Goal: Task Accomplishment & Management: Use online tool/utility

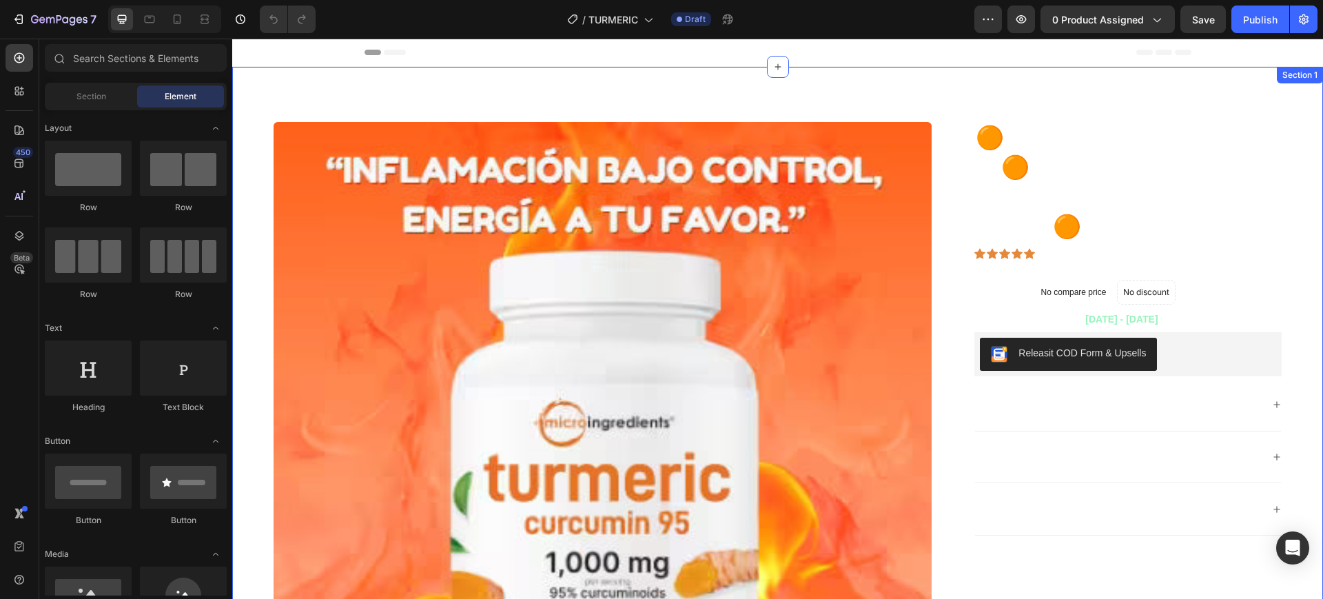
click at [331, 110] on div "Product Images 🟠TURMERIC CURCUMIN 95🟠INFLAMACION BAJO CONTROL ENERGIA A TU FAVO…" at bounding box center [777, 451] width 1090 height 768
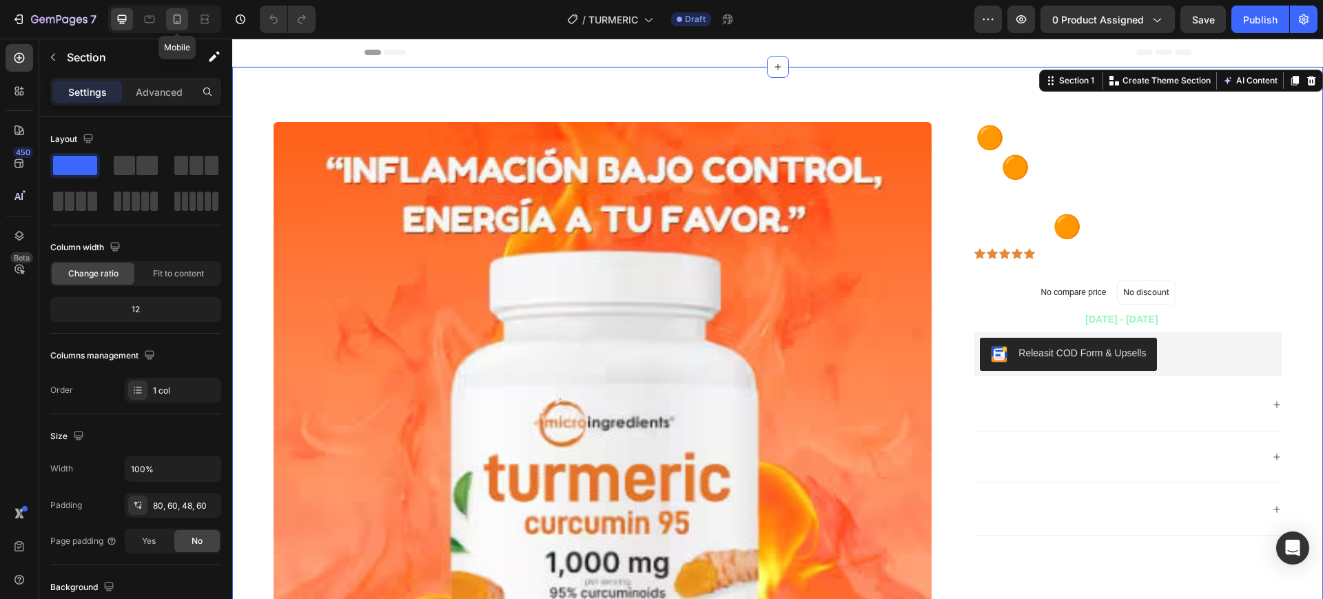
click at [168, 19] on div at bounding box center [177, 19] width 22 height 22
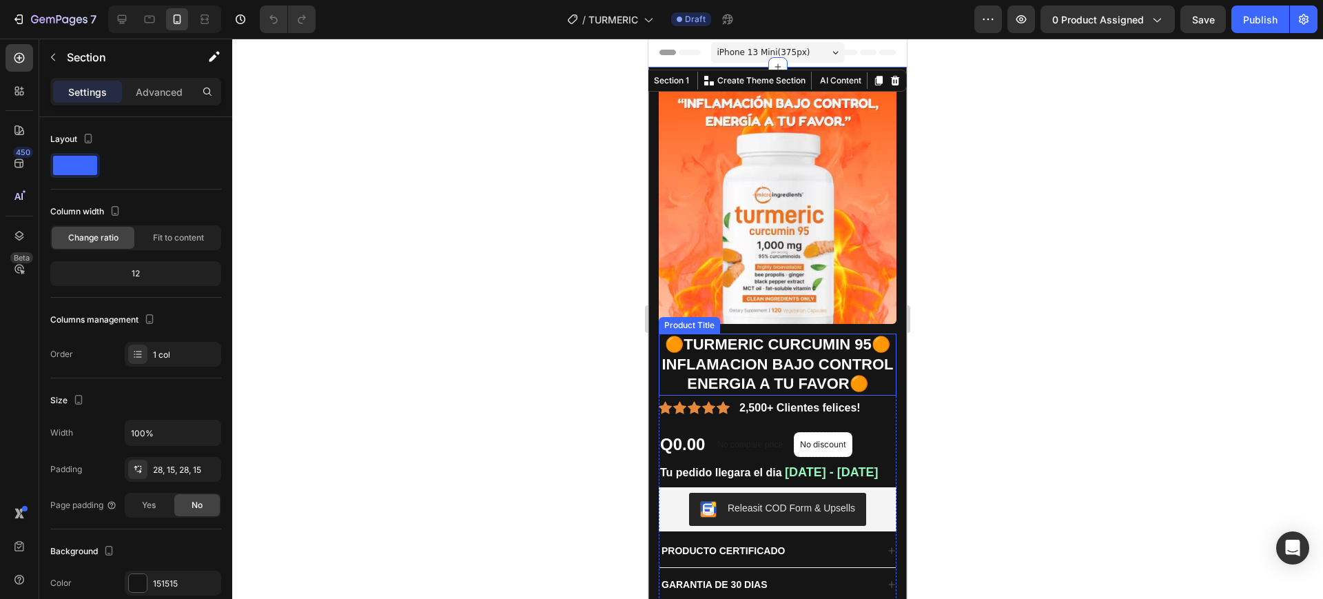
click at [1028, 327] on div at bounding box center [777, 319] width 1090 height 560
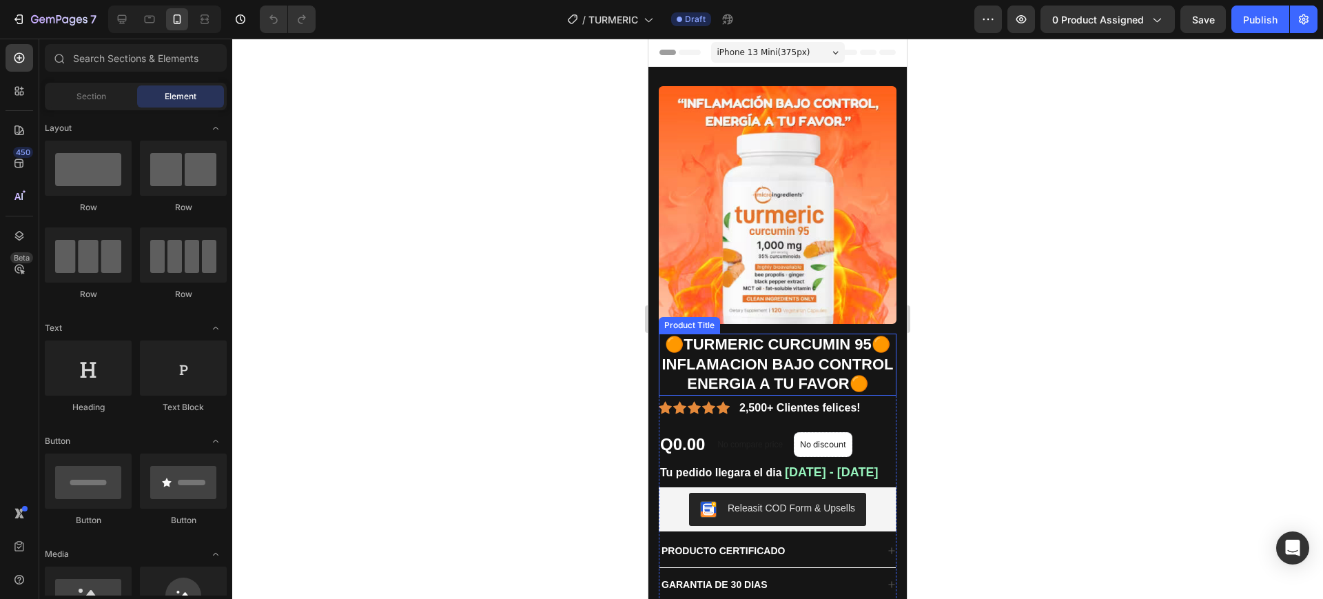
click at [986, 301] on div at bounding box center [777, 319] width 1090 height 560
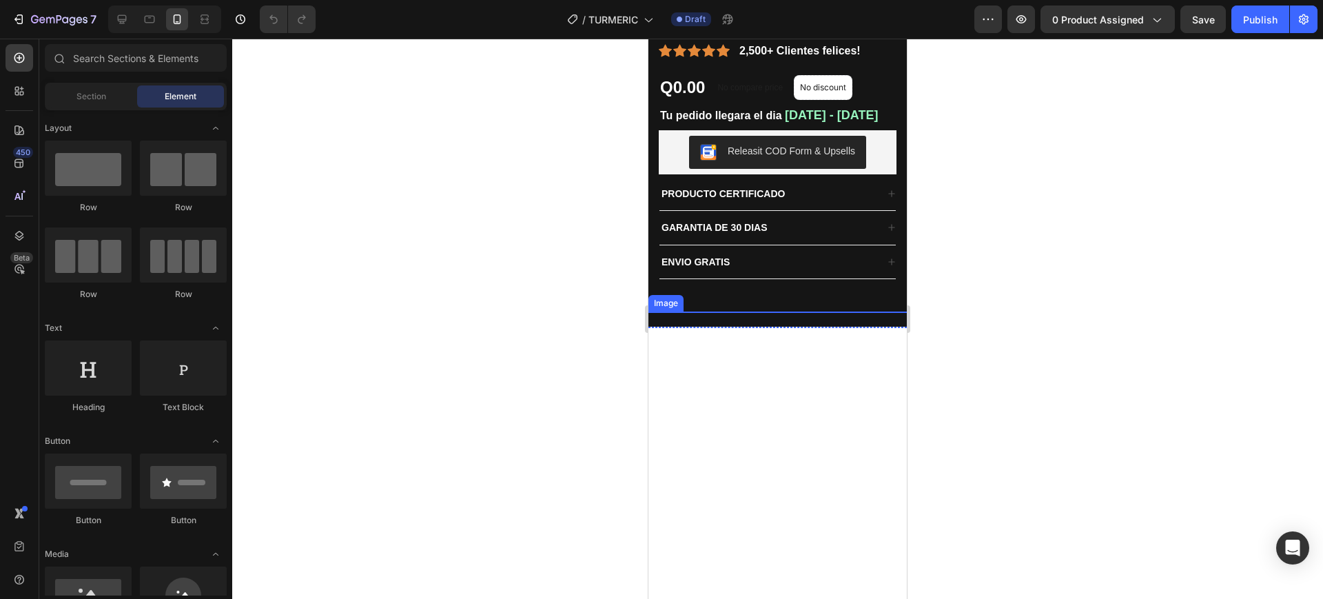
scroll to position [172, 0]
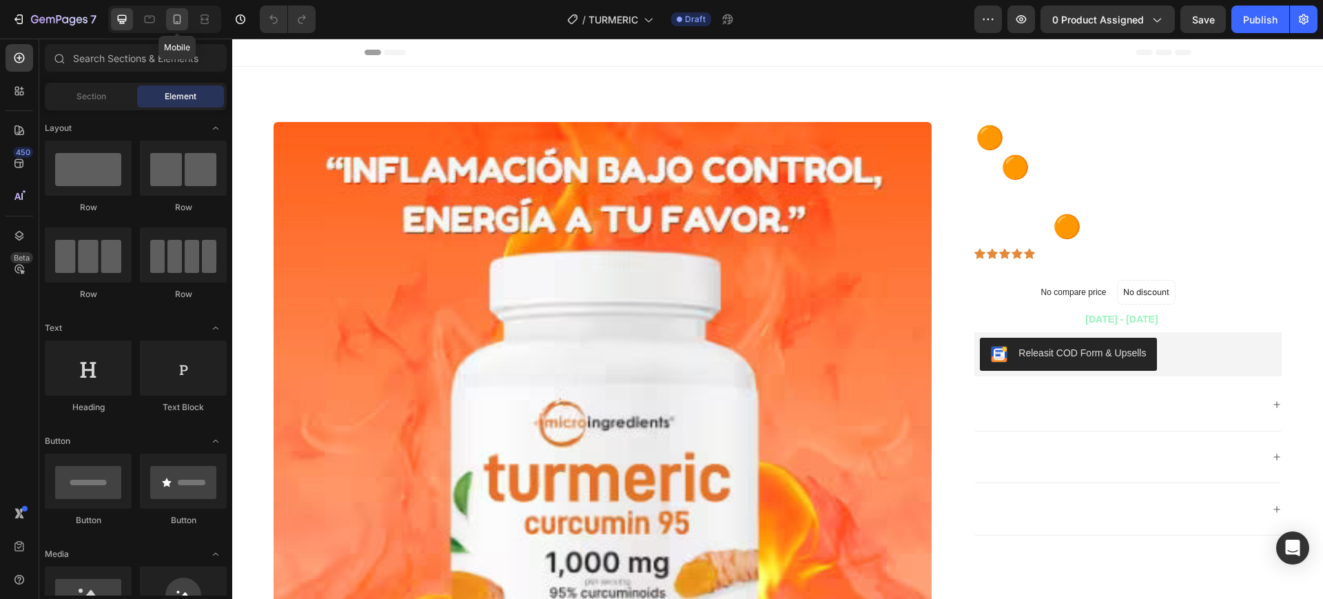
click at [176, 26] on div at bounding box center [177, 19] width 22 height 22
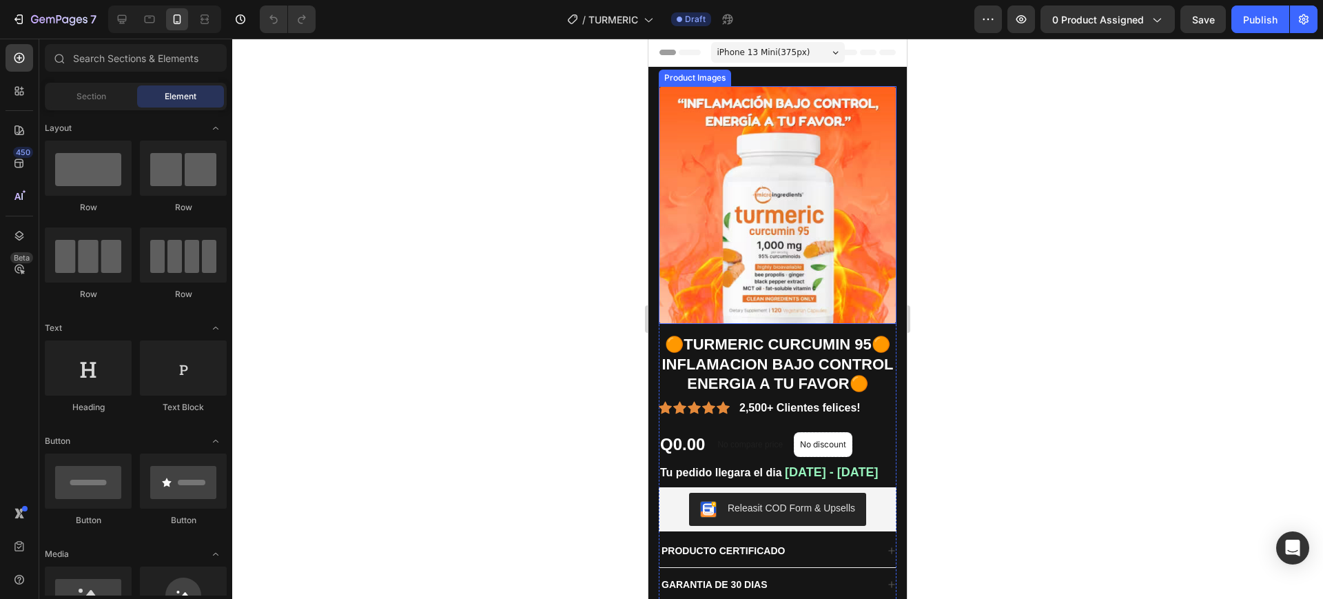
click at [714, 220] on img at bounding box center [778, 205] width 238 height 238
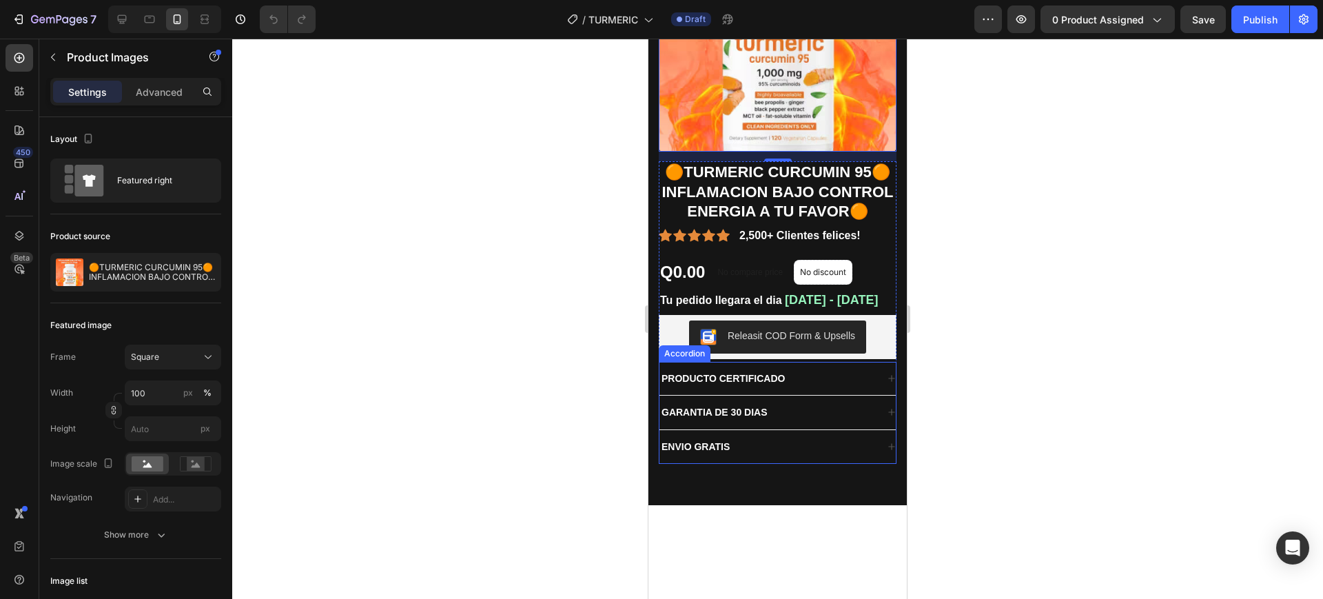
scroll to position [344, 0]
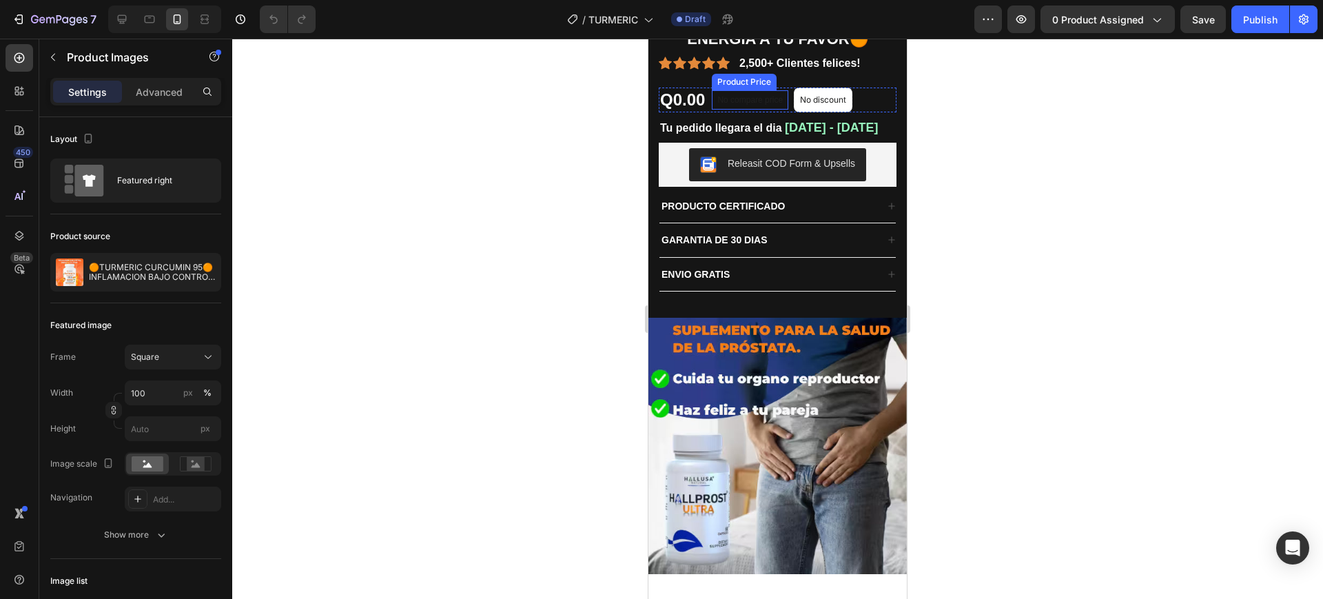
click at [752, 104] on p "No compare price" at bounding box center [749, 100] width 65 height 8
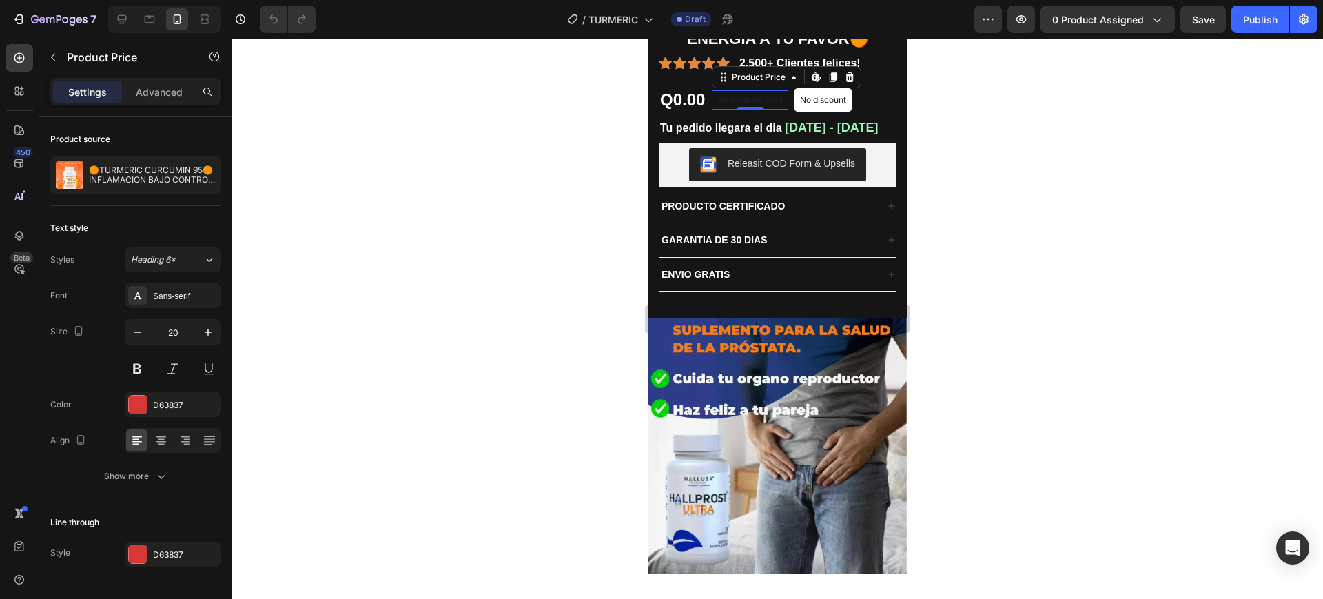
click at [953, 229] on div at bounding box center [777, 319] width 1090 height 560
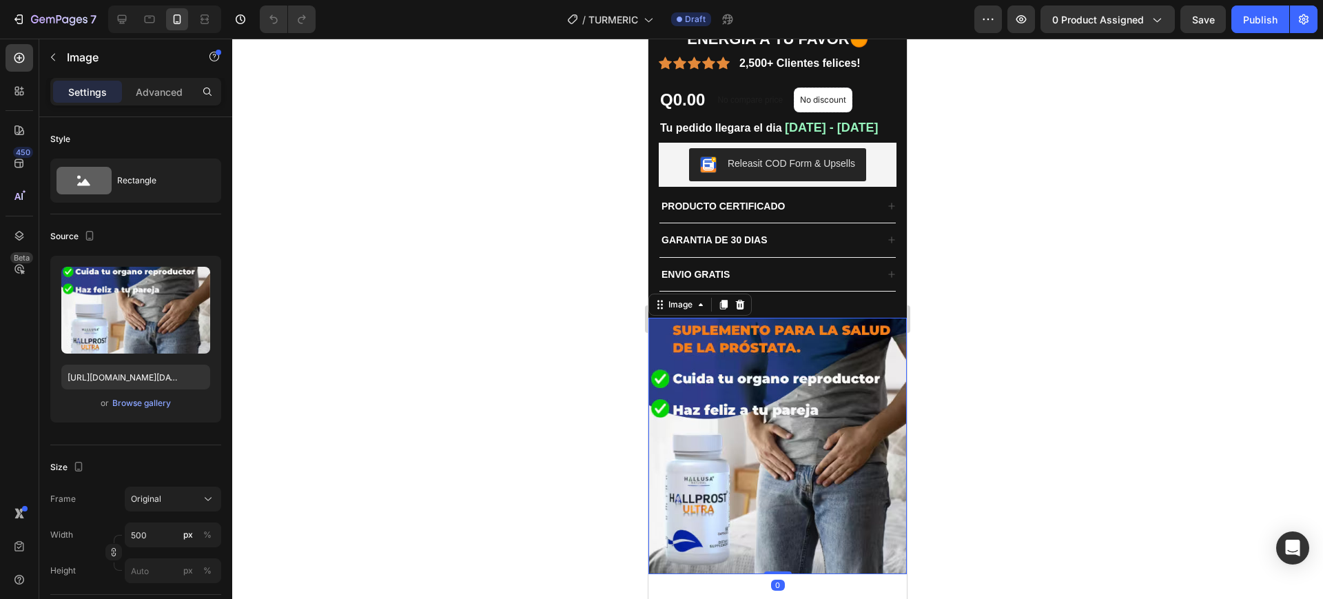
click at [820, 384] on img at bounding box center [777, 446] width 258 height 257
click at [77, 378] on input "https://cdn.shopify.com/s/files/1/0857/0381/9548/files/Captura_de_pantalla_2025…" at bounding box center [135, 376] width 149 height 25
paste input "932/8102/6367/files/IMAGEN_1_1.avif?v=1759008270"
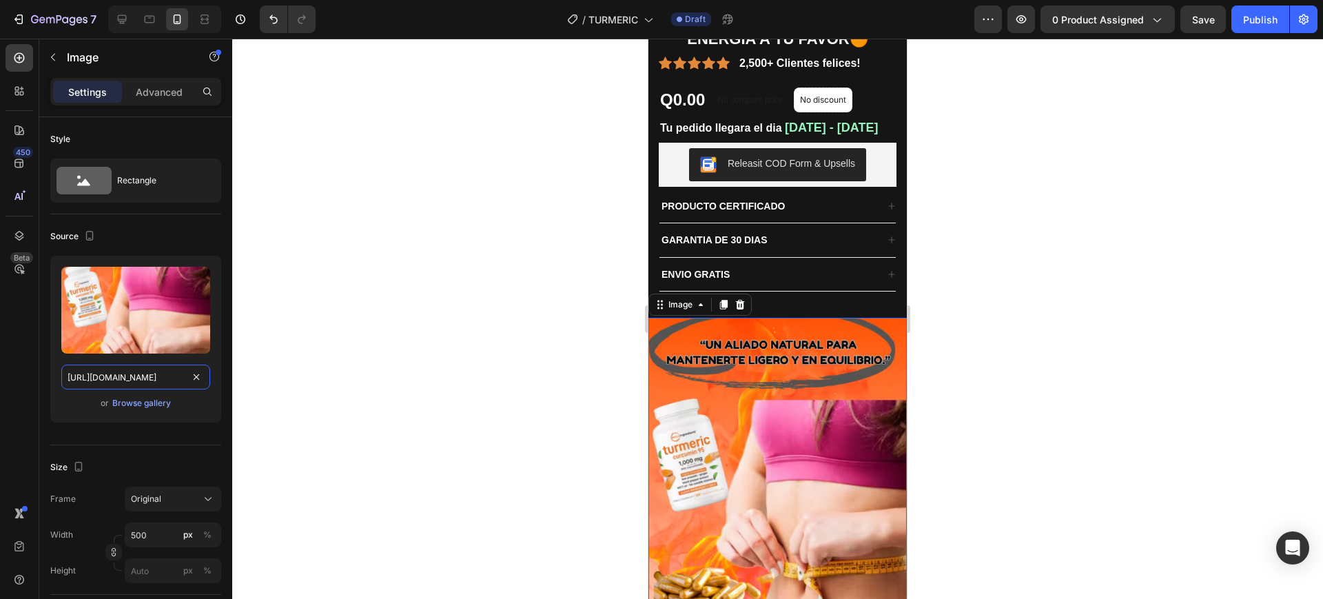
type input "https://cdn.shopify.com/s/files/1/0932/8102/6367/files/IMAGEN_1_1.avif?v=175900…"
click at [979, 314] on div at bounding box center [777, 319] width 1090 height 560
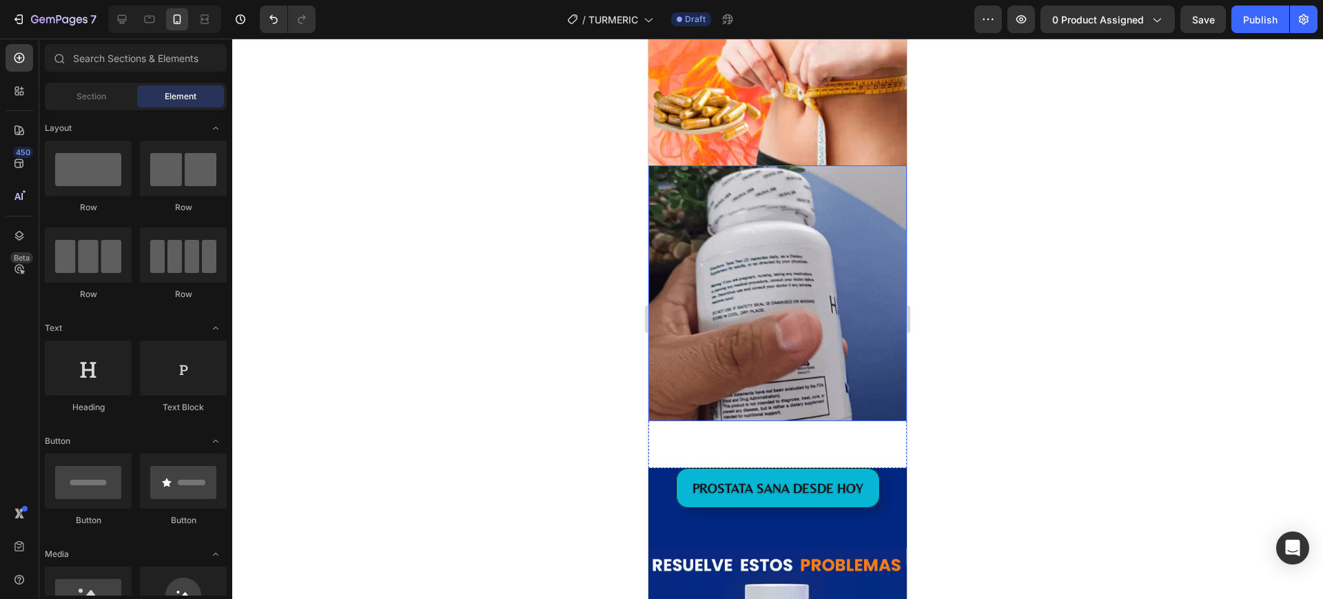
scroll to position [861, 0]
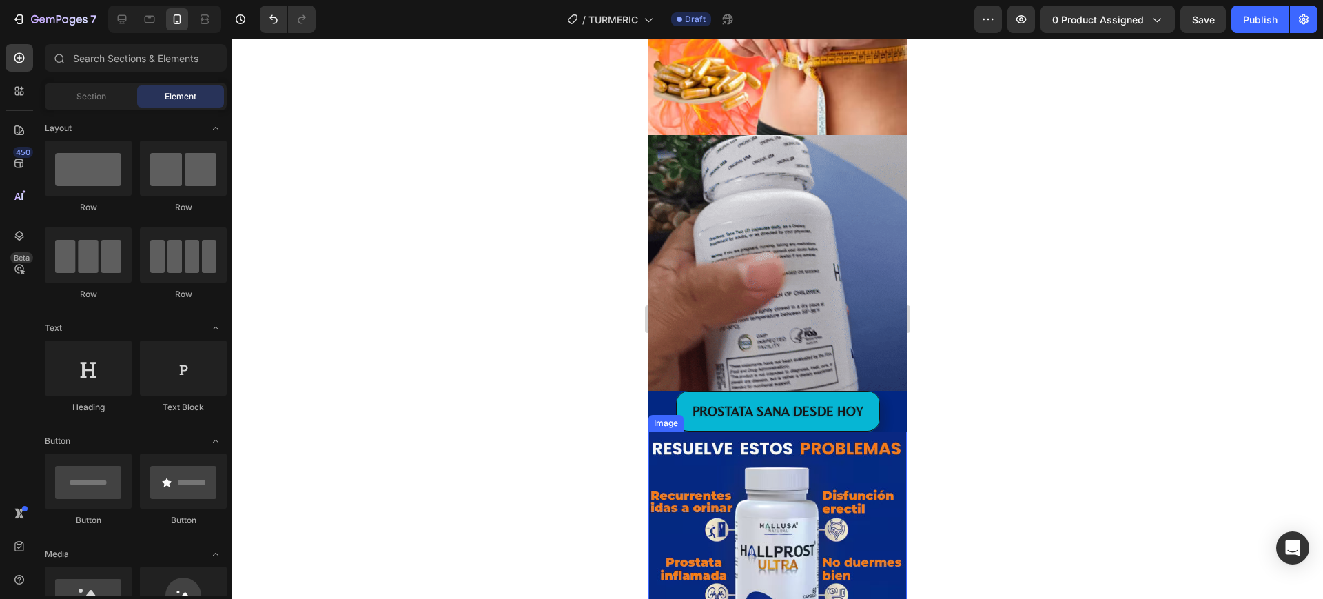
click at [805, 456] on img at bounding box center [777, 558] width 258 height 255
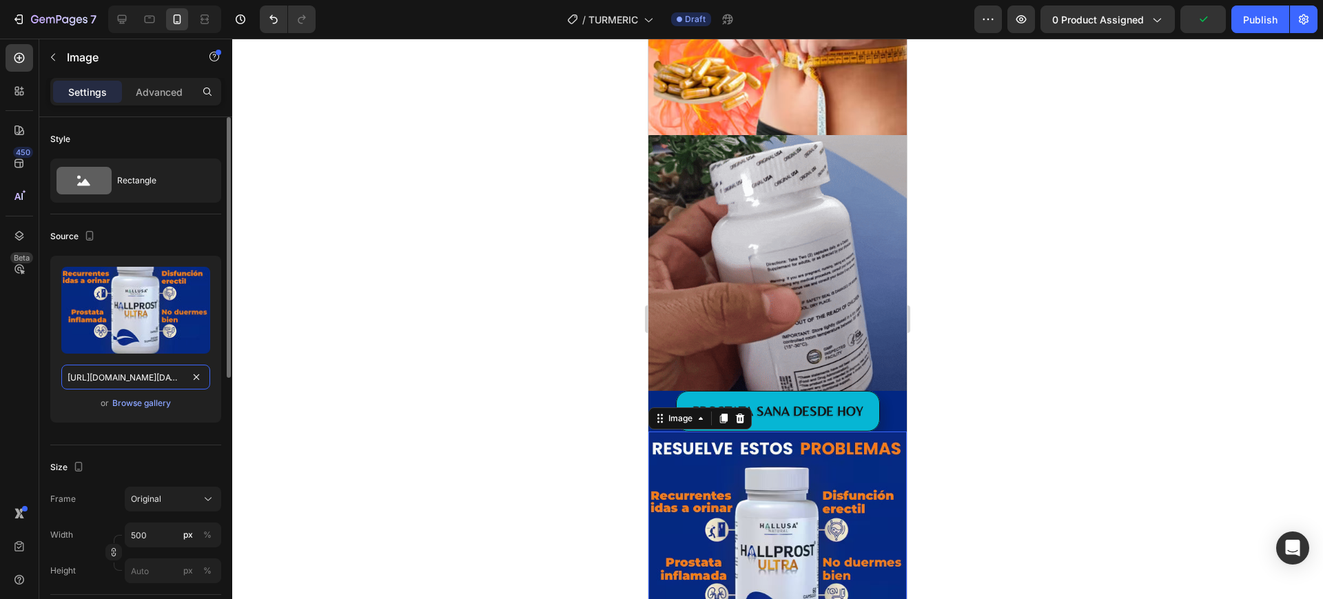
click at [118, 374] on input "https://cdn.shopify.com/s/files/1/0857/0381/9548/files/Captura_de_pantalla_2025…" at bounding box center [135, 376] width 149 height 25
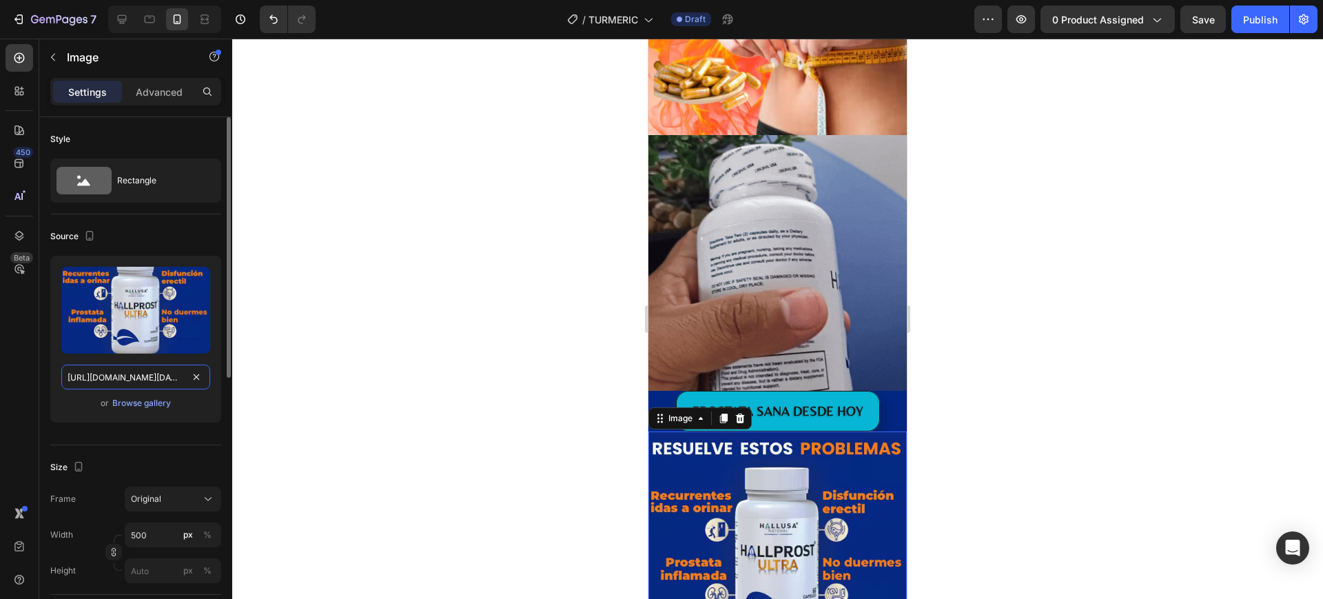
paste input "932/8102/6367/files/IMAGEN_2_2.avif?v=1759008271"
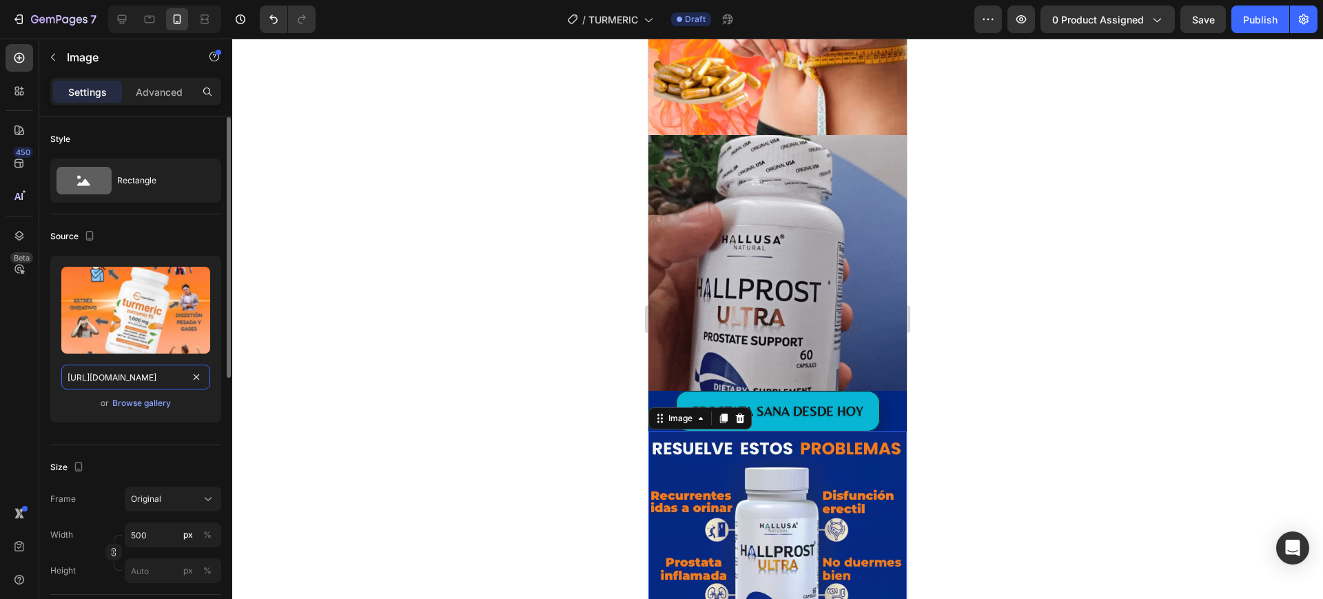
scroll to position [0, 229]
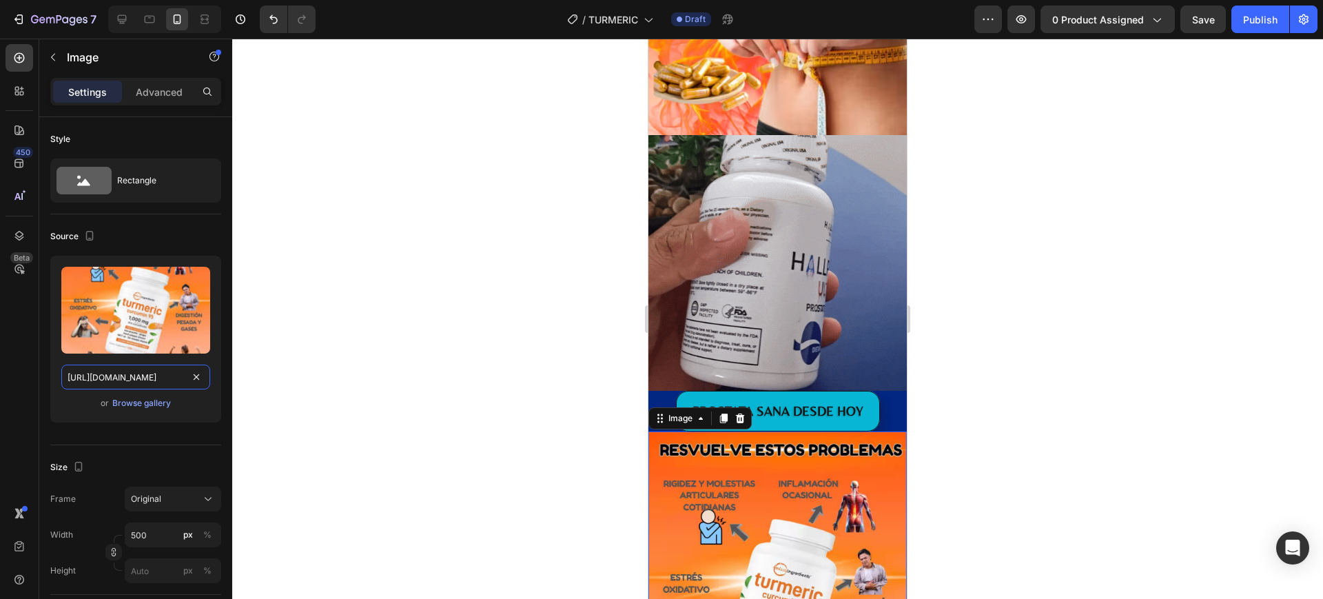
type input "https://cdn.shopify.com/s/files/1/0932/8102/6367/files/IMAGEN_2_2.avif?v=175900…"
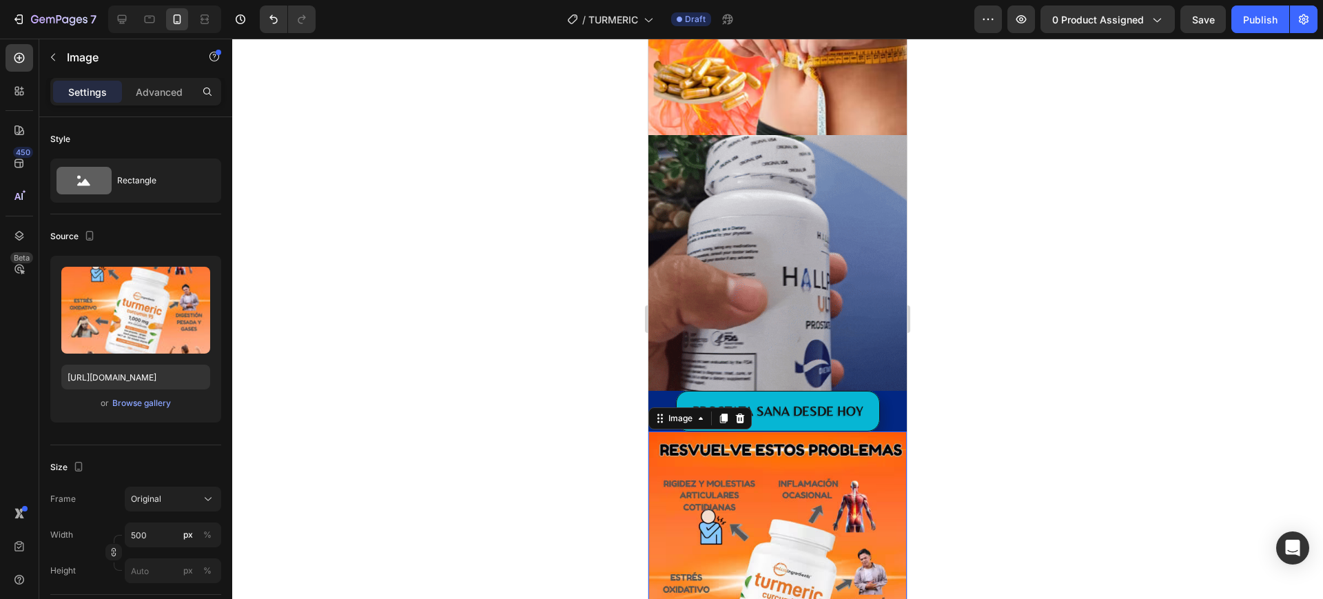
click at [978, 395] on div at bounding box center [777, 319] width 1090 height 560
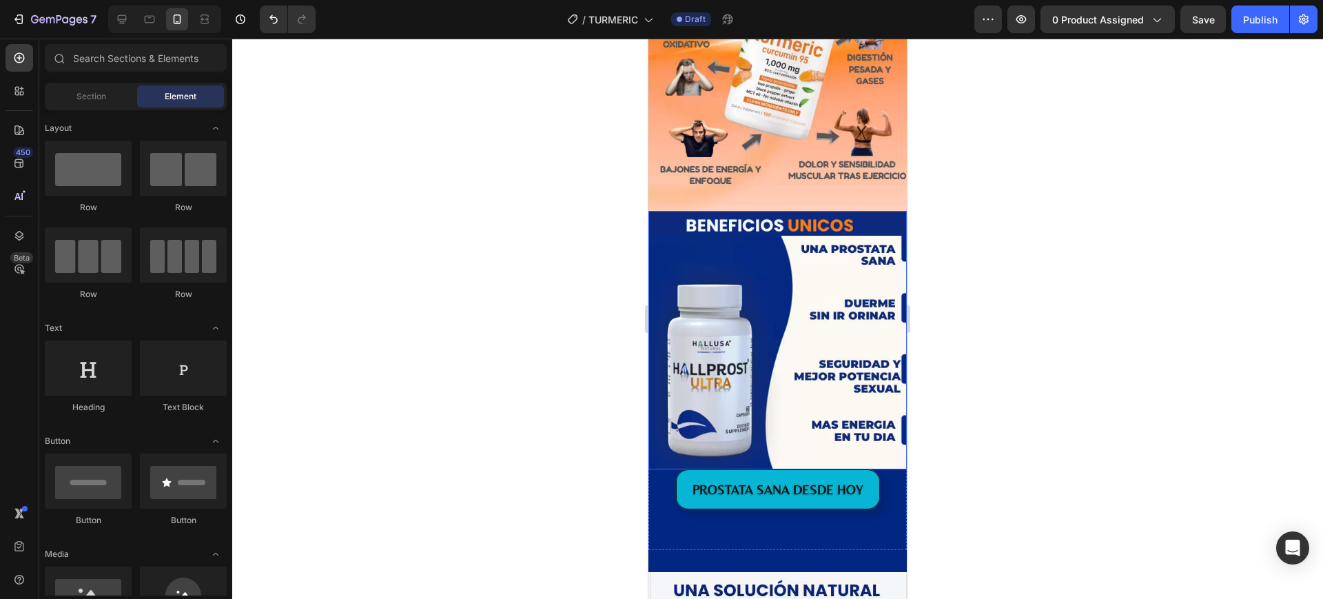
scroll to position [1378, 0]
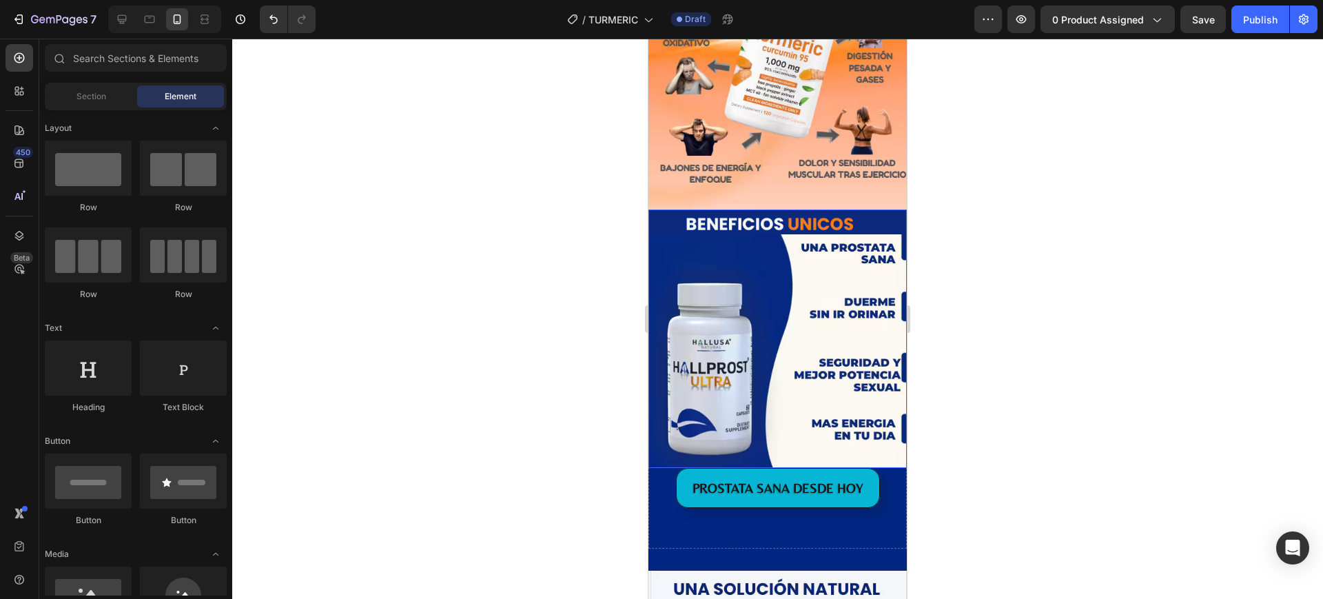
click at [778, 397] on img at bounding box center [777, 338] width 258 height 258
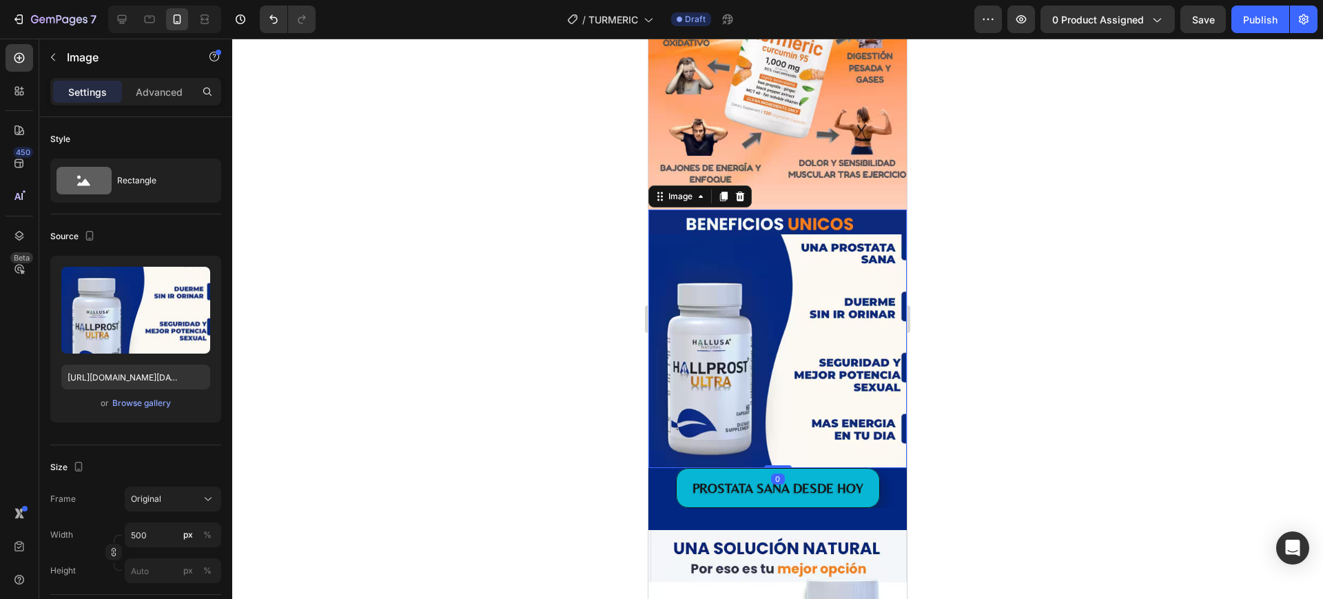
click at [755, 302] on img at bounding box center [777, 338] width 258 height 258
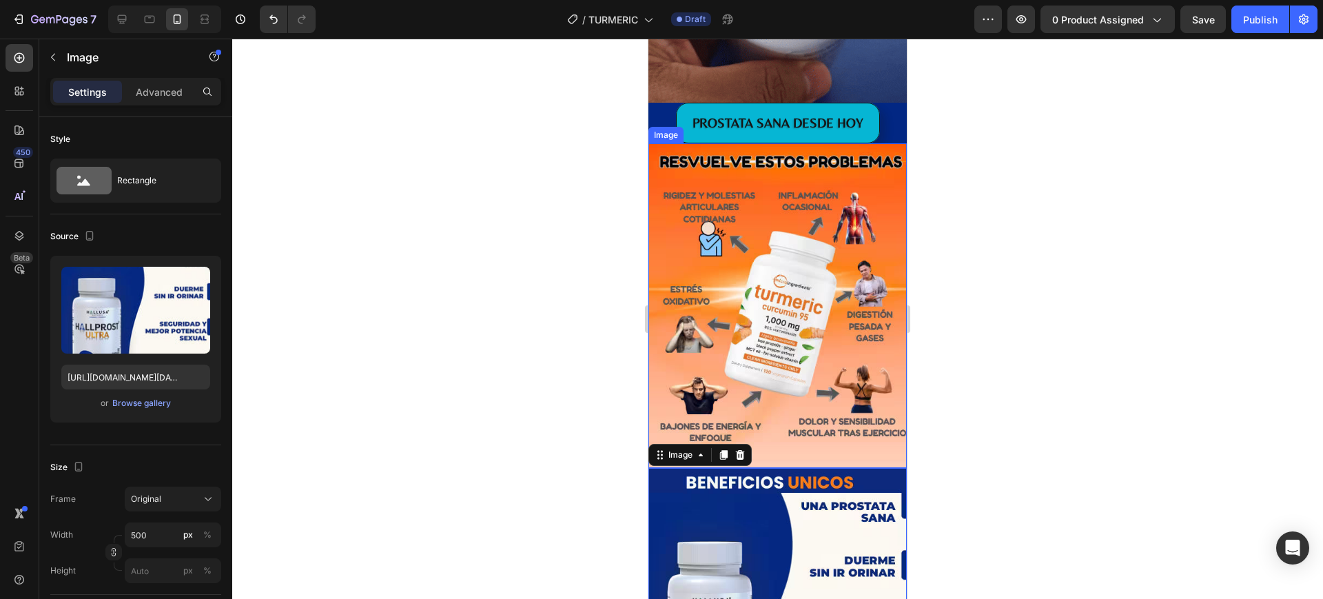
scroll to position [1292, 0]
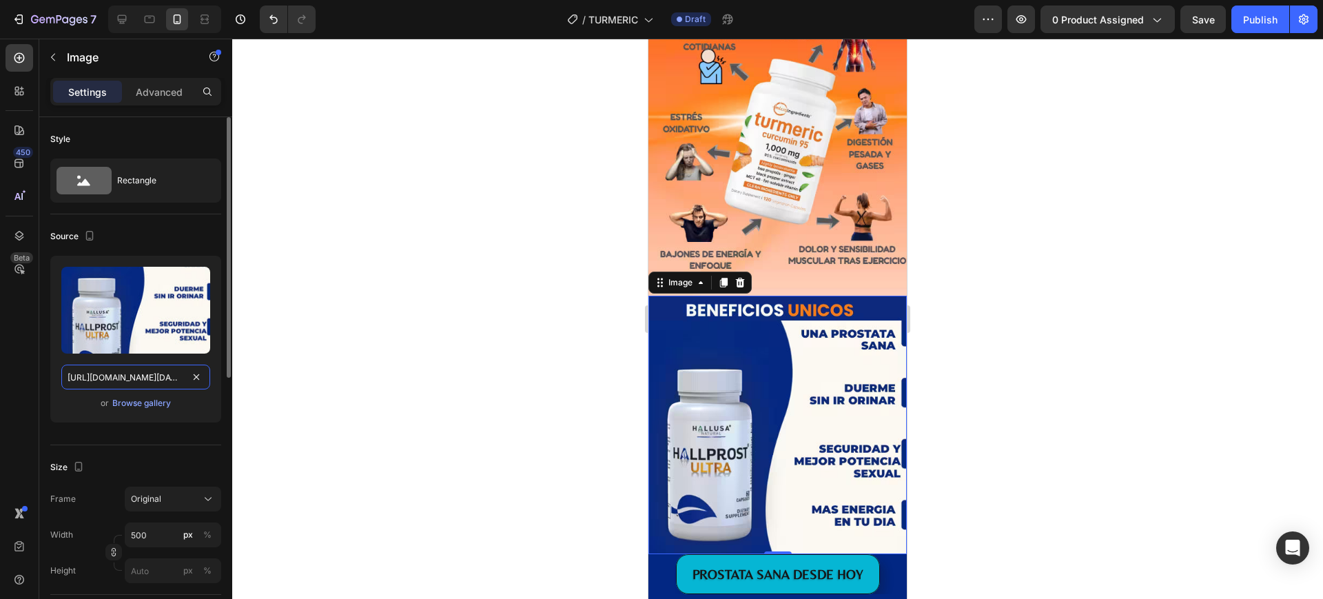
click at [163, 380] on input "https://cdn.shopify.com/s/files/1/0857/0381/9548/files/Captura_de_pantalla_2025…" at bounding box center [135, 376] width 149 height 25
paste input "932/8102/6367/files/IMAGEN_4_2.avif?v=1759008270"
type input "https://cdn.shopify.com/s/files/1/0932/8102/6367/files/IMAGEN_4_2.avif?v=175900…"
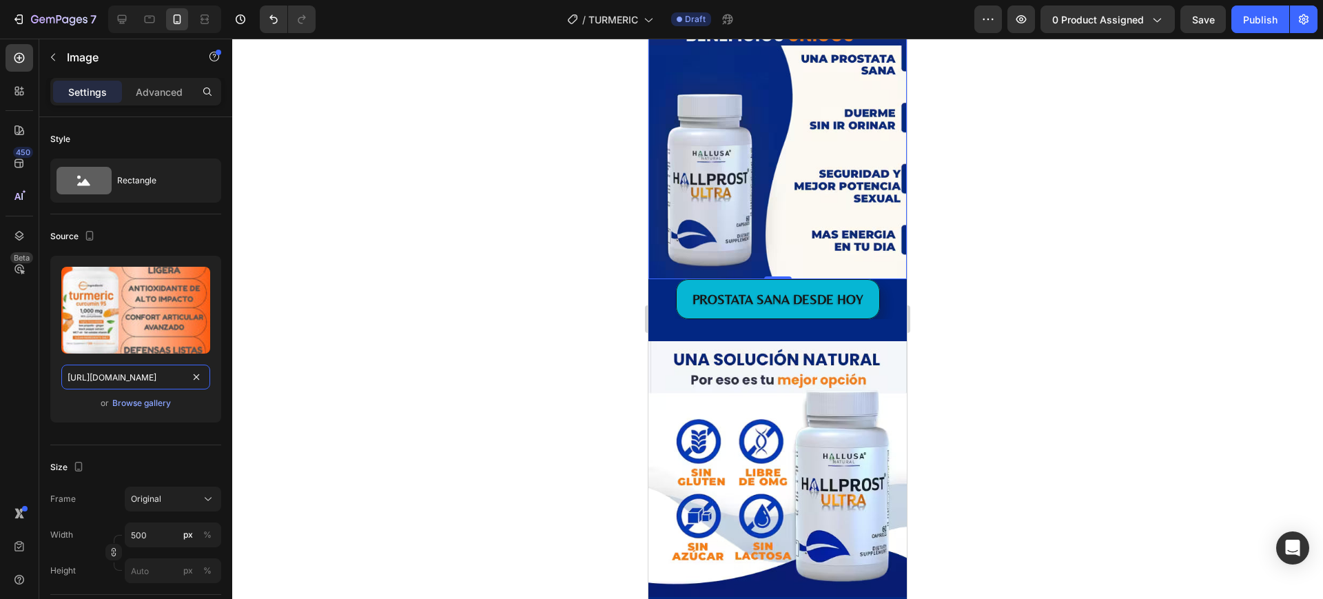
scroll to position [1722, 0]
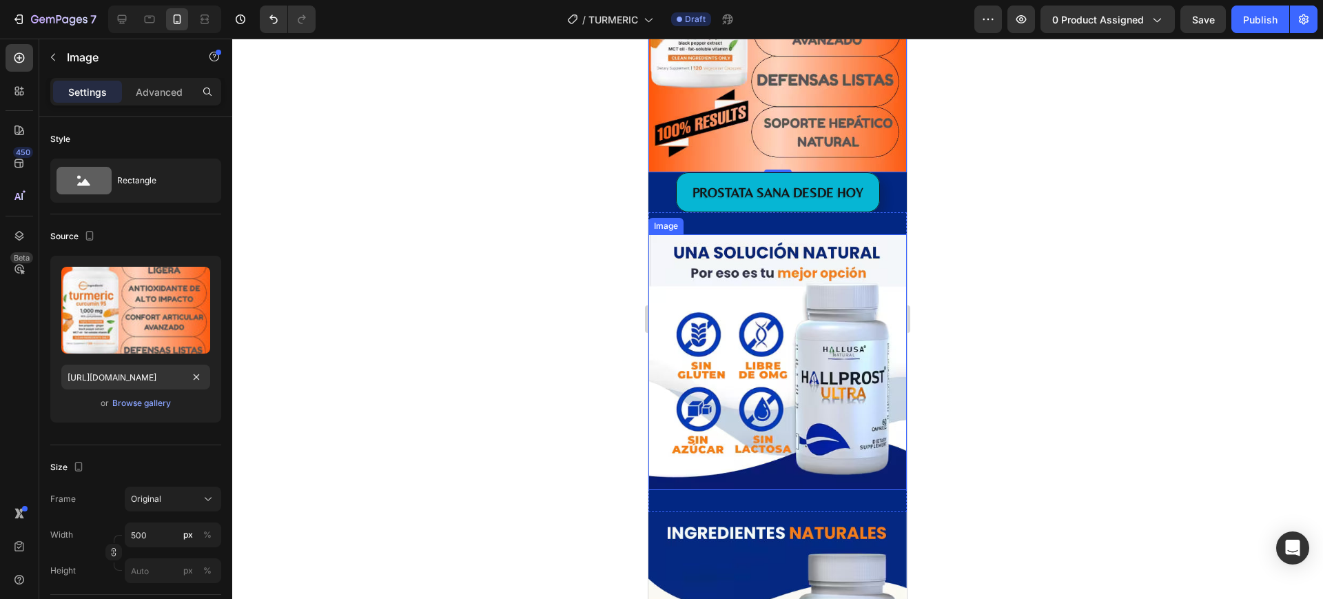
click at [761, 318] on img at bounding box center [777, 362] width 258 height 256
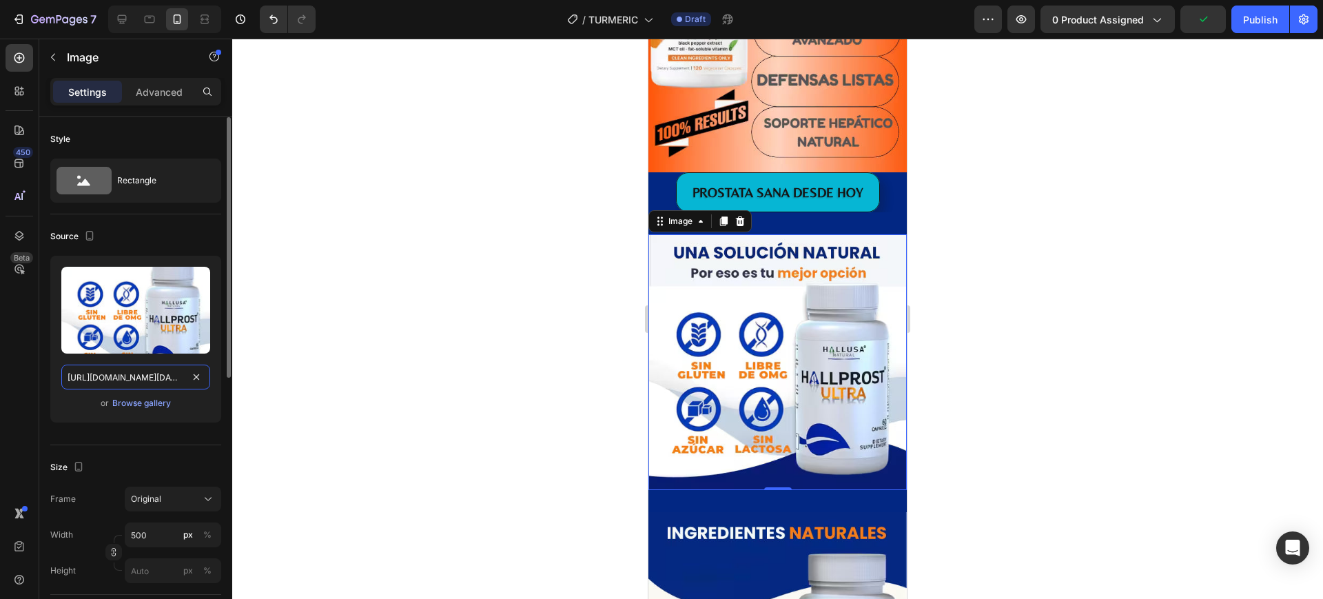
click at [144, 367] on input "https://cdn.shopify.com/s/files/1/0857/0381/9548/files/Captura_de_pantalla_2025…" at bounding box center [135, 376] width 149 height 25
paste input "932/8102/6367/files/IMAGEN_4_2.avif?v=1759008270"
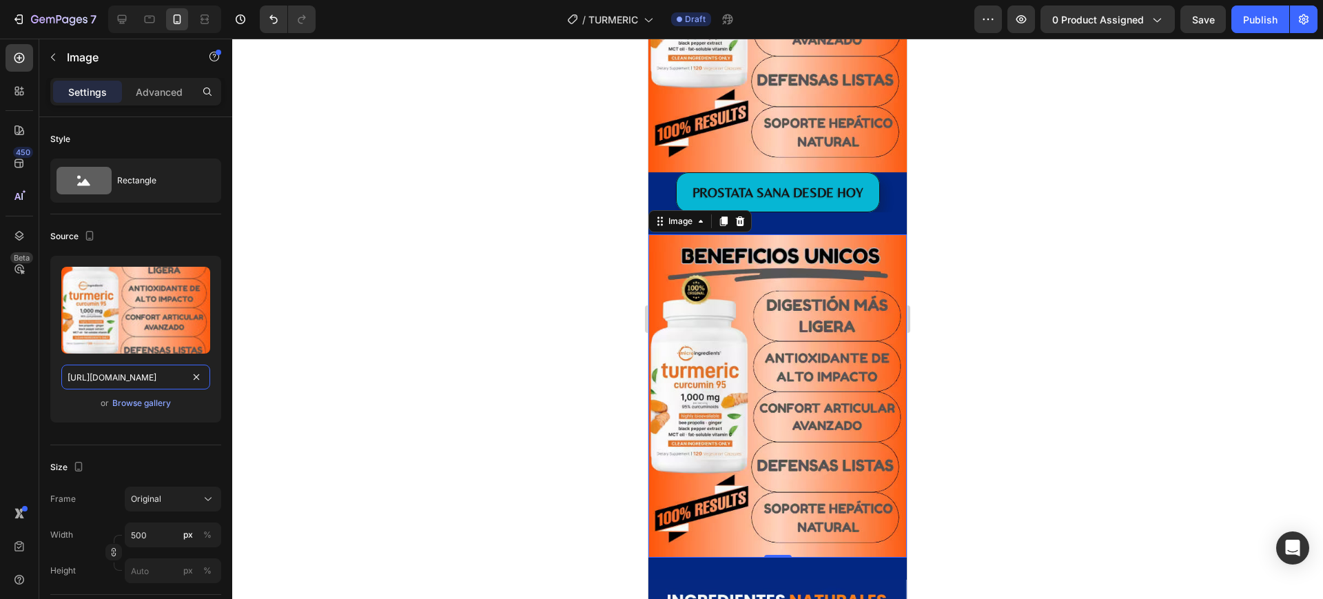
type input "https://cdn.shopify.com/s/files/1/0932/8102/6367/files/IMAGEN_4_2.avif?v=175900…"
click at [938, 282] on div at bounding box center [777, 319] width 1090 height 560
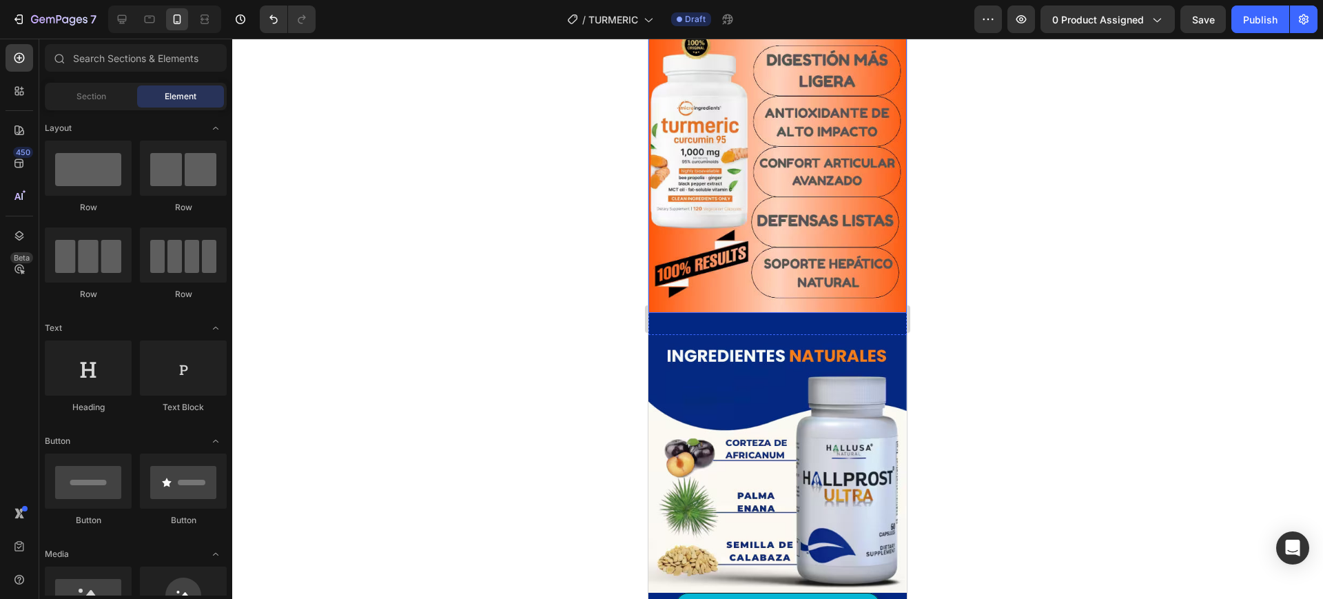
scroll to position [1980, 0]
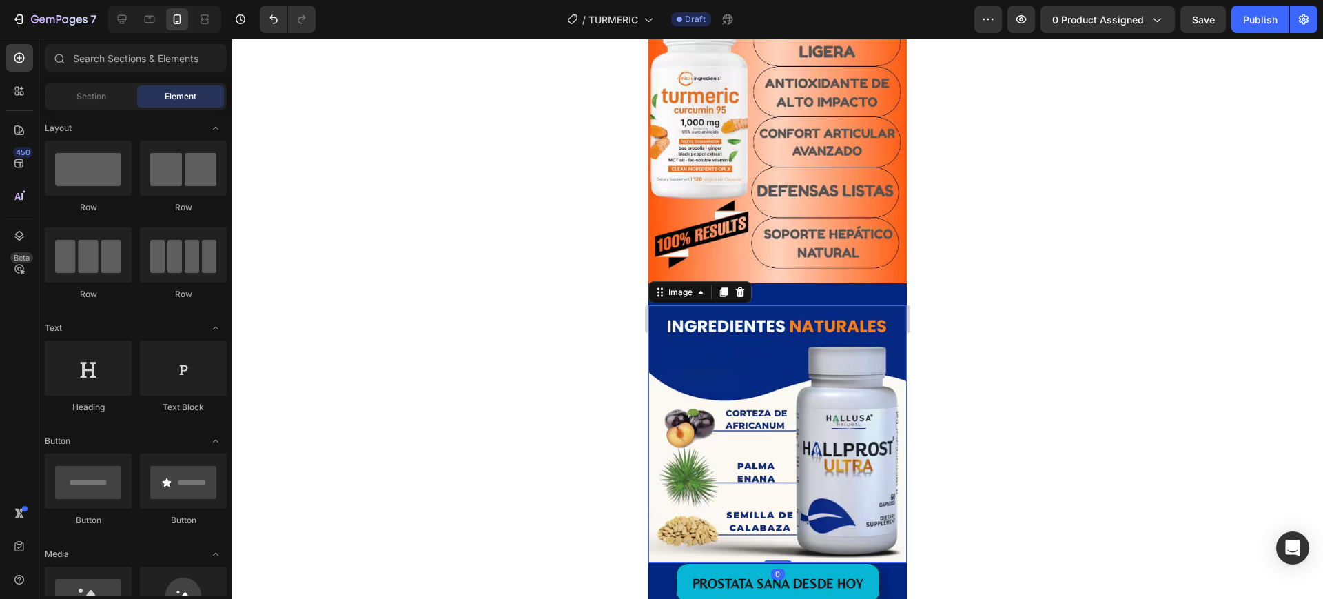
click at [783, 379] on img at bounding box center [777, 434] width 258 height 258
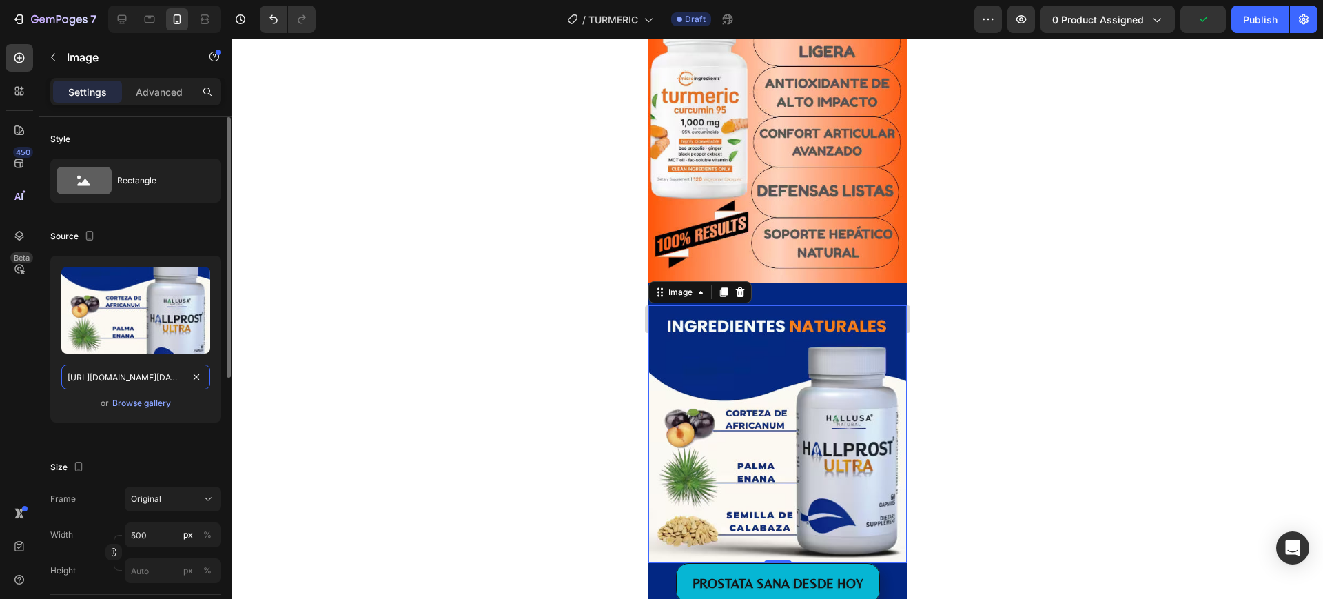
click at [103, 366] on input "https://cdn.shopify.com/s/files/1/0857/0381/9548/files/Captura_de_pantalla_2025…" at bounding box center [135, 376] width 149 height 25
paste input "932/8102/6367/files/IMAGEN_5_2.avif?v=1759008270"
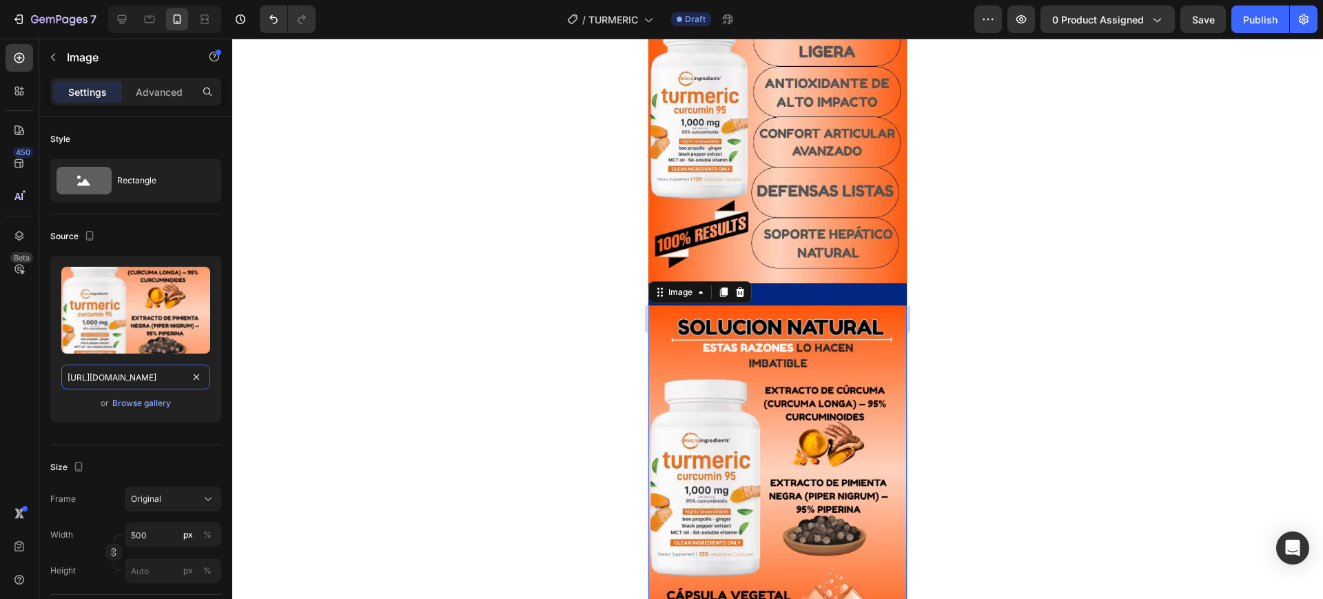
type input "https://cdn.shopify.com/s/files/1/0932/8102/6367/files/IMAGEN_5_2.avif?v=175900…"
click at [980, 320] on div at bounding box center [777, 319] width 1090 height 560
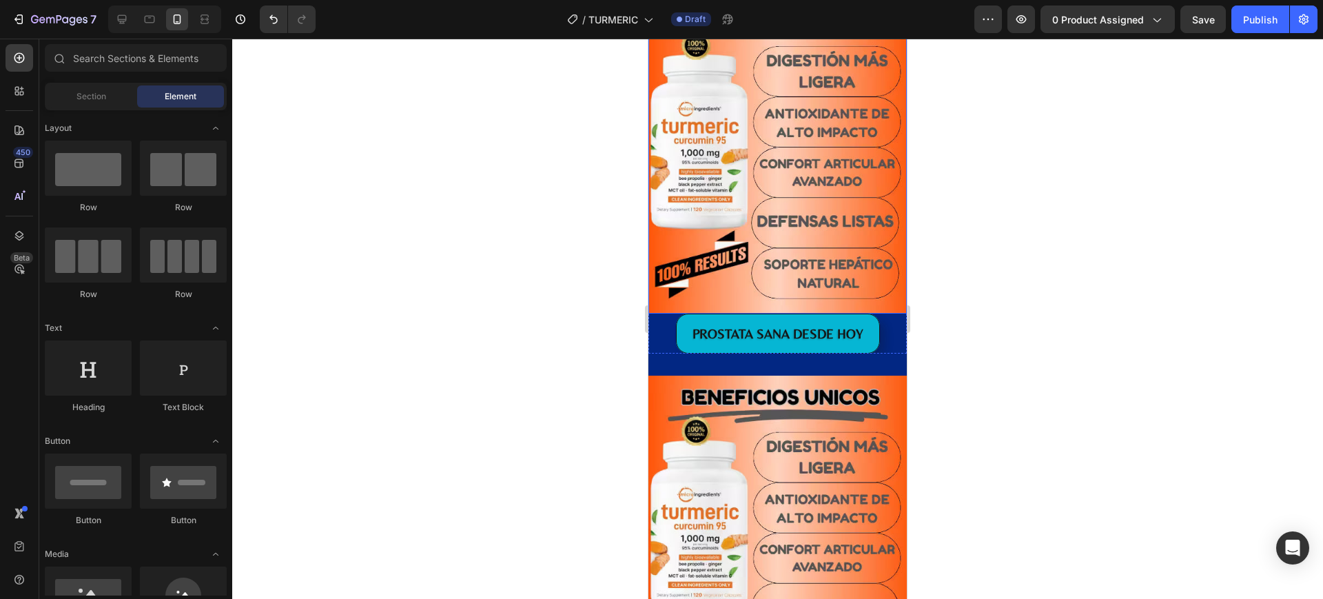
scroll to position [1808, 0]
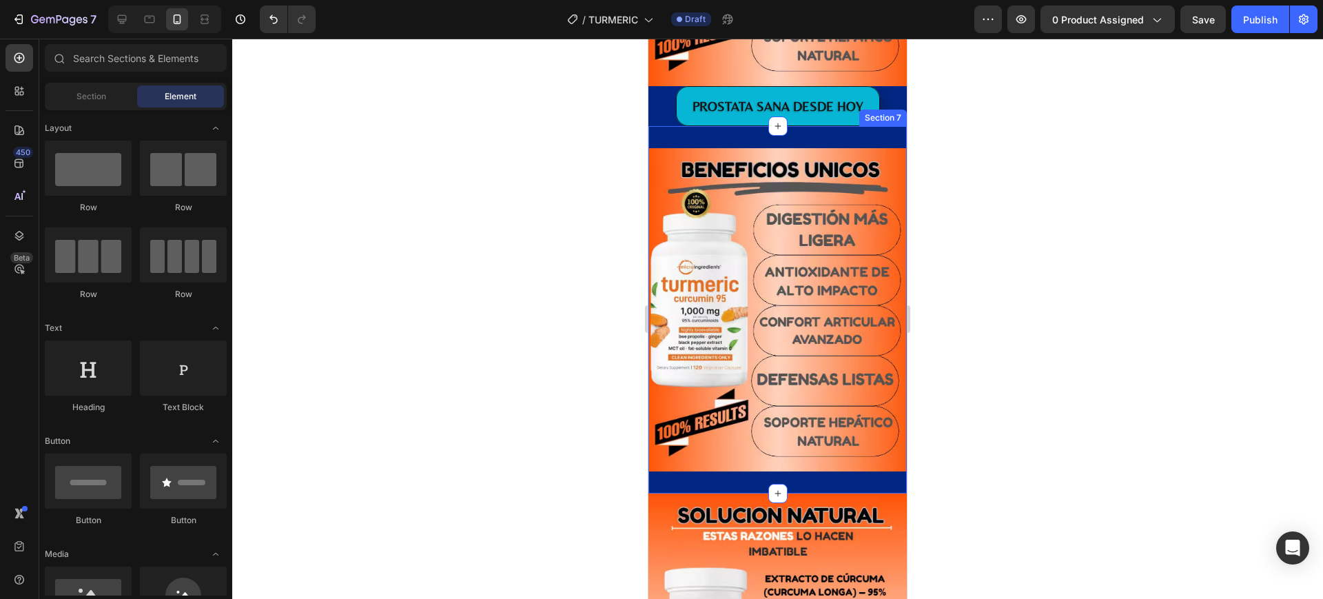
click at [739, 448] on div "Image Section 7" at bounding box center [777, 310] width 258 height 368
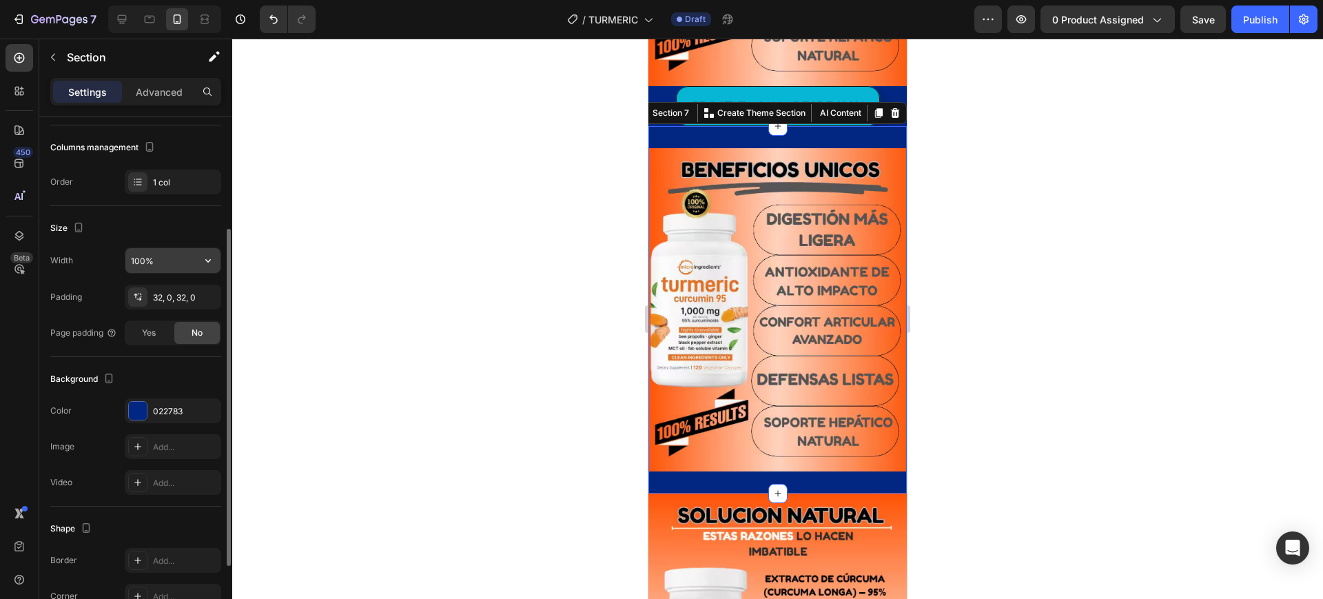
scroll to position [0, 0]
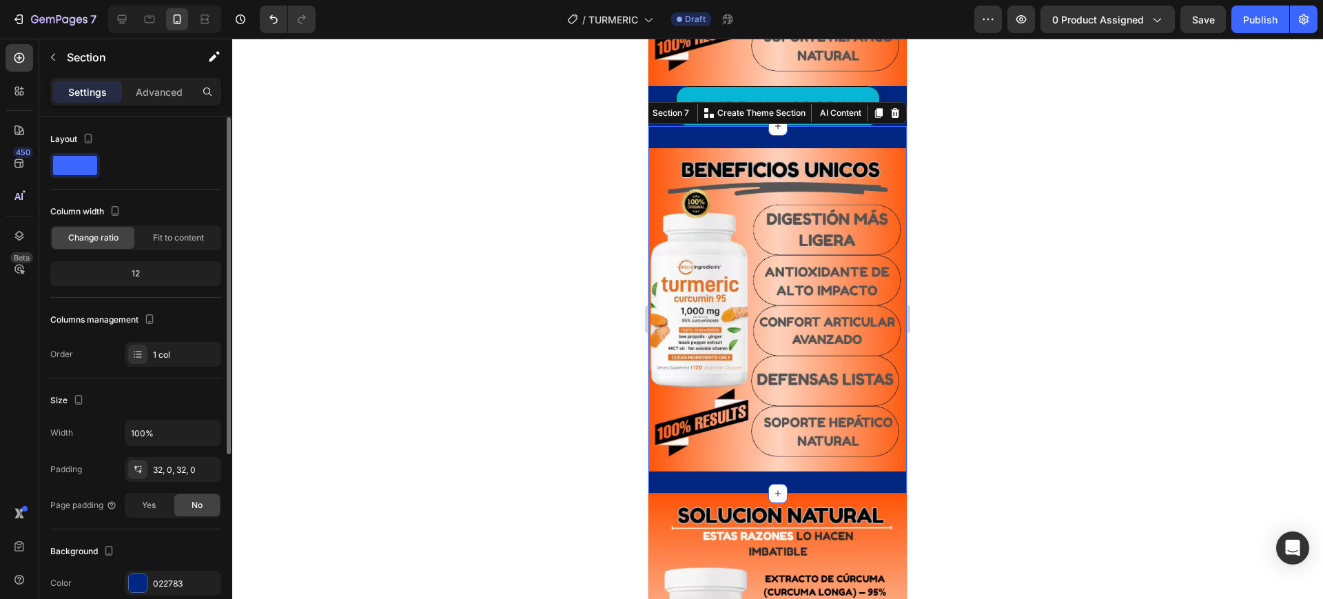
click at [156, 103] on div "Settings Advanced" at bounding box center [135, 92] width 171 height 28
click at [158, 102] on div "Advanced" at bounding box center [159, 92] width 69 height 22
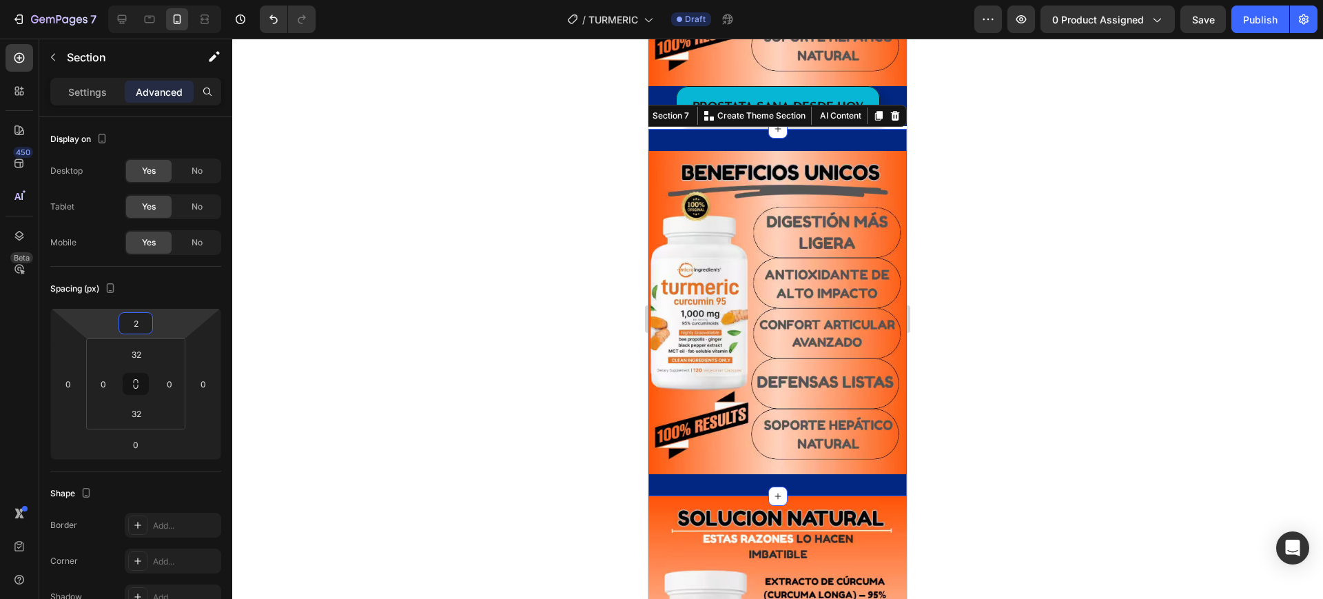
type input "-2"
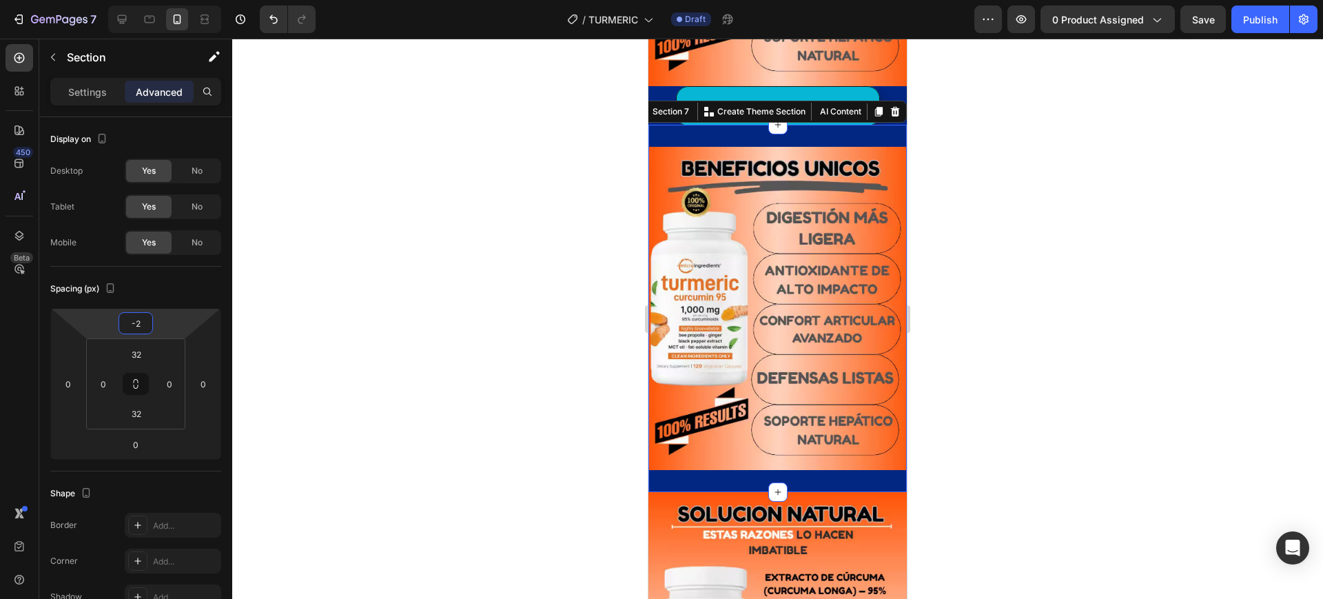
drag, startPoint x: 172, startPoint y: 328, endPoint x: 180, endPoint y: 326, distance: 9.2
click at [180, 0] on html "7 Version history / TURMERIC Draft Preview 0 product assigned Save Publish 450 …" at bounding box center [661, 0] width 1323 height 0
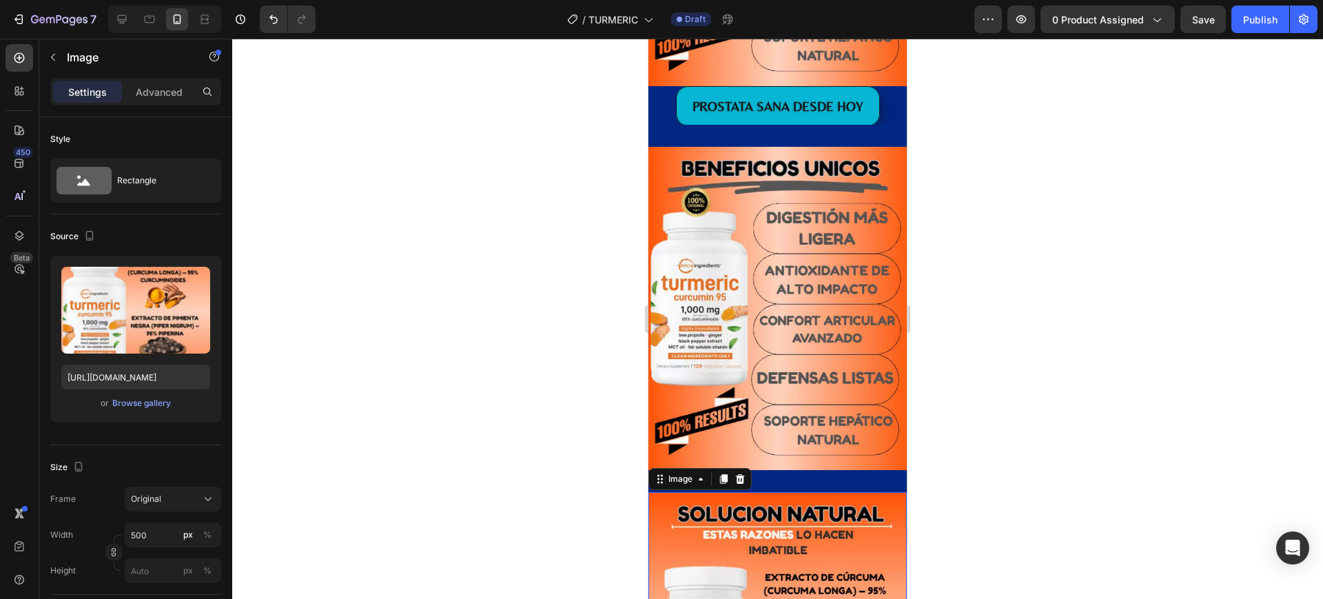
click at [170, 104] on div "Settings Advanced" at bounding box center [135, 92] width 171 height 28
click at [170, 101] on div "Advanced" at bounding box center [159, 92] width 69 height 22
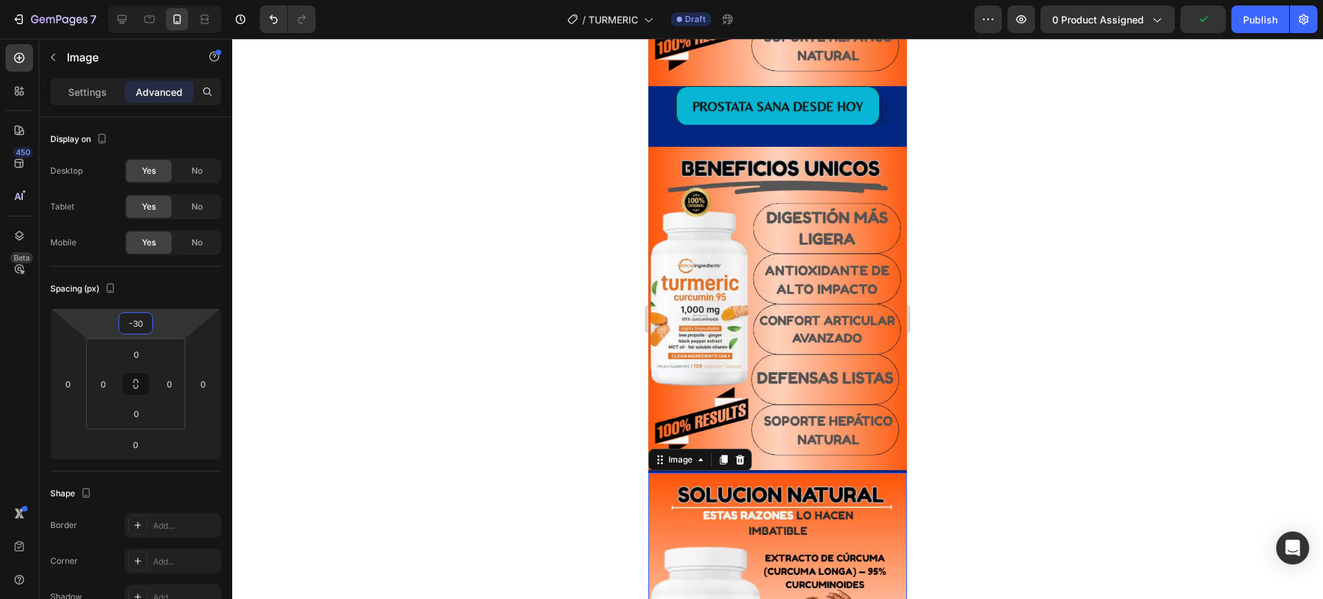
type input "-32"
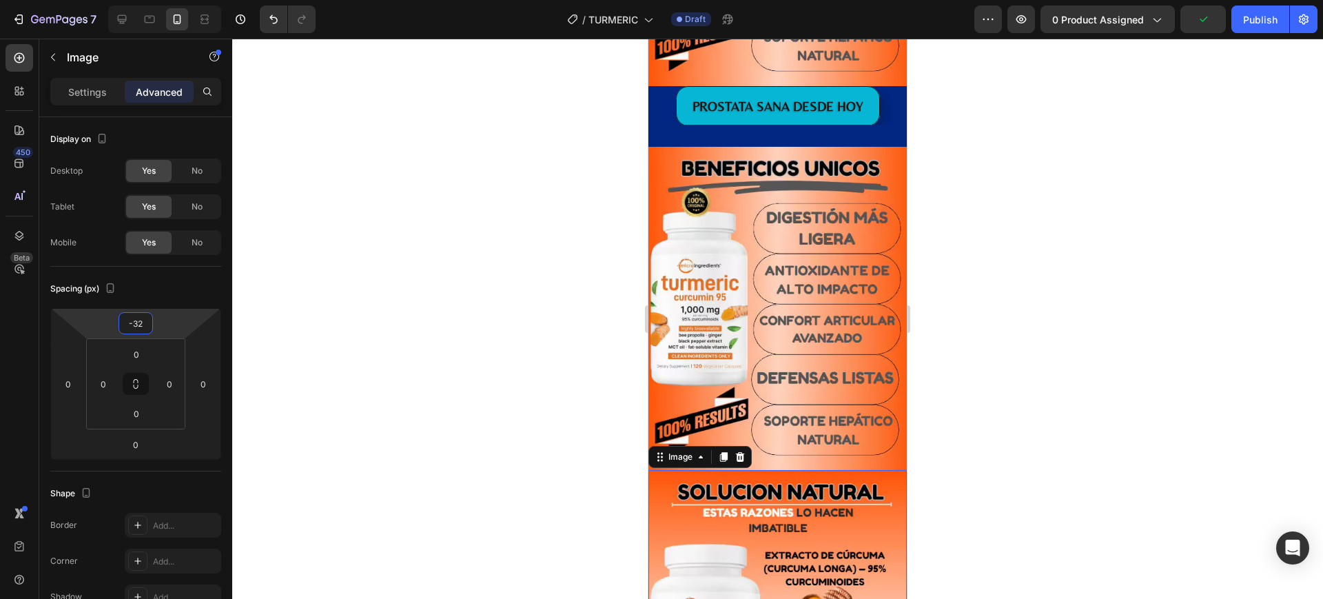
drag, startPoint x: 168, startPoint y: 316, endPoint x: 172, endPoint y: 330, distance: 14.2
click at [172, 0] on html "7 Version history / TURMERIC Draft Preview 0 product assigned Publish 450 Beta …" at bounding box center [661, 0] width 1323 height 0
click at [1169, 192] on div at bounding box center [777, 319] width 1090 height 560
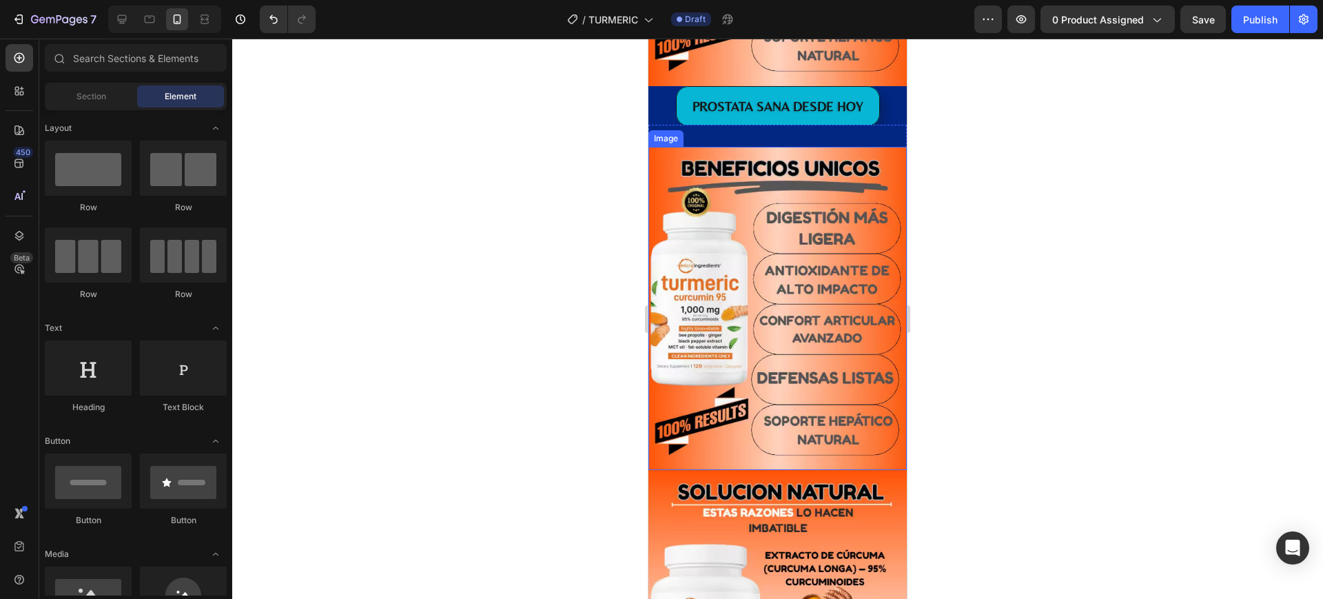
click at [749, 147] on img at bounding box center [777, 309] width 258 height 324
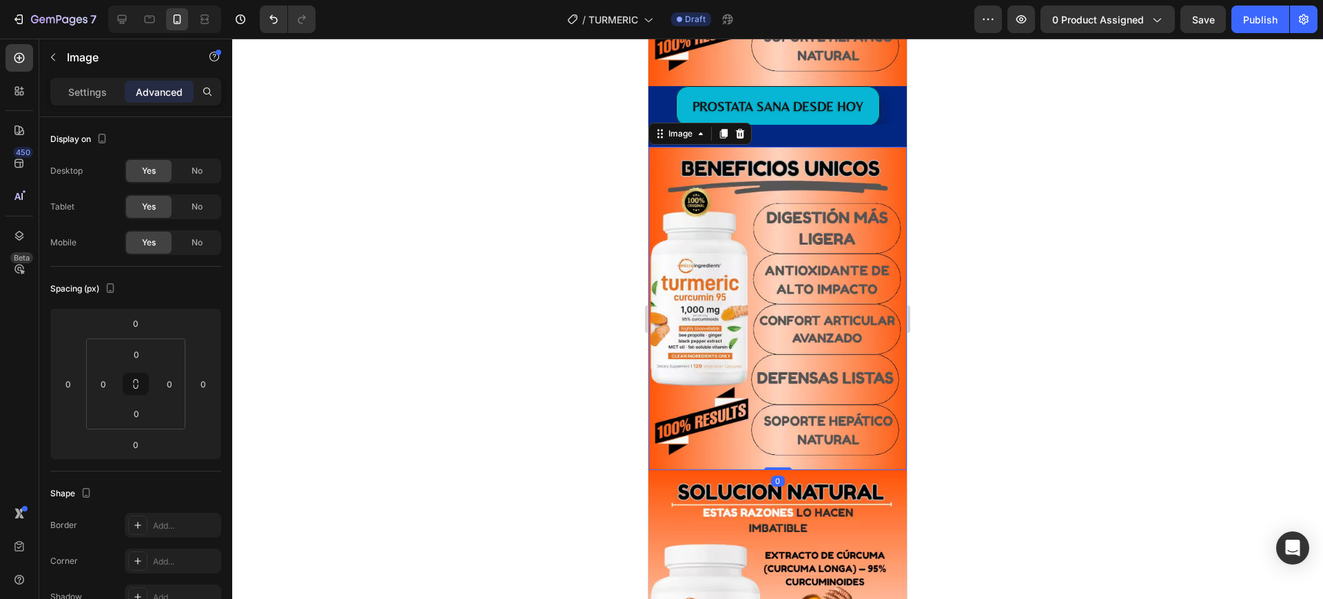
click at [688, 220] on img at bounding box center [777, 309] width 258 height 324
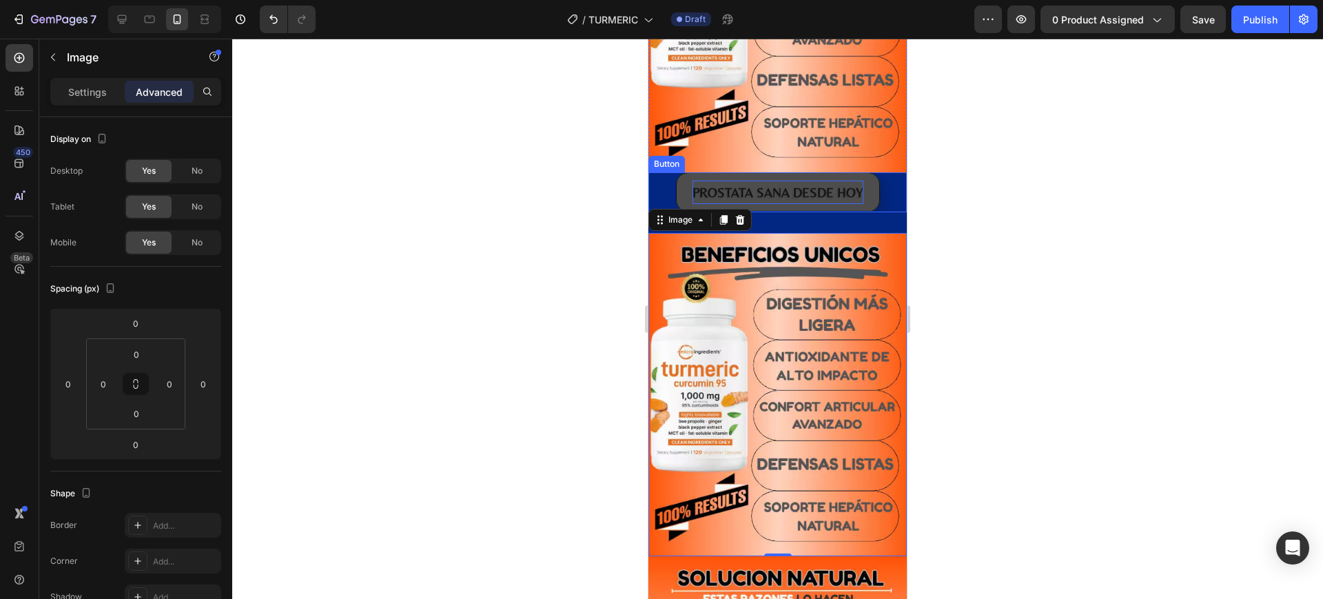
scroll to position [1550, 0]
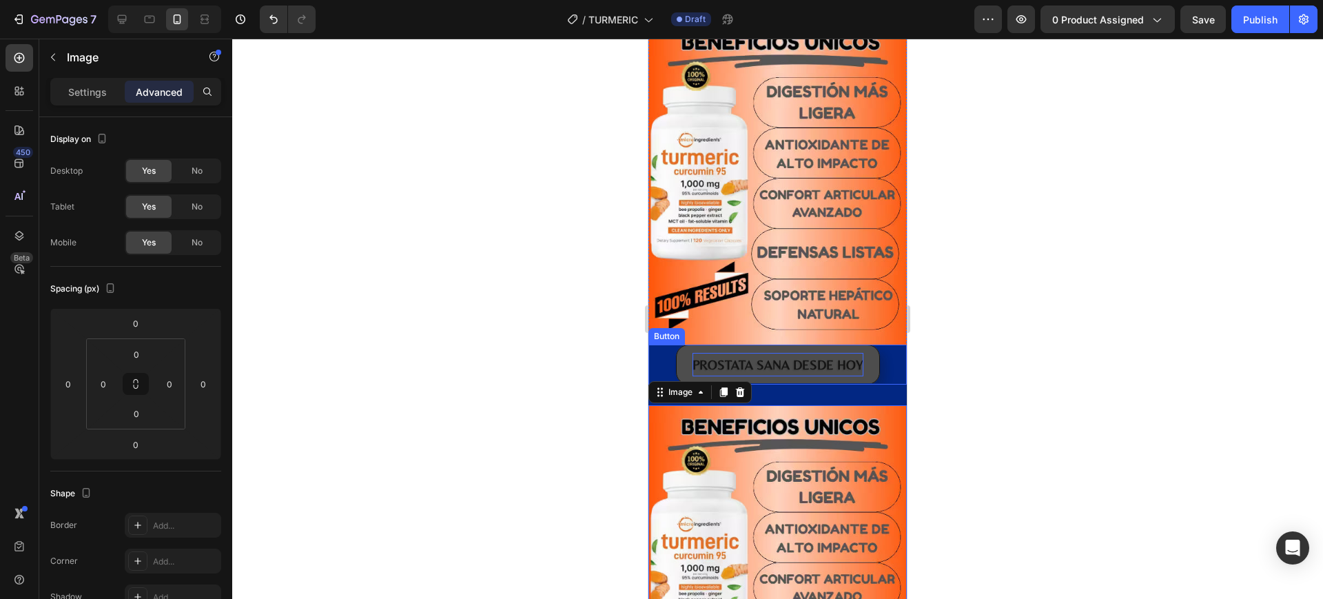
click at [769, 172] on img at bounding box center [777, 183] width 258 height 324
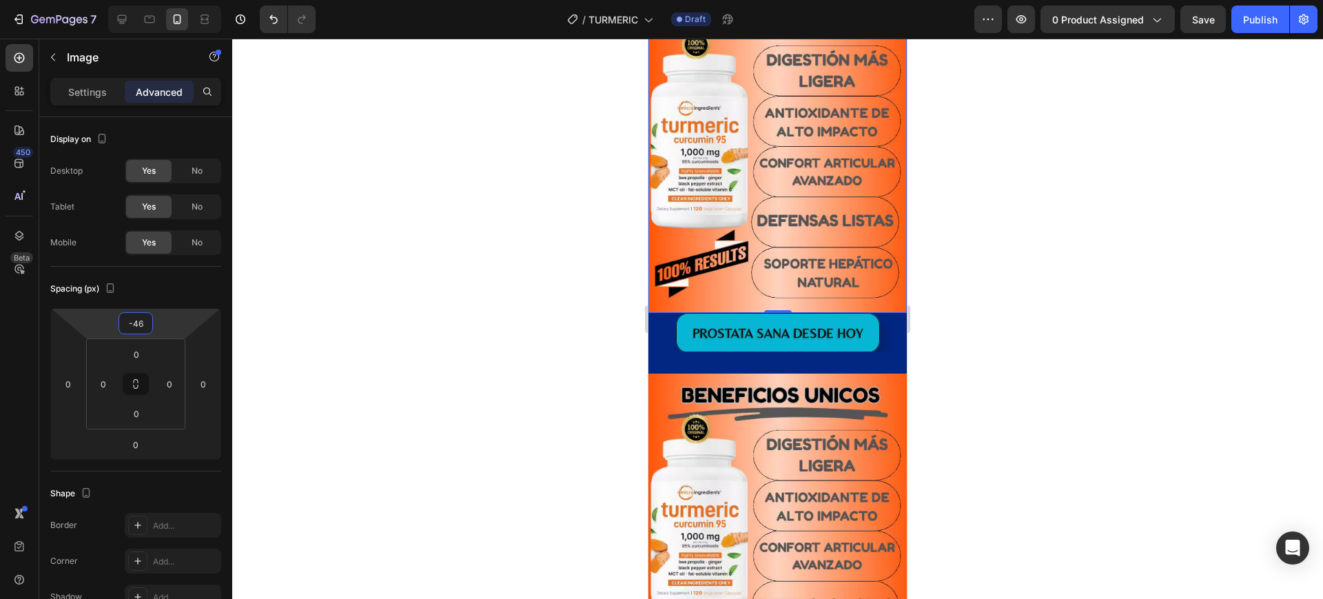
drag, startPoint x: 184, startPoint y: 314, endPoint x: 185, endPoint y: 334, distance: 20.0
click at [185, 0] on html "7 Version history / TURMERIC Draft Preview 0 product assigned Save Publish 450 …" at bounding box center [661, 0] width 1323 height 0
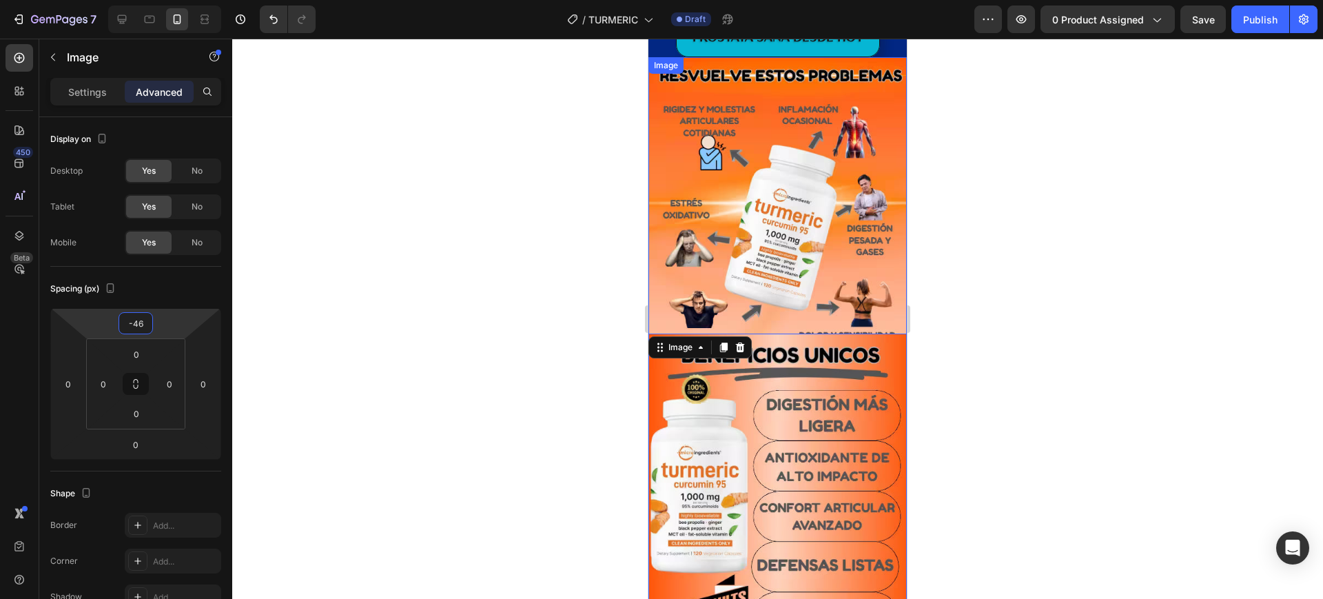
type input "0"
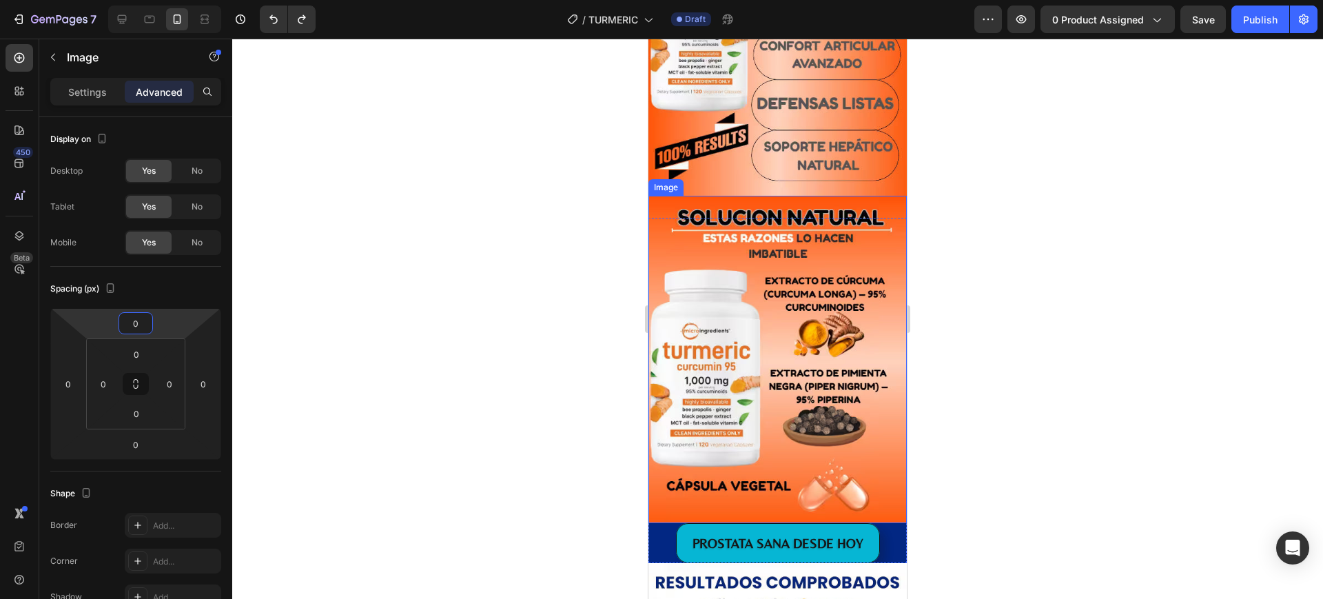
scroll to position [2239, 0]
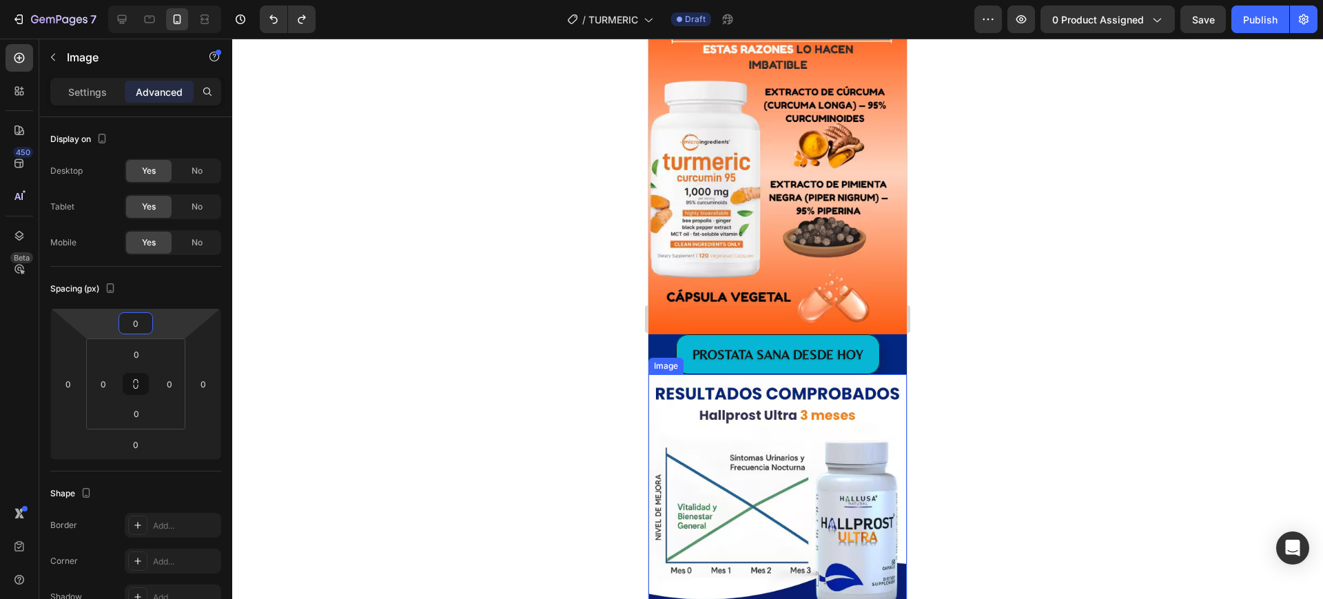
click at [799, 417] on img at bounding box center [777, 495] width 258 height 242
click at [753, 418] on img at bounding box center [777, 495] width 258 height 242
click at [716, 427] on img at bounding box center [777, 495] width 258 height 242
click at [710, 413] on img at bounding box center [777, 495] width 258 height 242
click at [87, 93] on p "Settings" at bounding box center [87, 92] width 39 height 14
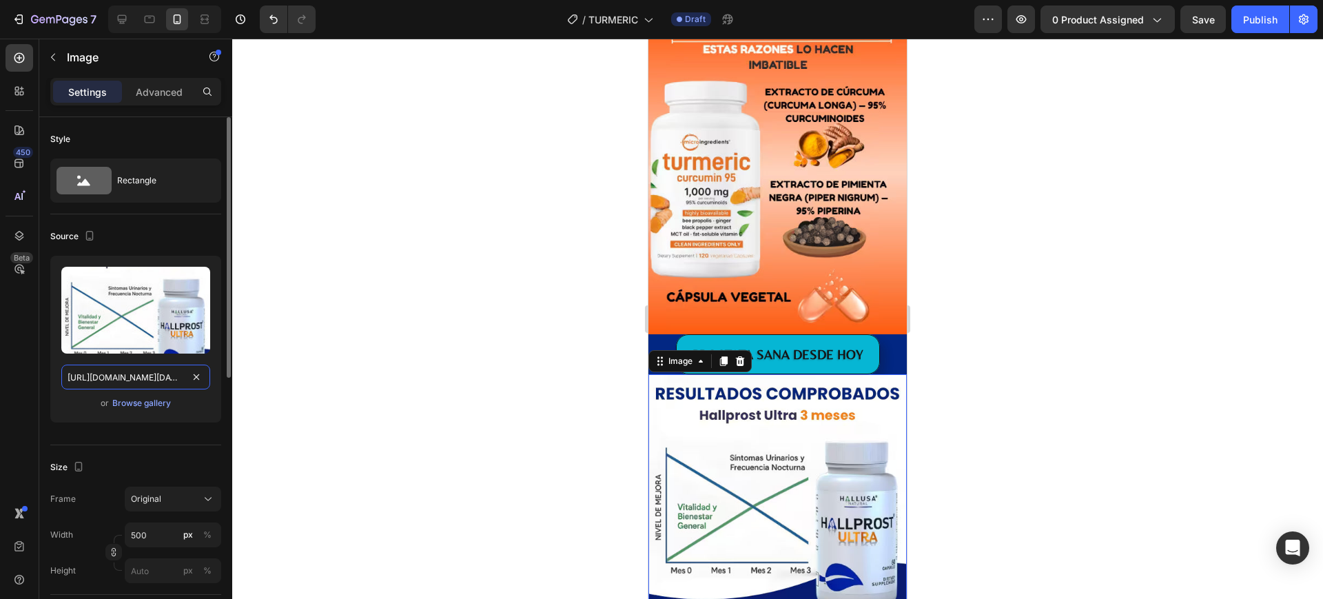
click at [125, 377] on input "https://cdn.shopify.com/s/files/1/0857/0381/9548/files/Captura_de_pantalla_2025…" at bounding box center [135, 376] width 149 height 25
paste input "932/8102/6367/files/IMAGEN_3_2.avif?v=1759008270"
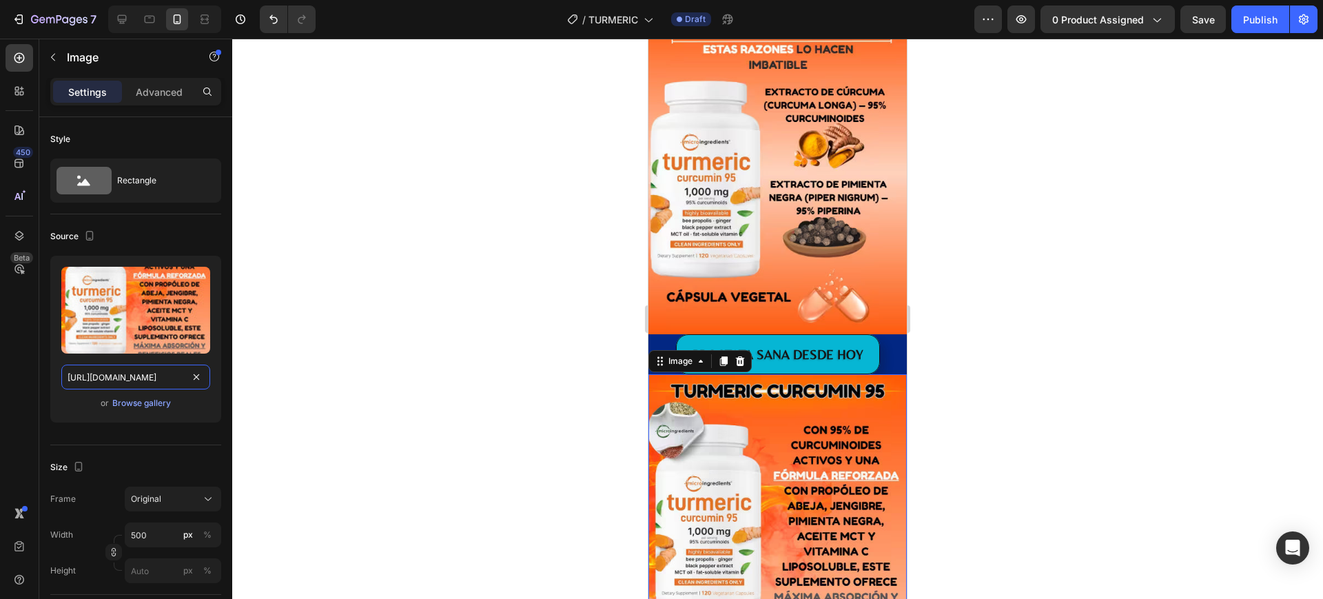
type input "https://cdn.shopify.com/s/files/1/0932/8102/6367/files/IMAGEN_3_2.avif?v=175900…"
click at [919, 345] on div at bounding box center [777, 319] width 1090 height 560
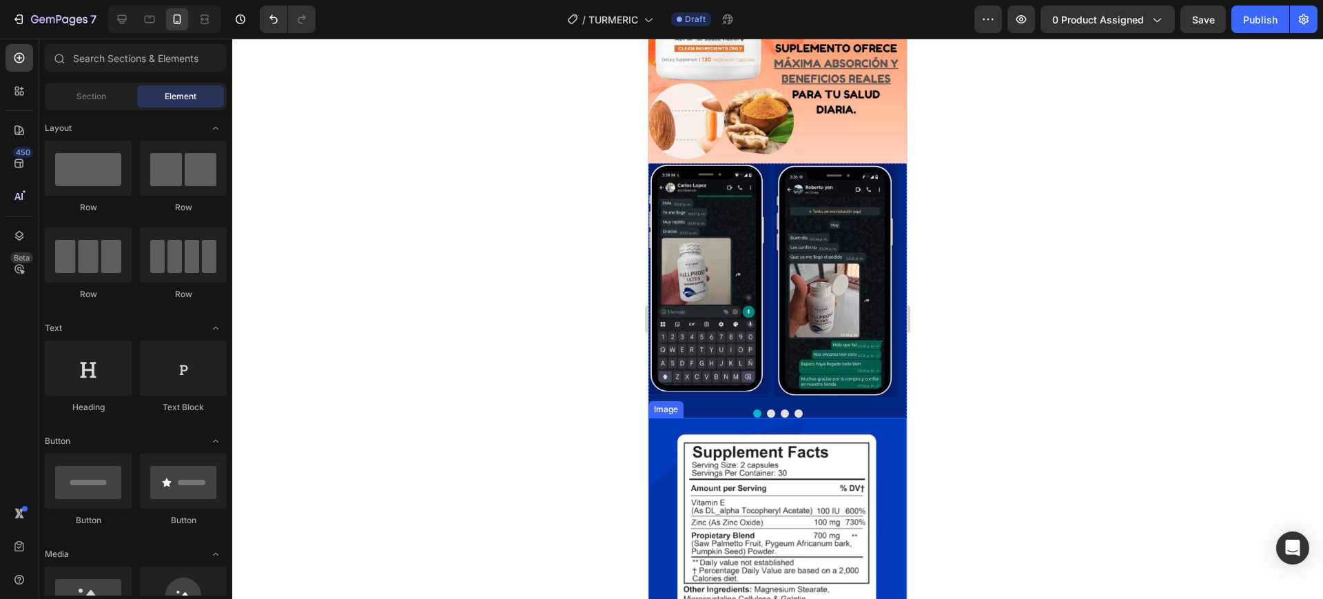
scroll to position [2928, 0]
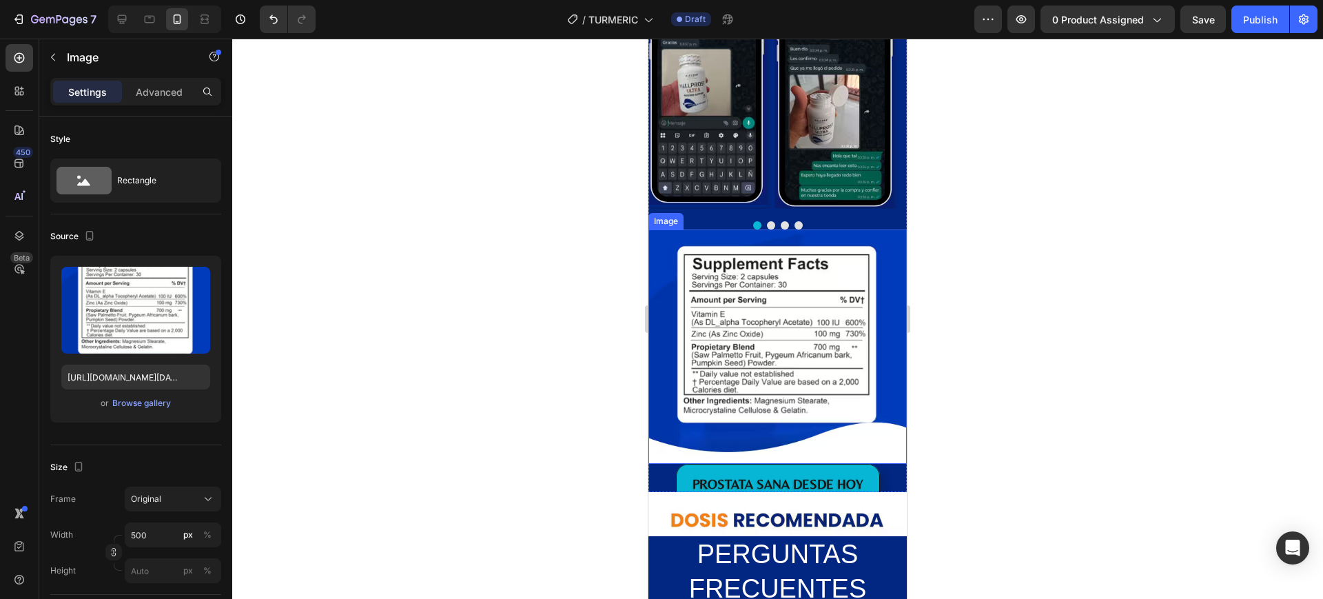
click at [780, 358] on img at bounding box center [777, 346] width 258 height 234
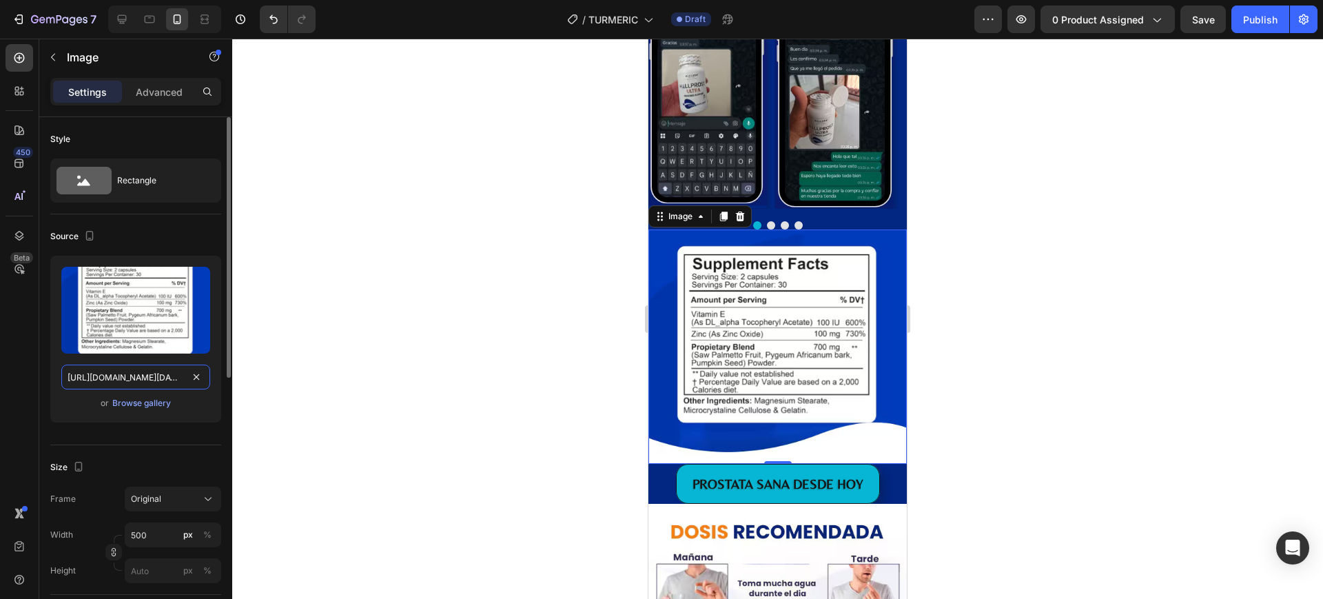
click at [116, 377] on input "https://cdn.shopify.com/s/files/1/0857/0381/9548/files/Captura_de_pantalla_2025…" at bounding box center [135, 376] width 149 height 25
paste input "932/8102/6367/files/IMAGEN_7_2.avif?v=1759008270"
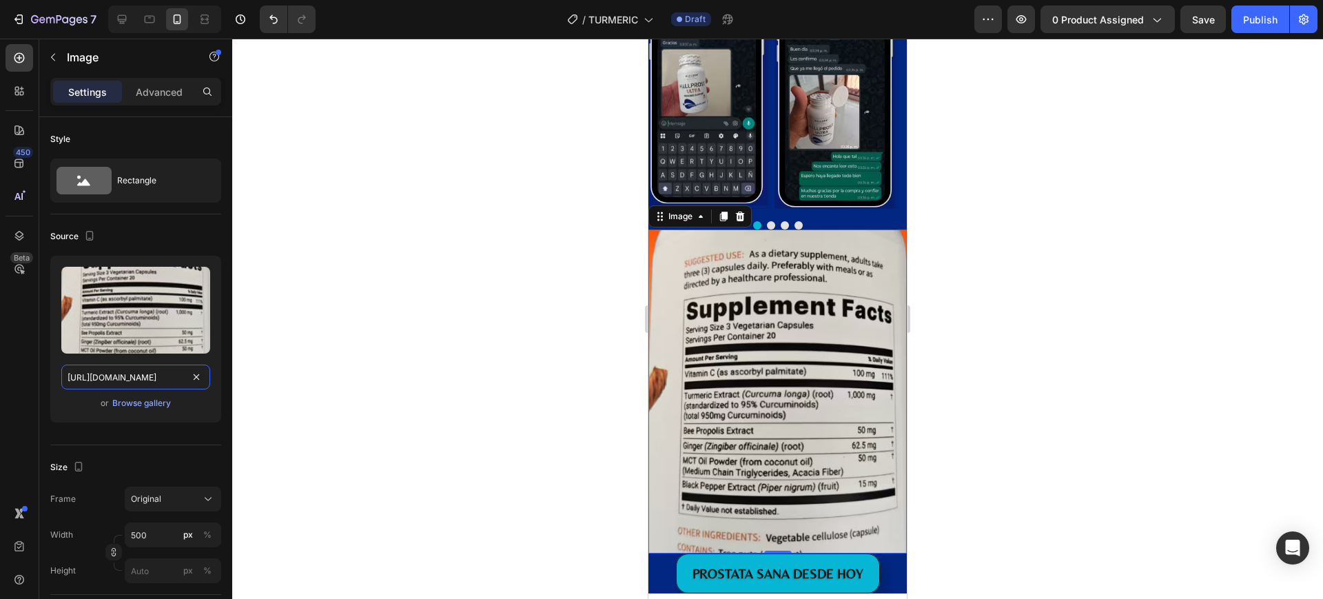
type input "https://cdn.shopify.com/s/files/1/0932/8102/6367/files/IMAGEN_7_2.avif?v=175900…"
click at [958, 353] on div at bounding box center [777, 319] width 1090 height 560
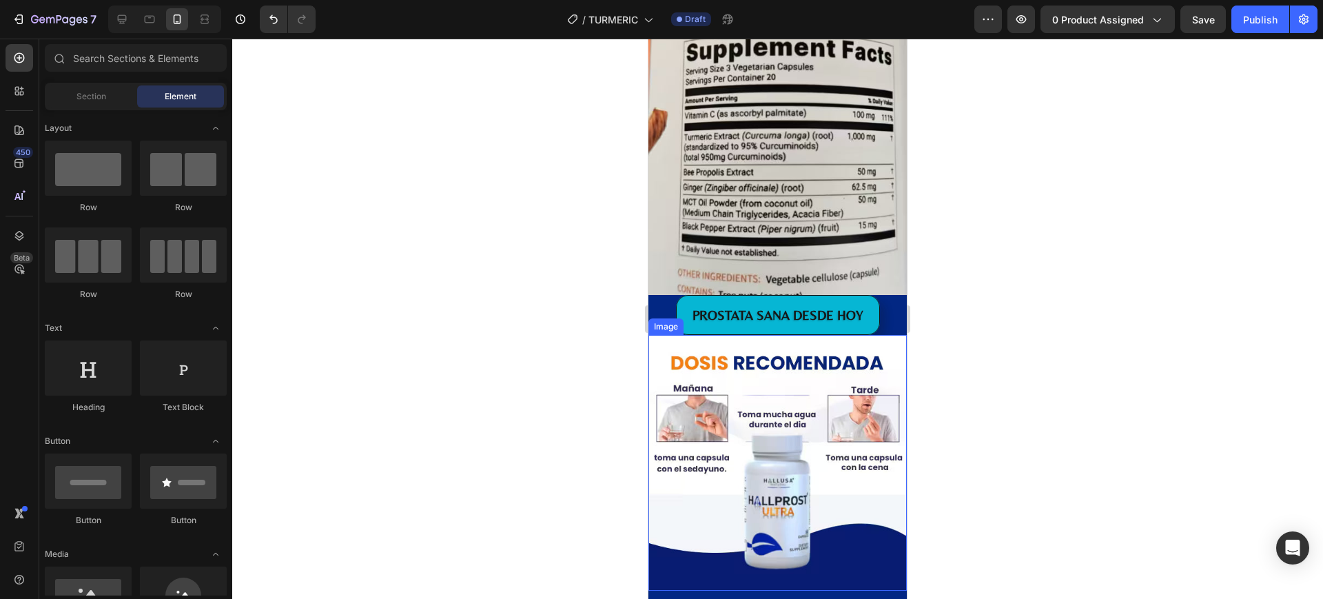
scroll to position [3272, 0]
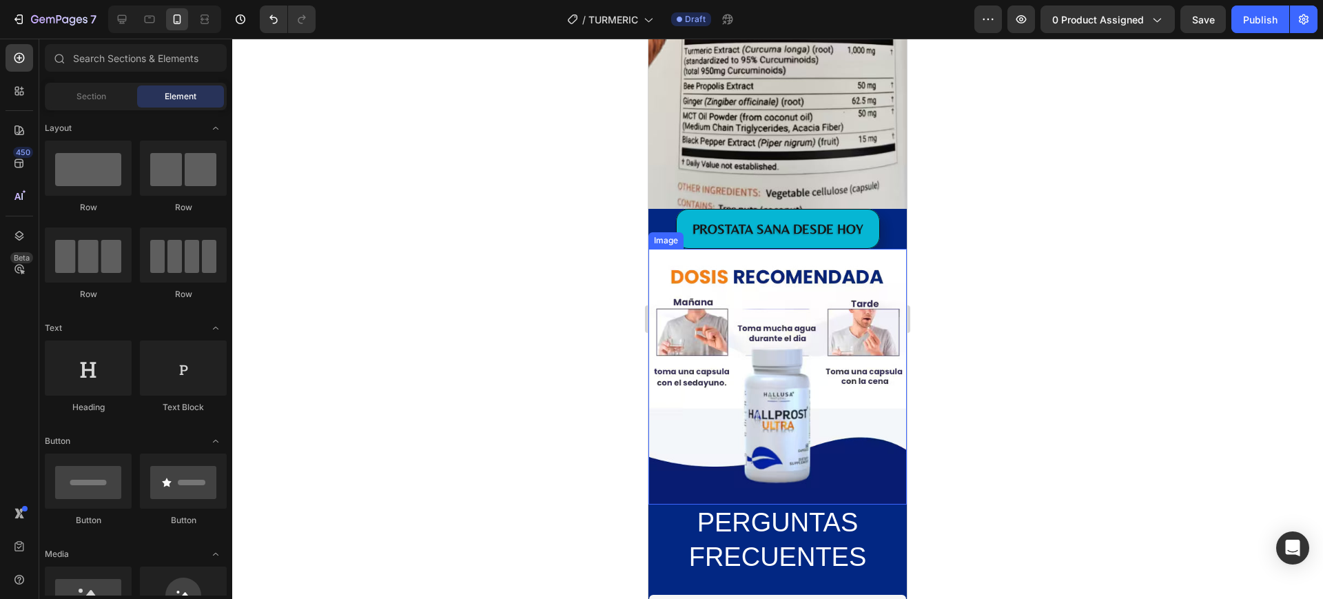
click at [772, 386] on img at bounding box center [777, 377] width 258 height 256
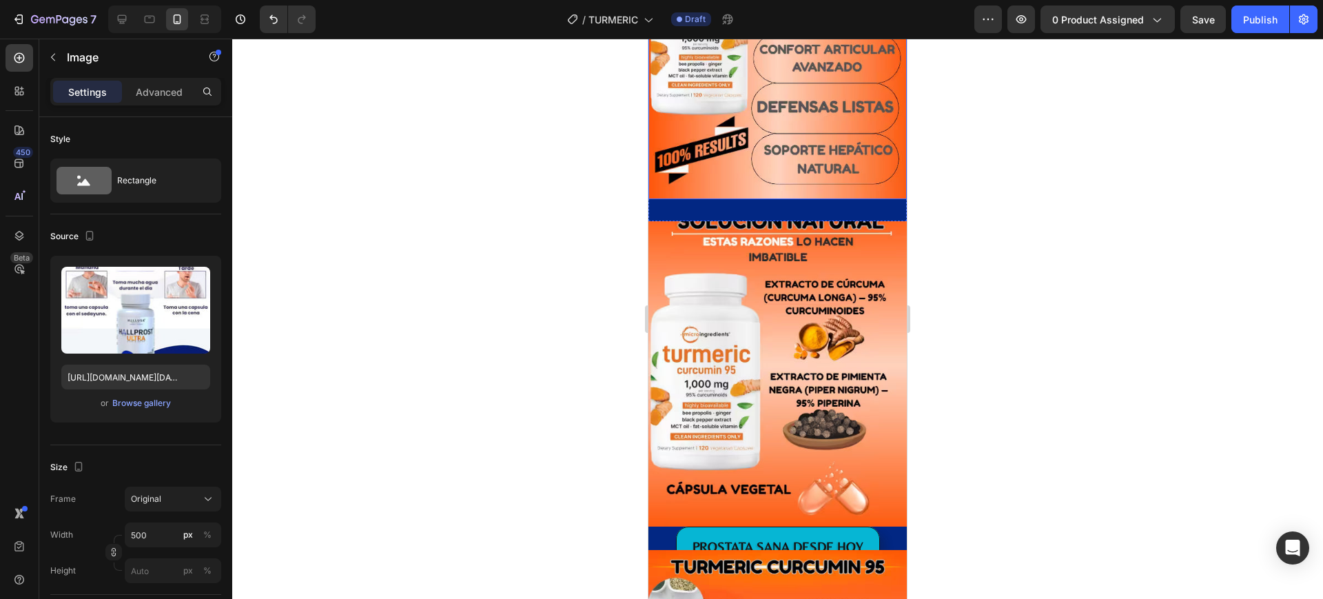
scroll to position [2067, 0]
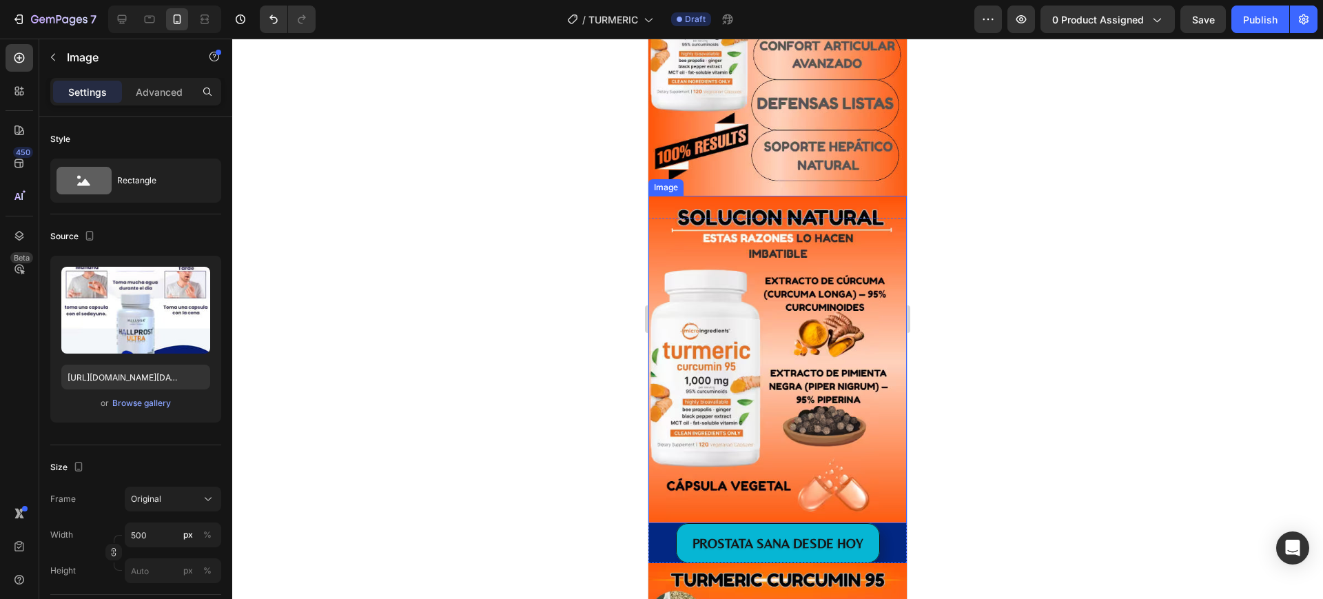
click at [762, 341] on img at bounding box center [777, 359] width 258 height 327
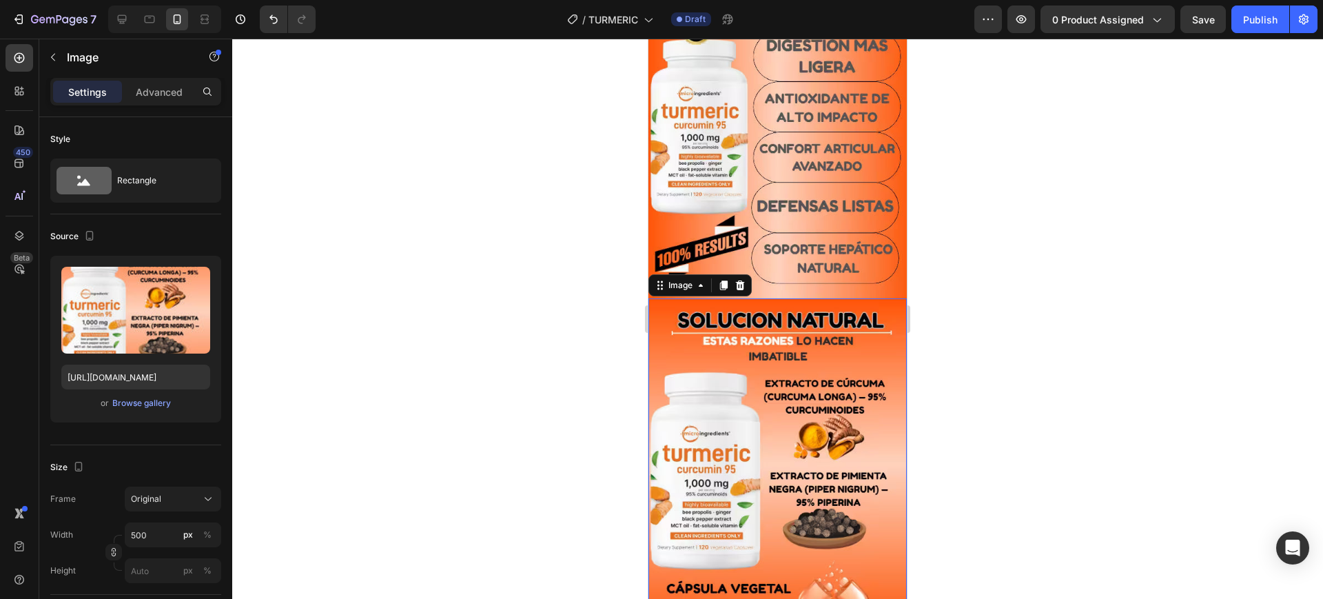
scroll to position [1722, 0]
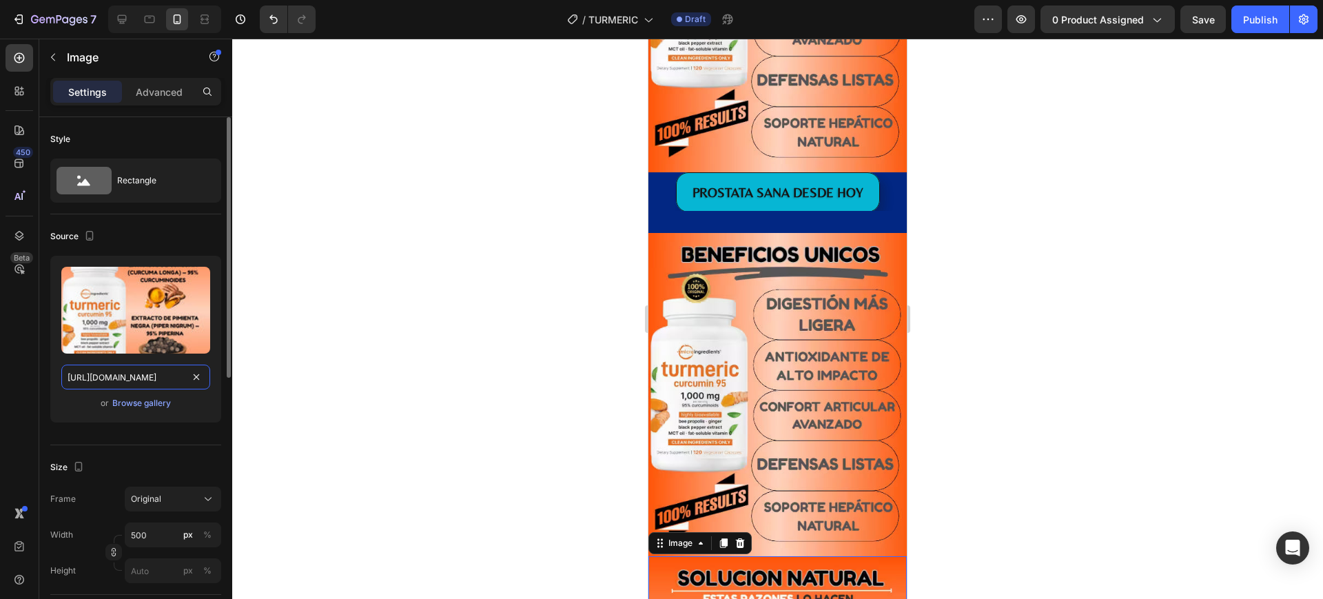
click at [130, 377] on input "https://cdn.shopify.com/s/files/1/0932/8102/6367/files/IMAGEN_5_2.avif?v=175900…" at bounding box center [135, 376] width 149 height 25
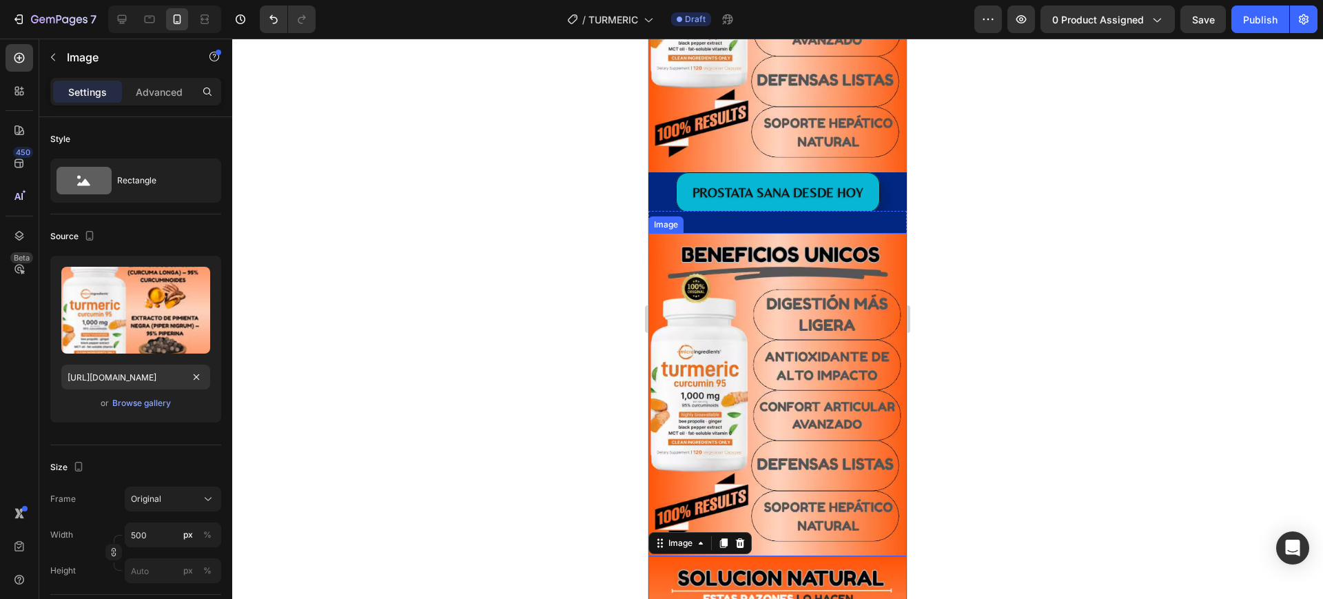
click at [717, 319] on img at bounding box center [777, 395] width 258 height 324
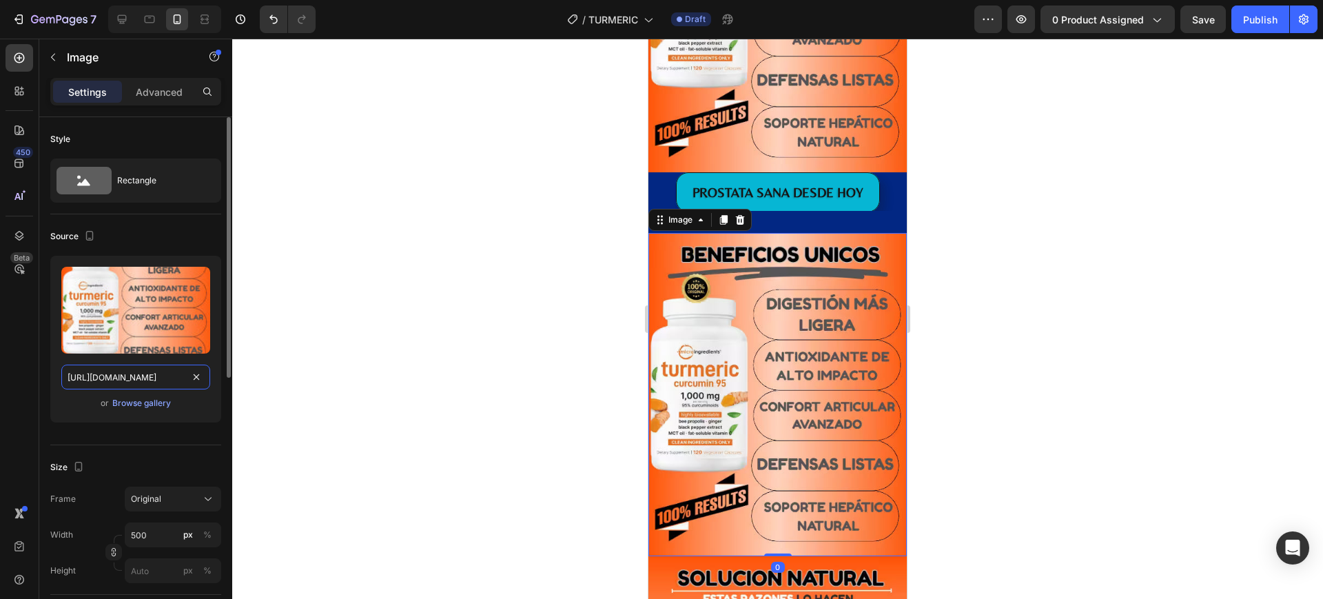
click at [127, 366] on input "https://cdn.shopify.com/s/files/1/0932/8102/6367/files/IMAGEN_4_2.avif?v=175900…" at bounding box center [135, 376] width 149 height 25
paste input "5"
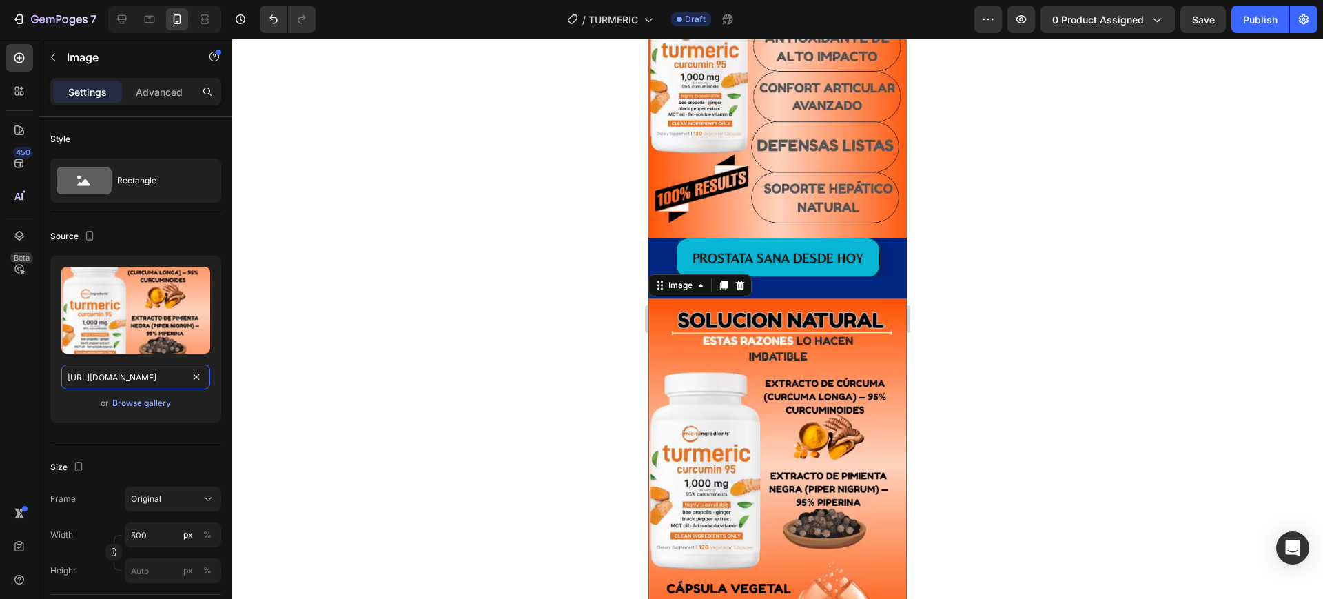
scroll to position [1378, 0]
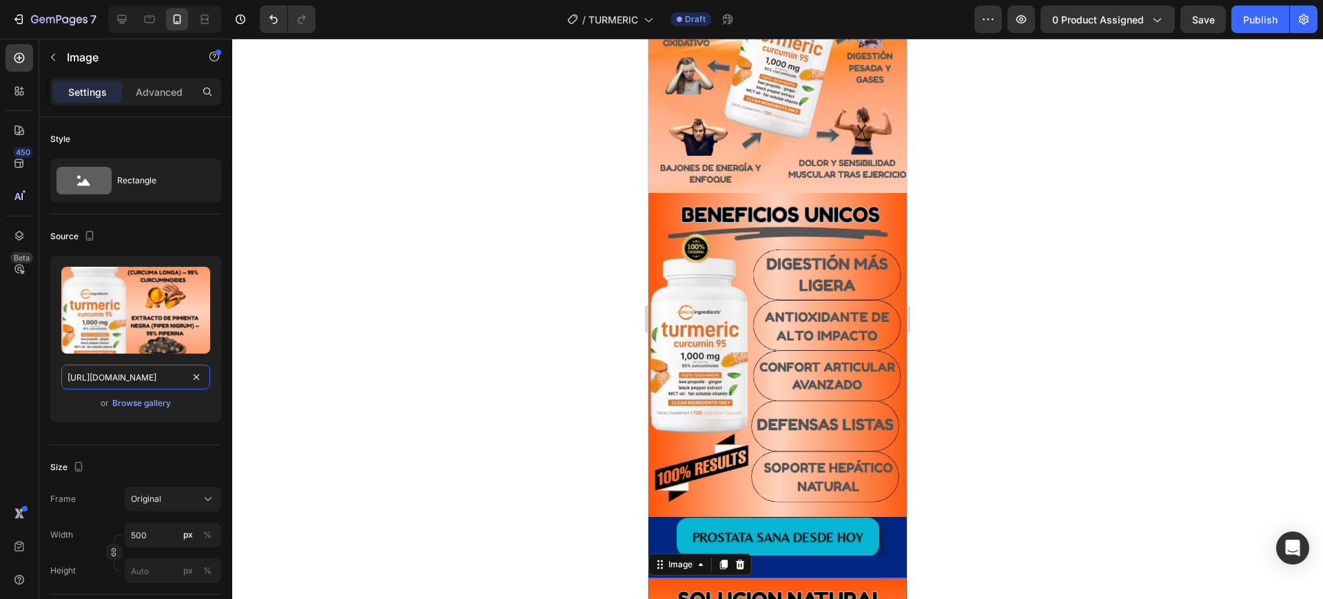
type input "https://cdn.shopify.com/s/files/1/0932/8102/6367/files/IMAGEN_5_2.avif?v=175900…"
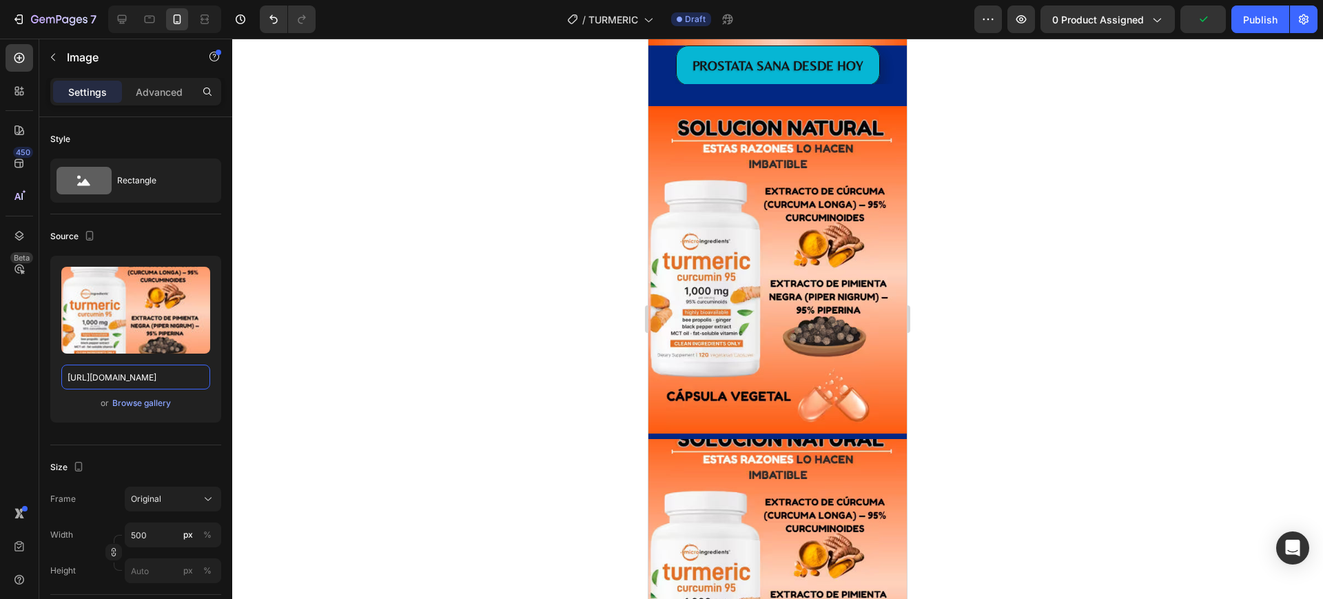
scroll to position [1980, 0]
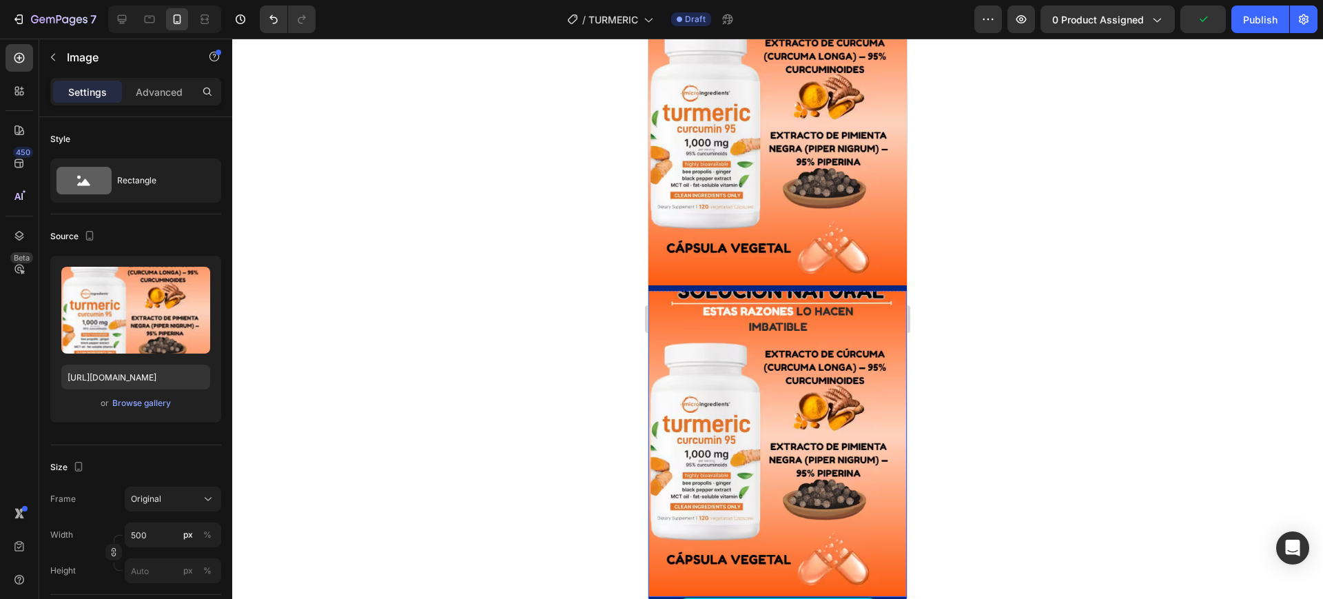
click at [738, 451] on img at bounding box center [777, 432] width 258 height 327
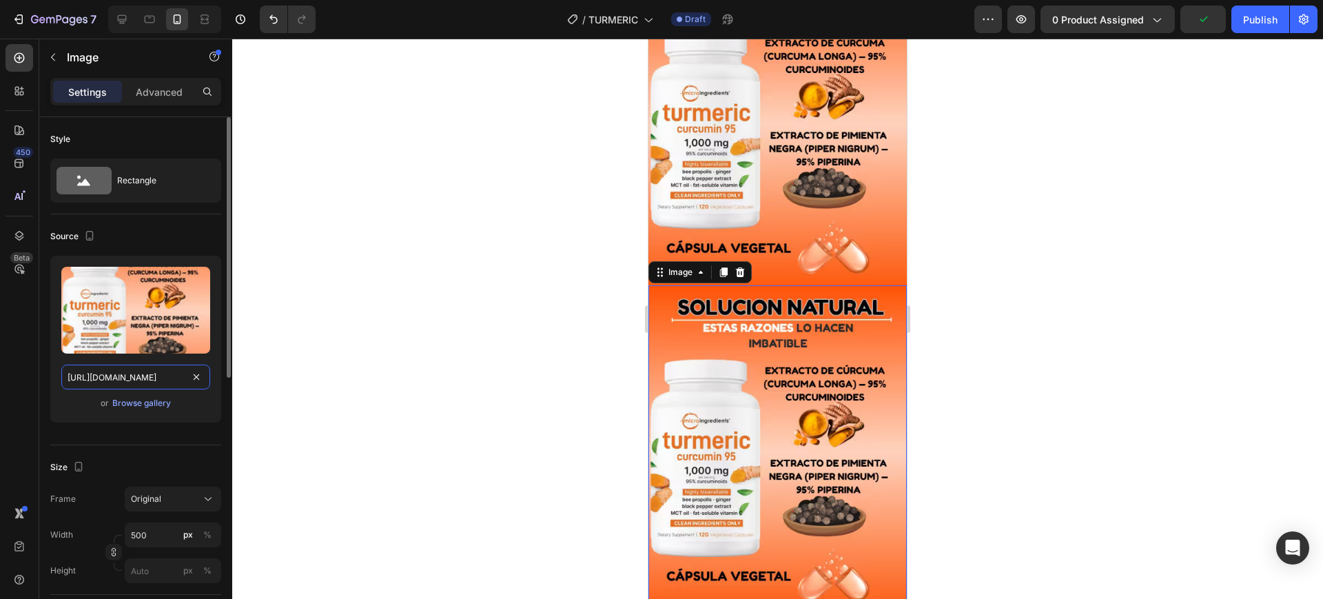
click at [118, 369] on input "https://cdn.shopify.com/s/files/1/0932/8102/6367/files/IMAGEN_5_2.avif?v=175900…" at bounding box center [135, 376] width 149 height 25
paste input "6_2.avif?v=1759008271"
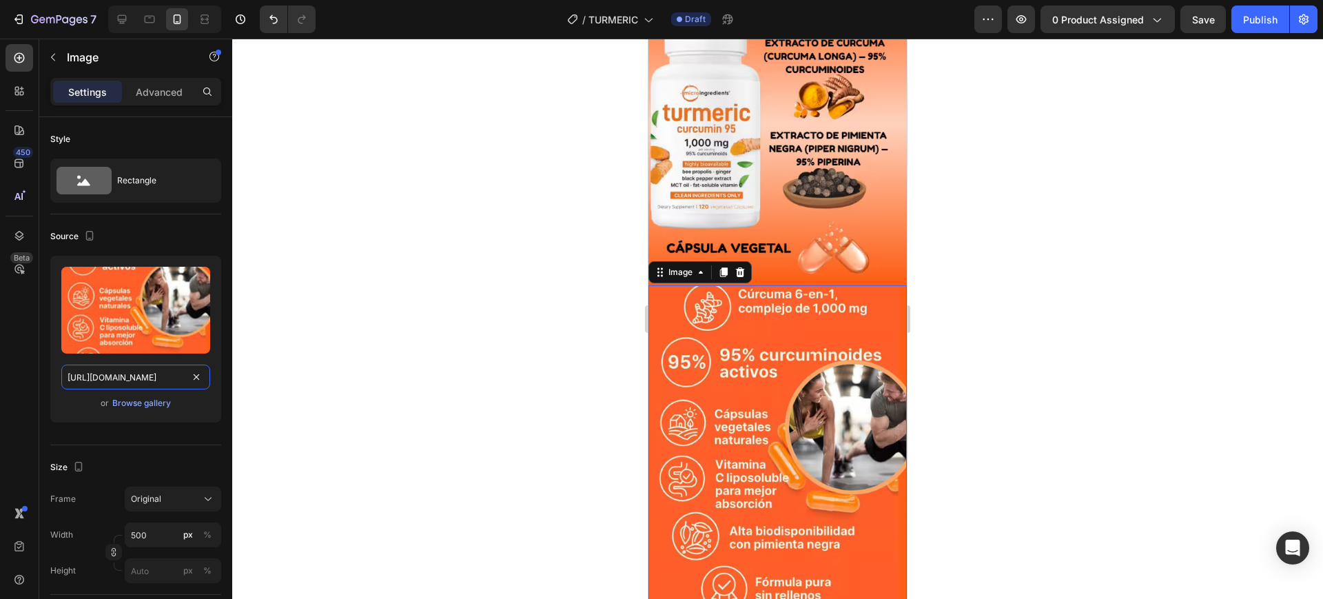
type input "https://cdn.shopify.com/s/files/1/0932/8102/6367/files/IMAGEN_6_2.avif?v=175900…"
click at [1053, 335] on div at bounding box center [777, 319] width 1090 height 560
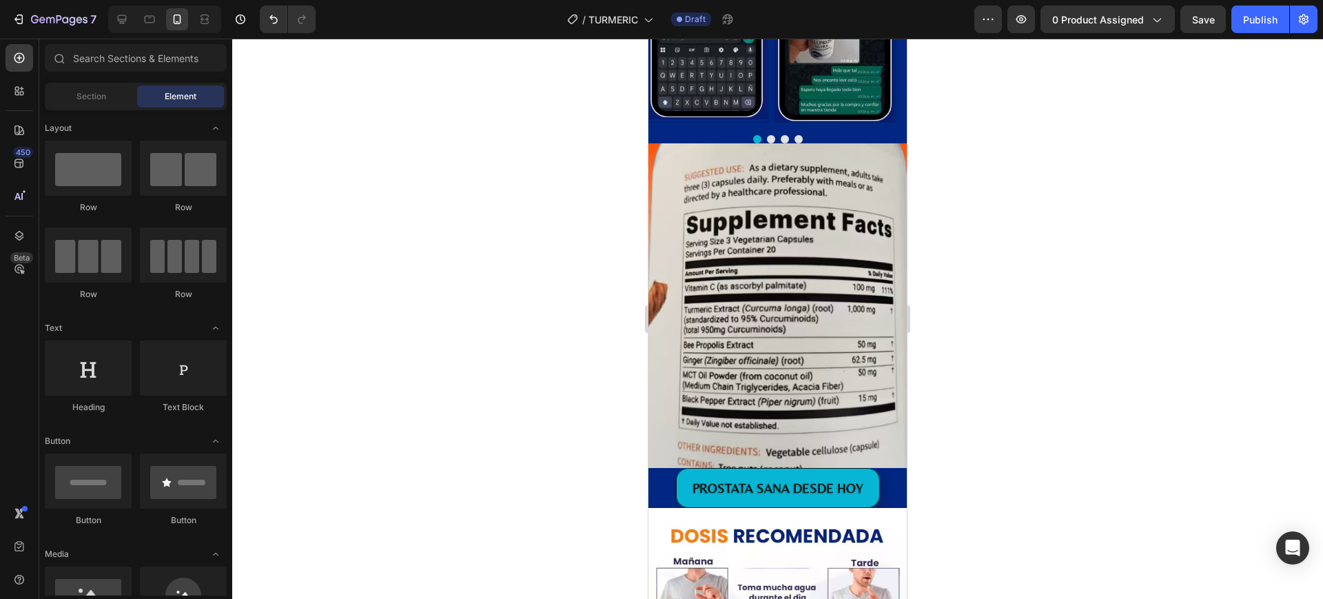
scroll to position [3186, 0]
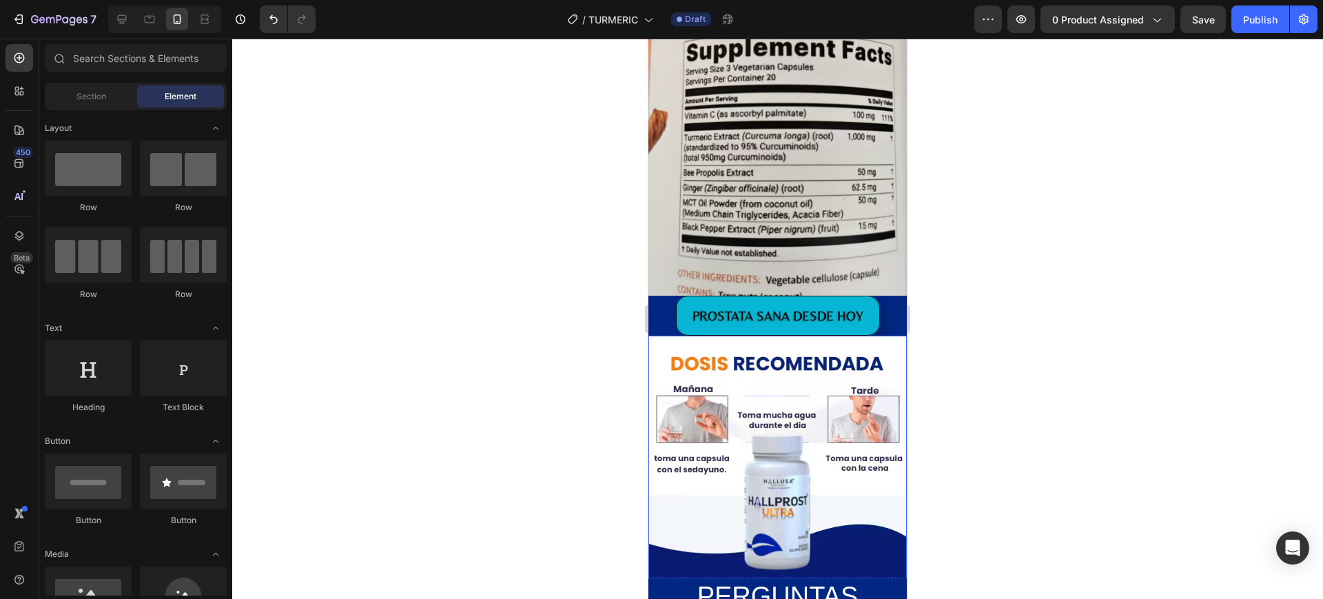
click at [752, 398] on img at bounding box center [777, 463] width 258 height 256
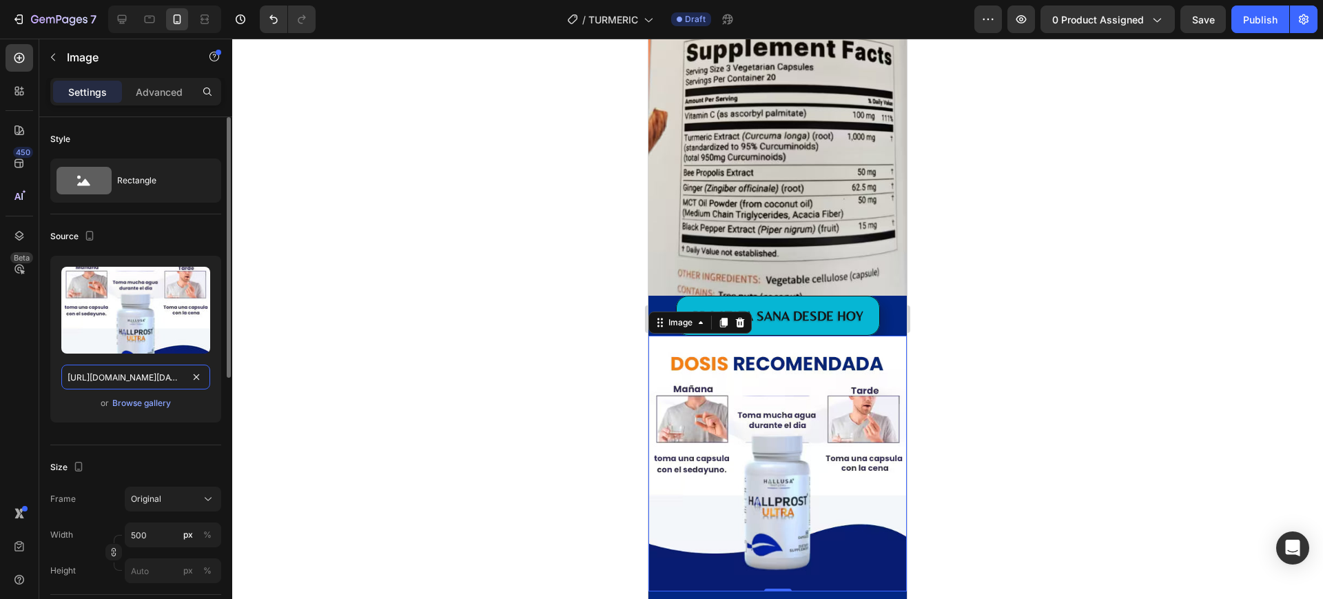
click at [118, 377] on input "https://cdn.shopify.com/s/files/1/0857/0381/9548/files/Captura_de_pantalla_2025…" at bounding box center [135, 376] width 149 height 25
paste input "932/8102/6367/files/IMAGEN_8_2.avif?v=1759008270"
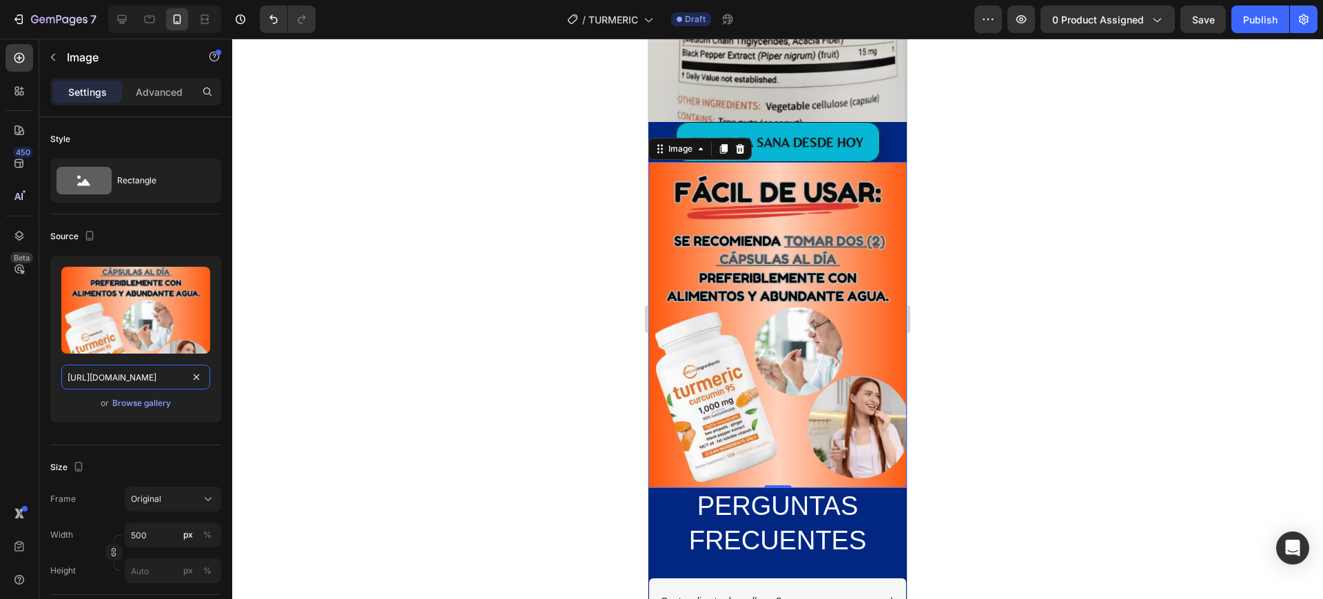
scroll to position [3530, 0]
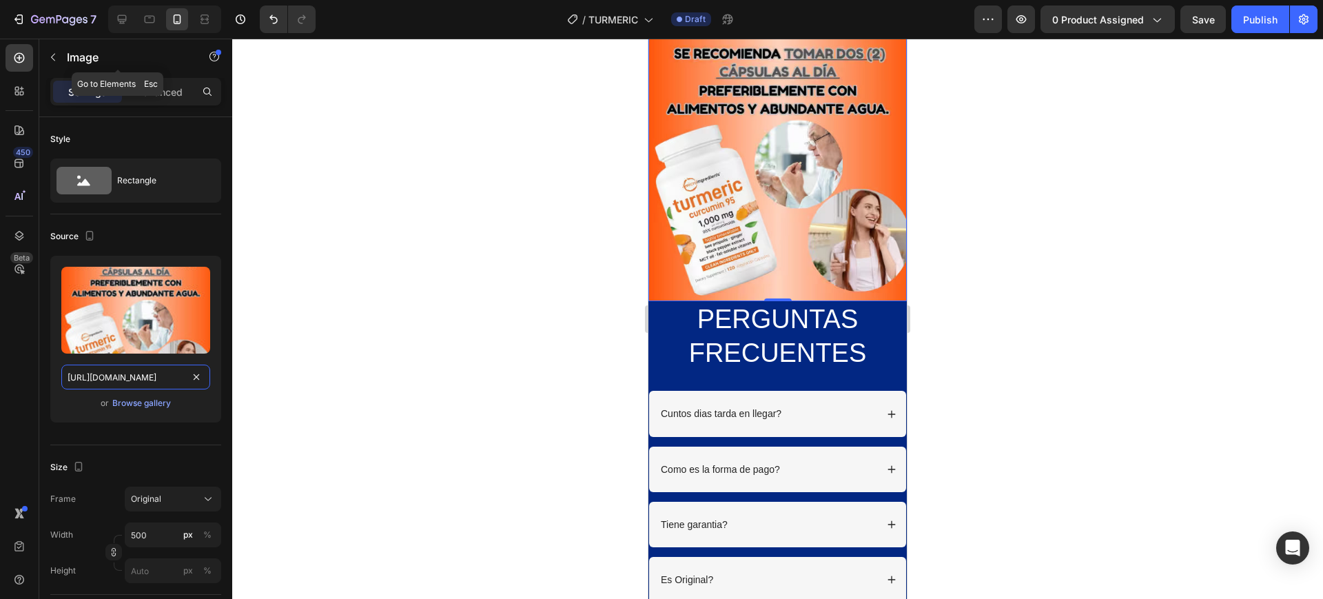
type input "https://cdn.shopify.com/s/files/1/0932/8102/6367/files/IMAGEN_8_2.avif?v=175900…"
click at [466, 182] on div at bounding box center [777, 319] width 1090 height 560
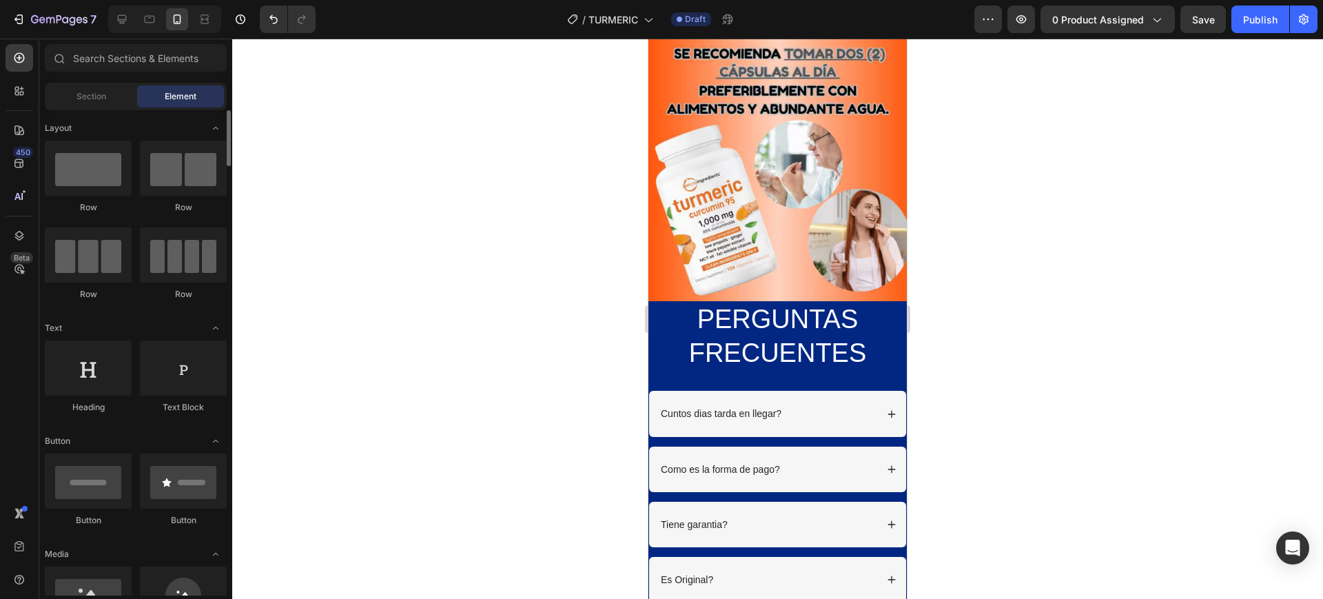
click at [83, 106] on div "Section" at bounding box center [91, 96] width 87 height 22
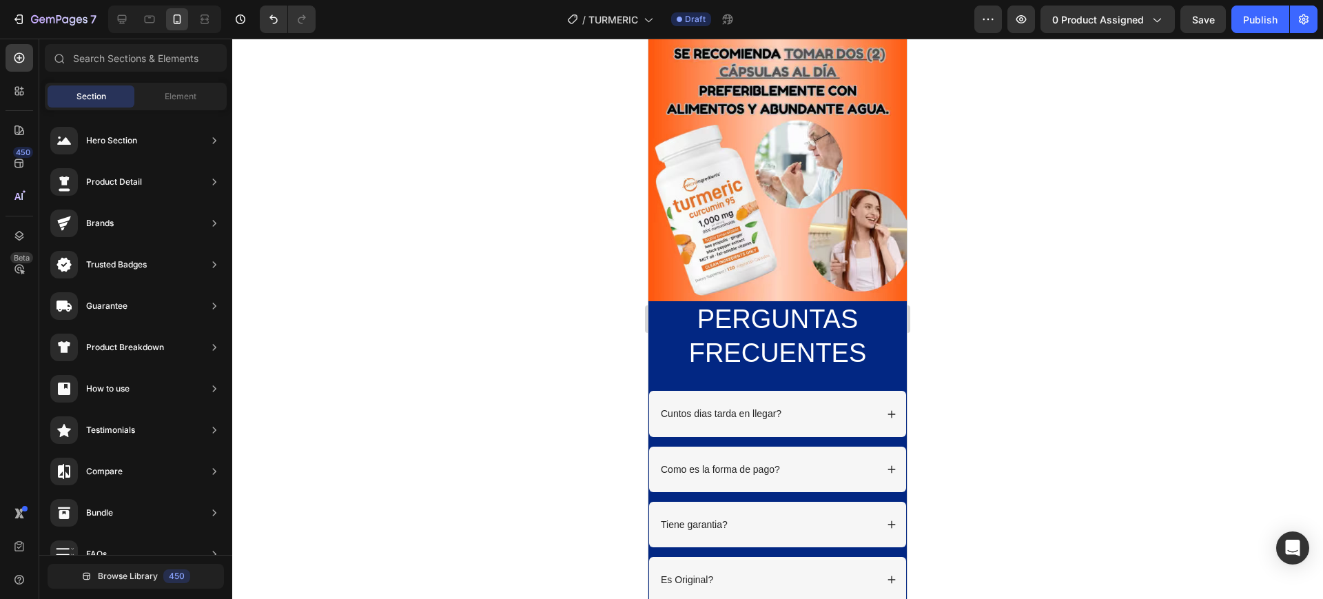
click at [363, 111] on div at bounding box center [777, 319] width 1090 height 560
click at [177, 101] on span "Element" at bounding box center [181, 96] width 32 height 12
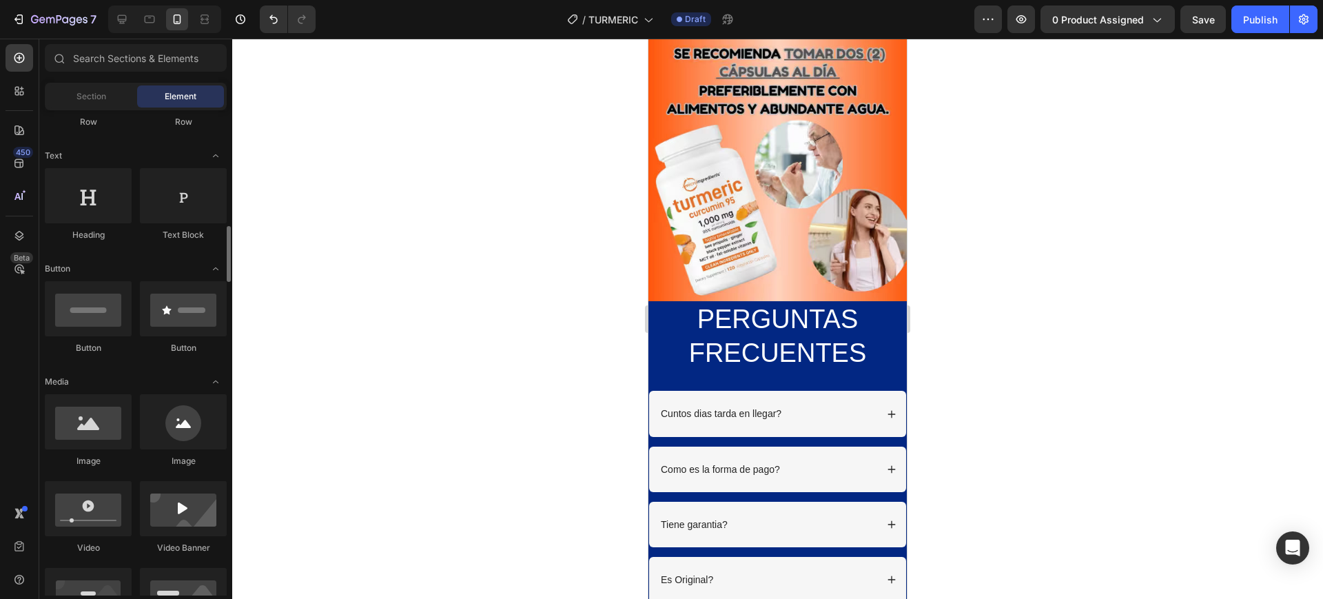
scroll to position [344, 0]
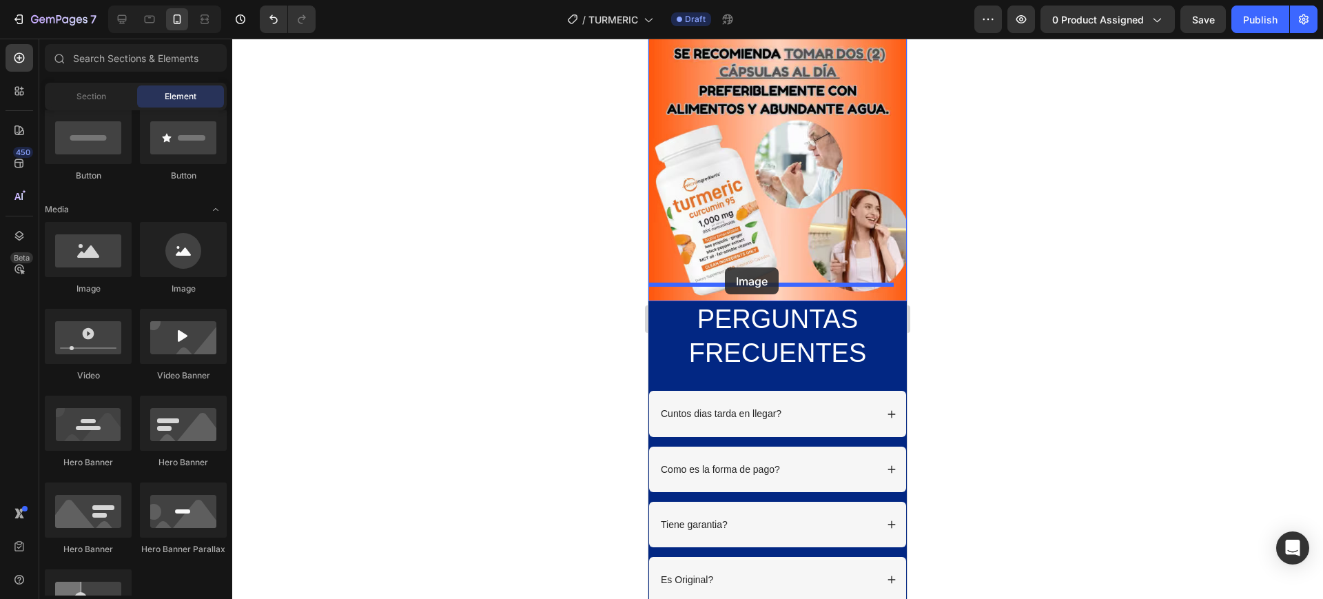
drag, startPoint x: 723, startPoint y: 302, endPoint x: 725, endPoint y: 267, distance: 34.5
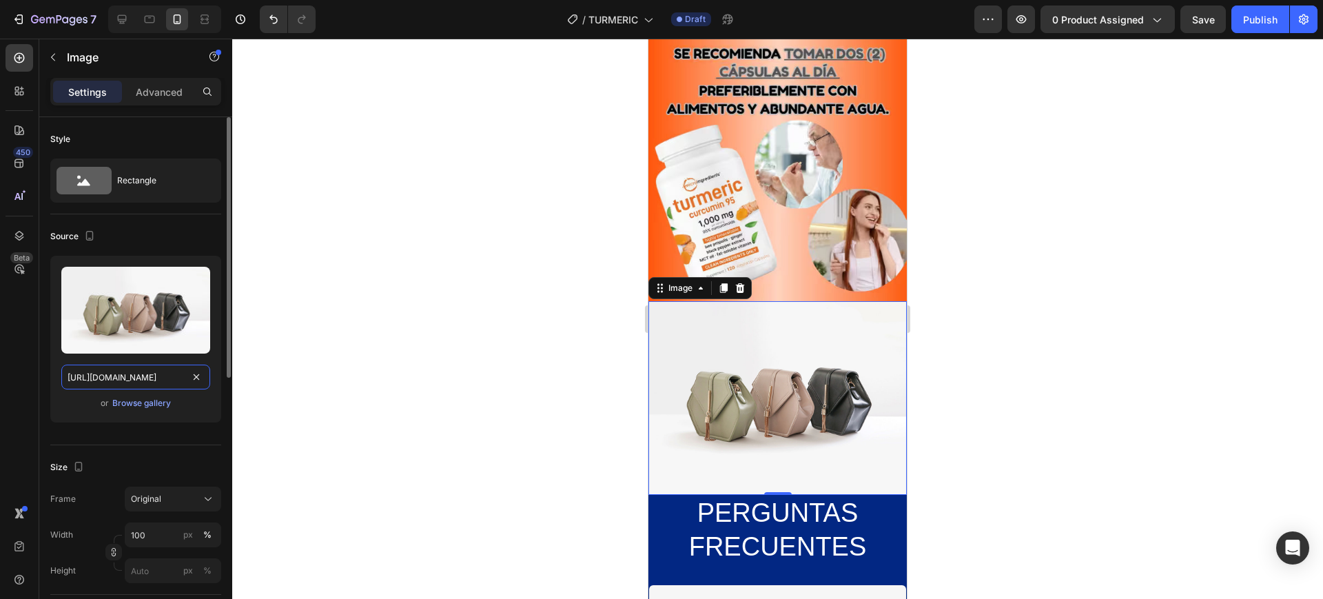
click at [79, 377] on input "https://cdn.shopify.com/s/files/1/2005/9307/files/image_demo.jpg" at bounding box center [135, 376] width 149 height 25
paste input "0932/8102/6367/files/IMAGEN_9_1.avif?v=1759008271"
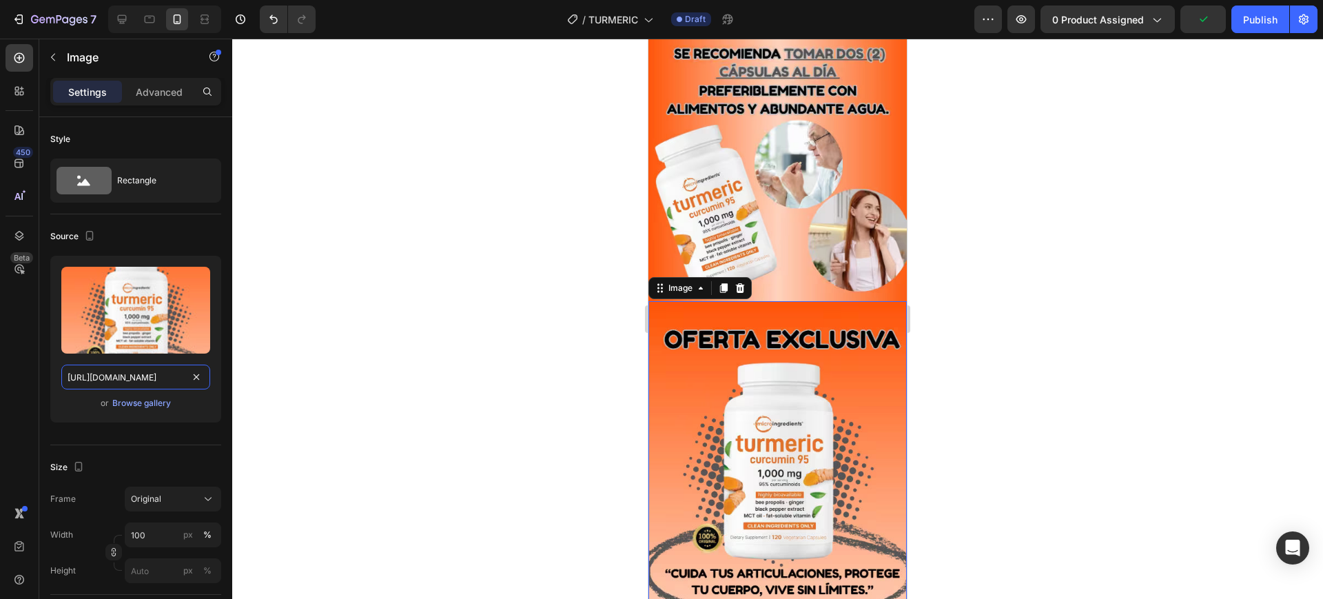
type input "https://cdn.shopify.com/s/files/1/0932/8102/6367/files/IMAGEN_9_1.avif?v=175900…"
click at [962, 377] on div at bounding box center [777, 319] width 1090 height 560
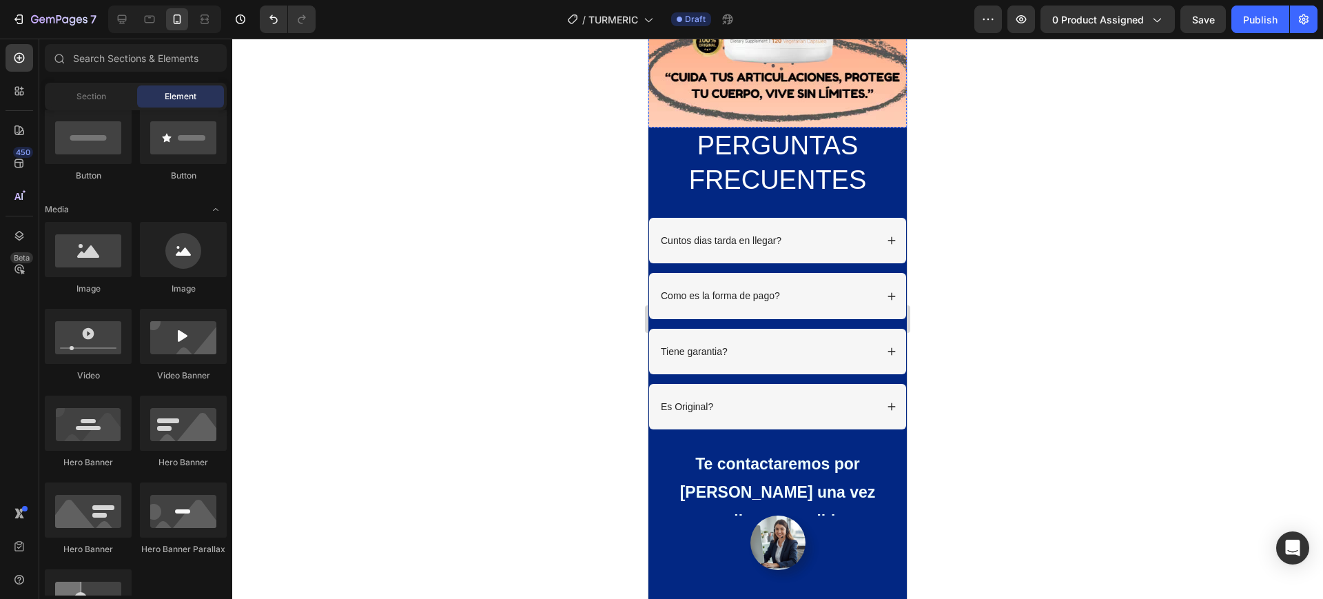
scroll to position [4047, 0]
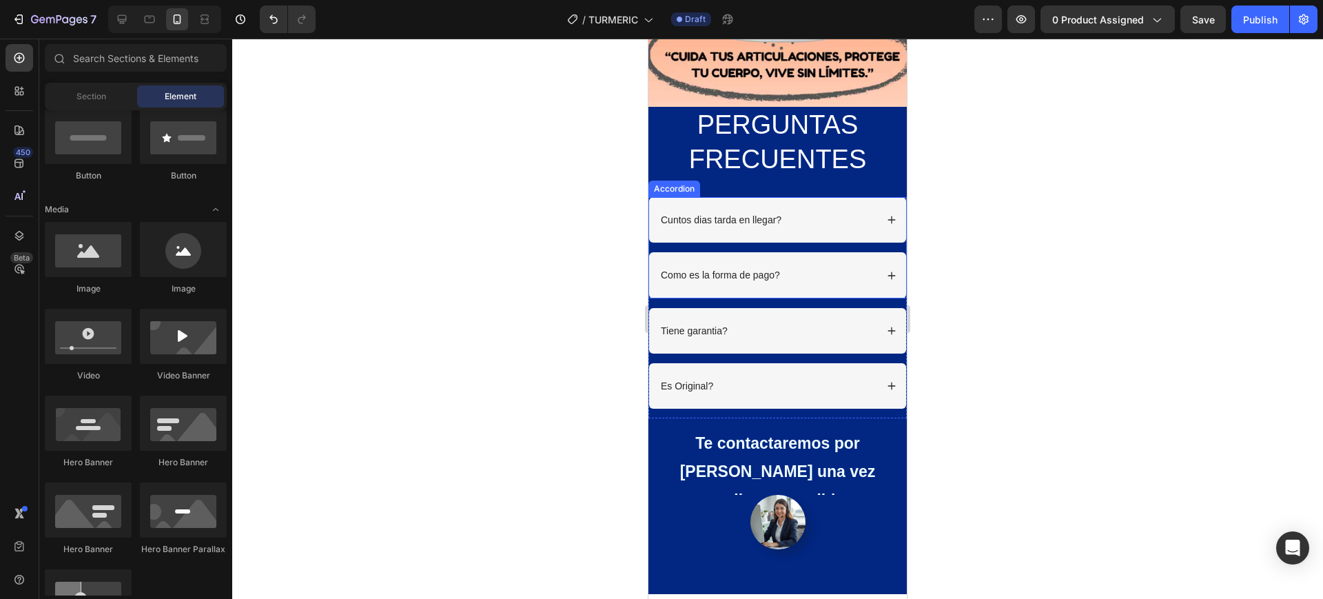
click at [872, 197] on div "Cuntos dias tarda en llegar?" at bounding box center [777, 219] width 257 height 45
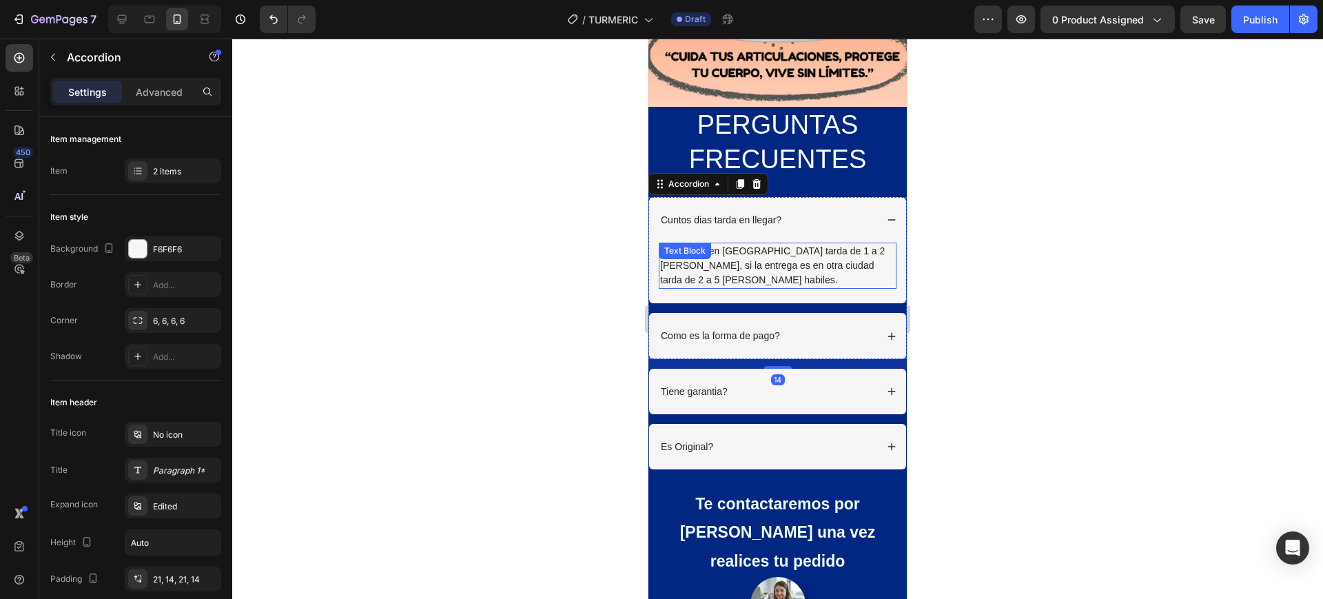
click at [796, 244] on p "La entrega en Quito tarda de 1 a 2 dias, si la entrega es en otra ciudad tarda …" at bounding box center [777, 265] width 235 height 43
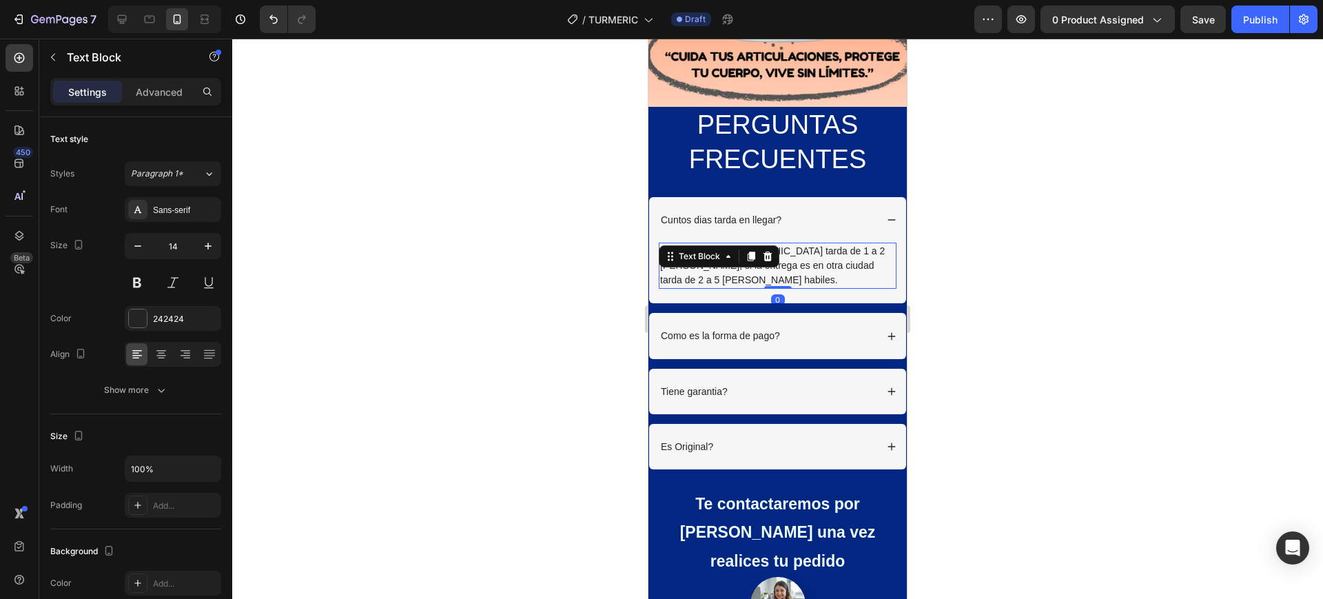
click at [805, 244] on p "La entrega en Quito tarda de 1 a 2 dias, si la entrega es en otra ciudad tarda …" at bounding box center [777, 265] width 235 height 43
click at [696, 253] on p "La entrega en Quito tarda de 1 a 2 dias, si la entrega es en otra ciudad tarda …" at bounding box center [777, 265] width 235 height 43
click at [738, 244] on p "La entrega en Quito tarda de 1 a 2 dias, si la entrega es en otra ciudad tarda …" at bounding box center [777, 265] width 235 height 43
click at [742, 244] on p "La entrega en Quito tarda de 1 a 2 dias, si la entrega es en otra ciudad tarda …" at bounding box center [777, 265] width 235 height 43
click at [770, 244] on p "La entrega tarda de 1 a 2 dias, si la entrega es en otra ciudad tarda de 2 a 5 …" at bounding box center [777, 265] width 235 height 43
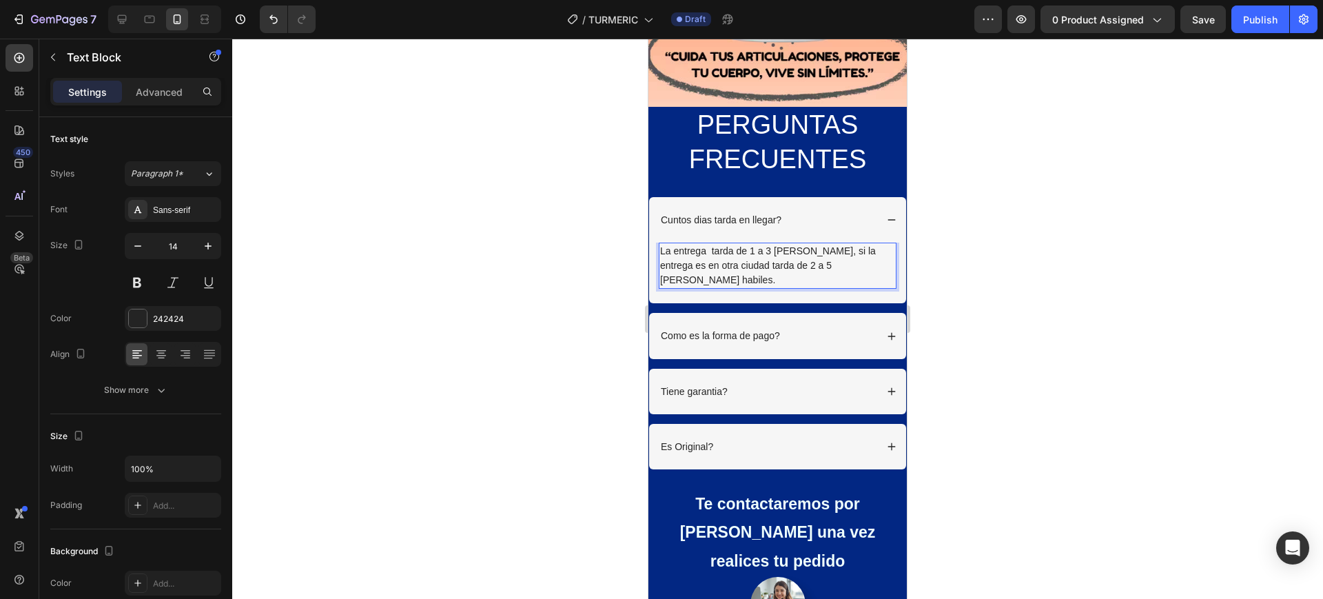
click at [828, 244] on p "La entrega tarda de 1 a 3 dias, si la entrega es en otra ciudad tarda de 2 a 5 …" at bounding box center [777, 265] width 235 height 43
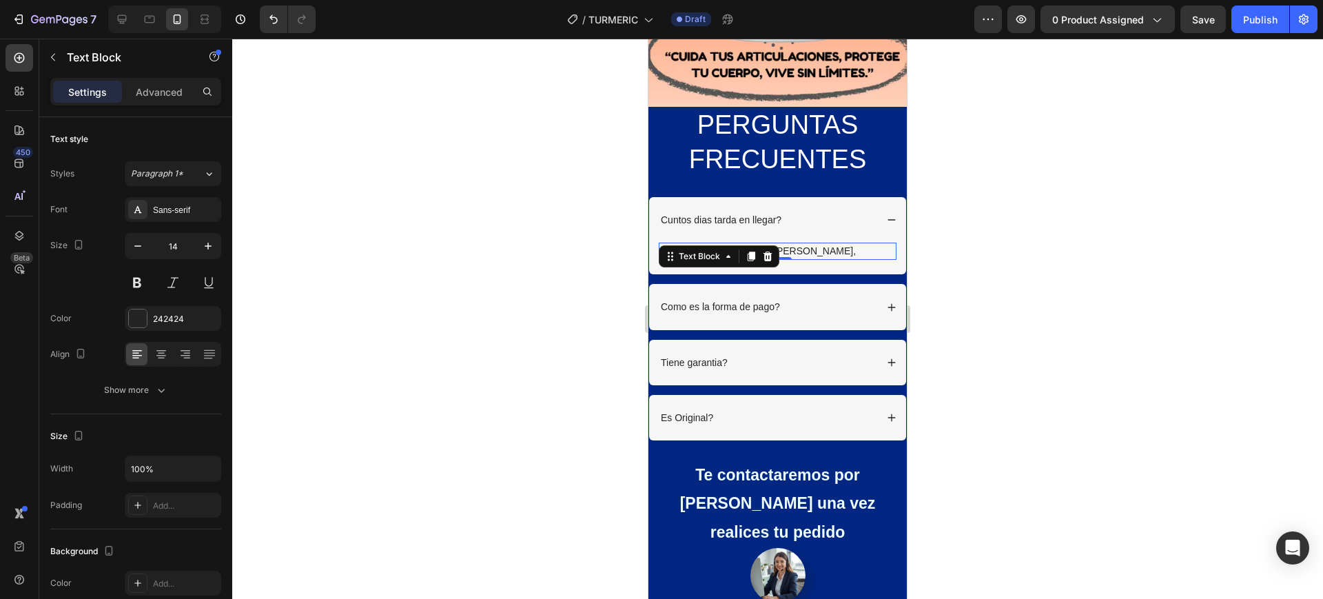
click at [992, 203] on div at bounding box center [777, 319] width 1090 height 560
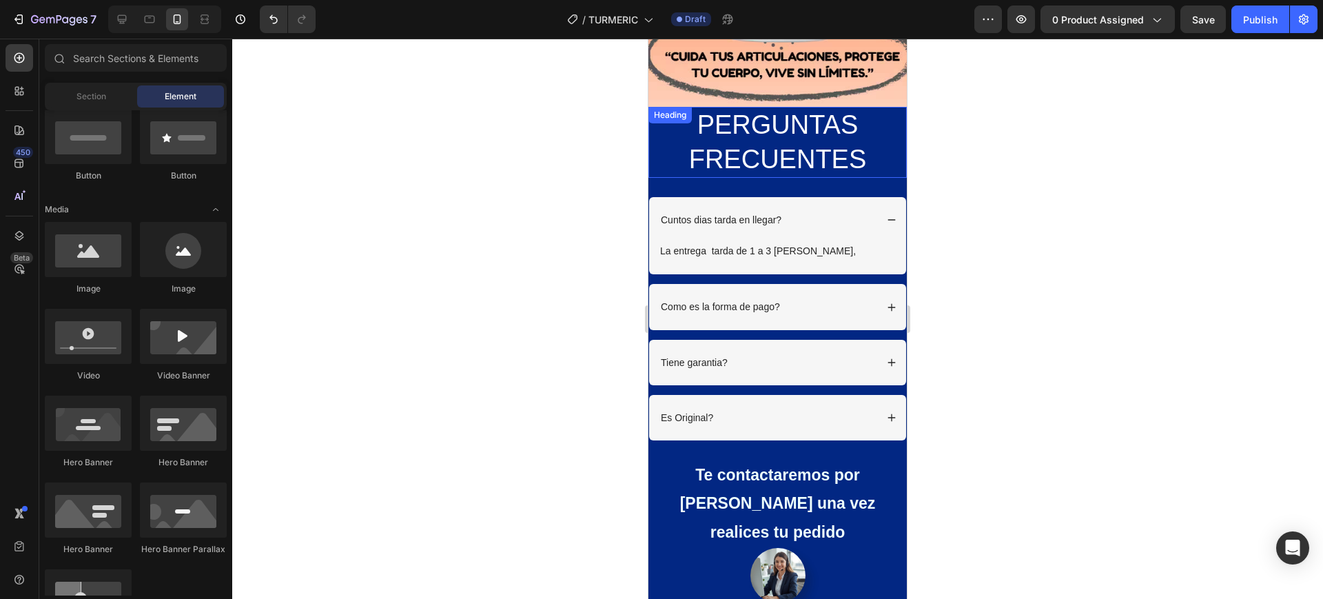
click at [871, 141] on h2 "PERGUNTAS FRECUENTES" at bounding box center [777, 142] width 258 height 71
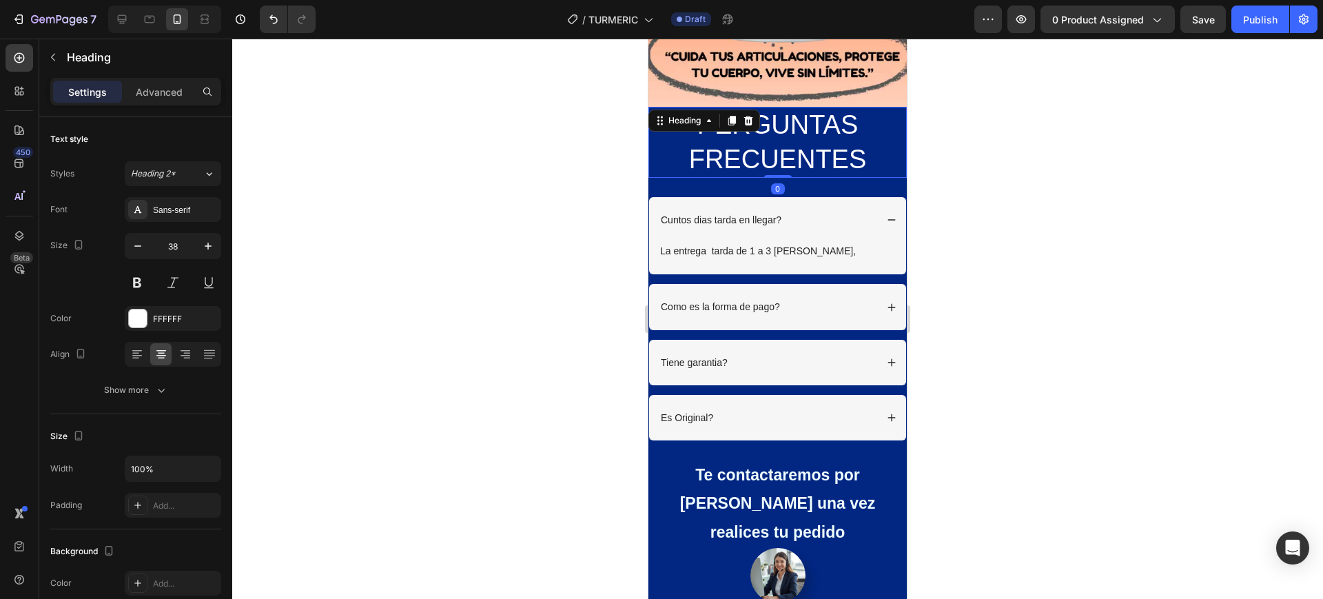
click at [873, 118] on h2 "PERGUNTAS FRECUENTES" at bounding box center [777, 142] width 258 height 71
click at [878, 108] on p "PERGUNTAS FRECUENTES" at bounding box center [778, 142] width 256 height 68
click at [1223, 225] on div at bounding box center [777, 319] width 1090 height 560
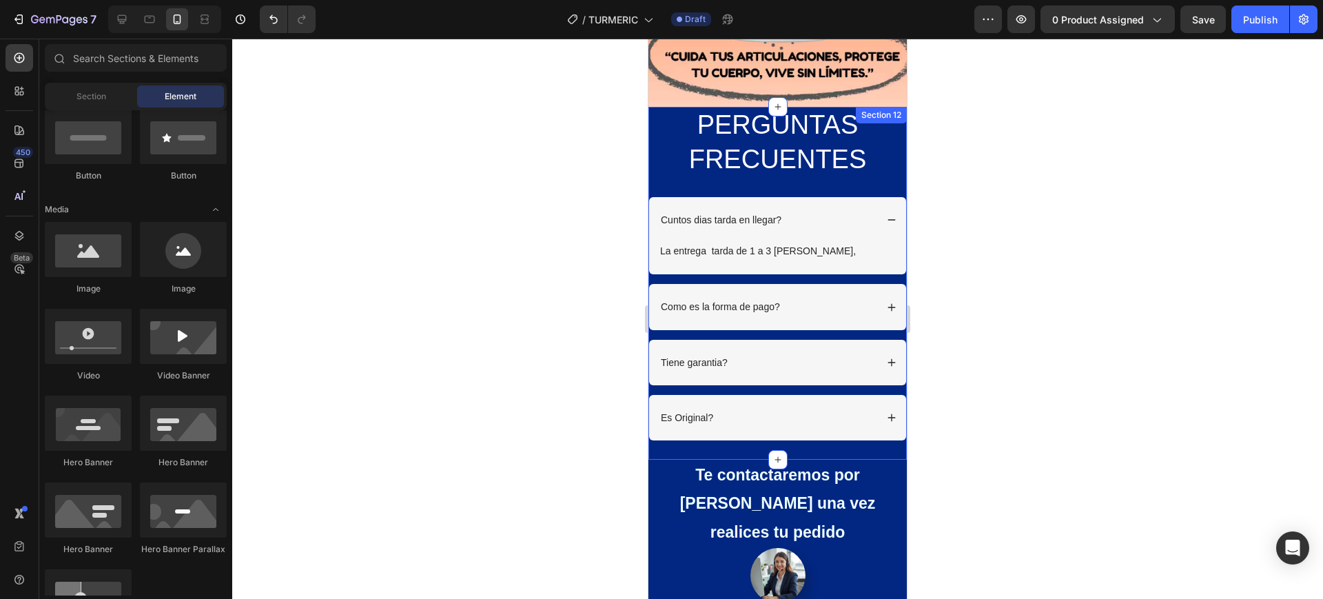
click at [864, 155] on div "PERGUNTAS FRECUENTES Heading Row Cuntos dias tarda en llegar? La entrega tarda …" at bounding box center [777, 283] width 258 height 353
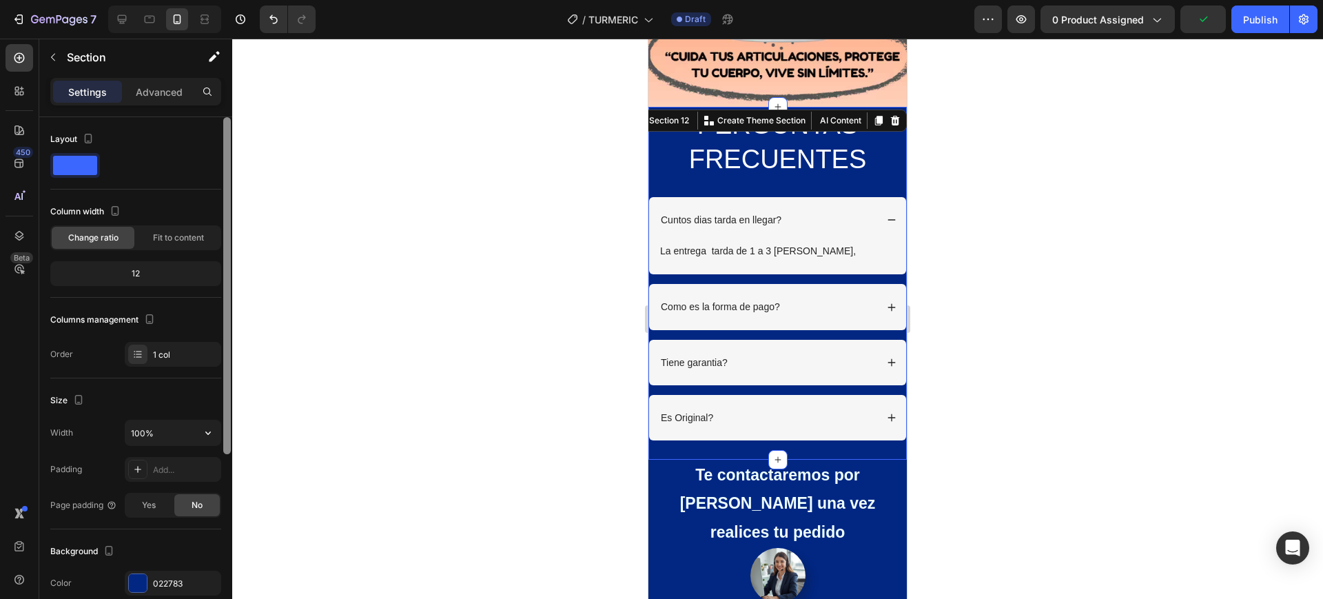
scroll to position [172, 0]
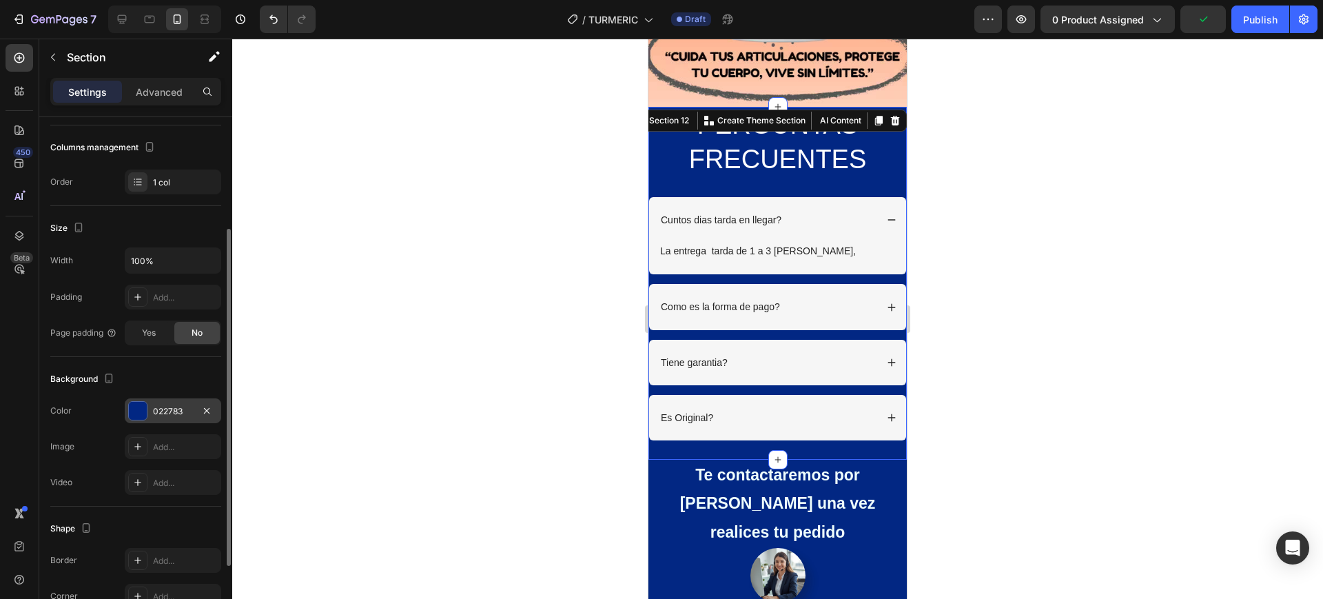
click at [147, 412] on div "022783" at bounding box center [173, 410] width 96 height 25
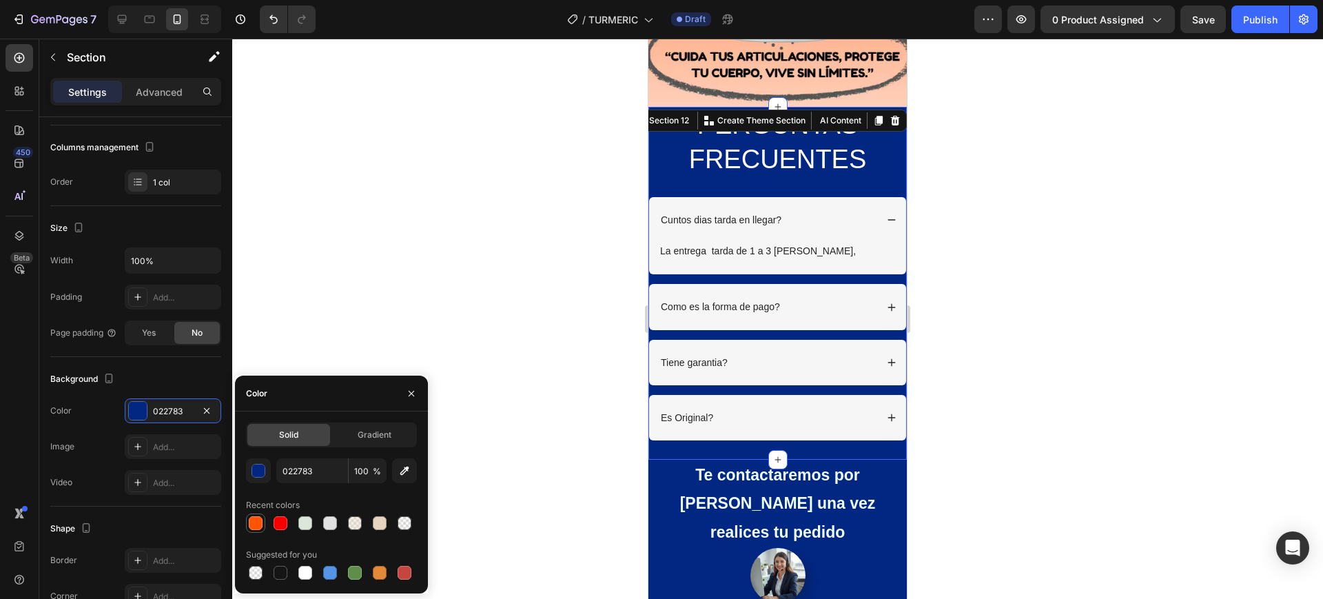
click at [253, 521] on div at bounding box center [256, 523] width 14 height 14
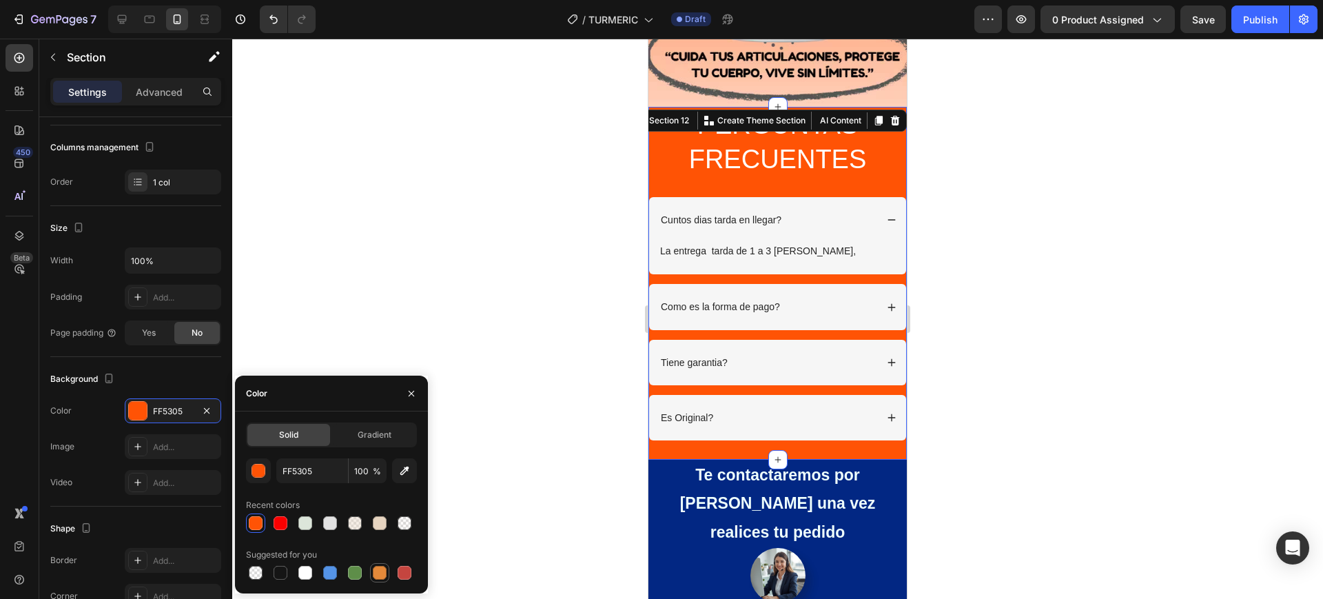
click at [380, 572] on div at bounding box center [380, 573] width 14 height 14
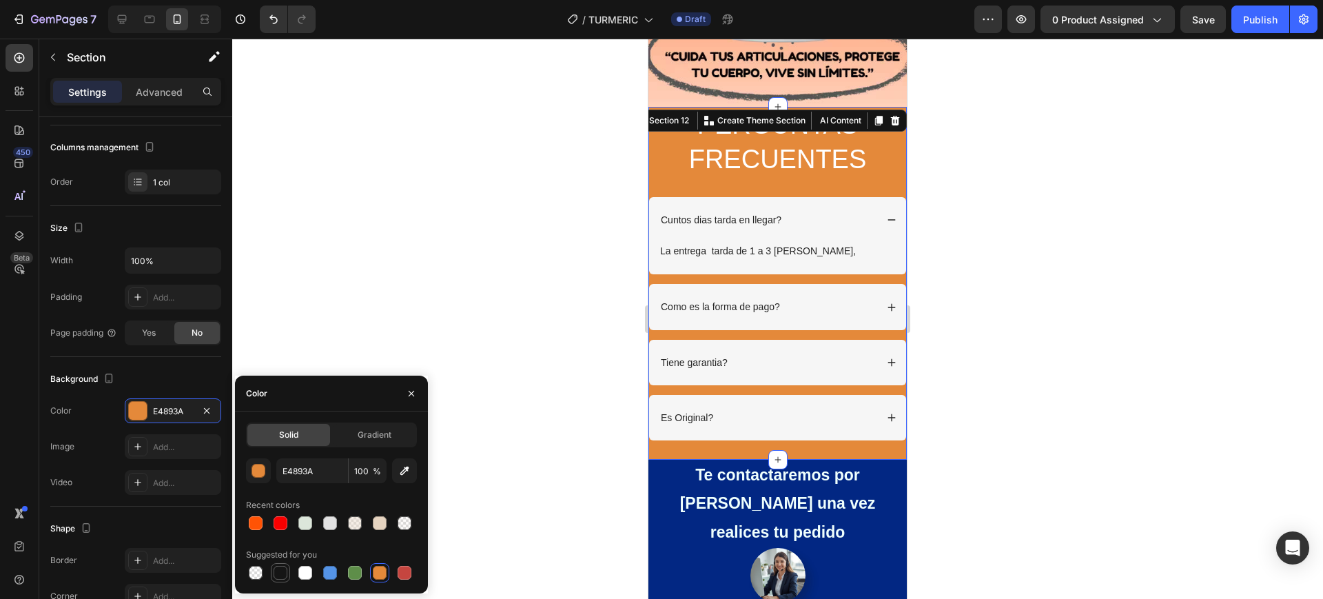
click at [282, 570] on div at bounding box center [280, 573] width 14 height 14
type input "151515"
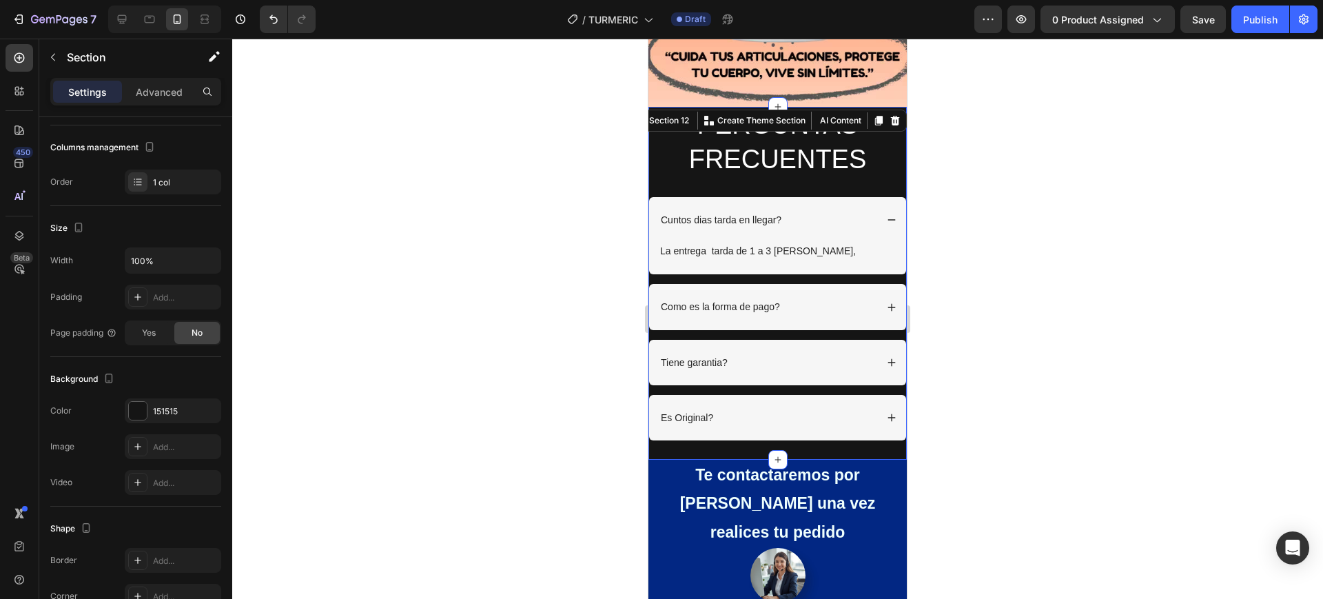
drag, startPoint x: 1150, startPoint y: 286, endPoint x: 1124, endPoint y: 285, distance: 26.2
click at [1150, 285] on div at bounding box center [777, 319] width 1090 height 560
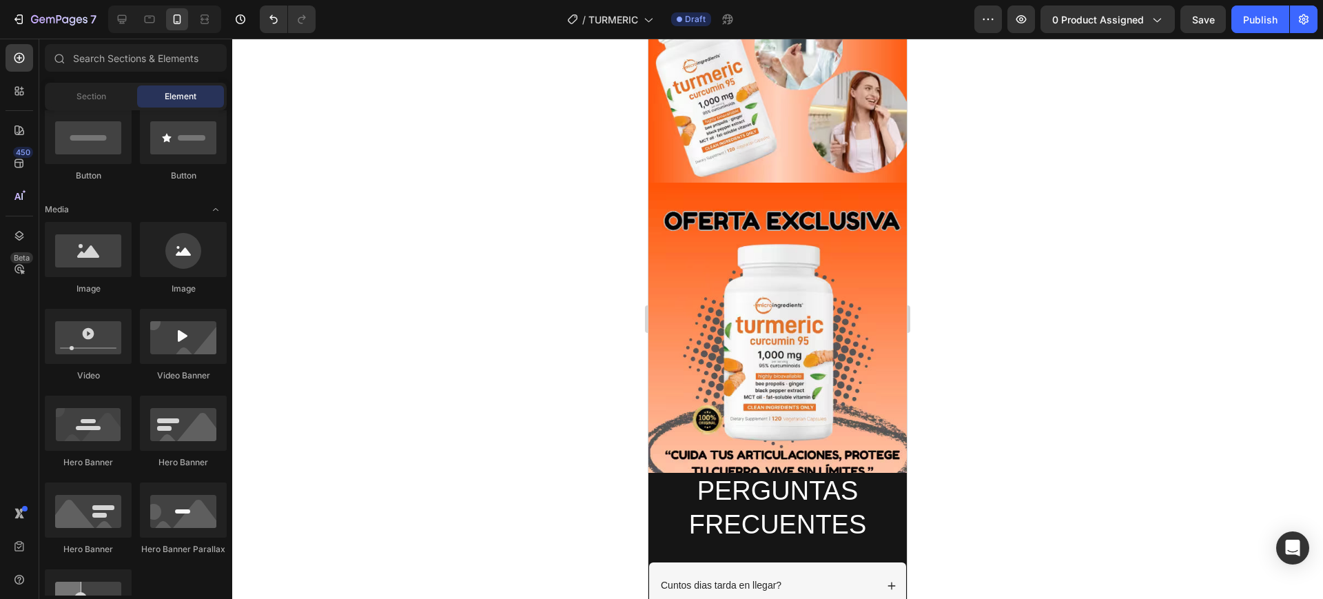
scroll to position [3789, 0]
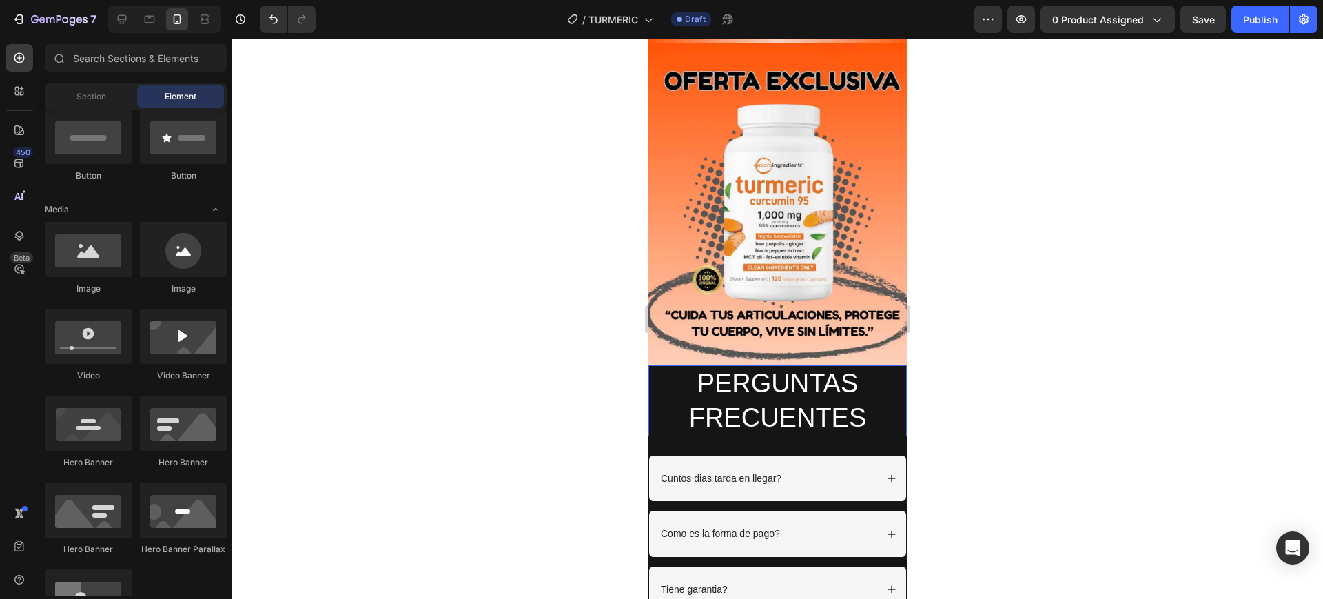
click at [669, 397] on h2 "PERGUNTAS FRECUENTES" at bounding box center [777, 400] width 258 height 71
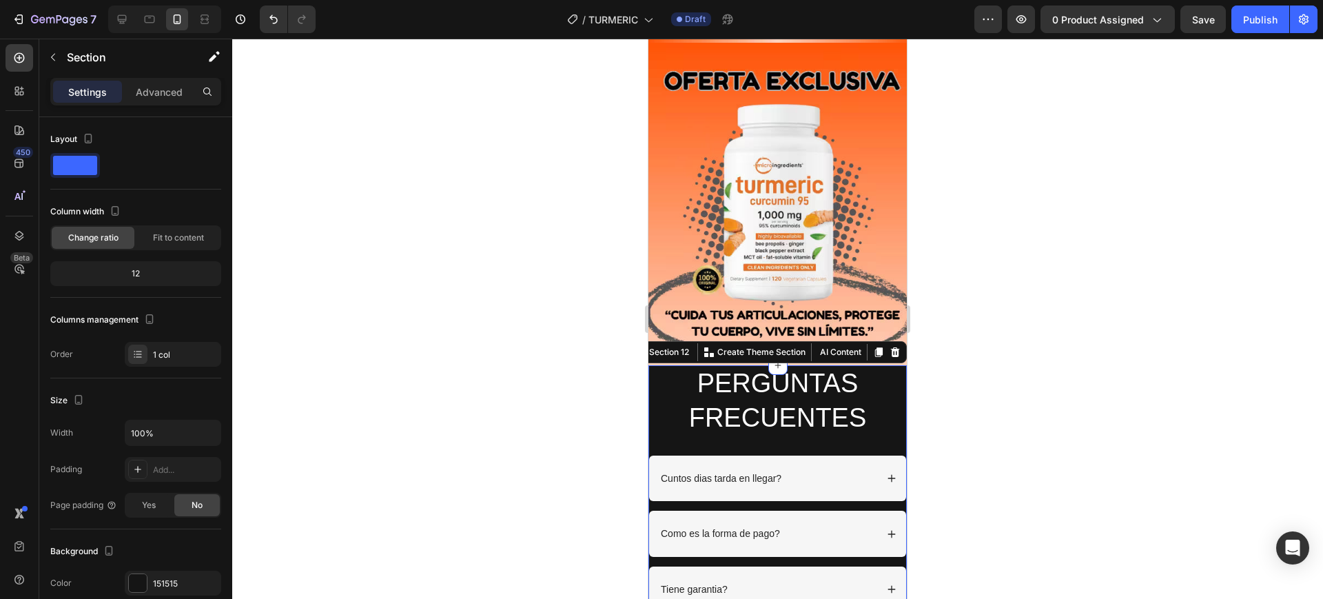
click at [667, 418] on div "PERGUNTAS FRECUENTES Heading Row Cuntos dias tarda en llegar? Como es la forma …" at bounding box center [777, 525] width 258 height 321
click at [143, 572] on div "151515" at bounding box center [173, 582] width 96 height 25
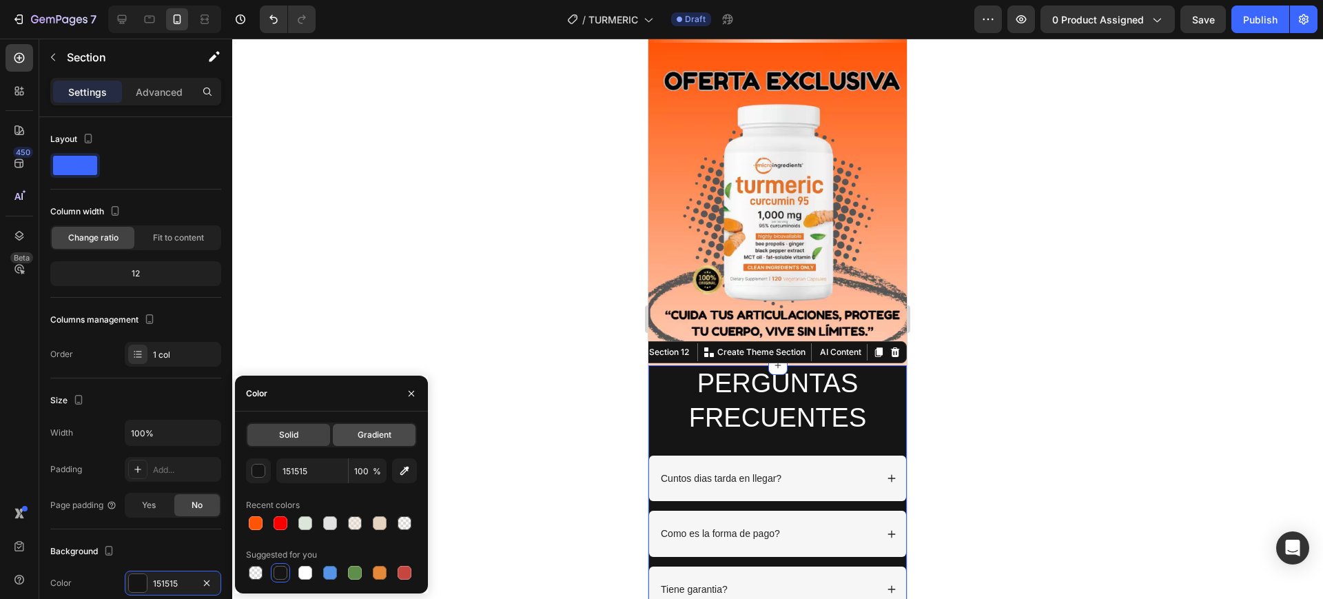
click at [358, 438] on span "Gradient" at bounding box center [375, 434] width 34 height 12
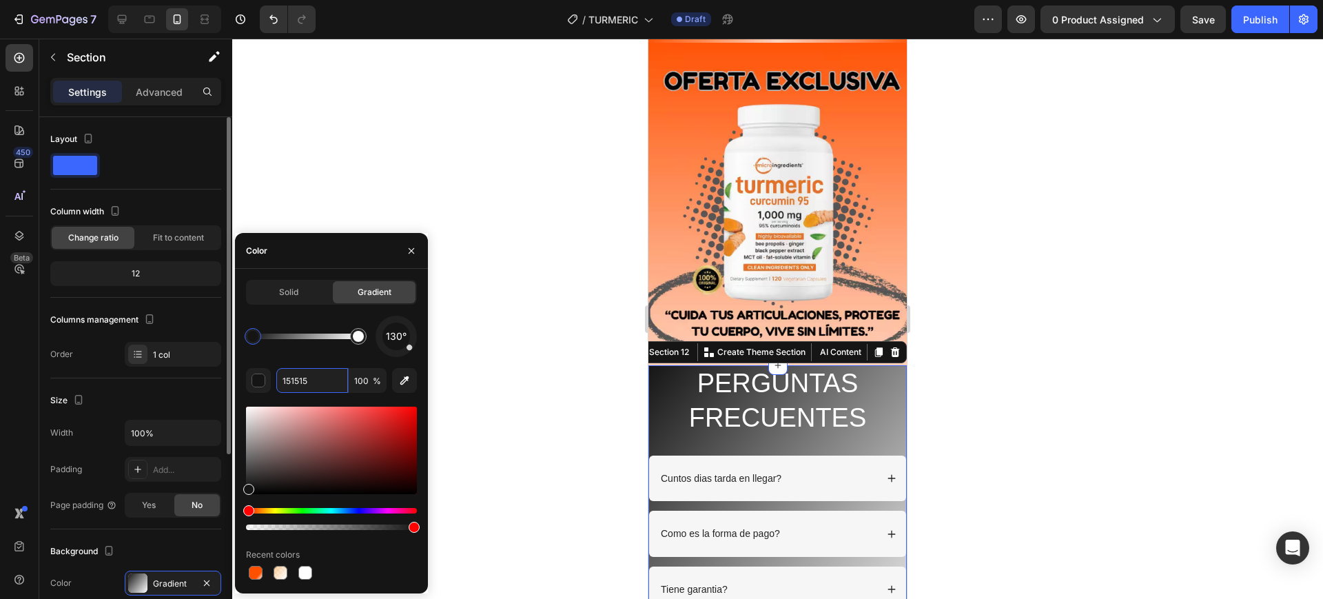
paste input "FF530"
type input "FF5305"
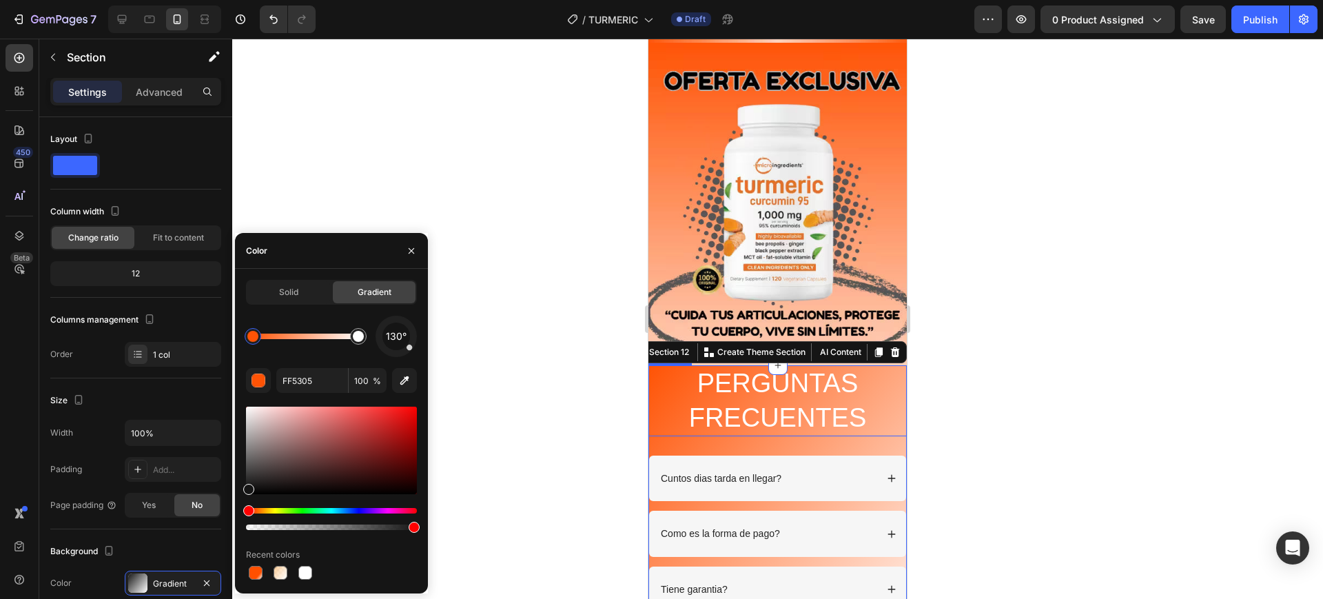
click at [455, 342] on div at bounding box center [777, 319] width 1090 height 560
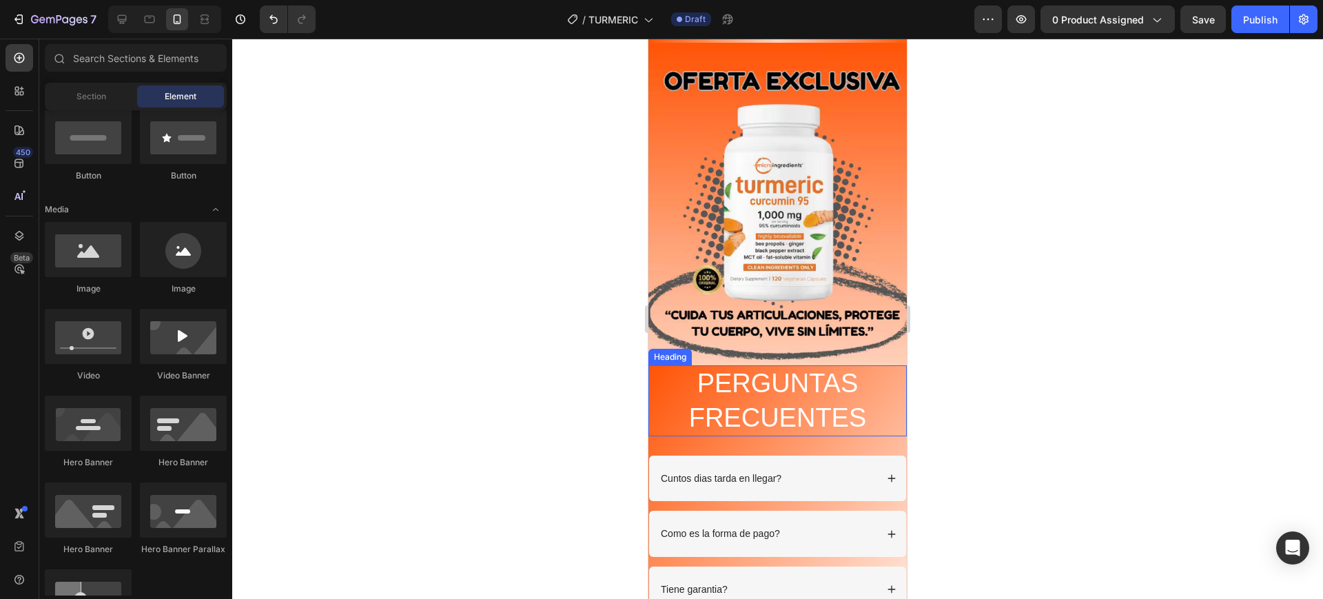
click at [652, 382] on h2 "PERGUNTAS FRECUENTES" at bounding box center [777, 400] width 258 height 71
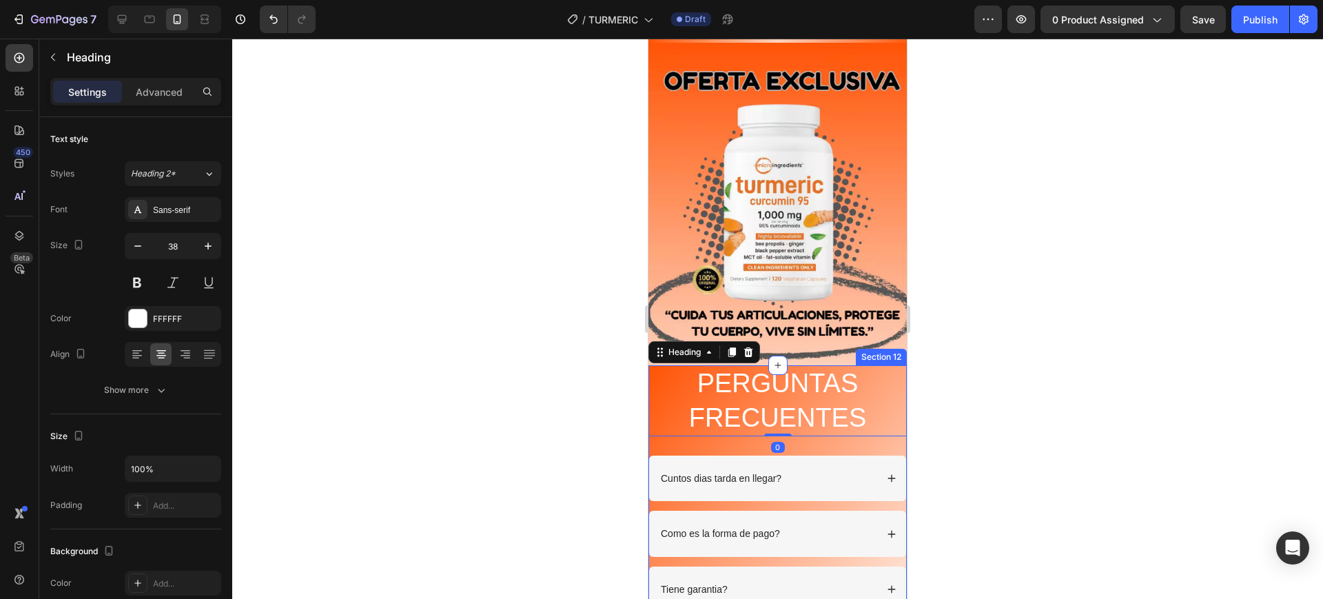
click at [659, 413] on div "PERGUNTAS FRECUENTES Heading 0 Row Cuntos dias tarda en llegar? Como es la form…" at bounding box center [777, 525] width 258 height 321
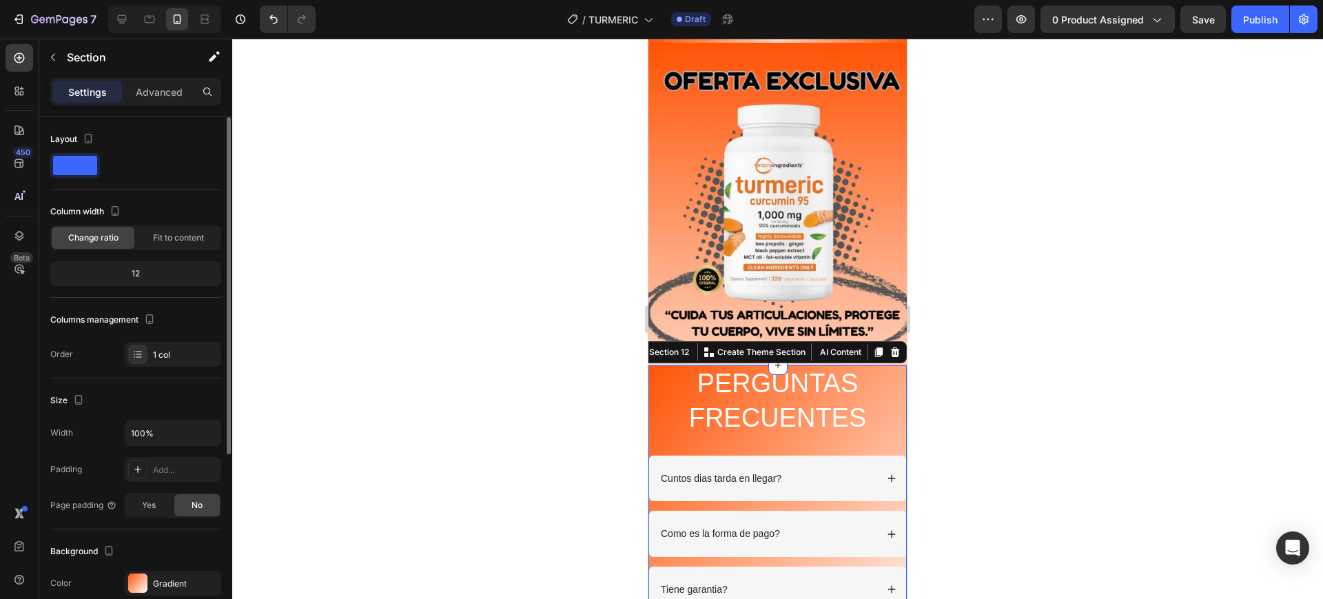
scroll to position [172, 0]
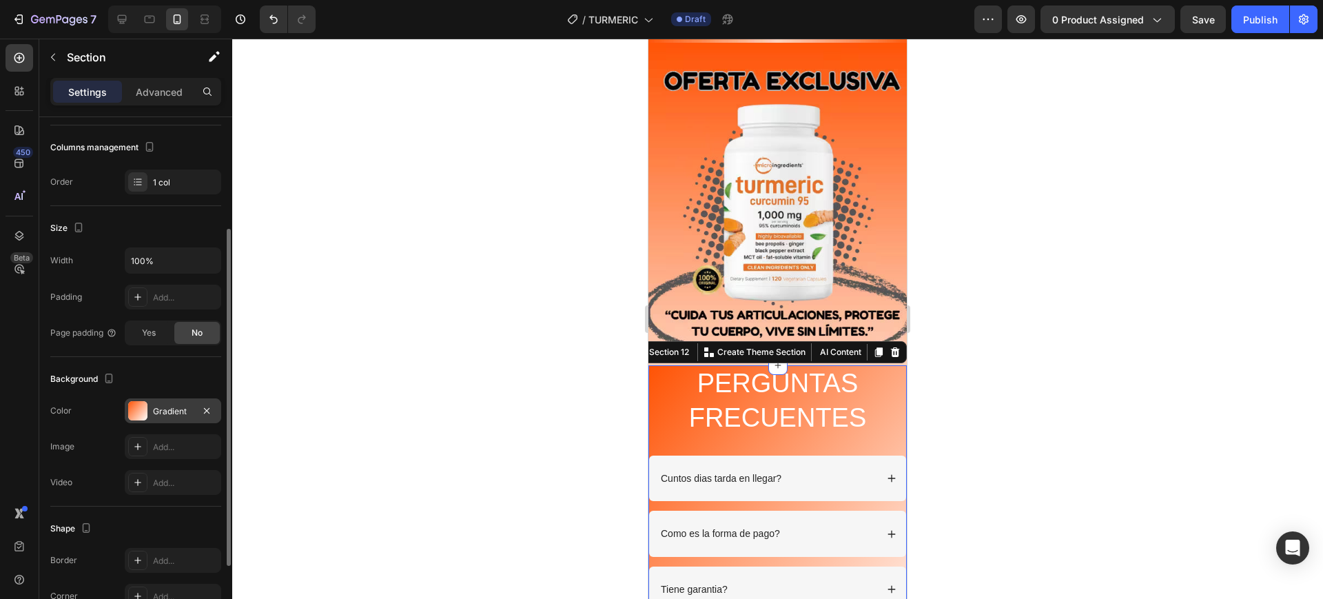
click at [172, 408] on div "Gradient" at bounding box center [173, 411] width 40 height 12
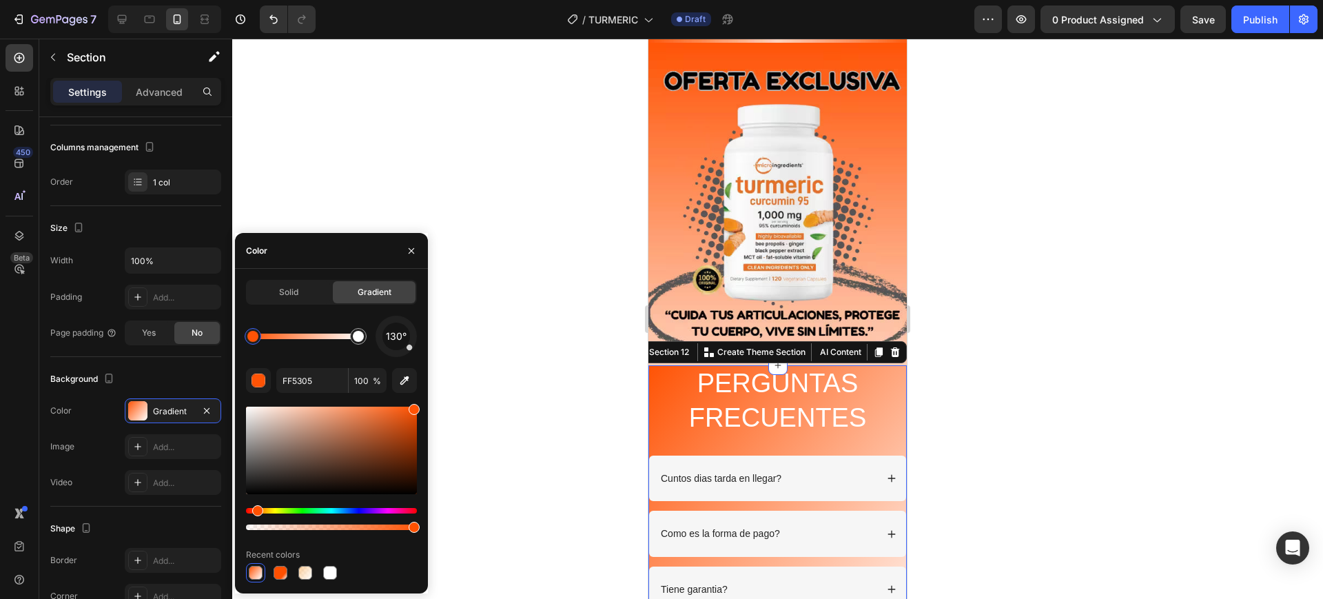
drag, startPoint x: 408, startPoint y: 353, endPoint x: 382, endPoint y: 352, distance: 26.2
click at [382, 352] on div "130°" at bounding box center [395, 335] width 41 height 41
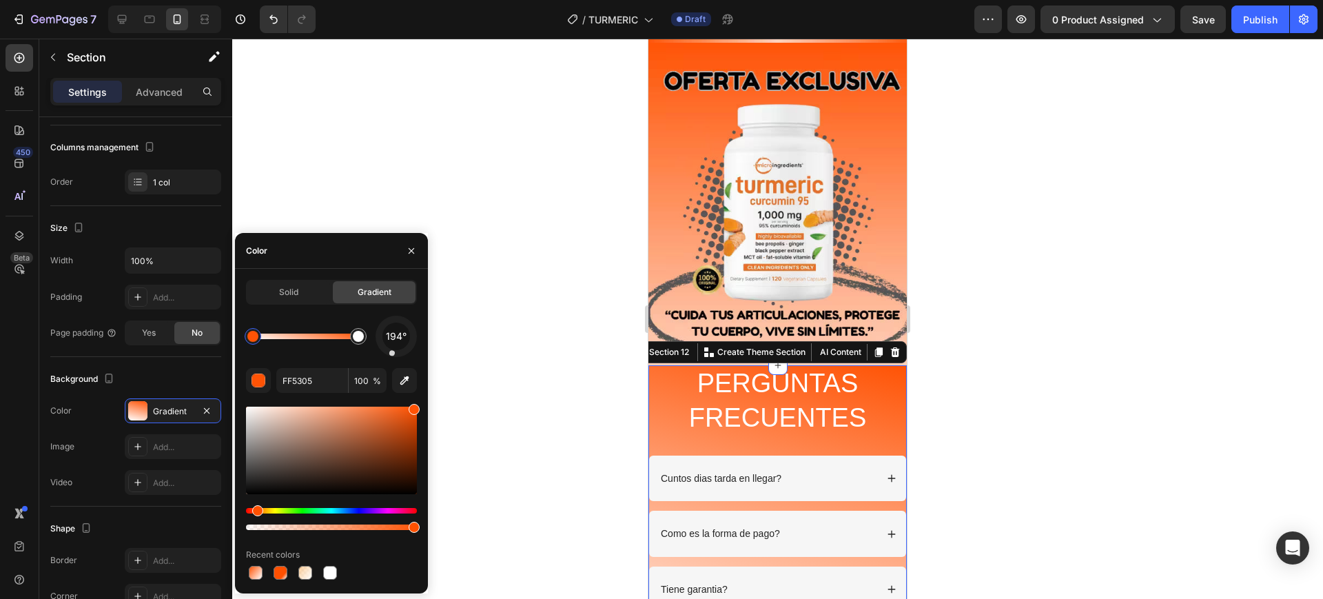
drag, startPoint x: 410, startPoint y: 350, endPoint x: 392, endPoint y: 353, distance: 18.1
click at [392, 353] on div at bounding box center [396, 336] width 50 height 50
drag, startPoint x: 256, startPoint y: 339, endPoint x: 299, endPoint y: 335, distance: 42.9
click at [299, 335] on div at bounding box center [296, 336] width 11 height 11
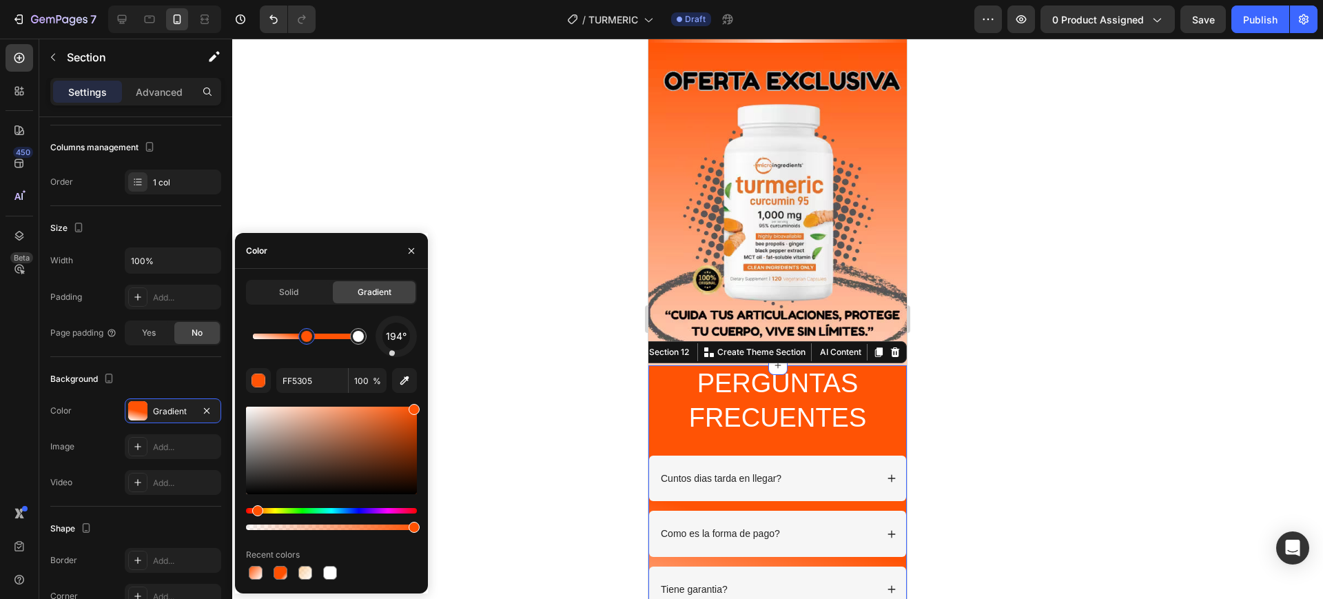
drag, startPoint x: 300, startPoint y: 335, endPoint x: 329, endPoint y: 339, distance: 28.5
drag, startPoint x: 311, startPoint y: 338, endPoint x: 321, endPoint y: 335, distance: 10.0
click at [321, 335] on div at bounding box center [318, 336] width 11 height 11
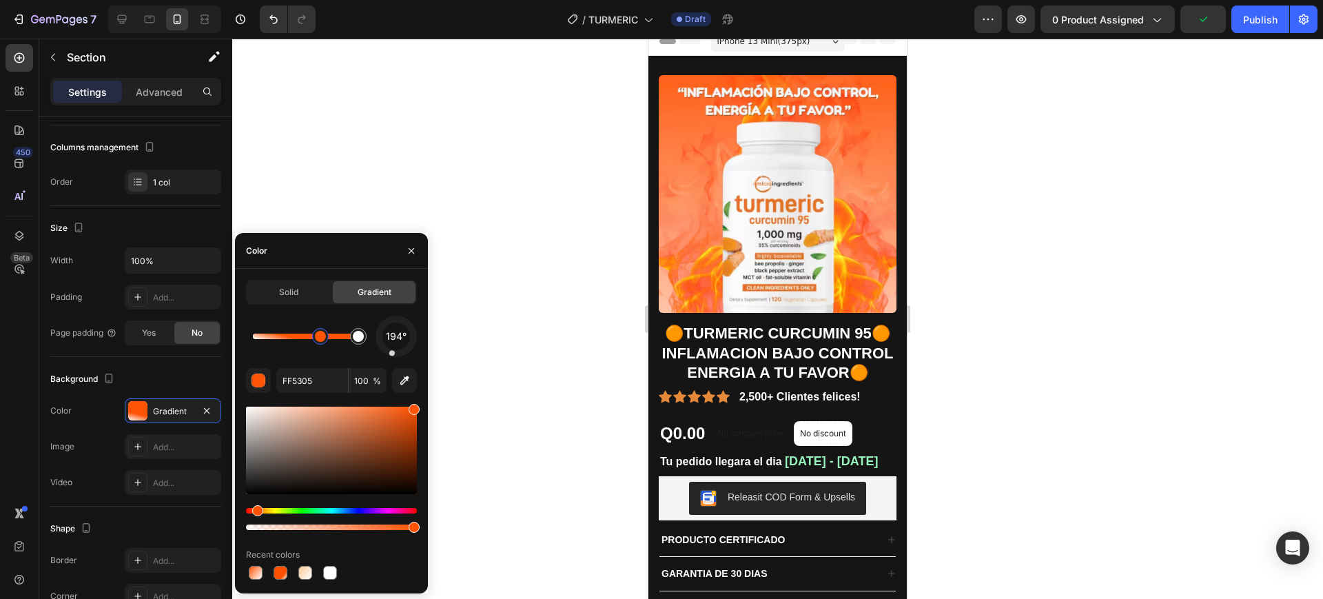
scroll to position [2, 0]
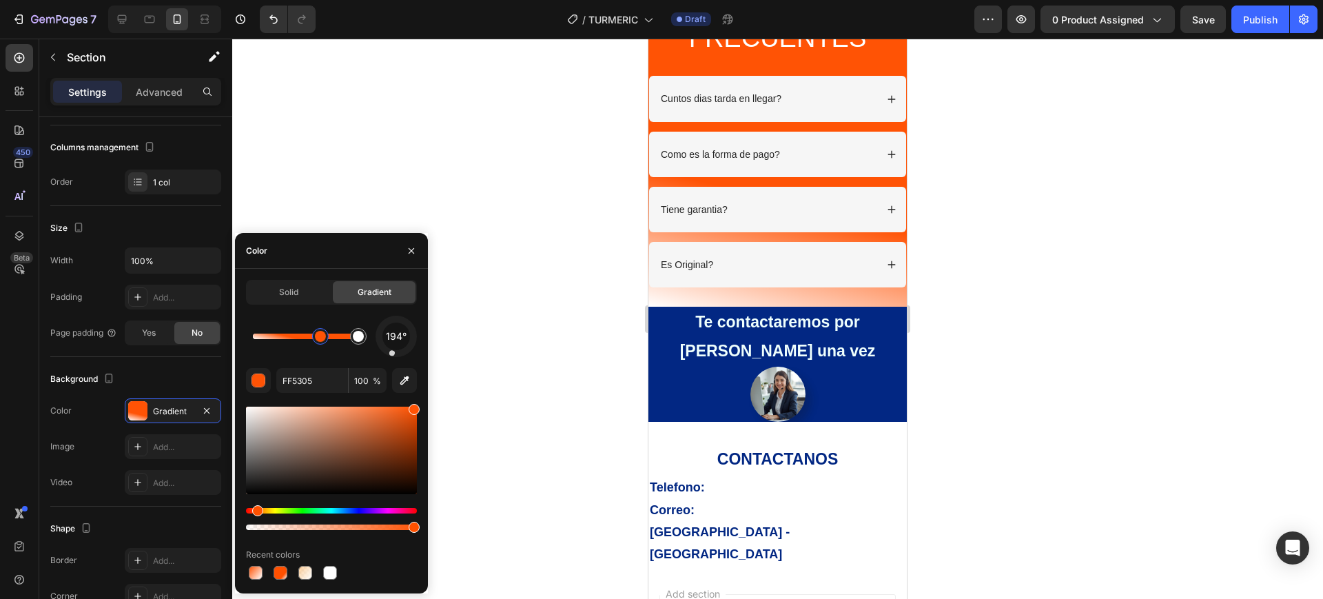
click at [958, 338] on div at bounding box center [777, 319] width 1090 height 560
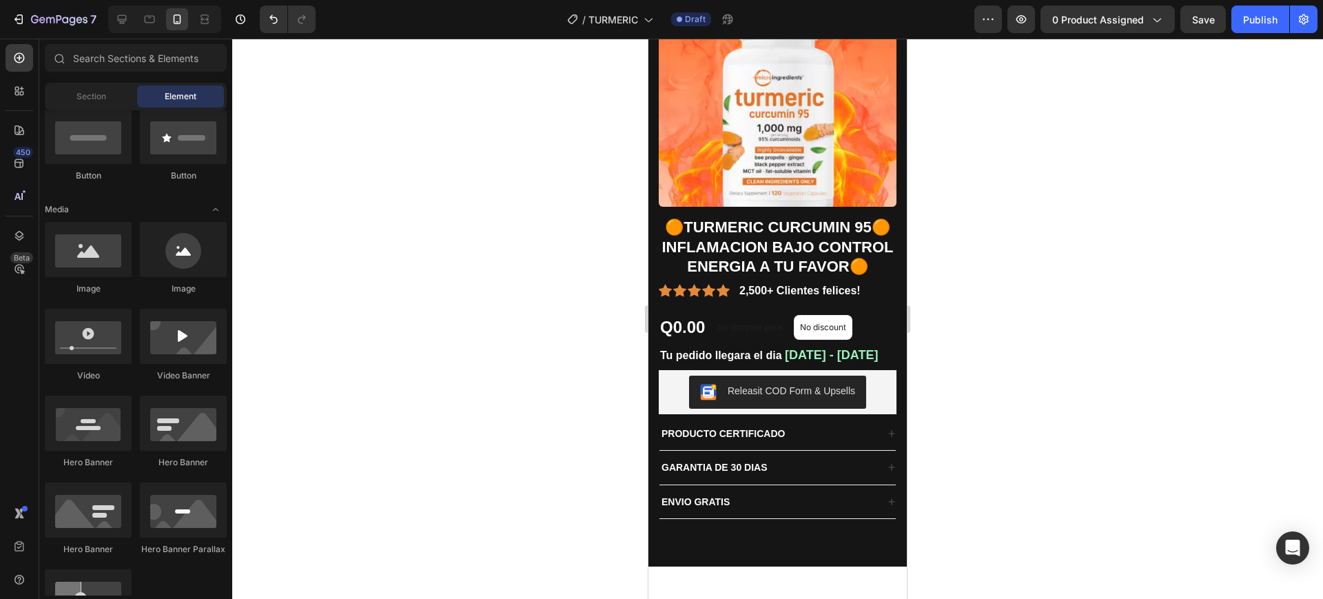
scroll to position [0, 0]
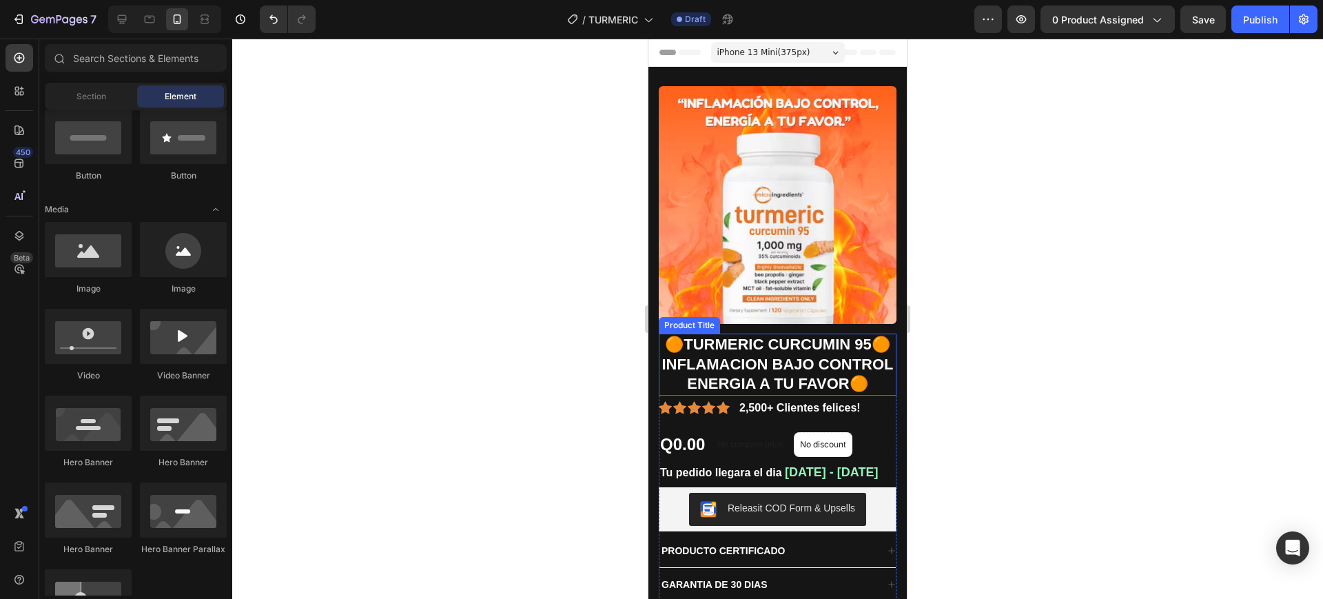
click at [777, 379] on h1 "🟠TURMERIC CURCUMIN 95🟠INFLAMACION BAJO CONTROL ENERGIA A TU FAVOR🟠" at bounding box center [778, 364] width 238 height 62
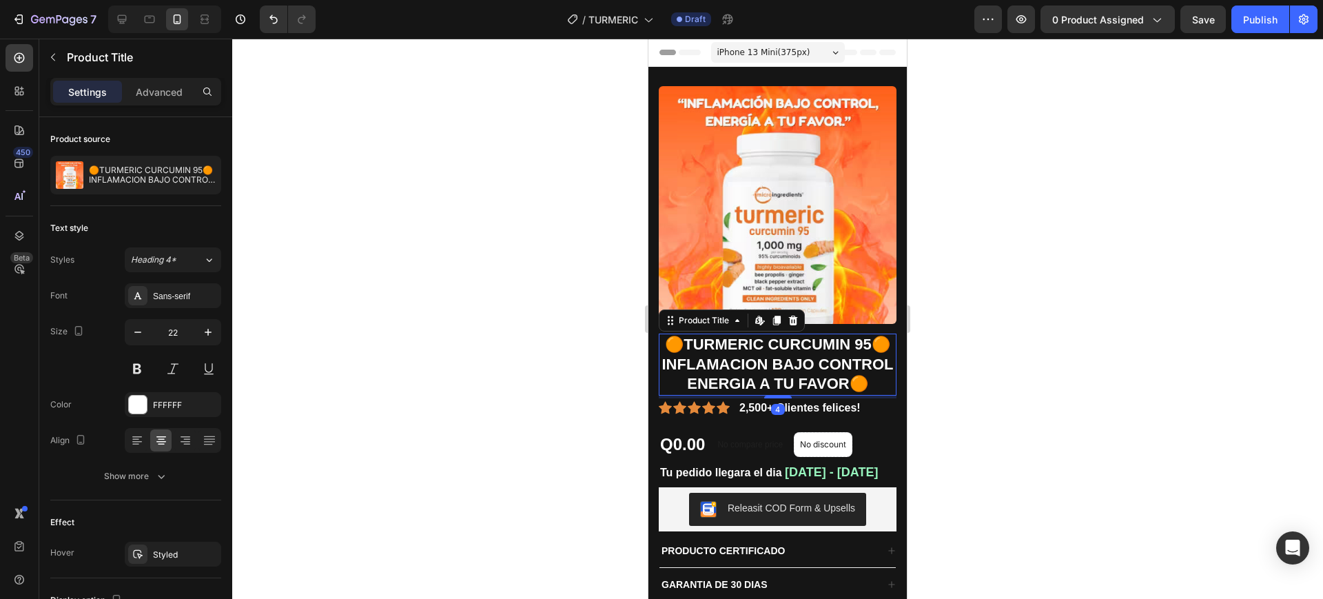
click at [776, 388] on h1 "🟠TURMERIC CURCUMIN 95🟠INFLAMACION BAJO CONTROL ENERGIA A TU FAVOR🟠" at bounding box center [778, 364] width 238 height 62
click at [783, 389] on h1 "🟠TURMERIC CURCUMIN 95🟠INFLAMACION BAJO CONTROL ENERGIA A TU FAVOR🟠" at bounding box center [778, 364] width 238 height 62
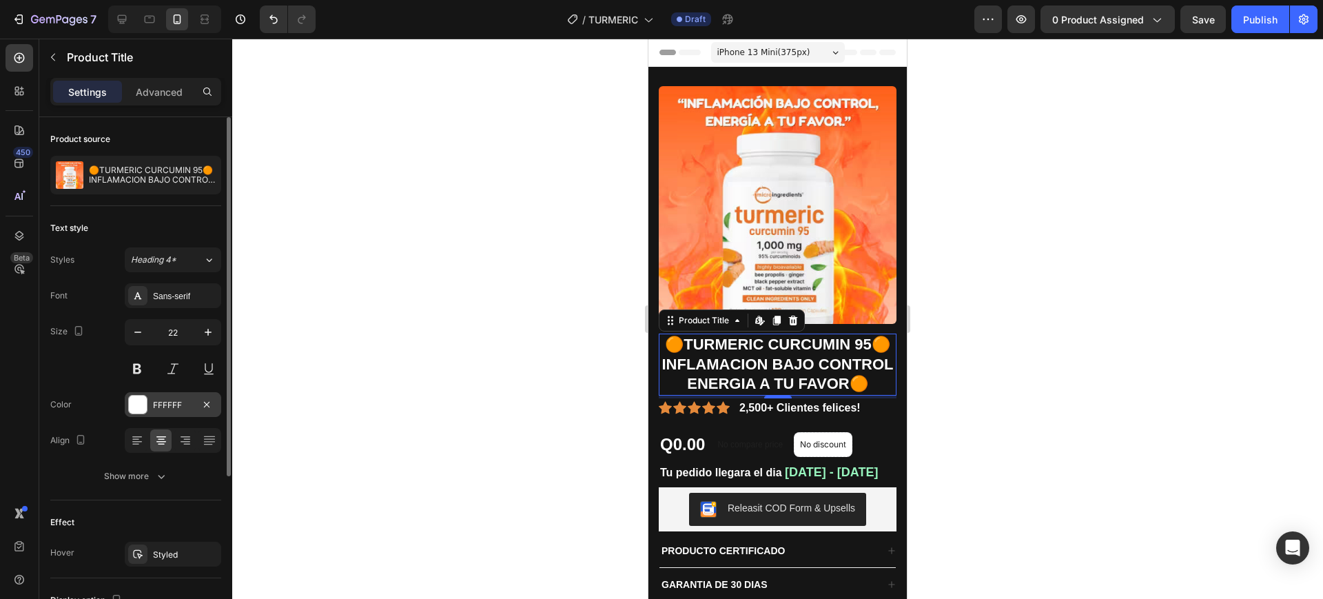
click at [156, 395] on div "FFFFFF" at bounding box center [173, 404] width 96 height 25
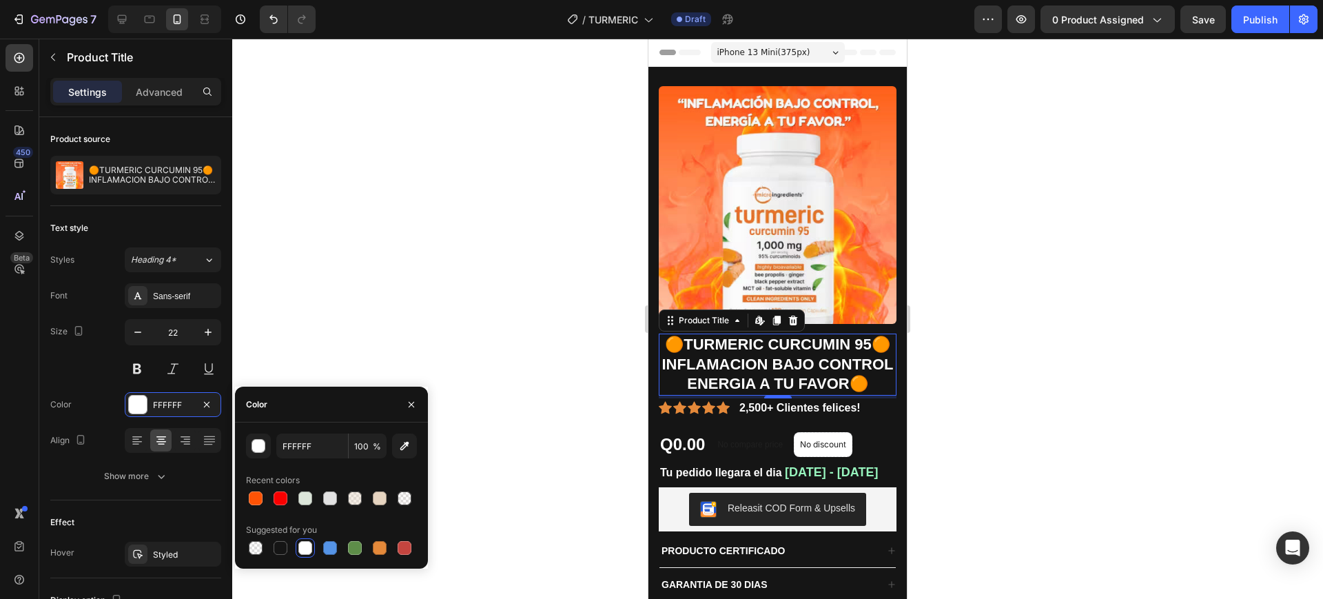
click at [461, 320] on div at bounding box center [777, 319] width 1090 height 560
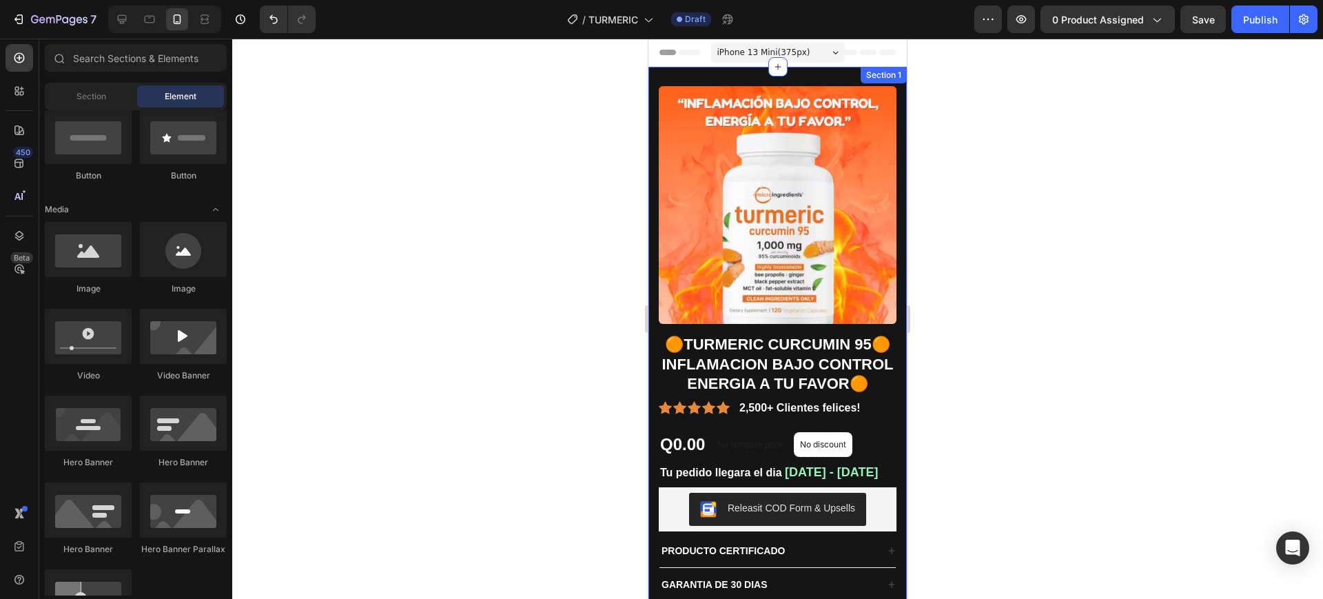
click at [887, 412] on div "Product Images 🟠TURMERIC CURCUMIN 95🟠INFLAMACION BAJO CONTROL ENERGIA A TU FAVO…" at bounding box center [777, 372] width 258 height 610
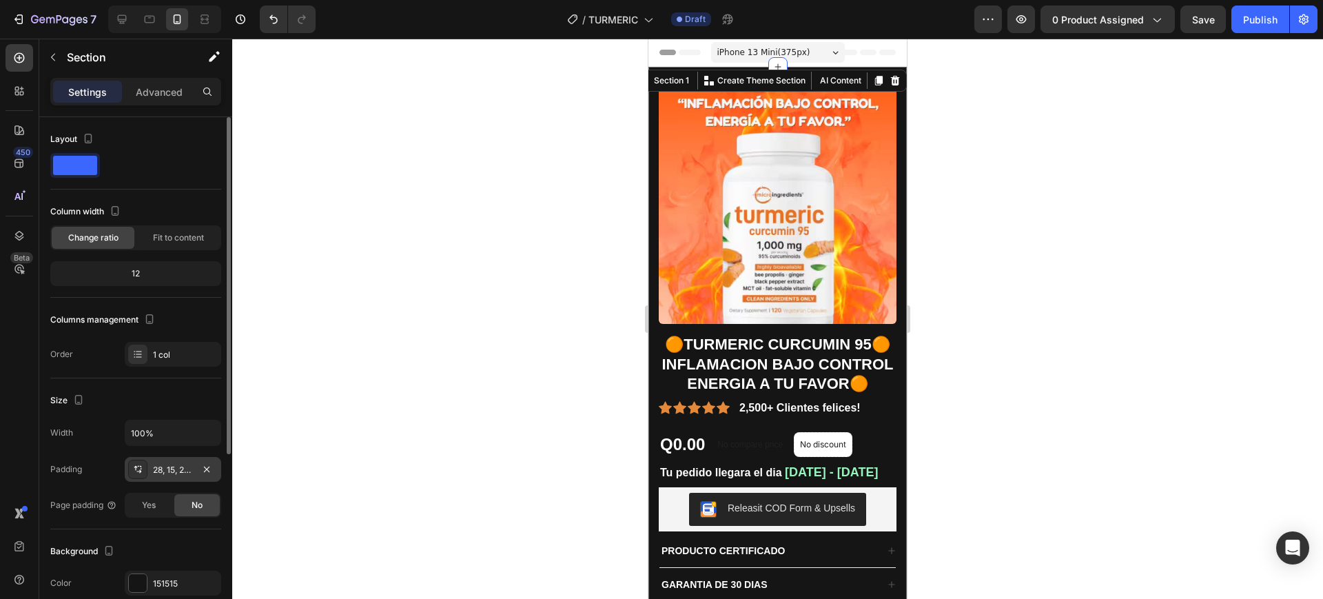
scroll to position [172, 0]
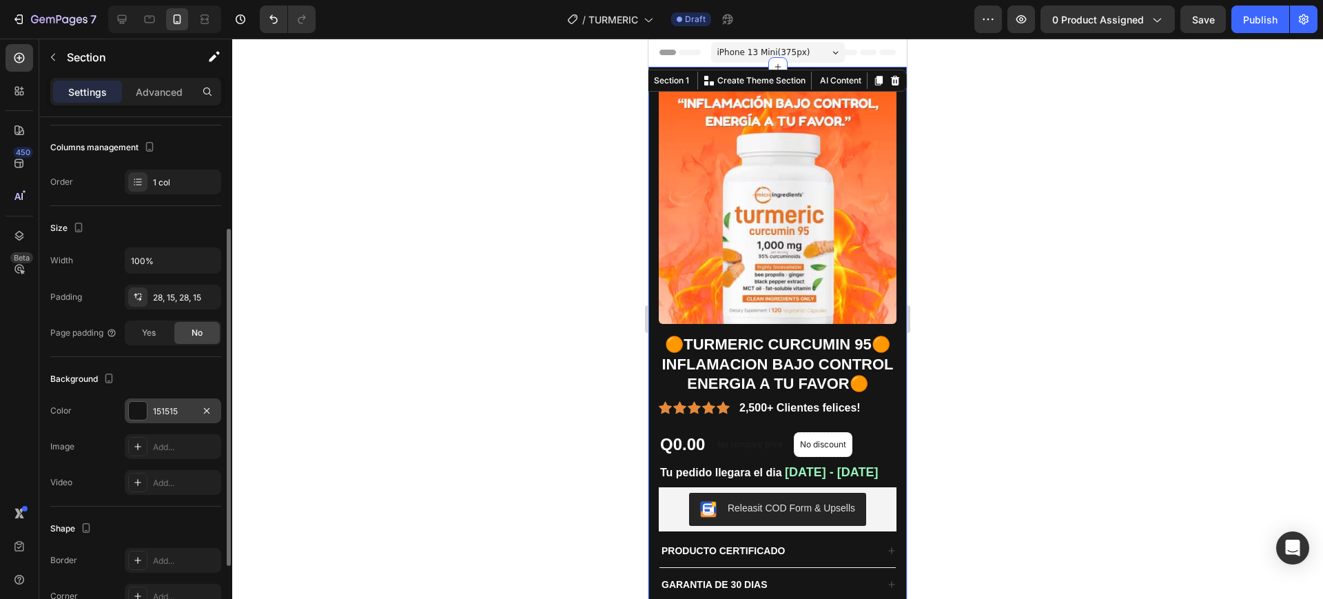
click at [167, 415] on div "151515" at bounding box center [173, 411] width 40 height 12
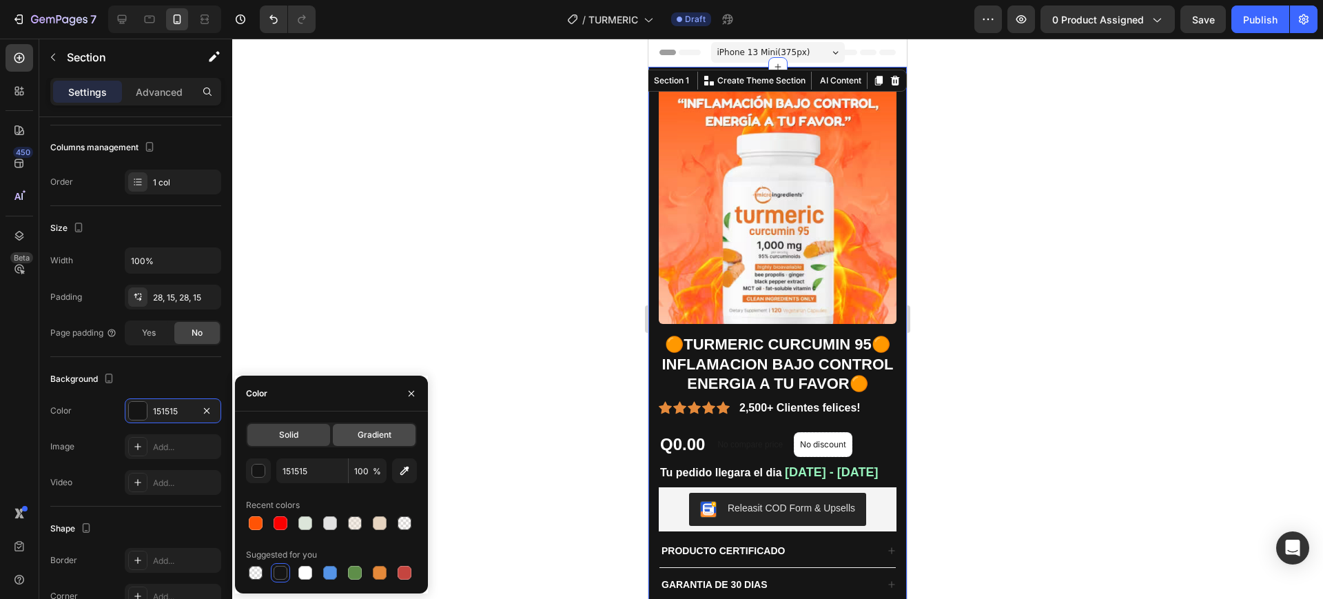
click at [366, 437] on span "Gradient" at bounding box center [375, 434] width 34 height 12
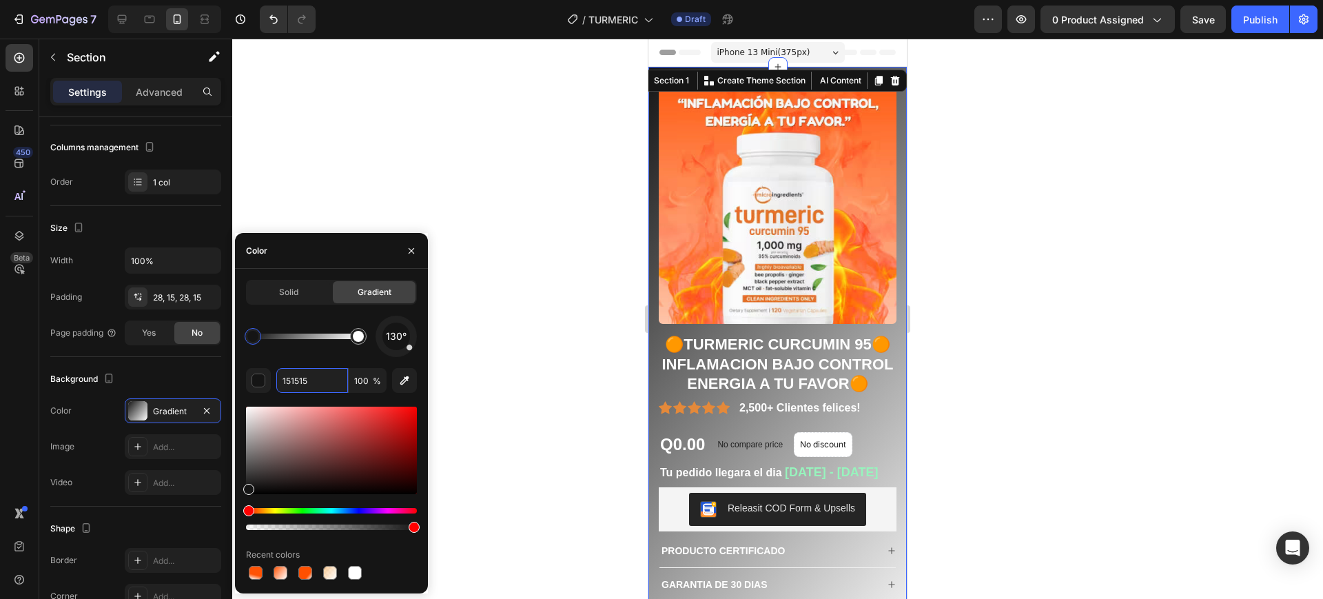
paste input "FF530"
type input "FF5305"
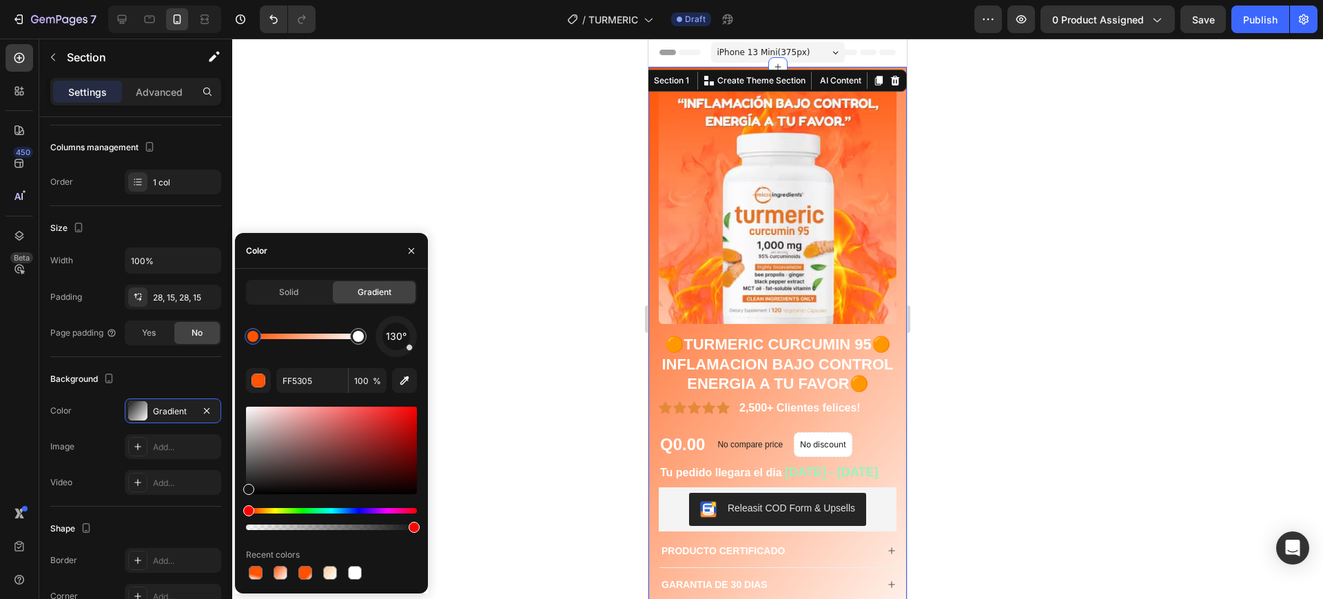
click at [1098, 266] on div at bounding box center [777, 319] width 1090 height 560
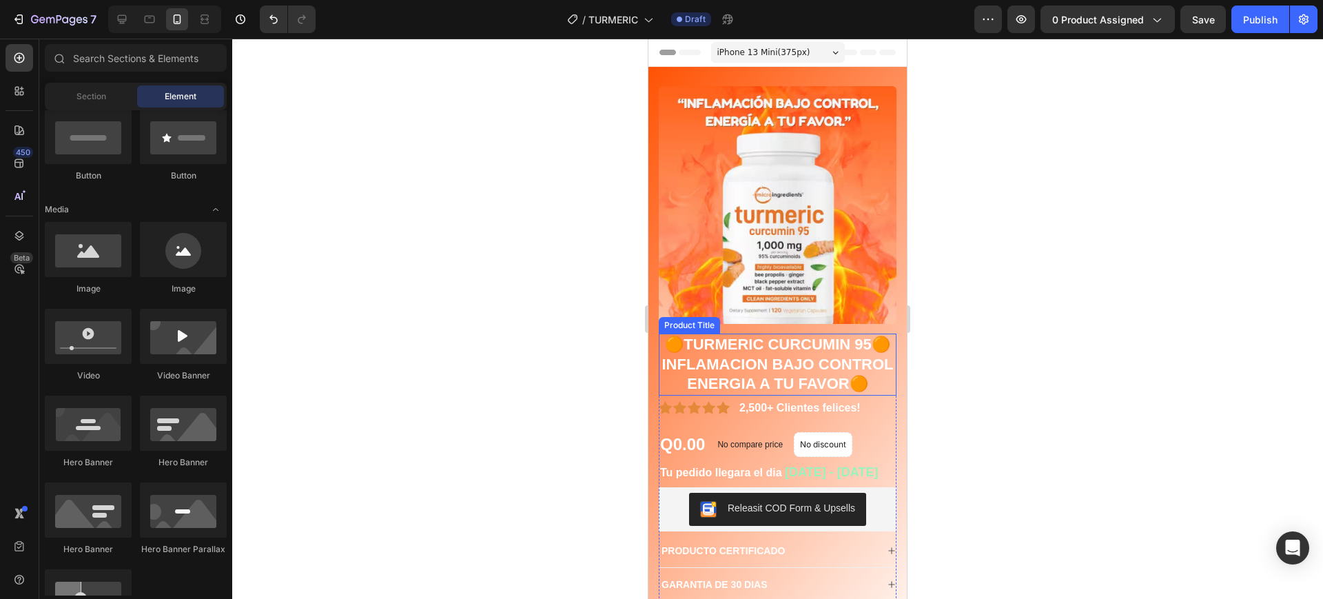
click at [790, 368] on h1 "🟠TURMERIC CURCUMIN 95🟠INFLAMACION BAJO CONTROL ENERGIA A TU FAVOR🟠" at bounding box center [778, 364] width 238 height 62
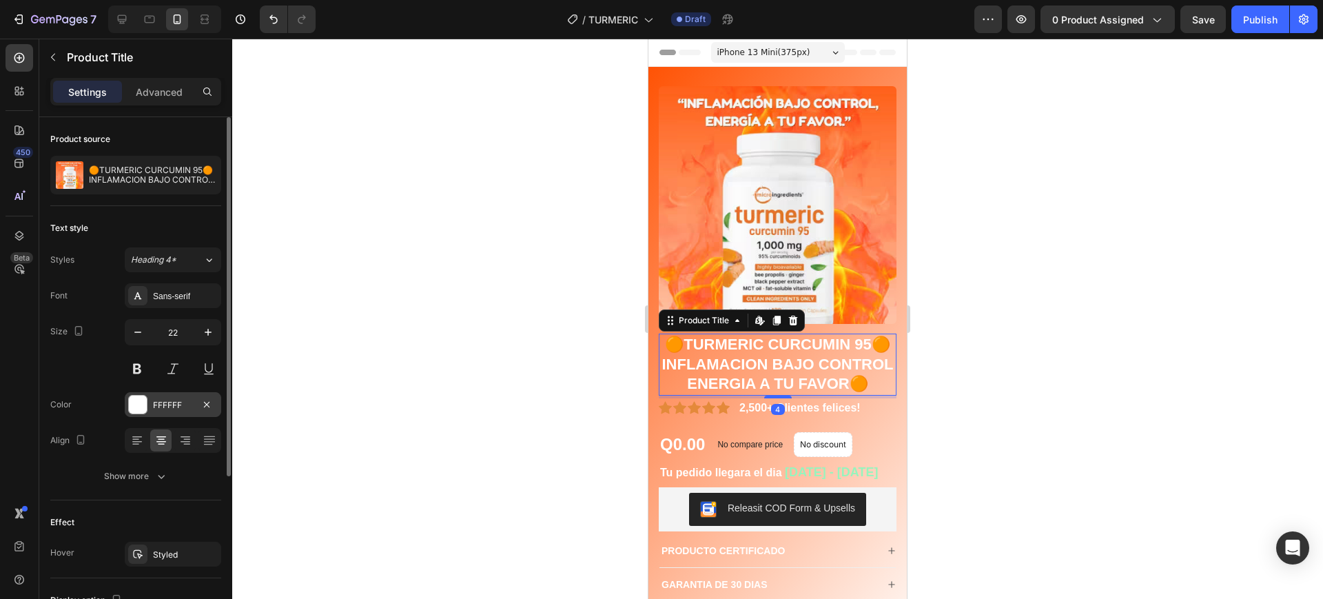
click at [154, 409] on div "FFFFFF" at bounding box center [173, 405] width 40 height 12
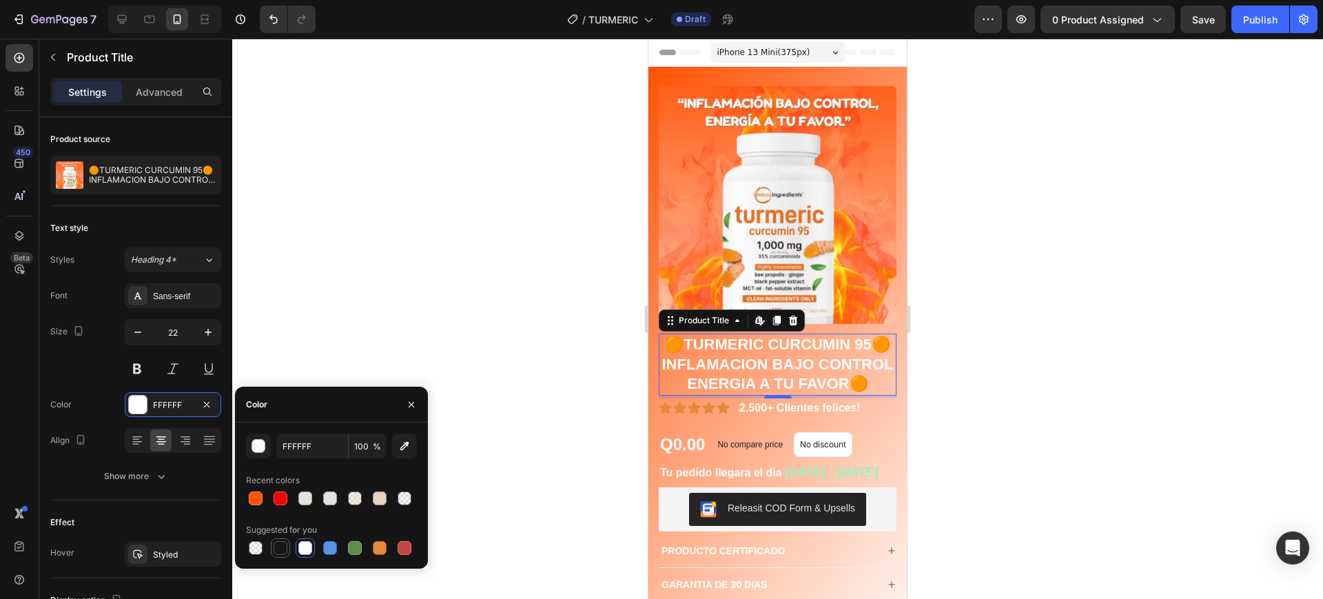
click at [278, 546] on div at bounding box center [280, 548] width 14 height 14
type input "151515"
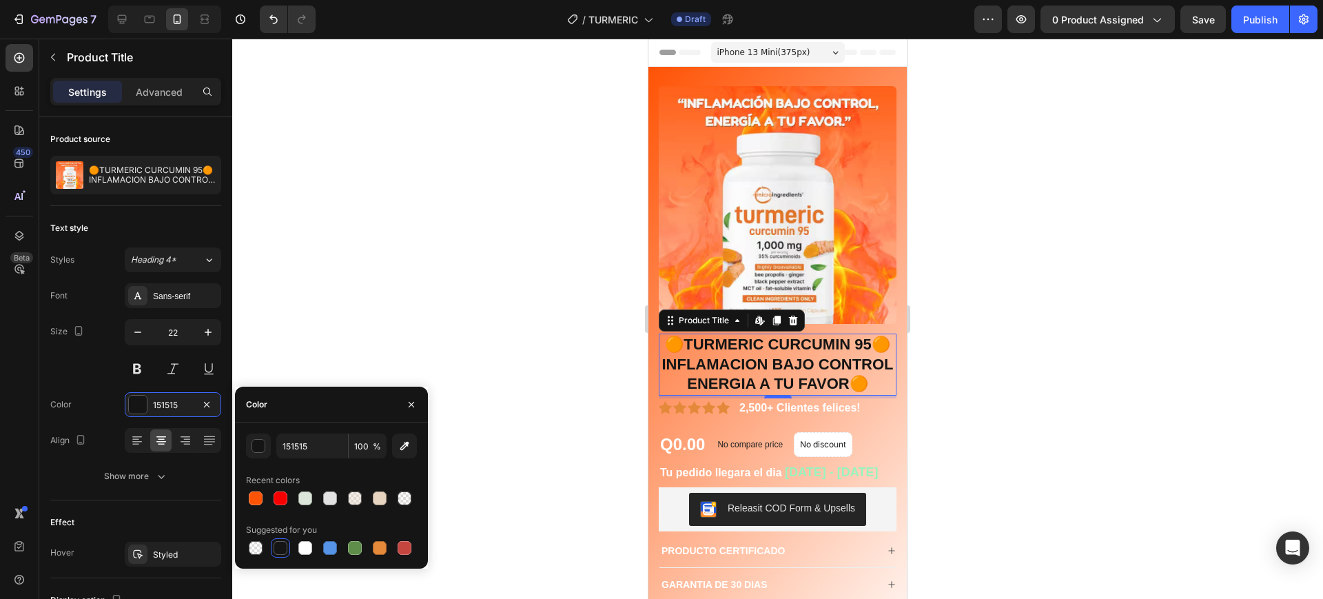
click at [982, 353] on div at bounding box center [777, 319] width 1090 height 560
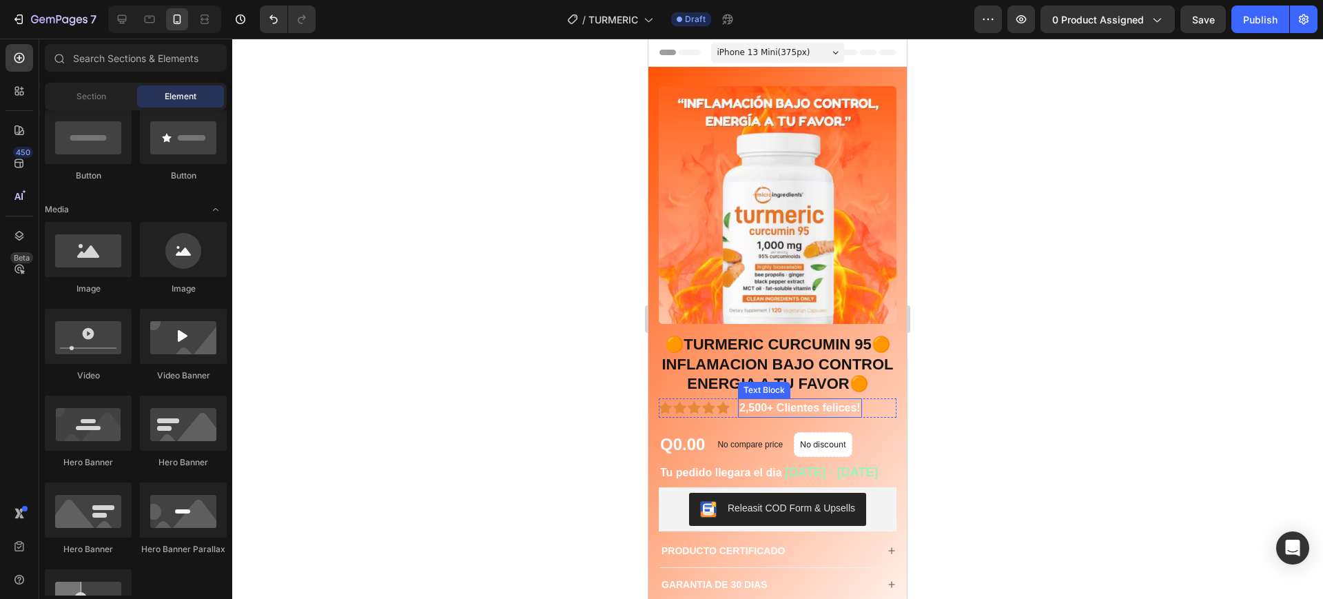
click at [778, 413] on p "2,500+ Clientes felices!" at bounding box center [799, 408] width 121 height 17
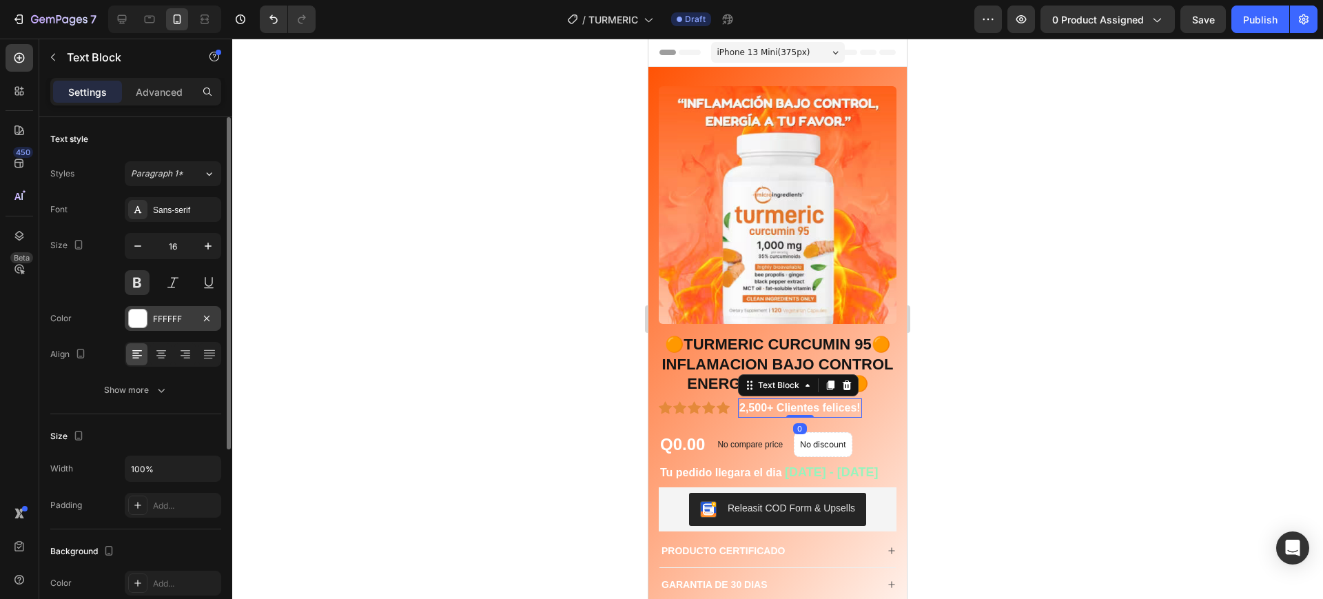
click at [165, 320] on div "FFFFFF" at bounding box center [173, 319] width 40 height 12
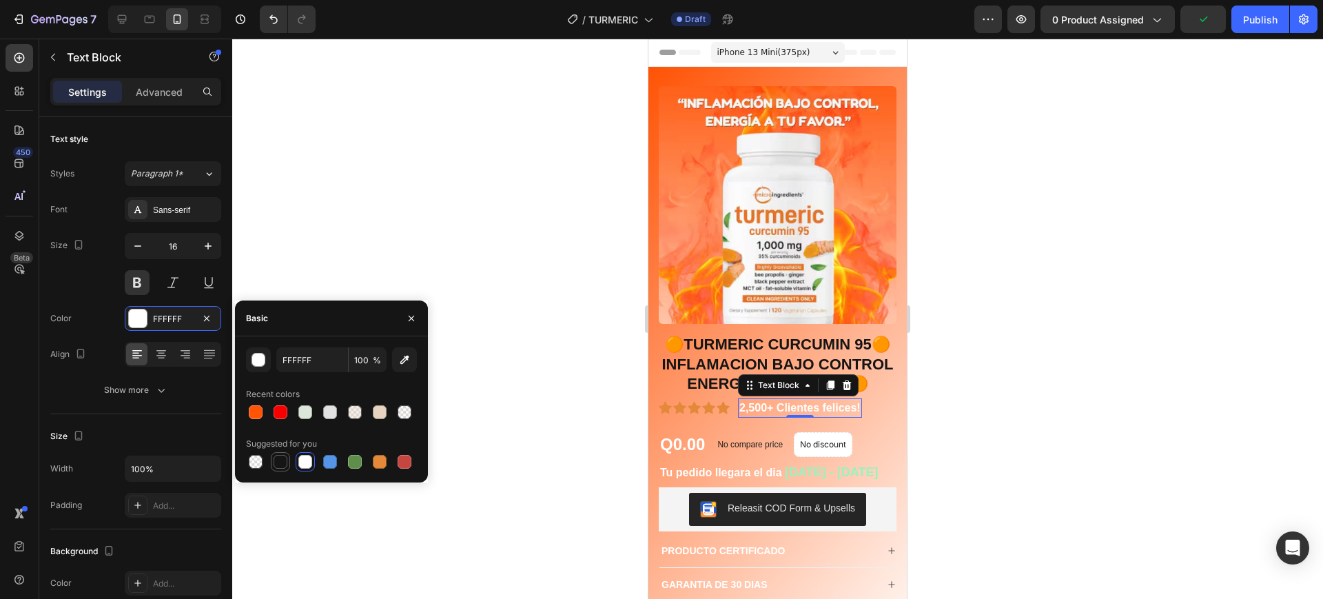
click at [276, 453] on div at bounding box center [280, 461] width 17 height 17
type input "151515"
click at [1126, 371] on div at bounding box center [777, 319] width 1090 height 560
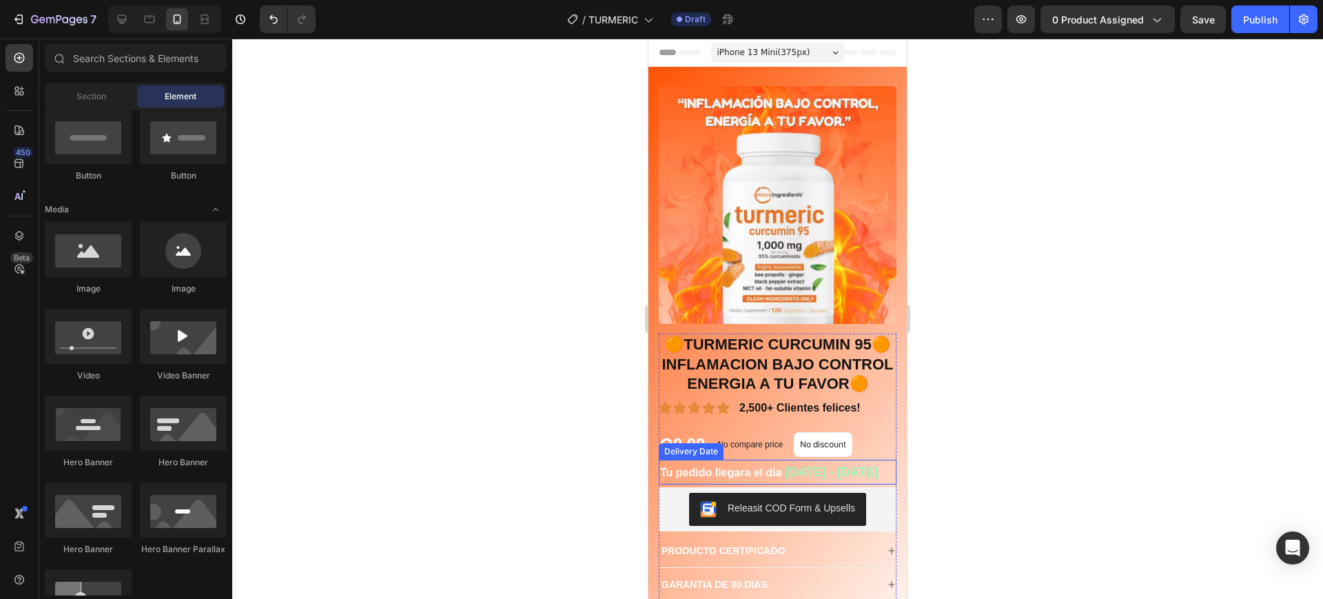
click at [829, 479] on span "Sep 30 - Oct 02" at bounding box center [831, 472] width 93 height 14
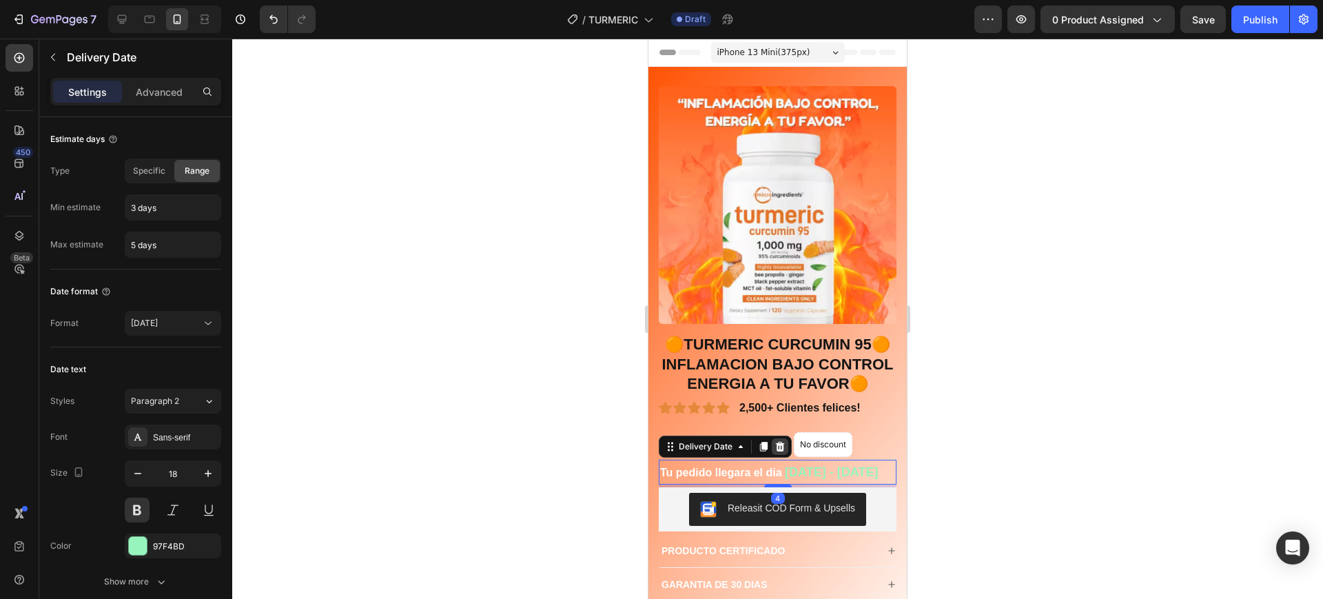
click at [785, 449] on div at bounding box center [780, 446] width 17 height 17
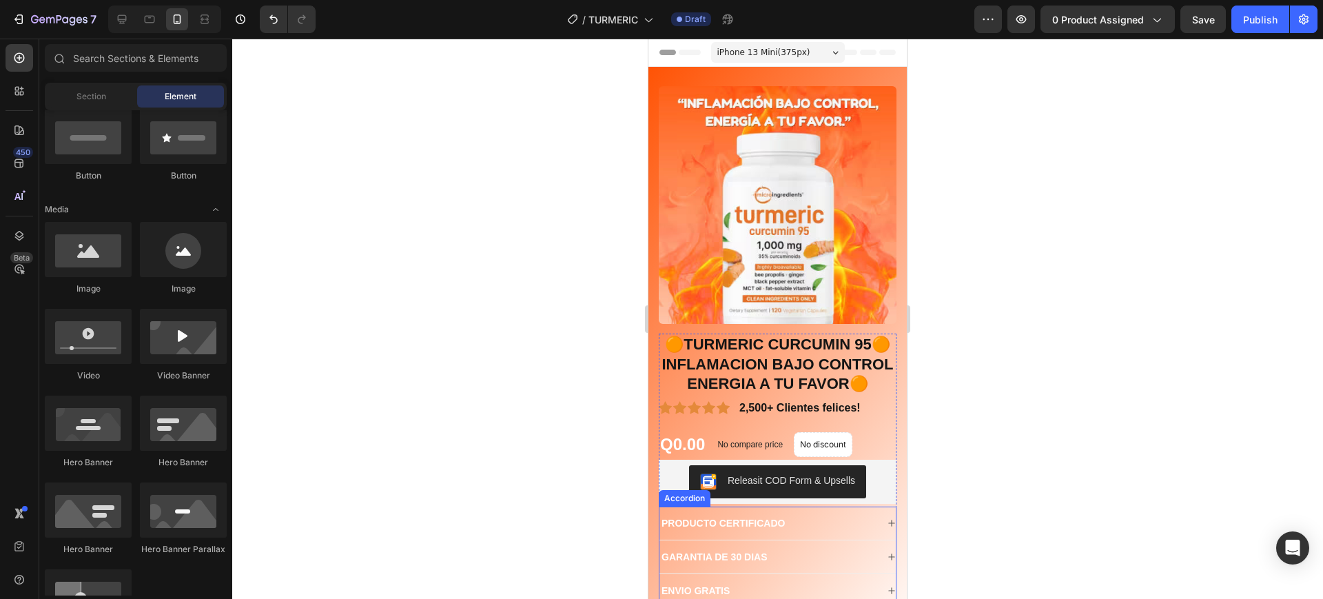
click at [721, 526] on p "PRODUCTO CERTIFICADO" at bounding box center [722, 523] width 123 height 12
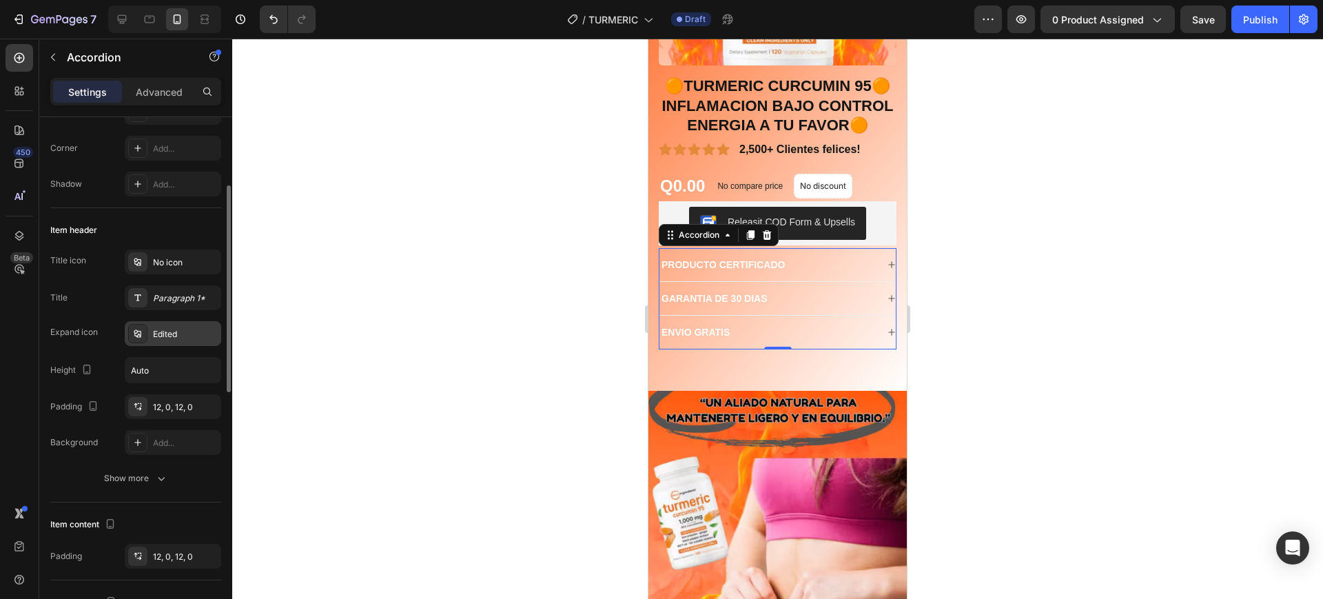
scroll to position [344, 0]
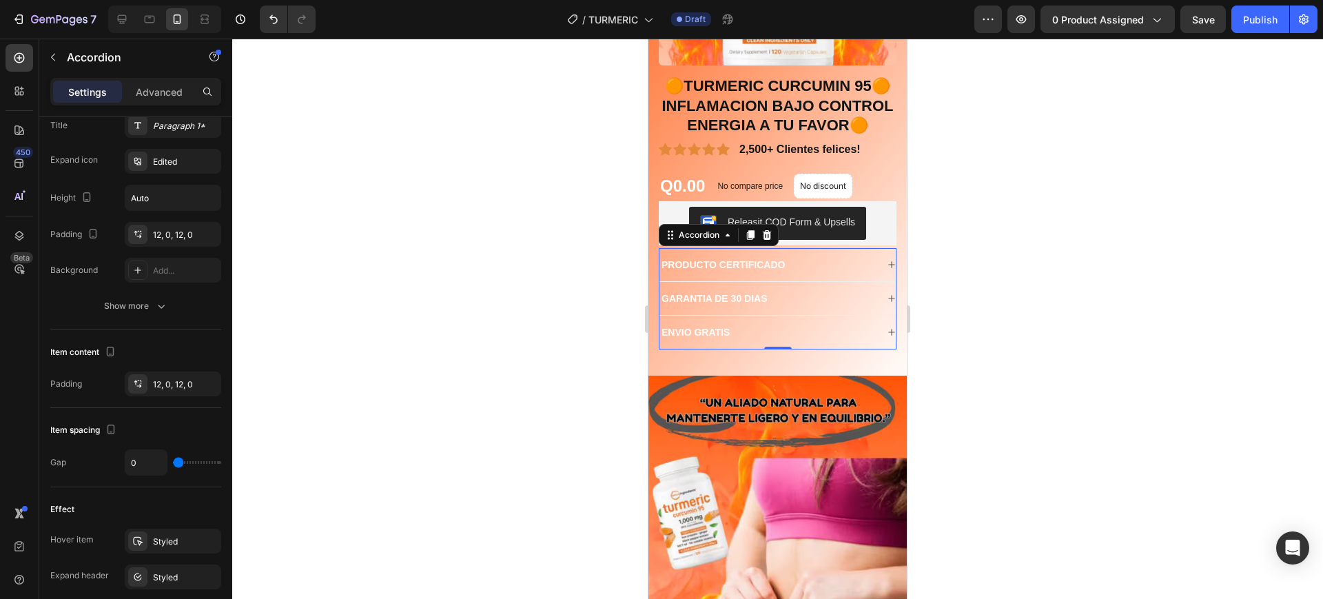
click at [789, 262] on div "PRODUCTO CERTIFICADO" at bounding box center [767, 264] width 217 height 17
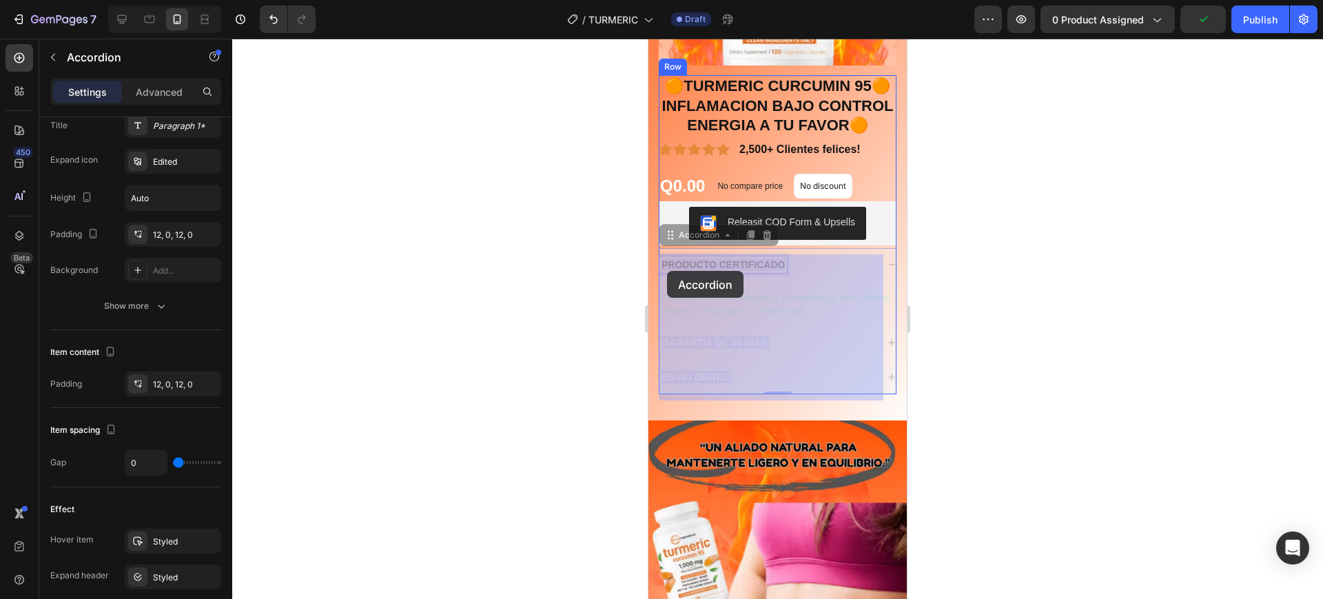
drag, startPoint x: 785, startPoint y: 266, endPoint x: 667, endPoint y: 271, distance: 118.6
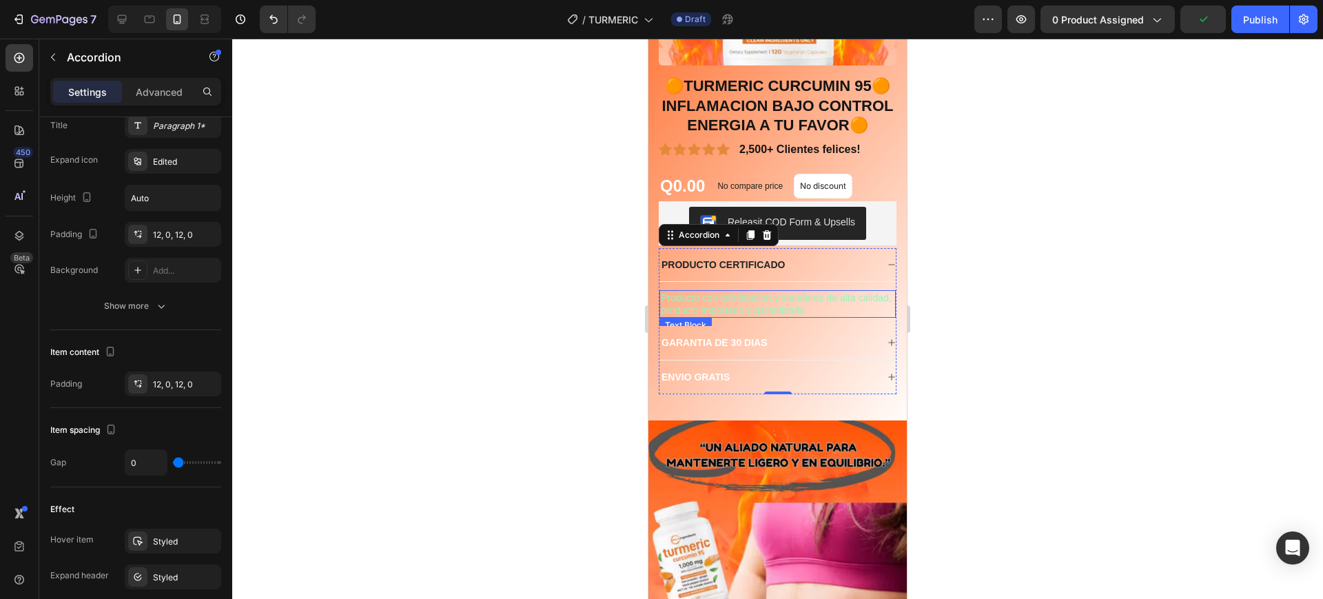
click at [1000, 304] on div at bounding box center [777, 319] width 1090 height 560
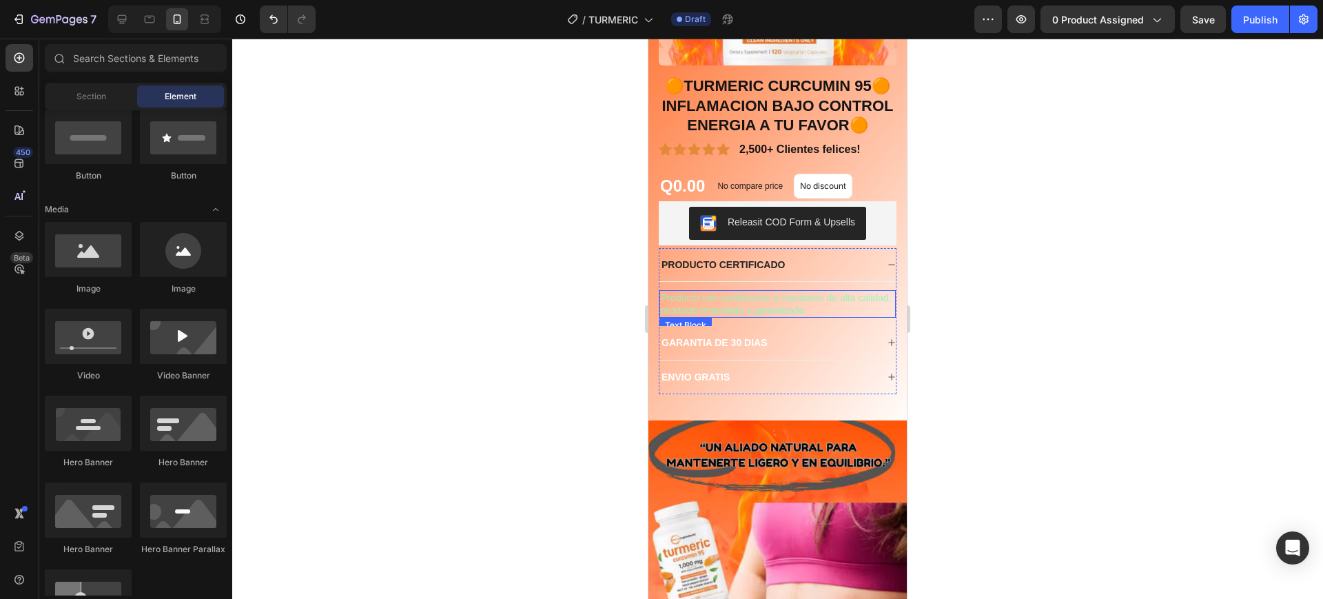
click at [840, 315] on p "Producto con certificacion y standares de alta calidad, producto importado y ga…" at bounding box center [778, 303] width 234 height 25
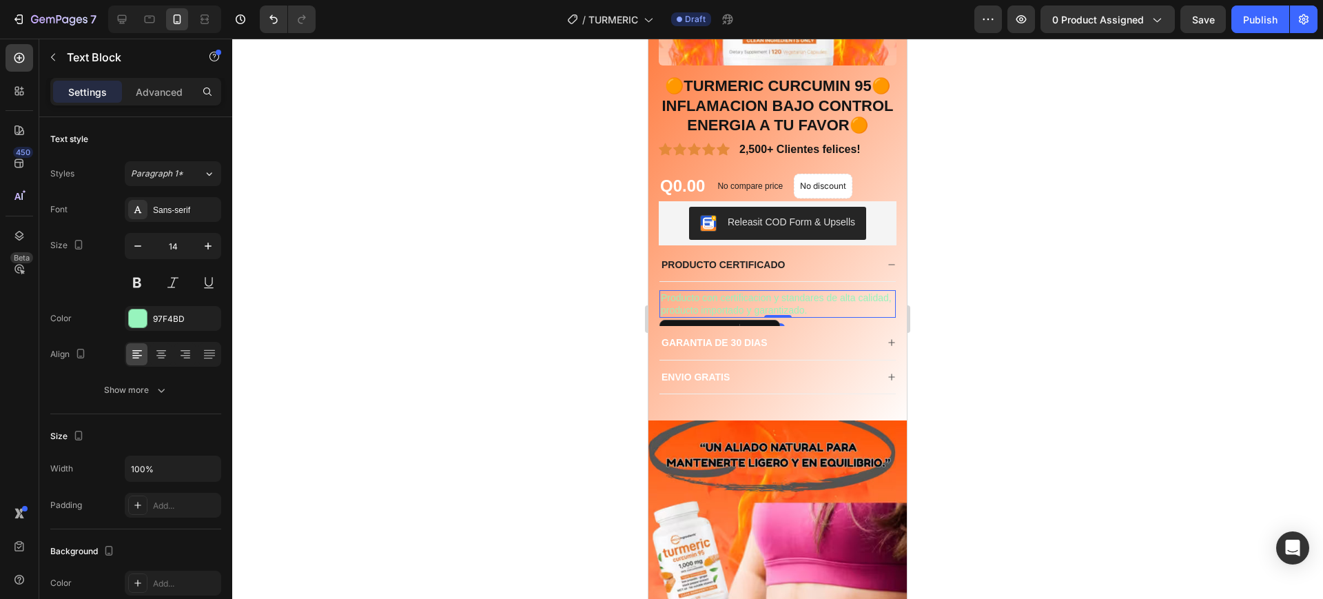
click at [840, 315] on p "Producto con certificacion y standares de alta calidad, producto importado y ga…" at bounding box center [778, 303] width 234 height 25
drag, startPoint x: 840, startPoint y: 318, endPoint x: 660, endPoint y: 302, distance: 181.2
click at [660, 302] on div "Producto con certificacion y standares de alta calidad, producto importado y ga…" at bounding box center [777, 304] width 236 height 28
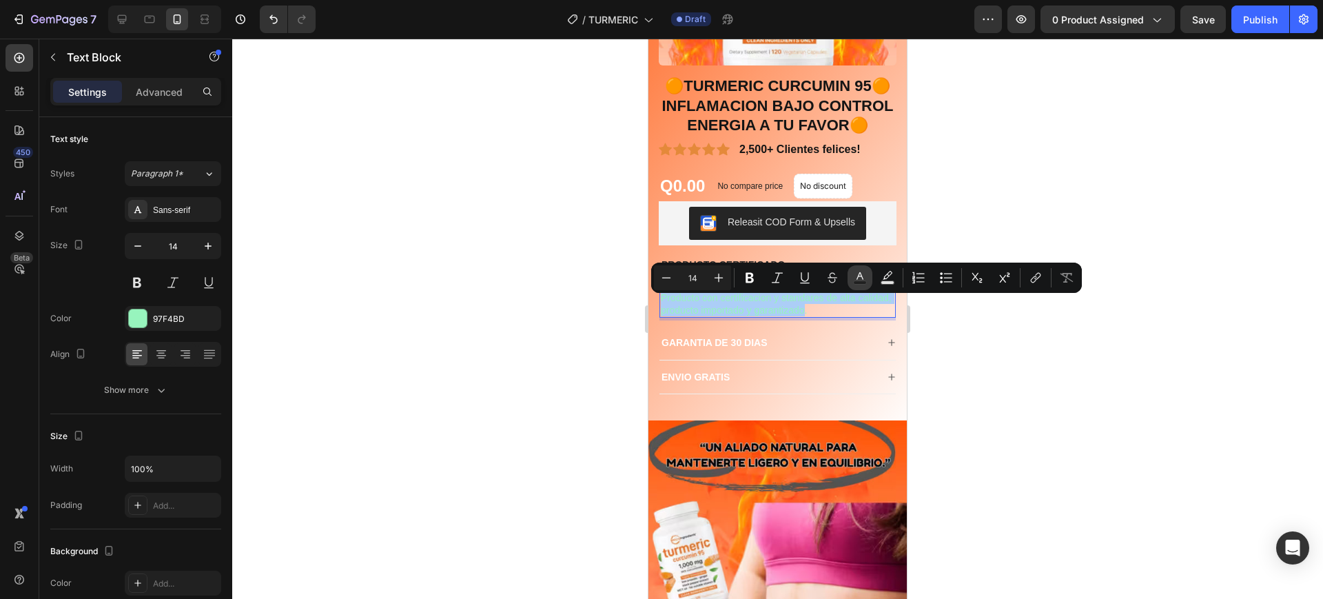
click at [867, 279] on button "Text Color" at bounding box center [859, 277] width 25 height 25
type input "97F4BD"
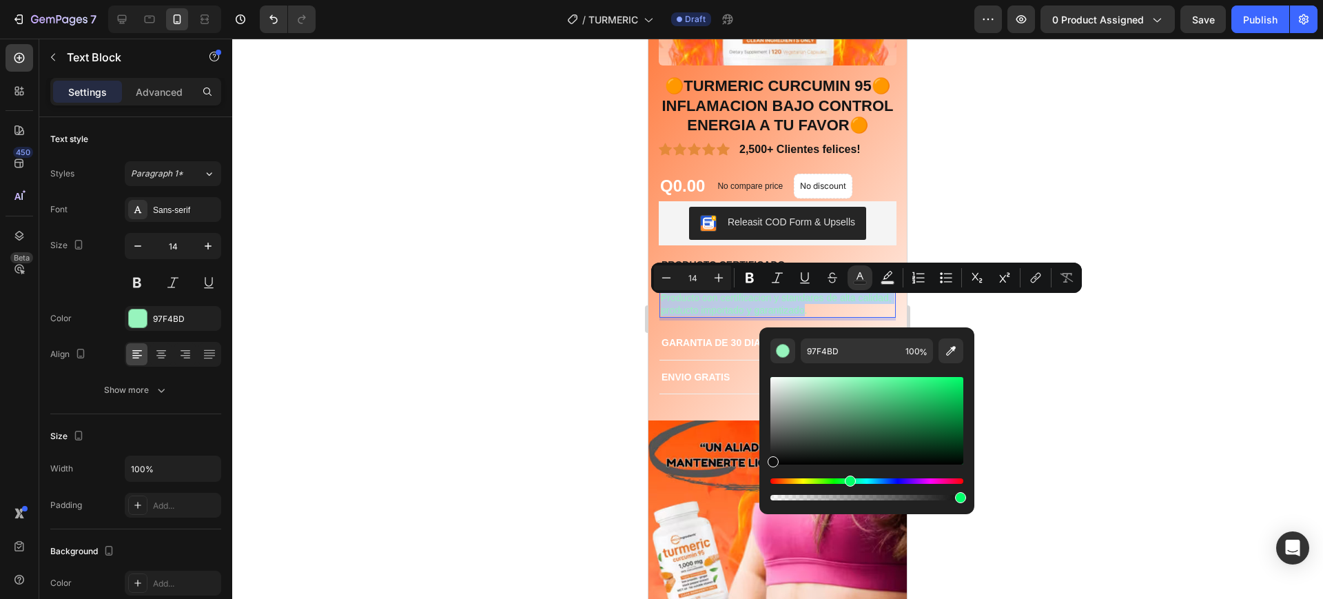
type input "0F0F0F"
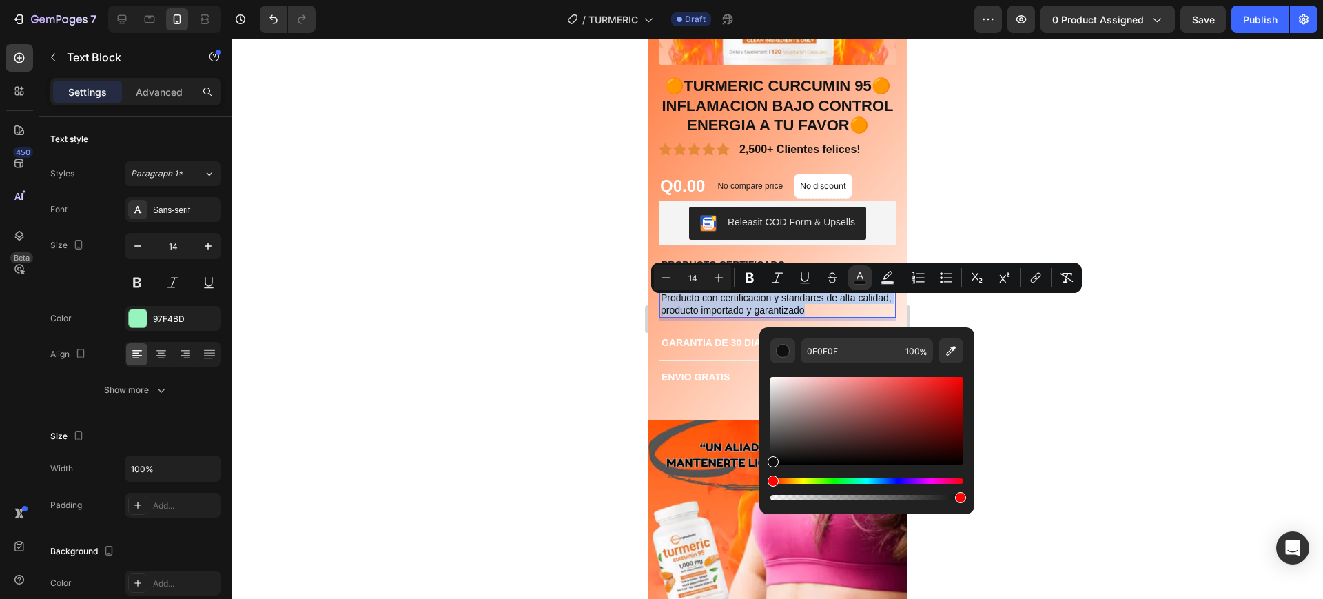
drag, startPoint x: 777, startPoint y: 461, endPoint x: 762, endPoint y: 459, distance: 15.3
click at [762, 459] on div "0F0F0F 100 %" at bounding box center [866, 415] width 215 height 176
click at [1215, 427] on div at bounding box center [777, 319] width 1090 height 560
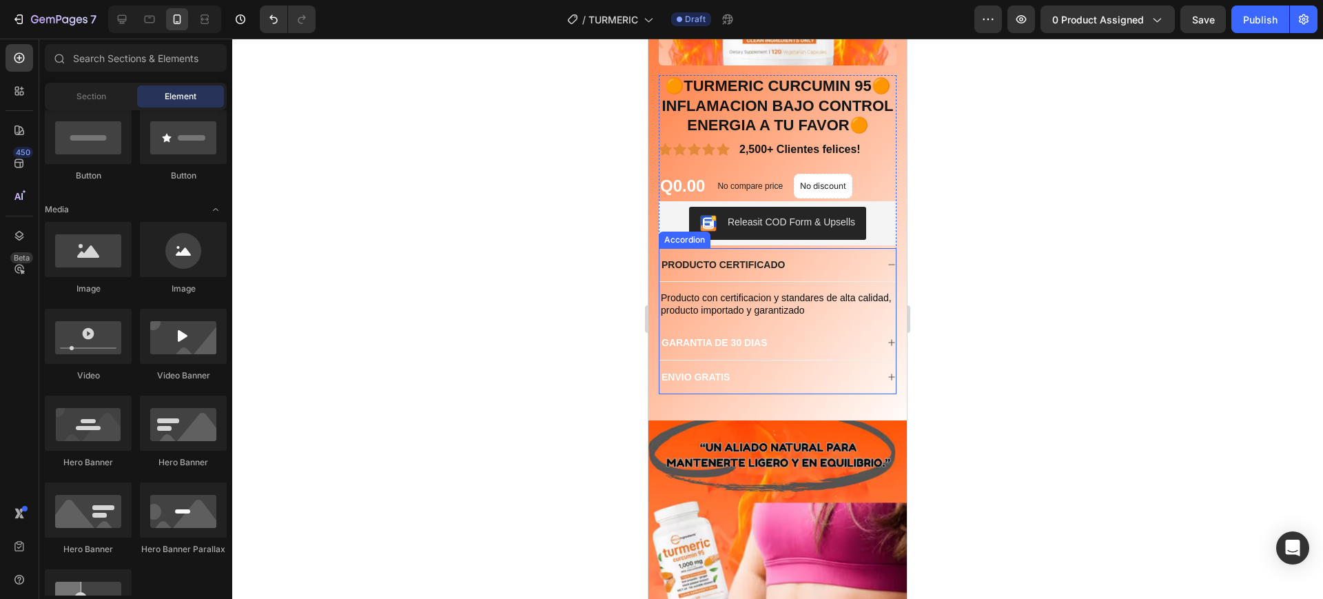
click at [774, 265] on p "PRODUCTO CERTIFICADO" at bounding box center [722, 264] width 123 height 12
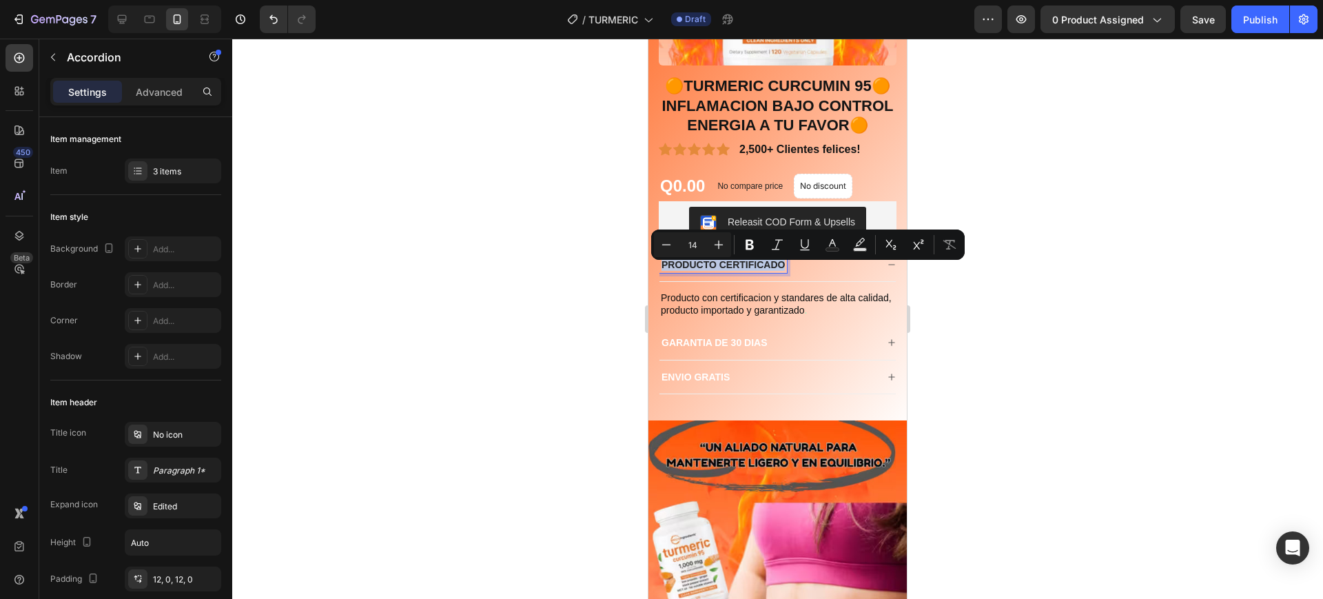
drag, startPoint x: 784, startPoint y: 267, endPoint x: 661, endPoint y: 271, distance: 122.7
click at [661, 271] on p "PRODUCTO CERTIFICADO" at bounding box center [722, 264] width 123 height 12
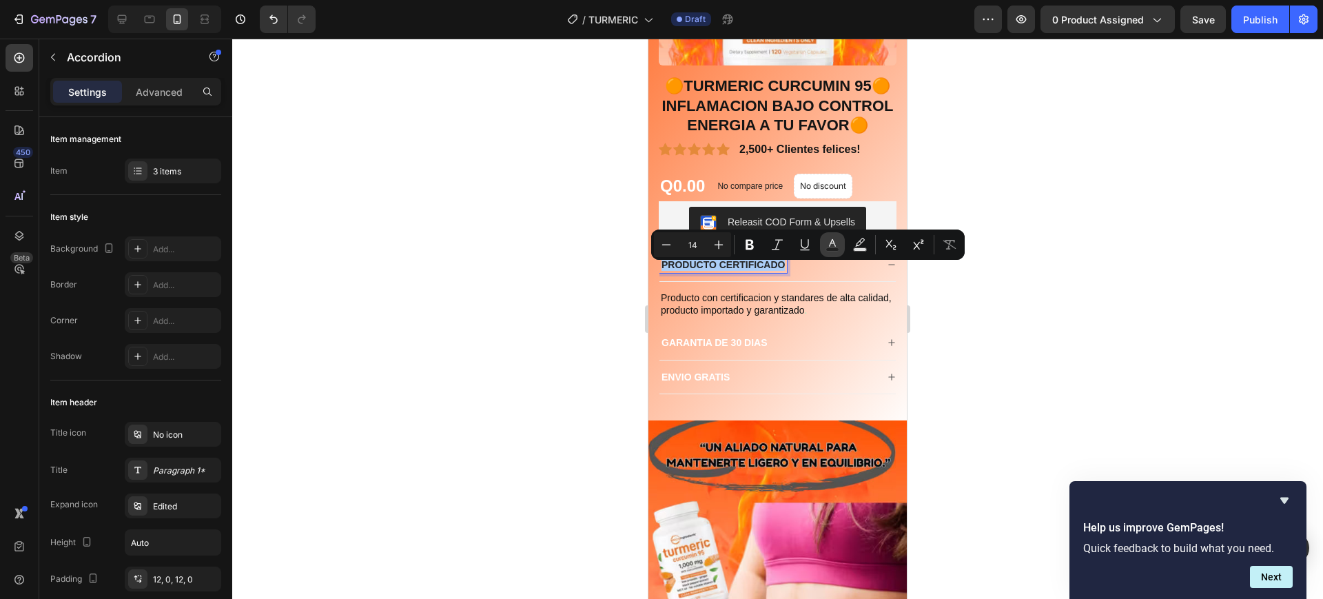
click at [833, 245] on icon "Editor contextual toolbar" at bounding box center [832, 245] width 14 height 14
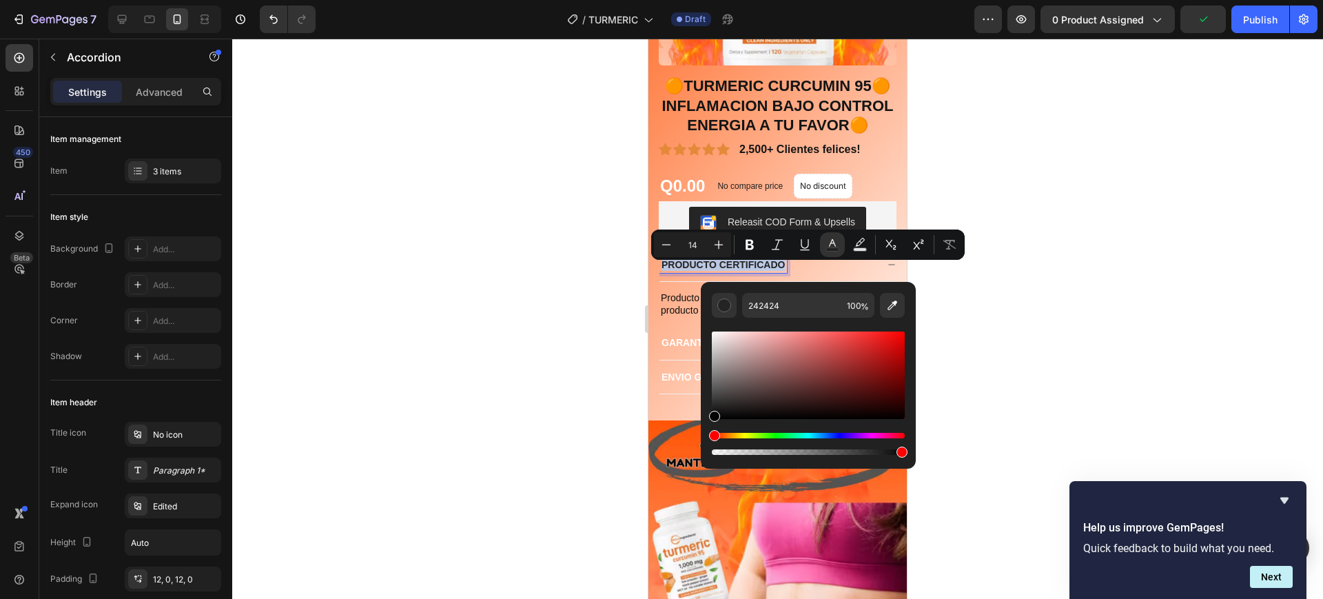
type input "050505"
drag, startPoint x: 716, startPoint y: 408, endPoint x: 710, endPoint y: 417, distance: 10.8
click at [710, 417] on div "Editor contextual toolbar" at bounding box center [714, 416] width 11 height 11
click at [1217, 303] on div at bounding box center [777, 319] width 1090 height 560
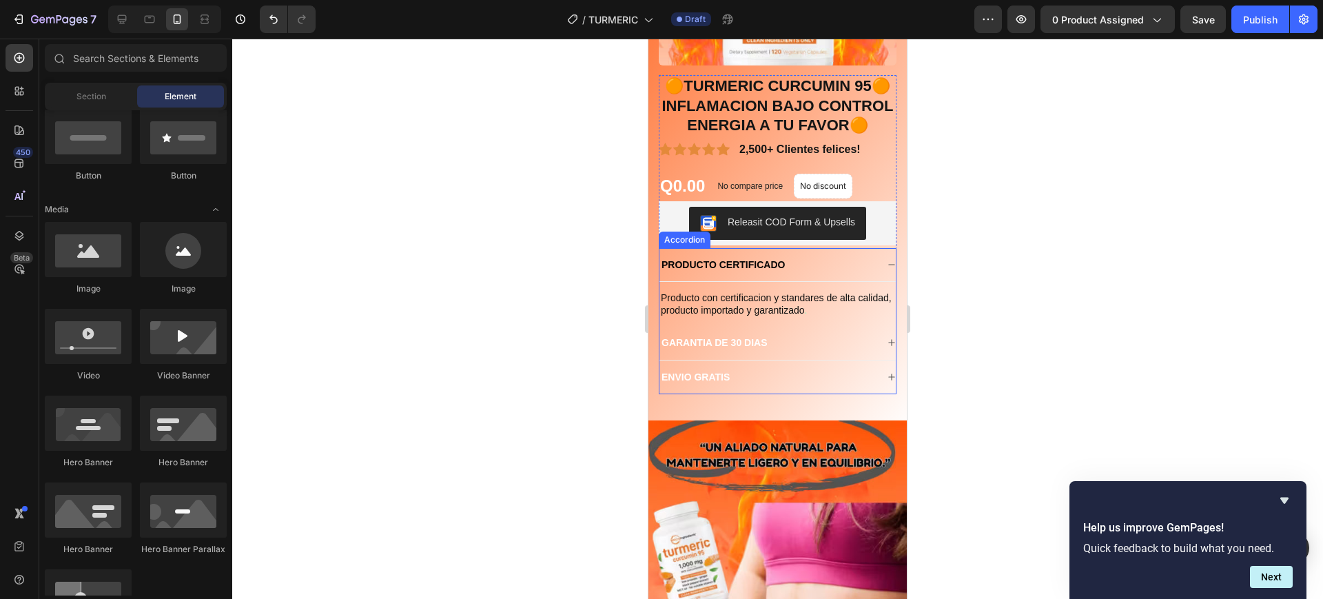
click at [757, 349] on p "GARANTIA DE 30 DIAS" at bounding box center [714, 342] width 106 height 12
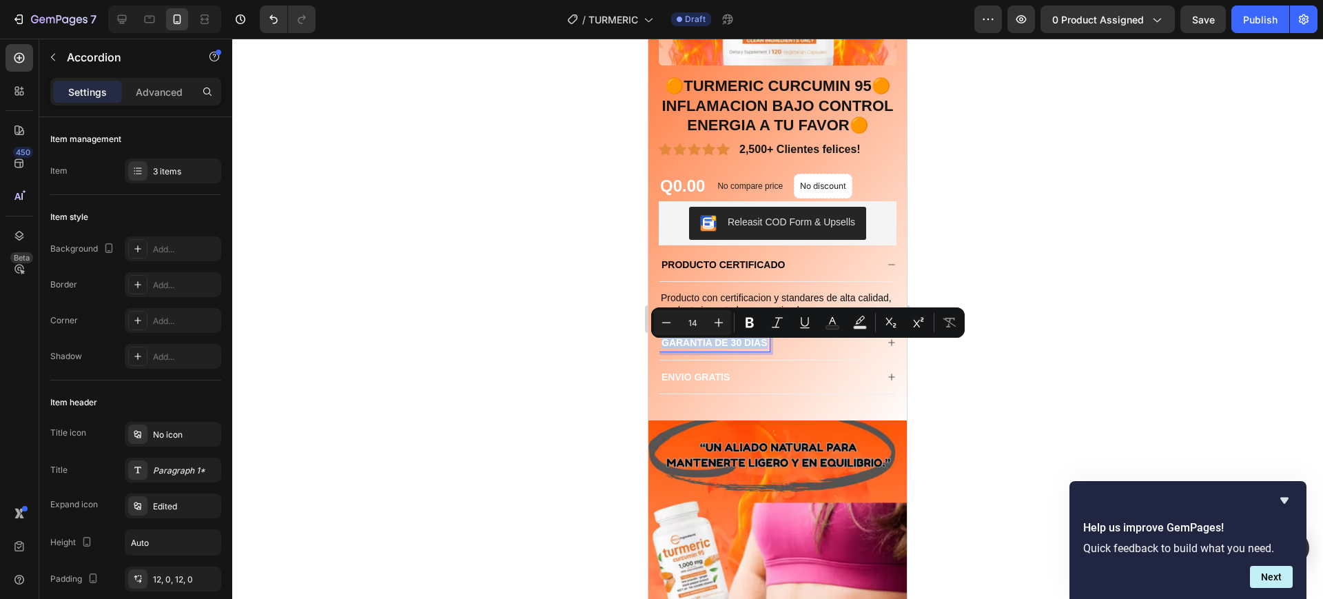
drag, startPoint x: 768, startPoint y: 346, endPoint x: 660, endPoint y: 346, distance: 108.2
click at [834, 324] on icon "Editor contextual toolbar" at bounding box center [832, 322] width 14 height 14
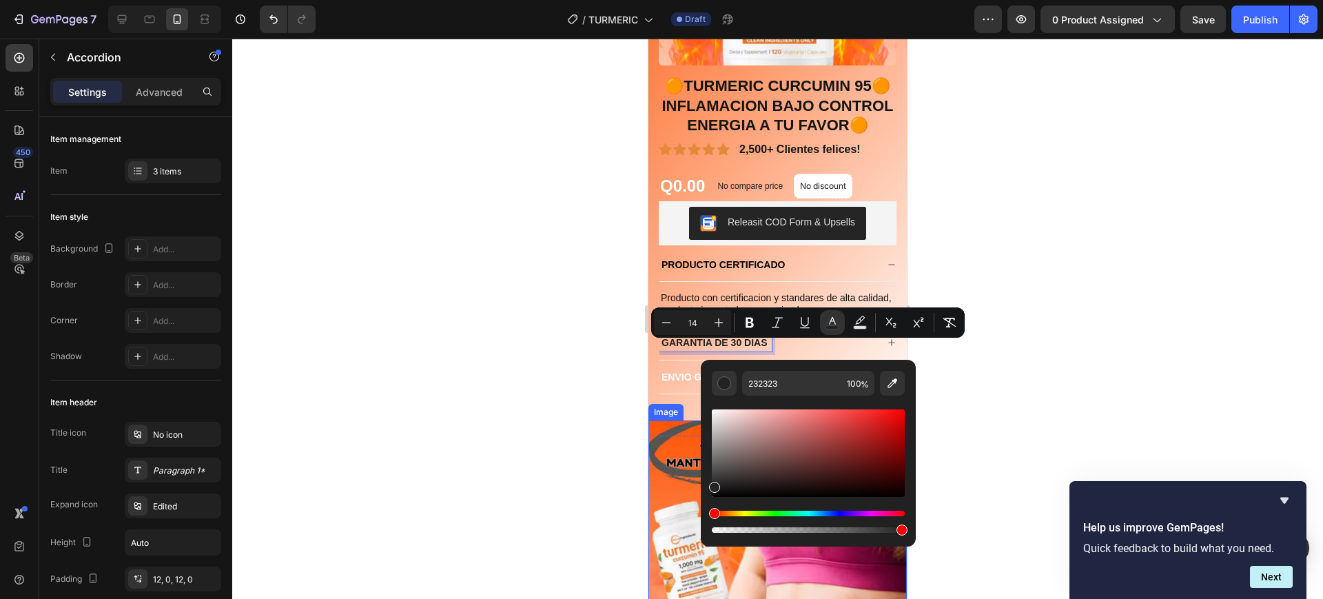
drag, startPoint x: 1359, startPoint y: 450, endPoint x: 698, endPoint y: 493, distance: 662.0
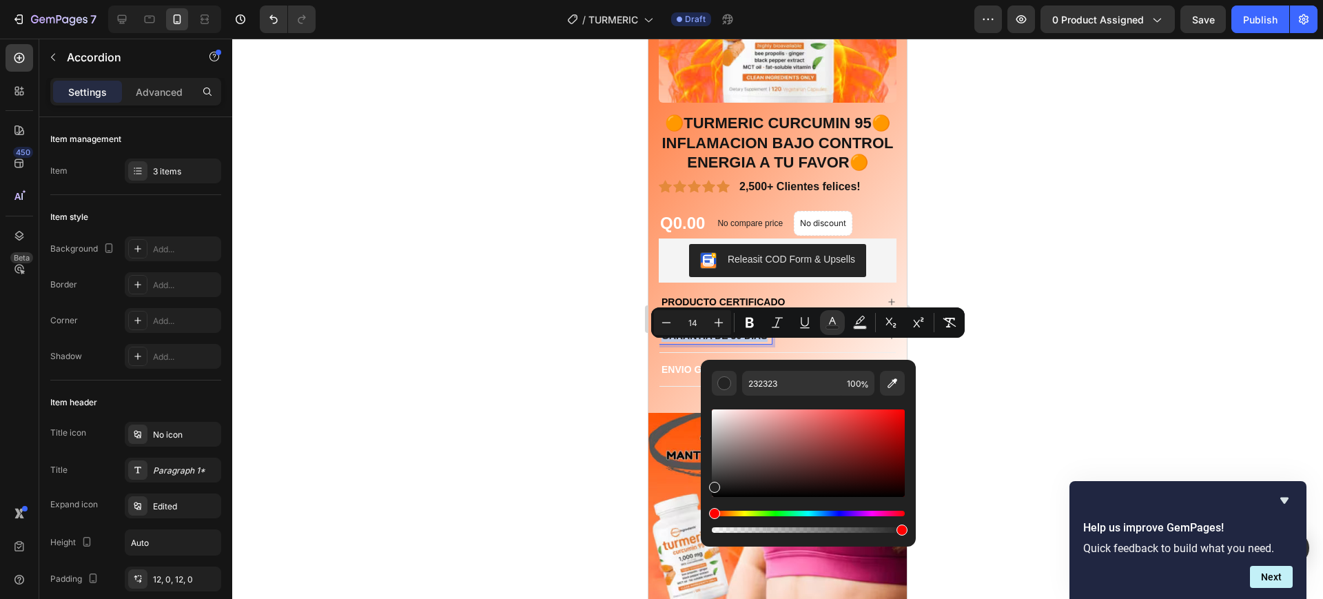
scroll to position [214, 0]
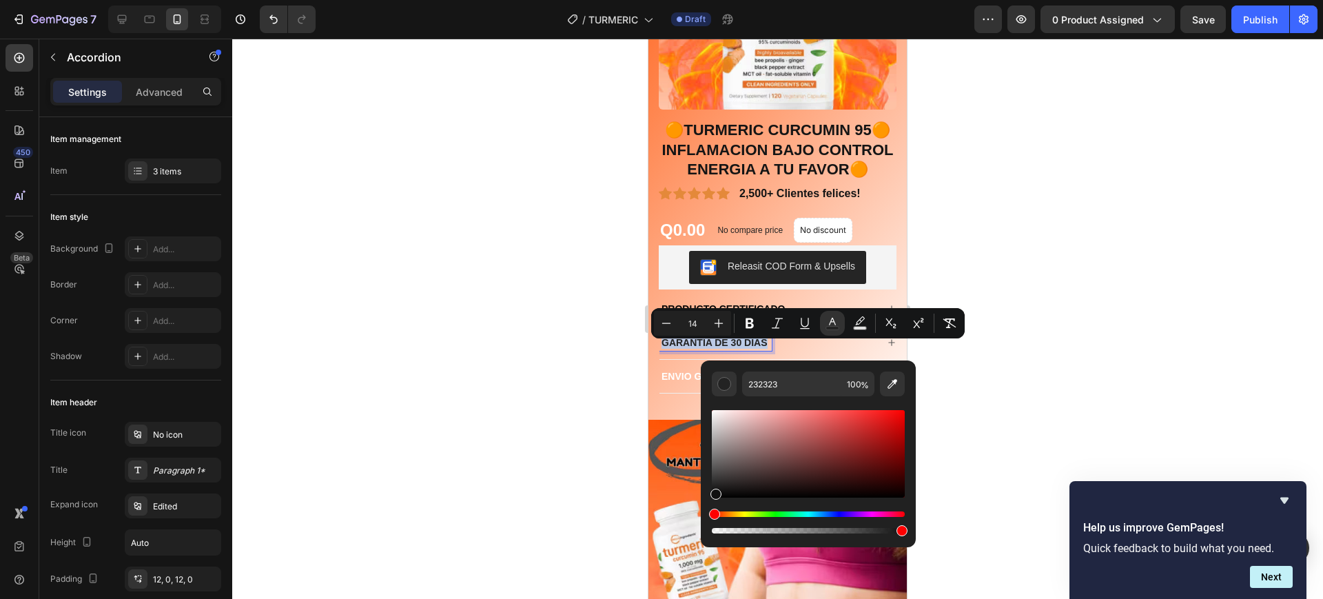
type input "050505"
drag, startPoint x: 715, startPoint y: 484, endPoint x: 1035, endPoint y: 400, distance: 331.3
click at [703, 497] on div "050505 100 %" at bounding box center [808, 448] width 215 height 176
click at [1091, 382] on div at bounding box center [777, 319] width 1090 height 560
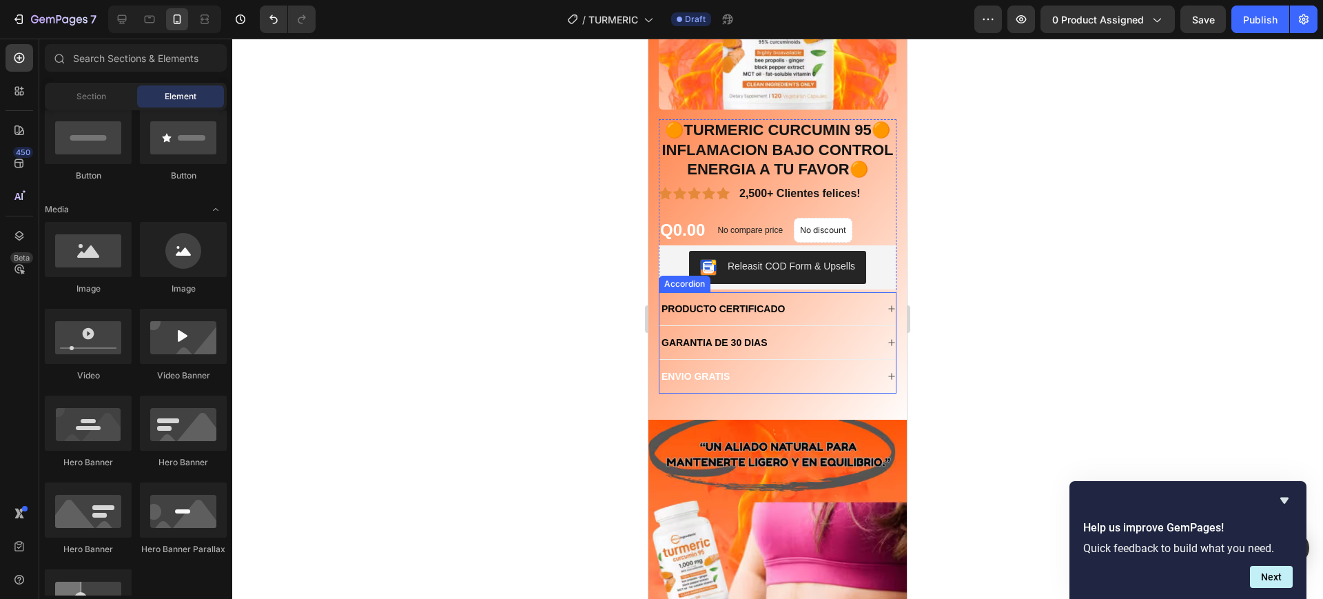
click at [887, 346] on icon at bounding box center [891, 342] width 8 height 8
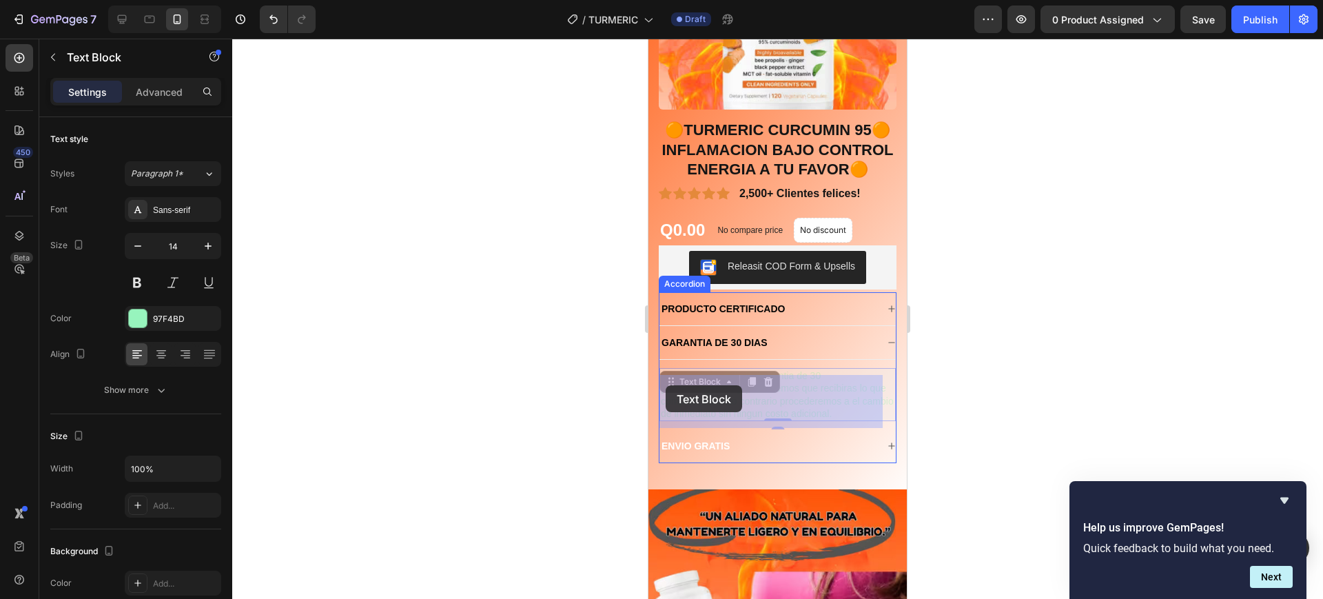
drag, startPoint x: 784, startPoint y: 420, endPoint x: 682, endPoint y: 384, distance: 108.1
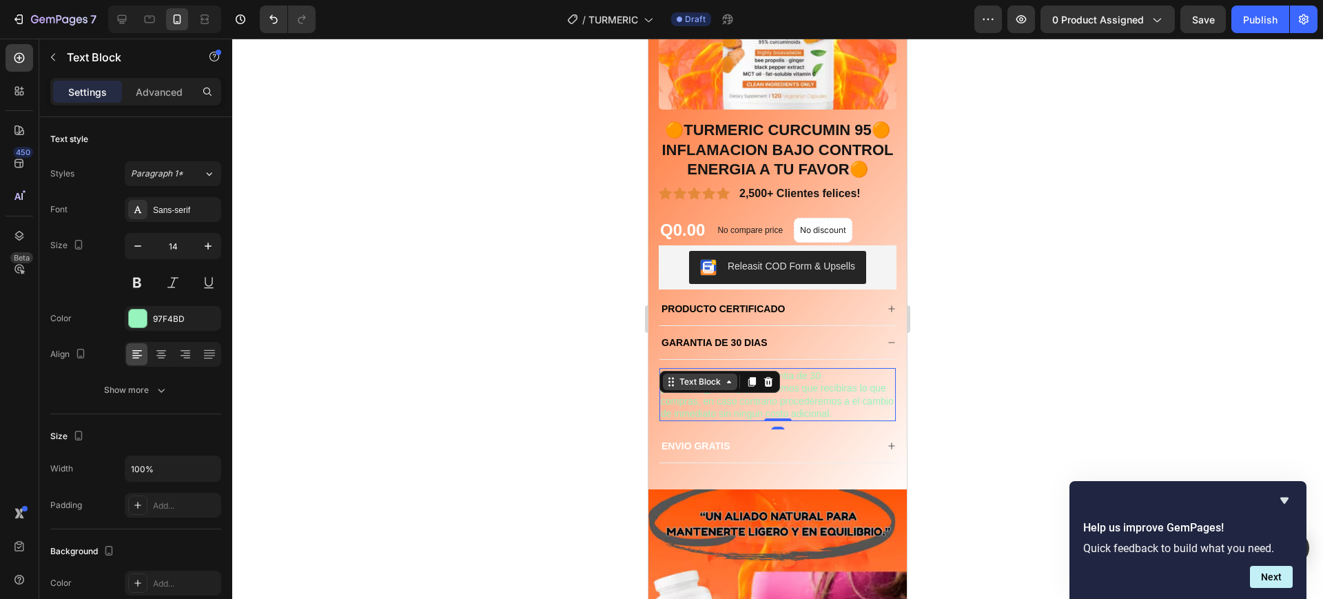
click at [709, 390] on div "Text Block" at bounding box center [700, 381] width 74 height 17
click at [789, 413] on p "Tu compra cuenta con garantia de 30 dias, prometemos que recibiras lo que compr…" at bounding box center [778, 394] width 234 height 50
click at [778, 420] on p "Tu compra cuenta con garantia de 30 dias, prometemos que recibiras lo que compr…" at bounding box center [778, 394] width 234 height 50
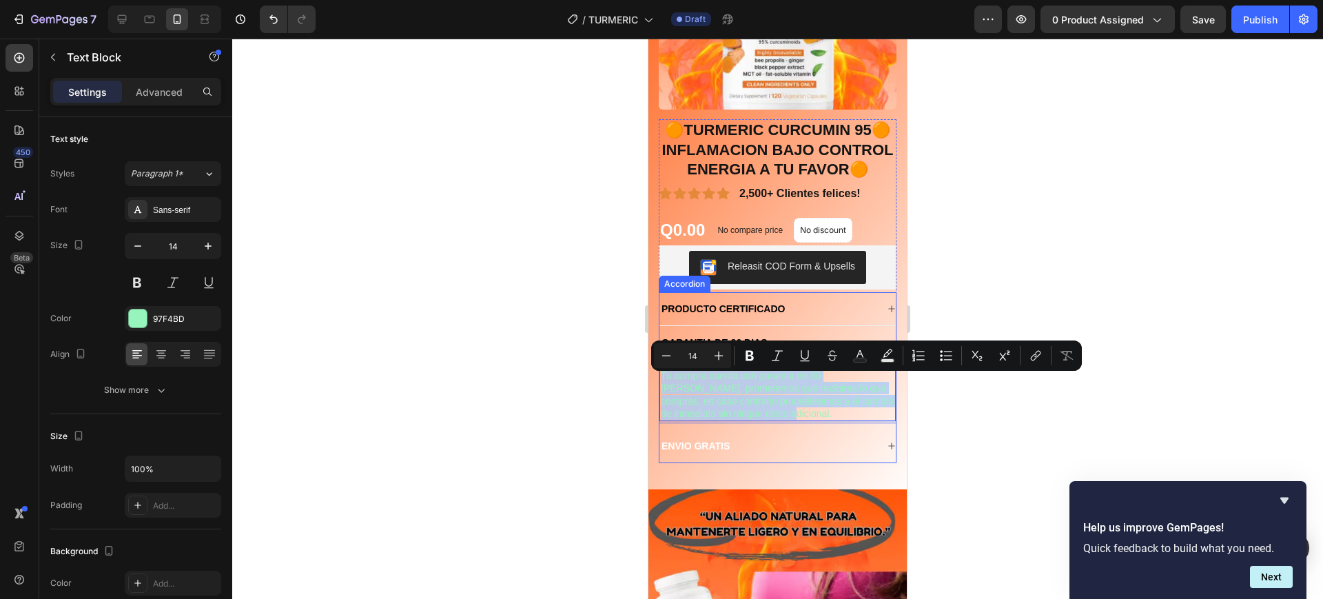
drag, startPoint x: 777, startPoint y: 420, endPoint x: 659, endPoint y: 385, distance: 123.6
click at [659, 385] on div "PRODUCTO CERTIFICADO GARANTIA DE 30 DIAS Tu compra cuenta con garantia de 30 di…" at bounding box center [778, 377] width 238 height 171
click at [857, 364] on button "Text Color" at bounding box center [859, 355] width 25 height 25
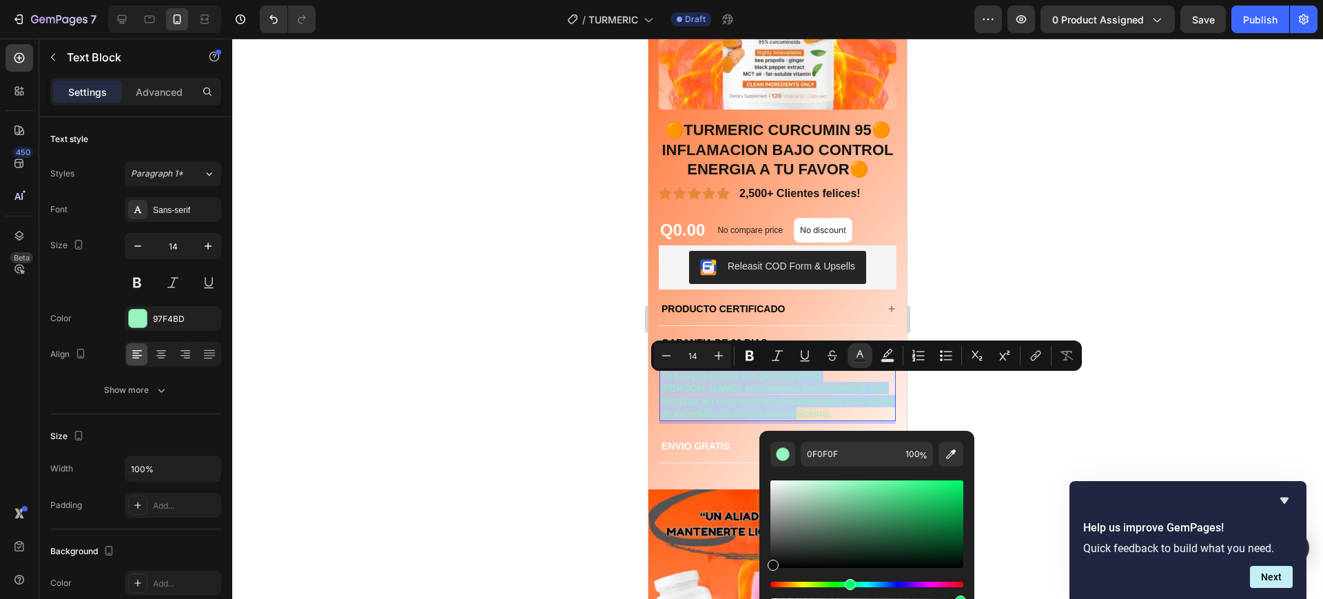
drag, startPoint x: 843, startPoint y: 487, endPoint x: 856, endPoint y: 501, distance: 18.5
click at [763, 555] on div "0F0F0F 100 %" at bounding box center [866, 519] width 215 height 176
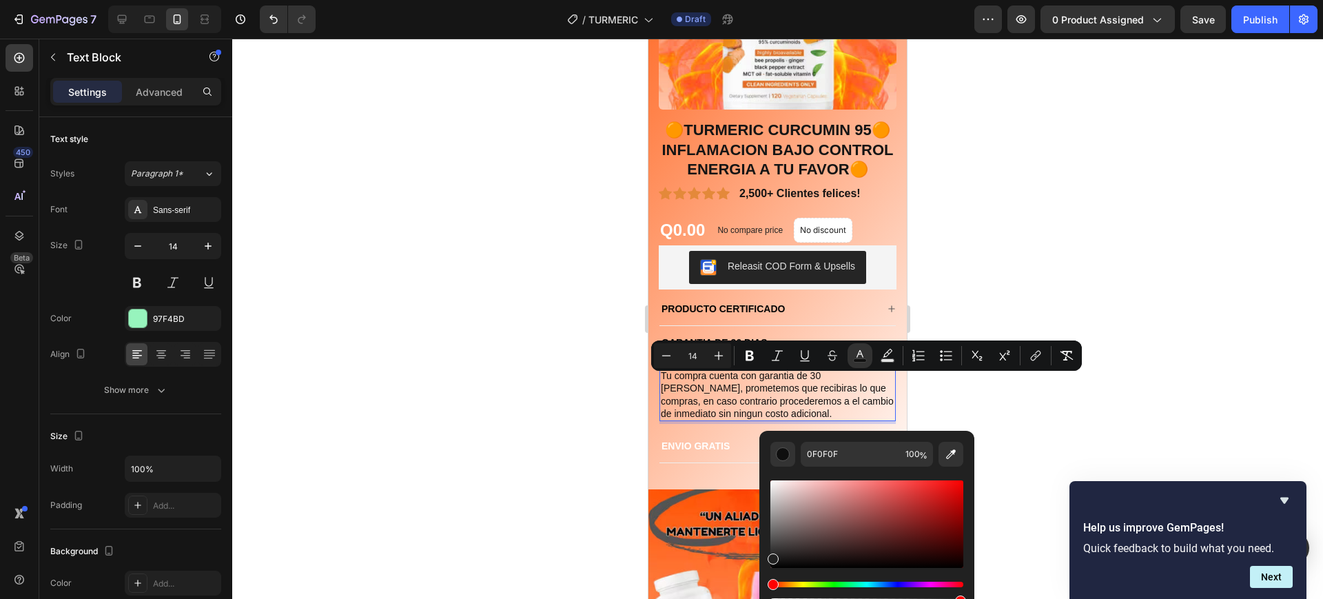
type input "212121"
click at [1172, 411] on div at bounding box center [777, 319] width 1090 height 560
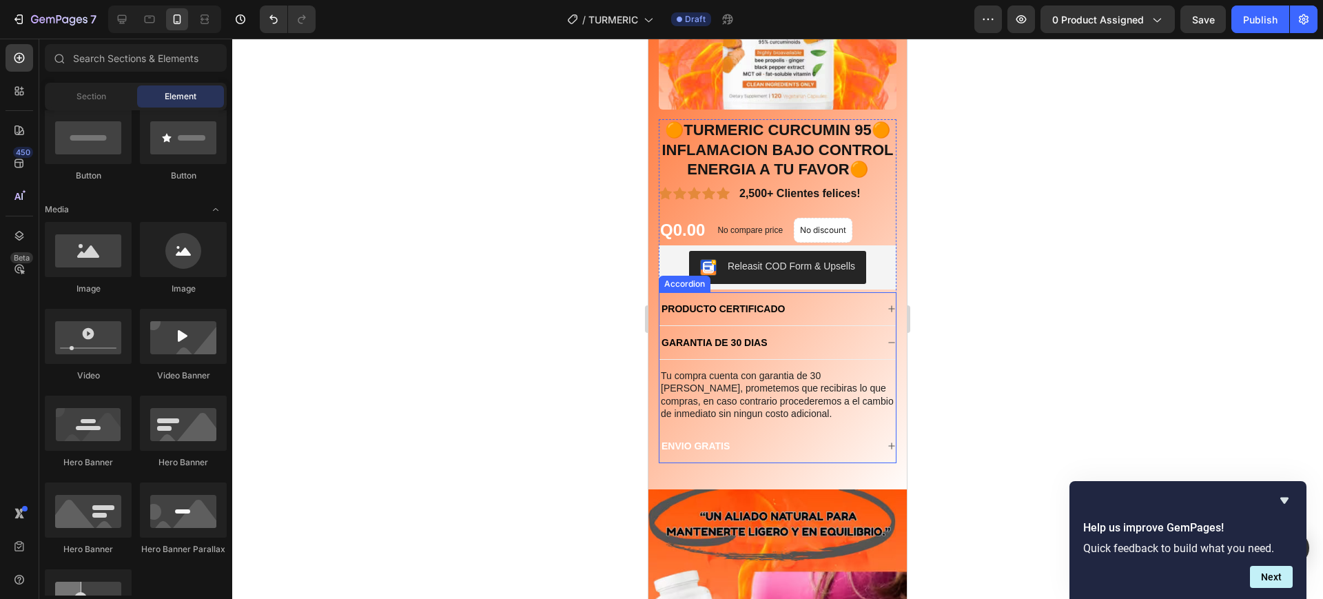
click at [887, 450] on icon at bounding box center [891, 446] width 8 height 8
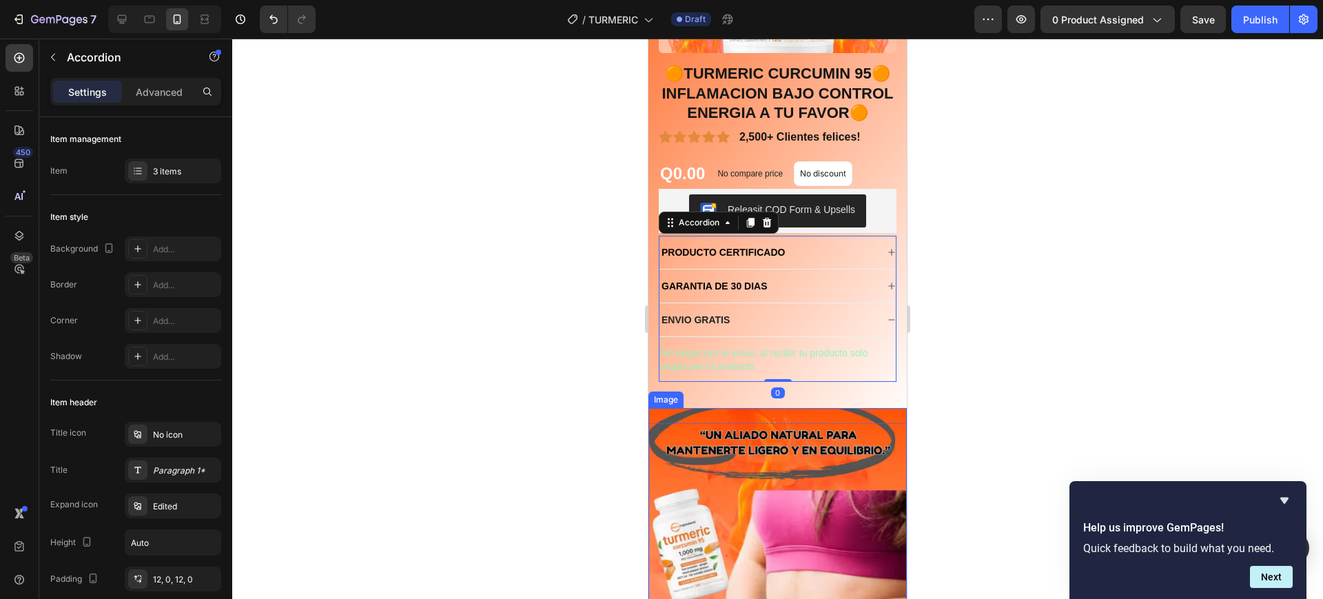
scroll to position [300, 0]
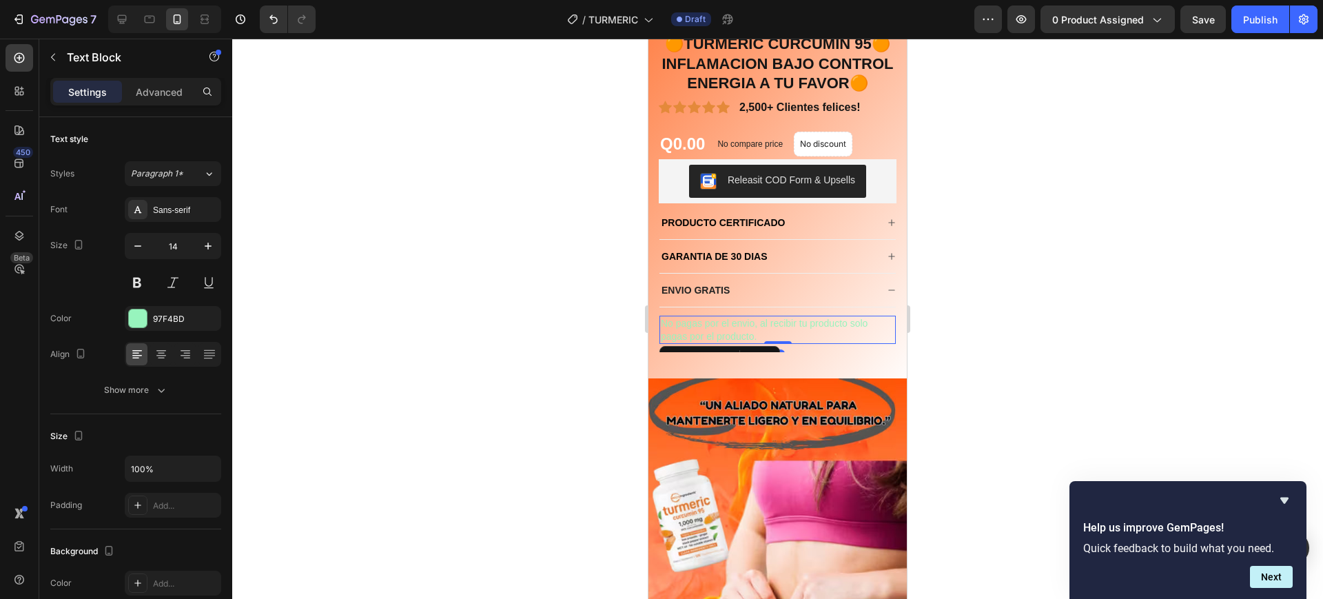
click at [756, 342] on p "No pagas por el envio, al recibir tu producto solo pagas por el producto." at bounding box center [778, 329] width 234 height 25
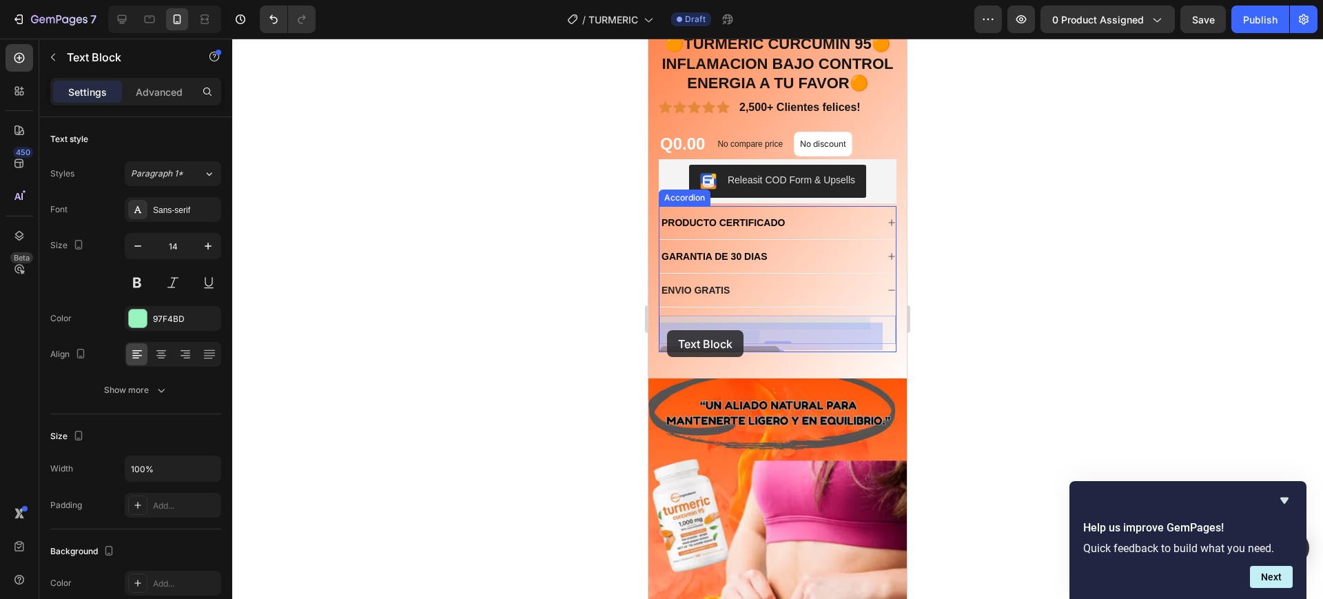
drag, startPoint x: 757, startPoint y: 343, endPoint x: 695, endPoint y: 339, distance: 62.1
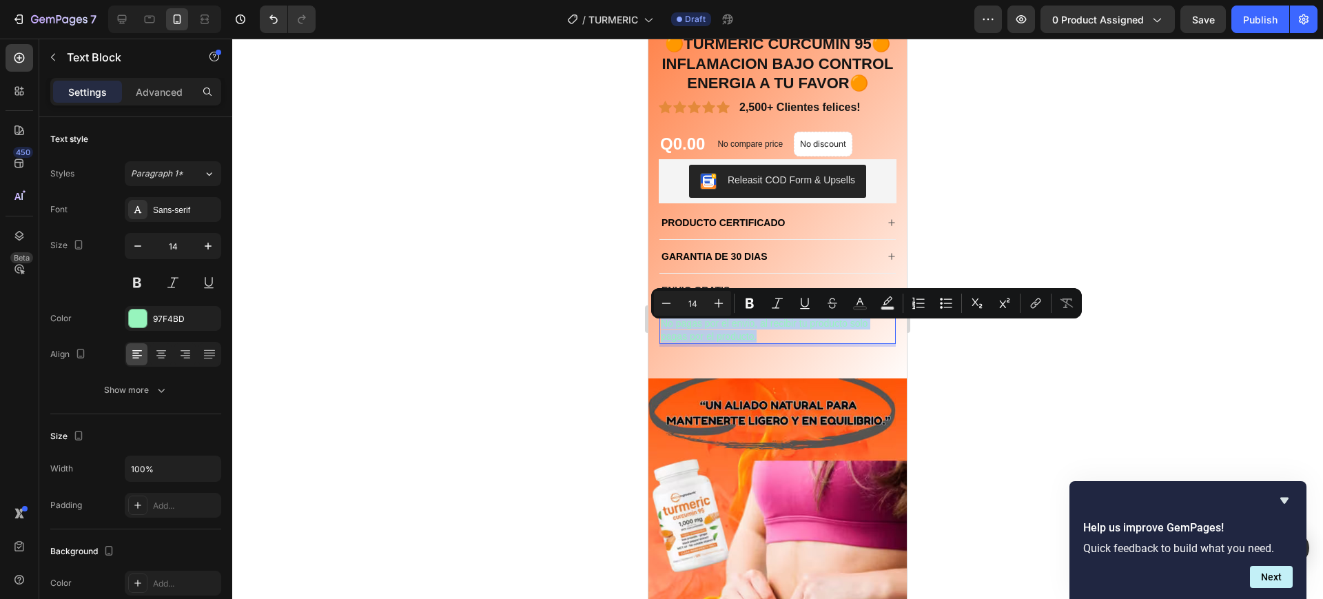
drag, startPoint x: 760, startPoint y: 342, endPoint x: 664, endPoint y: 329, distance: 96.5
click at [664, 329] on p "No pagas por el envio, al recibir tu producto solo pagas por el producto." at bounding box center [778, 329] width 234 height 25
click at [855, 304] on icon "Editor contextual toolbar" at bounding box center [860, 303] width 14 height 14
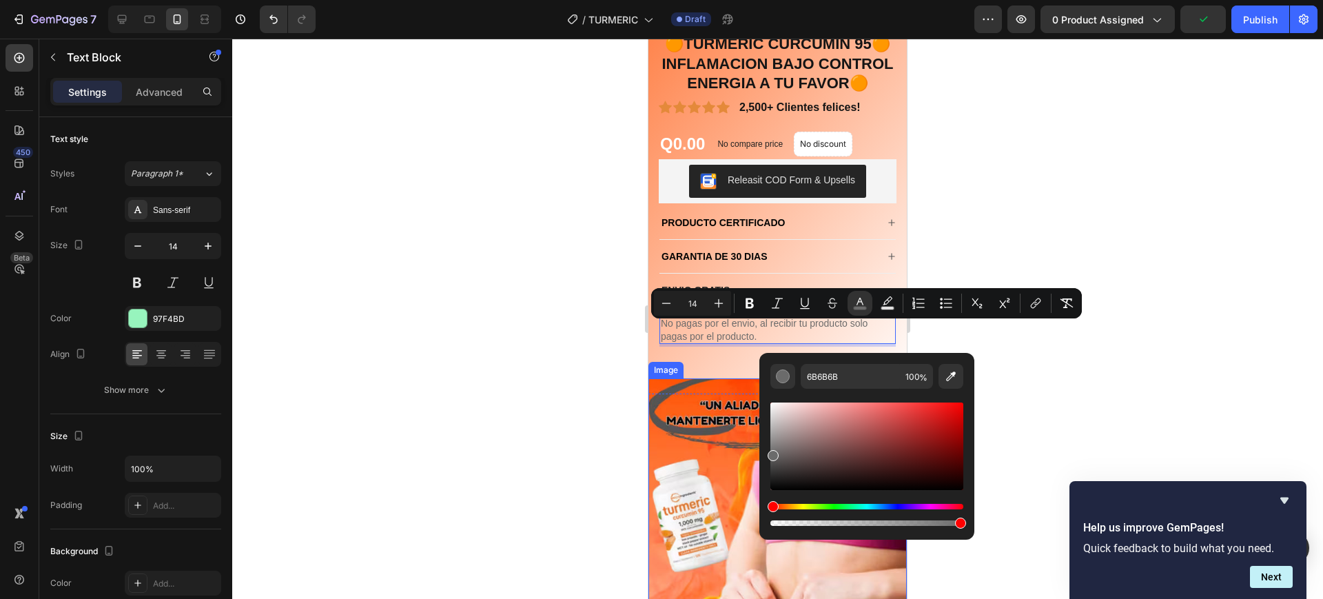
drag, startPoint x: 840, startPoint y: 406, endPoint x: 760, endPoint y: 469, distance: 101.6
click at [760, 469] on div "6B6B6B 100 %" at bounding box center [866, 441] width 215 height 176
drag, startPoint x: 771, startPoint y: 469, endPoint x: 950, endPoint y: 419, distance: 186.0
click at [764, 488] on div "3A3A3A 100 %" at bounding box center [866, 441] width 215 height 176
type input "020202"
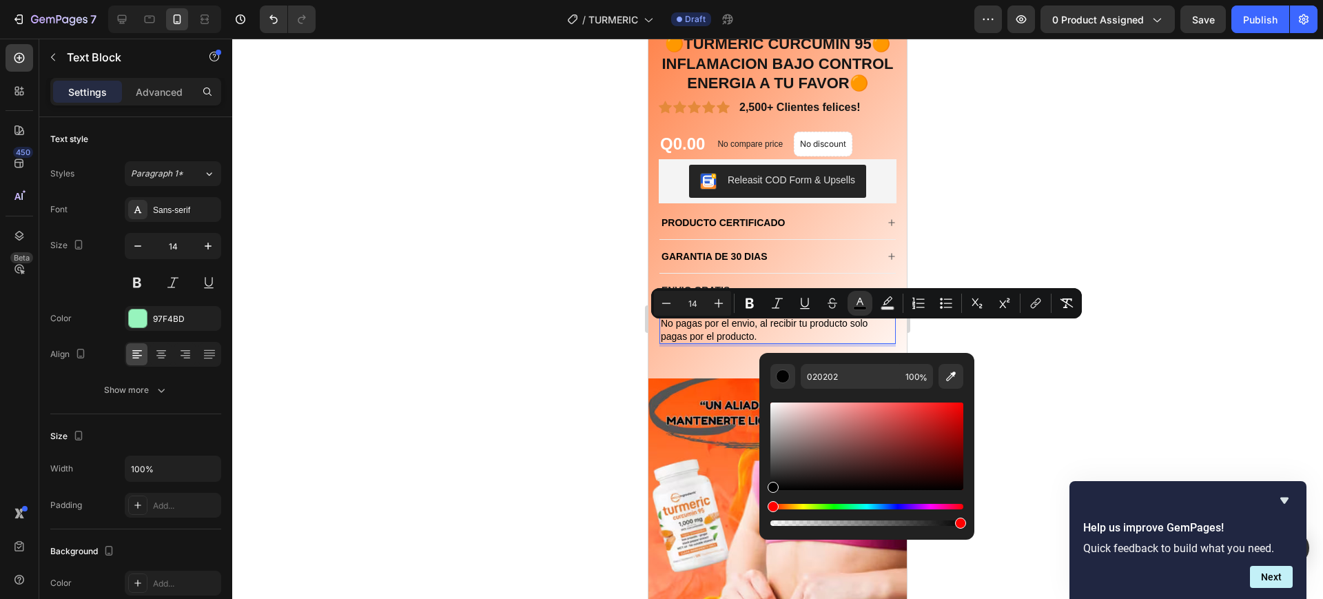
type input "16"
click at [1057, 391] on div at bounding box center [777, 319] width 1090 height 560
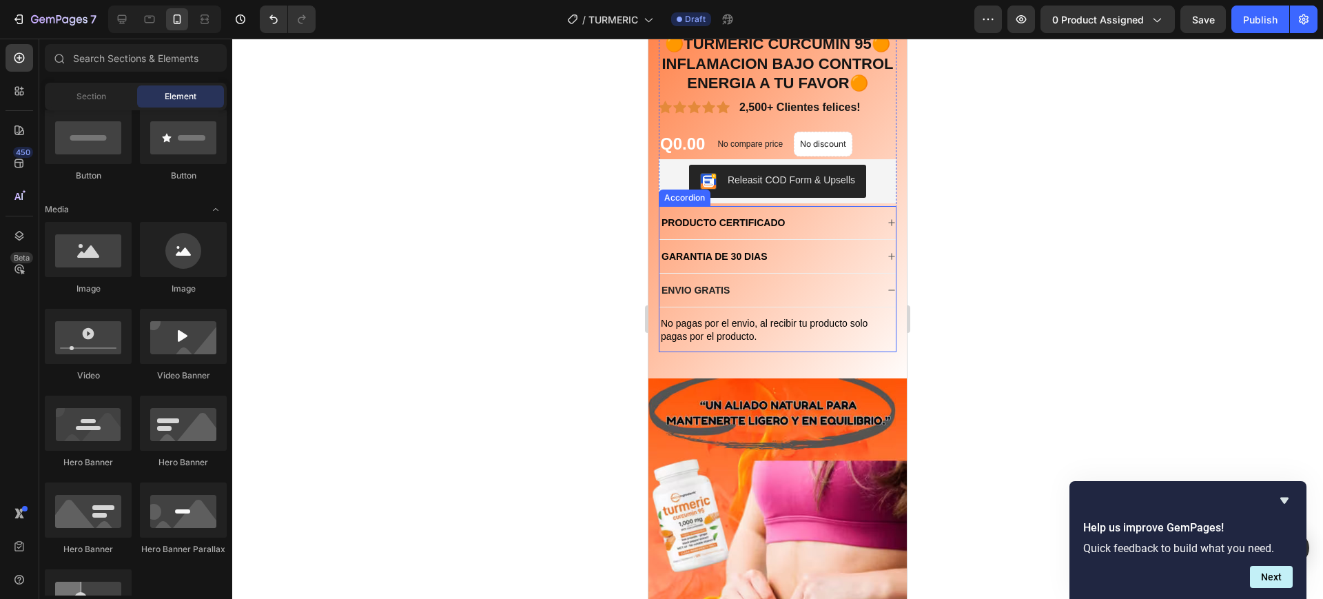
click at [729, 292] on p "ENVIO GRATIS" at bounding box center [695, 290] width 68 height 12
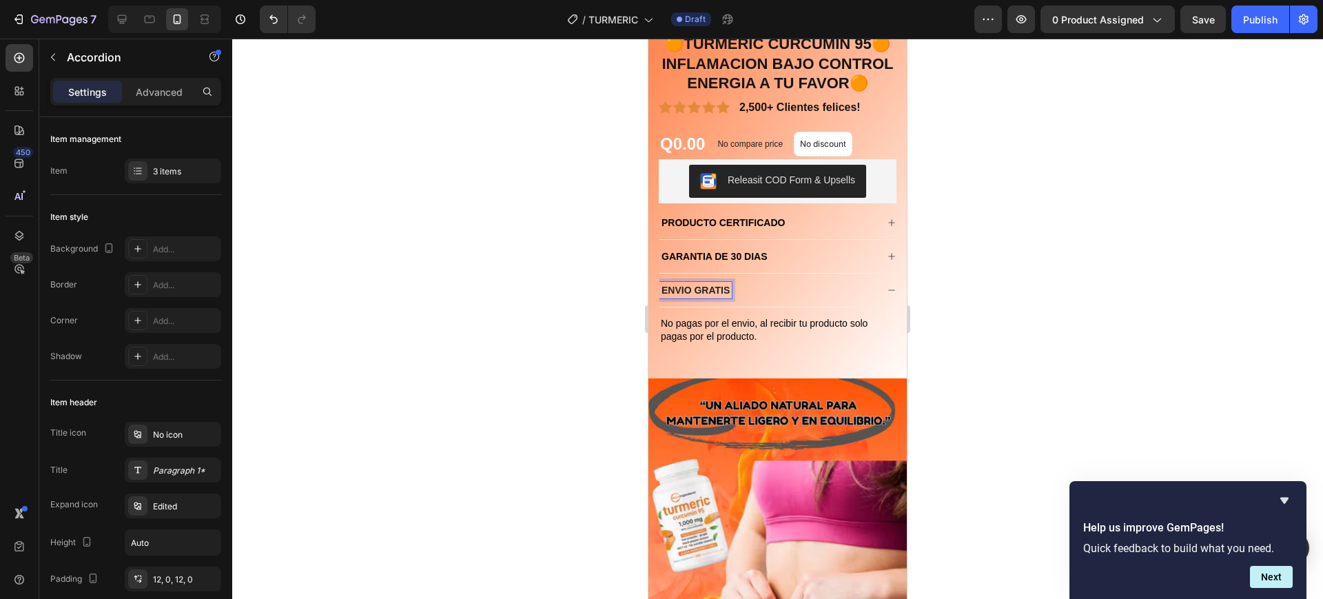
drag, startPoint x: 729, startPoint y: 293, endPoint x: 668, endPoint y: 298, distance: 60.9
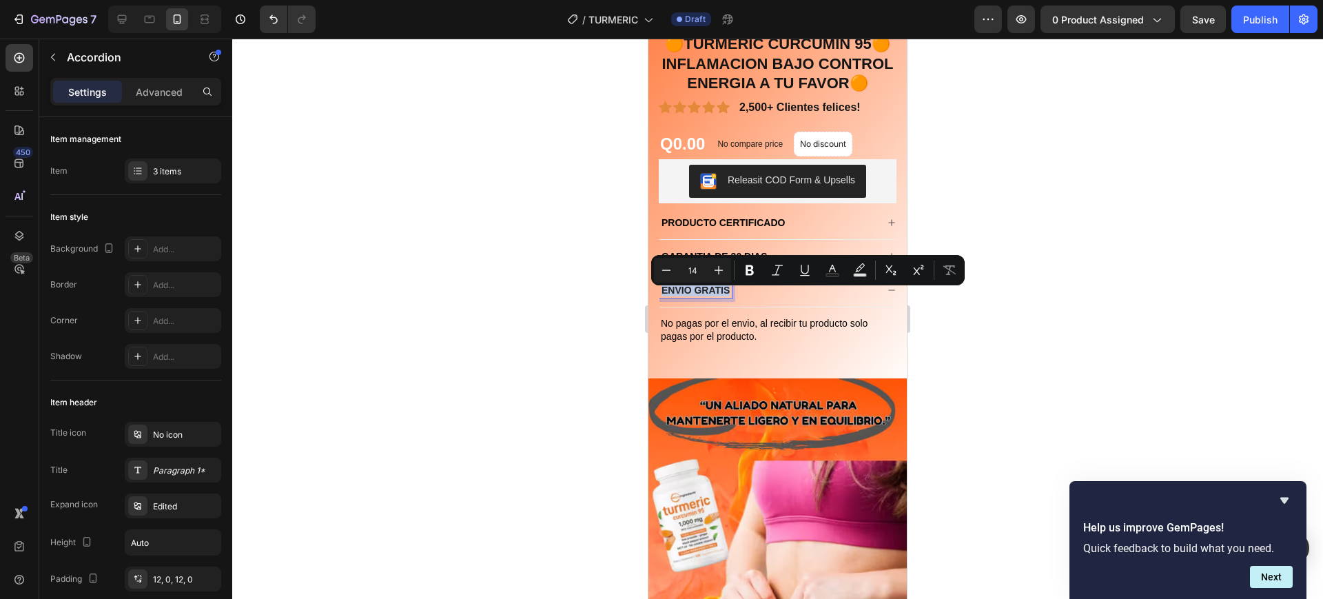
drag, startPoint x: 662, startPoint y: 296, endPoint x: 729, endPoint y: 297, distance: 67.5
click at [729, 296] on p "ENVIO GRATIS" at bounding box center [695, 290] width 68 height 12
click at [825, 267] on icon "Editor contextual toolbar" at bounding box center [832, 270] width 14 height 14
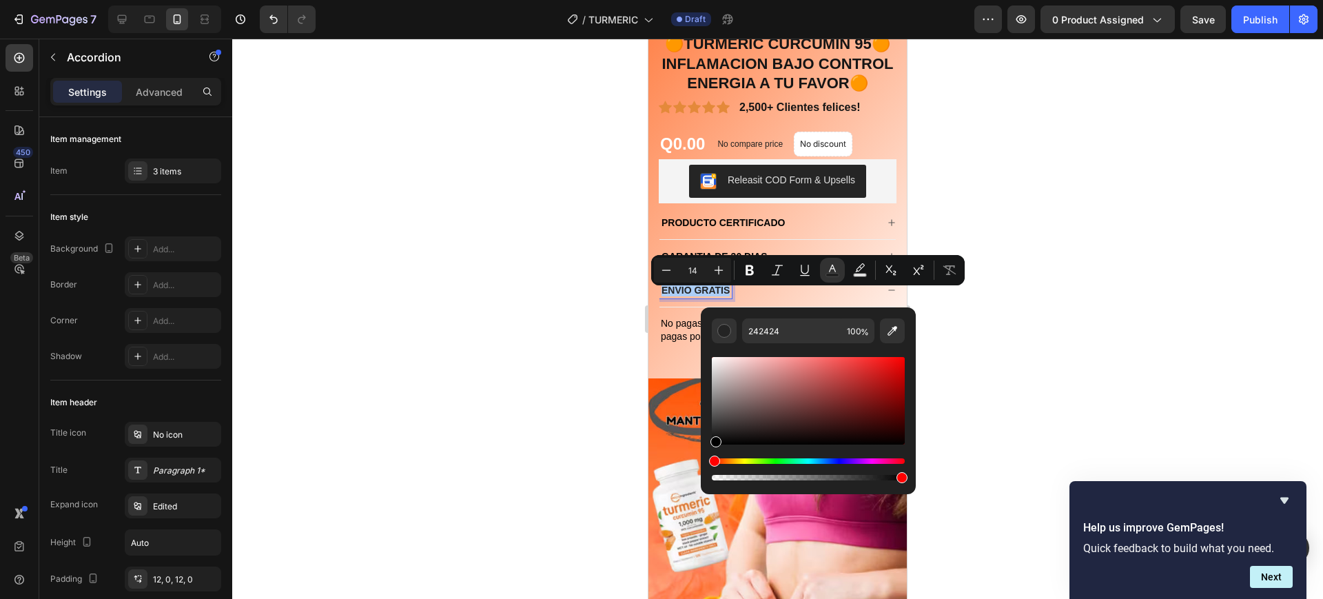
drag, startPoint x: 715, startPoint y: 433, endPoint x: 869, endPoint y: 389, distance: 160.3
click at [714, 446] on div "Editor contextual toolbar" at bounding box center [715, 441] width 11 height 11
type input "000000"
click at [988, 338] on div at bounding box center [777, 319] width 1090 height 560
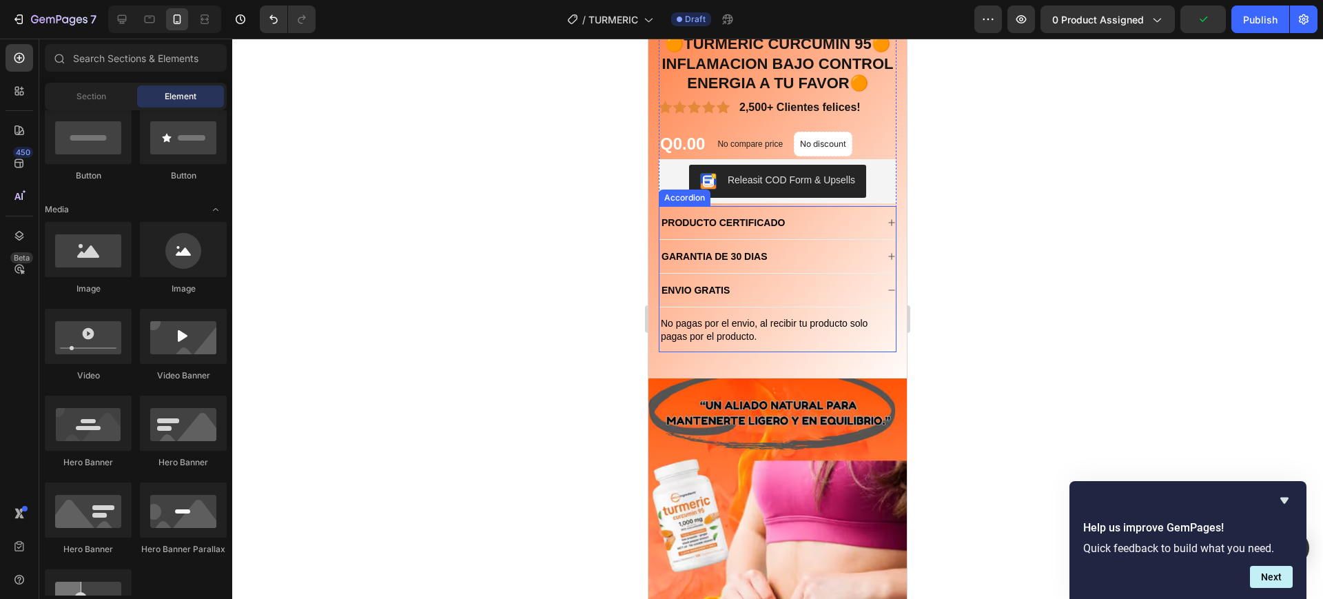
click at [887, 294] on icon at bounding box center [891, 290] width 8 height 8
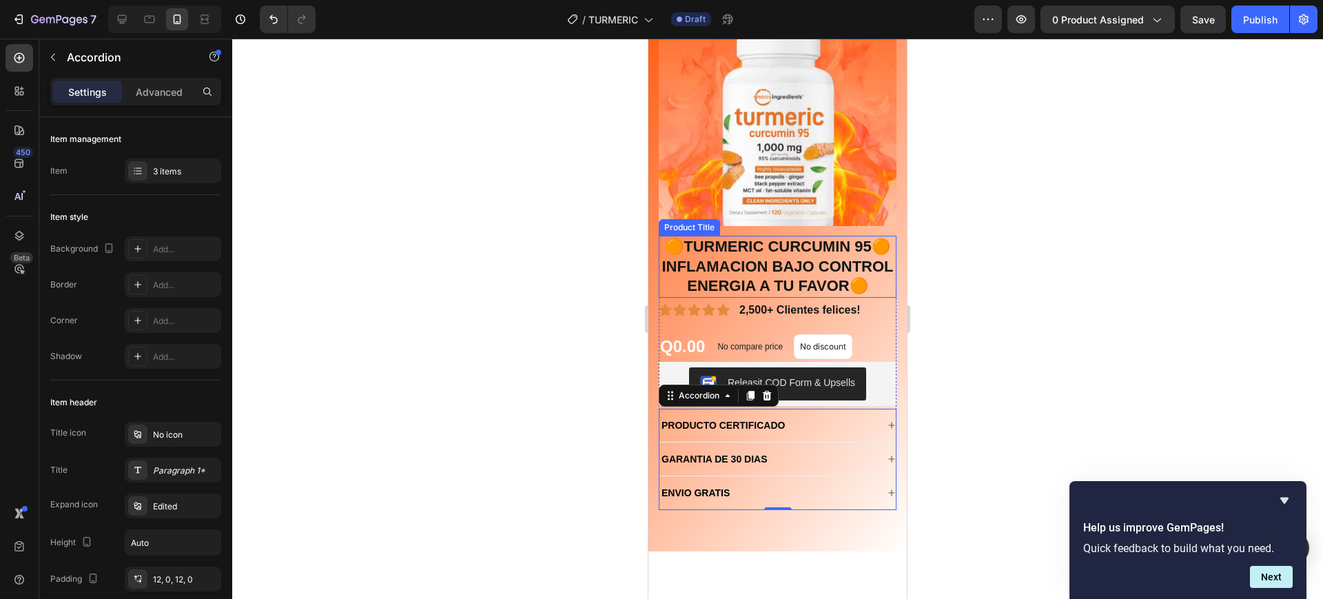
scroll to position [172, 0]
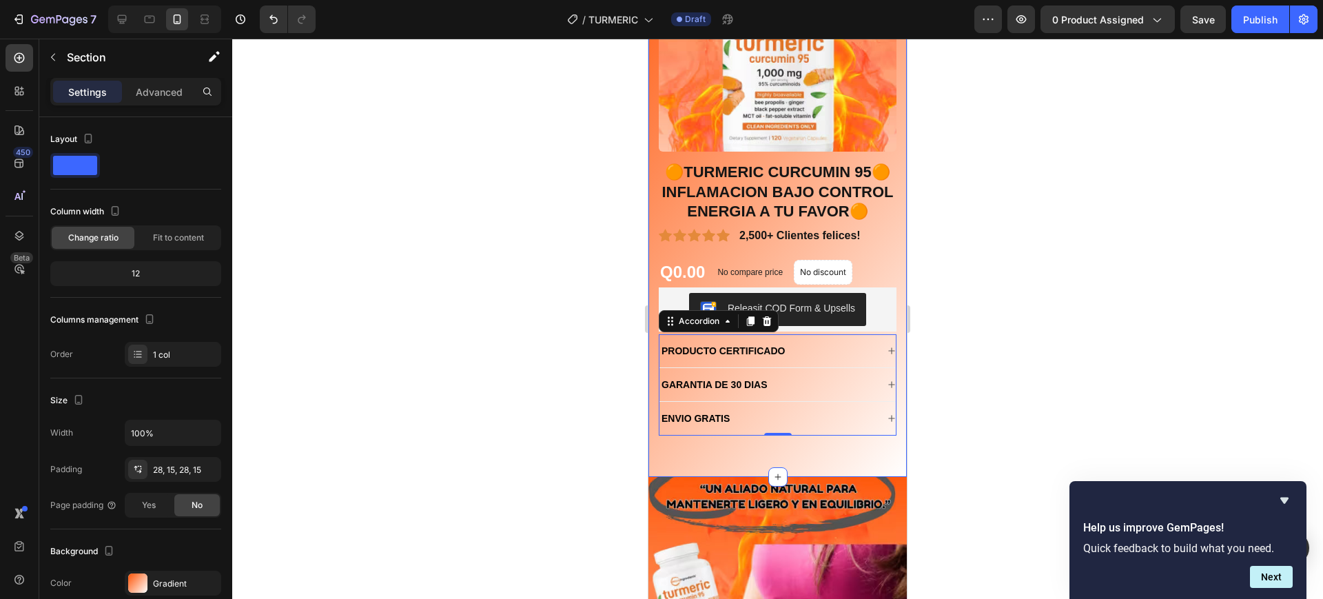
click at [653, 214] on div "Product Images 🟠TURMERIC CURCUMIN 95🟠INFLAMACION BAJO CONTROL ENERGIA A TU FAVO…" at bounding box center [777, 186] width 258 height 582
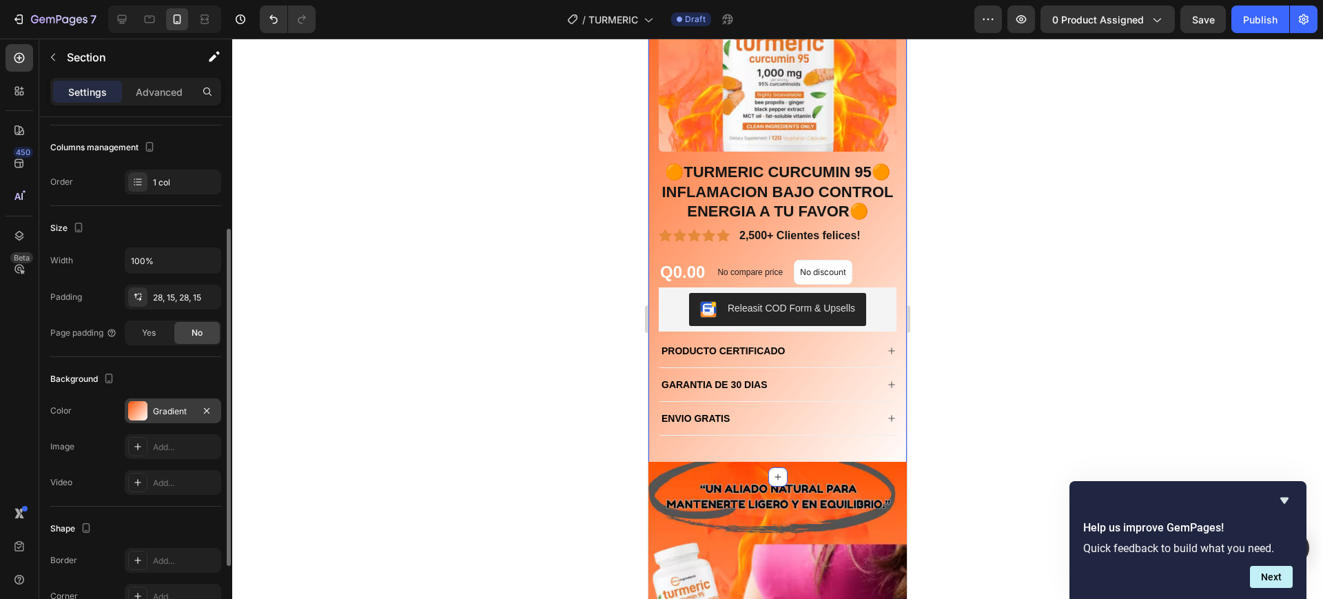
click at [140, 404] on div at bounding box center [137, 410] width 19 height 19
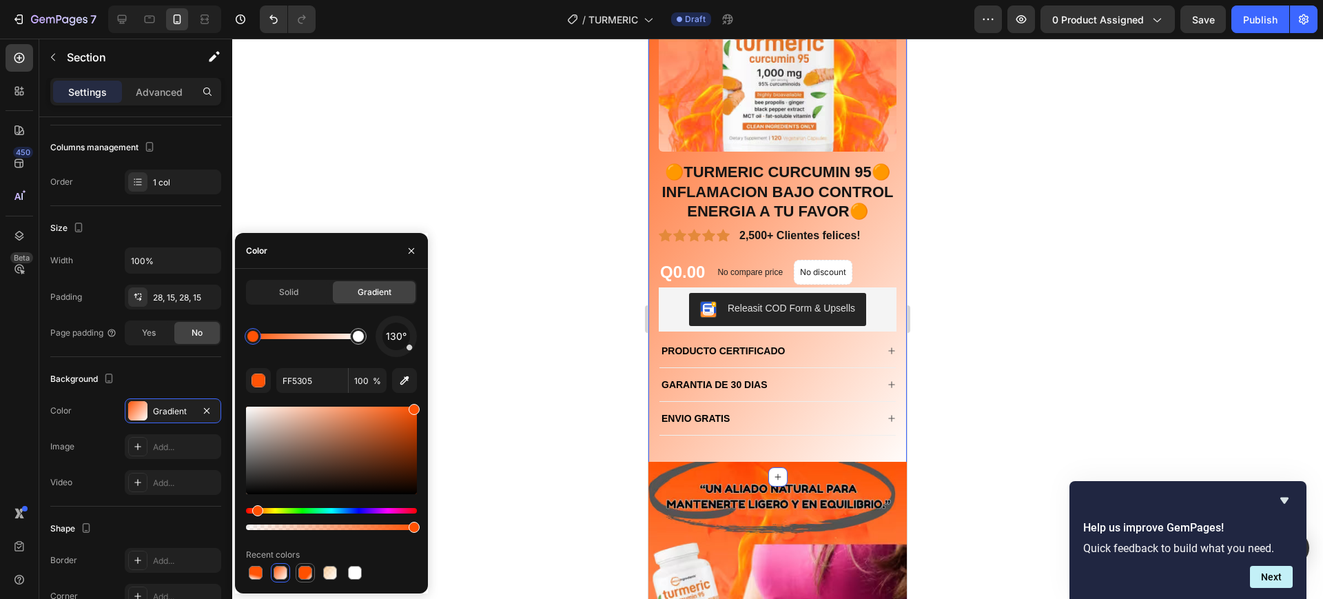
click at [303, 568] on div at bounding box center [305, 573] width 14 height 14
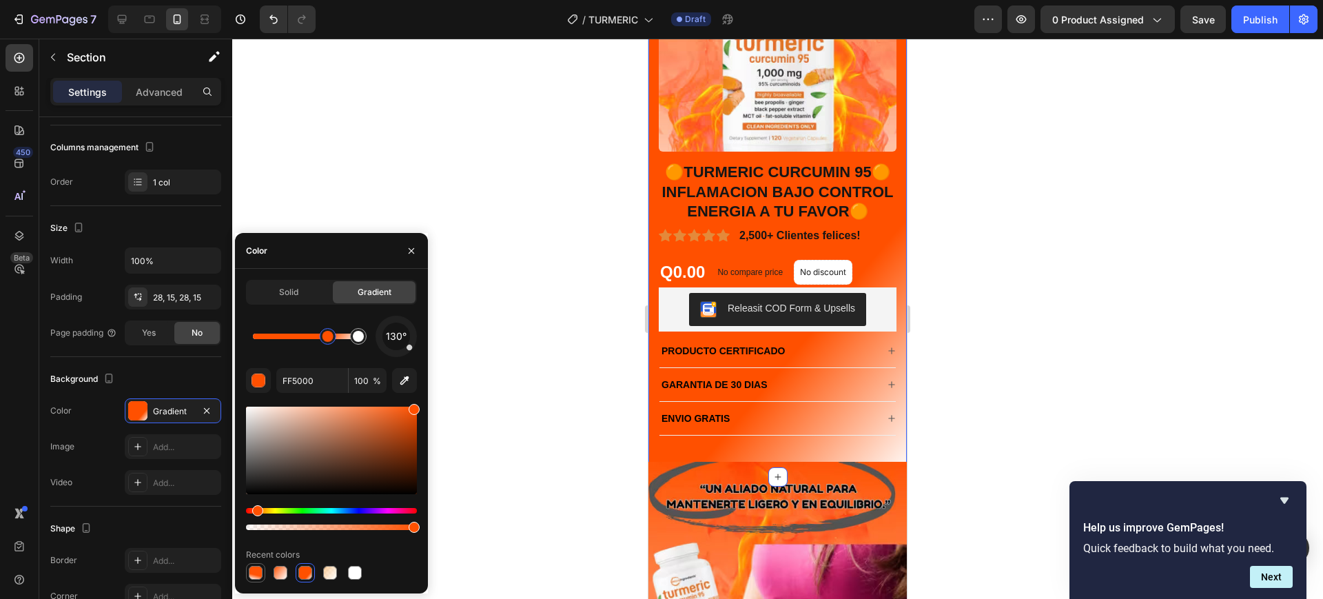
click at [247, 572] on div at bounding box center [255, 572] width 19 height 19
type input "FF5305"
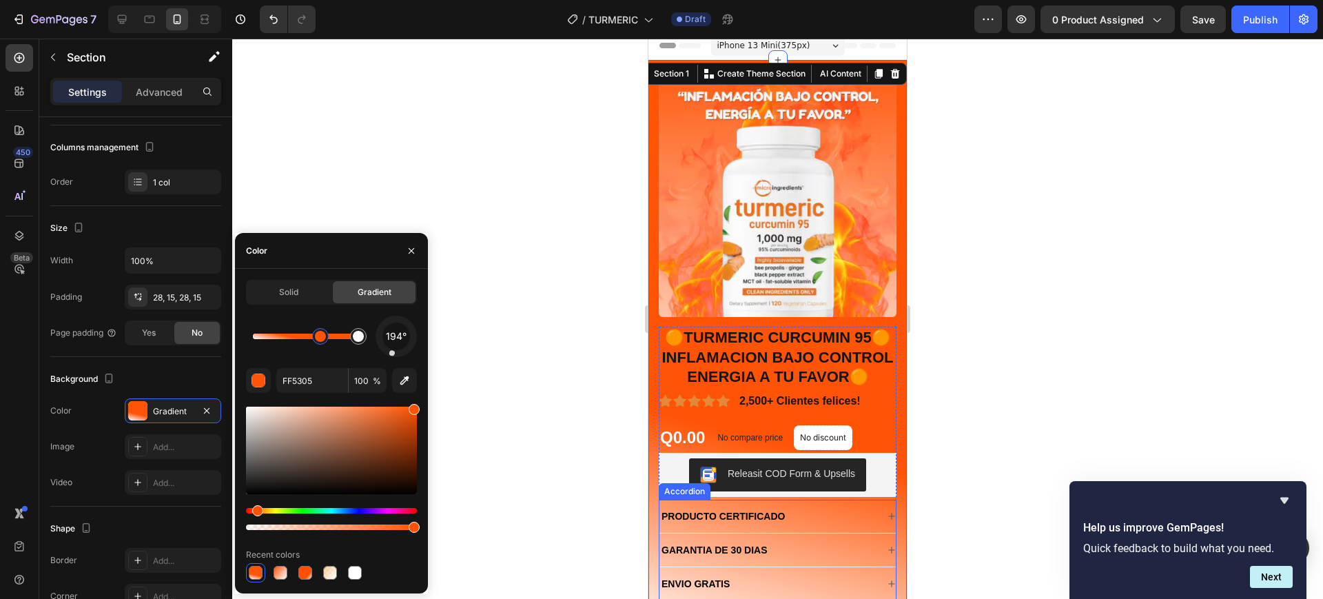
scroll to position [0, 0]
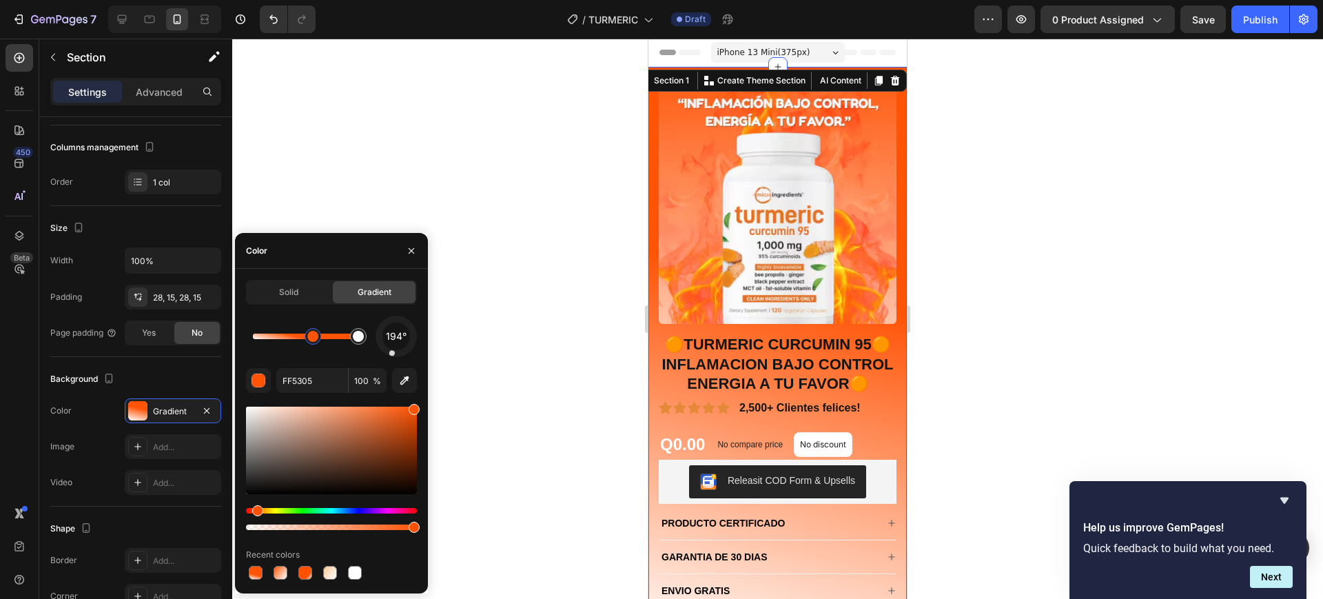
drag, startPoint x: 301, startPoint y: 340, endPoint x: 318, endPoint y: 339, distance: 16.6
click at [318, 339] on div at bounding box center [312, 336] width 11 height 11
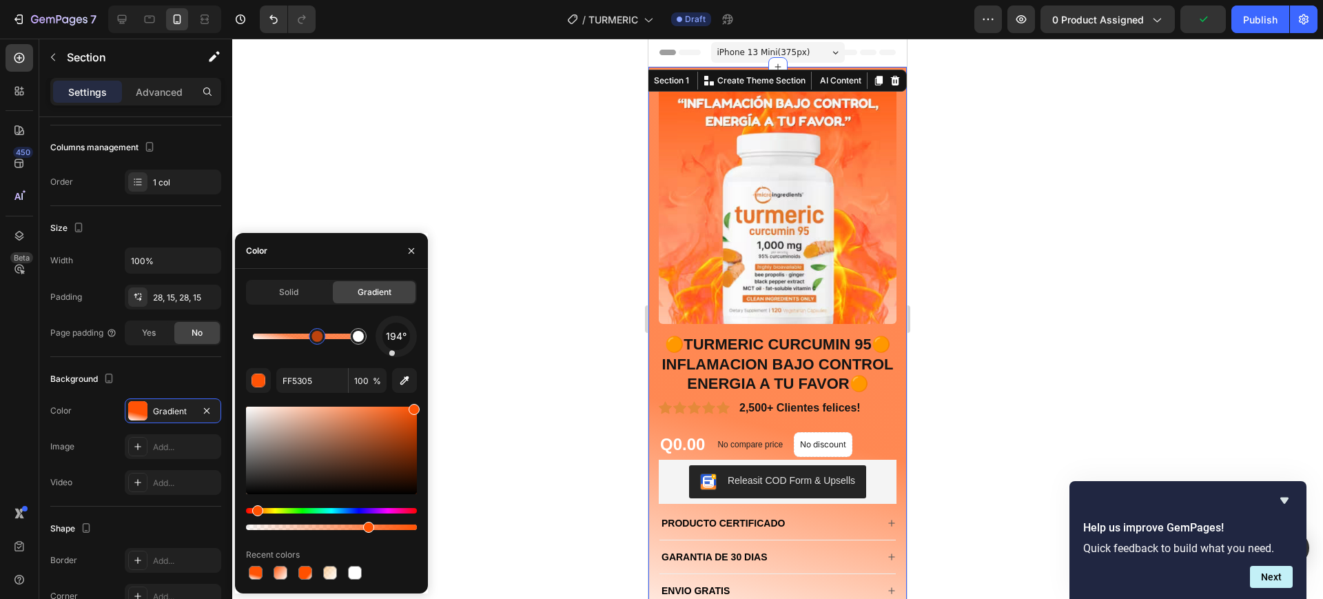
type input "77"
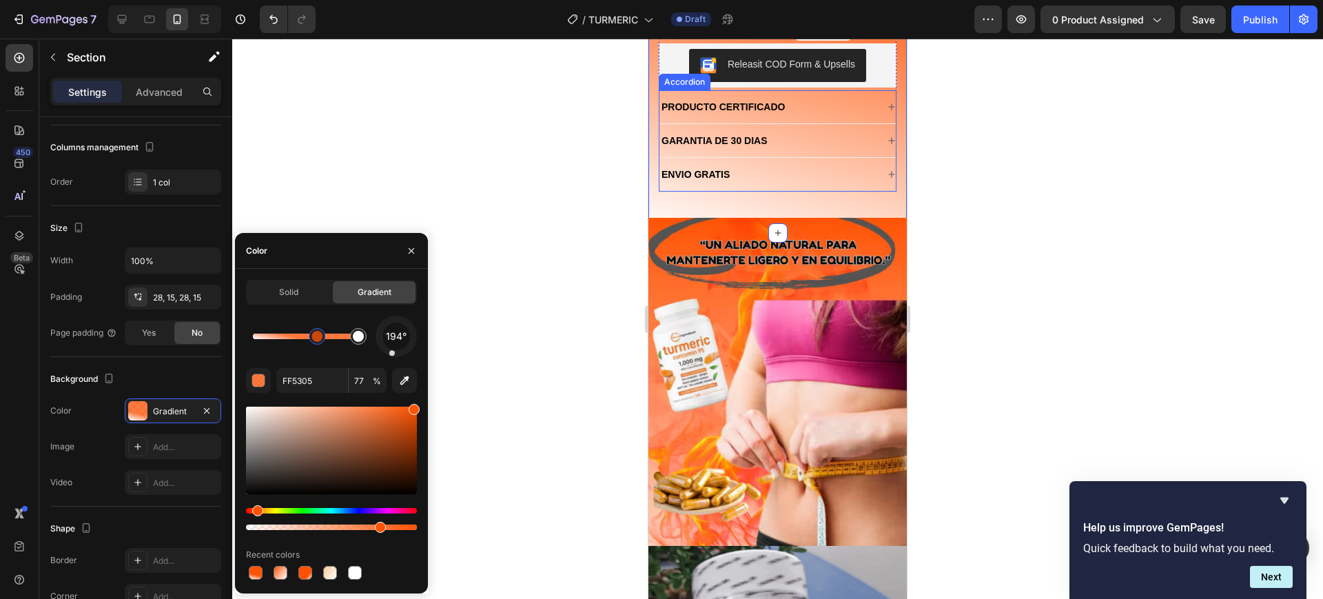
scroll to position [258, 0]
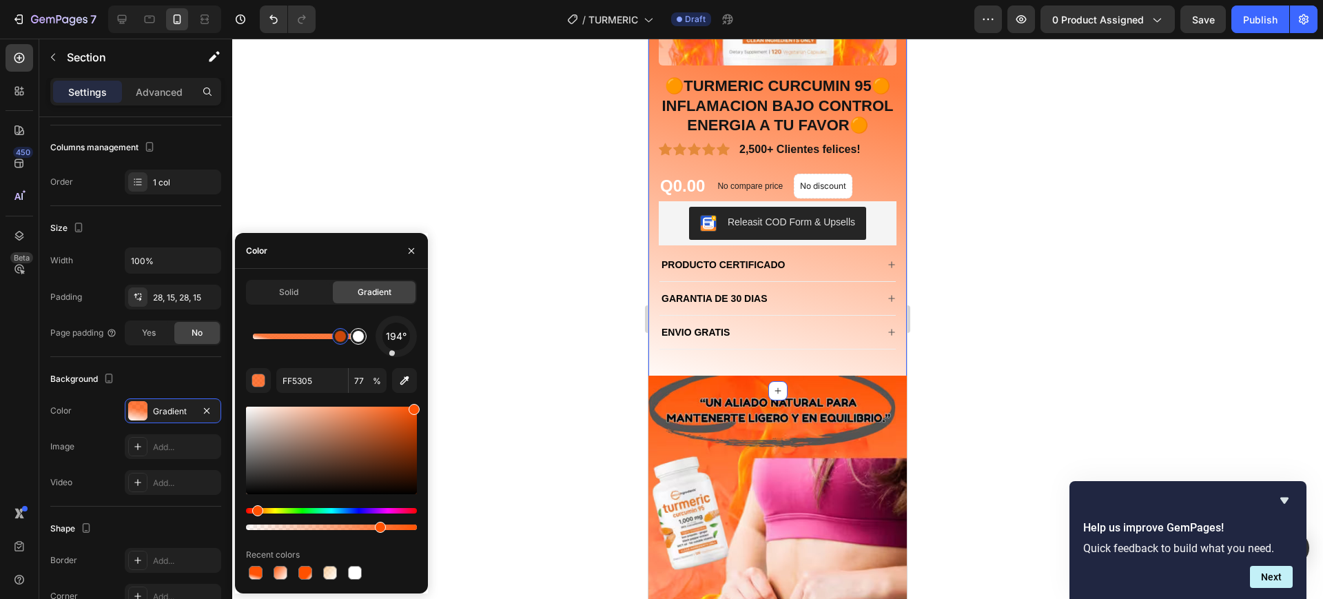
drag, startPoint x: 299, startPoint y: 342, endPoint x: 346, endPoint y: 337, distance: 47.1
click at [344, 337] on div at bounding box center [340, 336] width 11 height 11
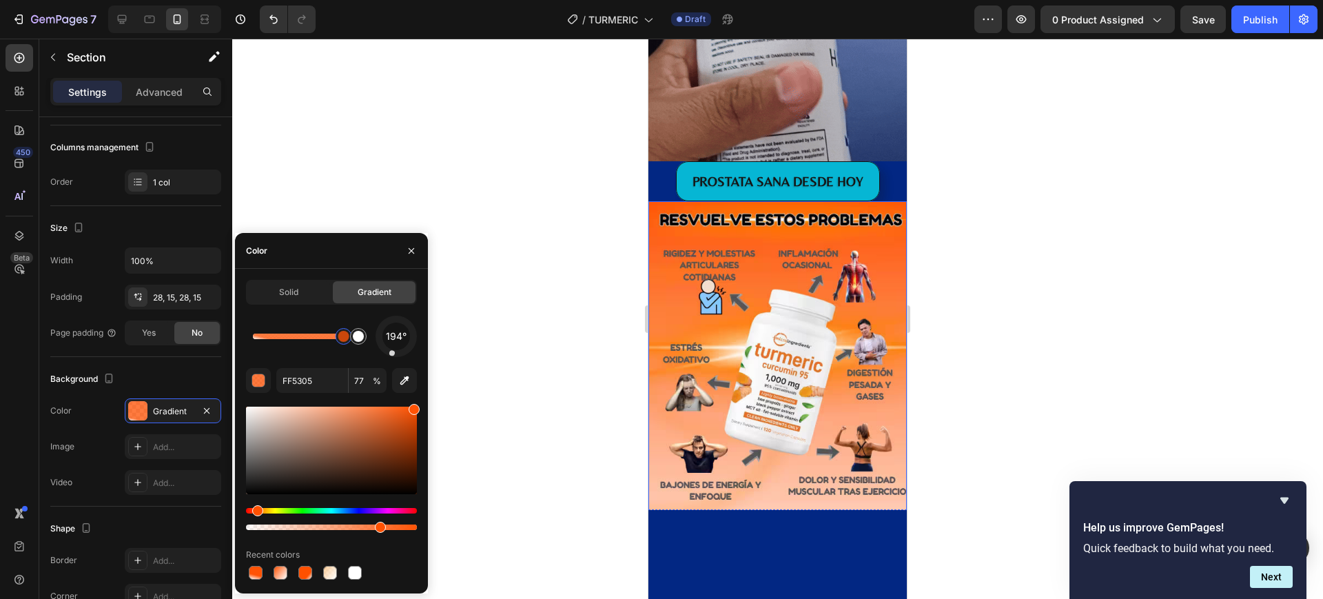
scroll to position [689, 0]
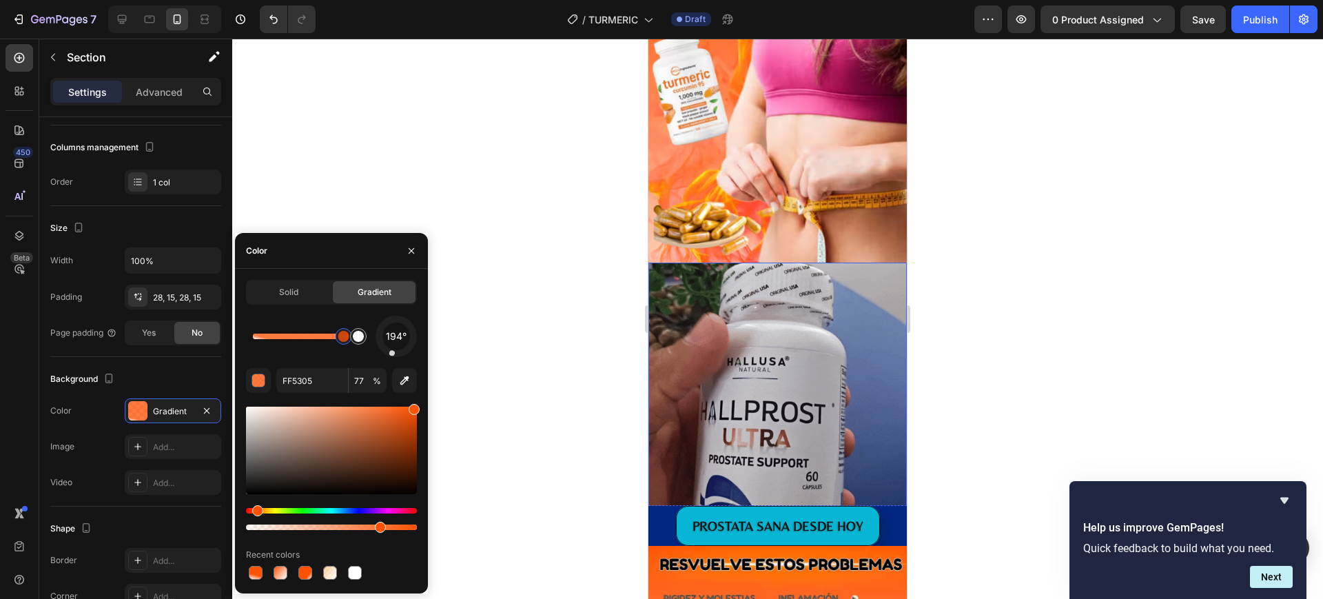
click at [754, 401] on img at bounding box center [777, 390] width 258 height 256
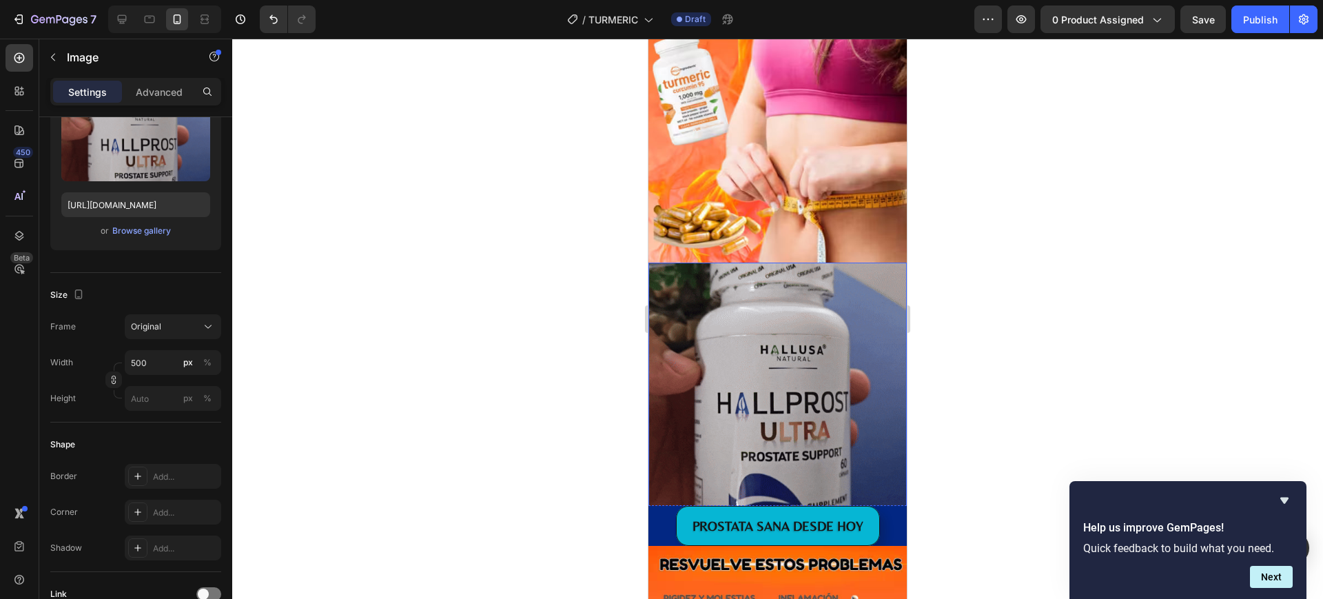
scroll to position [0, 0]
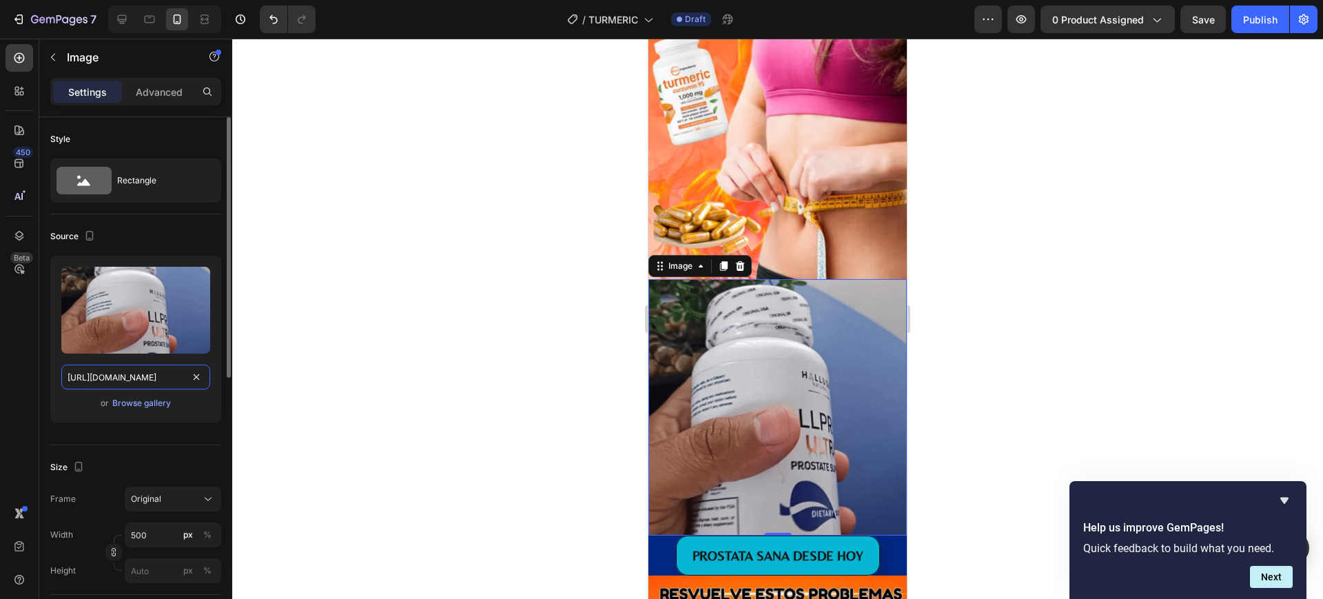
click at [96, 374] on input "https://media.giphy.com/media/JreTStL1yuBdrUqHFT/giphy.gif" at bounding box center [135, 376] width 149 height 25
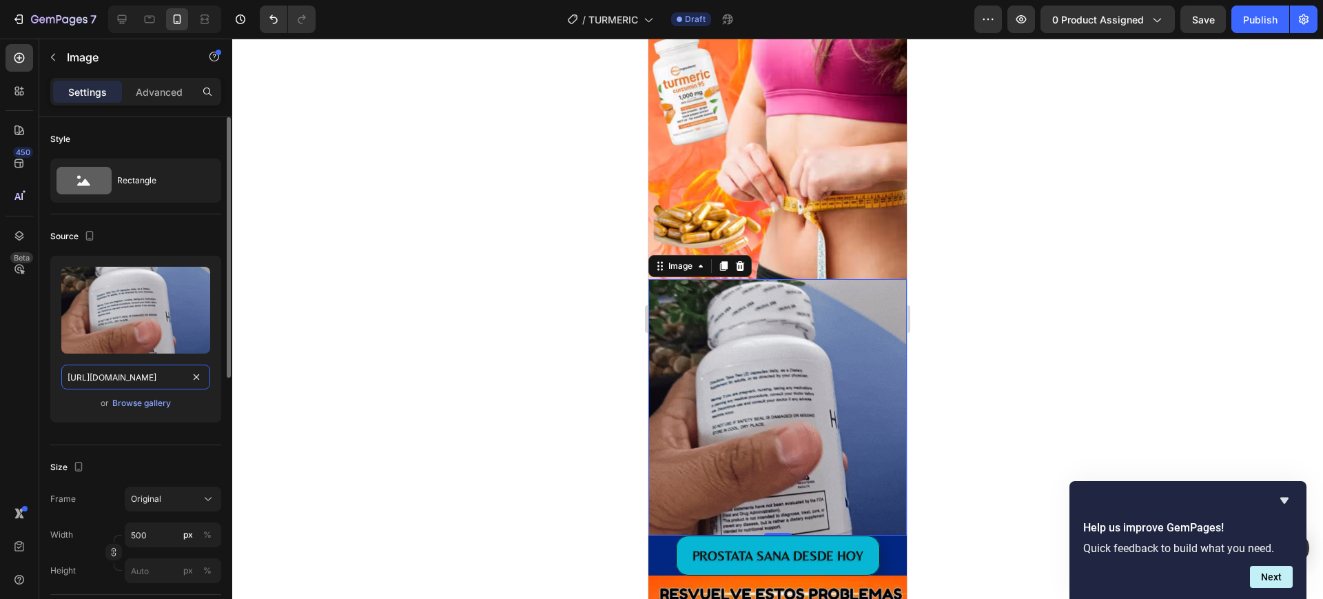
paste input "G2fFmfO8GwBSYzuB9P"
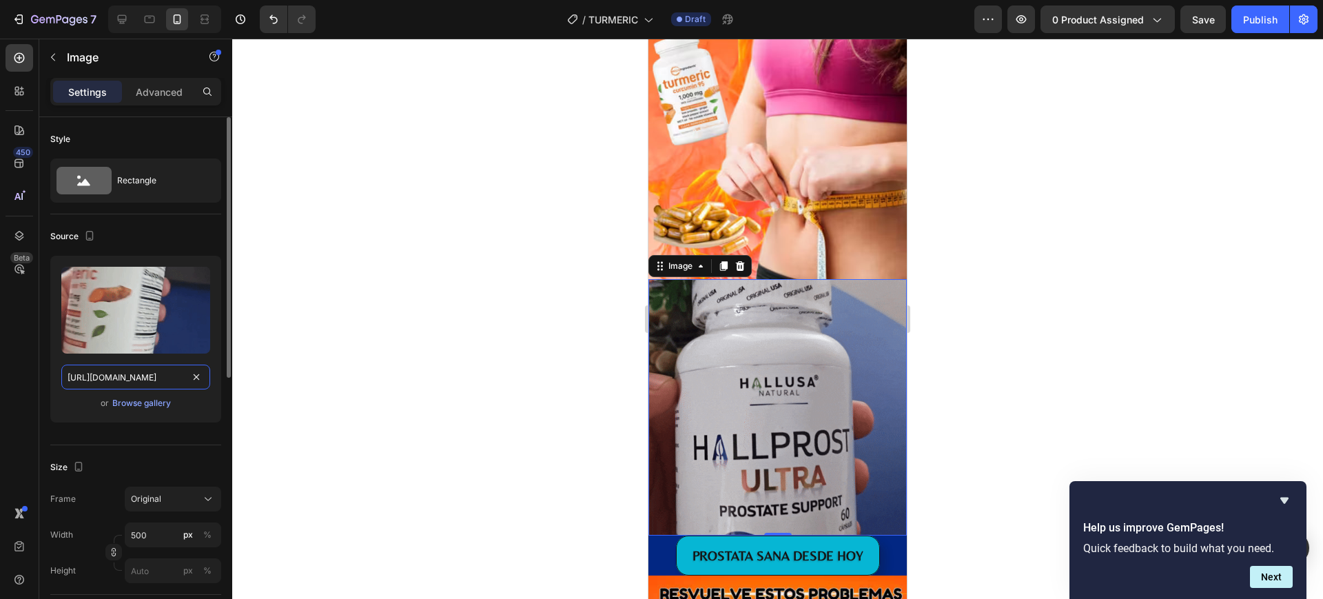
scroll to position [0, 142]
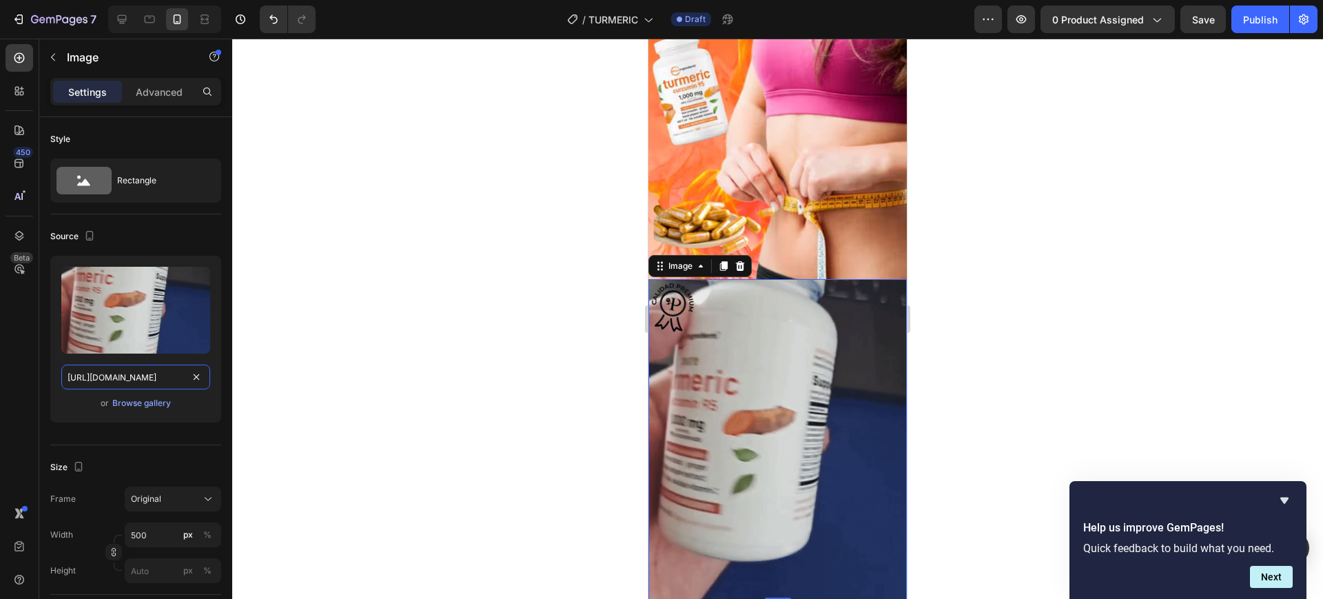
type input "https://media.giphy.com/media/G2fFmfO8GwBSYzuB9P/giphy.gif"
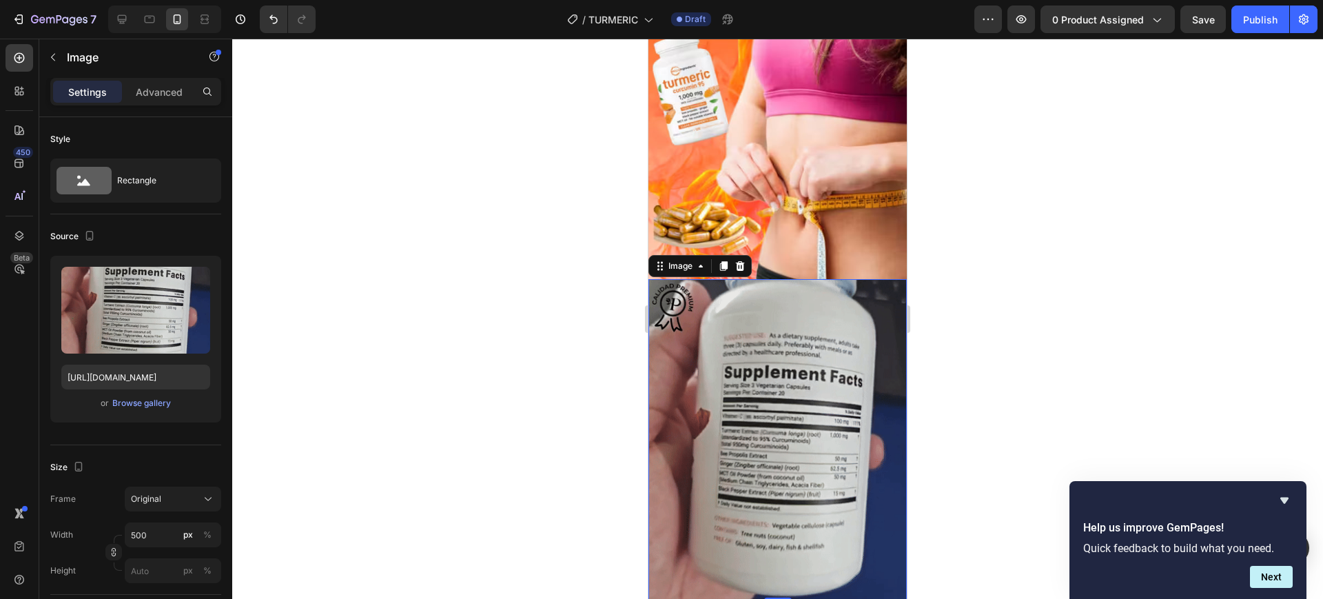
click at [964, 318] on div at bounding box center [777, 319] width 1090 height 560
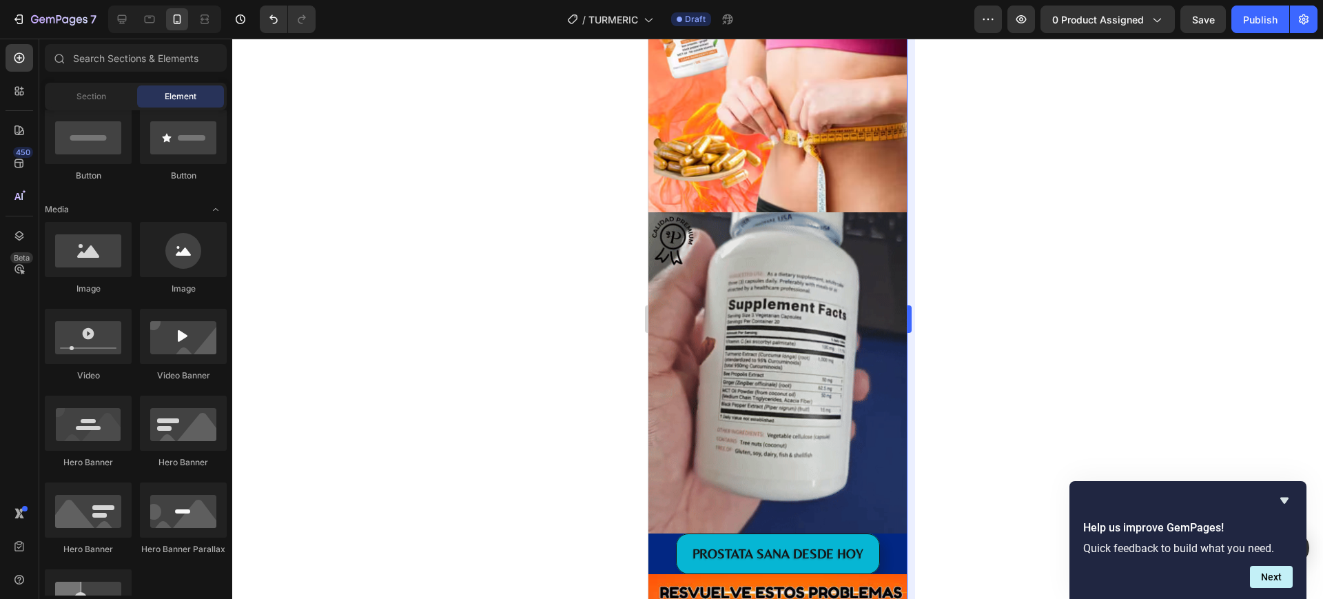
scroll to position [861, 0]
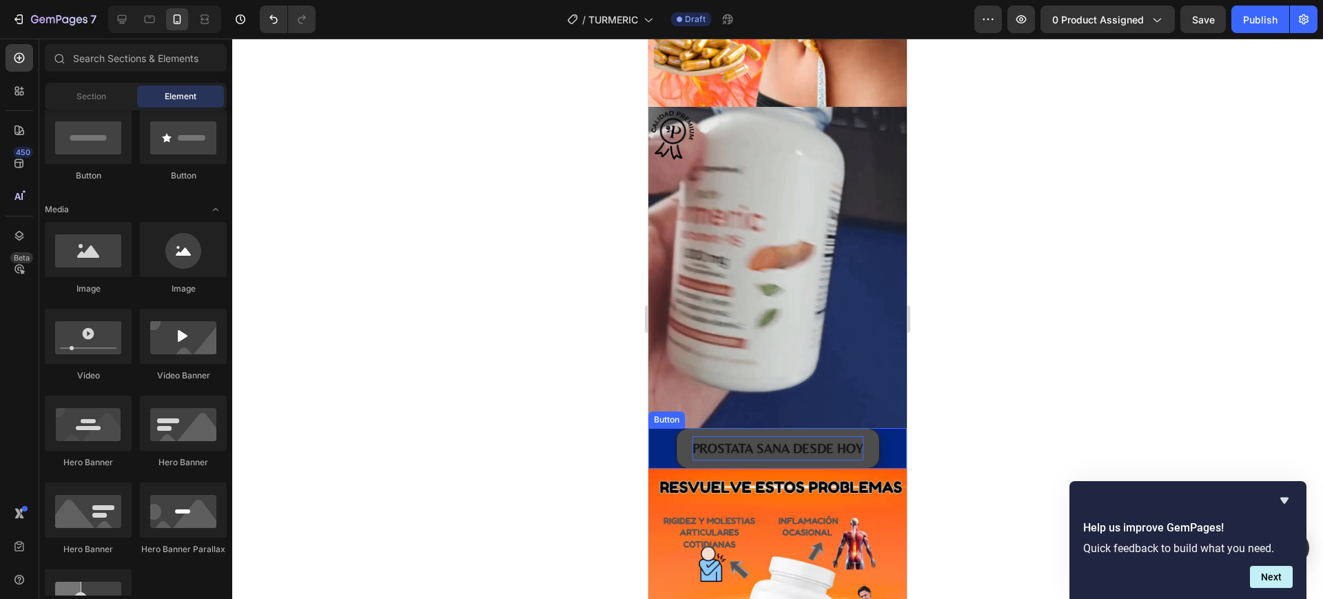
click at [842, 436] on p "PROSTATA SANA DESDE HOY" at bounding box center [777, 447] width 171 height 23
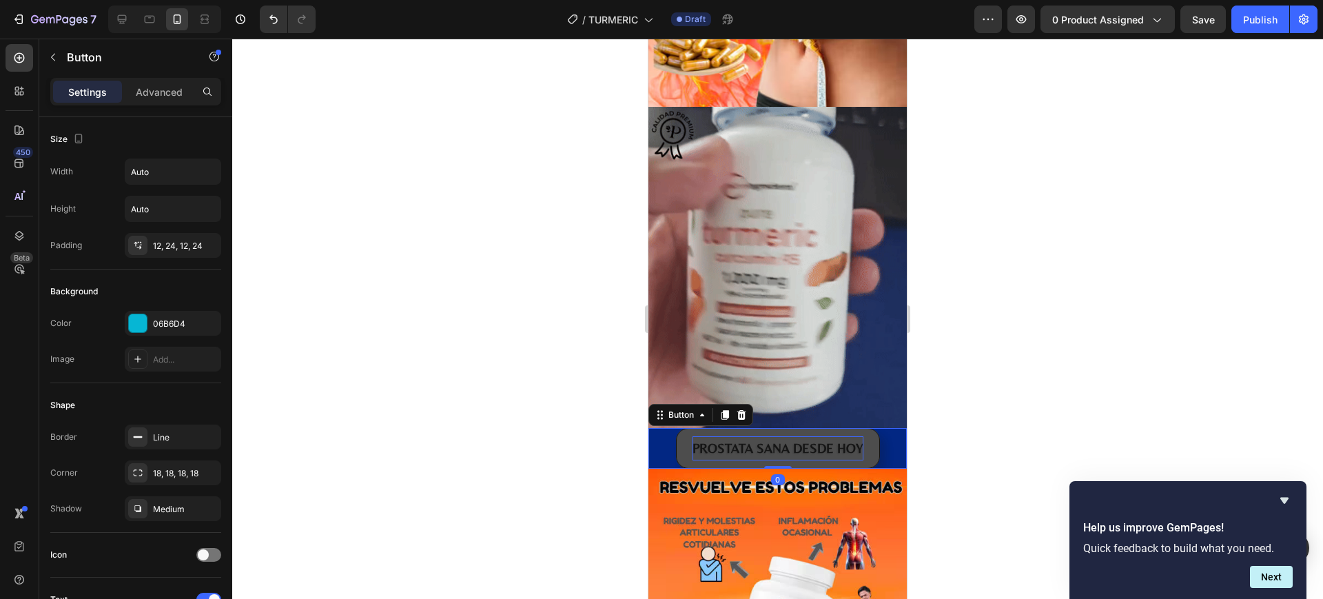
click at [853, 436] on p "PROSTATA SANA DESDE HOY" at bounding box center [777, 447] width 171 height 23
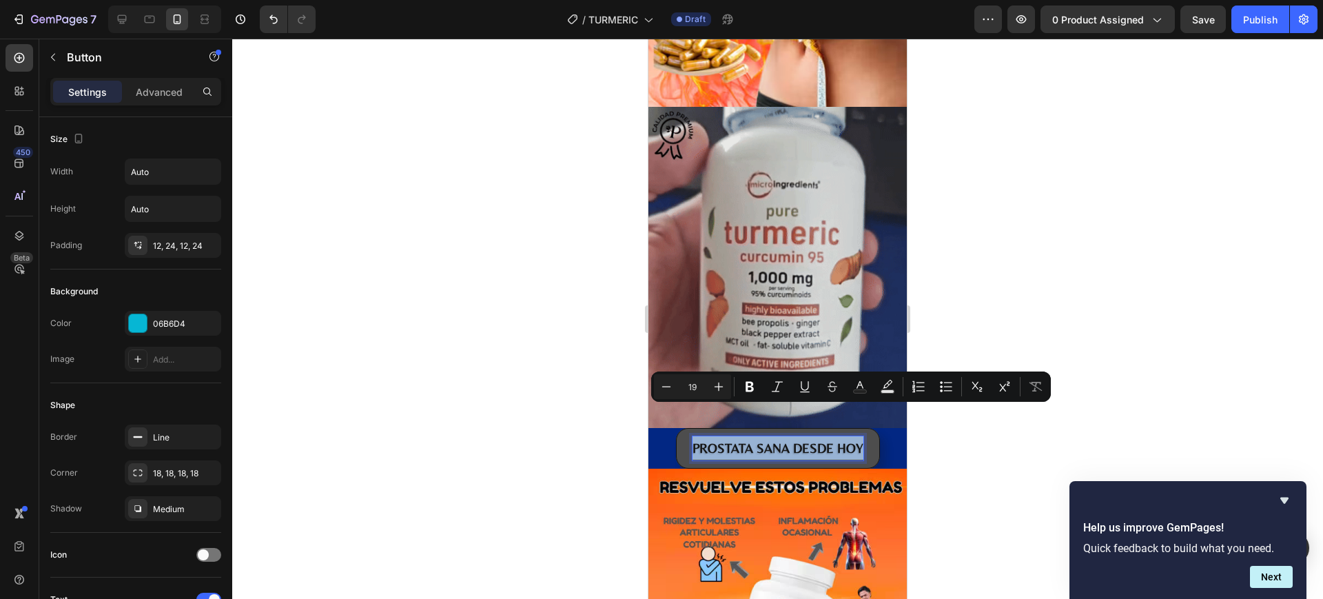
drag, startPoint x: 853, startPoint y: 413, endPoint x: 690, endPoint y: 416, distance: 163.3
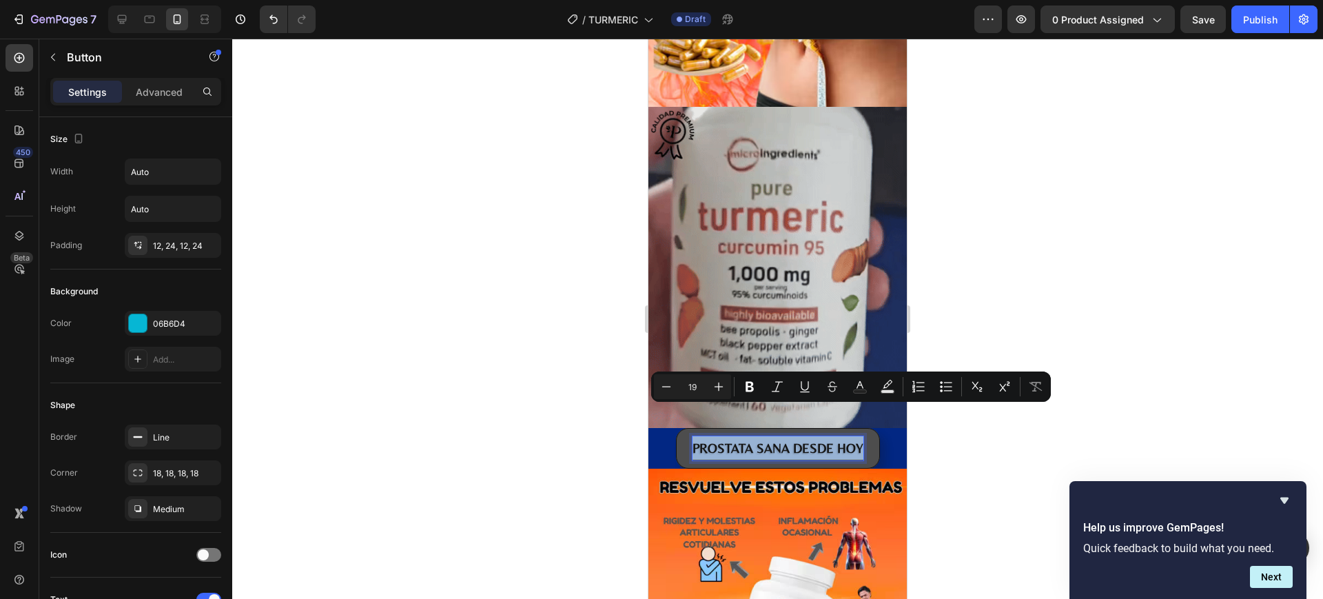
click at [692, 436] on p "PROSTATA SANA DESDE HOY" at bounding box center [777, 447] width 171 height 23
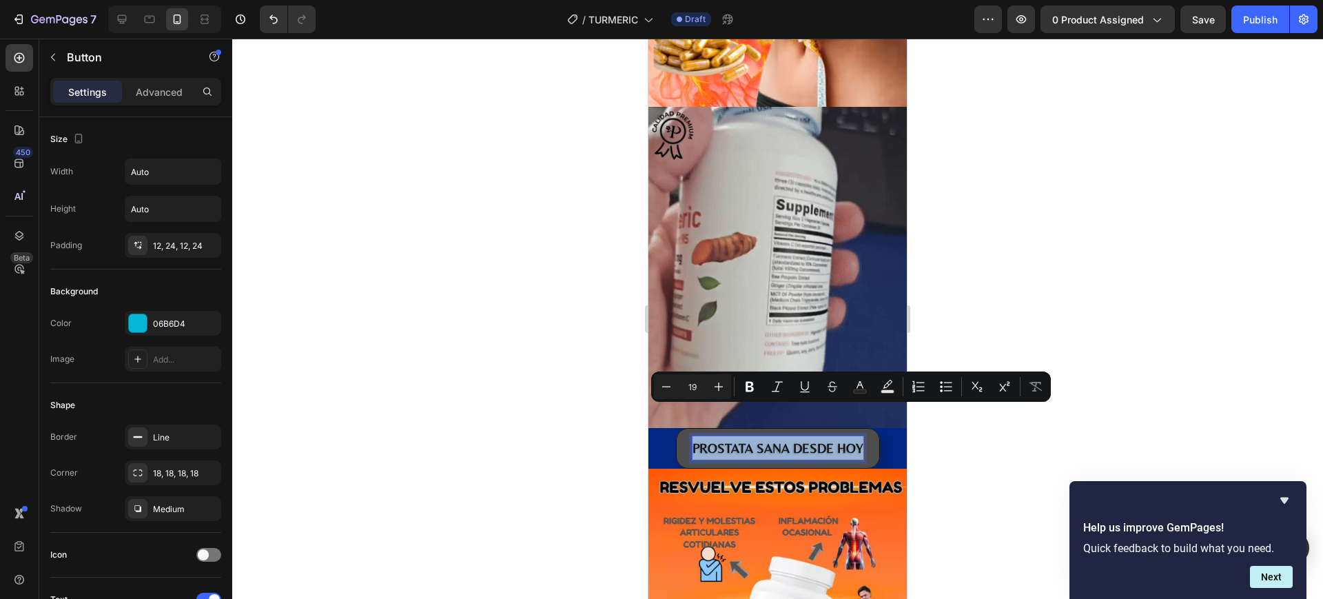
type input "22"
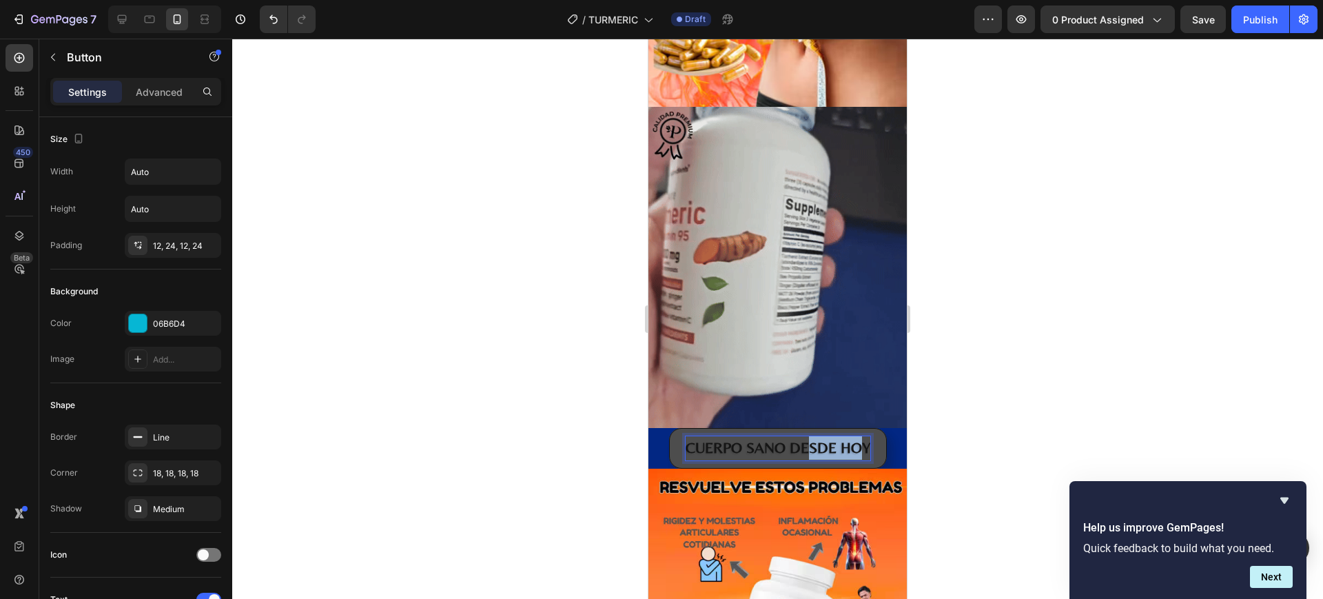
drag, startPoint x: 858, startPoint y: 415, endPoint x: 798, endPoint y: 414, distance: 59.9
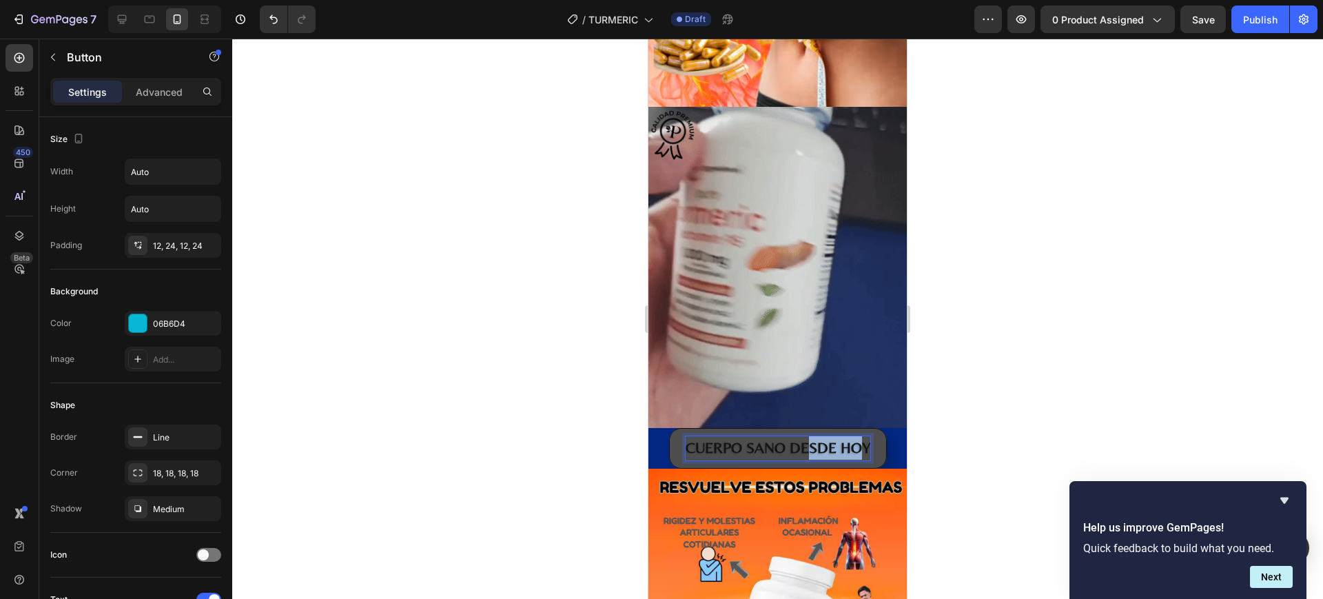
click at [798, 439] on strong "CUERPO SANO DESDE HOY" at bounding box center [777, 447] width 185 height 17
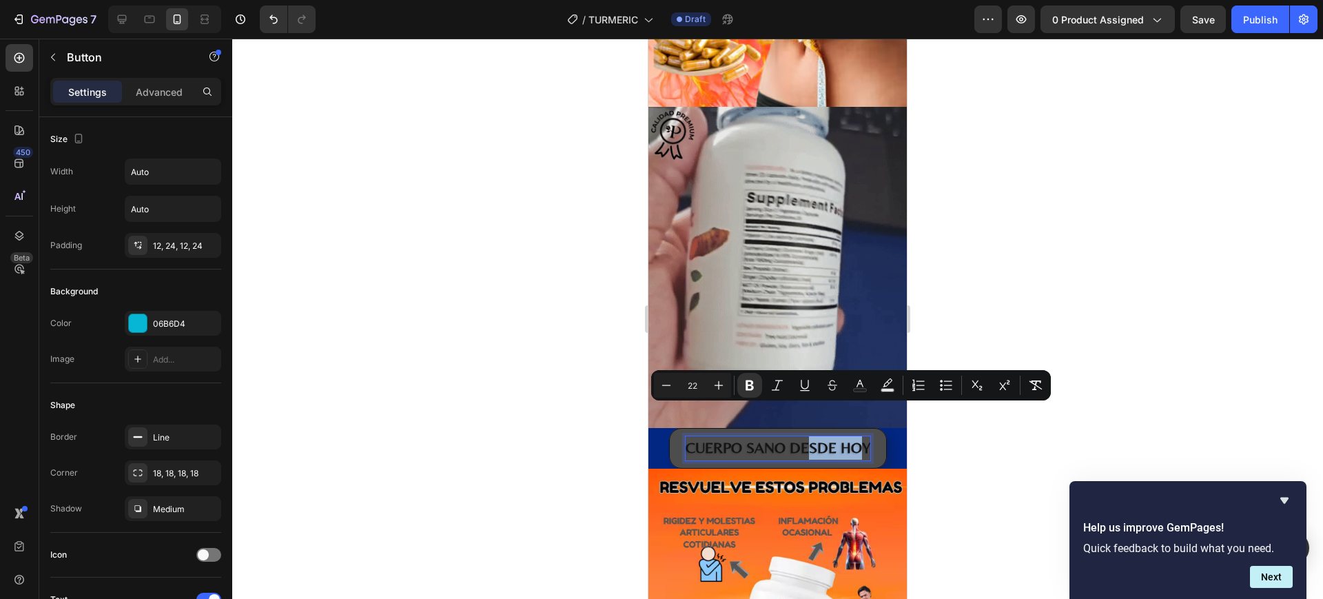
click at [832, 439] on strong "CUERPO SANO DESDE HOY" at bounding box center [777, 447] width 185 height 17
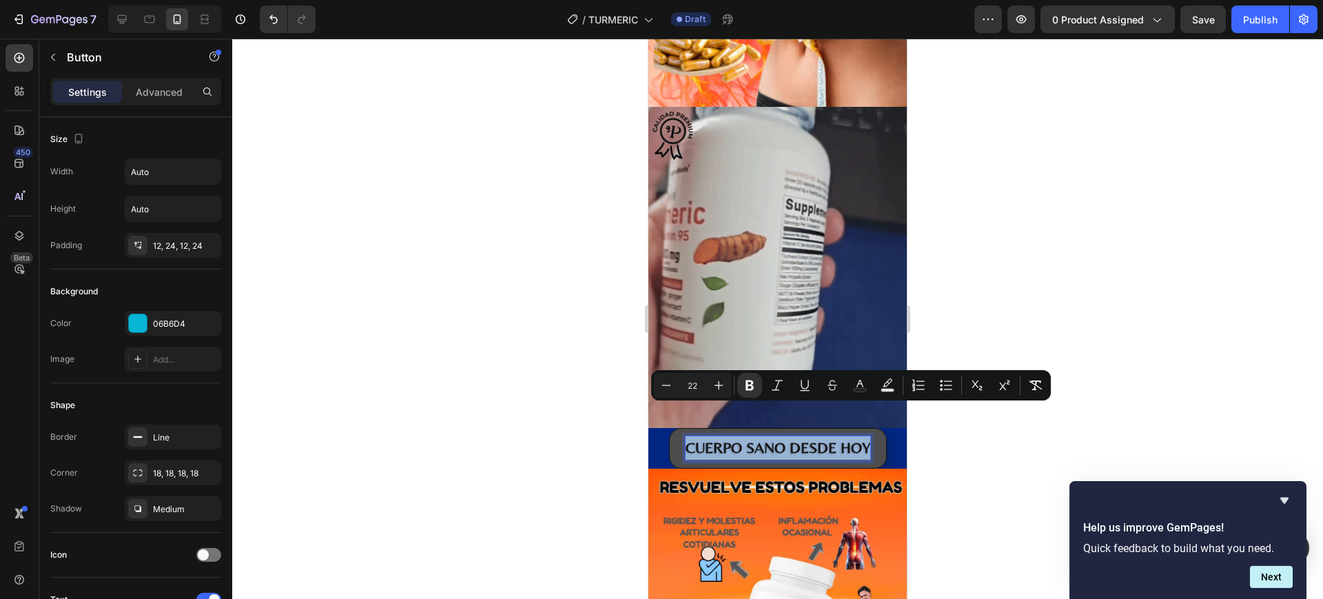
drag, startPoint x: 862, startPoint y: 417, endPoint x: 687, endPoint y: 411, distance: 175.1
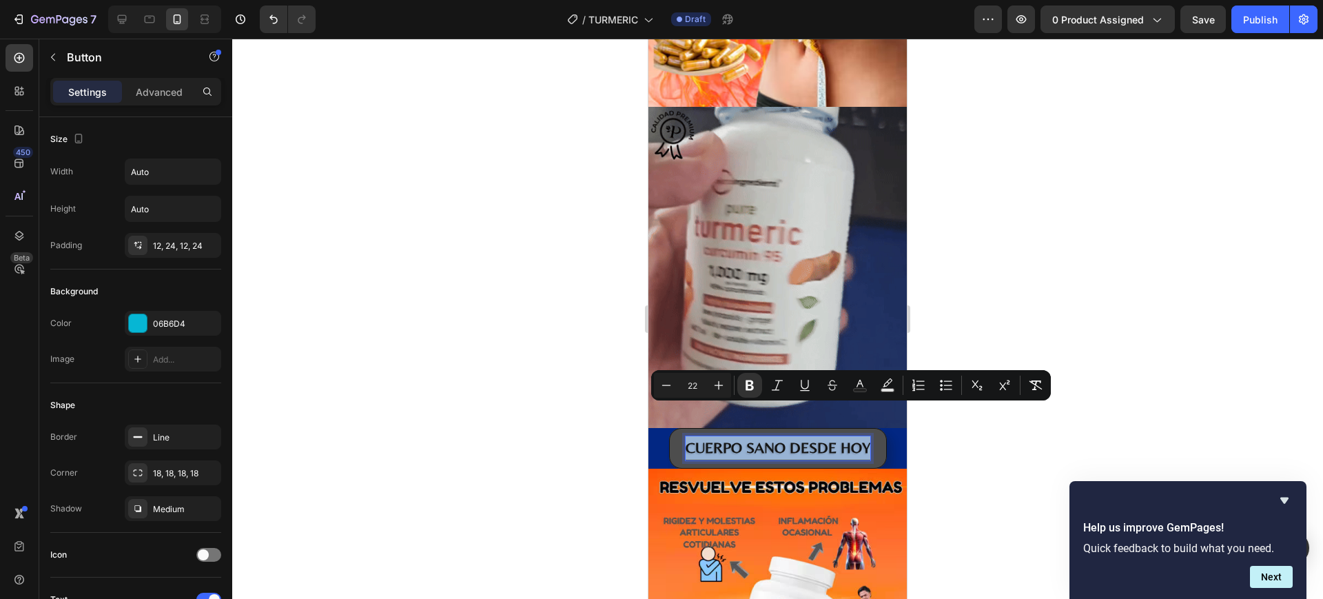
click at [685, 439] on strong "CUERPO SANO DESDE HOY" at bounding box center [777, 447] width 185 height 17
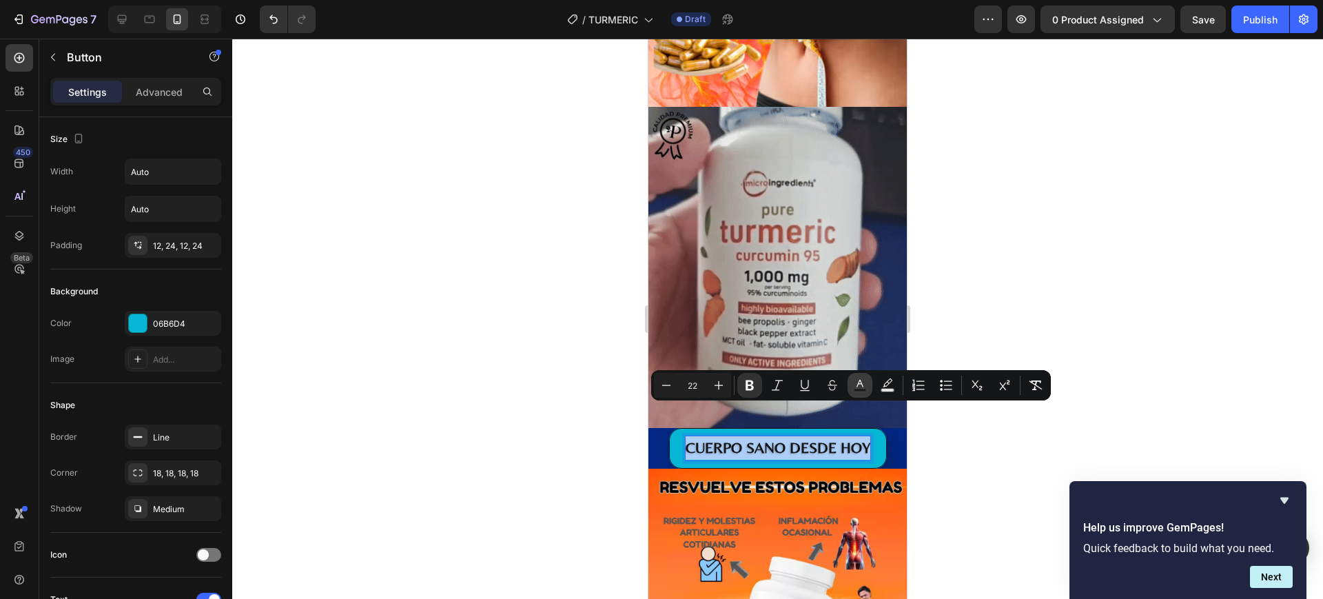
click at [852, 382] on button "Text Color" at bounding box center [859, 385] width 25 height 25
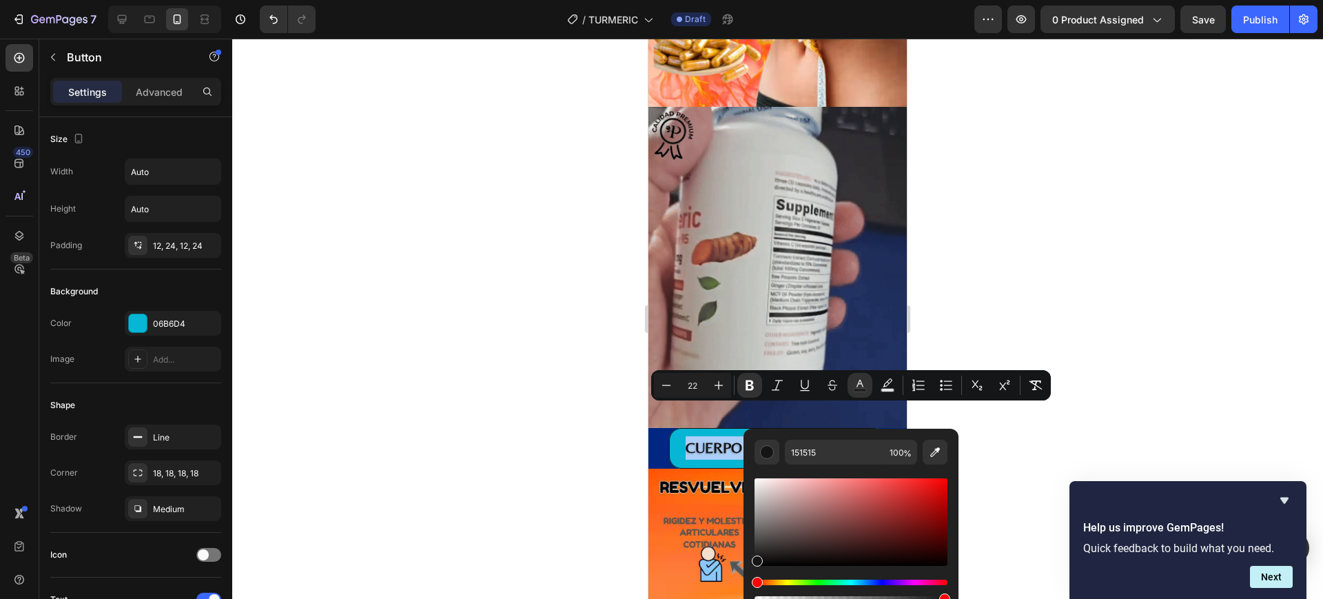
click at [1017, 291] on div at bounding box center [777, 319] width 1090 height 560
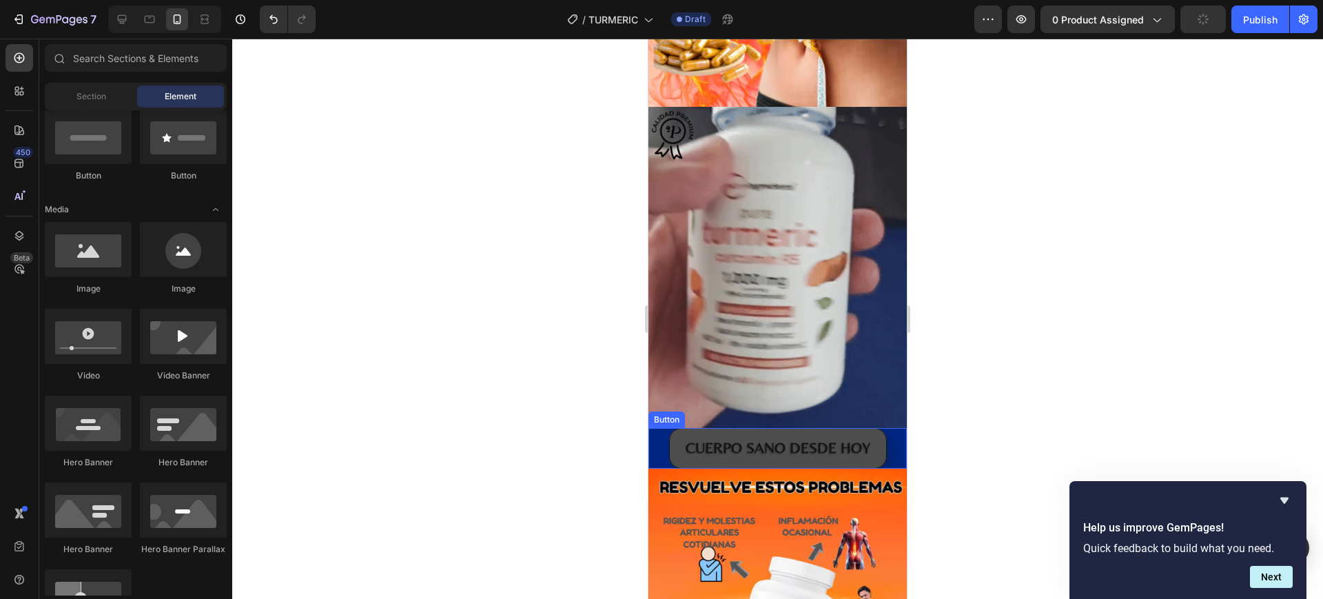
click at [871, 428] on button "CUERPO SANO DESDE HOY" at bounding box center [778, 448] width 218 height 40
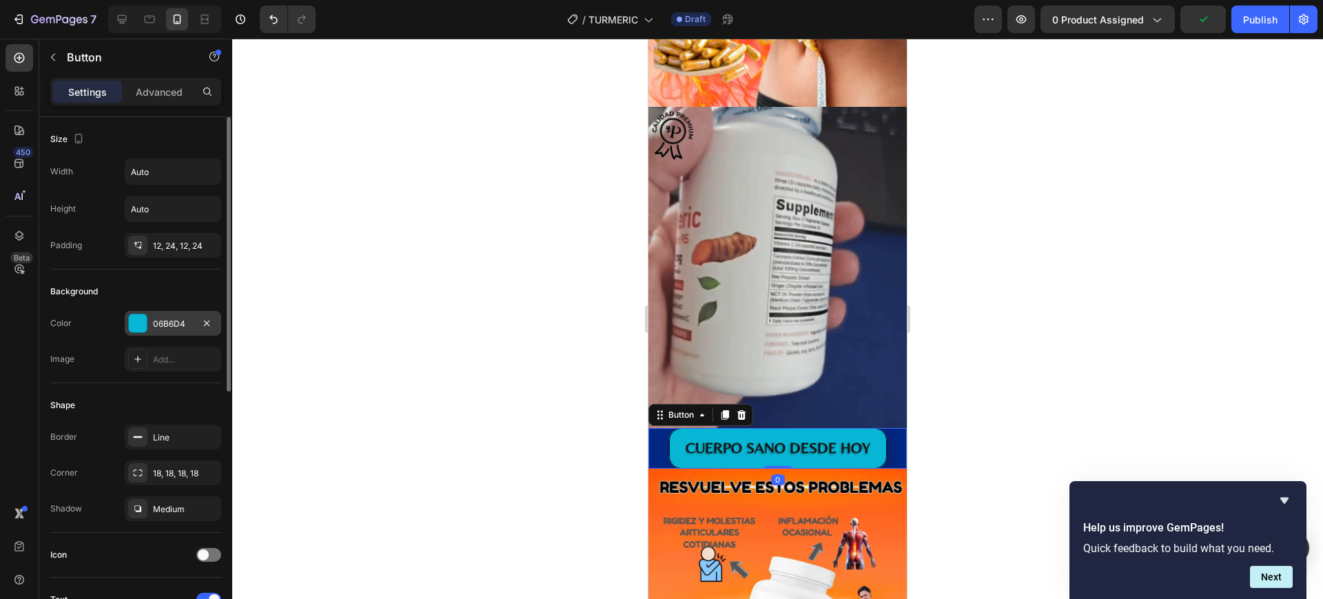
click at [132, 317] on div at bounding box center [138, 323] width 18 height 18
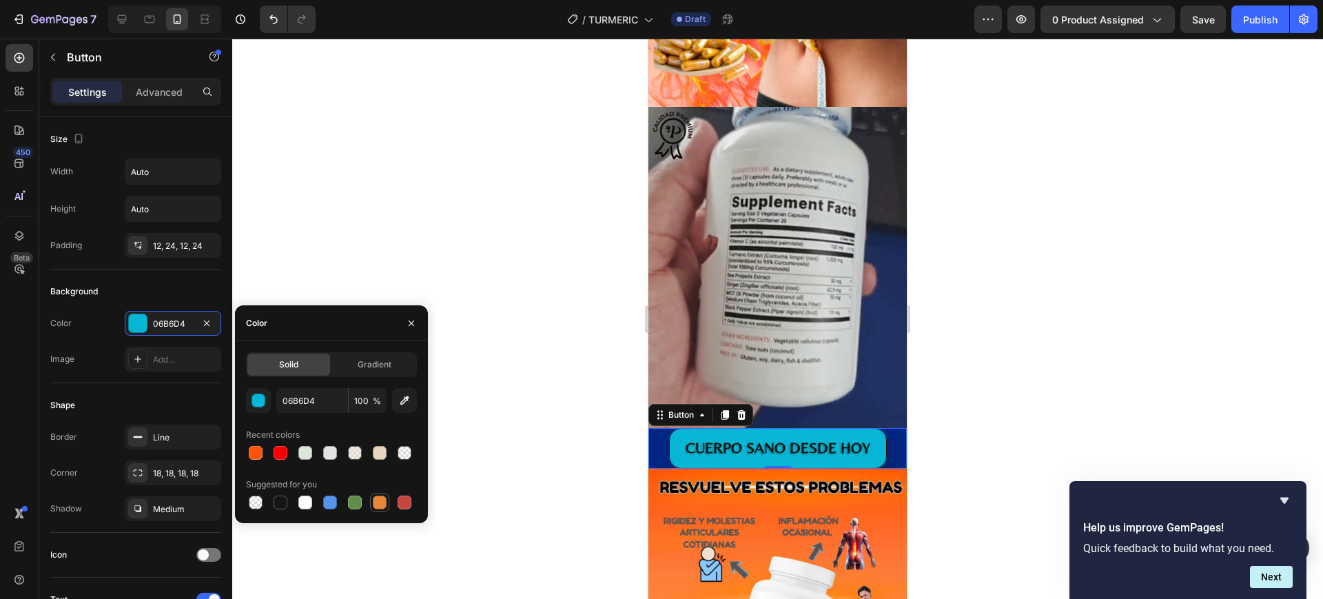
click at [377, 497] on div at bounding box center [380, 502] width 14 height 14
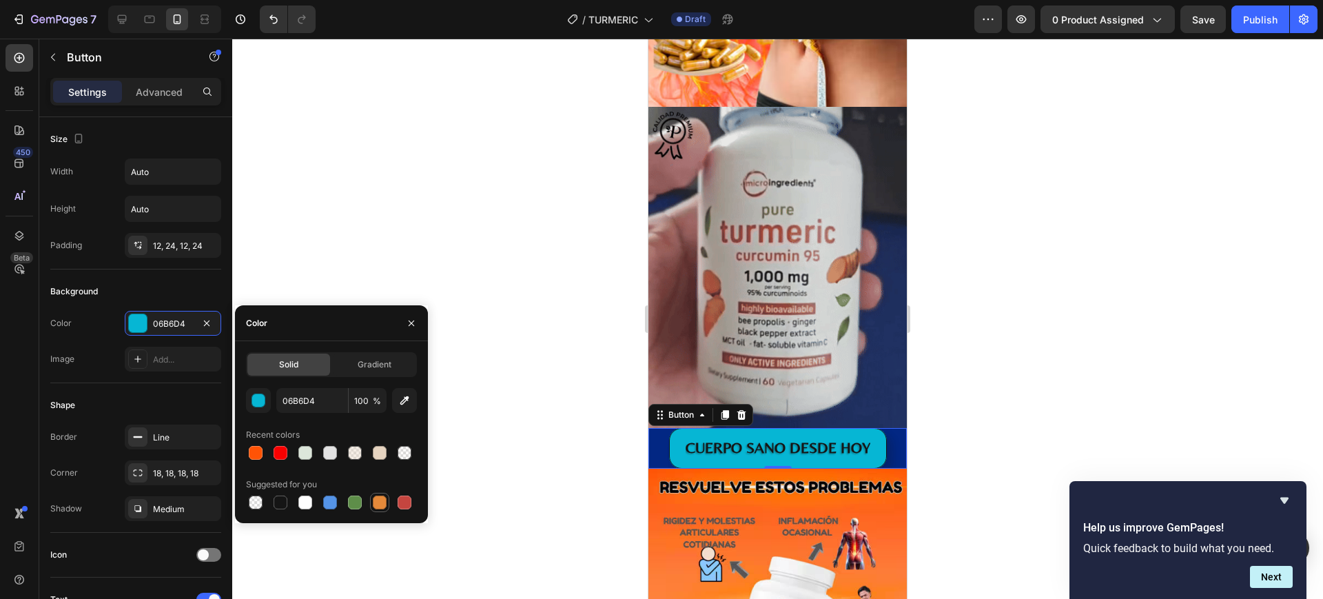
type input "E4893A"
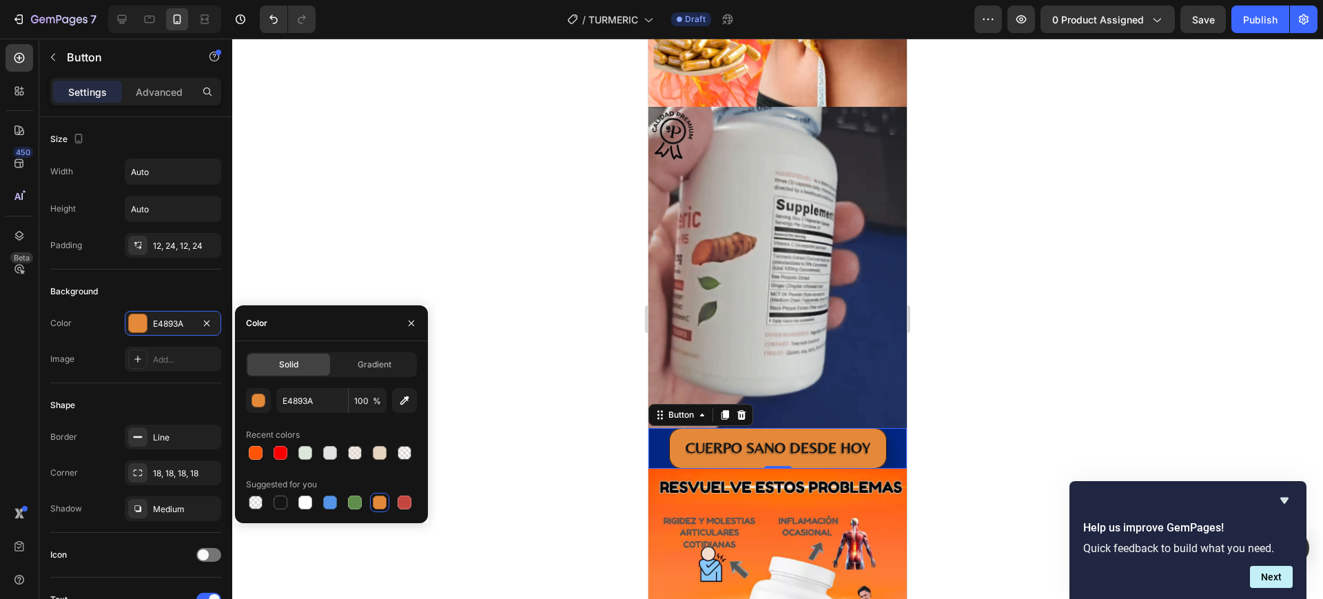
click at [1027, 280] on div at bounding box center [777, 319] width 1090 height 560
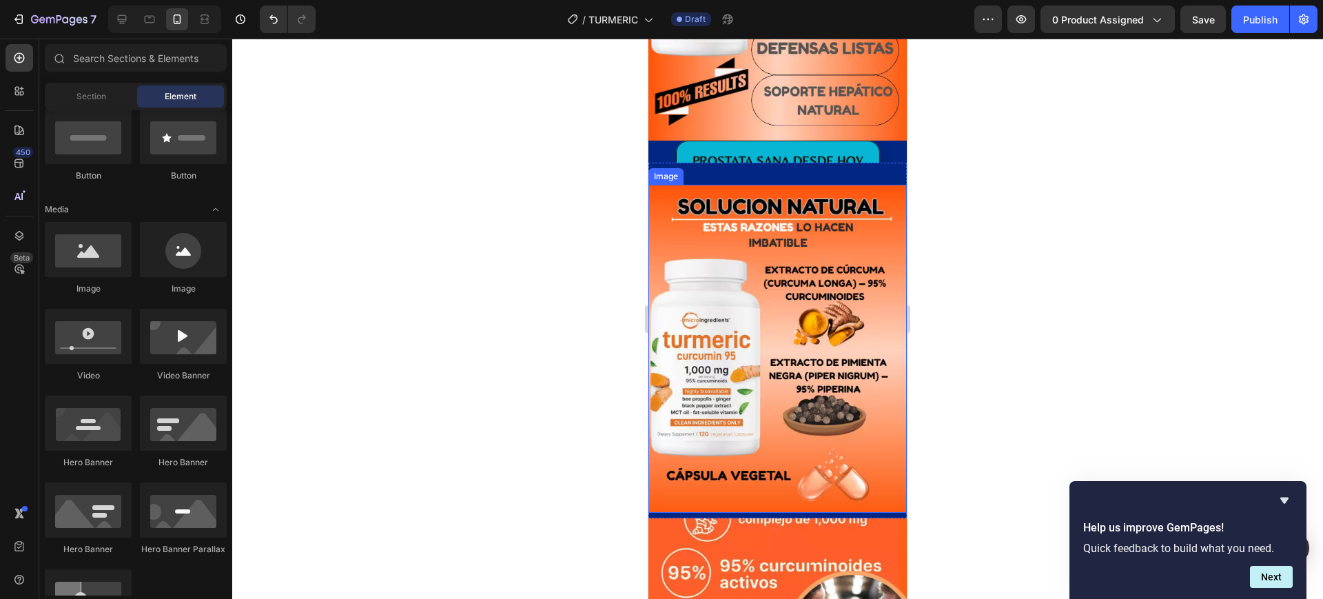
scroll to position [1722, 0]
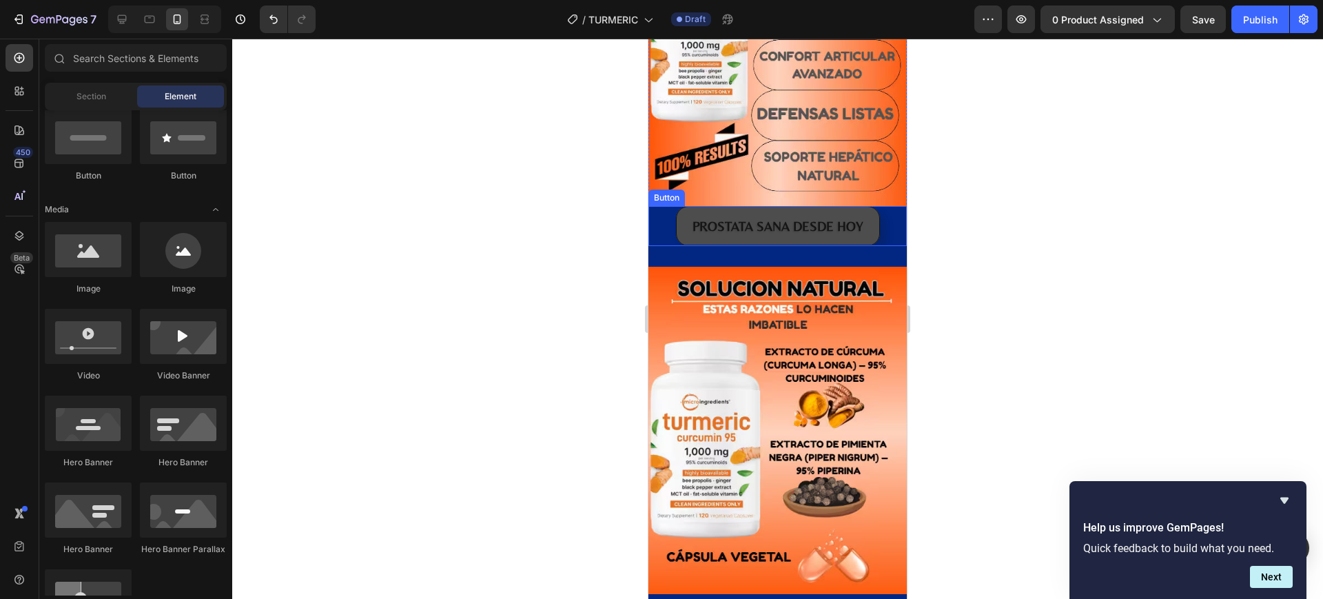
click at [860, 206] on button "PROSTATA SANA DESDE HOY" at bounding box center [778, 226] width 204 height 40
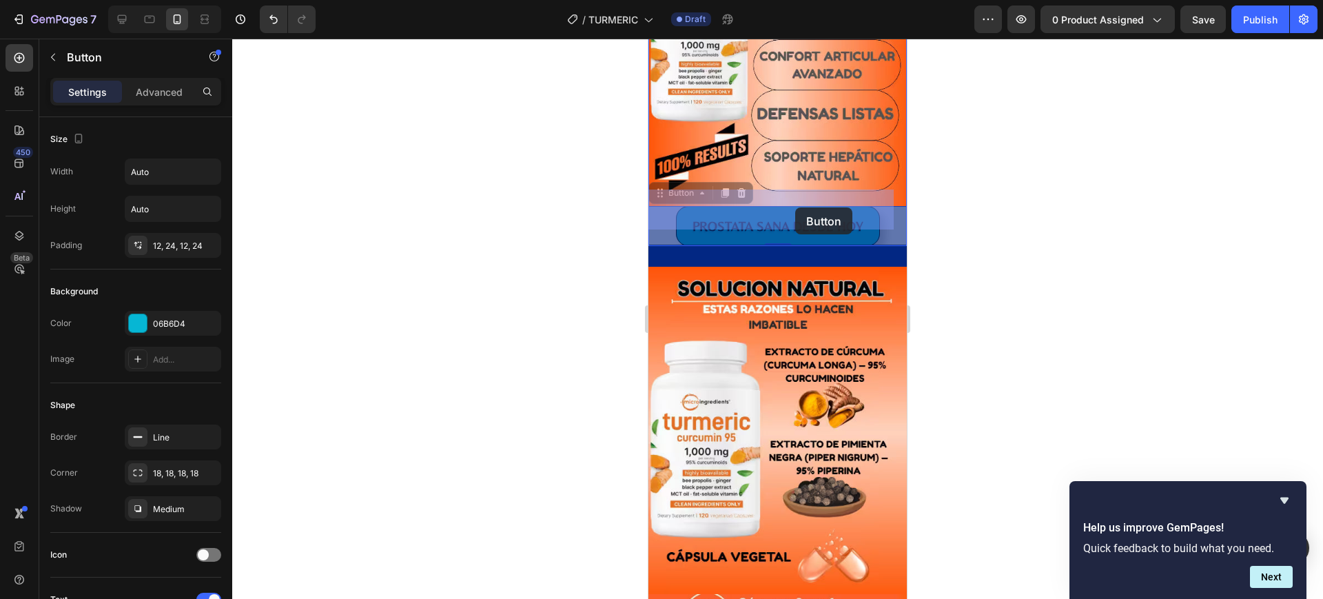
drag, startPoint x: 852, startPoint y: 206, endPoint x: 795, endPoint y: 207, distance: 57.2
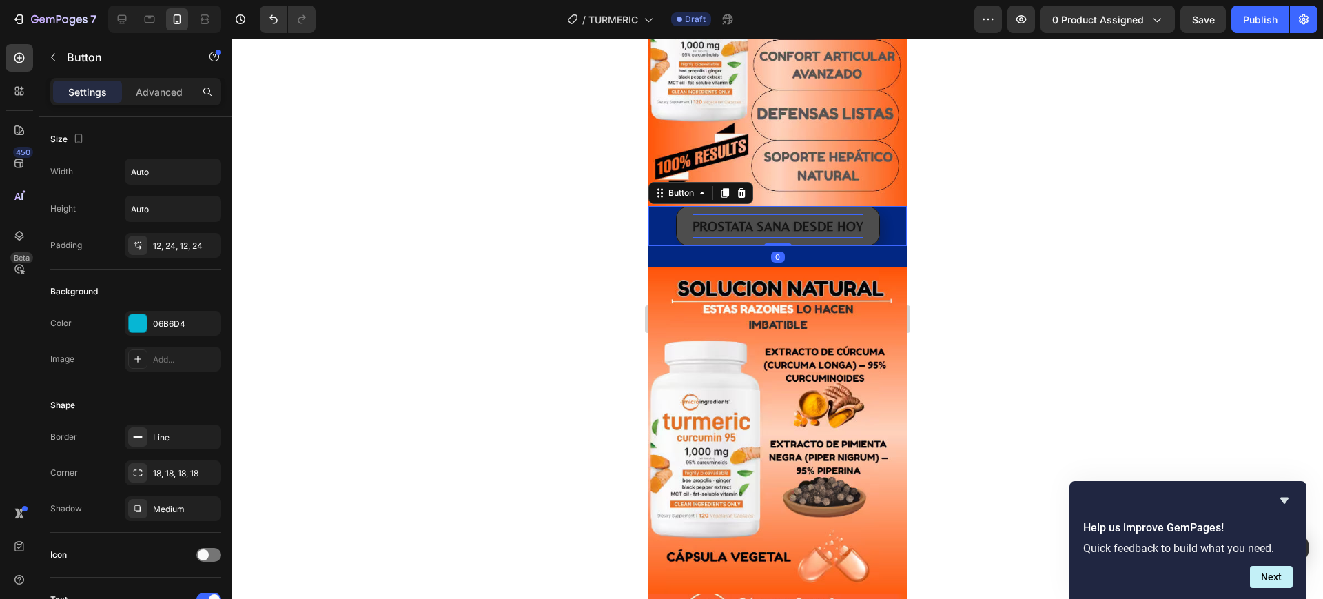
click at [692, 214] on p "PROSTATA SANA DESDE HOY" at bounding box center [777, 225] width 171 height 23
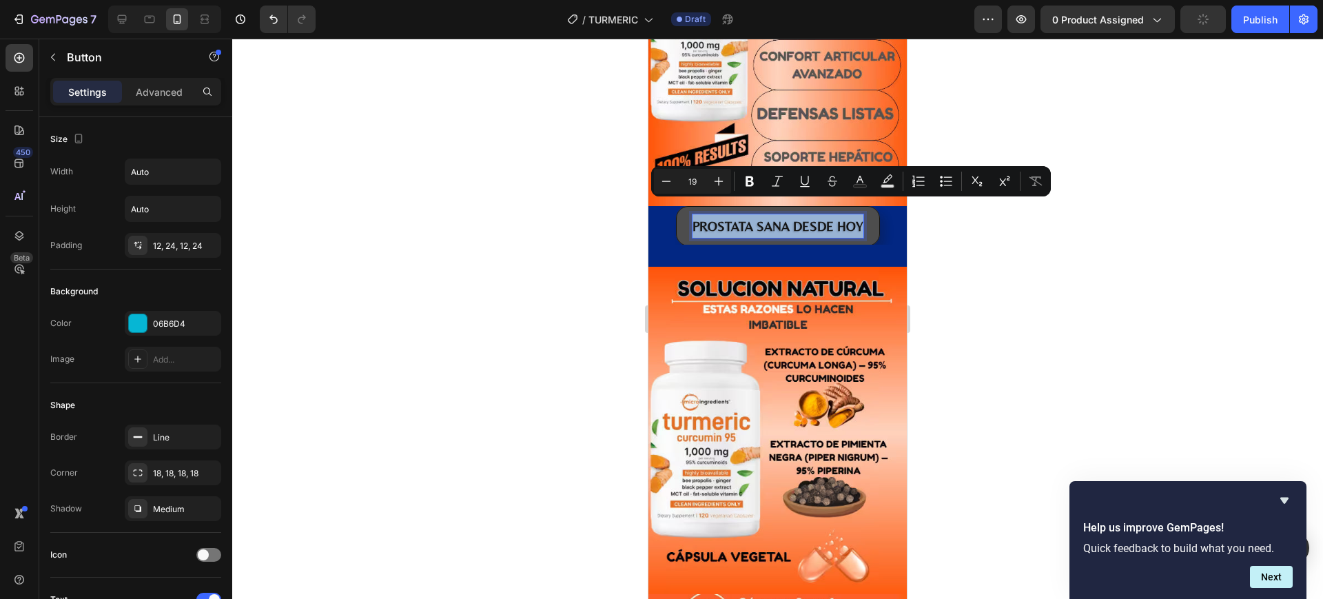
drag, startPoint x: 688, startPoint y: 209, endPoint x: 852, endPoint y: 208, distance: 163.9
click at [852, 214] on p "PROSTATA SANA DESDE HOY" at bounding box center [777, 225] width 171 height 23
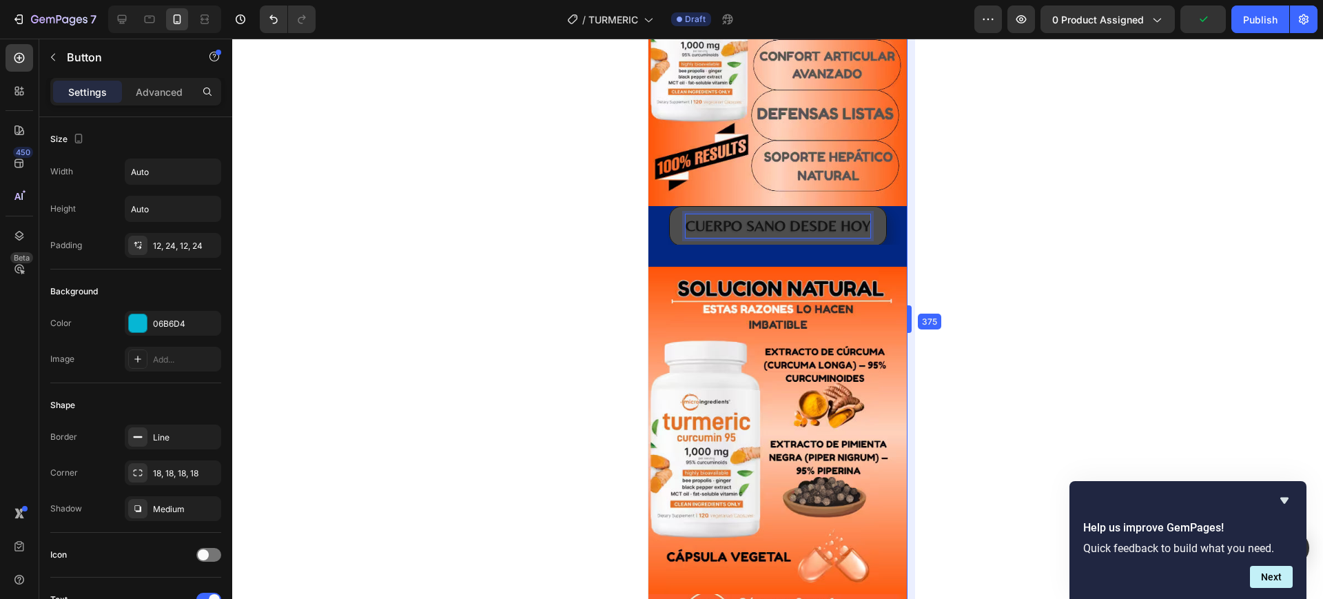
drag, startPoint x: 911, startPoint y: 205, endPoint x: 242, endPoint y: 169, distance: 669.8
click at [881, 209] on div "CUERPO SANO DESDE HOY Button 0" at bounding box center [777, 226] width 258 height 40
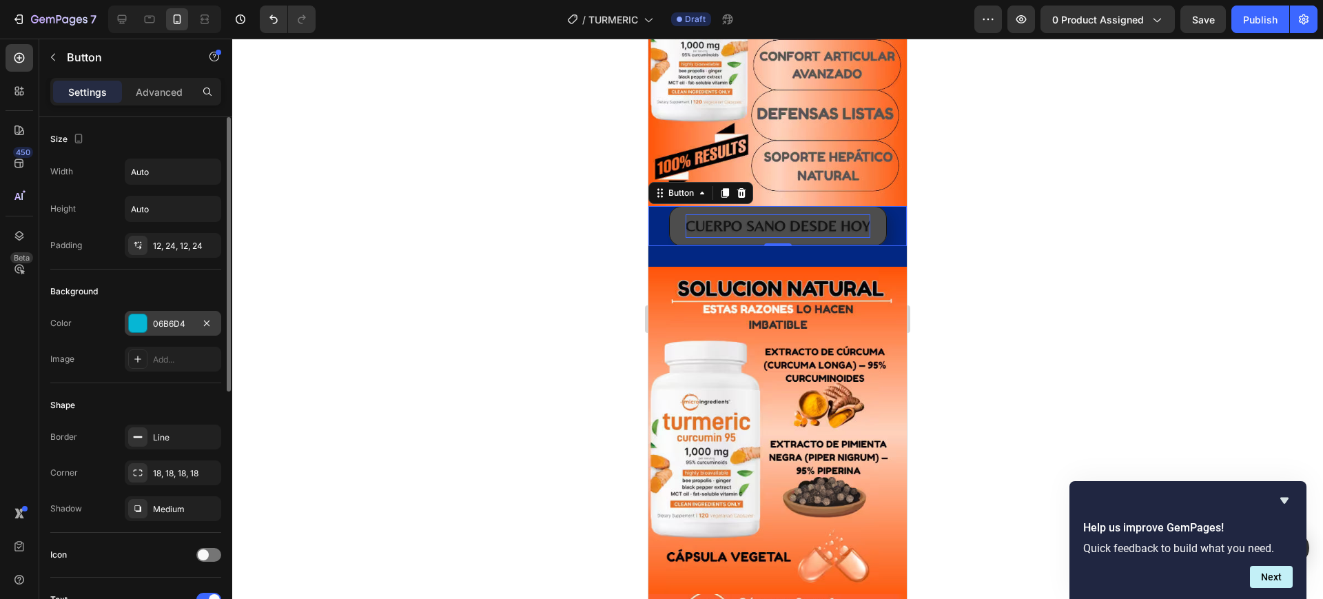
click at [158, 324] on div "06B6D4" at bounding box center [173, 324] width 40 height 12
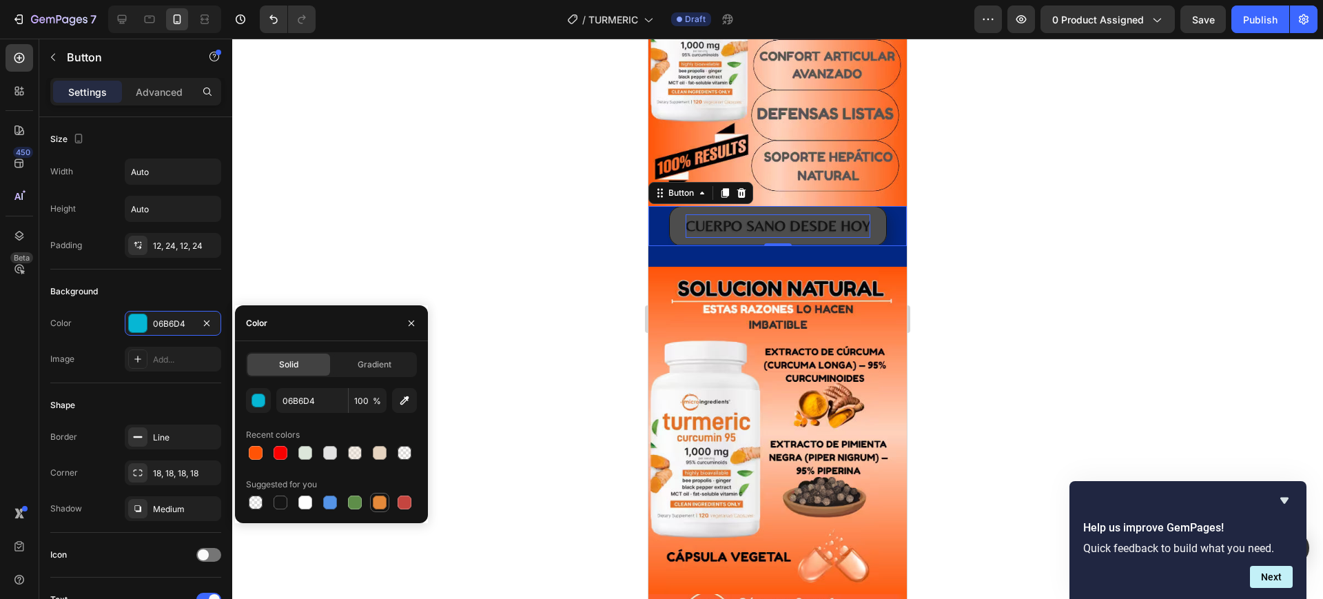
click at [380, 504] on div at bounding box center [380, 502] width 14 height 14
type input "E4893A"
click at [924, 268] on div at bounding box center [777, 319] width 1090 height 560
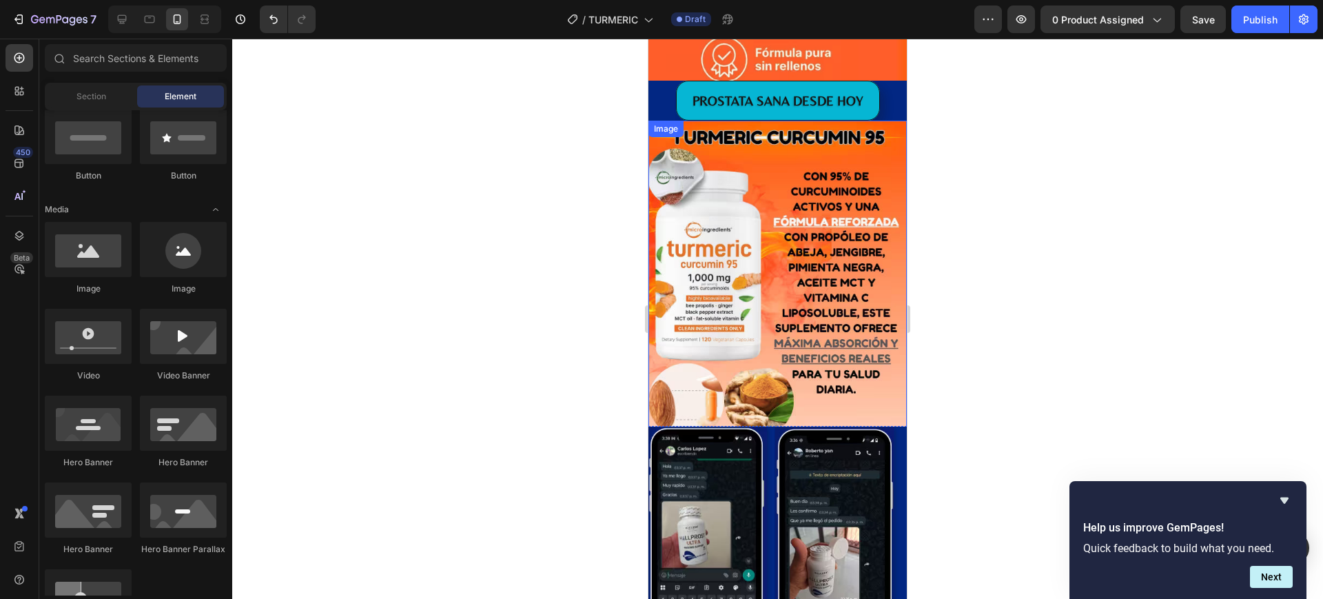
scroll to position [2497, 0]
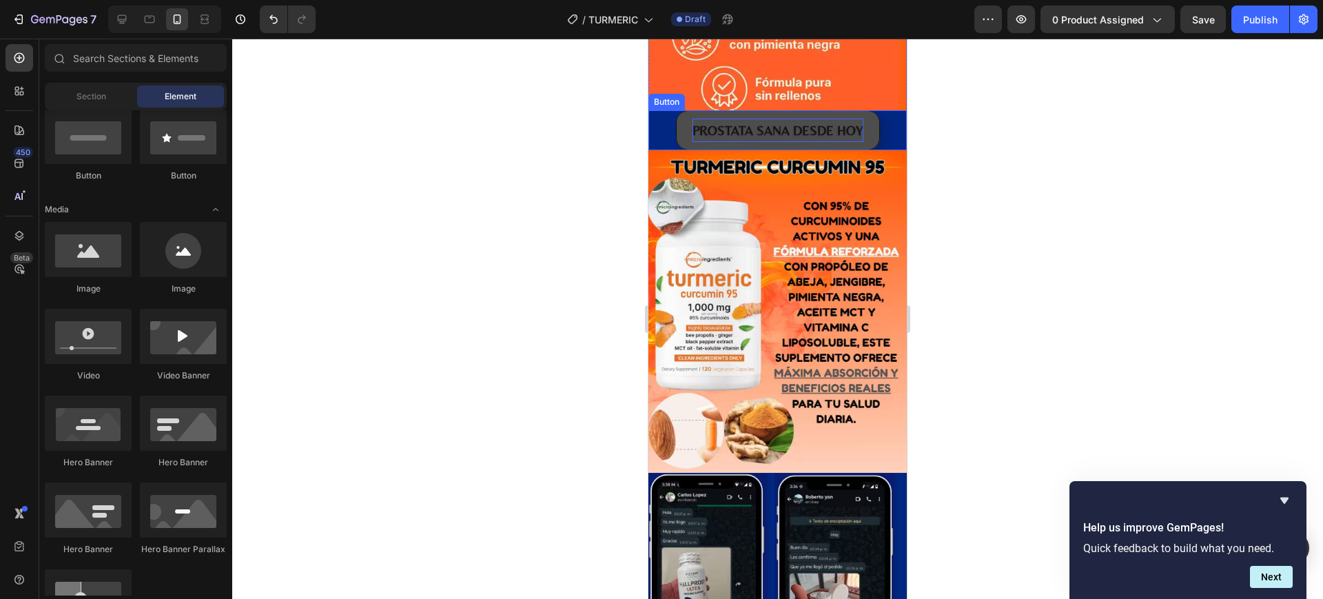
click at [840, 118] on p "PROSTATA SANA DESDE HOY" at bounding box center [777, 129] width 171 height 23
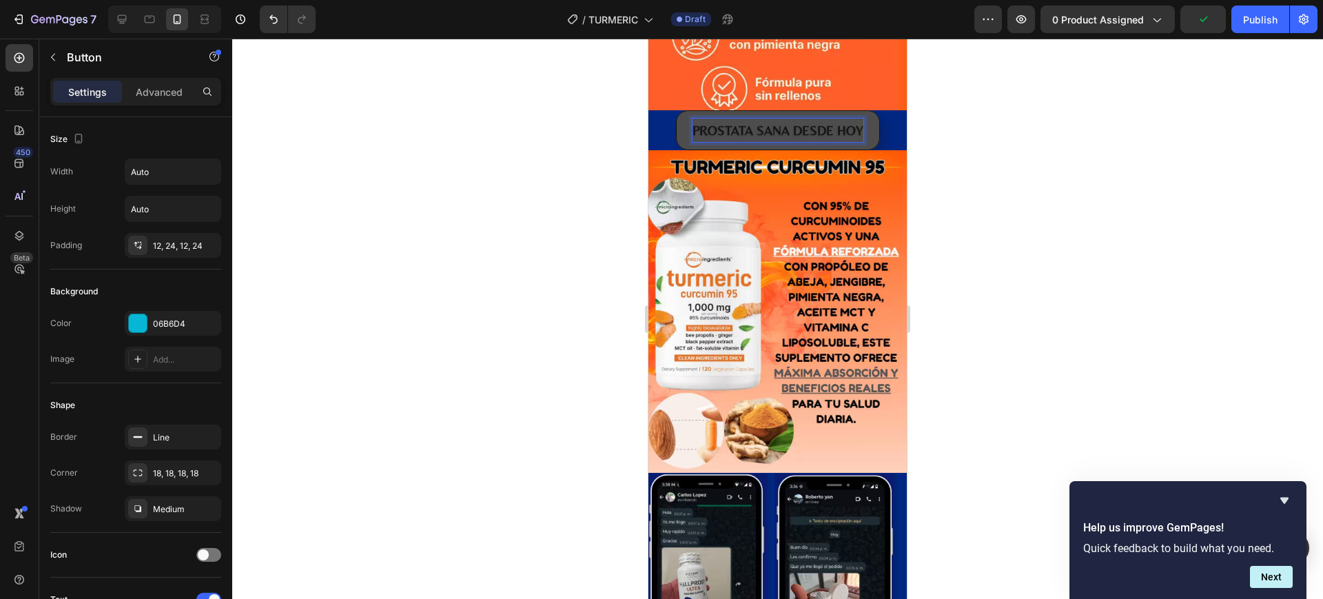
click at [770, 120] on p "PROSTATA SANA DESDE HOY" at bounding box center [777, 129] width 171 height 23
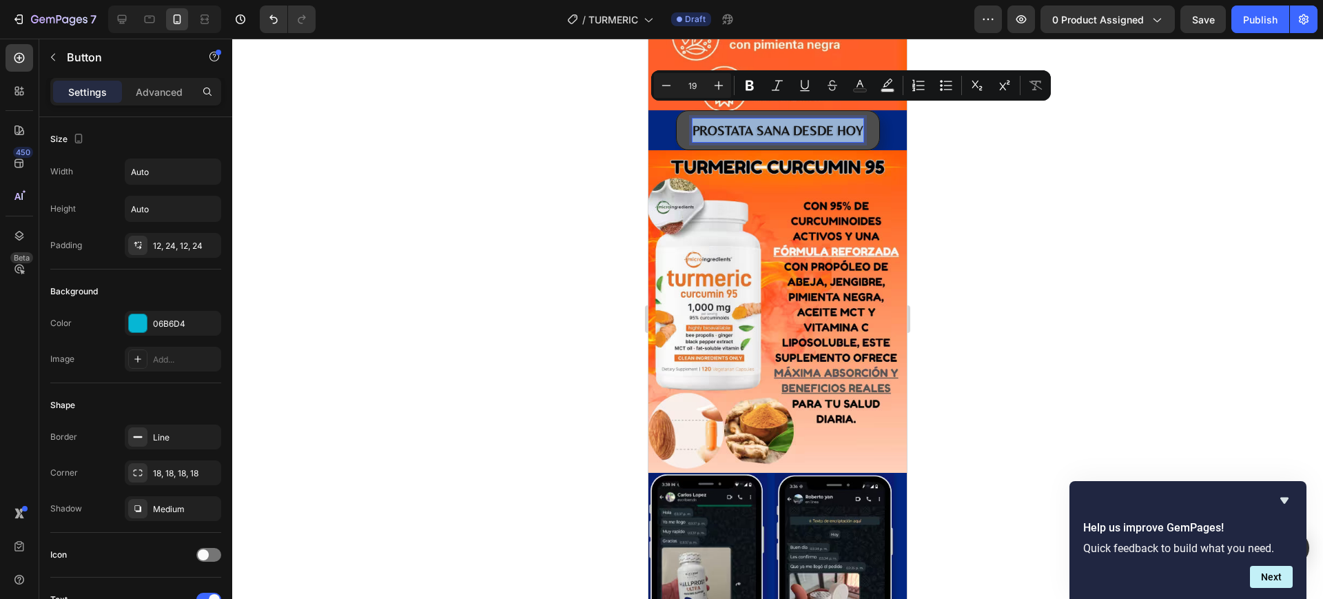
drag, startPoint x: 687, startPoint y: 109, endPoint x: 855, endPoint y: 127, distance: 169.0
click at [855, 127] on button "PROSTATA SANA DESDE HOY" at bounding box center [778, 130] width 204 height 40
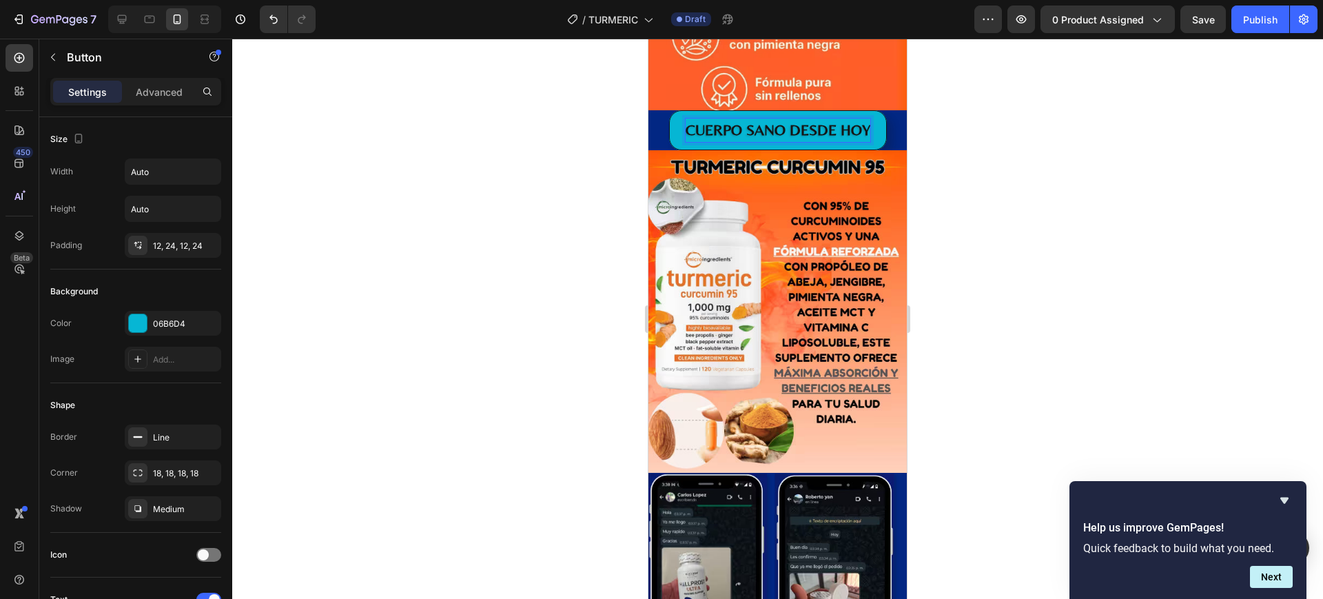
click at [977, 118] on div at bounding box center [777, 319] width 1090 height 560
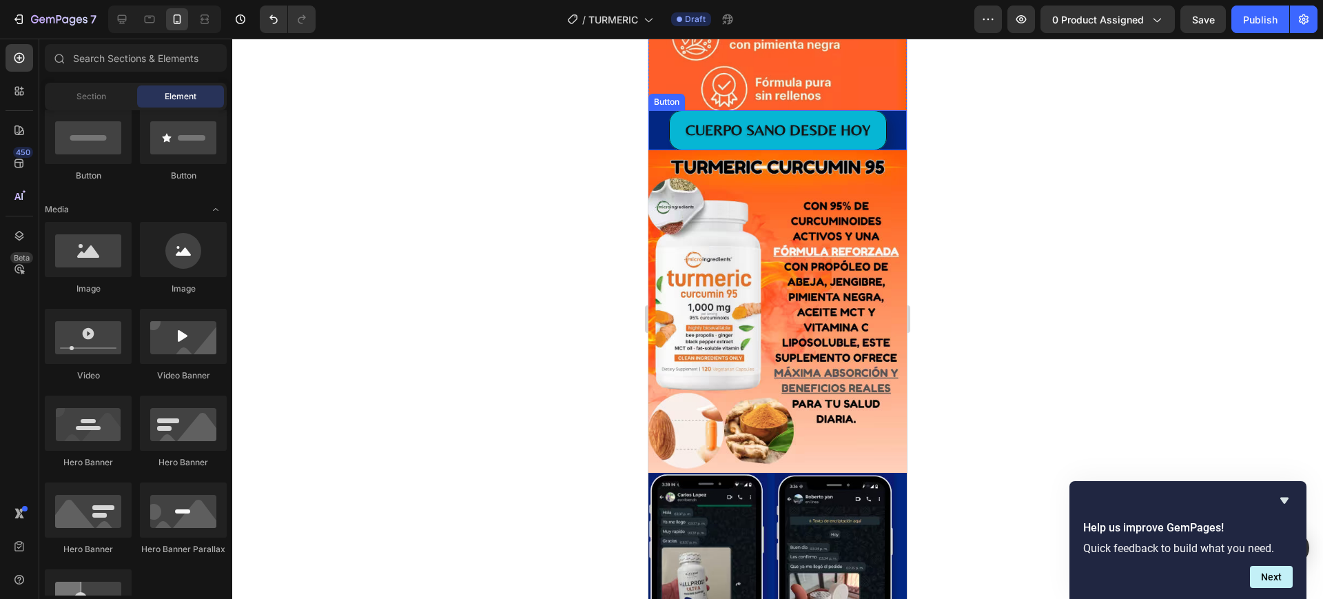
click at [884, 116] on div "CUERPO SANO DESDE HOY Button" at bounding box center [777, 130] width 258 height 40
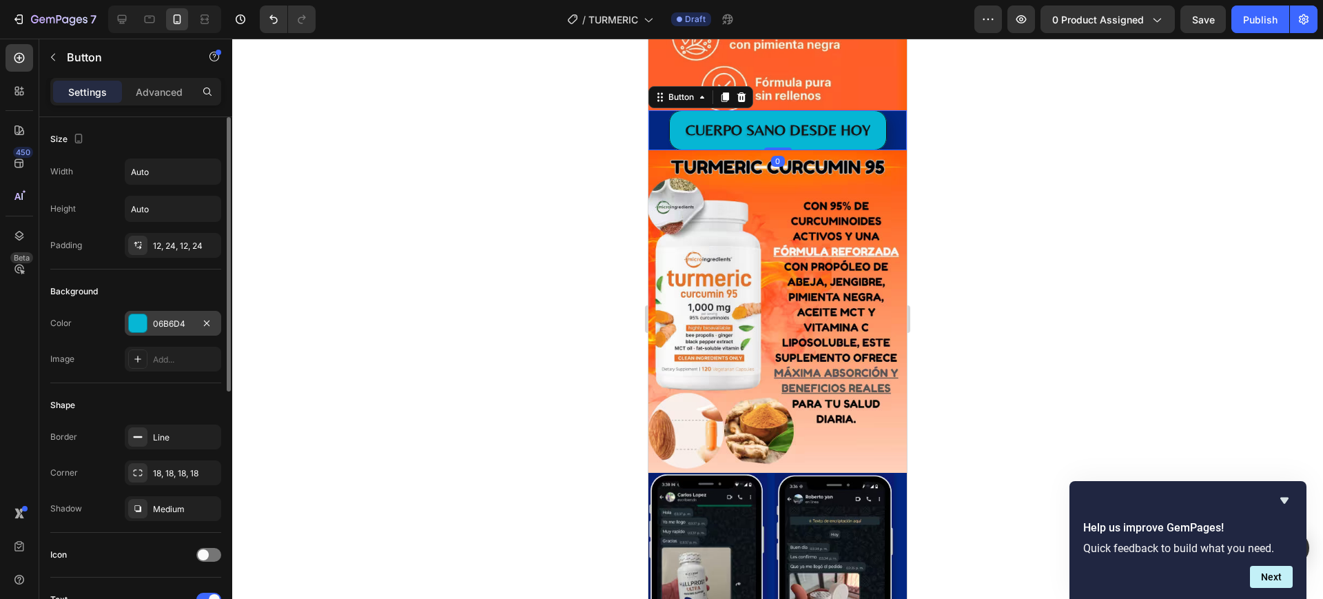
click at [175, 320] on div "06B6D4" at bounding box center [173, 324] width 40 height 12
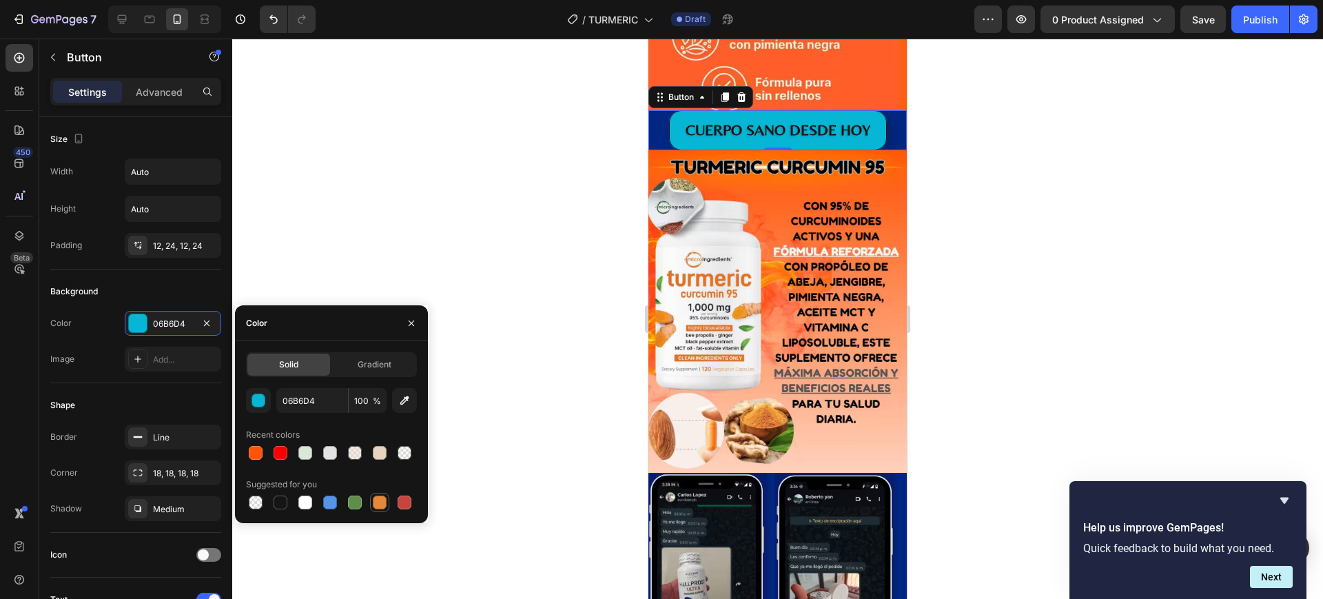
click at [375, 497] on div at bounding box center [380, 502] width 14 height 14
type input "E4893A"
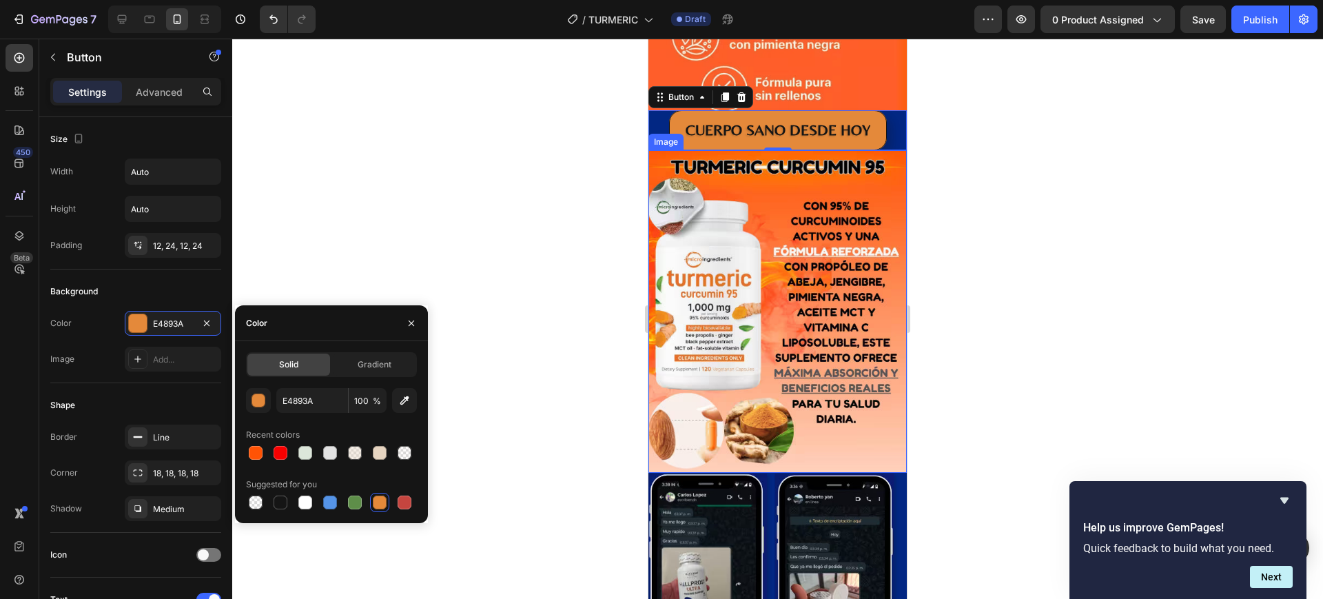
click at [916, 246] on div at bounding box center [777, 319] width 1090 height 560
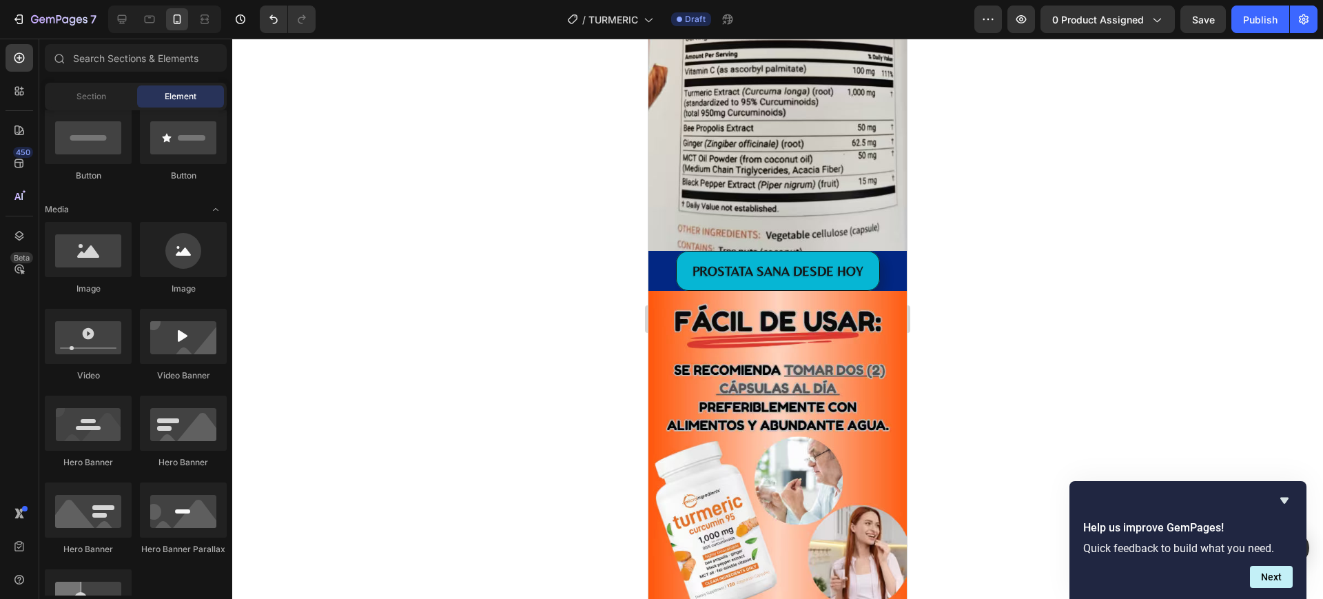
scroll to position [3272, 0]
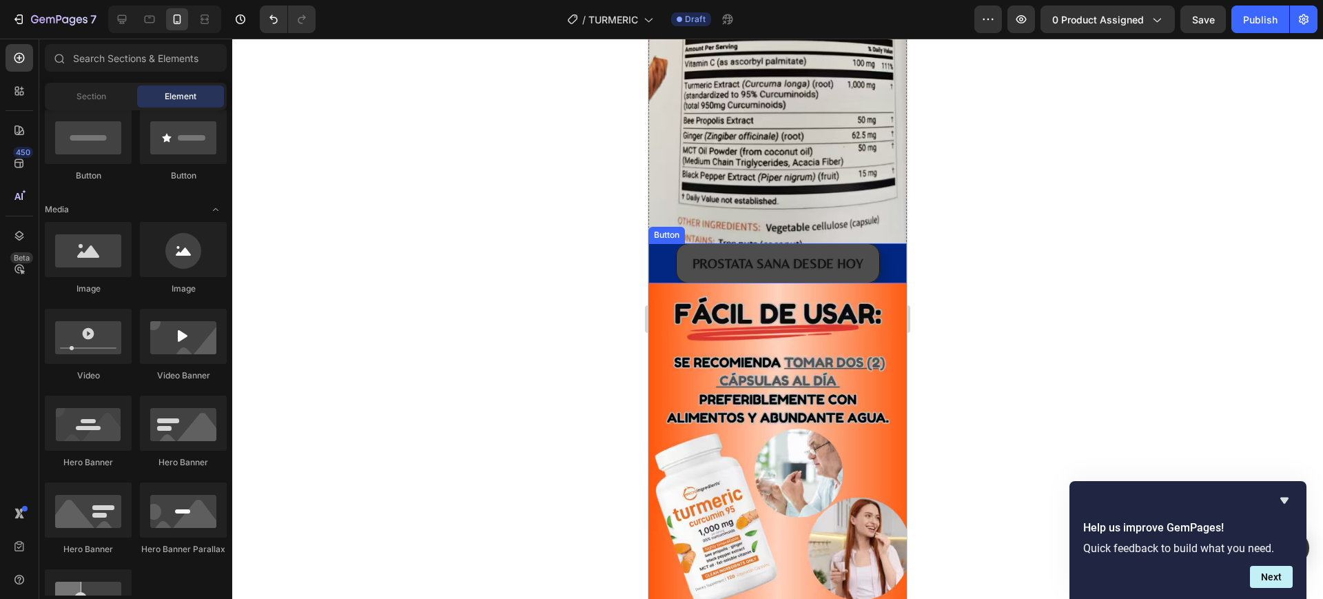
click at [869, 251] on button "PROSTATA SANA DESDE HOY" at bounding box center [778, 263] width 204 height 40
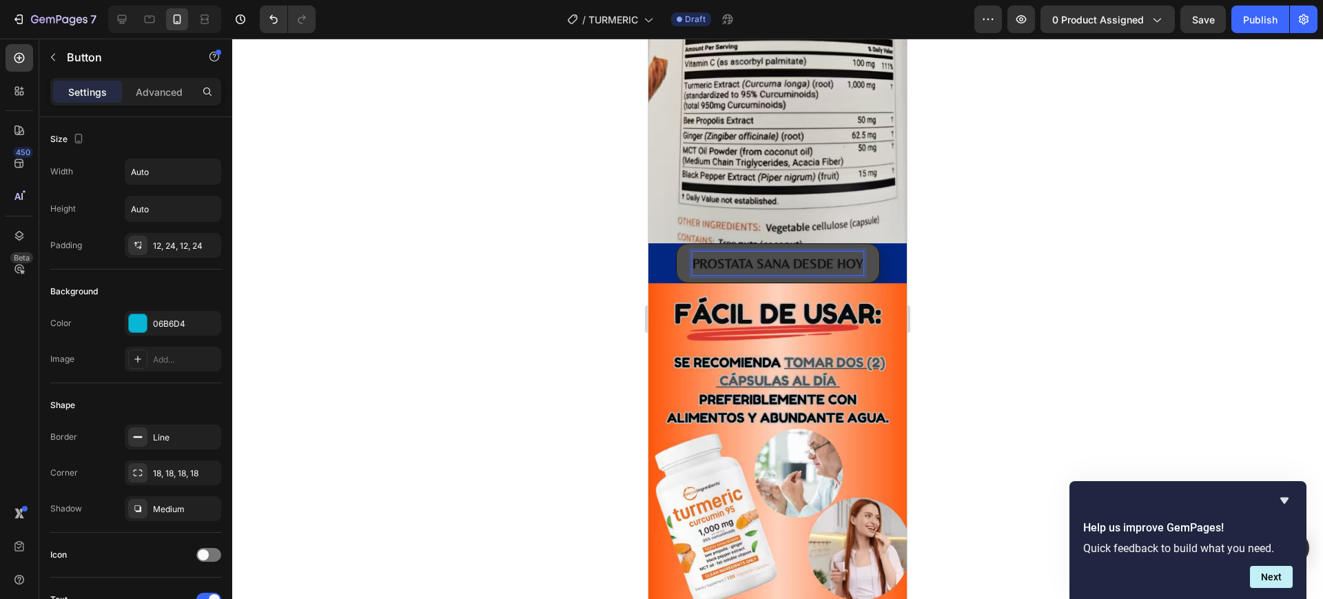
click at [850, 251] on p "PROSTATA SANA DESDE HOY" at bounding box center [777, 262] width 171 height 23
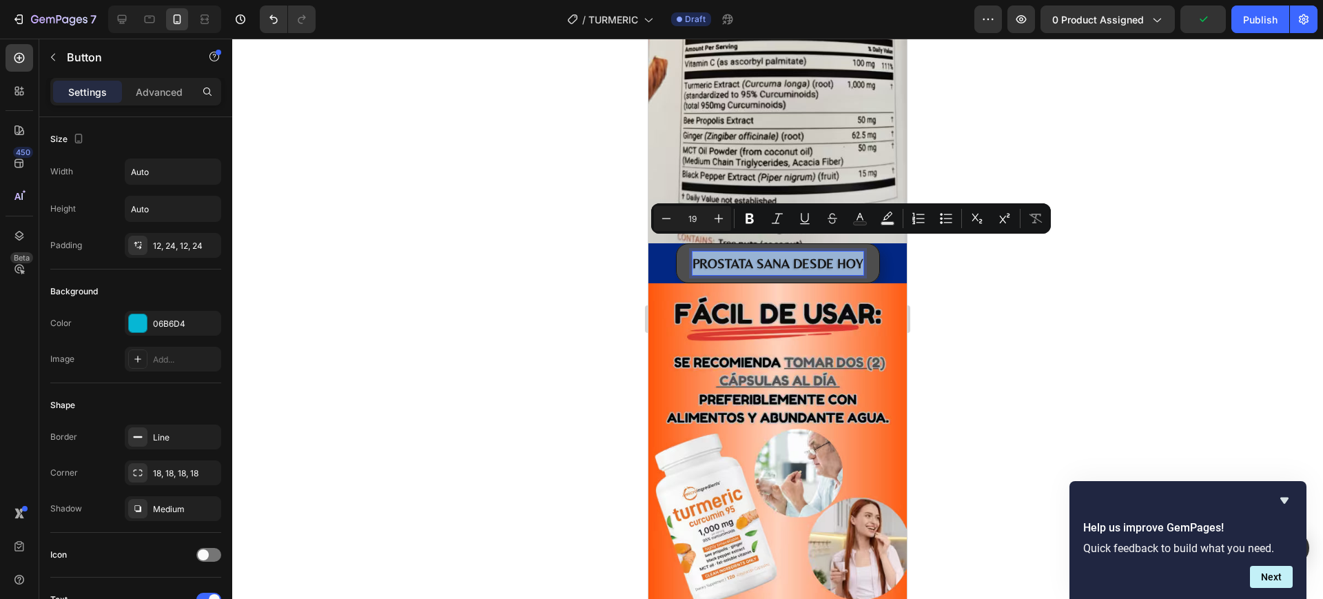
drag, startPoint x: 854, startPoint y: 242, endPoint x: 689, endPoint y: 242, distance: 165.3
click at [692, 251] on p "PROSTATA SANA DESDE HOY" at bounding box center [777, 262] width 171 height 23
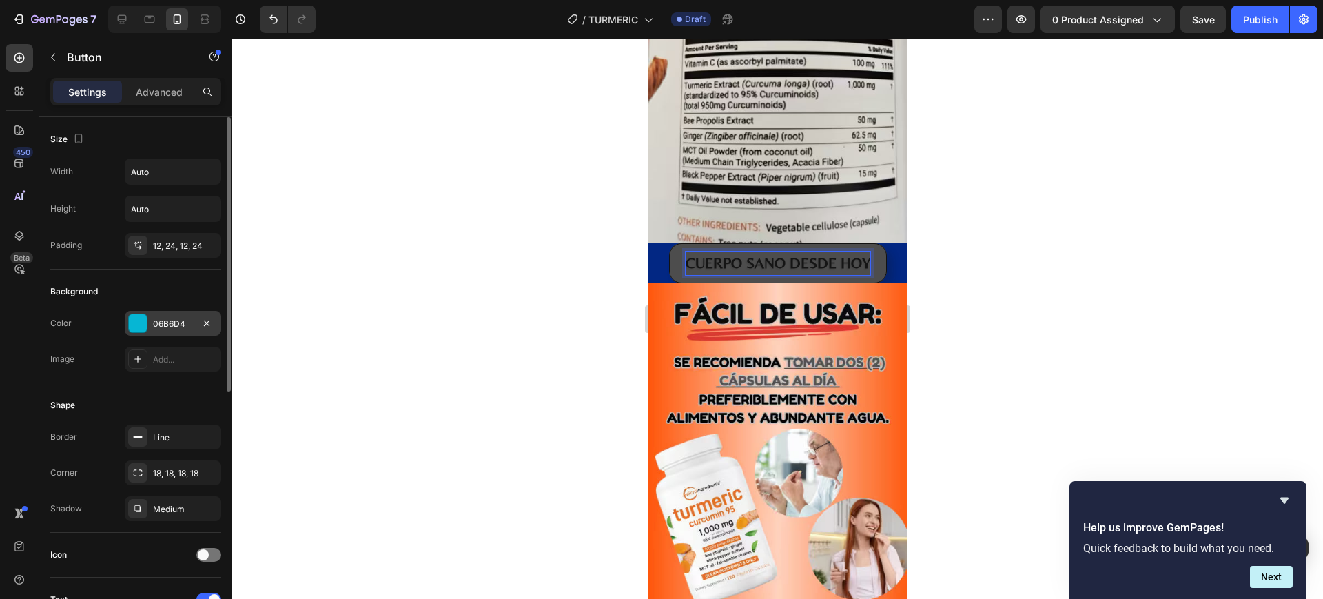
click at [157, 324] on div "06B6D4" at bounding box center [173, 324] width 40 height 12
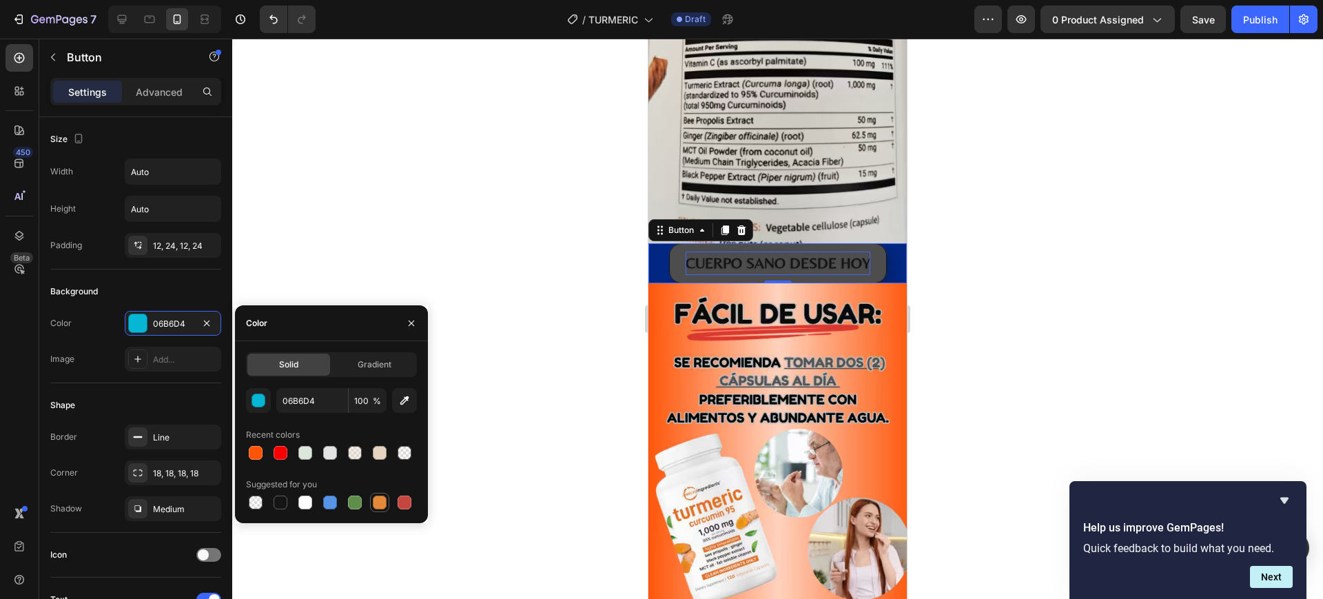
click at [379, 496] on div at bounding box center [380, 502] width 14 height 14
type input "E4893A"
click at [1024, 250] on div at bounding box center [777, 319] width 1090 height 560
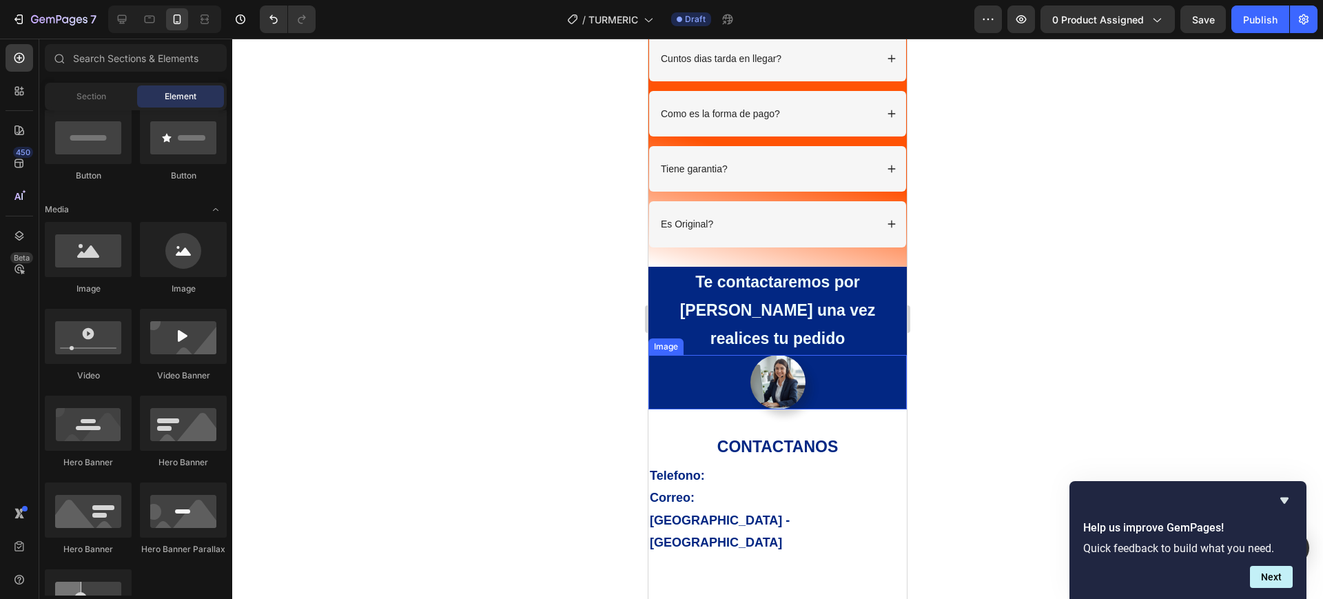
scroll to position [4224, 0]
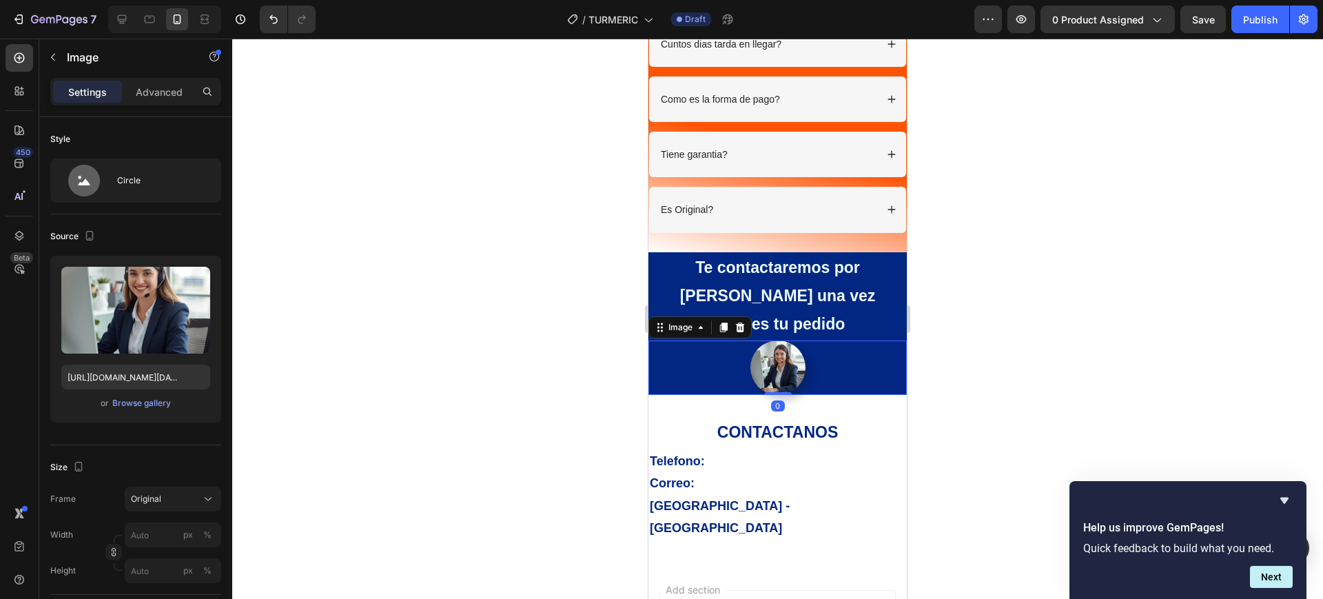
click at [858, 341] on div at bounding box center [777, 367] width 258 height 55
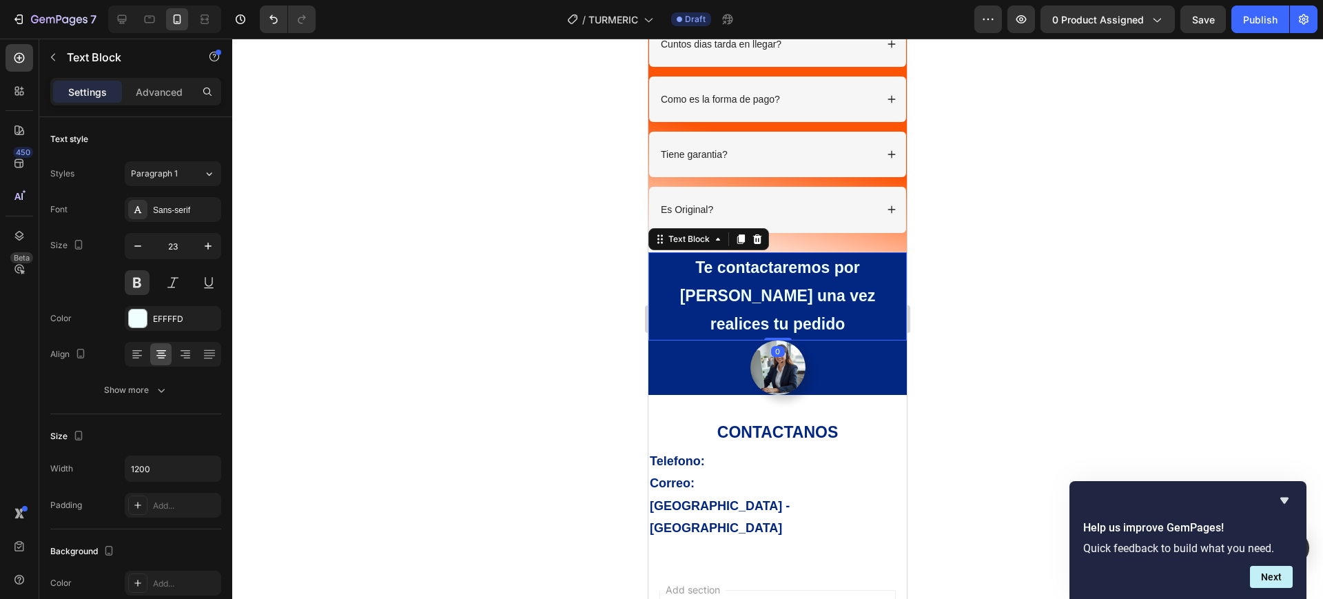
click at [883, 296] on p "Te contactaremos por WatsApp una vez realices tu pedido" at bounding box center [778, 295] width 256 height 85
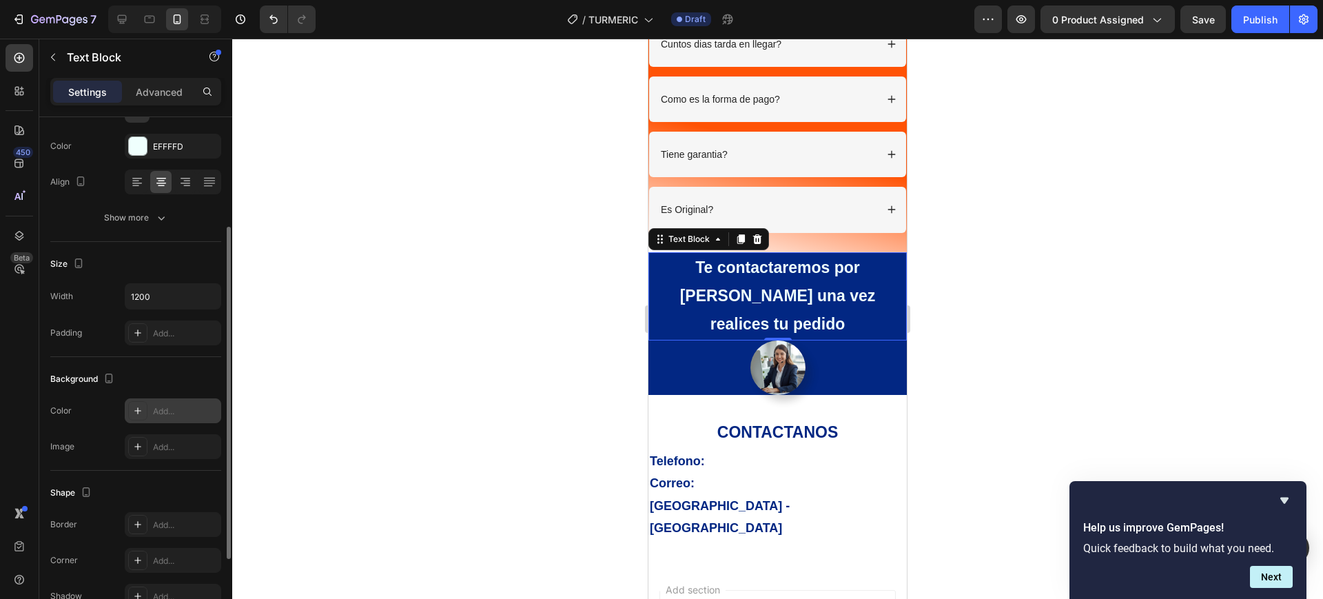
click at [135, 411] on icon at bounding box center [137, 410] width 11 height 11
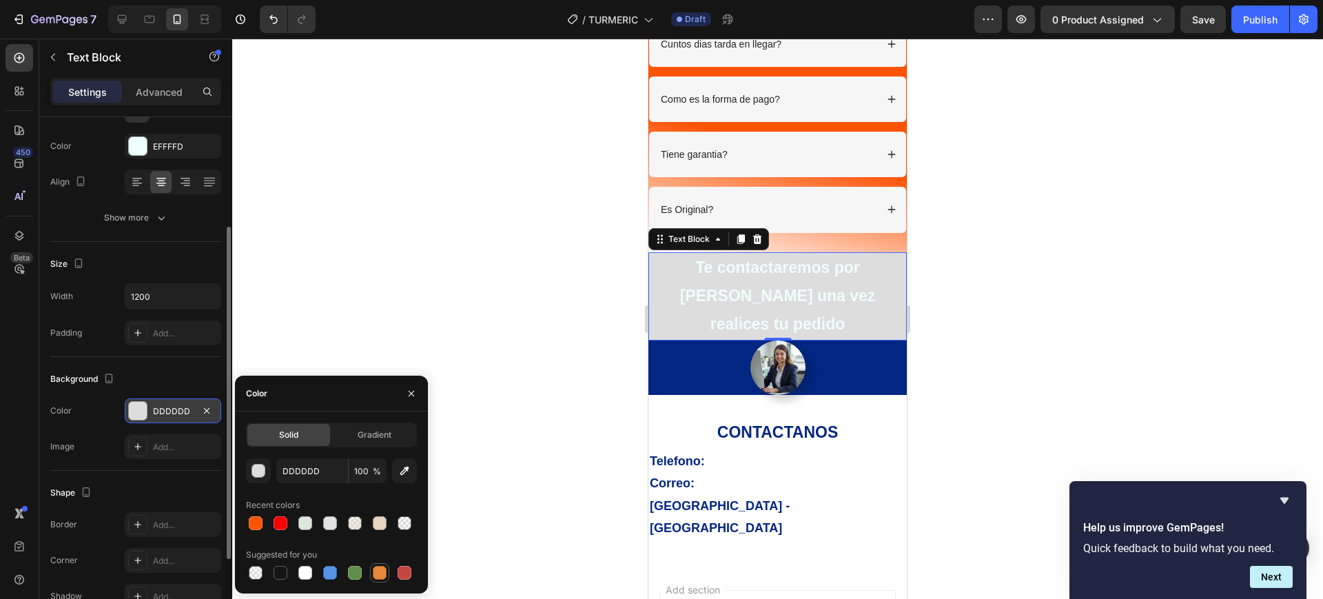
click at [378, 572] on div at bounding box center [380, 573] width 14 height 14
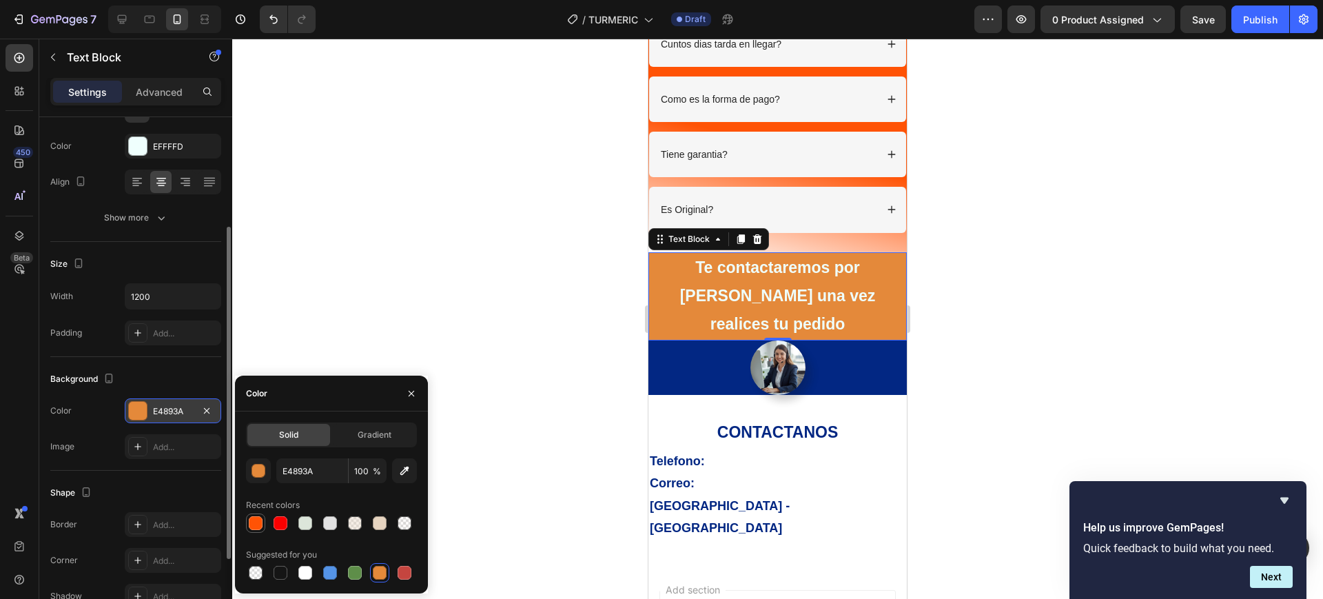
click at [256, 527] on div at bounding box center [256, 523] width 14 height 14
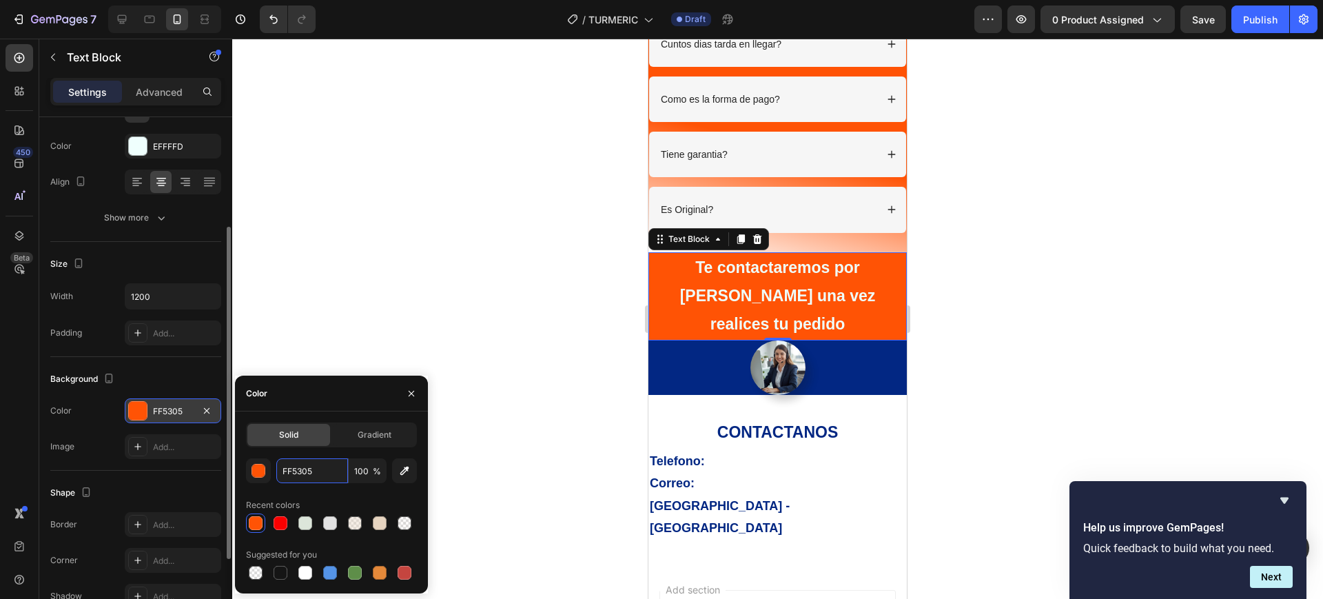
paste input "CUERPO SANO DESDE HOY"
type input "C"
type input "FF5305"
click at [360, 438] on span "Gradient" at bounding box center [375, 434] width 34 height 12
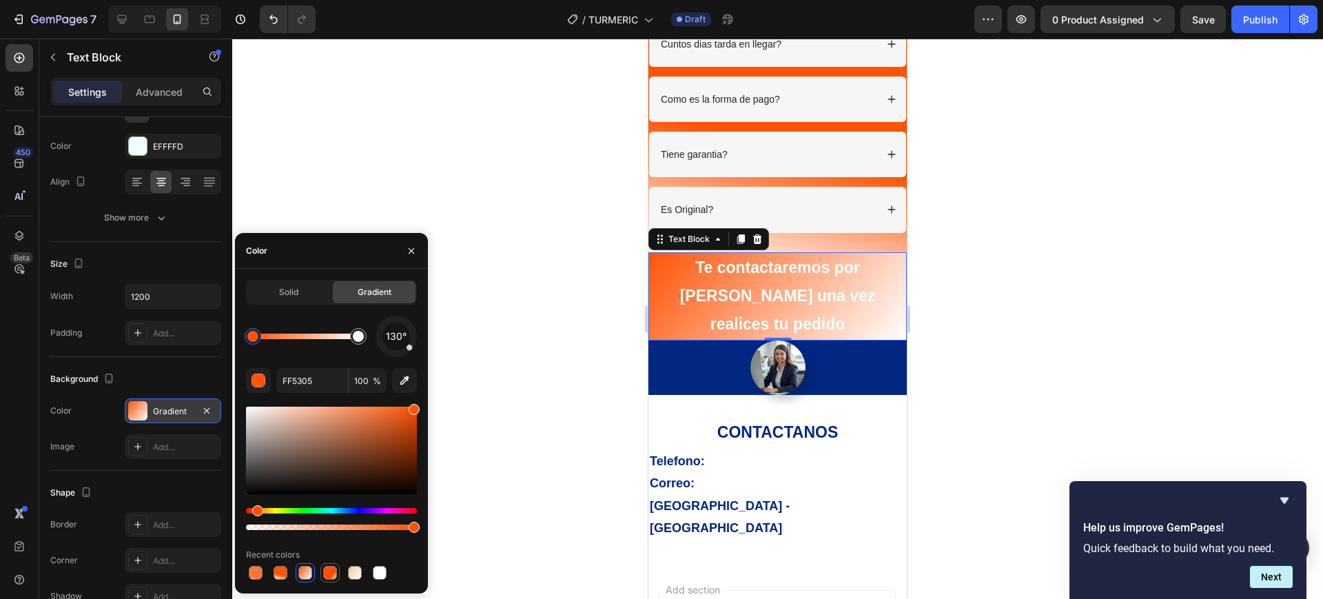
click at [323, 568] on div at bounding box center [330, 573] width 14 height 14
type input "FF5000"
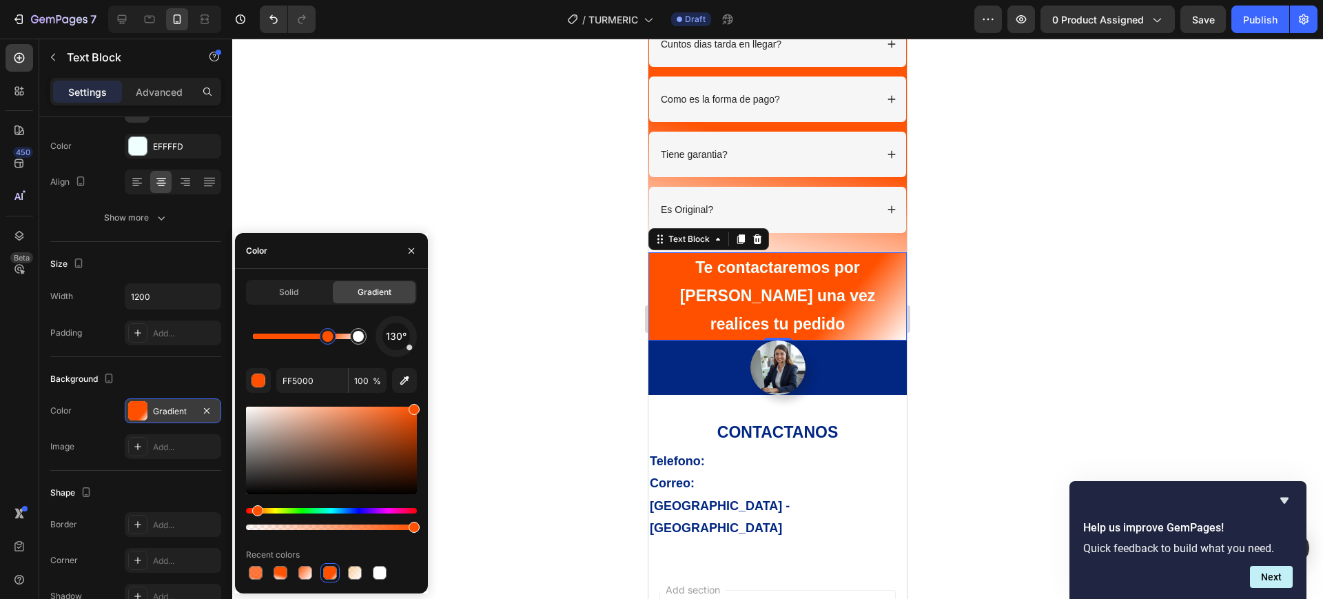
click at [959, 357] on div at bounding box center [777, 319] width 1090 height 560
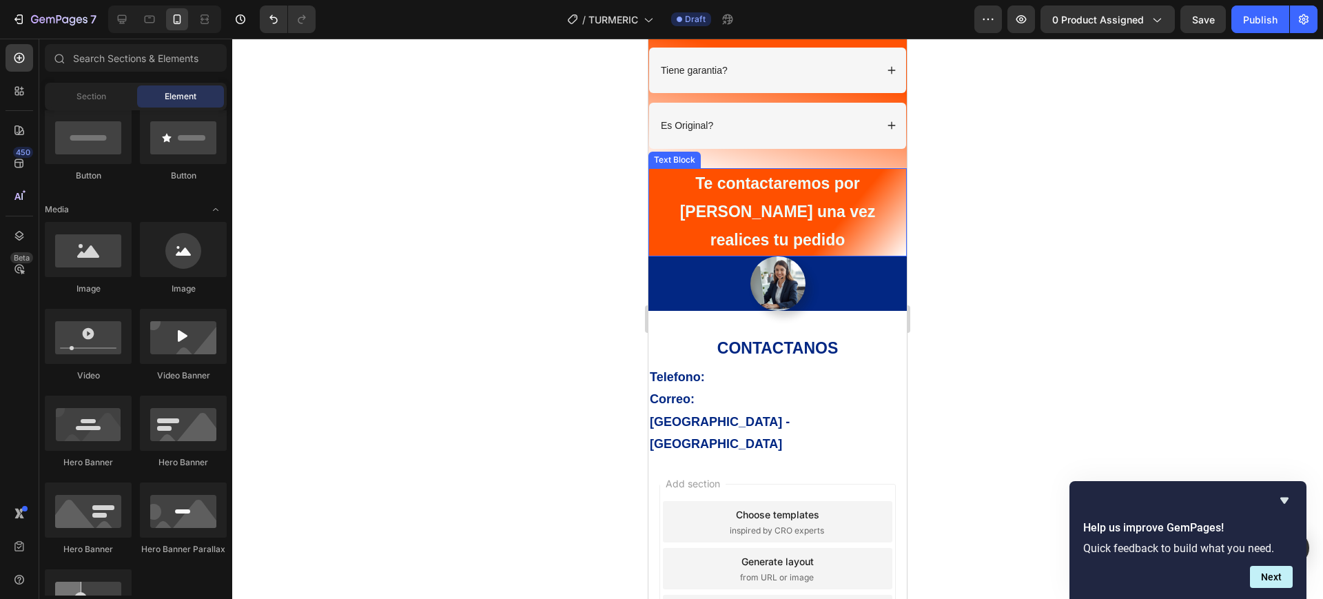
scroll to position [4310, 0]
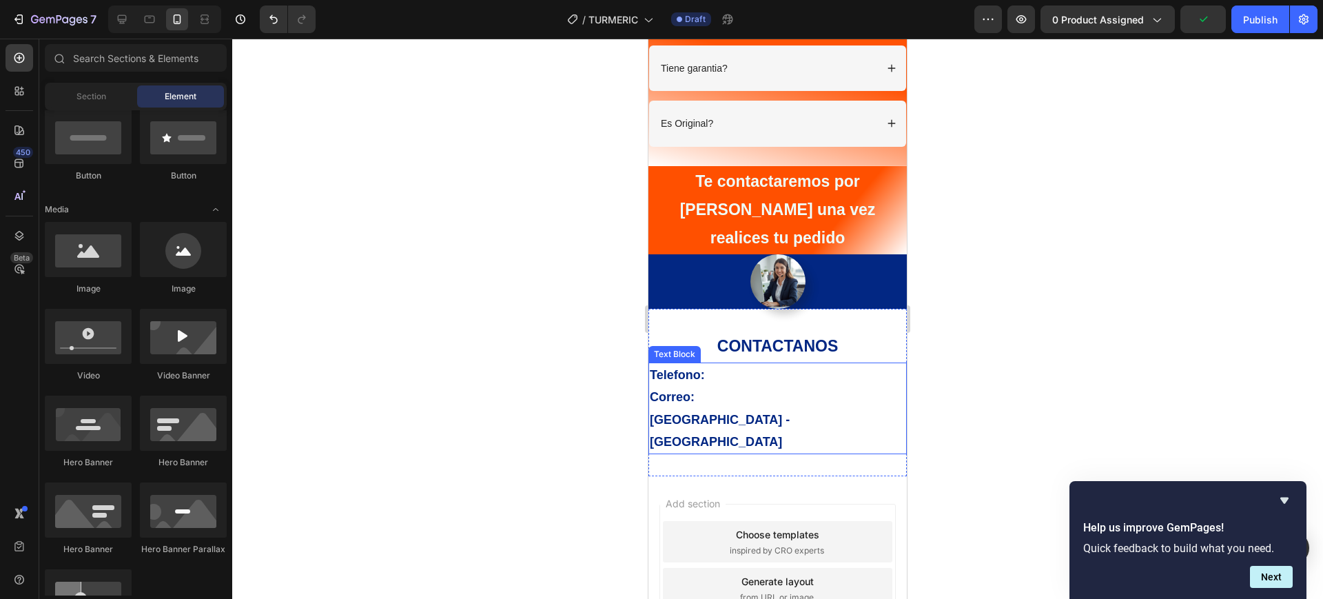
click at [714, 364] on p "Telefono:" at bounding box center [778, 375] width 256 height 22
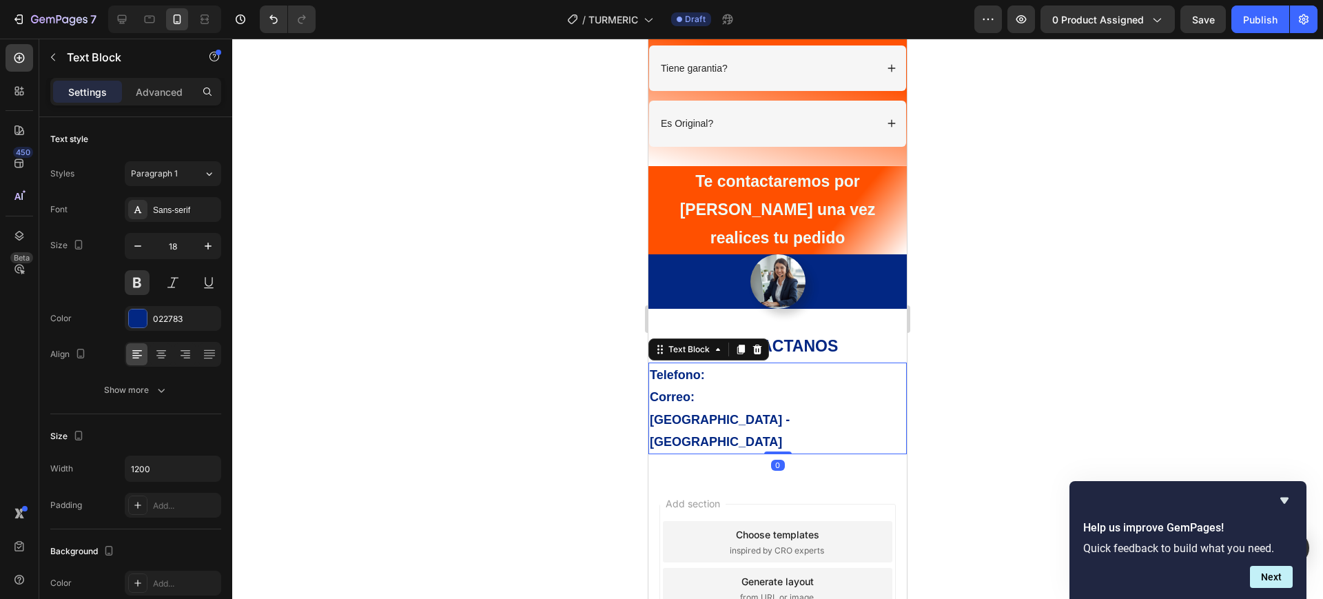
click at [732, 408] on p "Quito - Ecuador" at bounding box center [778, 430] width 256 height 45
click at [740, 408] on p "Quito - Ecuador" at bounding box center [778, 430] width 256 height 45
click at [743, 408] on p "Quito - Ecuador" at bounding box center [778, 430] width 256 height 45
click at [712, 386] on p "Correo:" at bounding box center [778, 397] width 256 height 22
click at [712, 364] on p "Telefono:" at bounding box center [778, 375] width 256 height 22
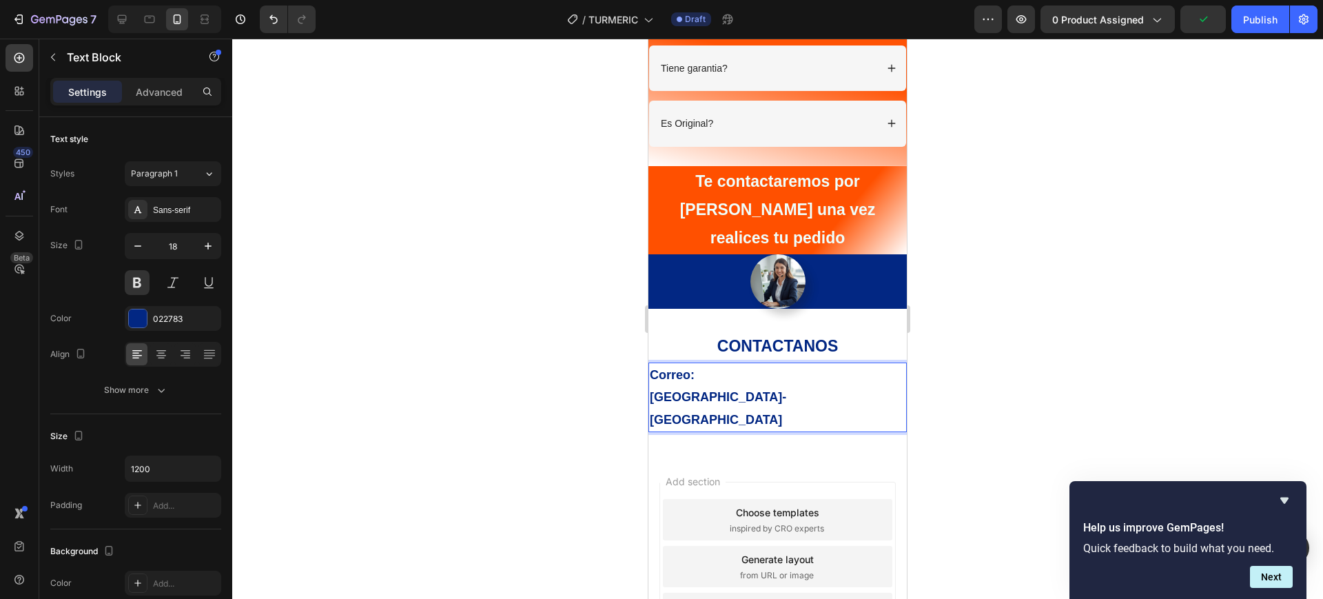
click at [712, 364] on p "Correo:" at bounding box center [778, 375] width 256 height 22
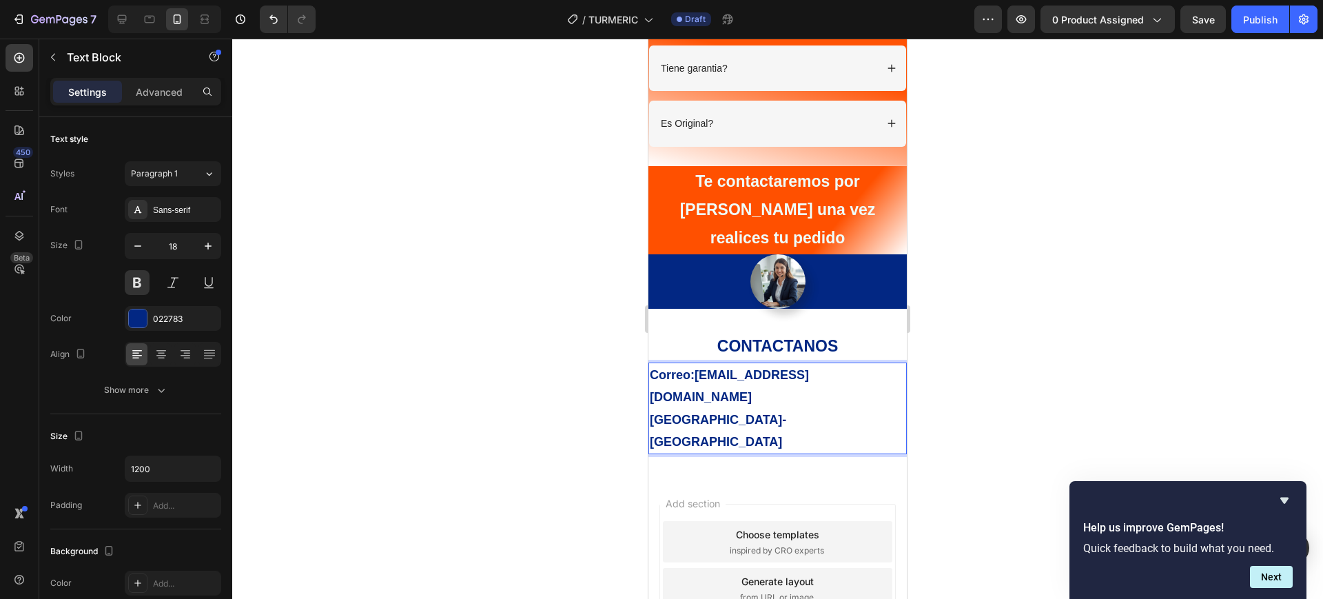
click at [1154, 285] on div at bounding box center [777, 319] width 1090 height 560
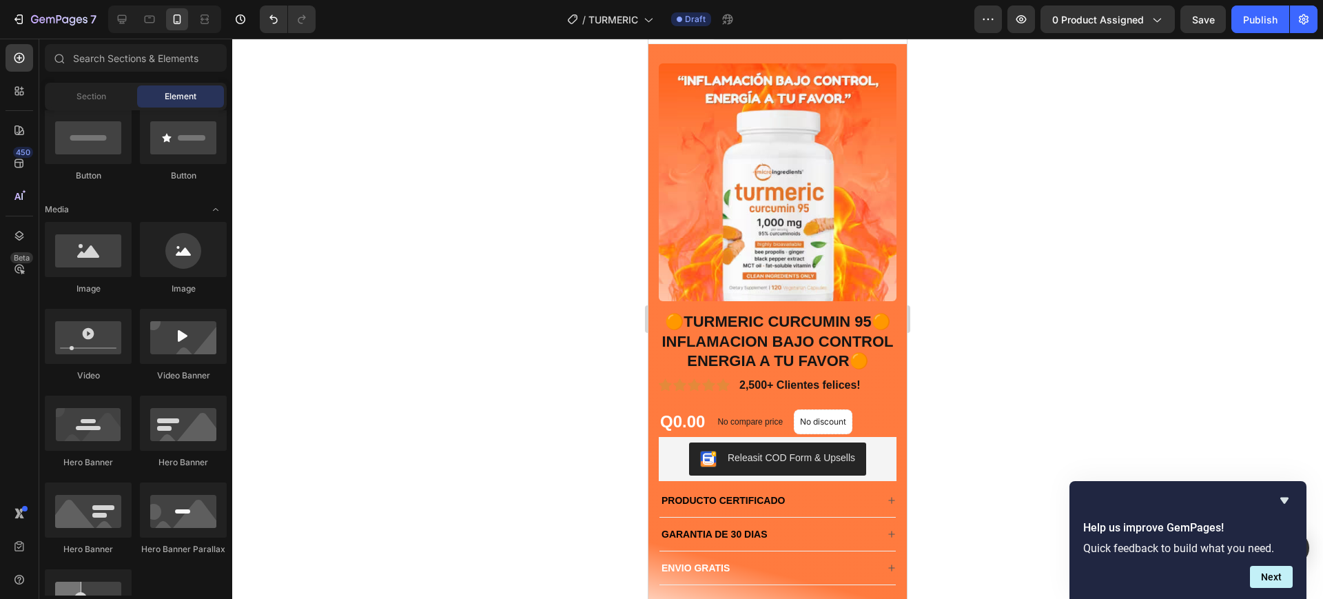
scroll to position [0, 0]
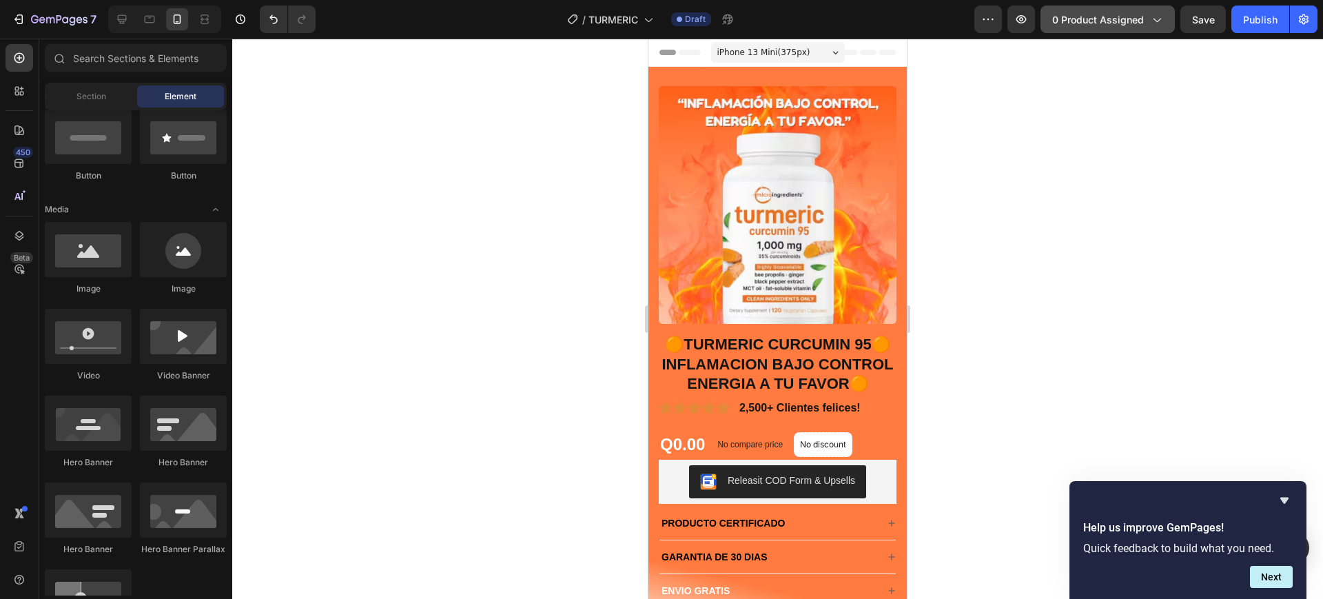
click at [1126, 28] on button "0 product assigned" at bounding box center [1107, 20] width 134 height 28
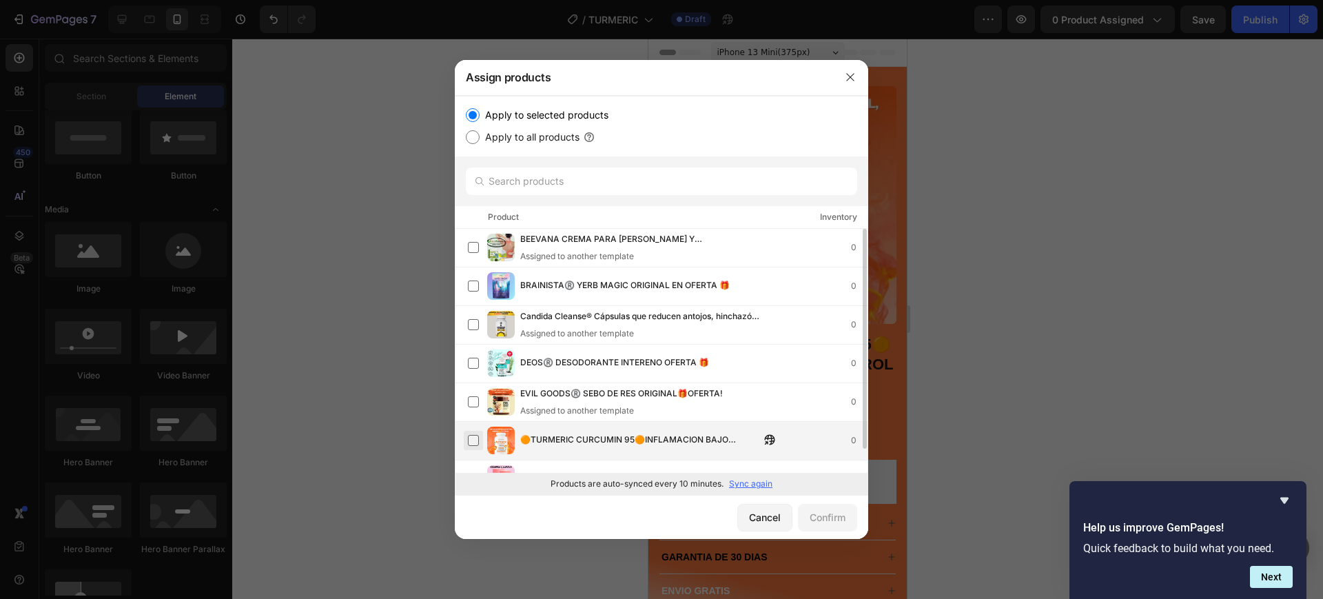
click at [475, 446] on label at bounding box center [473, 440] width 11 height 11
click at [806, 517] on button "Confirm" at bounding box center [827, 518] width 59 height 28
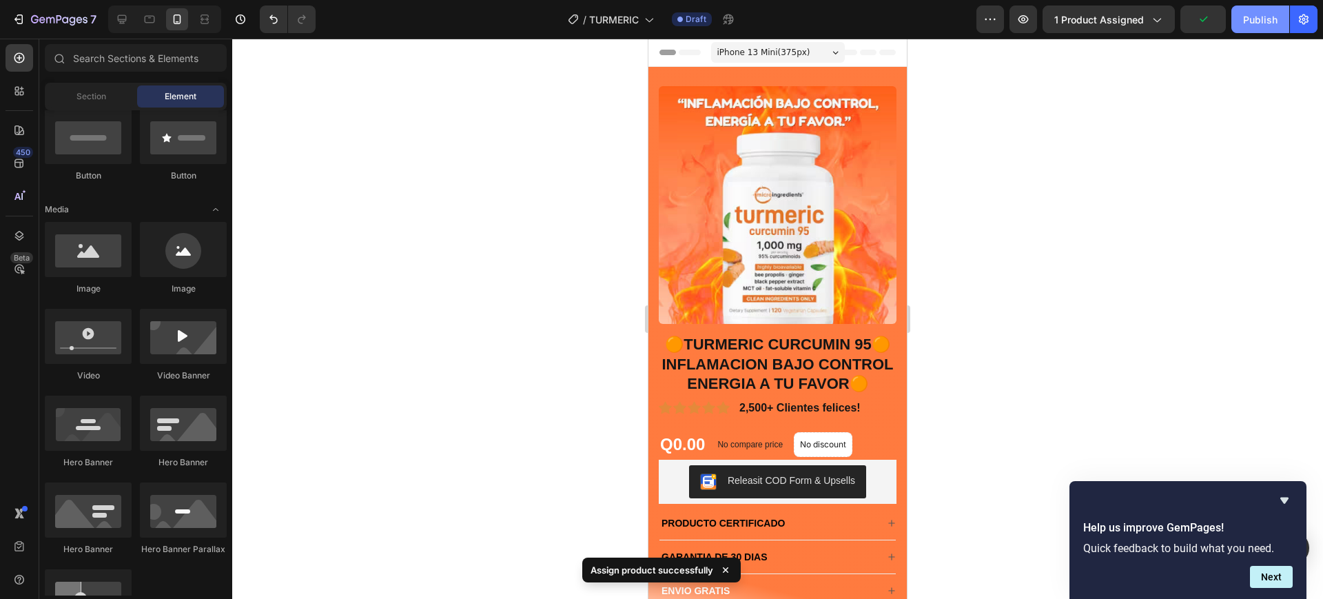
click at [1257, 21] on div "Publish" at bounding box center [1260, 19] width 34 height 14
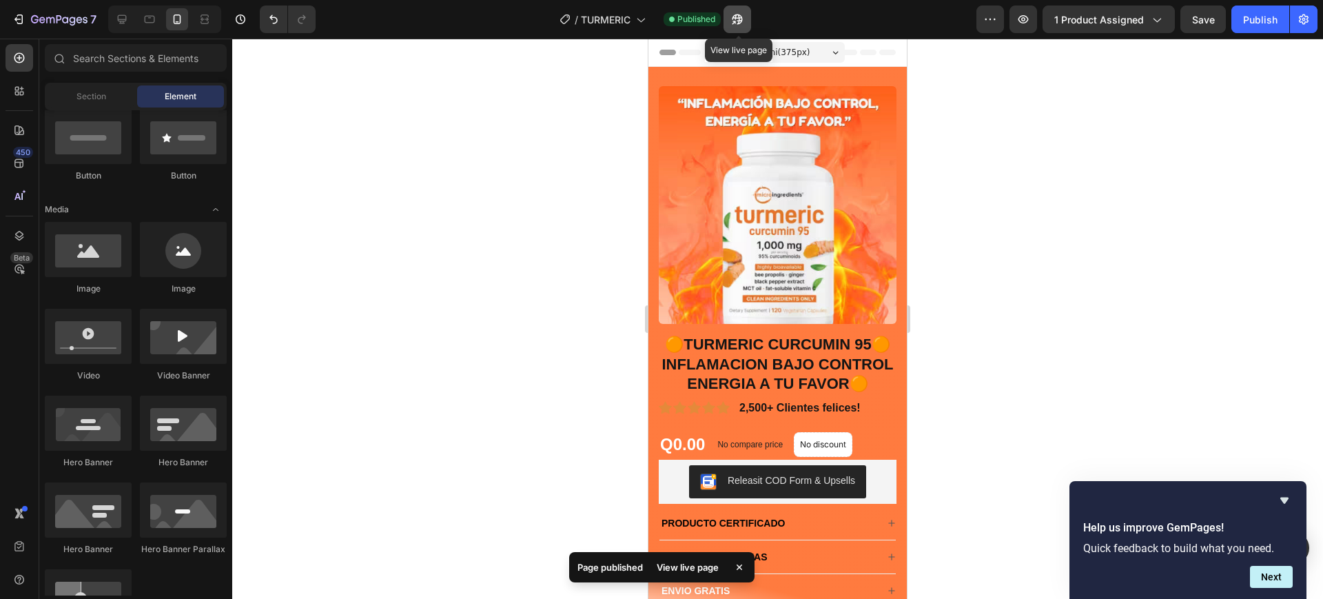
click at [751, 17] on button "button" at bounding box center [737, 20] width 28 height 28
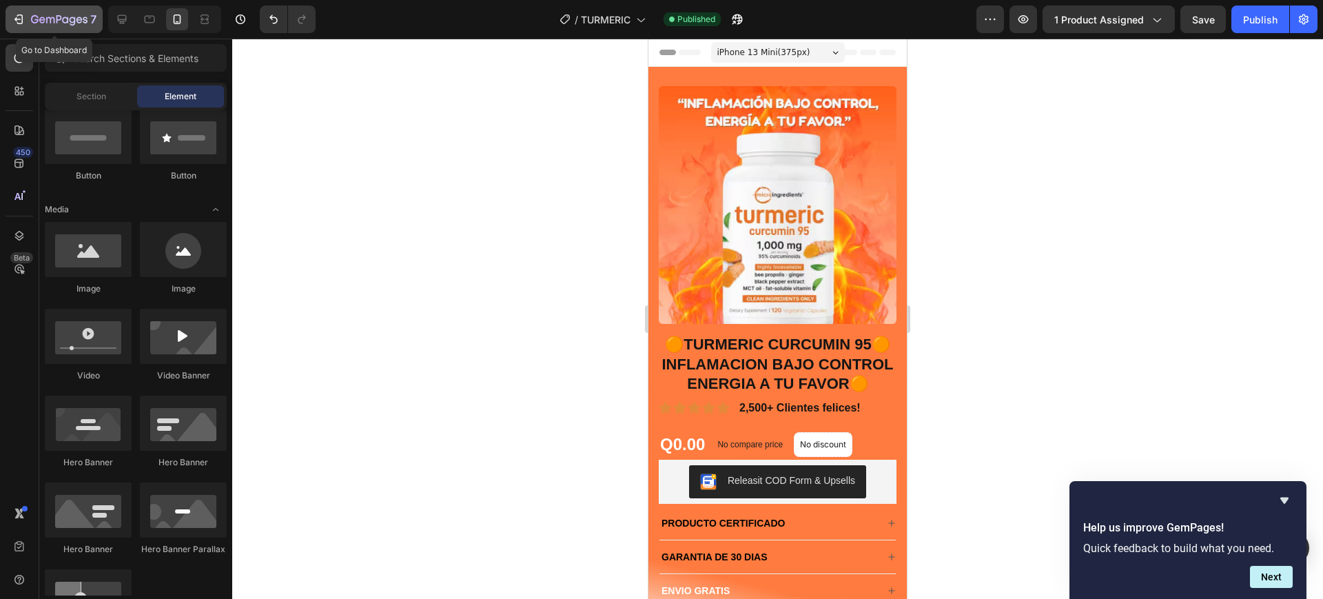
click at [61, 9] on button "7" at bounding box center [54, 20] width 97 height 28
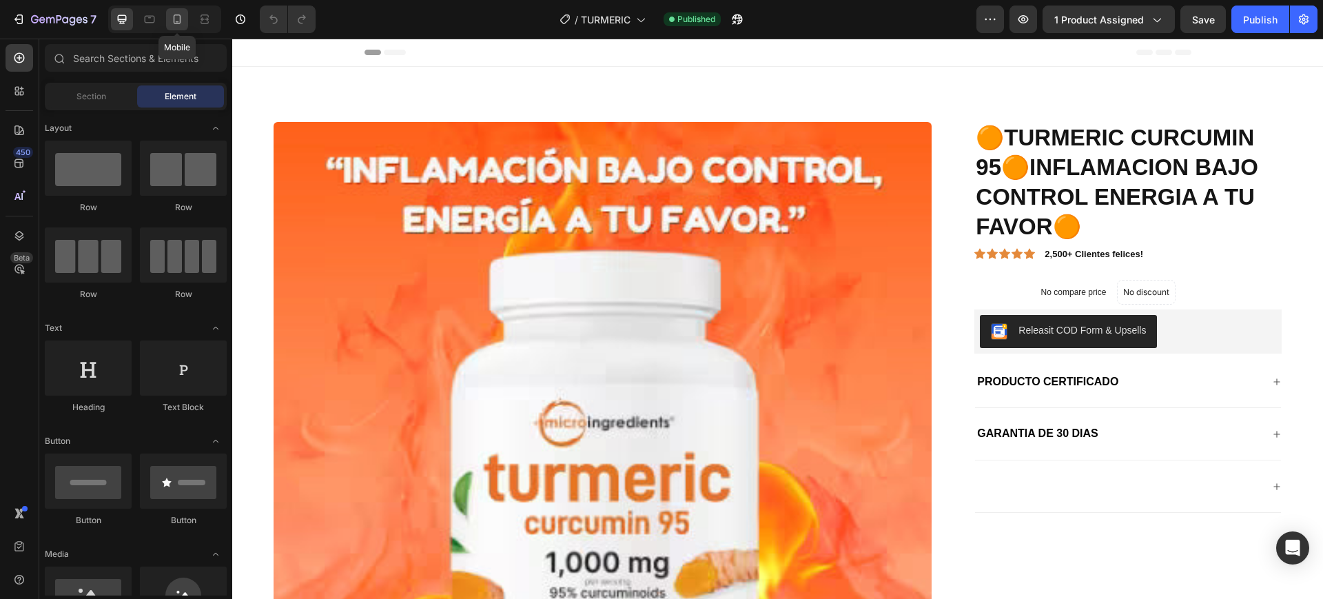
click at [168, 23] on div at bounding box center [177, 19] width 22 height 22
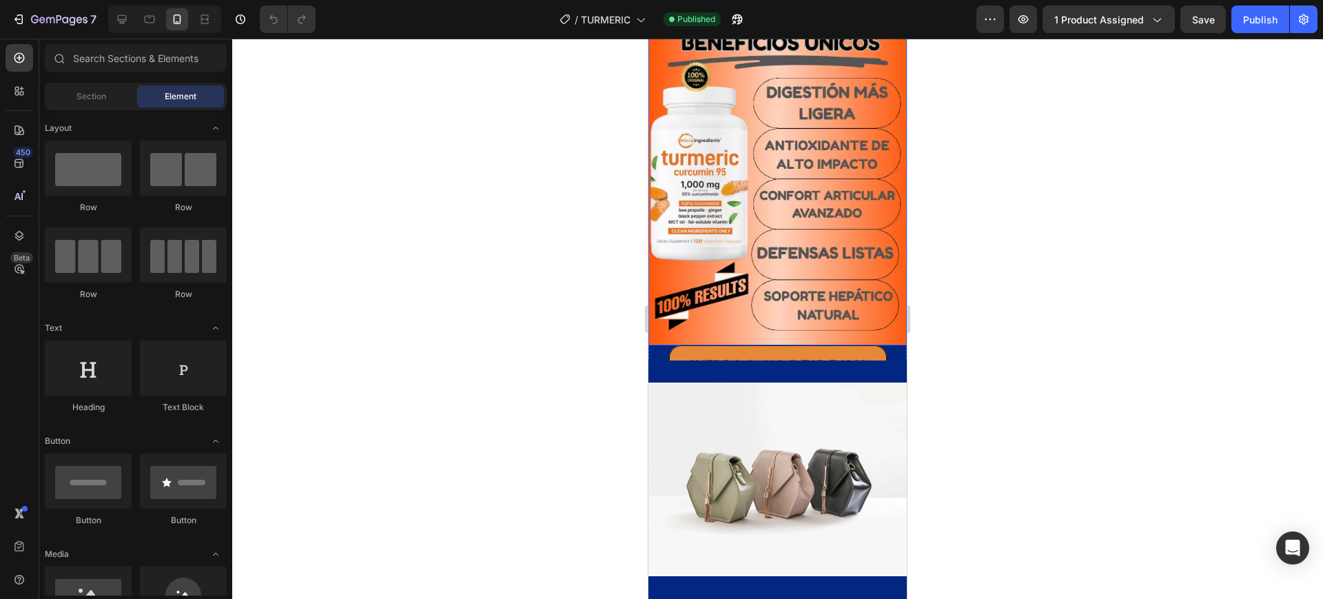
scroll to position [1550, 0]
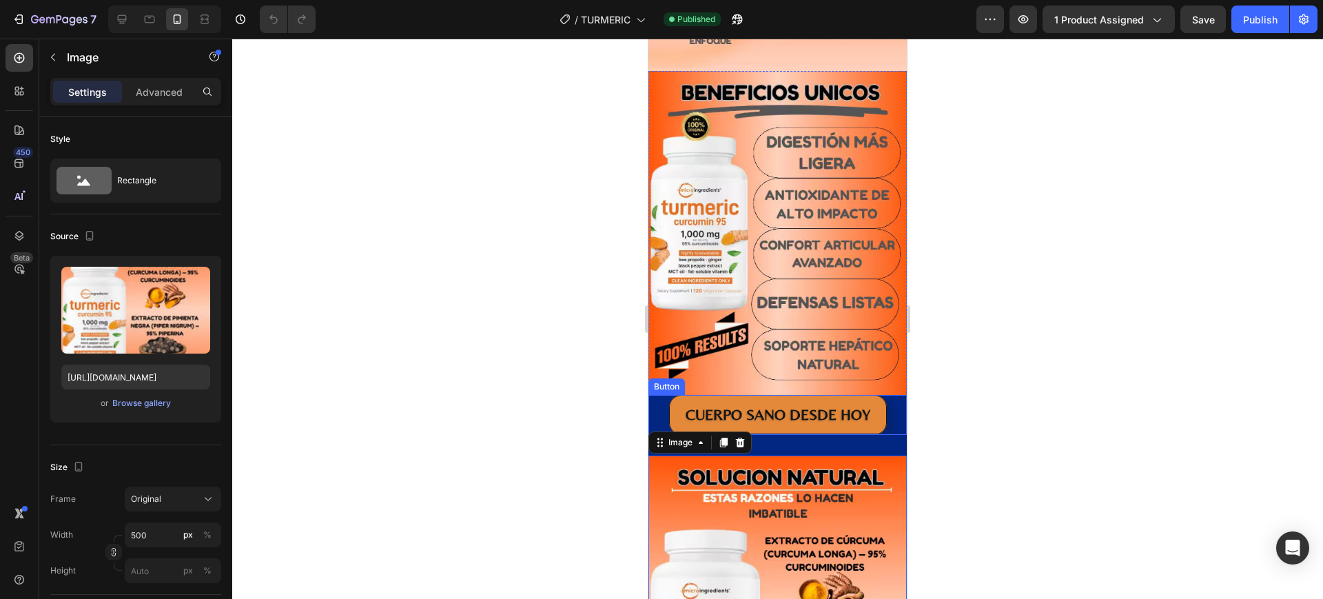
click at [885, 395] on div "CUERPO SANO DESDE HOY Button" at bounding box center [777, 415] width 258 height 40
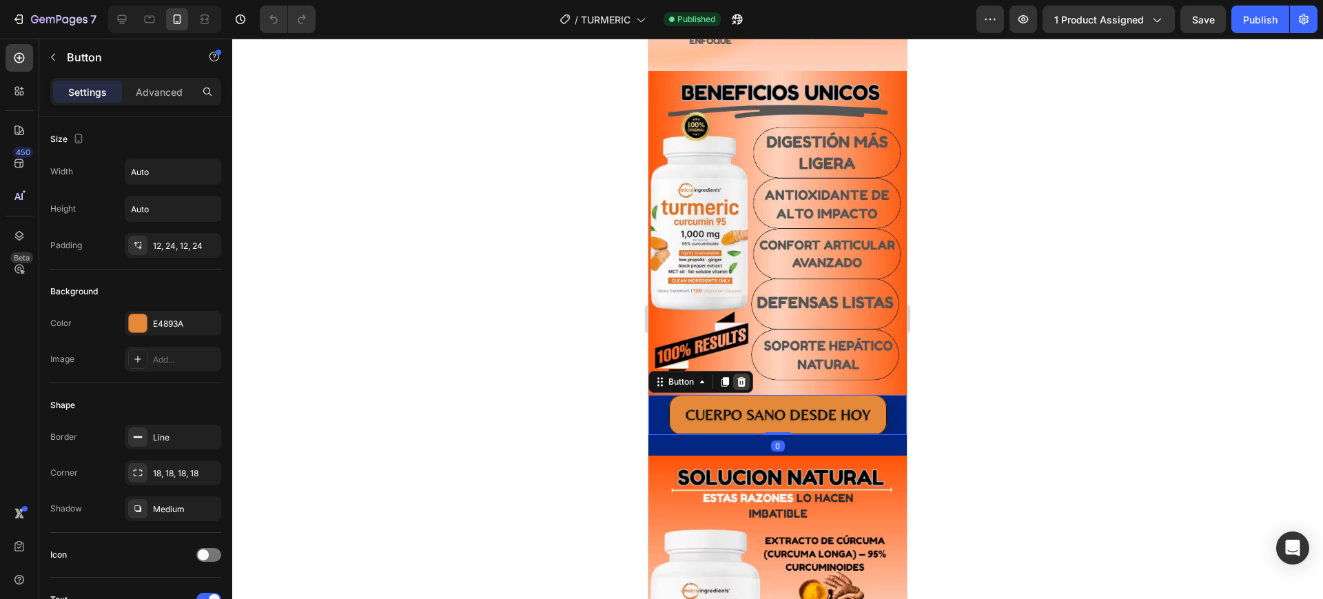
click at [734, 373] on div at bounding box center [741, 381] width 17 height 17
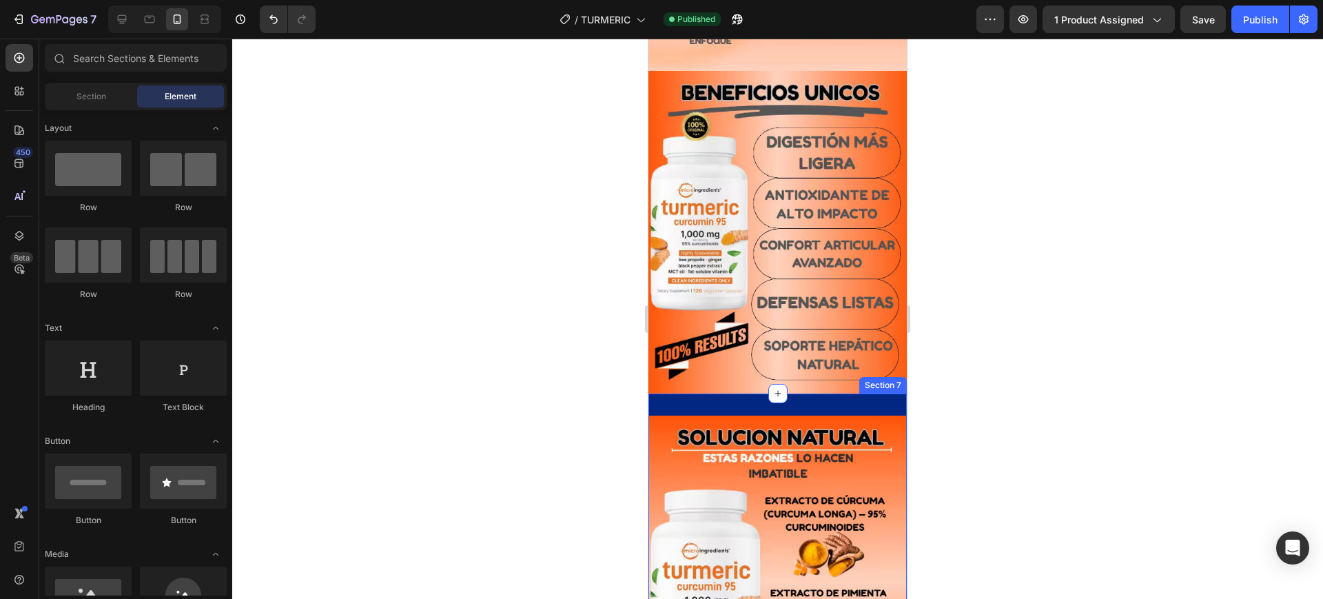
click at [875, 358] on div "Image Section 5 Image Section 6 Image Section 7 Root" at bounding box center [777, 335] width 258 height 3636
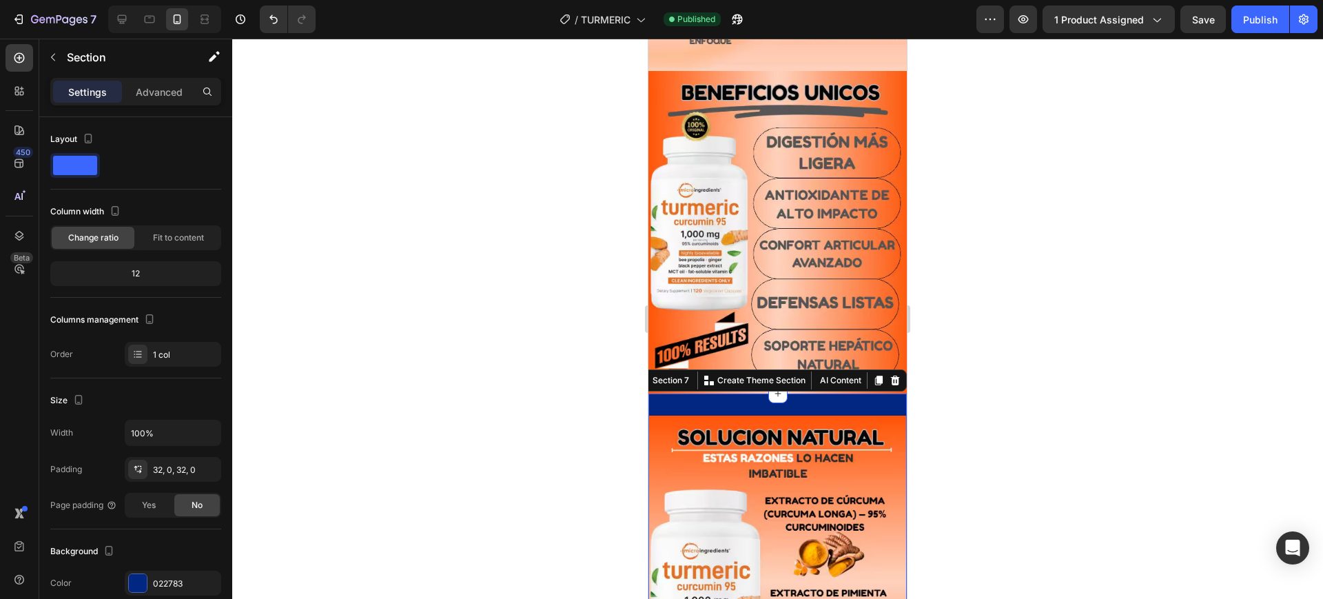
click at [865, 393] on div "Image Section 7 You can create reusable sections Create Theme Section AI Conten…" at bounding box center [777, 578] width 258 height 371
click at [154, 93] on p "Advanced" at bounding box center [159, 92] width 47 height 14
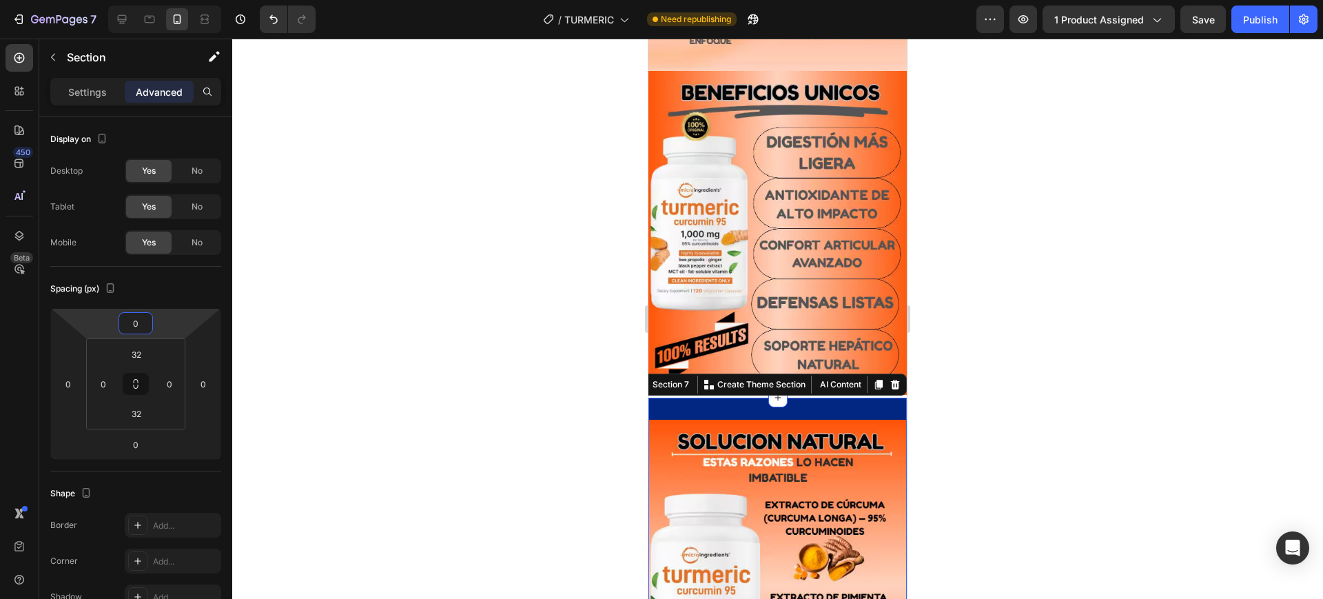
type input "-2"
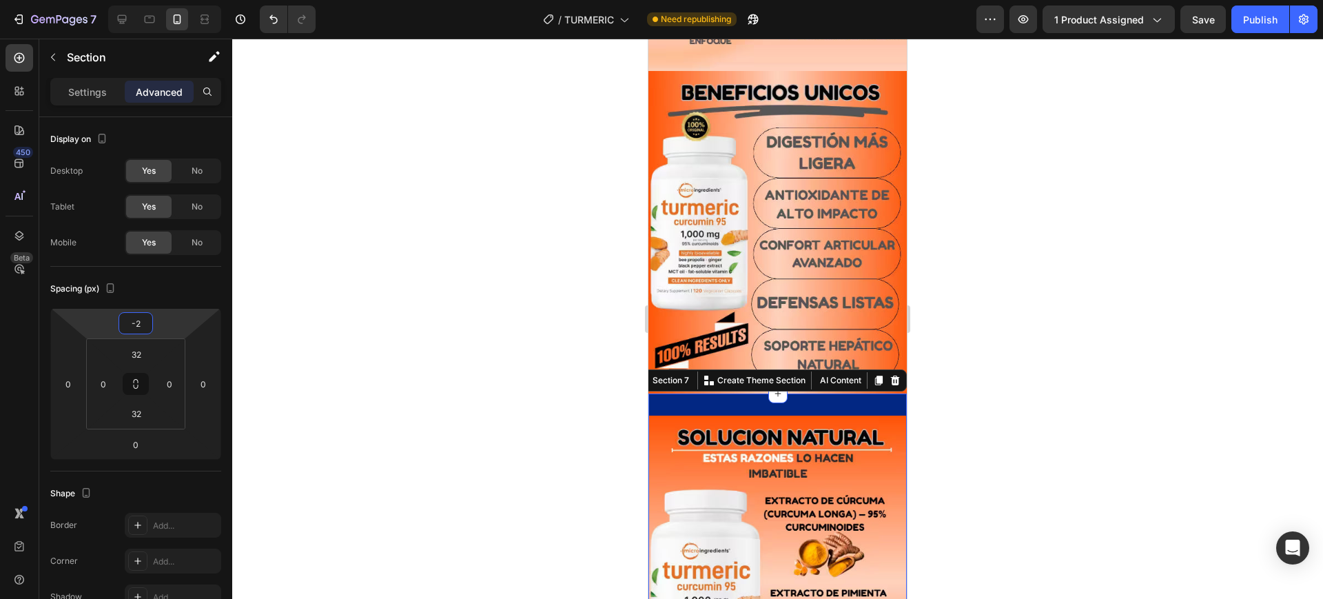
drag, startPoint x: 185, startPoint y: 318, endPoint x: 196, endPoint y: 318, distance: 11.0
click at [196, 0] on html "7 Version history / TURMERIC Need republishing Preview 1 product assigned Save …" at bounding box center [661, 0] width 1323 height 0
click at [692, 393] on div "Image Section 7 You can create reusable sections Create Theme Section AI Conten…" at bounding box center [777, 578] width 258 height 371
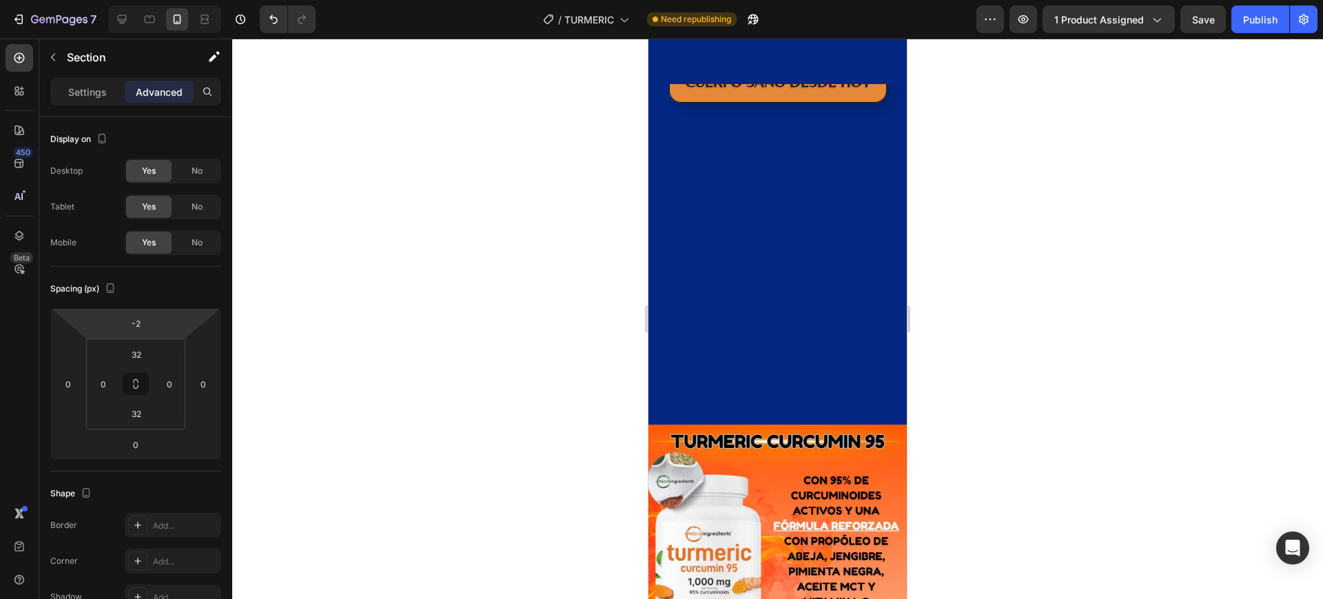
scroll to position [2239, 0]
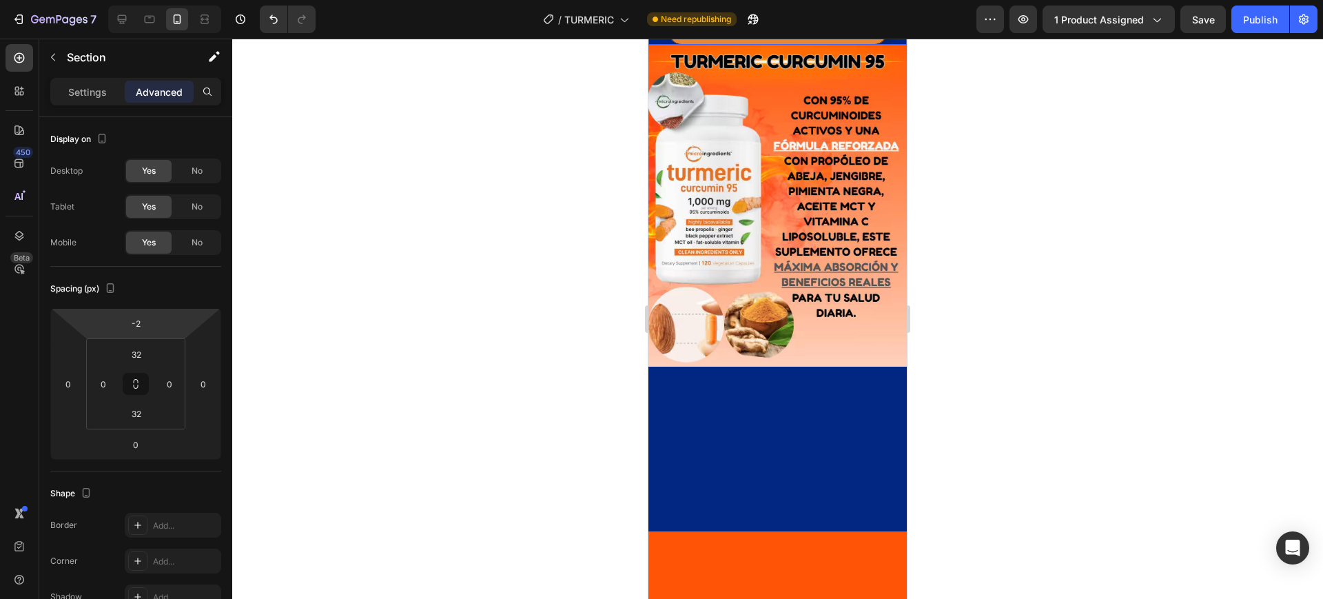
click at [889, 44] on div "CUERPO SANO DESDE HOY Button" at bounding box center [777, 24] width 258 height 40
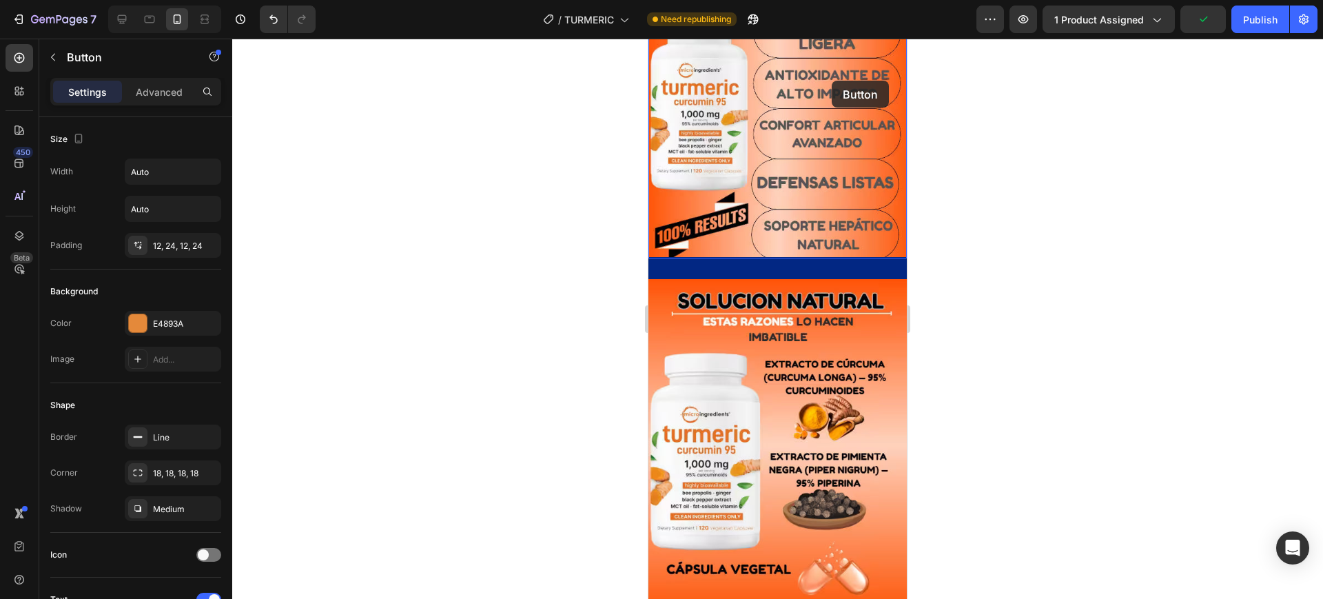
scroll to position [1646, 0]
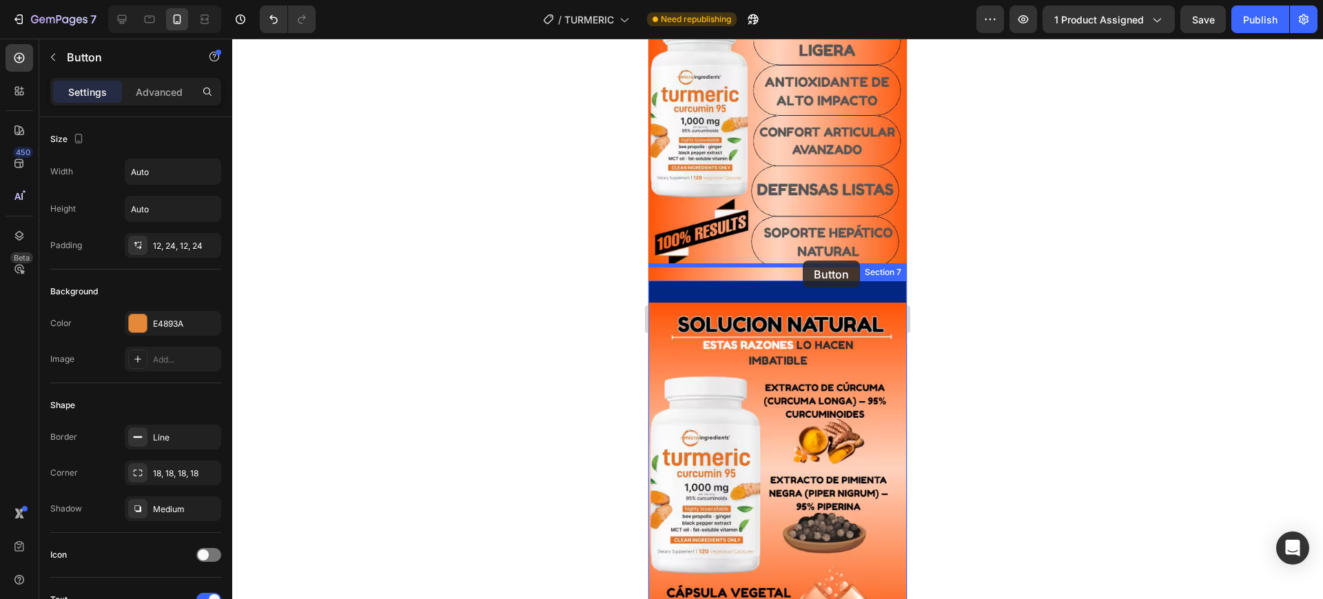
drag, startPoint x: 885, startPoint y: 340, endPoint x: 802, endPoint y: 260, distance: 115.0
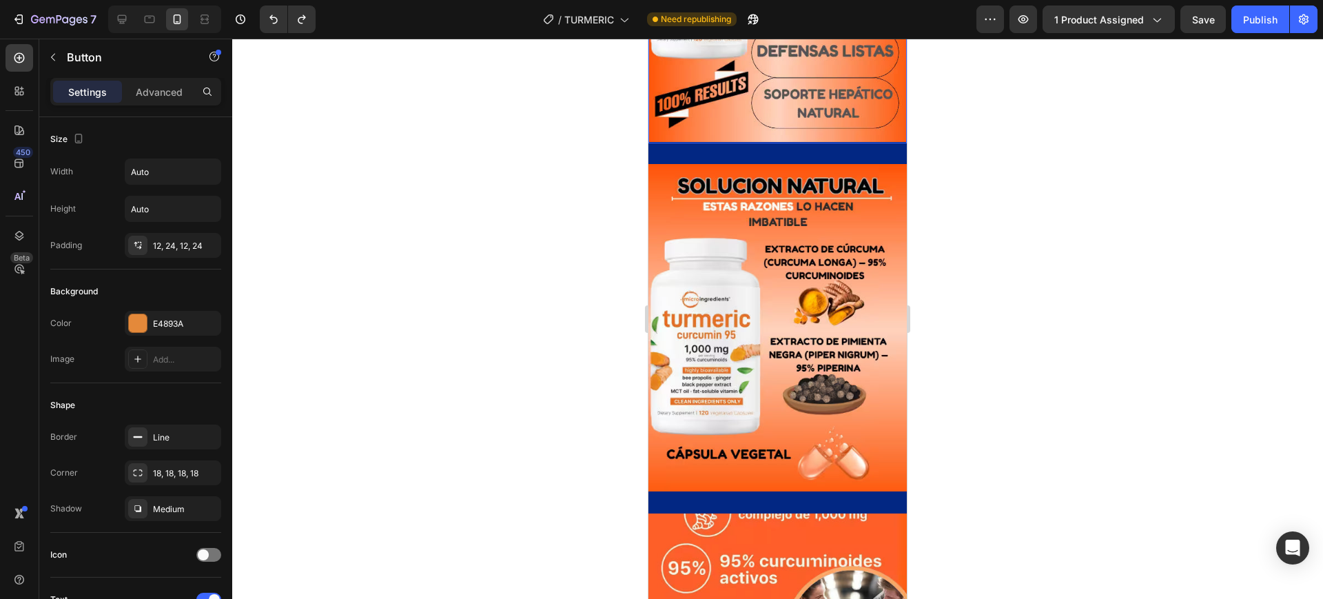
scroll to position [1819, 0]
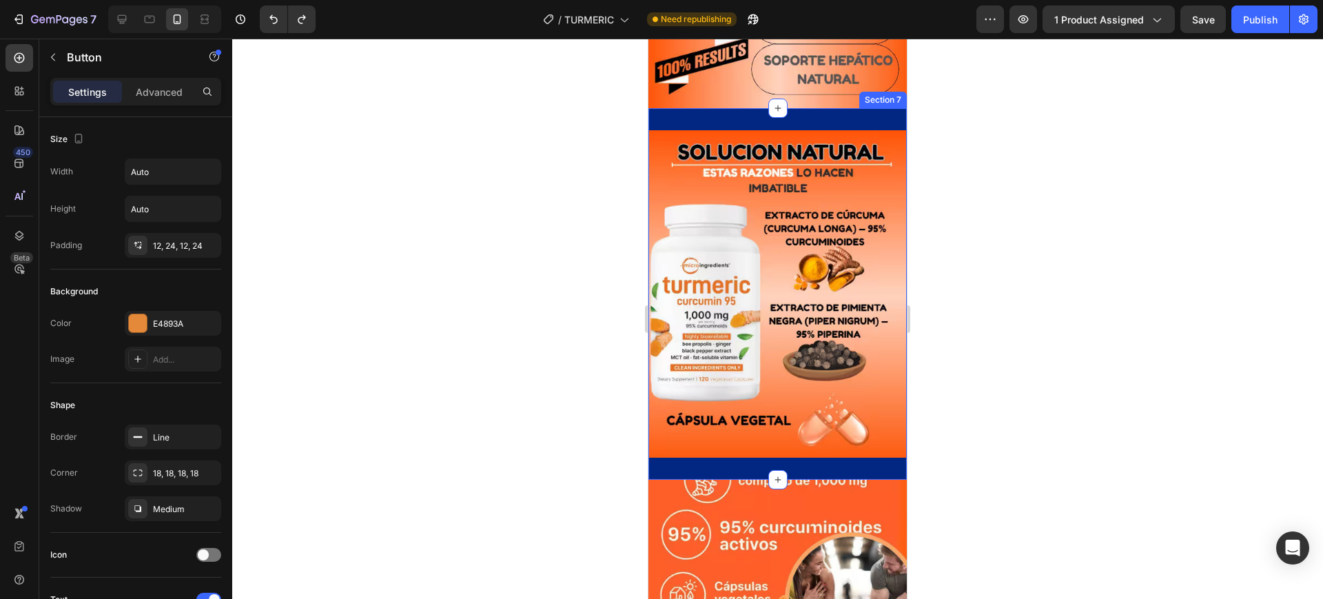
click at [825, 108] on div "Image Section 7" at bounding box center [777, 293] width 258 height 371
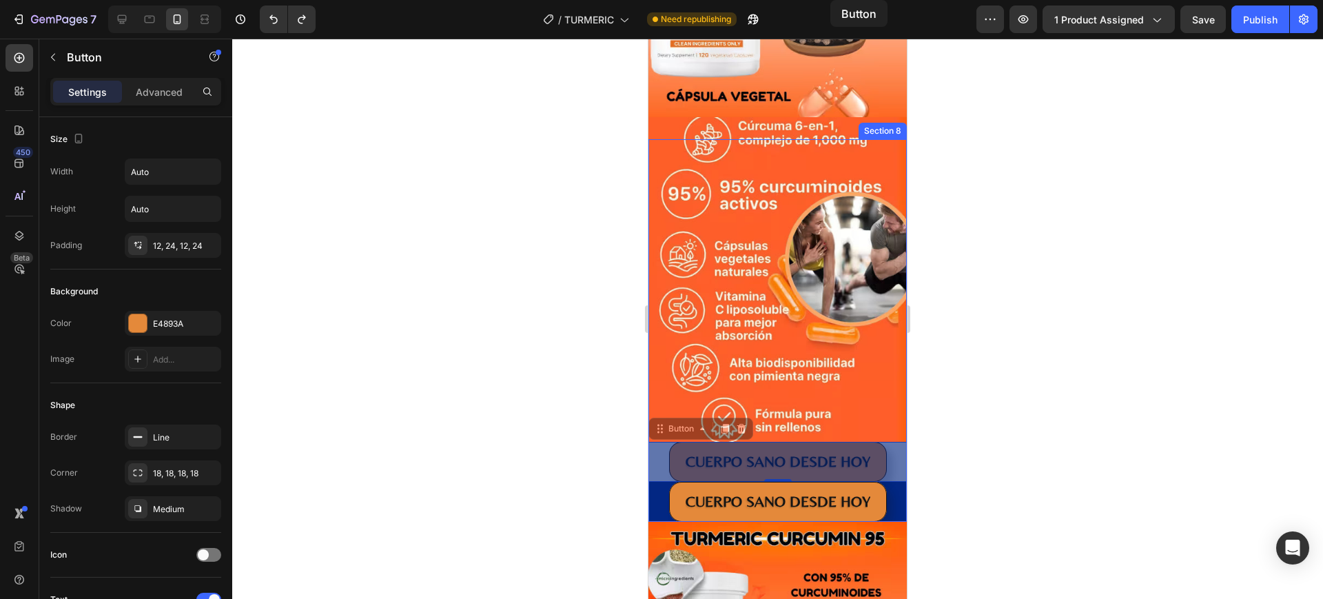
scroll to position [1807, 0]
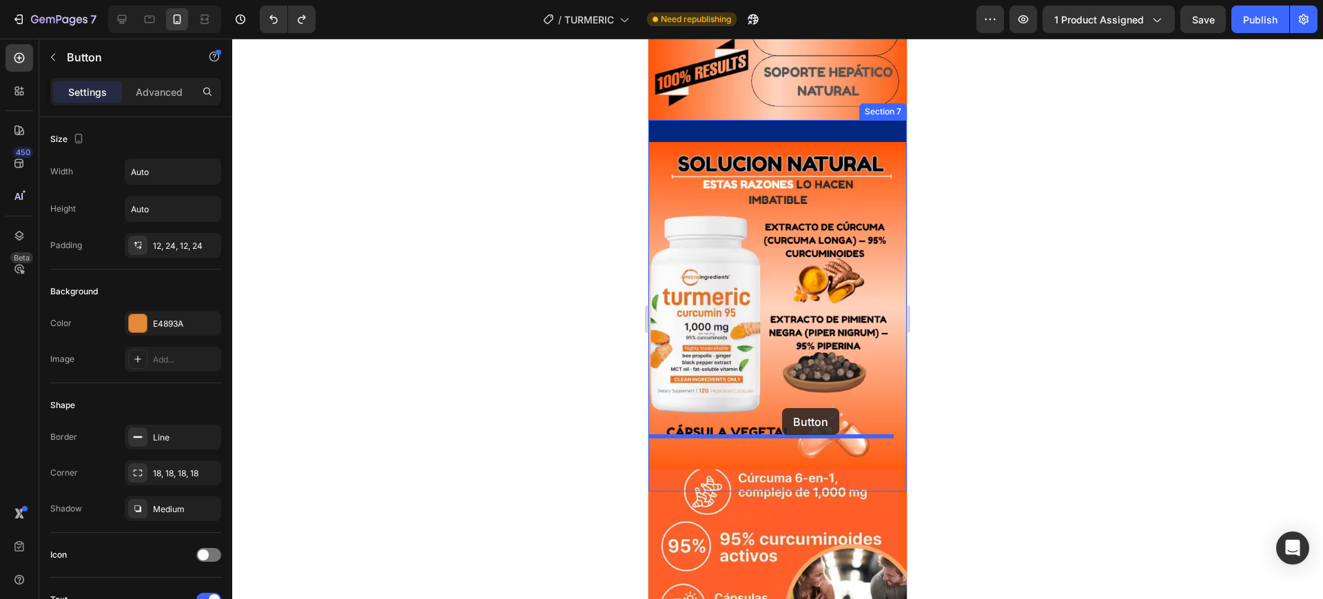
drag, startPoint x: 882, startPoint y: 227, endPoint x: 782, endPoint y: 408, distance: 206.6
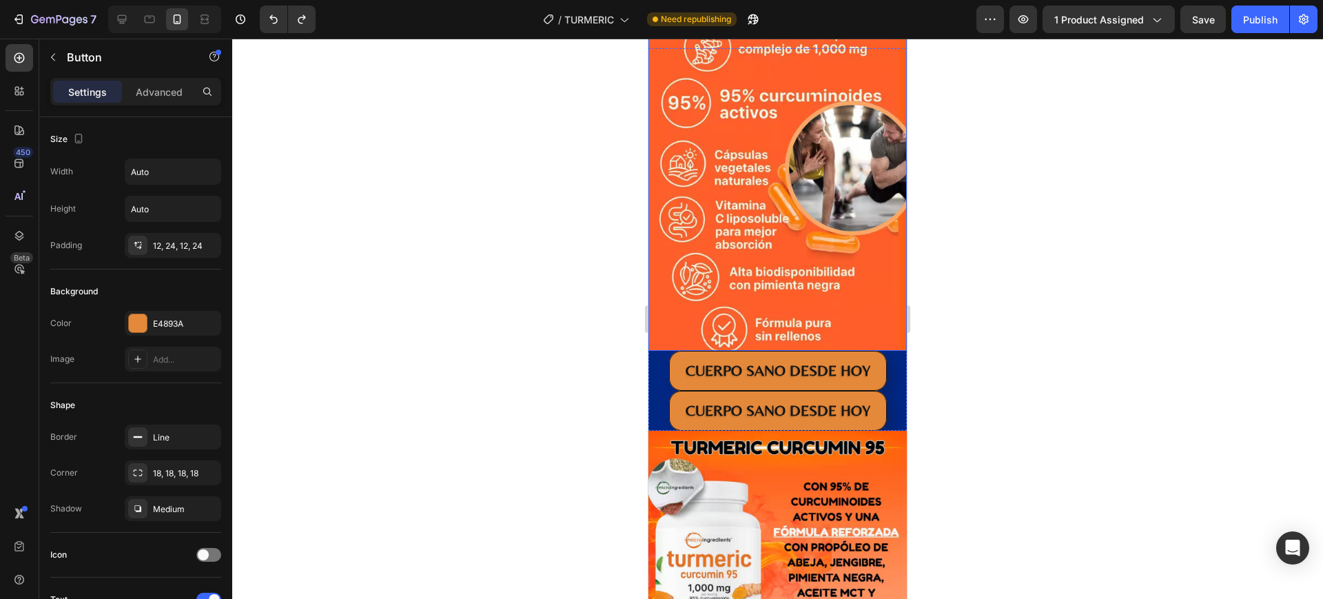
scroll to position [2410, 0]
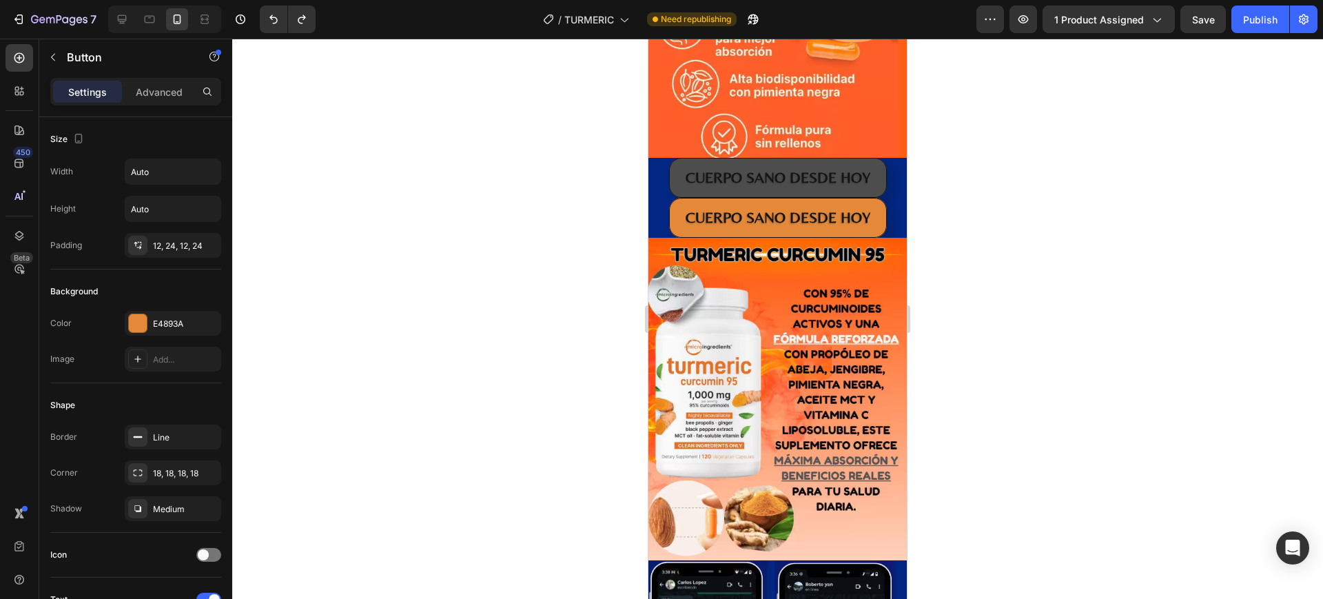
click at [879, 158] on button "CUERPO SANO DESDE [DATE]" at bounding box center [778, 178] width 218 height 40
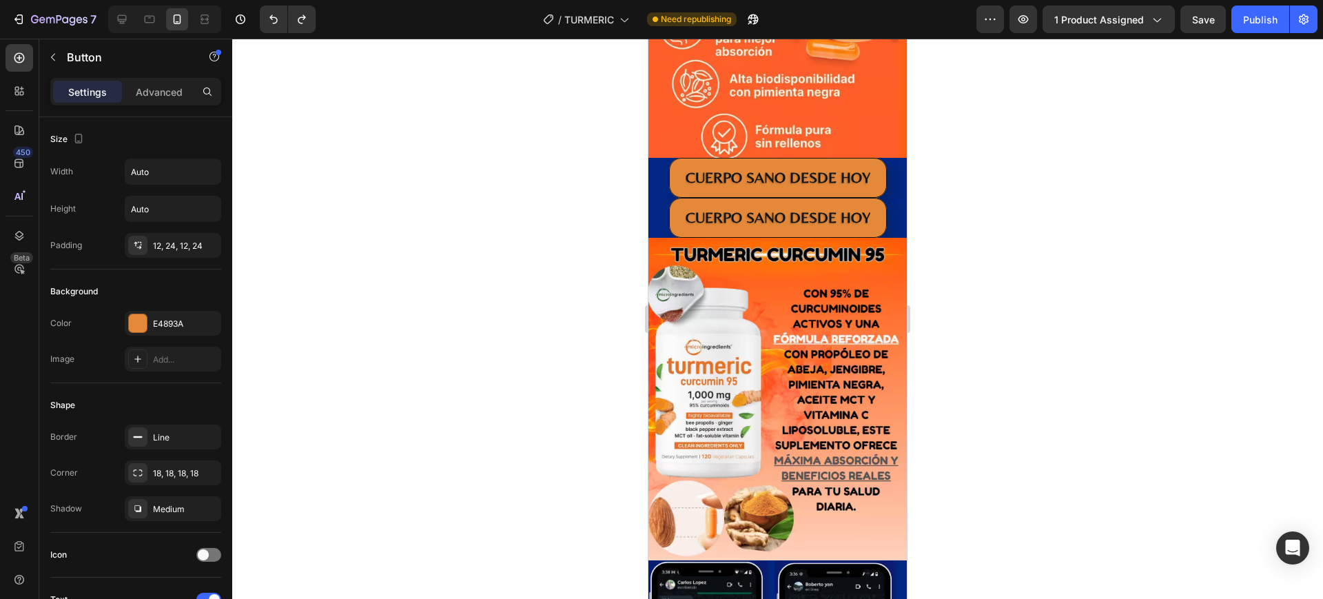
click at [884, 158] on div "CUERPO SANO DESDE HOY Button" at bounding box center [777, 178] width 258 height 40
click at [884, 167] on div "CUERPO SANO DESDE HOY Button" at bounding box center [777, 178] width 258 height 40
click at [1089, 246] on div at bounding box center [777, 319] width 1090 height 560
click at [656, 167] on div "CUERPO SANO DESDE HOY Button" at bounding box center [777, 178] width 258 height 40
click at [741, 140] on icon at bounding box center [741, 145] width 9 height 10
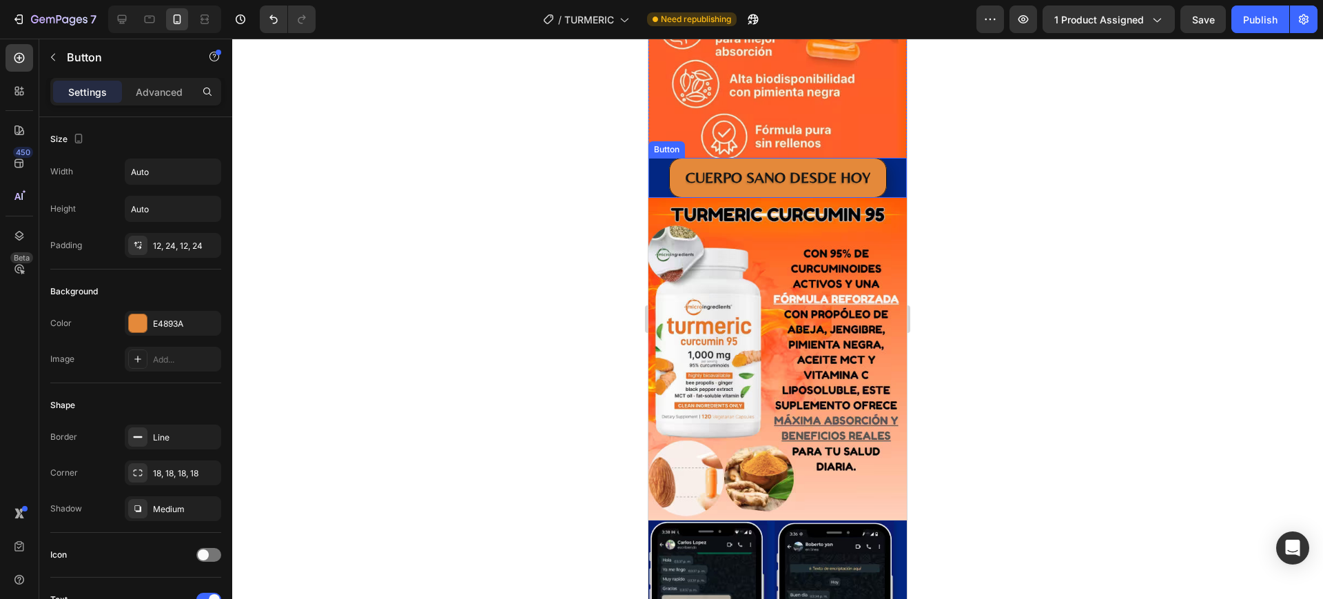
click at [890, 158] on div "CUERPO SANO DESDE HOY Button" at bounding box center [777, 178] width 258 height 40
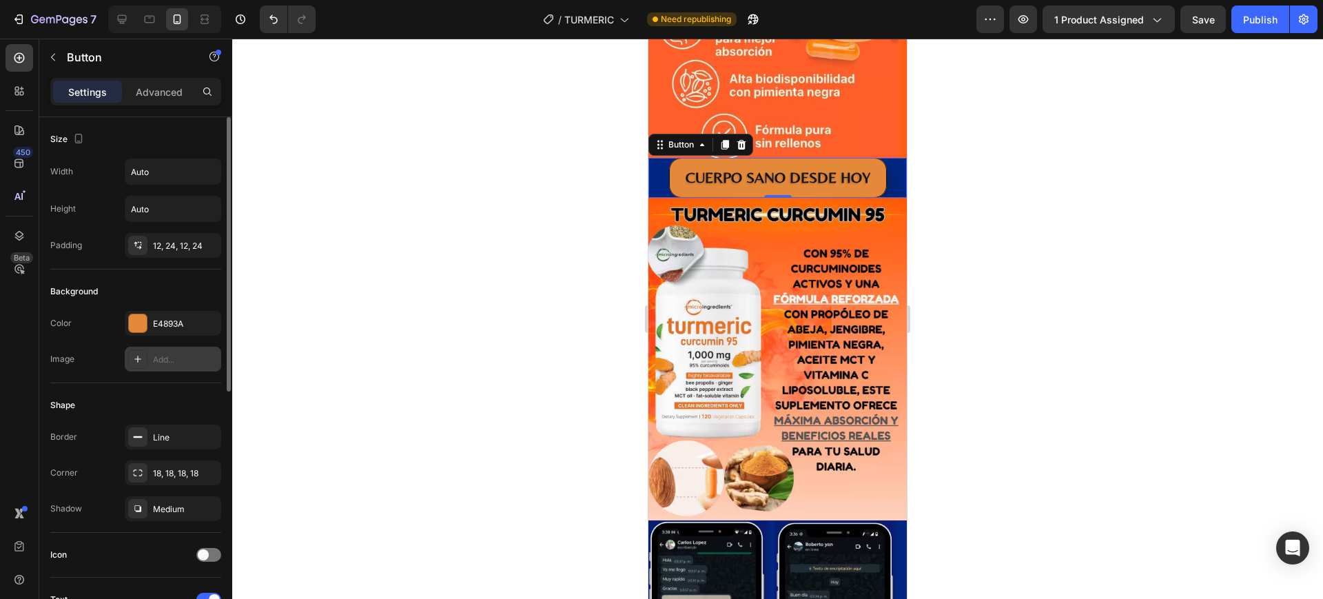
click at [130, 364] on div at bounding box center [137, 358] width 19 height 19
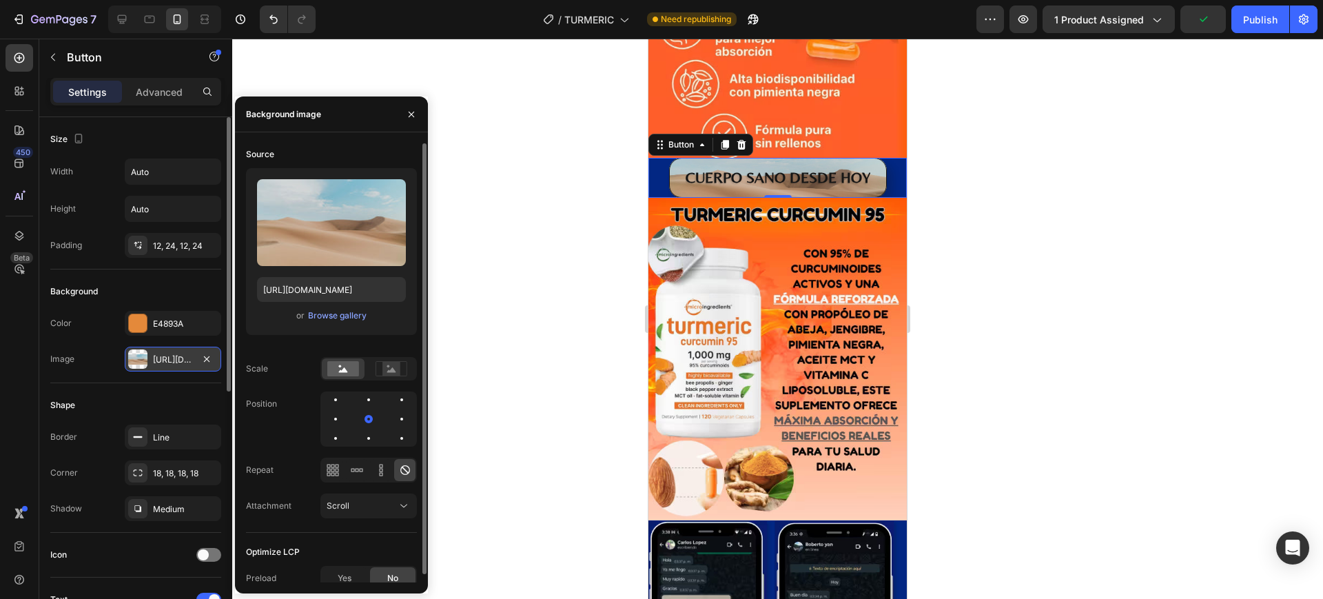
scroll to position [8, 0]
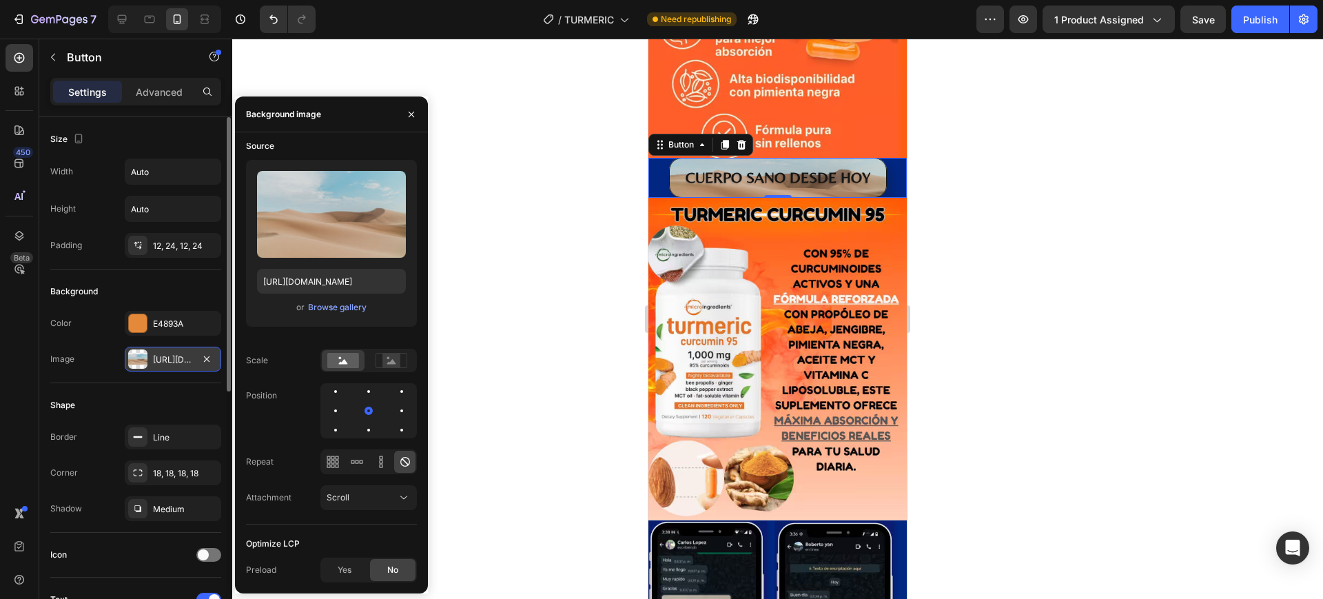
click at [514, 355] on div at bounding box center [777, 319] width 1090 height 560
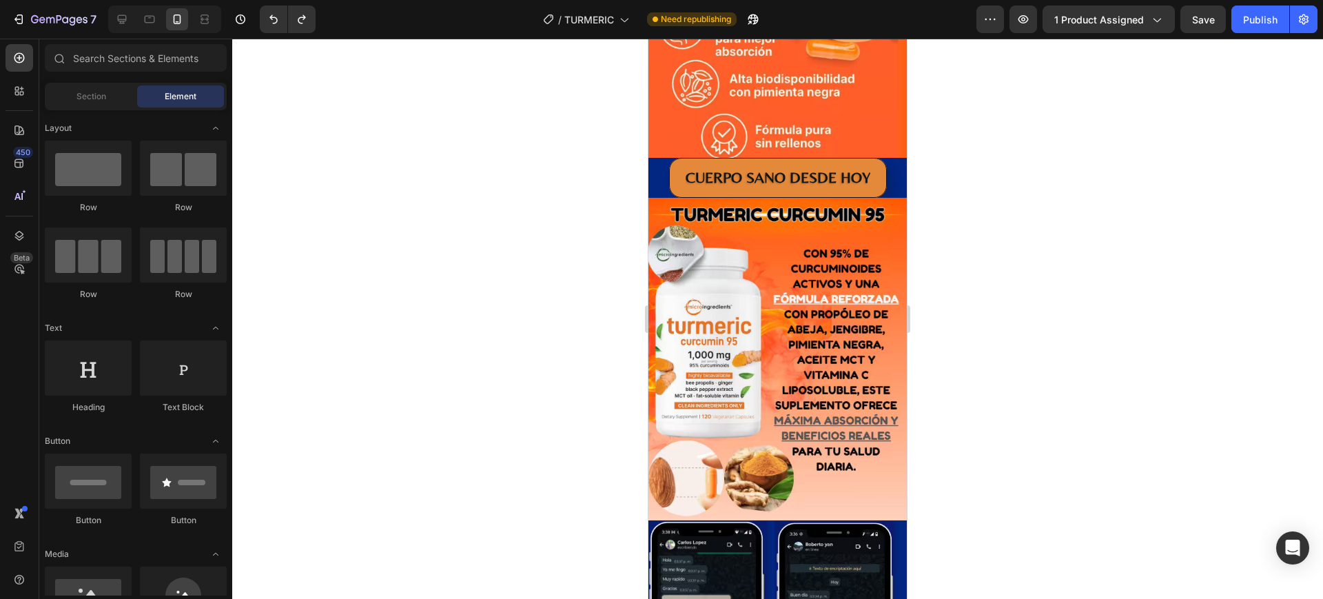
click at [960, 141] on div at bounding box center [777, 319] width 1090 height 560
click at [886, 165] on div "CUERPO SANO DESDE HOY Button 0" at bounding box center [777, 178] width 258 height 40
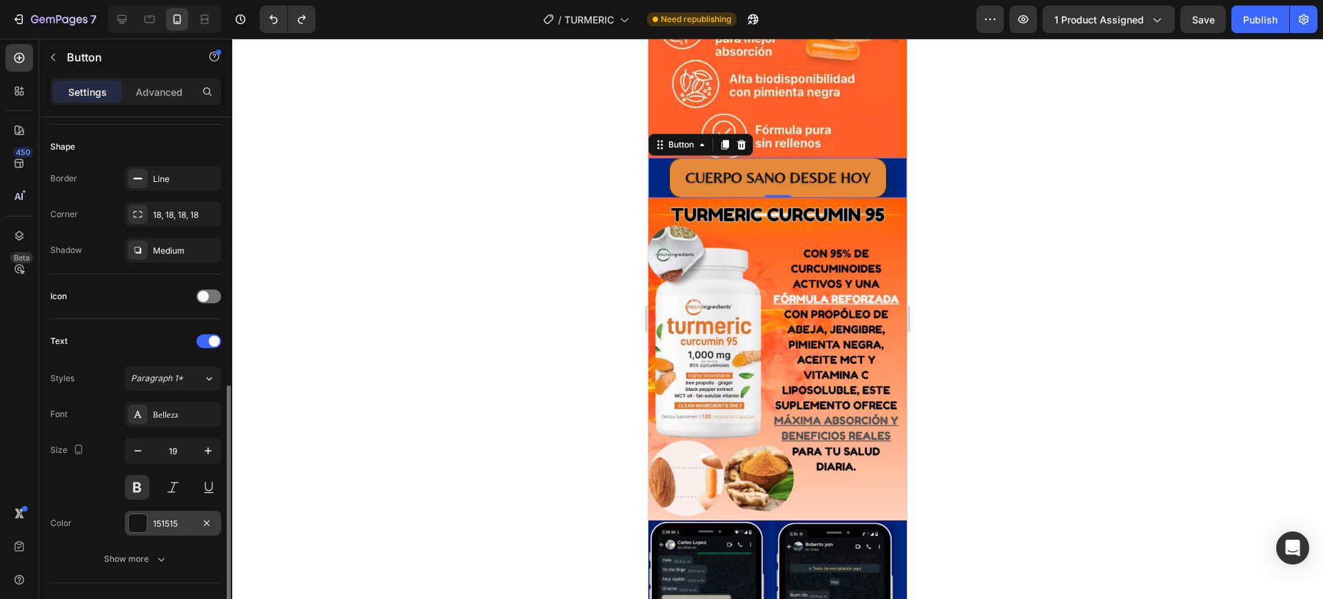
scroll to position [431, 0]
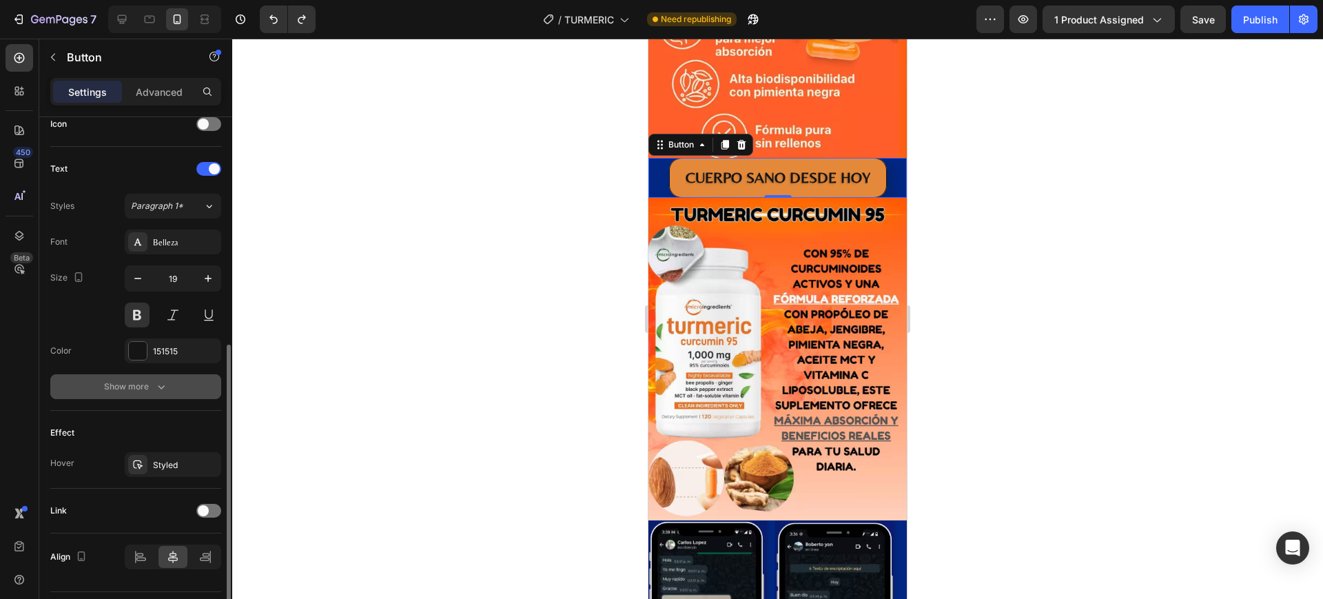
click at [155, 386] on icon "button" at bounding box center [161, 387] width 14 height 14
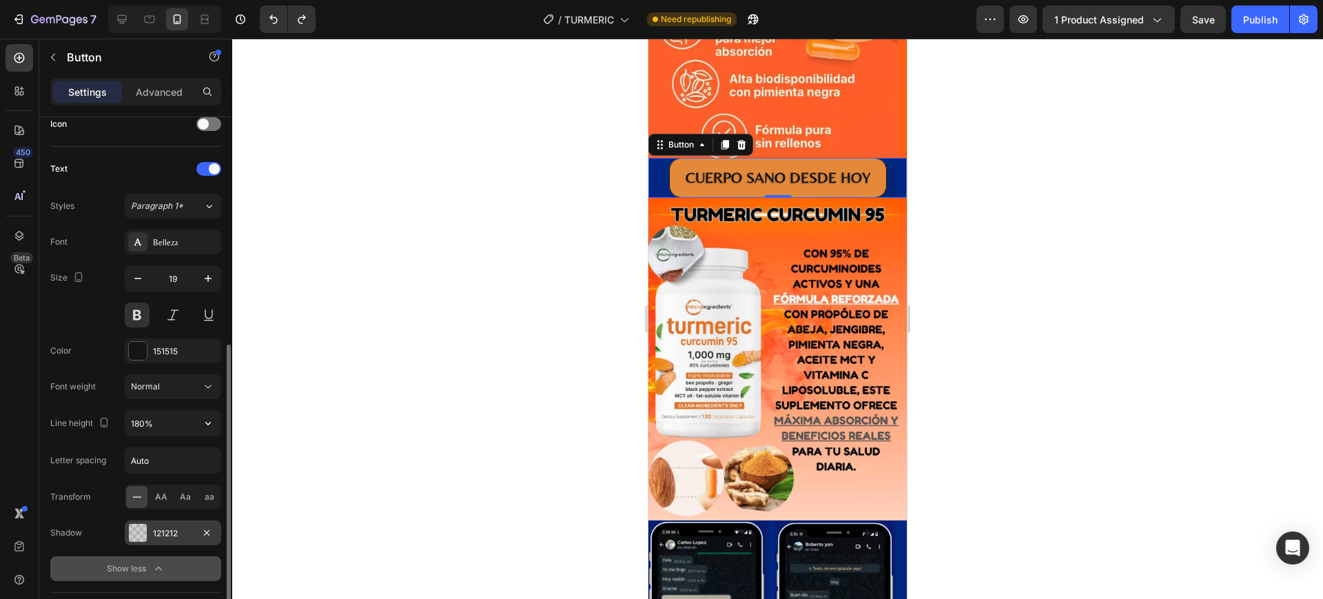
scroll to position [603, 0]
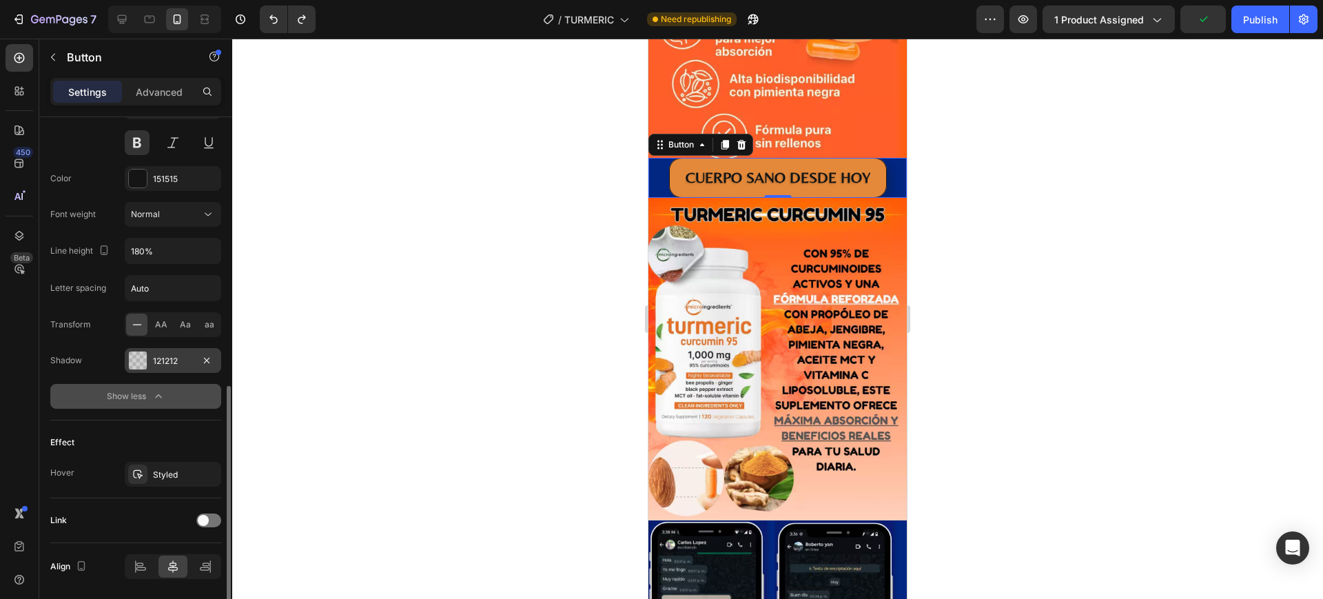
click at [141, 351] on div at bounding box center [138, 360] width 18 height 18
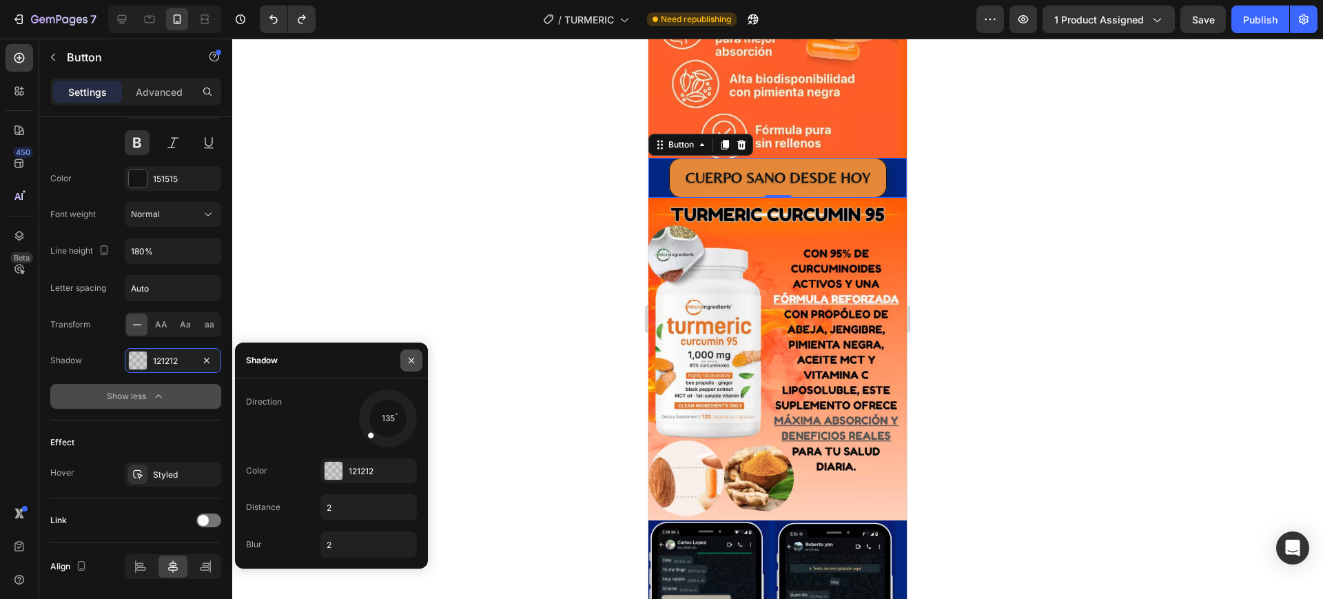
click at [417, 352] on button "button" at bounding box center [411, 360] width 22 height 22
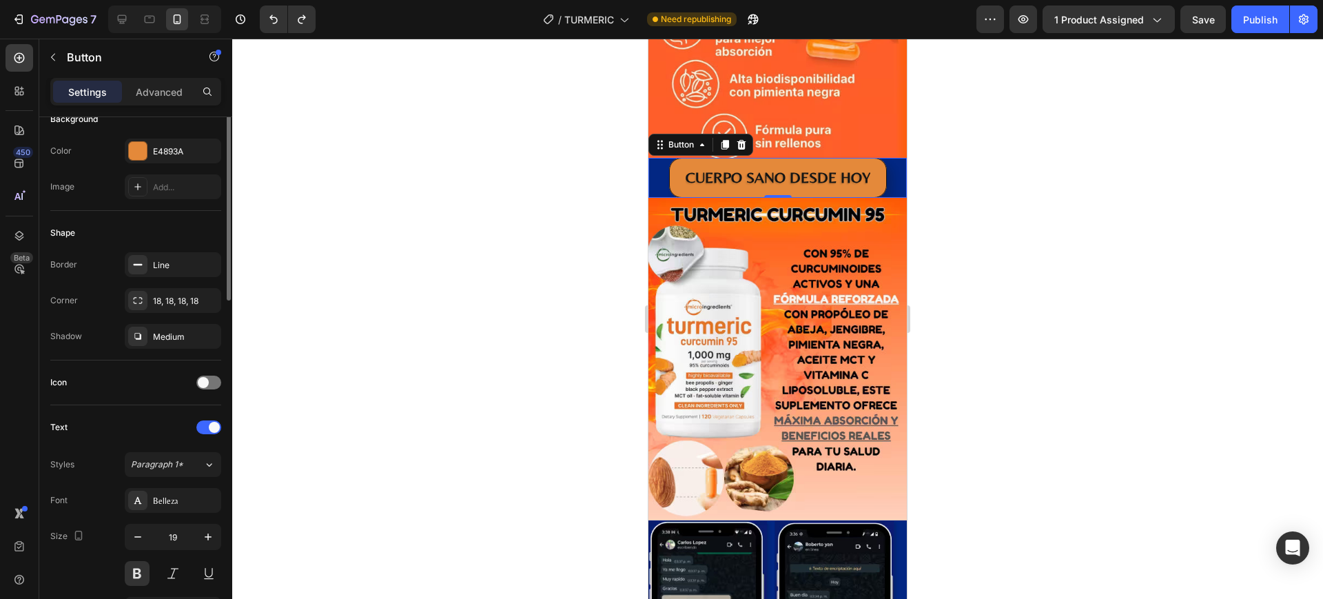
scroll to position [86, 0]
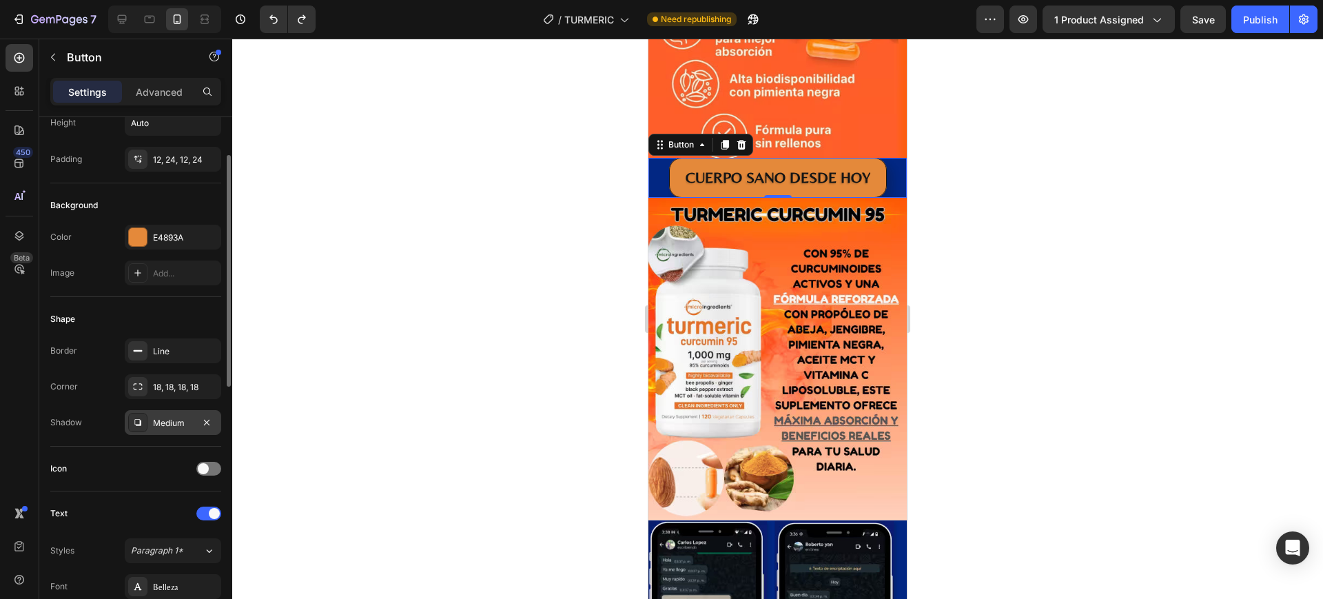
click at [183, 422] on div "Medium" at bounding box center [173, 423] width 40 height 12
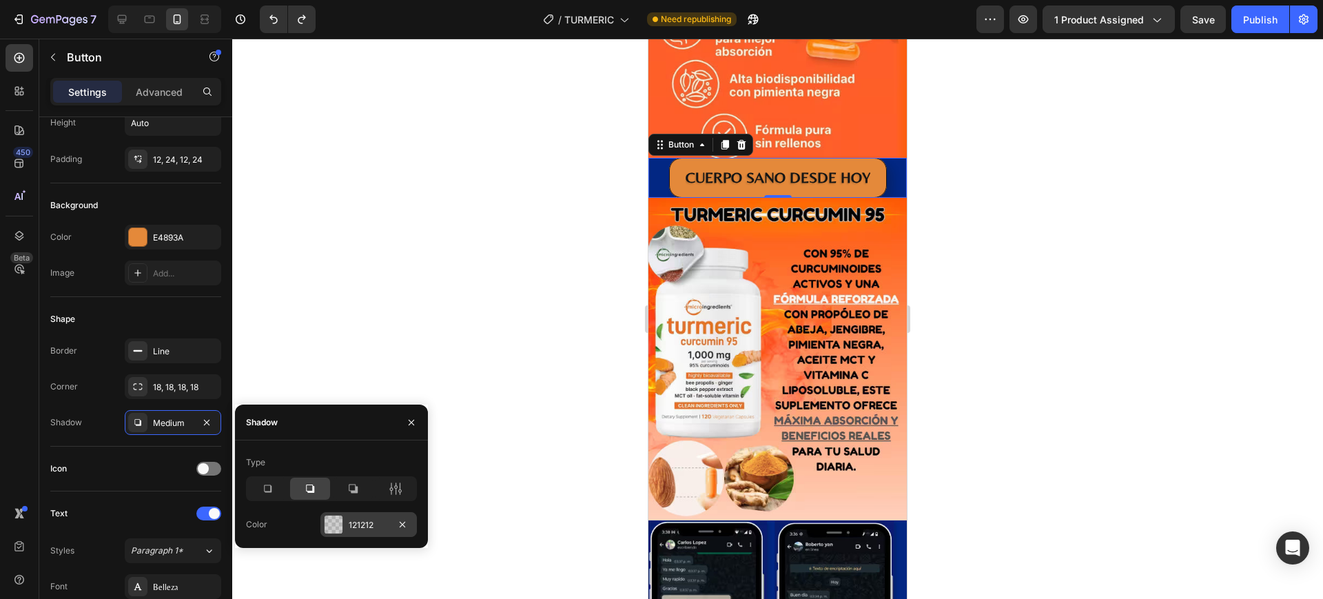
click at [342, 524] on div at bounding box center [333, 524] width 18 height 18
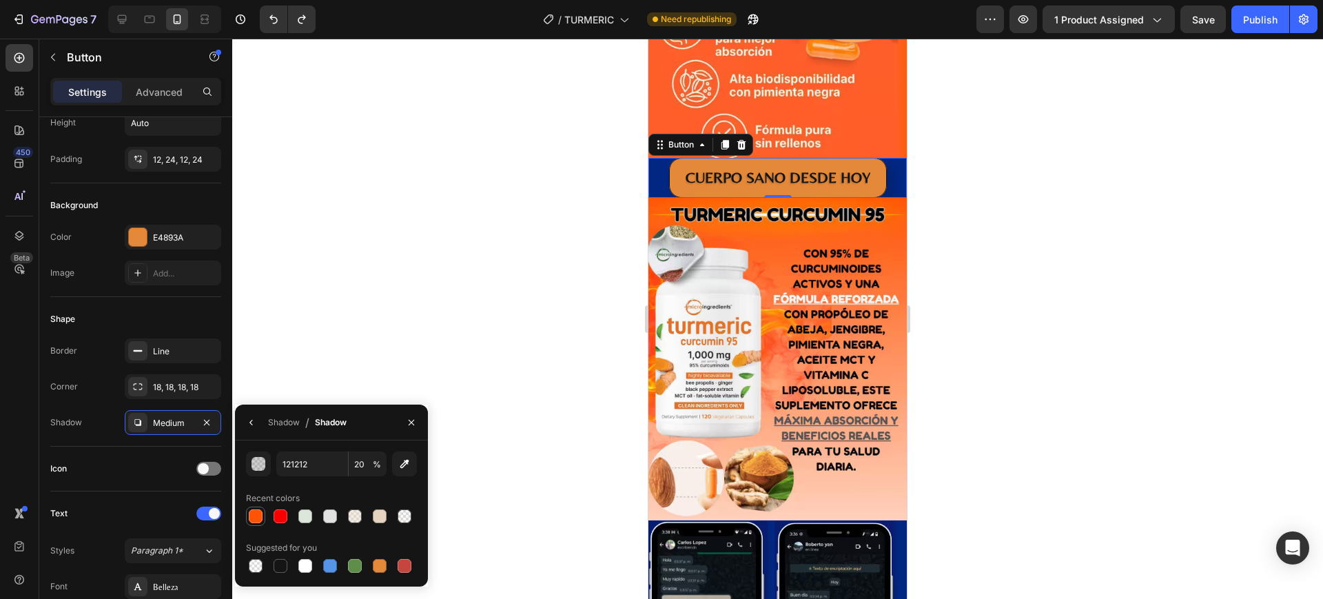
click at [255, 512] on div at bounding box center [256, 516] width 14 height 14
type input "FF5305"
type input "100"
click at [160, 417] on div "Medium" at bounding box center [173, 423] width 40 height 12
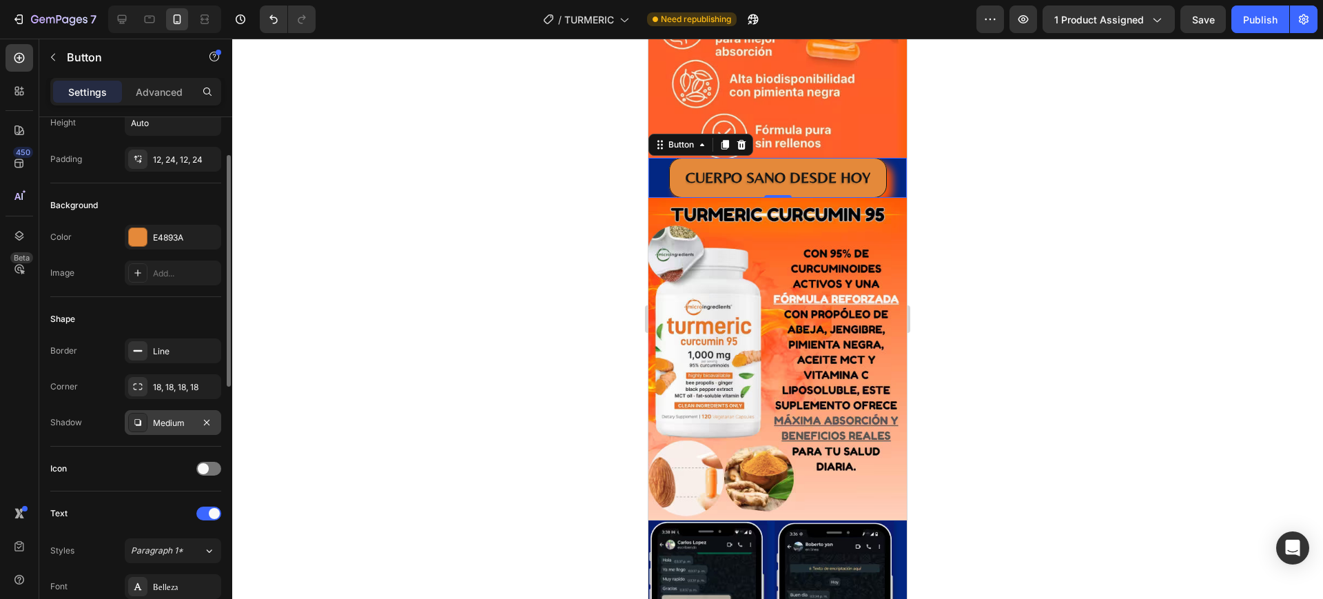
click at [160, 420] on div "Medium" at bounding box center [173, 423] width 40 height 12
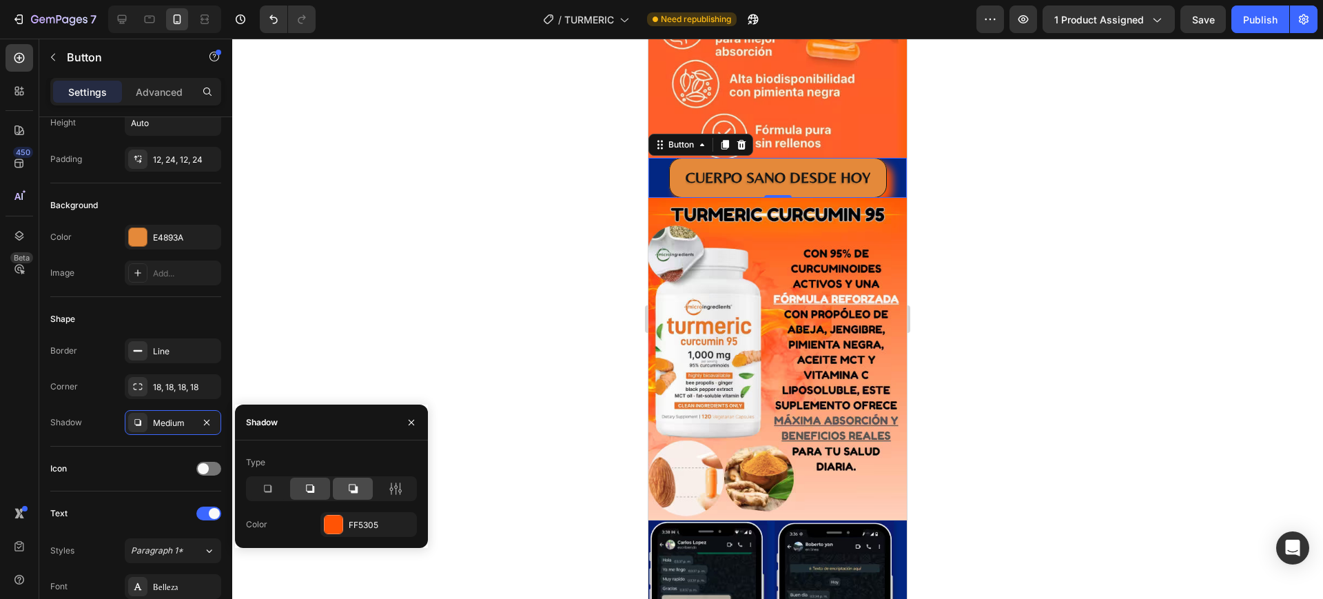
click at [351, 491] on icon at bounding box center [353, 488] width 9 height 9
click at [400, 484] on icon at bounding box center [399, 488] width 3 height 12
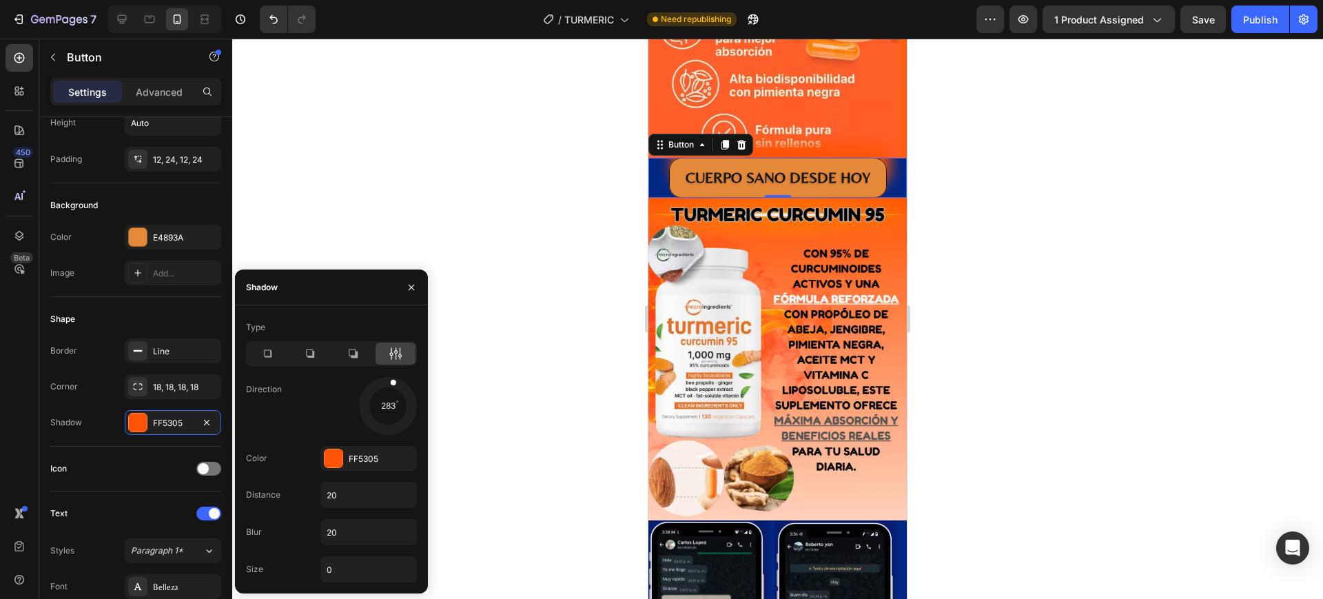
drag, startPoint x: 404, startPoint y: 420, endPoint x: 393, endPoint y: 375, distance: 46.8
click at [393, 375] on div at bounding box center [391, 391] width 15 height 32
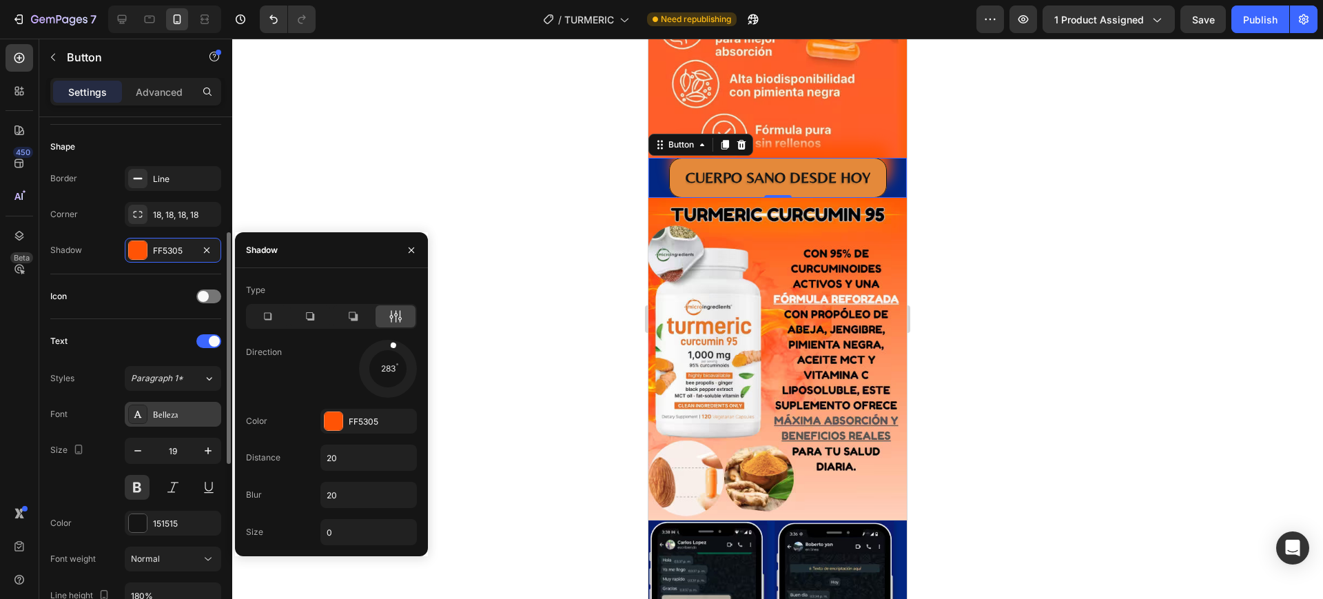
scroll to position [431, 0]
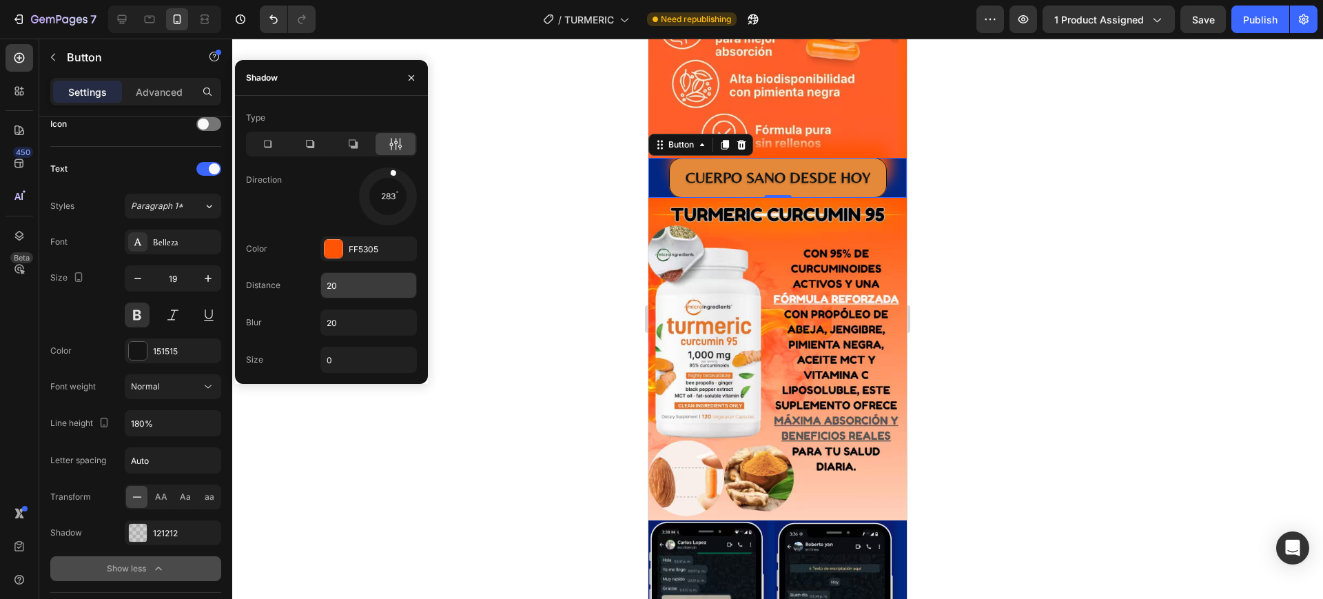
click at [377, 288] on input "20" at bounding box center [368, 285] width 95 height 25
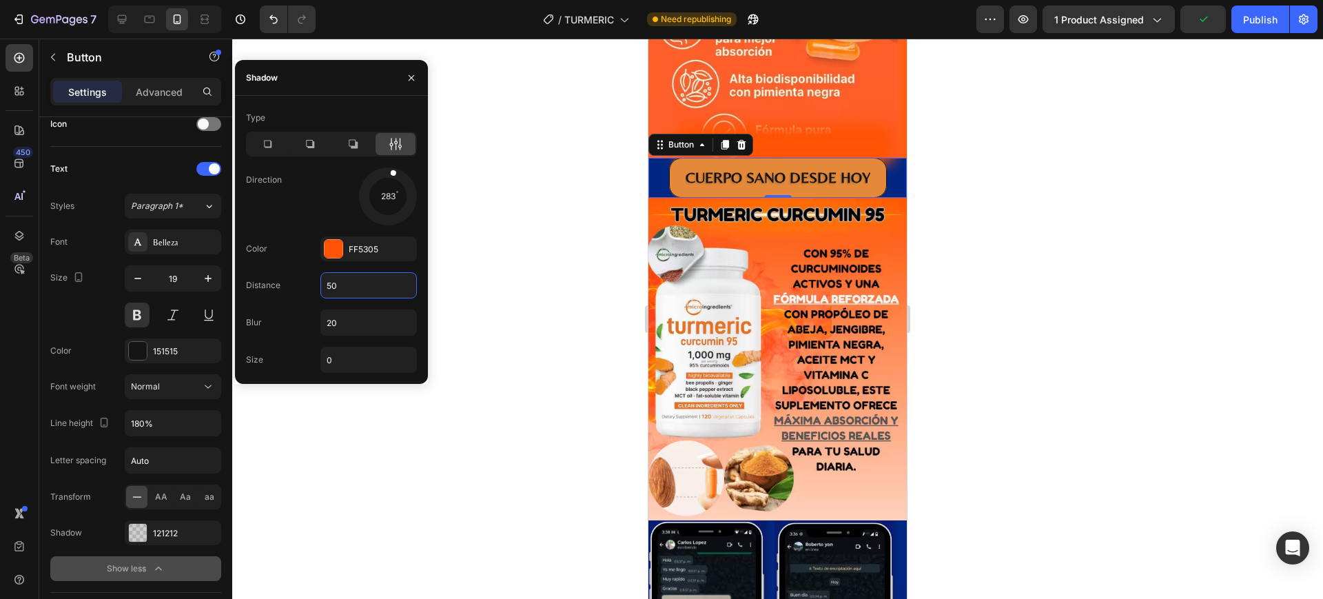
type input "5"
type input "10"
click at [492, 264] on div at bounding box center [777, 319] width 1090 height 560
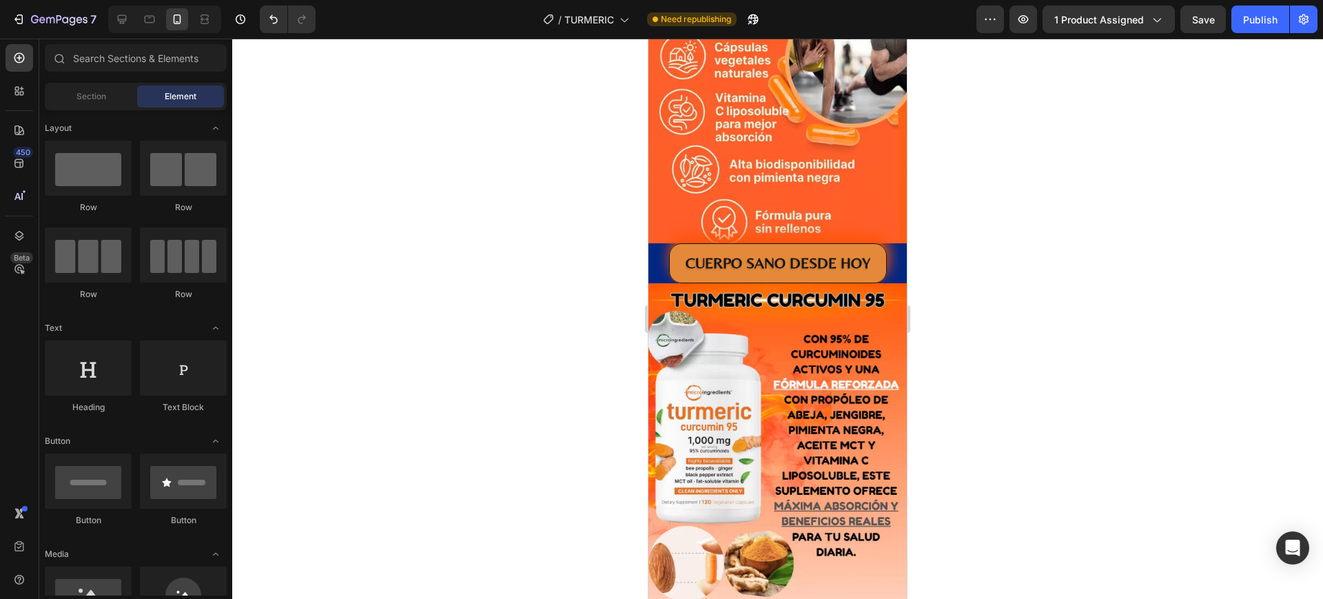
scroll to position [2323, 0]
click at [1023, 222] on div at bounding box center [777, 319] width 1090 height 560
click at [887, 254] on div "CUERPO SANO DESDE HOY Button 0" at bounding box center [777, 264] width 258 height 40
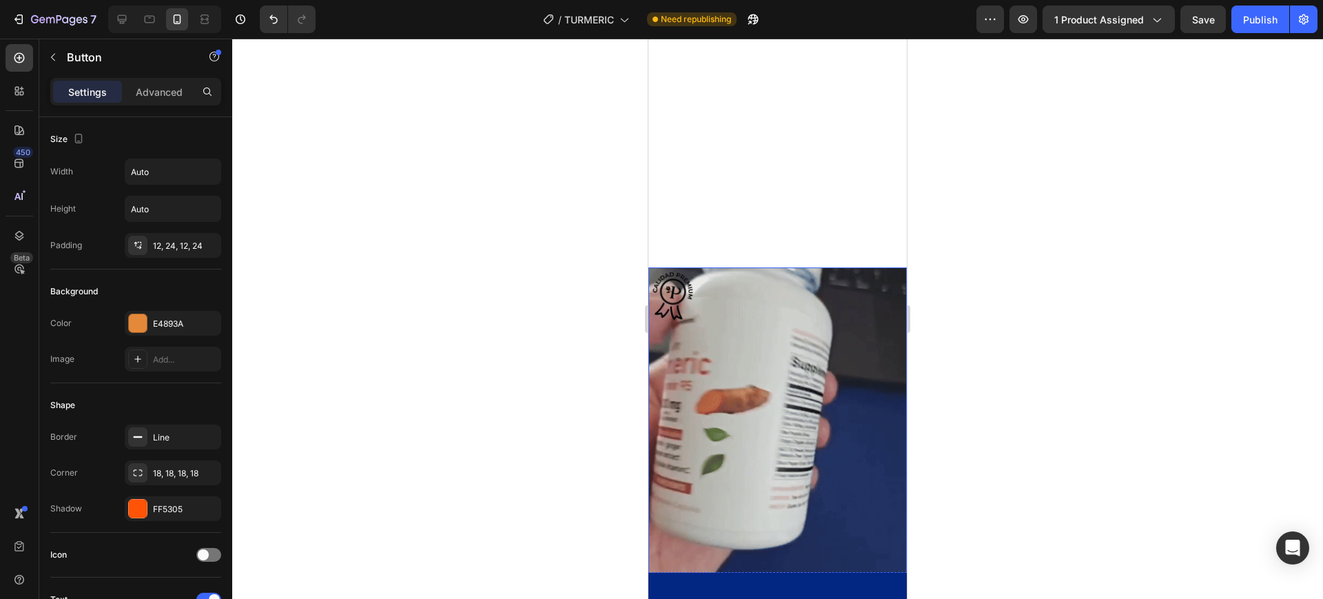
scroll to position [517, 0]
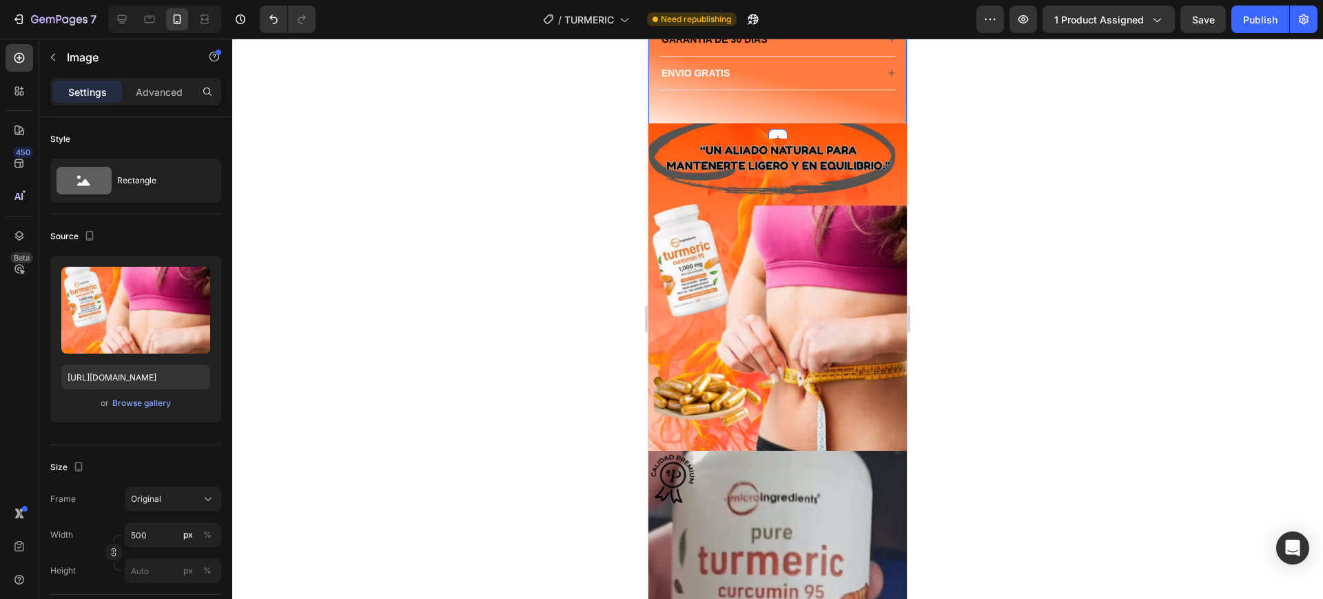
click at [864, 131] on img at bounding box center [777, 286] width 258 height 327
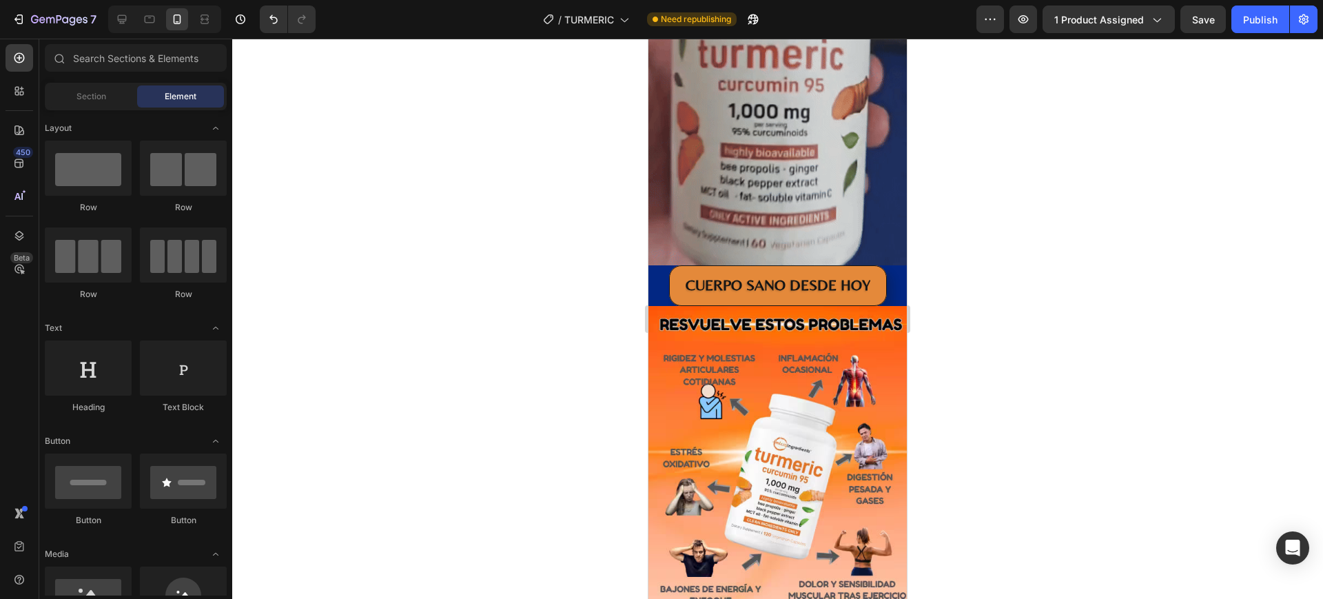
scroll to position [1497, 0]
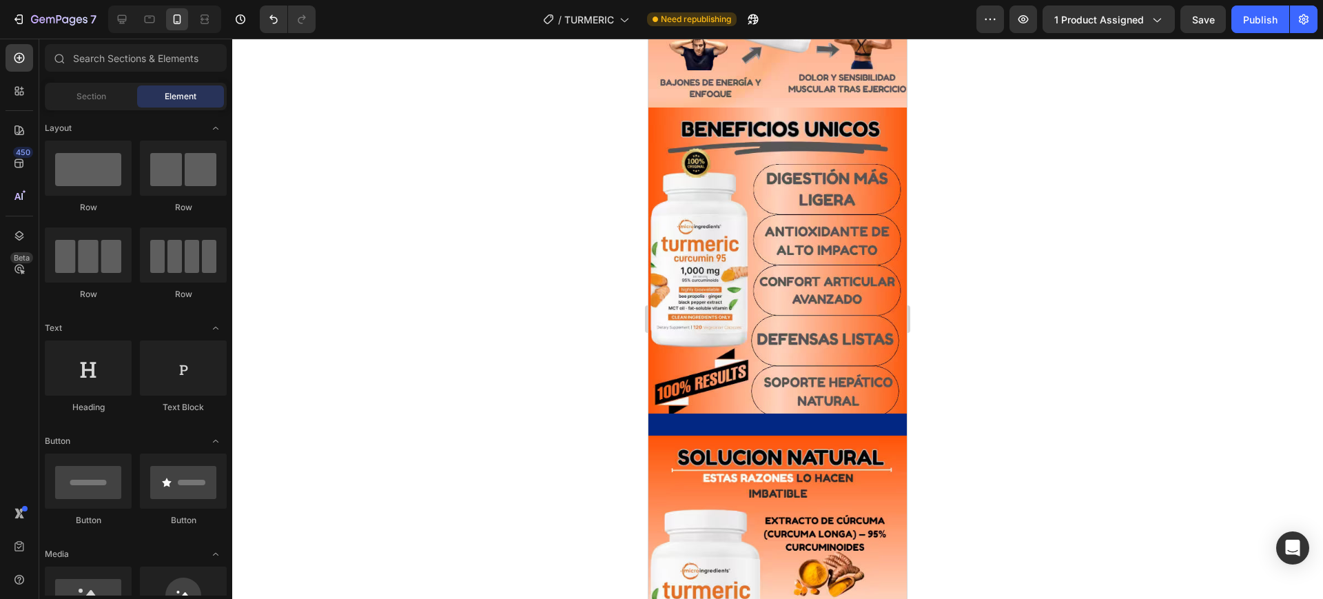
click at [890, 424] on div "Image Section 7" at bounding box center [777, 590] width 258 height 355
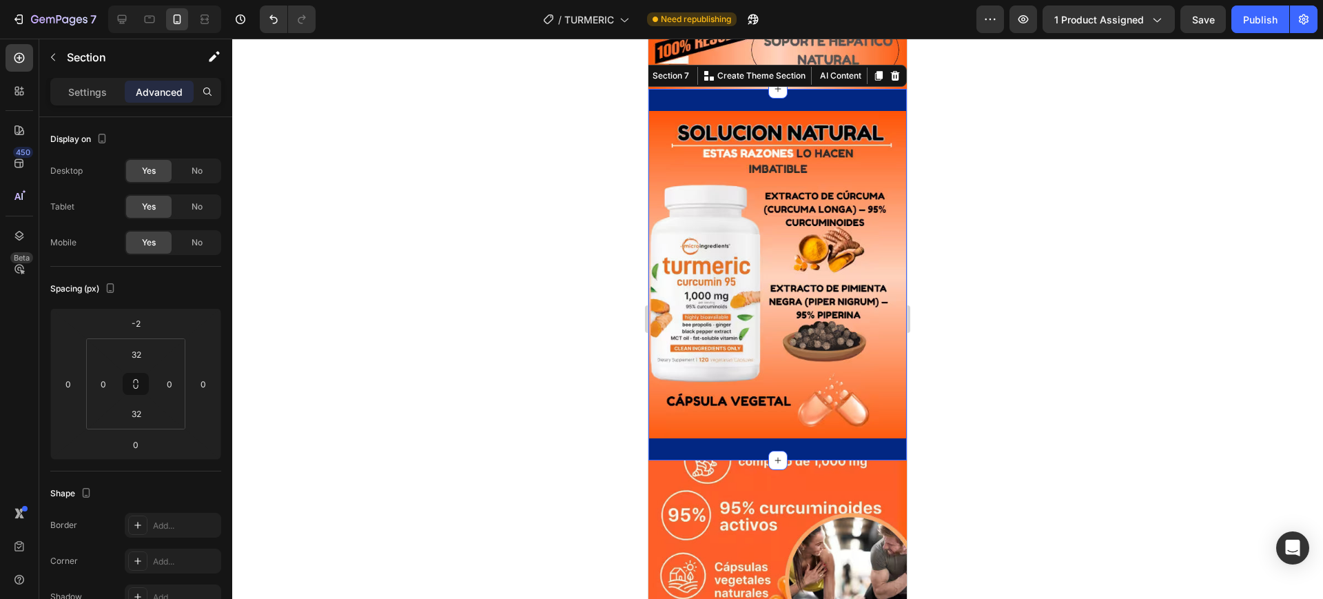
scroll to position [1927, 0]
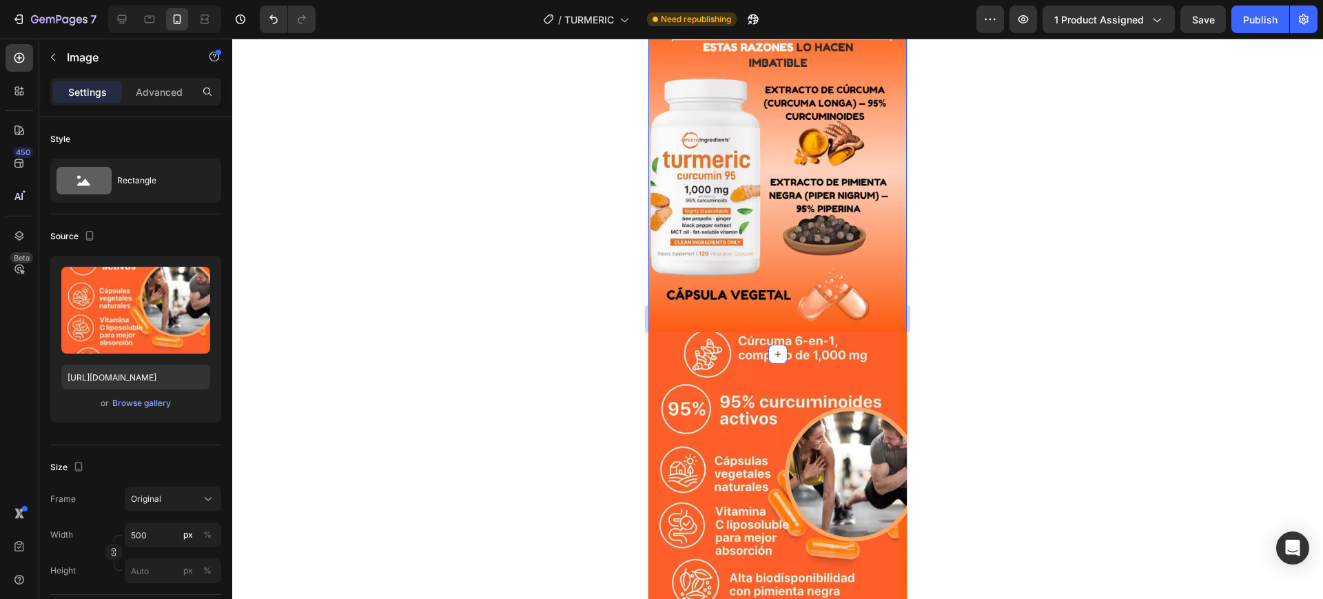
click at [887, 332] on img at bounding box center [777, 494] width 258 height 324
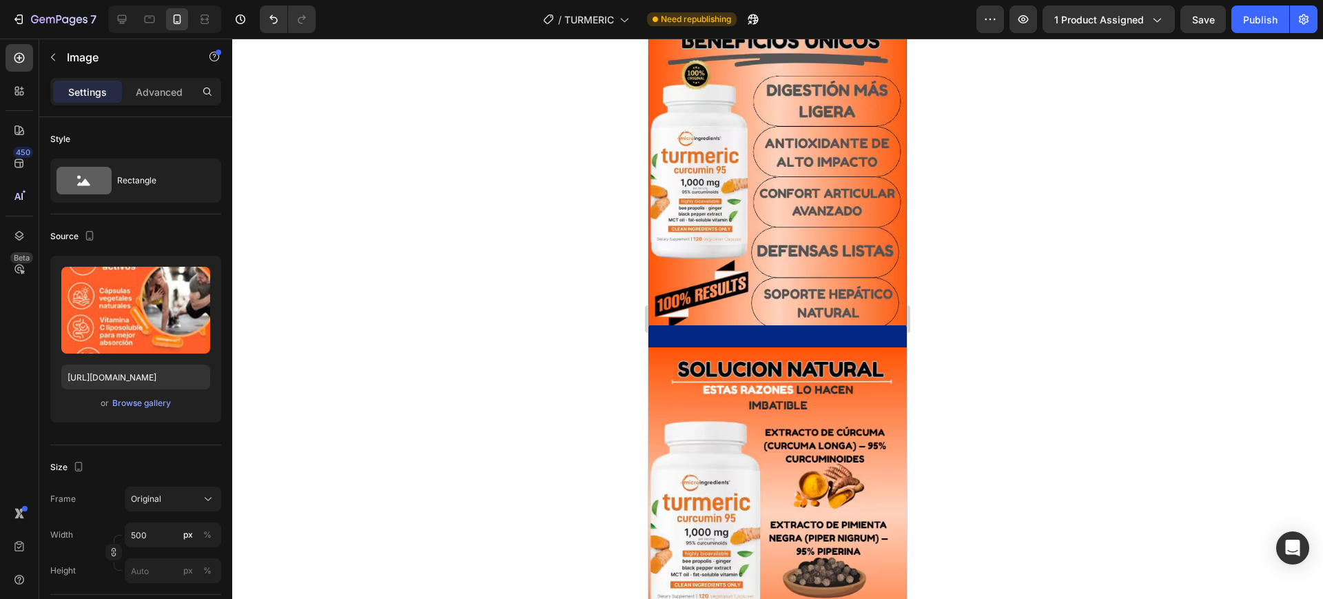
scroll to position [1583, 0]
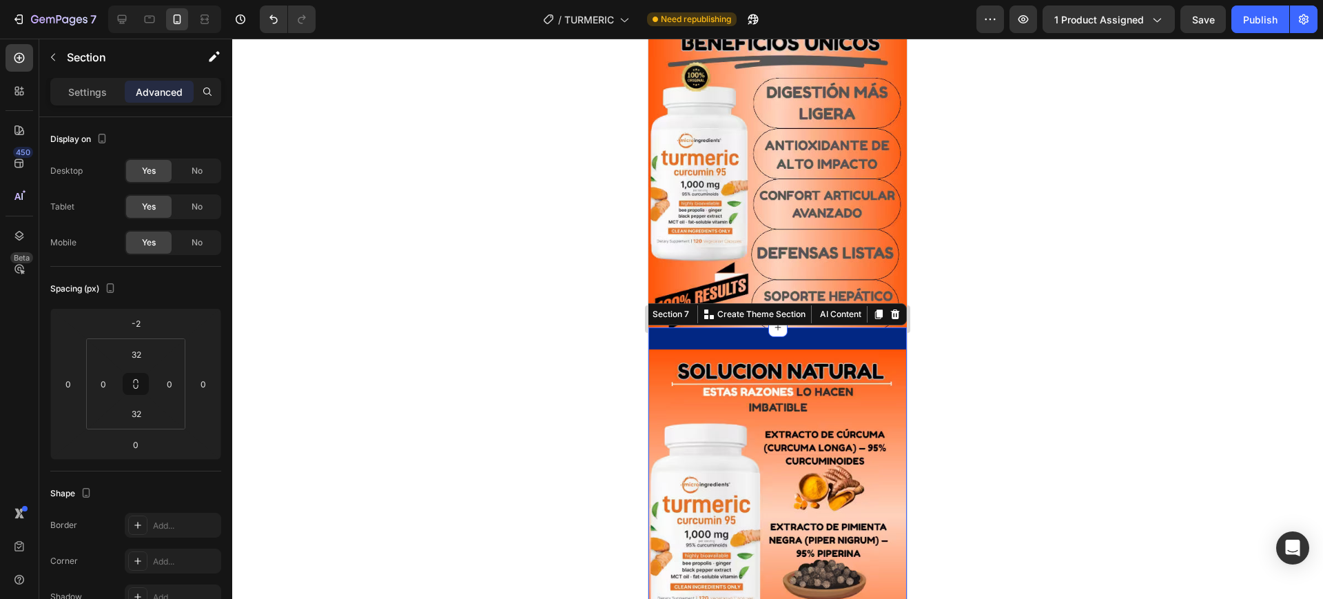
click at [882, 332] on div "Image Section 7 You can create reusable sections Create Theme Section AI Conten…" at bounding box center [777, 512] width 258 height 371
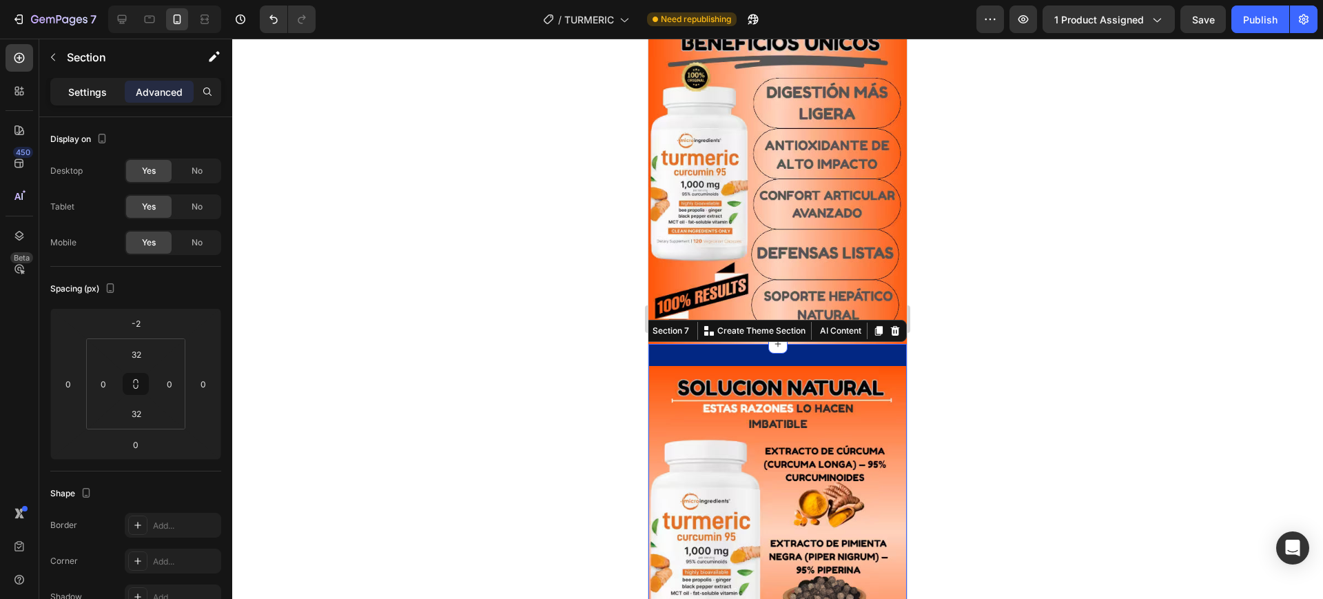
click at [78, 96] on p "Settings" at bounding box center [87, 92] width 39 height 14
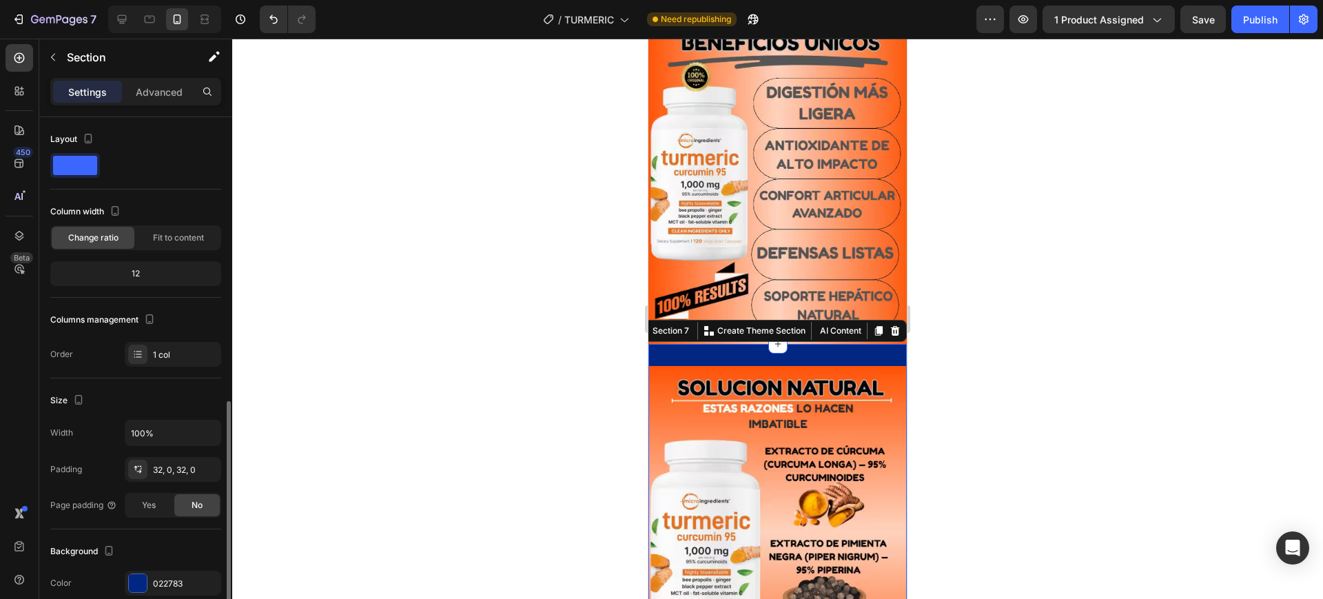
scroll to position [172, 0]
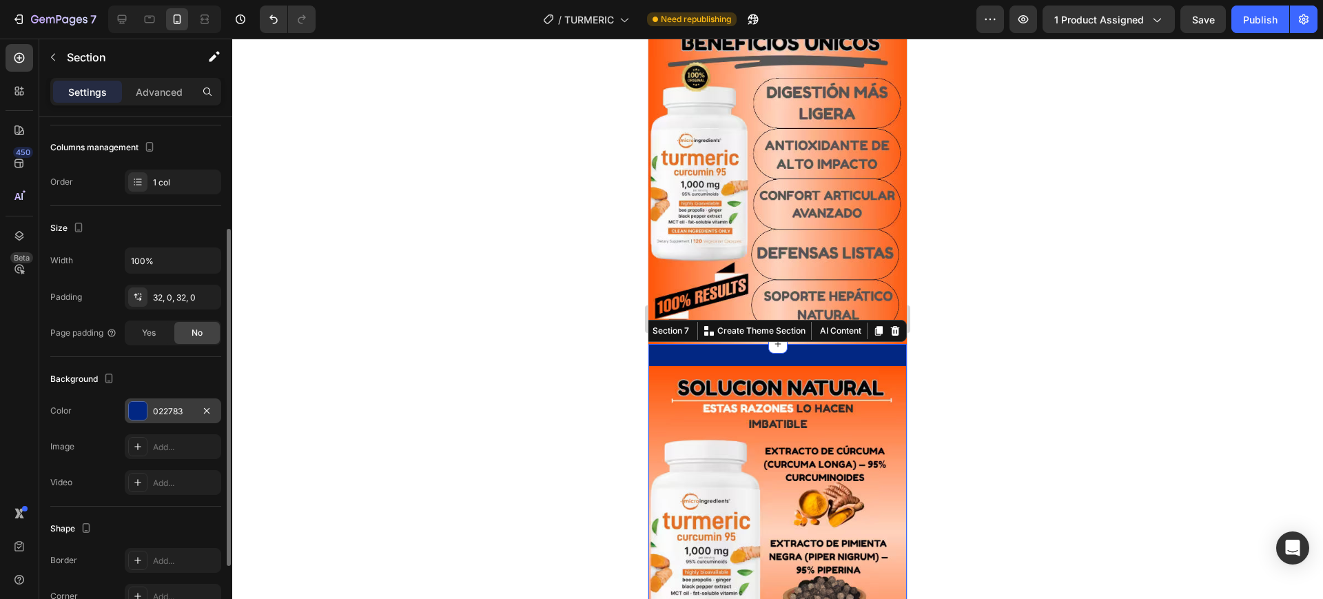
click at [155, 411] on div "022783" at bounding box center [173, 411] width 40 height 12
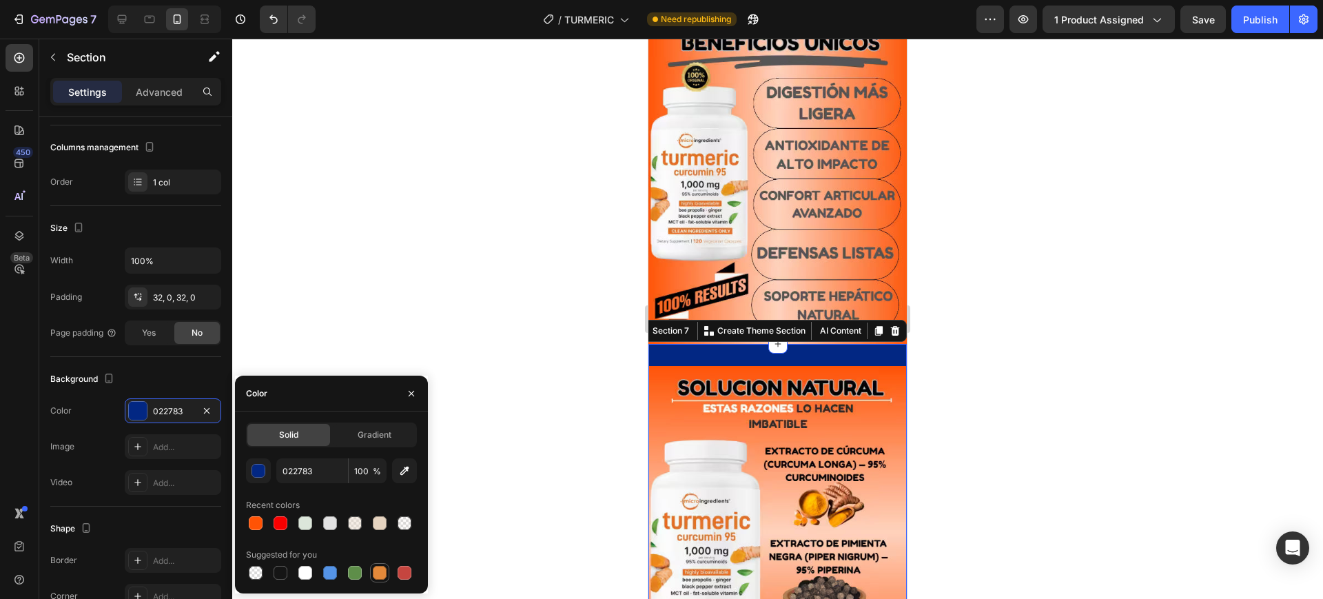
click at [384, 571] on div at bounding box center [380, 573] width 14 height 14
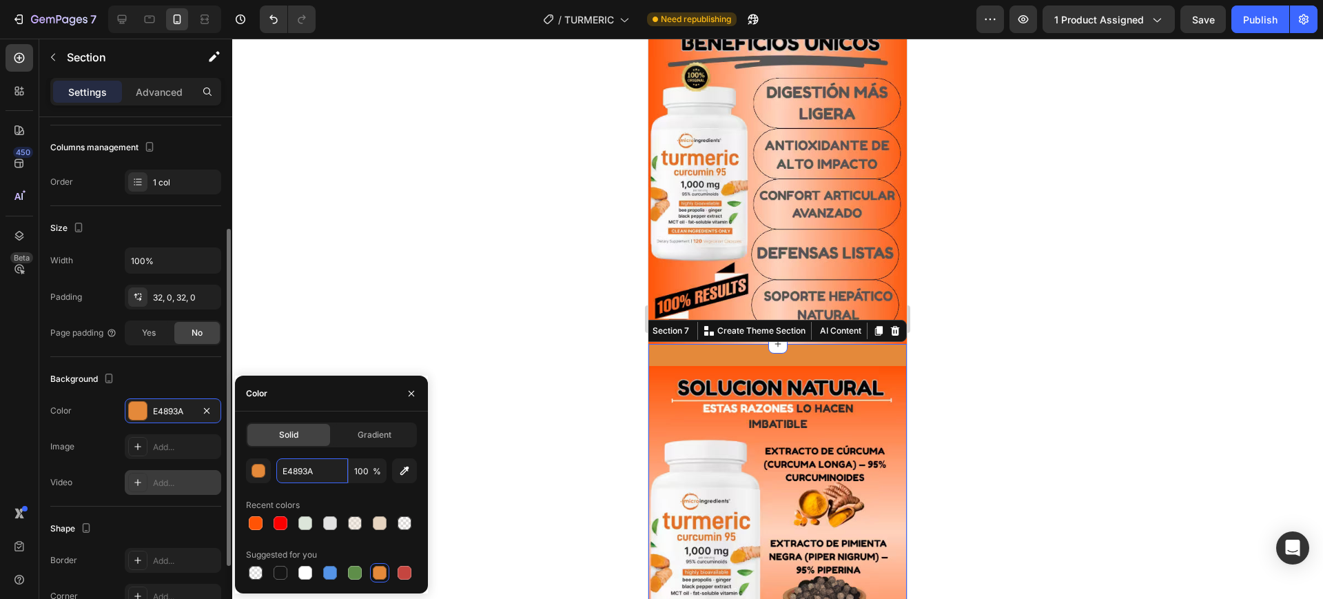
paste input "CUERPO SANO DESDE HOY"
type input "C"
click at [366, 436] on span "Gradient" at bounding box center [375, 434] width 34 height 12
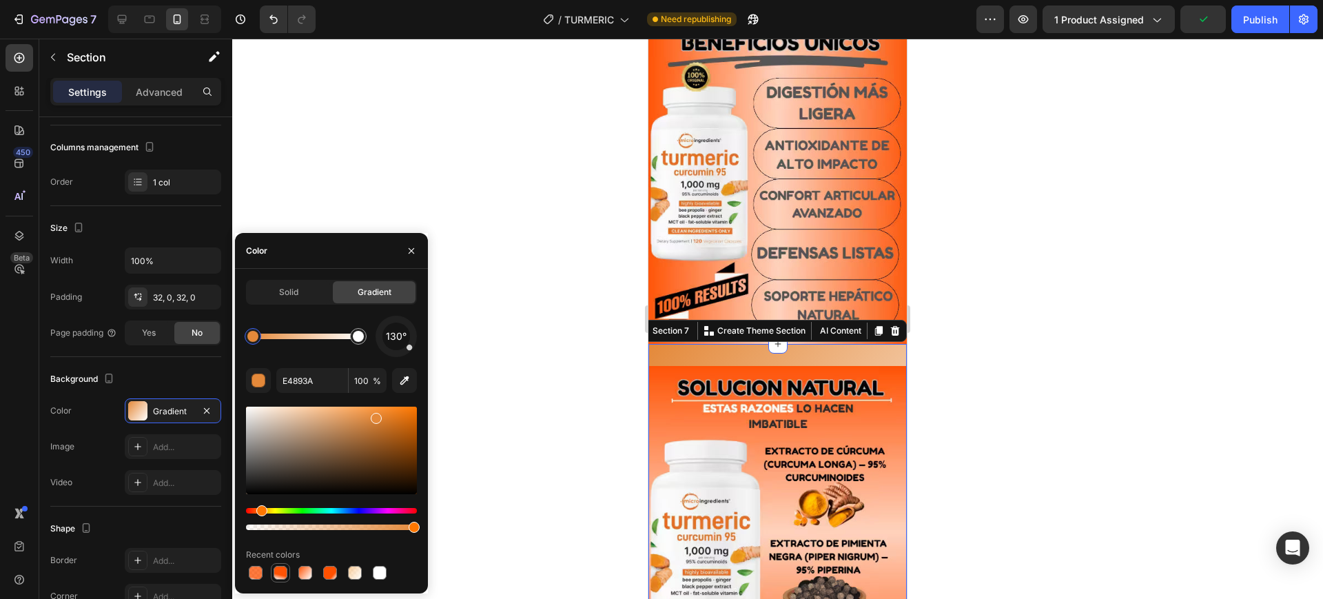
click at [277, 572] on div at bounding box center [280, 573] width 14 height 14
type input "FF5305"
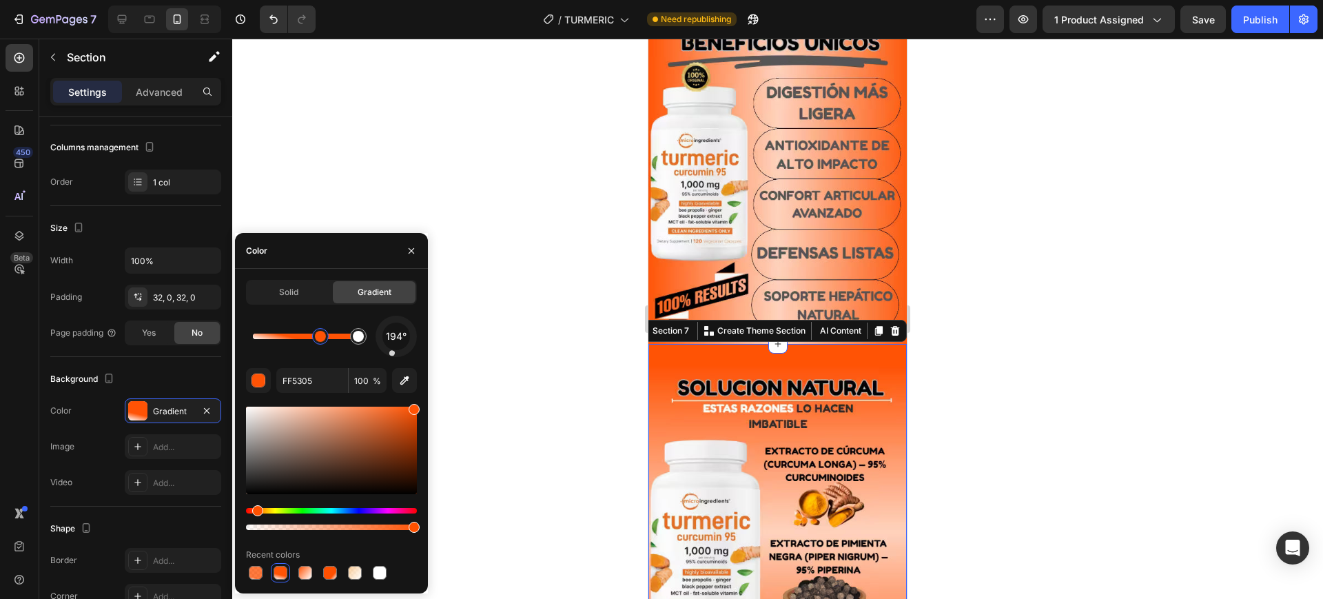
click at [956, 333] on div at bounding box center [777, 319] width 1090 height 560
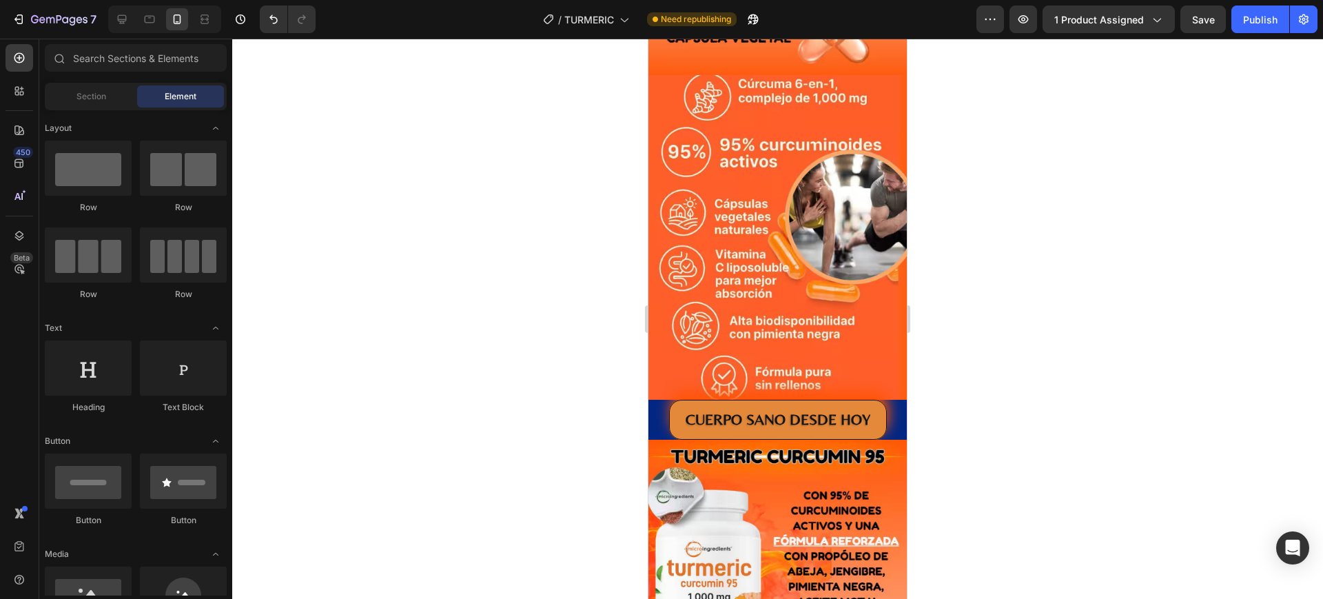
scroll to position [2186, 0]
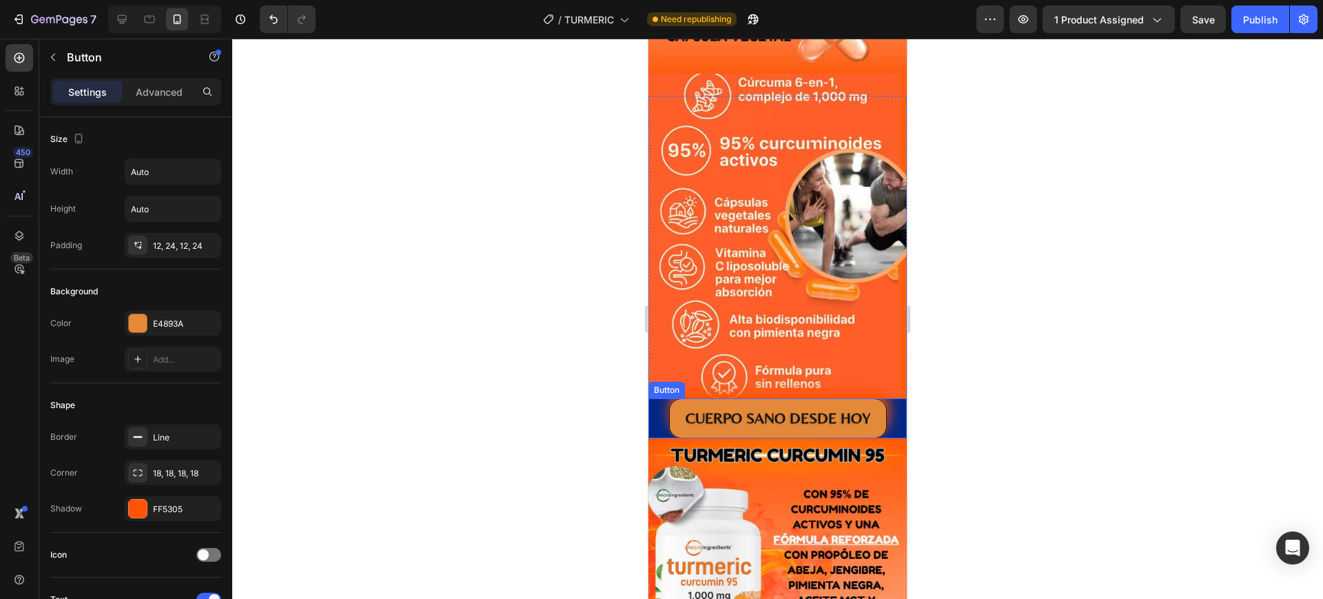
click at [887, 398] on div "CUERPO SANO DESDE HOY Button" at bounding box center [777, 418] width 258 height 40
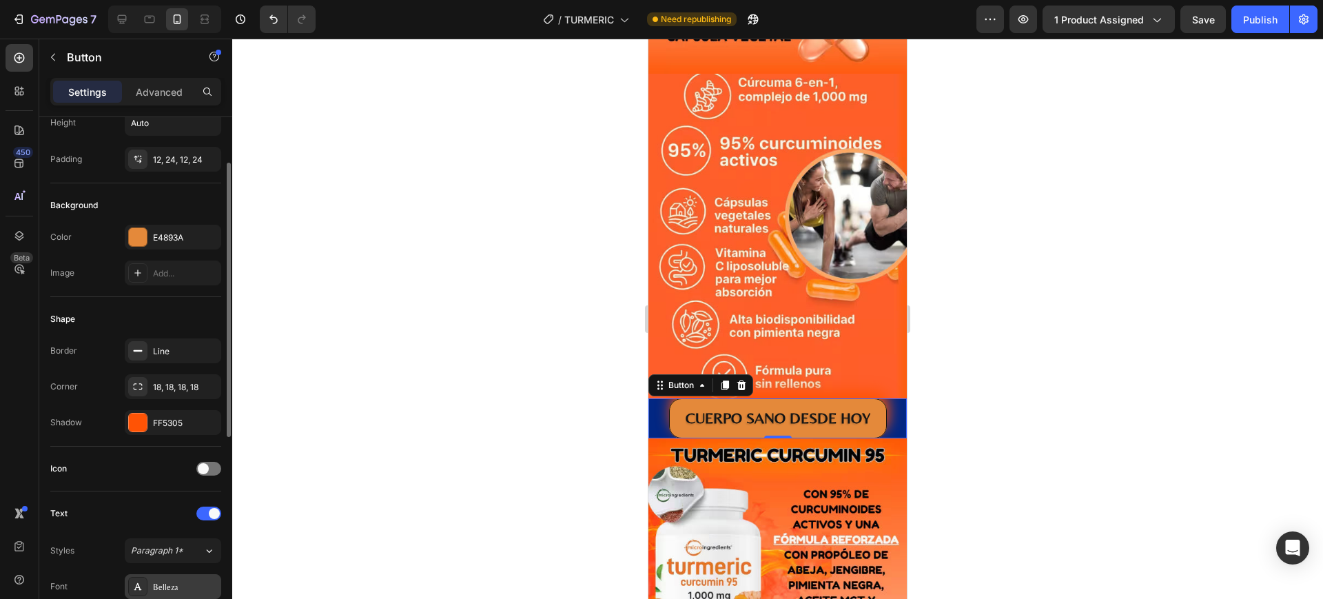
scroll to position [172, 0]
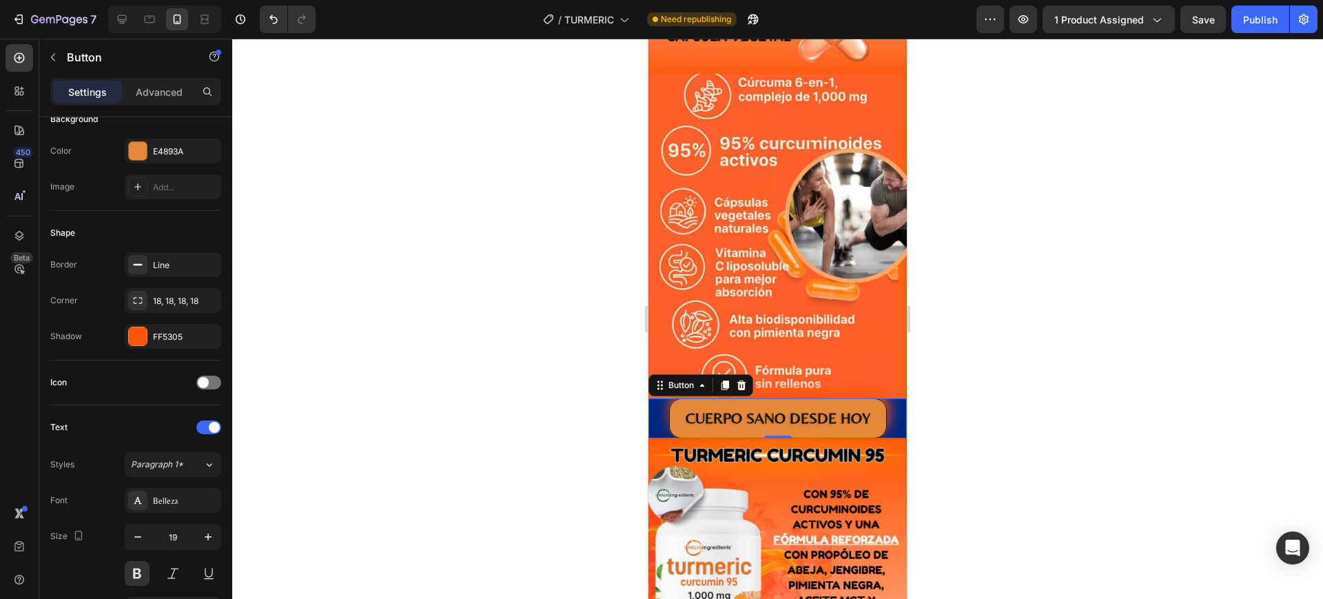
click at [889, 398] on div "CUERPO SANO DESDE HOY Button 0" at bounding box center [777, 418] width 258 height 40
click at [893, 389] on html "iPhone 13 Mini ( 375 px) iPhone 13 Mini iPhone 13 Pro iPhone 11 Pro Max iPhone …" at bounding box center [777, 49] width 258 height 4393
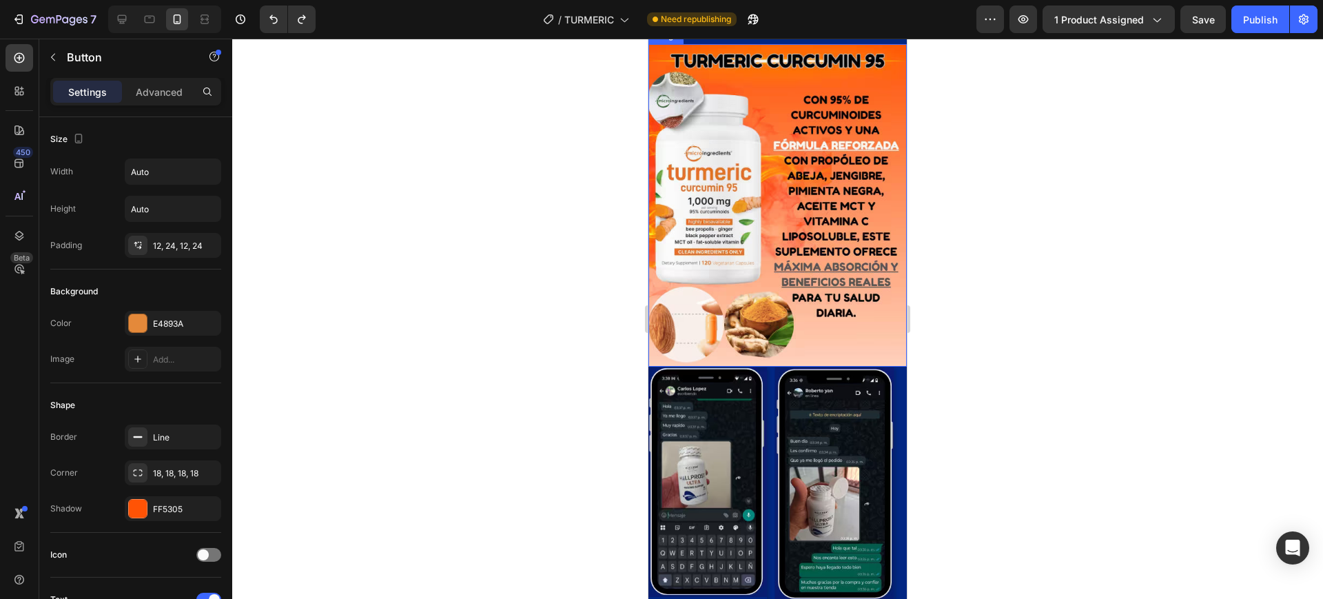
scroll to position [2636, 0]
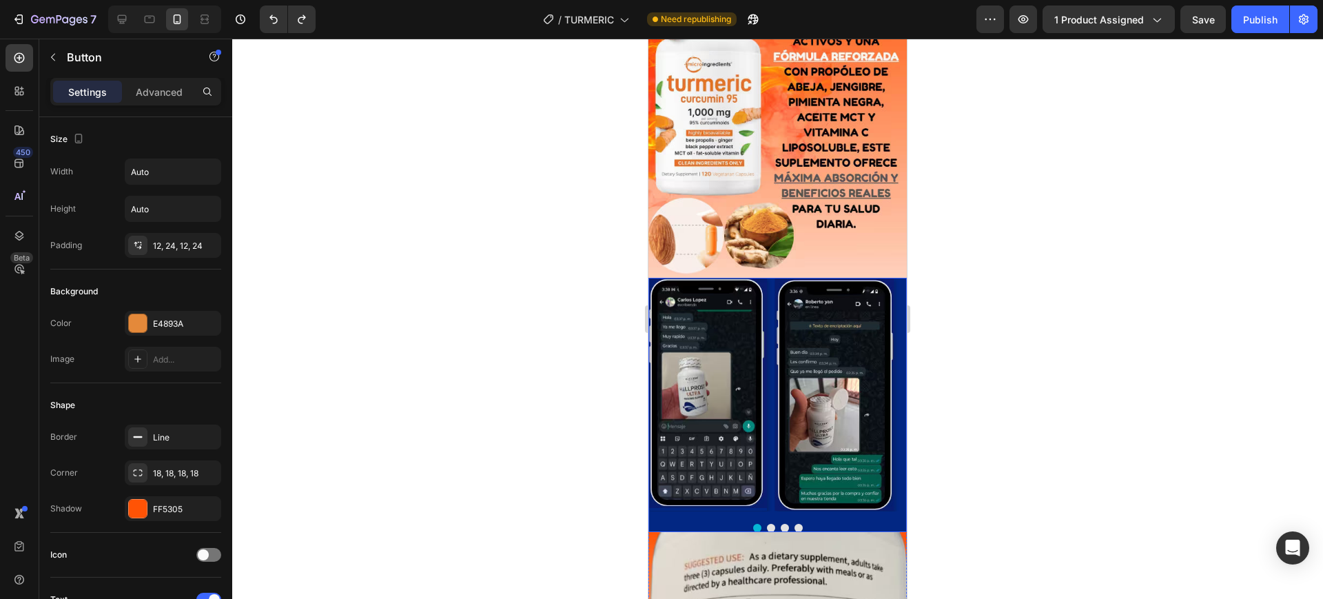
click at [892, 501] on div "Image Image Image Image Carousel" at bounding box center [777, 405] width 258 height 254
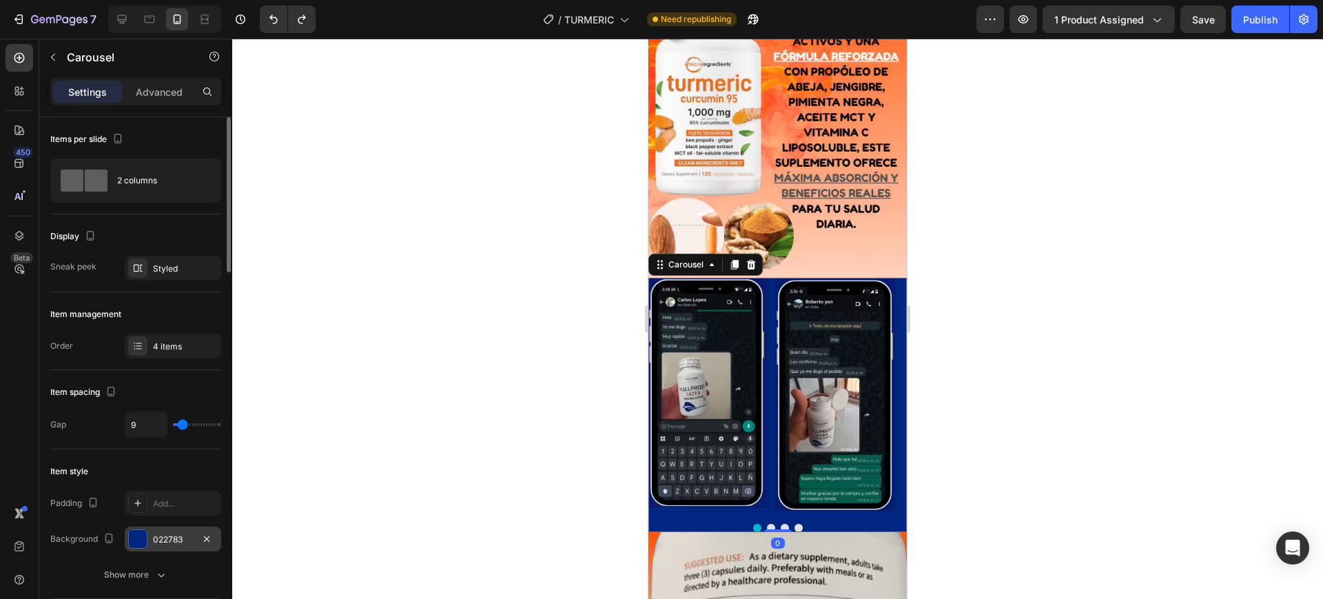
click at [140, 537] on div at bounding box center [138, 539] width 18 height 18
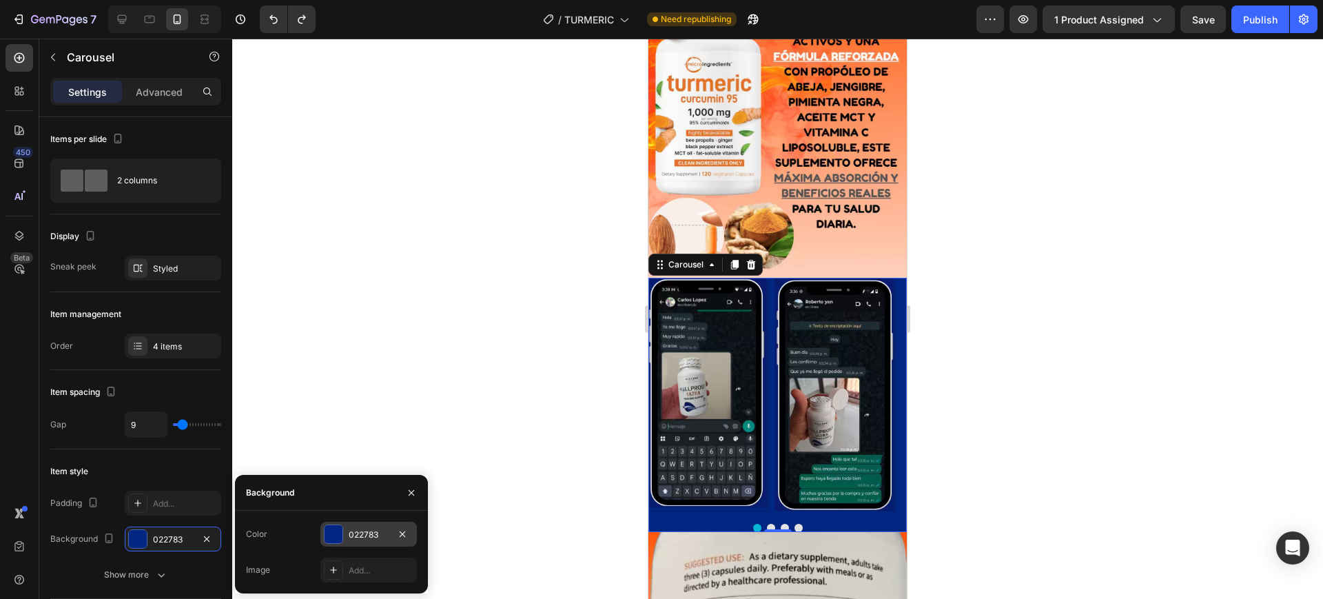
click at [344, 525] on div "022783" at bounding box center [368, 533] width 96 height 25
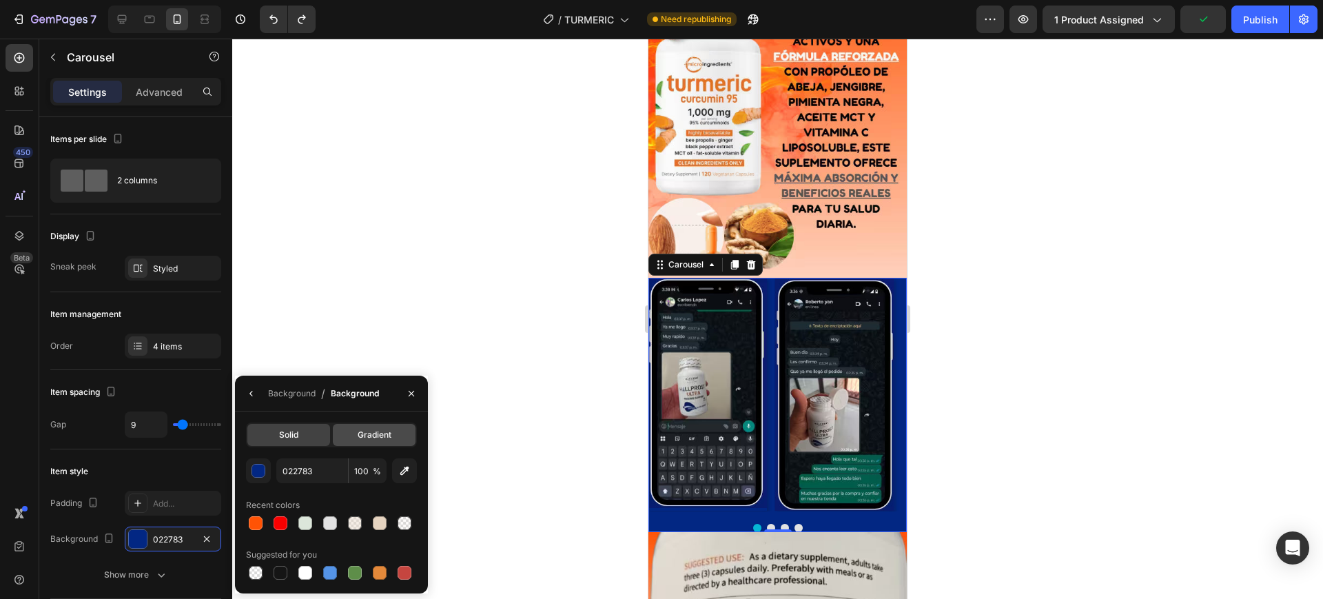
click at [359, 439] on span "Gradient" at bounding box center [375, 434] width 34 height 12
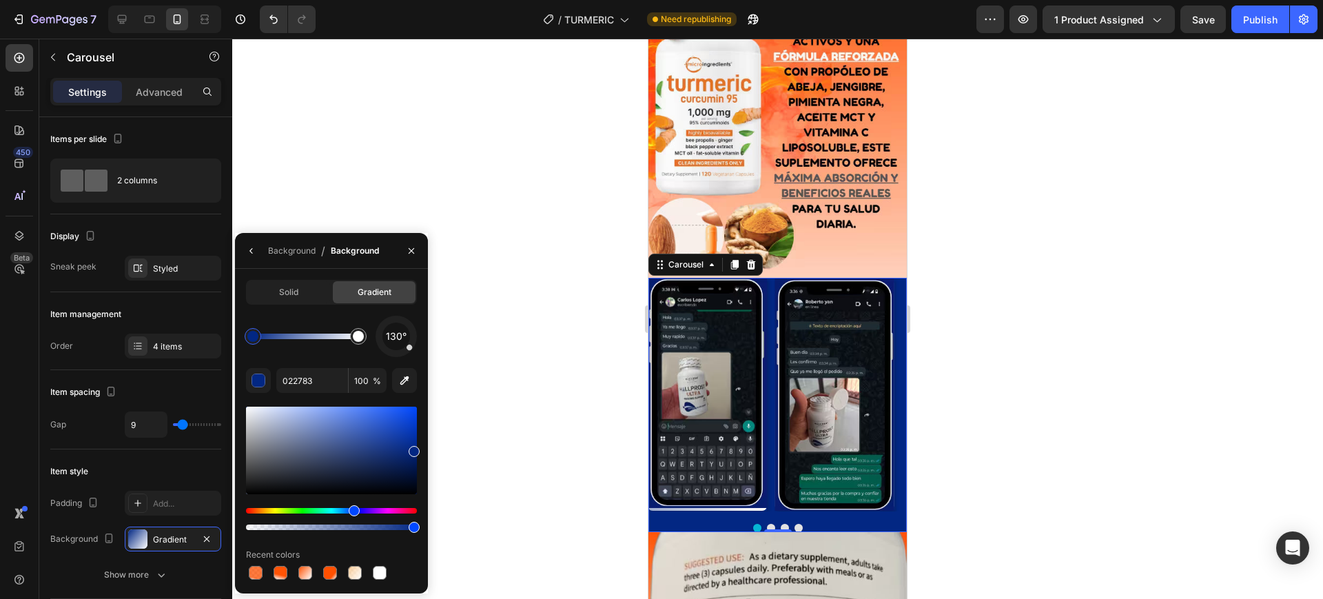
click at [290, 563] on div at bounding box center [331, 572] width 171 height 19
click at [286, 570] on div at bounding box center [280, 573] width 14 height 14
type input "FF5305"
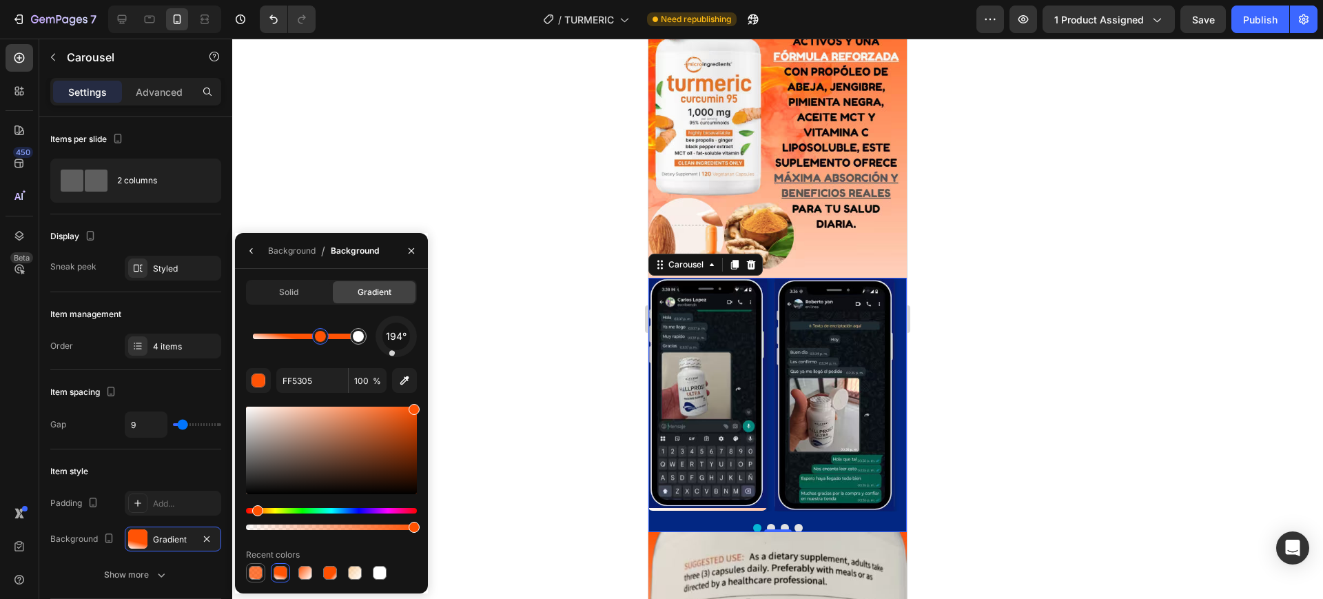
click at [260, 573] on div at bounding box center [256, 573] width 14 height 14
type input "77"
click at [291, 573] on div at bounding box center [331, 572] width 171 height 19
click at [321, 572] on div at bounding box center [329, 572] width 19 height 19
type input "FF5000"
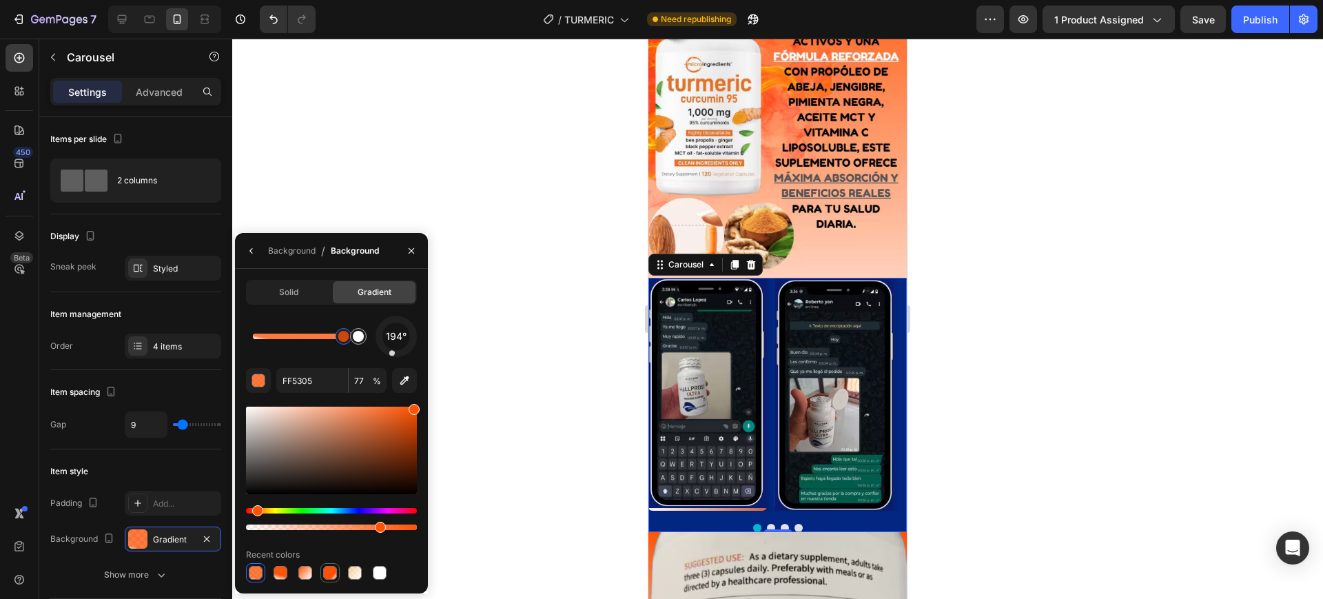
type input "100"
click at [409, 245] on icon "button" at bounding box center [411, 250] width 11 height 11
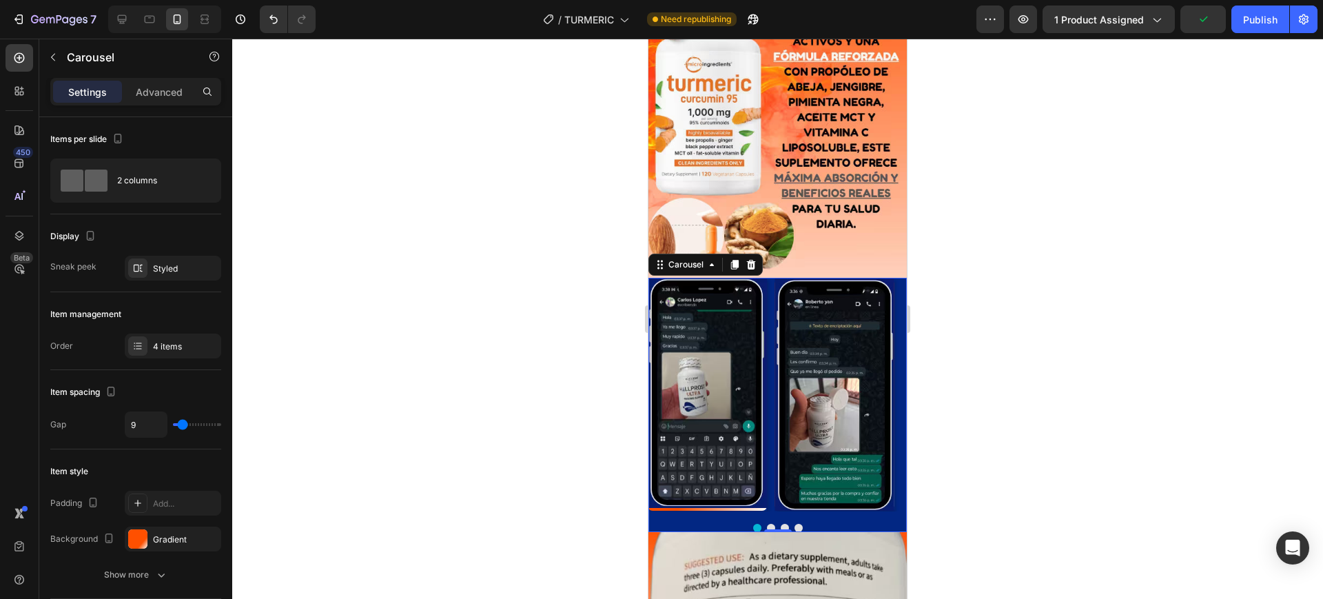
click at [648, 524] on div at bounding box center [777, 528] width 258 height 8
click at [875, 524] on div at bounding box center [777, 528] width 258 height 8
click at [825, 524] on div at bounding box center [777, 528] width 258 height 8
click at [833, 502] on div "Image Image Image Image Carousel 0" at bounding box center [777, 405] width 258 height 254
click at [174, 535] on div "022783" at bounding box center [173, 539] width 40 height 12
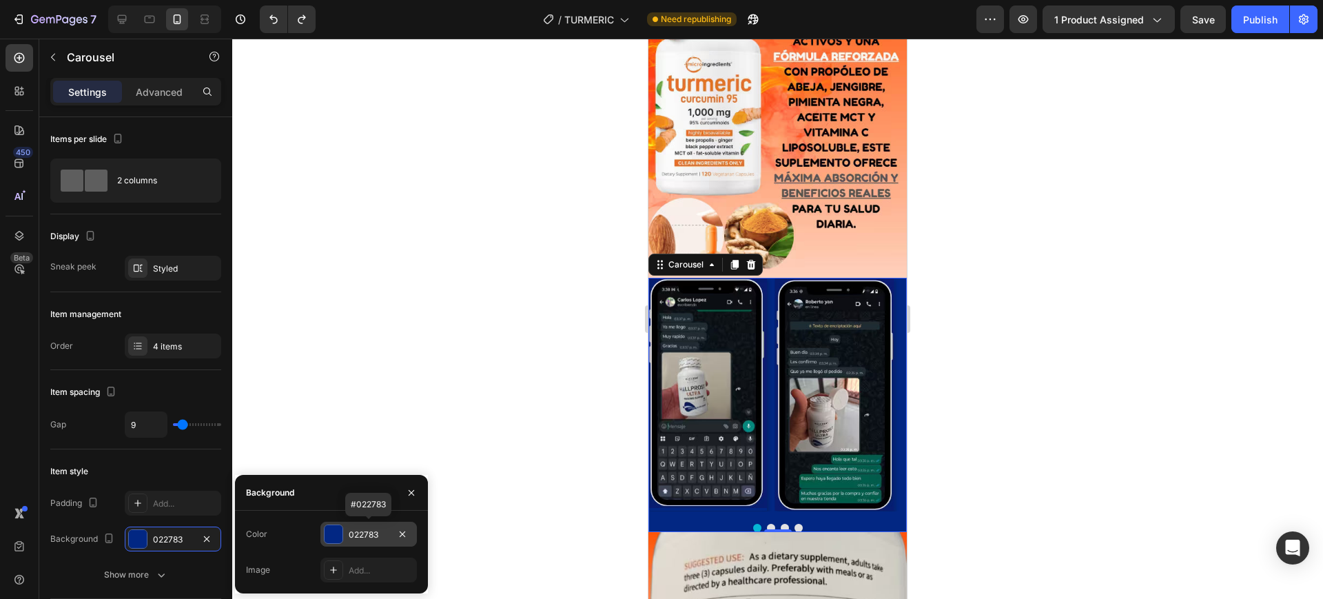
click at [384, 528] on div "022783" at bounding box center [369, 534] width 40 height 12
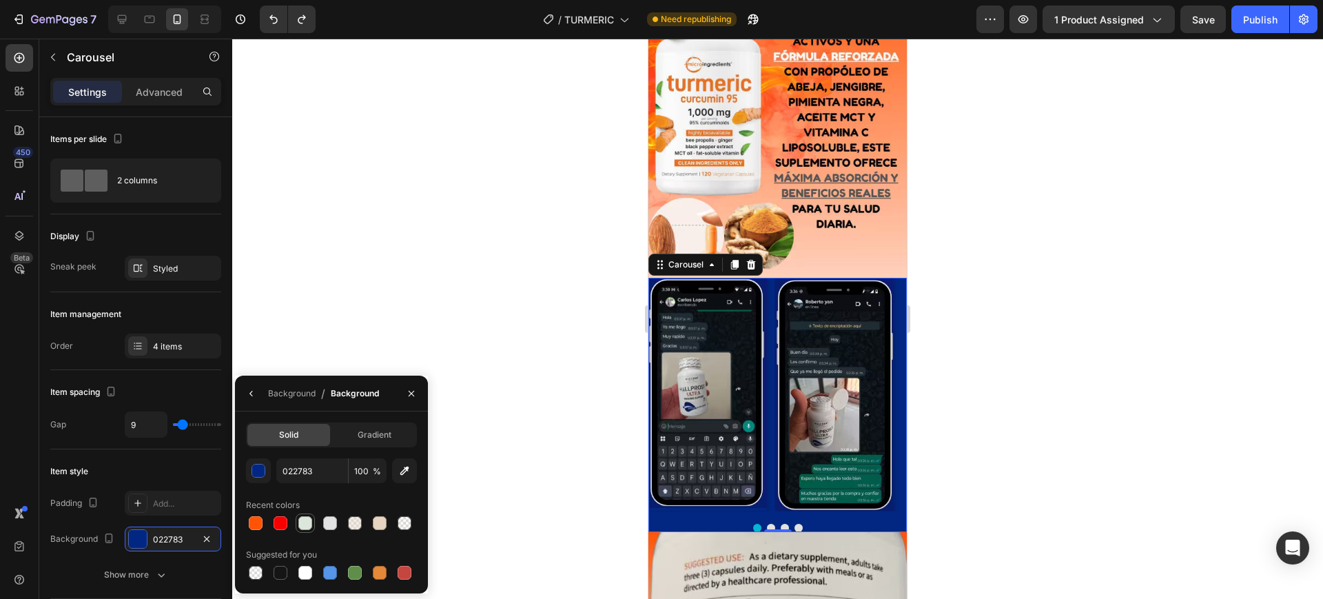
click at [306, 522] on div at bounding box center [305, 523] width 14 height 14
click at [336, 522] on div at bounding box center [330, 523] width 14 height 14
click at [376, 558] on div "Suggested for you" at bounding box center [331, 554] width 171 height 22
click at [382, 561] on div "Suggested for you" at bounding box center [331, 554] width 171 height 22
click at [380, 566] on div at bounding box center [380, 573] width 14 height 14
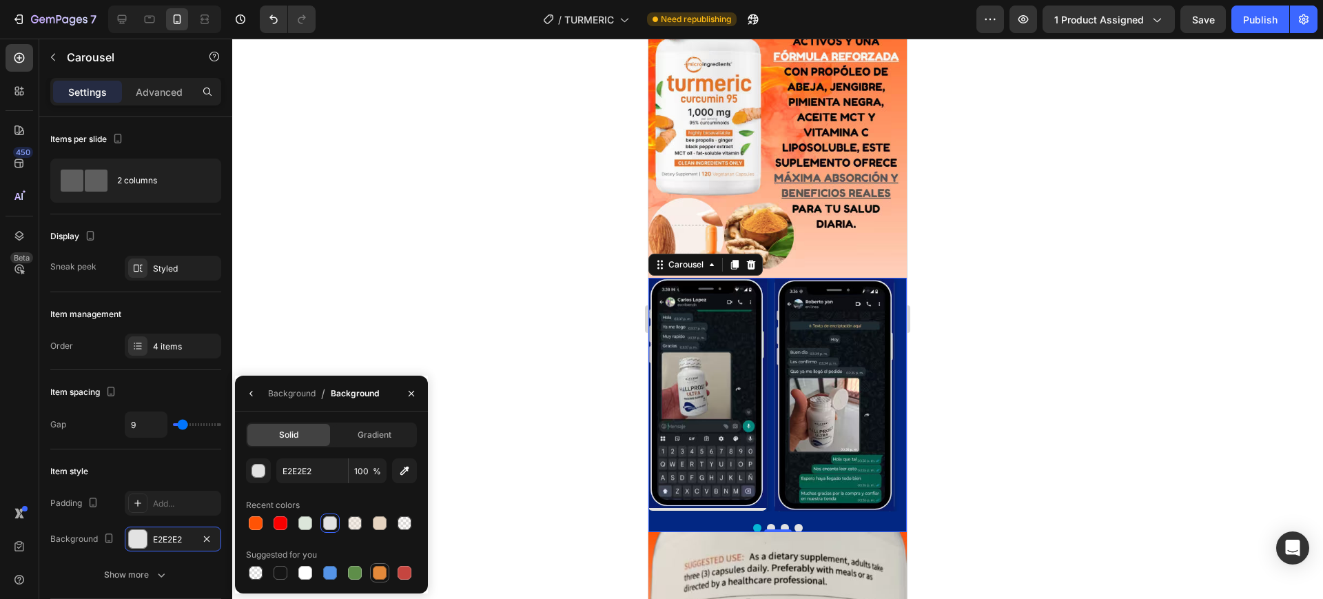
type input "E4893A"
click at [376, 570] on div at bounding box center [380, 573] width 14 height 14
click at [411, 396] on icon "button" at bounding box center [411, 393] width 11 height 11
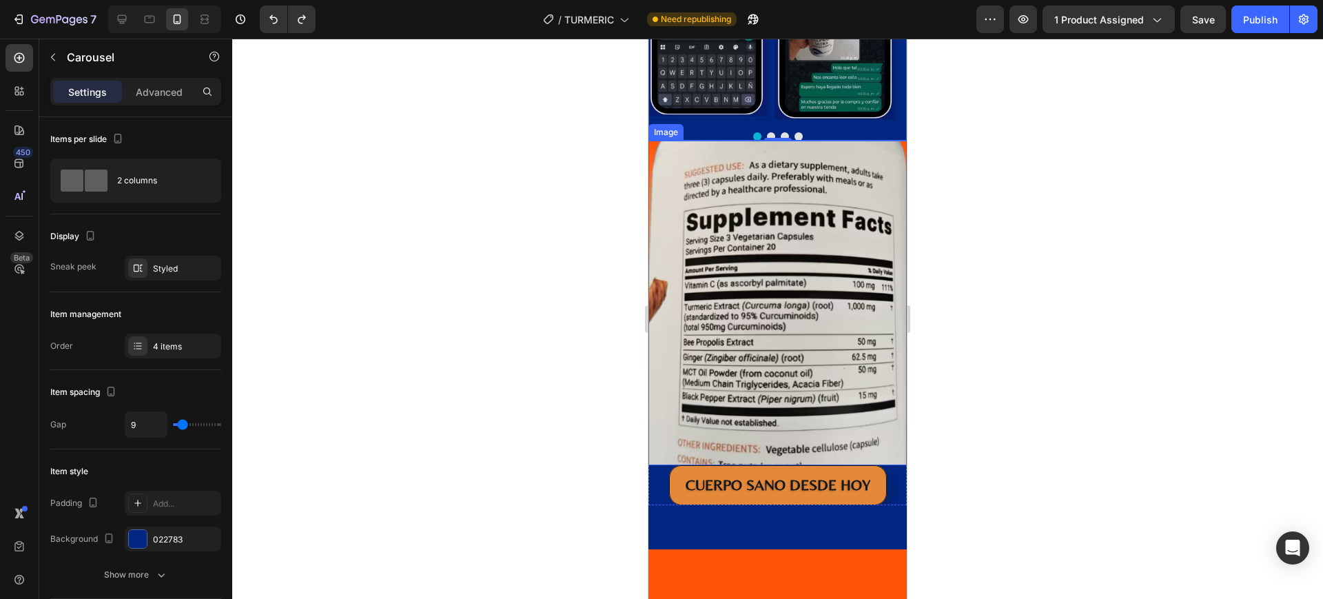
scroll to position [3152, 0]
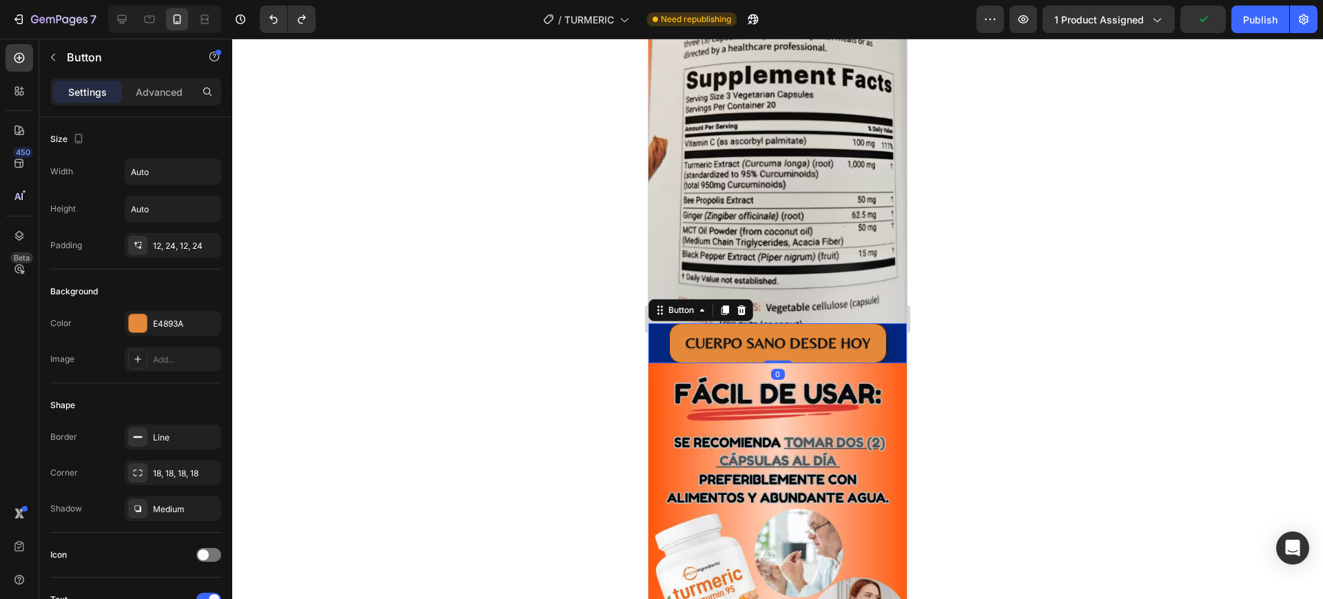
click at [890, 338] on div "CUERPO SANO DESDE HOY Button 0" at bounding box center [777, 343] width 258 height 40
click at [890, 333] on div "CUERPO SANO DESDE HOY Button 0" at bounding box center [777, 343] width 258 height 40
click at [168, 362] on div "Add..." at bounding box center [185, 359] width 65 height 12
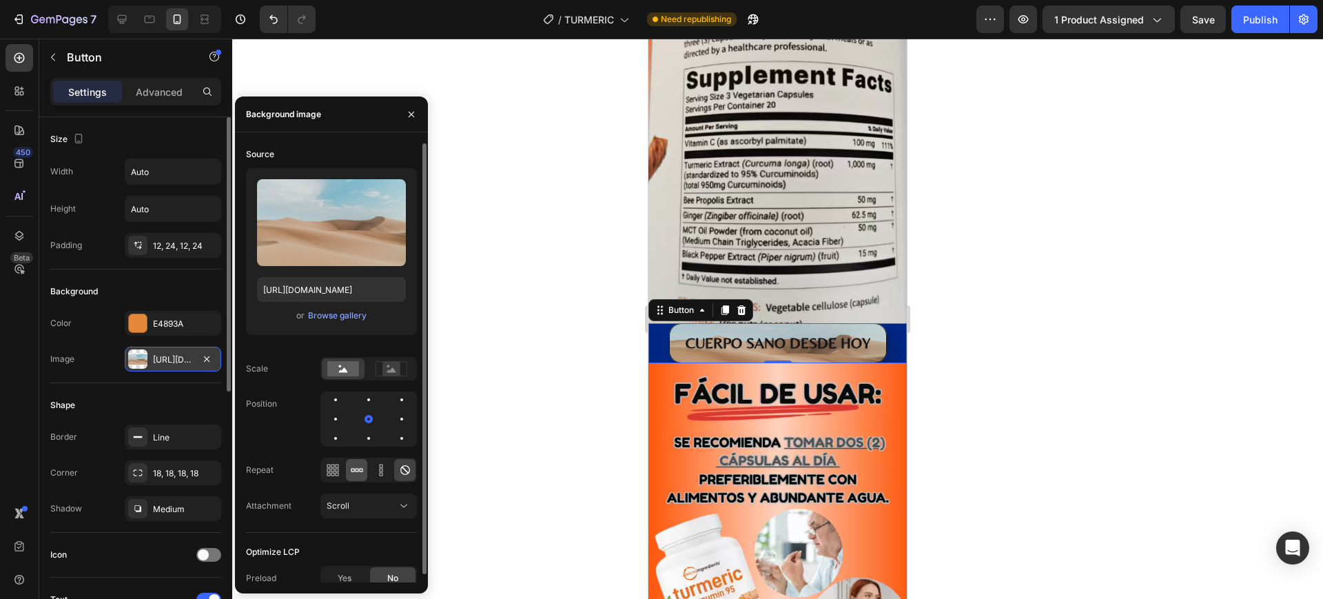
scroll to position [8, 0]
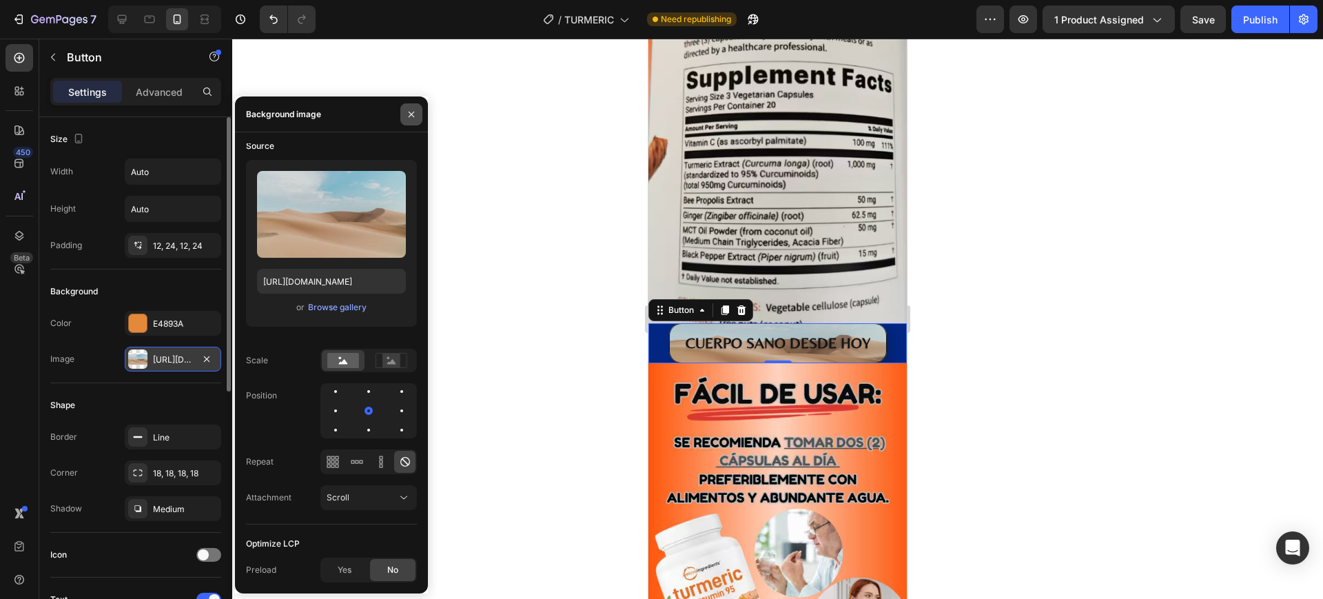
click at [411, 116] on icon "button" at bounding box center [411, 114] width 11 height 11
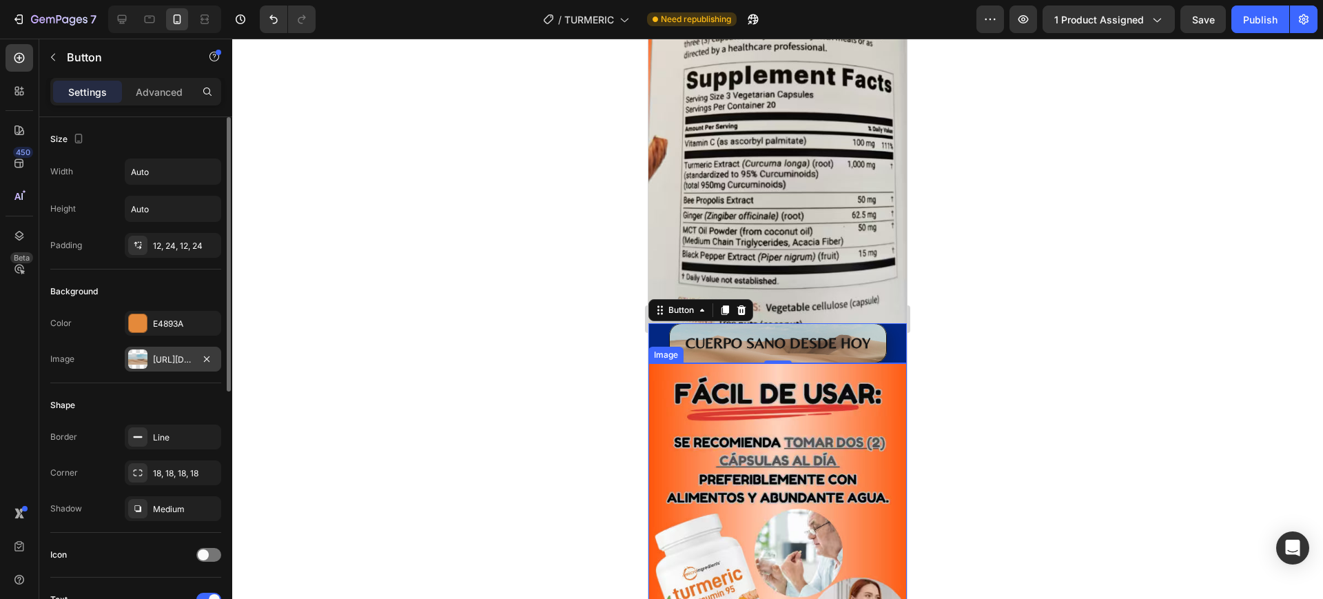
click at [1017, 311] on div at bounding box center [777, 319] width 1090 height 560
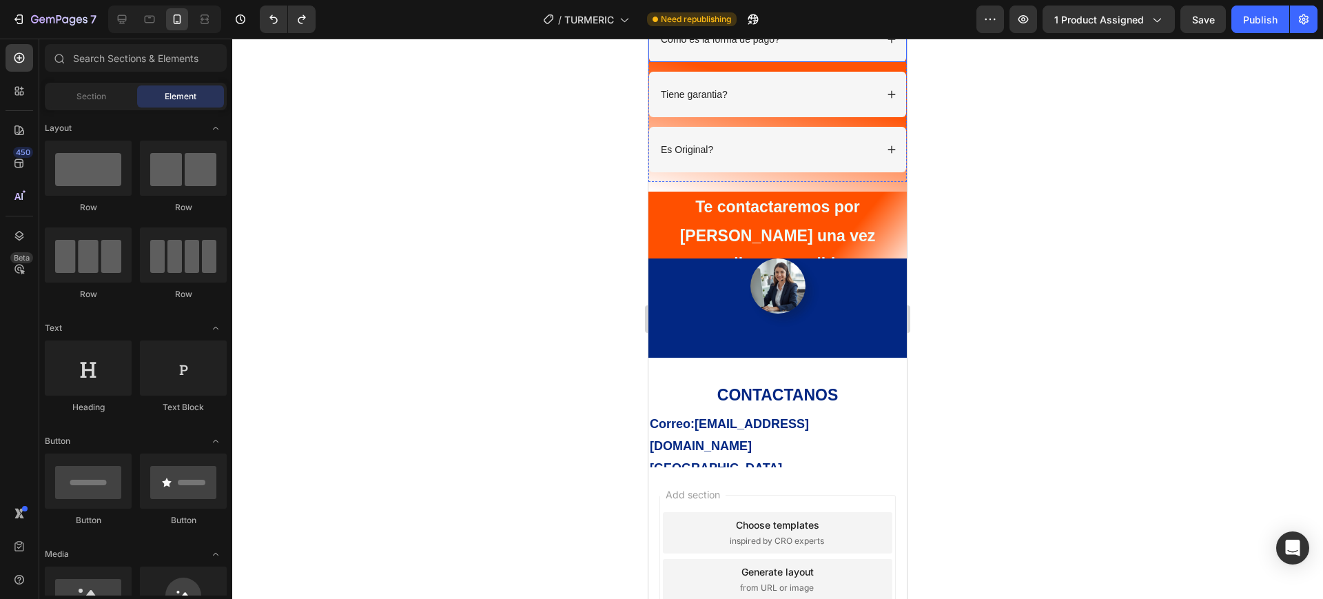
scroll to position [4272, 0]
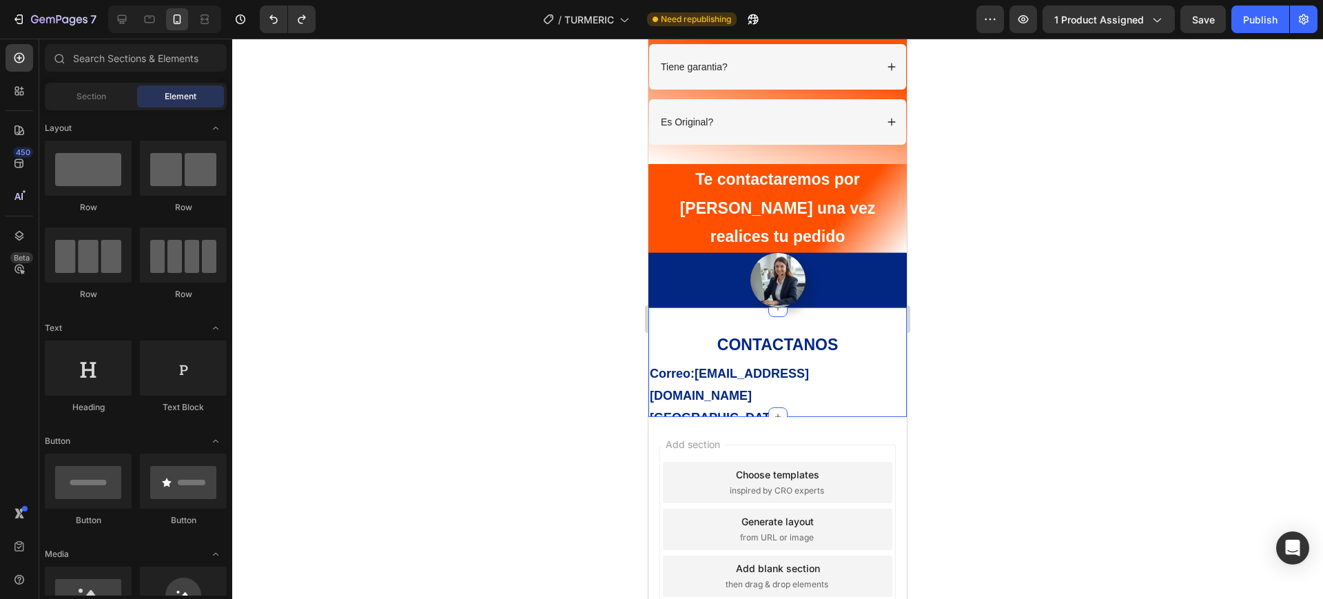
click at [858, 307] on div "CONTACTANOS Text Block Correo:Administracion@naturecol.com Ciudad de Guatemala-…" at bounding box center [777, 361] width 258 height 109
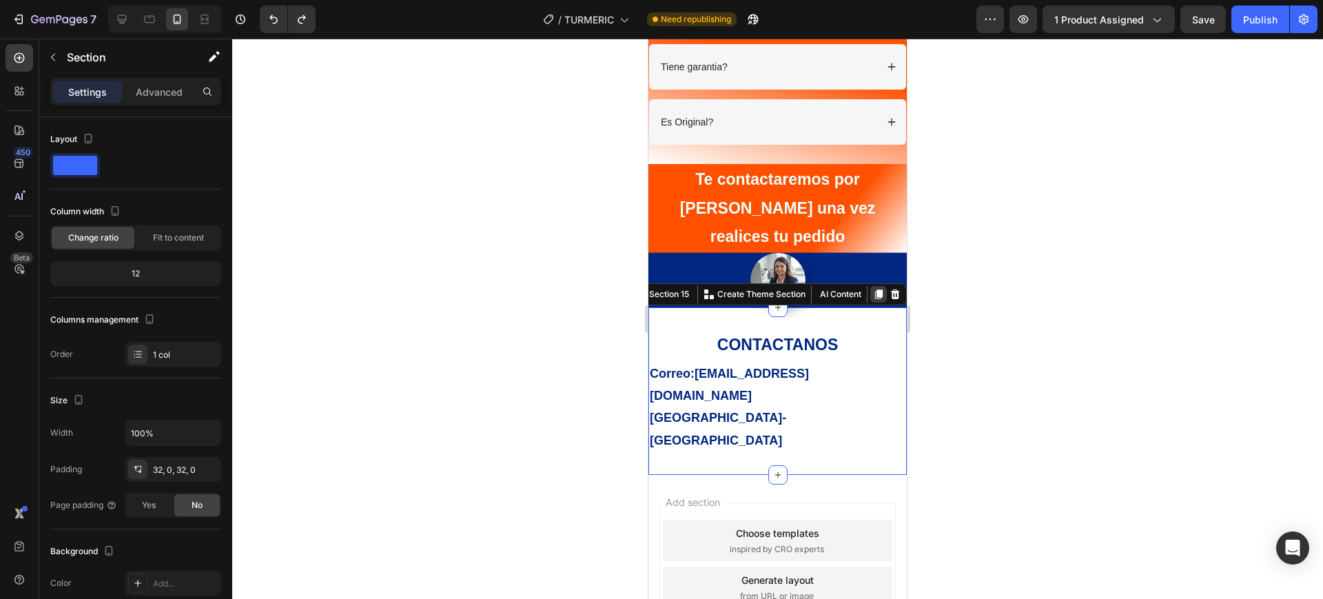
click at [870, 286] on div at bounding box center [878, 294] width 17 height 17
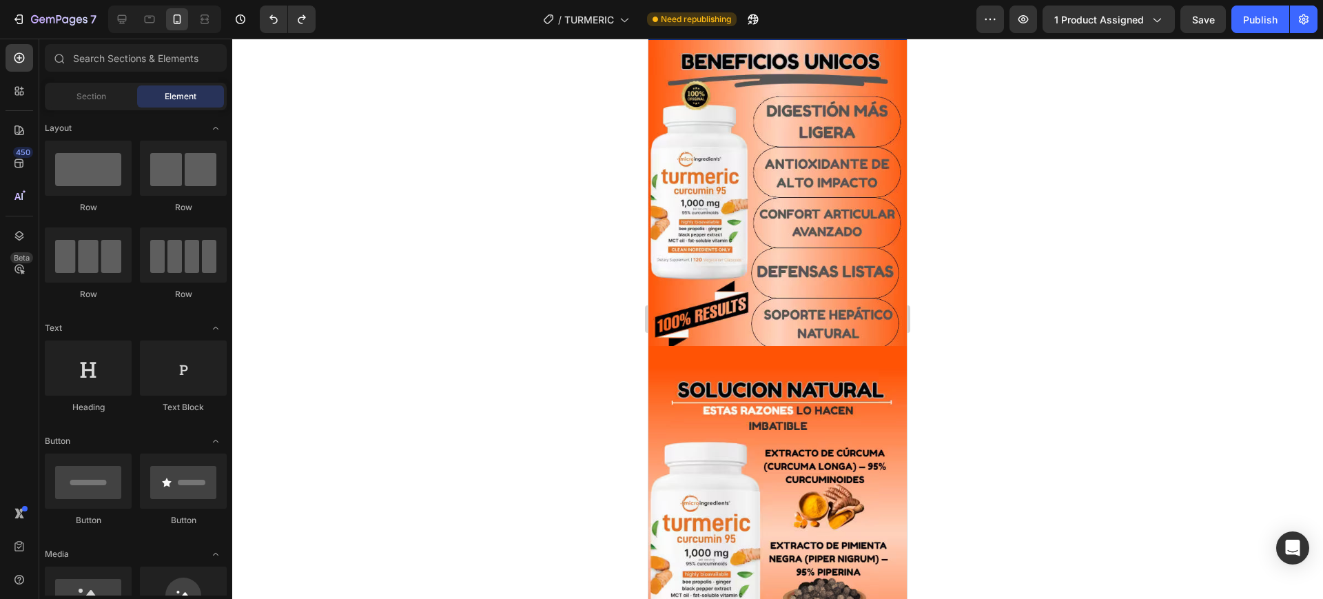
scroll to position [1795, 0]
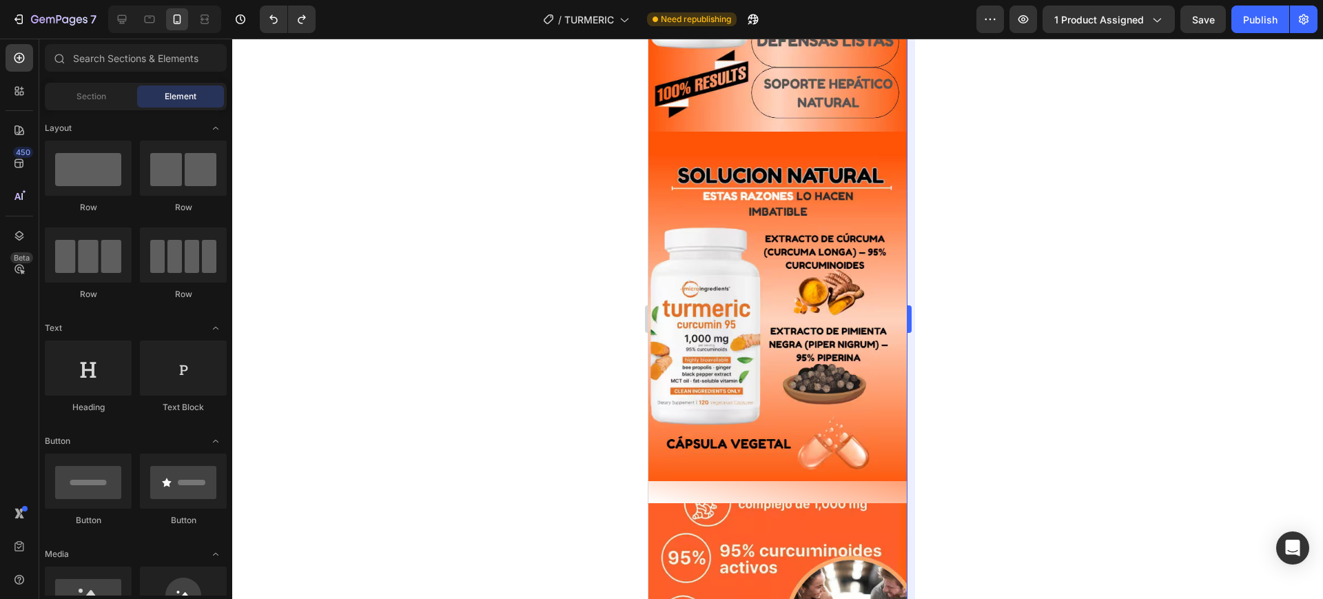
drag, startPoint x: 1005, startPoint y: 478, endPoint x: 913, endPoint y: 479, distance: 92.3
click at [1004, 478] on div at bounding box center [777, 319] width 1090 height 560
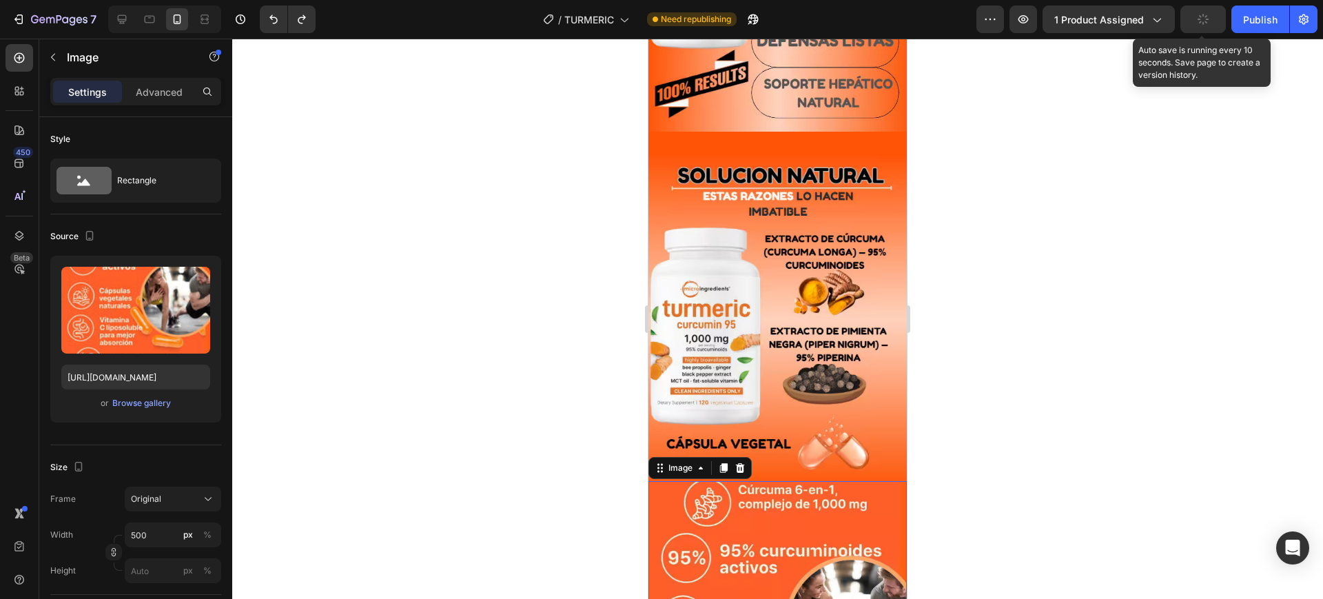
click at [1204, 24] on icon "button" at bounding box center [1202, 19] width 11 height 11
click at [1204, 25] on icon "button" at bounding box center [1203, 19] width 14 height 14
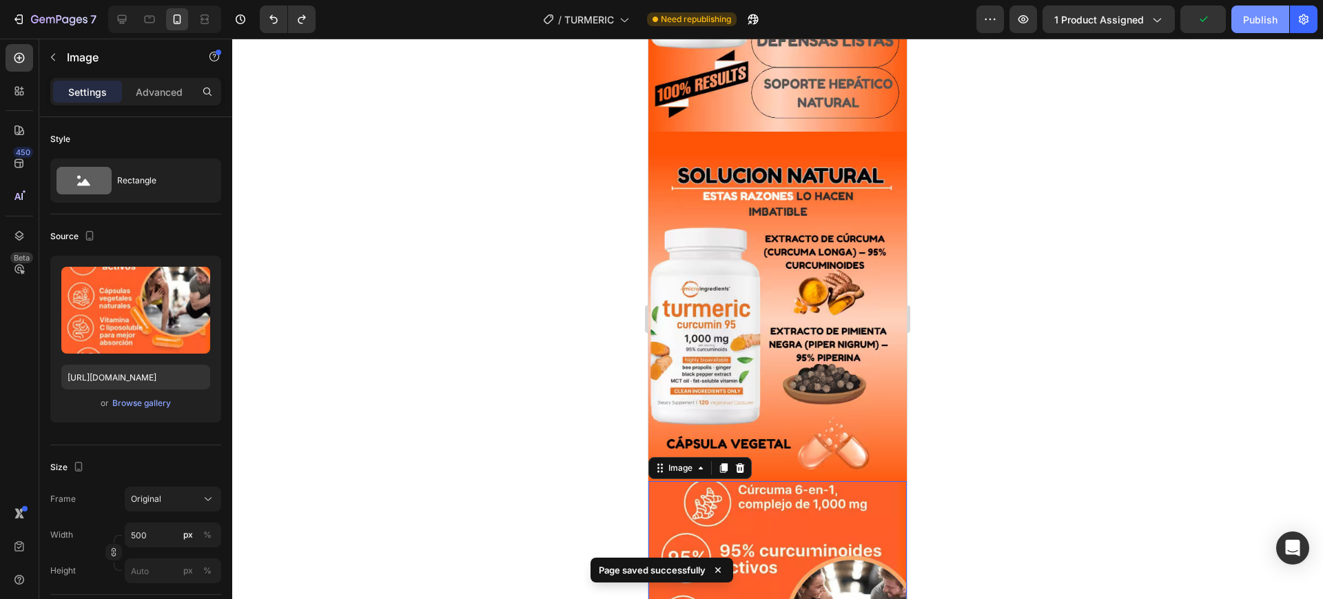
click at [1259, 18] on div "Publish" at bounding box center [1260, 19] width 34 height 14
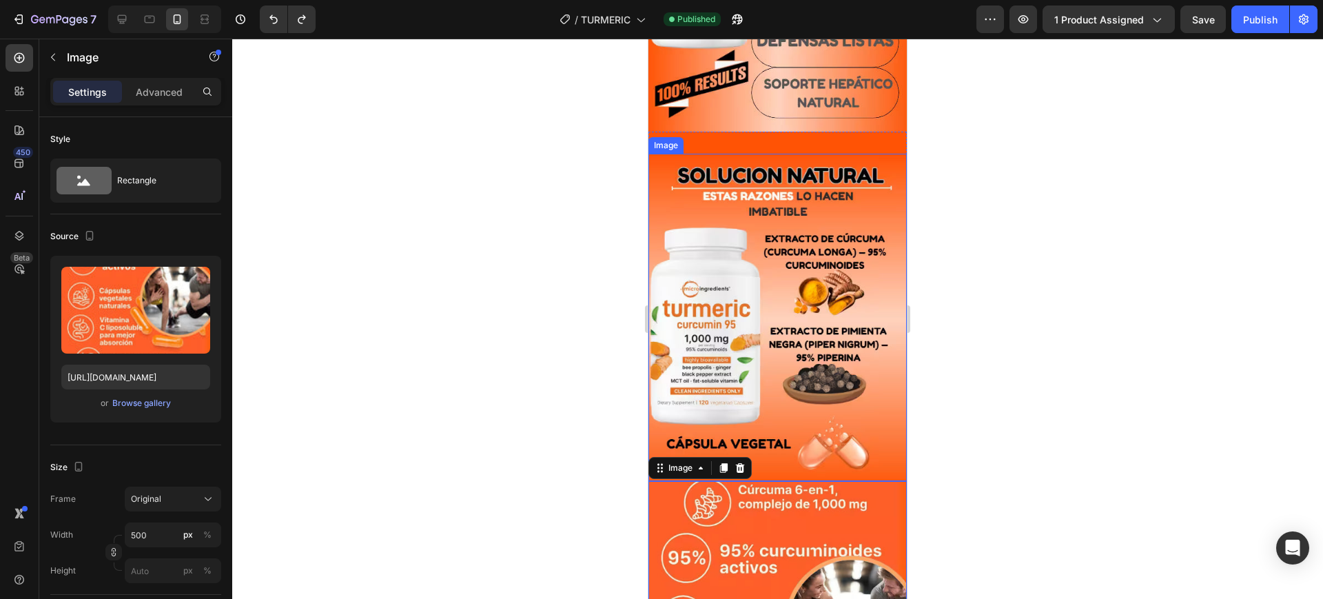
scroll to position [1451, 0]
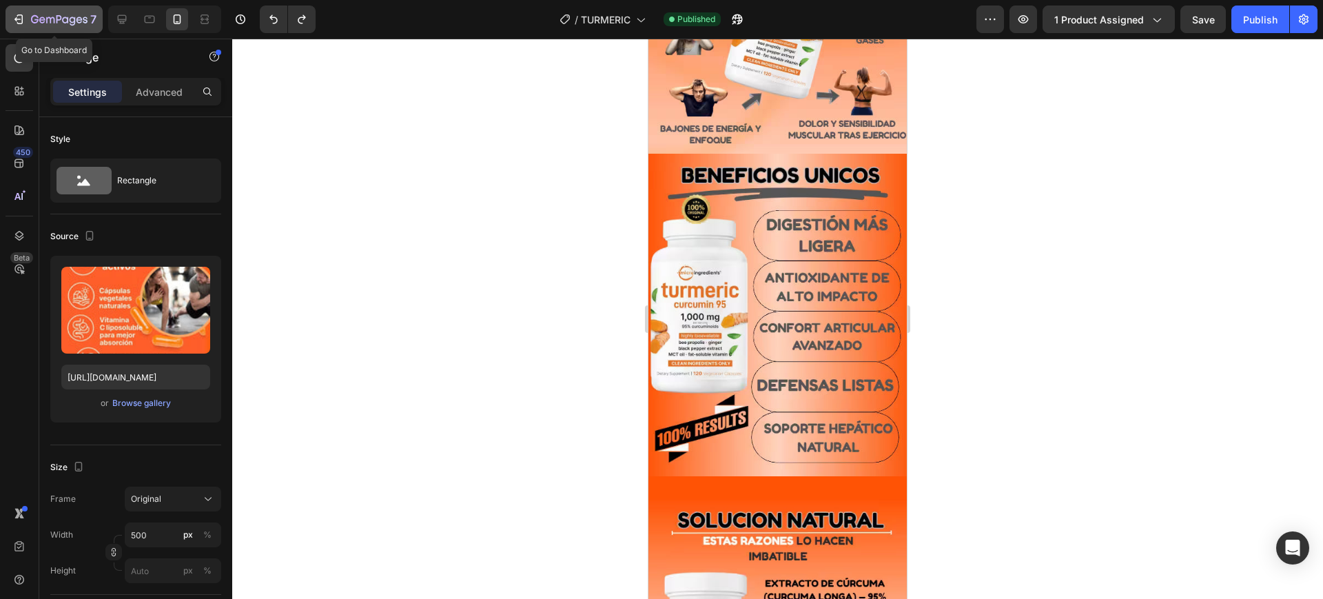
click at [73, 26] on div "7" at bounding box center [63, 19] width 65 height 17
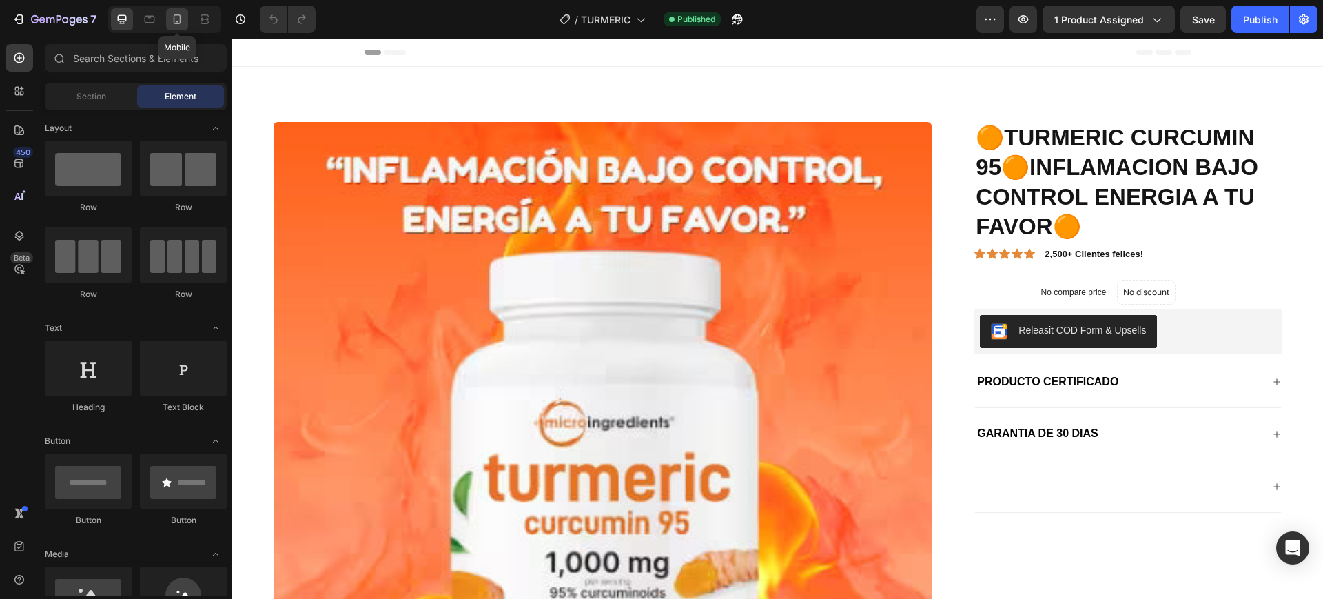
click at [178, 23] on icon at bounding box center [177, 19] width 14 height 14
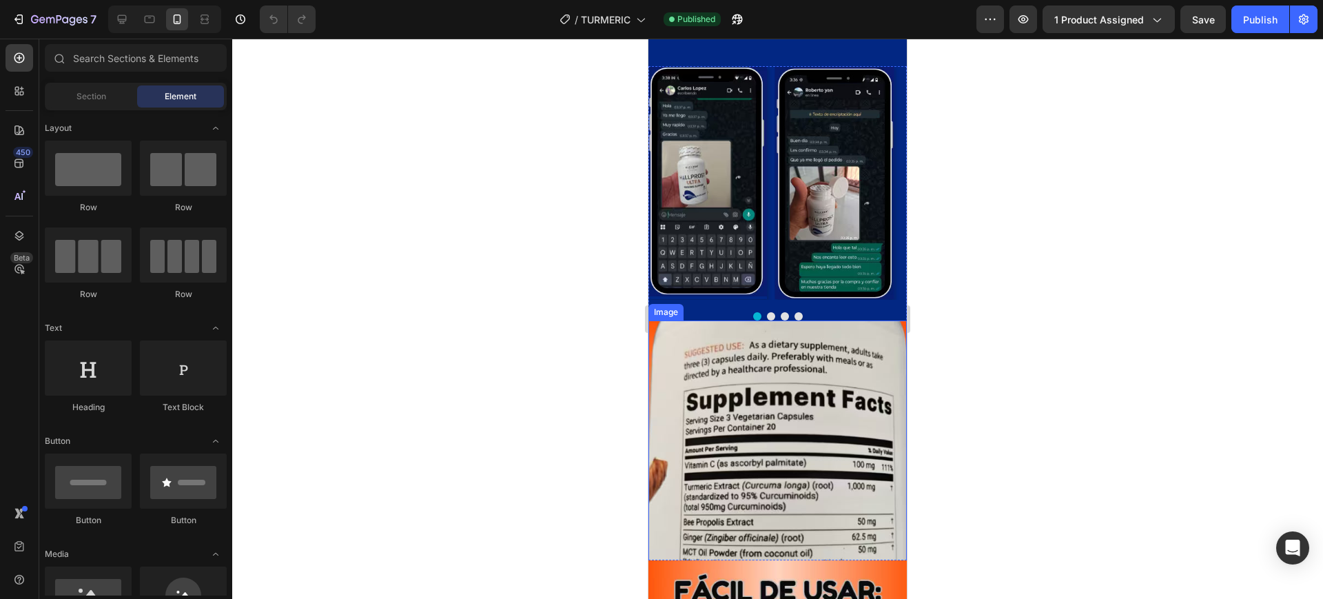
scroll to position [2841, 0]
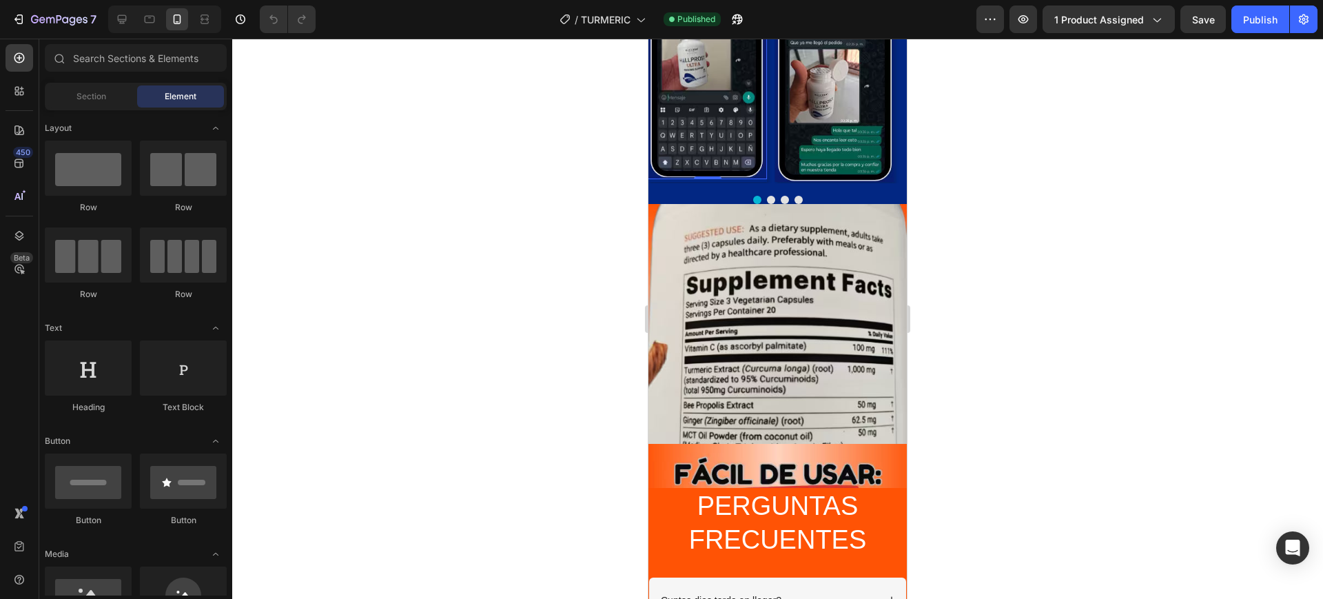
click at [714, 179] on img at bounding box center [707, 64] width 119 height 229
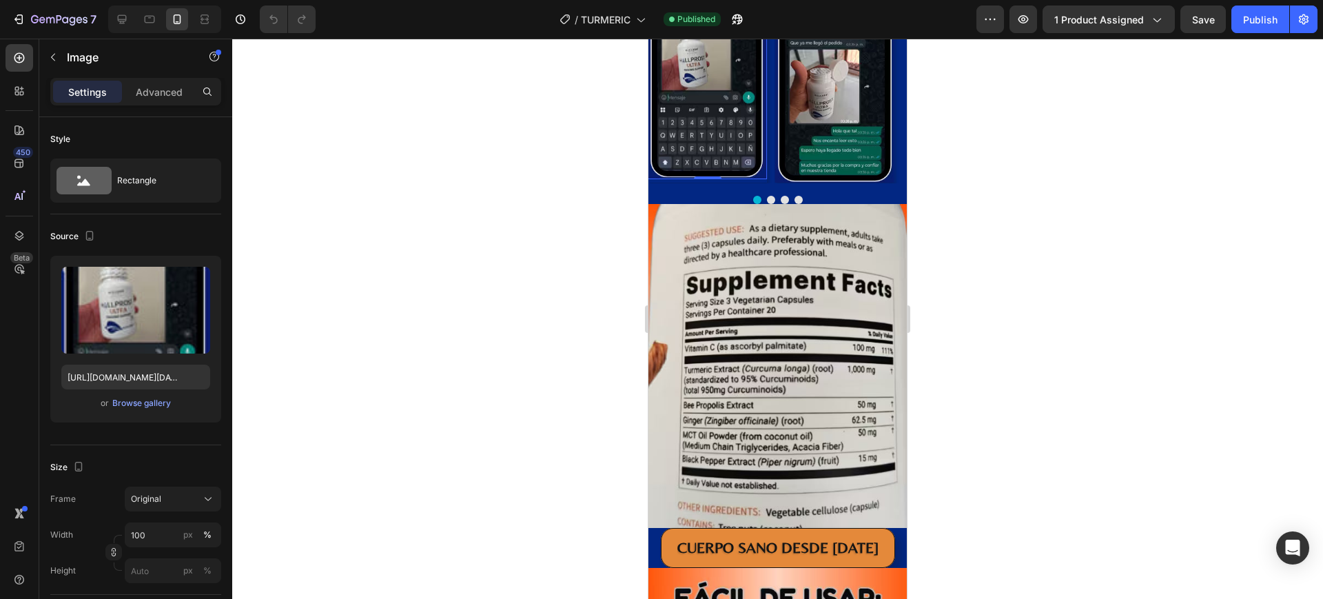
click at [721, 179] on img at bounding box center [707, 64] width 119 height 229
click at [117, 377] on input "https://cdn.shopify.com/s/files/1/0857/0381/9548/files/Captura_de_pantalla_2025…" at bounding box center [135, 376] width 149 height 25
paste input "932/8102/6367/files/WhatsApp_Image_2025-09-27_at_4.54.34_PM.avif?v=1759010214"
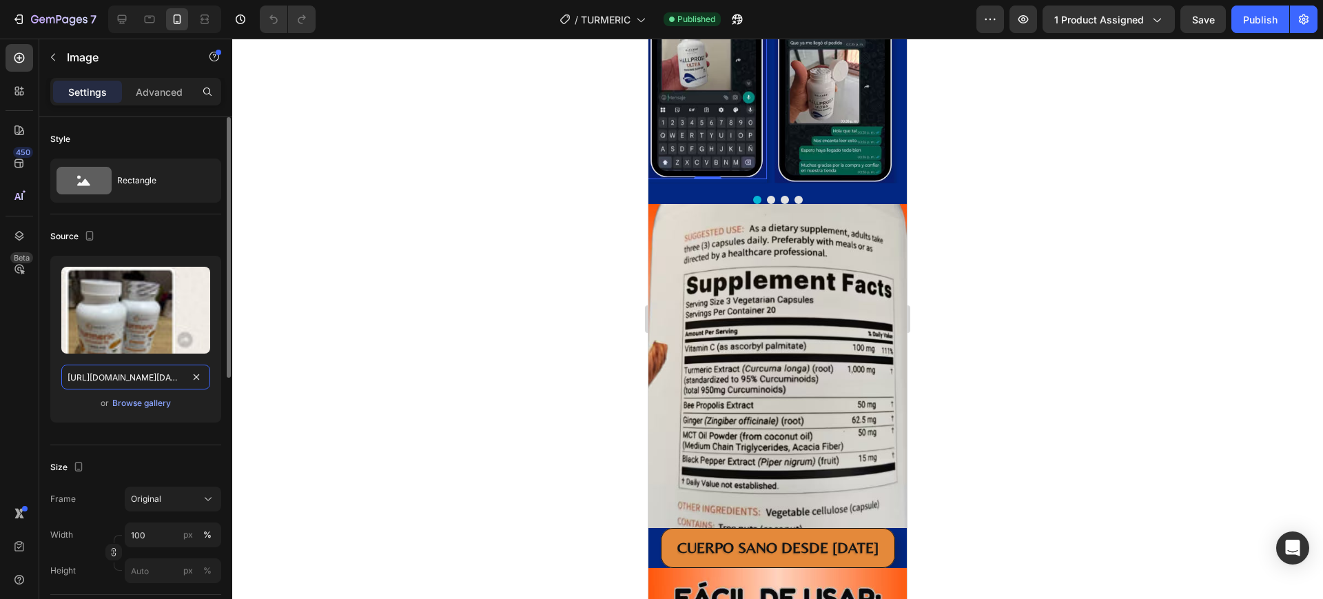
scroll to position [0, 358]
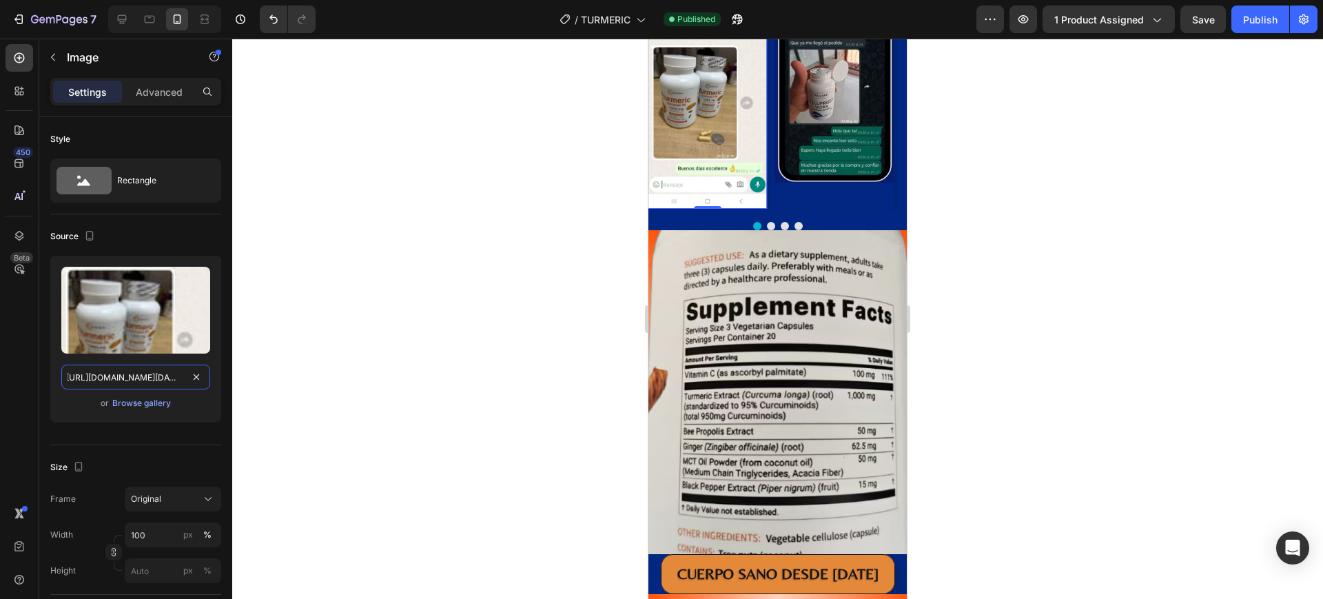
type input "https://cdn.shopify.com/s/files/1/0932/8102/6367/files/WhatsApp_Image_2025-09-2…"
click at [853, 182] on img at bounding box center [834, 66] width 119 height 232
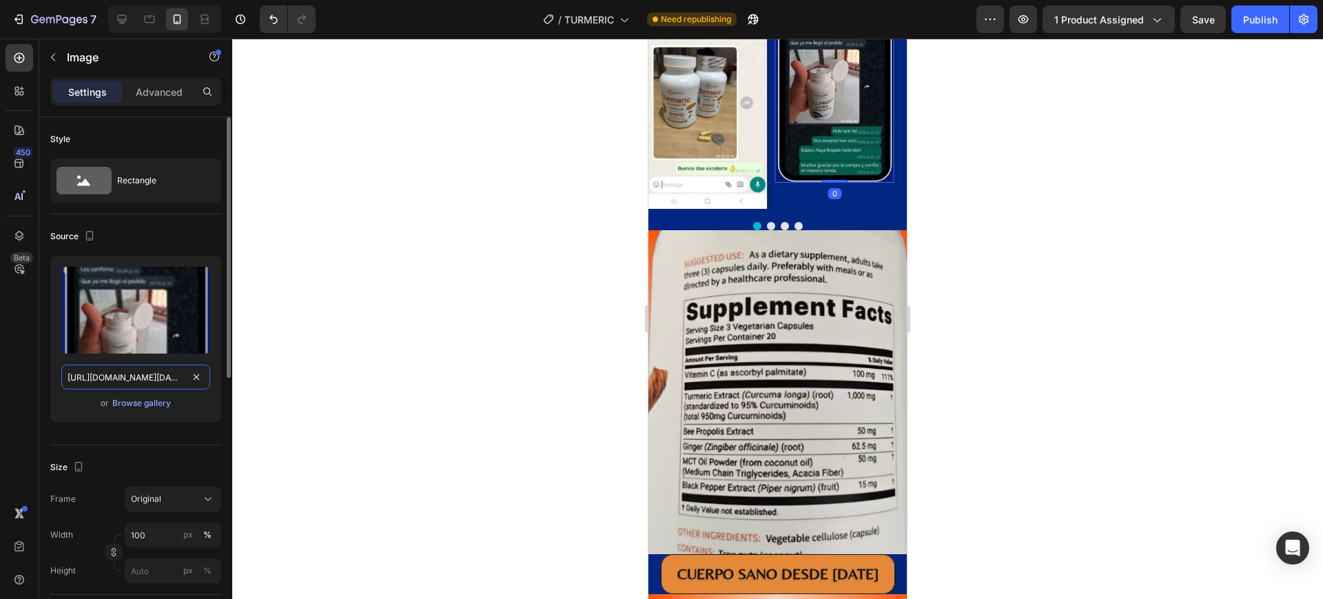
click at [81, 376] on input "https://cdn.shopify.com/s/files/1/0857/0381/9548/files/Captura_de_pantalla_2025…" at bounding box center [135, 376] width 149 height 25
paste input "932/8102/6367/files/WhatsApp_Image_2025-09-27_at_4.54.21_PM.avif?v=1759010214"
type input "https://cdn.shopify.com/s/files/1/0932/8102/6367/files/WhatsApp_Image_2025-09-2…"
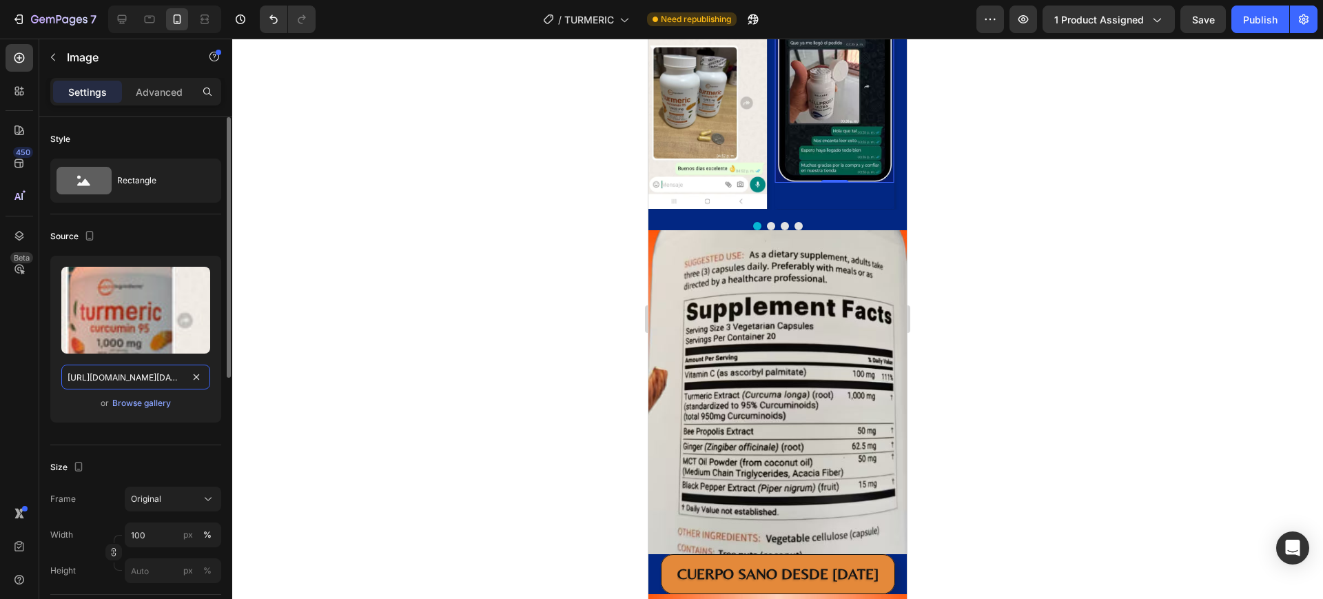
scroll to position [0, 356]
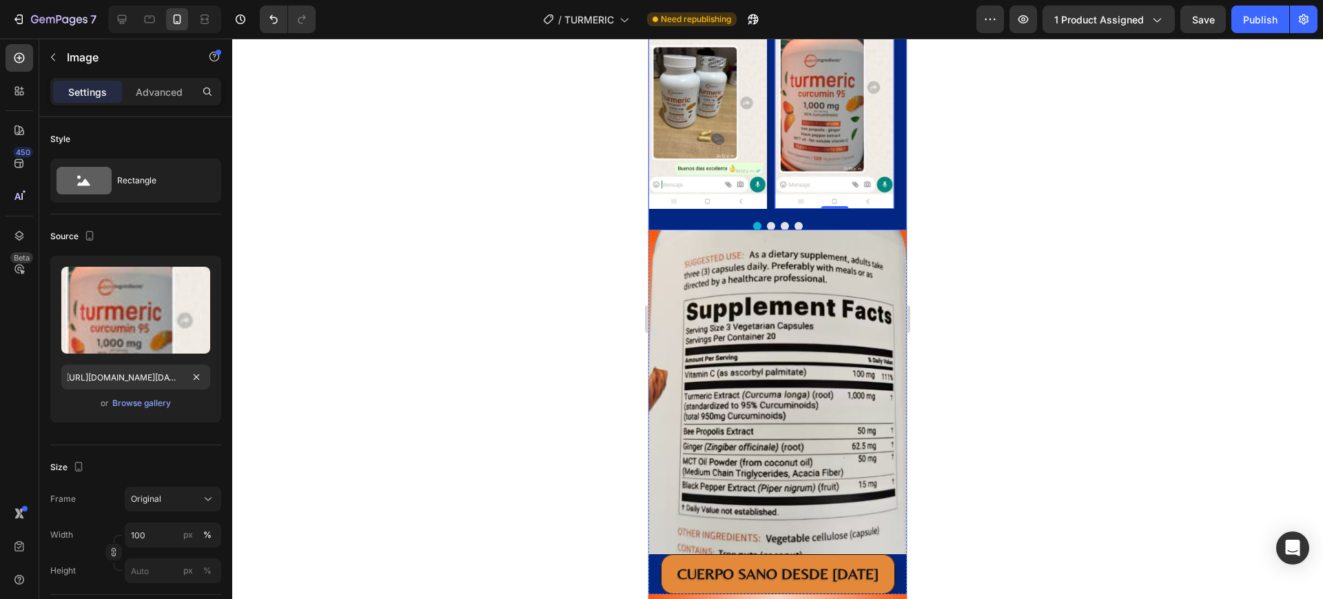
click at [883, 91] on button "Carousel Next Arrow" at bounding box center [894, 79] width 23 height 23
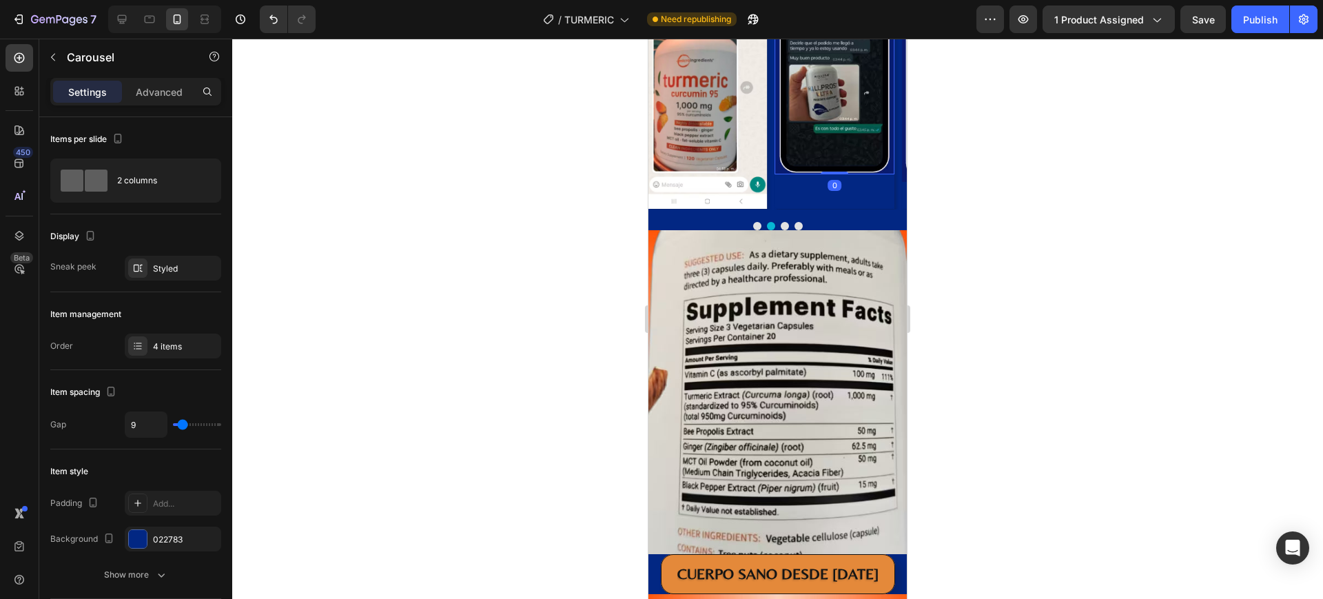
click at [825, 174] on img at bounding box center [833, 62] width 119 height 224
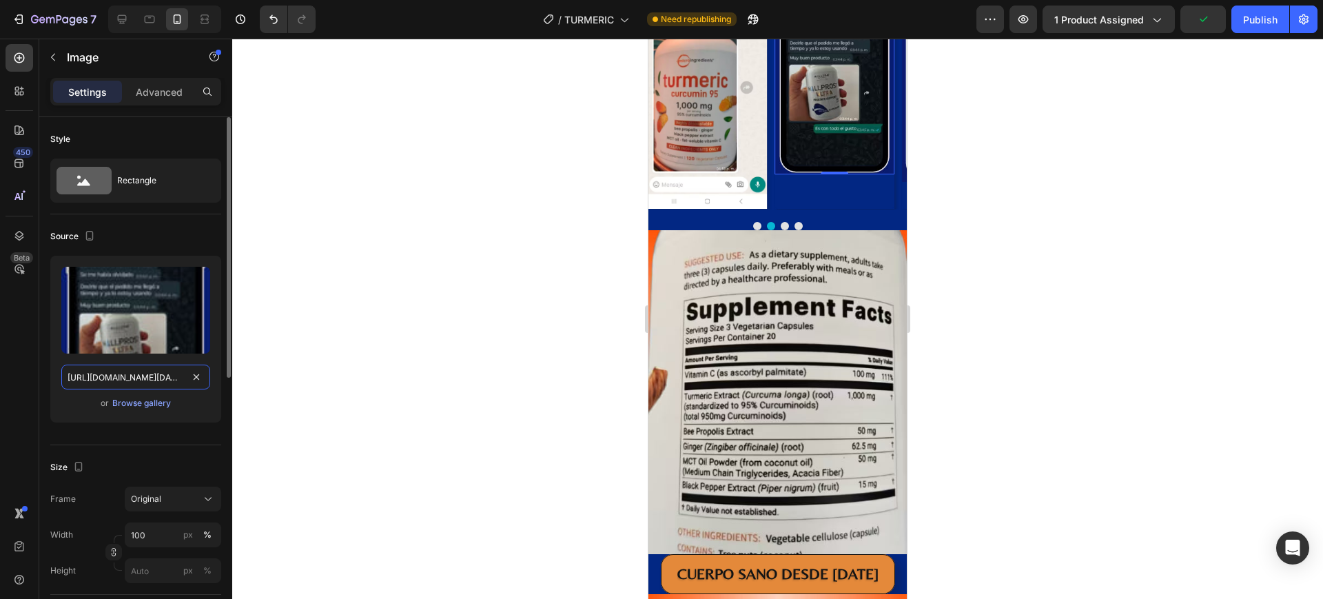
click at [143, 376] on input "https://cdn.shopify.com/s/files/1/0857/0381/9548/files/Captura_de_pantalla_2025…" at bounding box center [135, 376] width 149 height 25
paste input "932/8102/6367/files/WhatsApp_Image_2025-09-27_at_4.54.50_PM.avif?v=1759010214"
type input "https://cdn.shopify.com/s/files/1/0932/8102/6367/files/WhatsApp_Image_2025-09-2…"
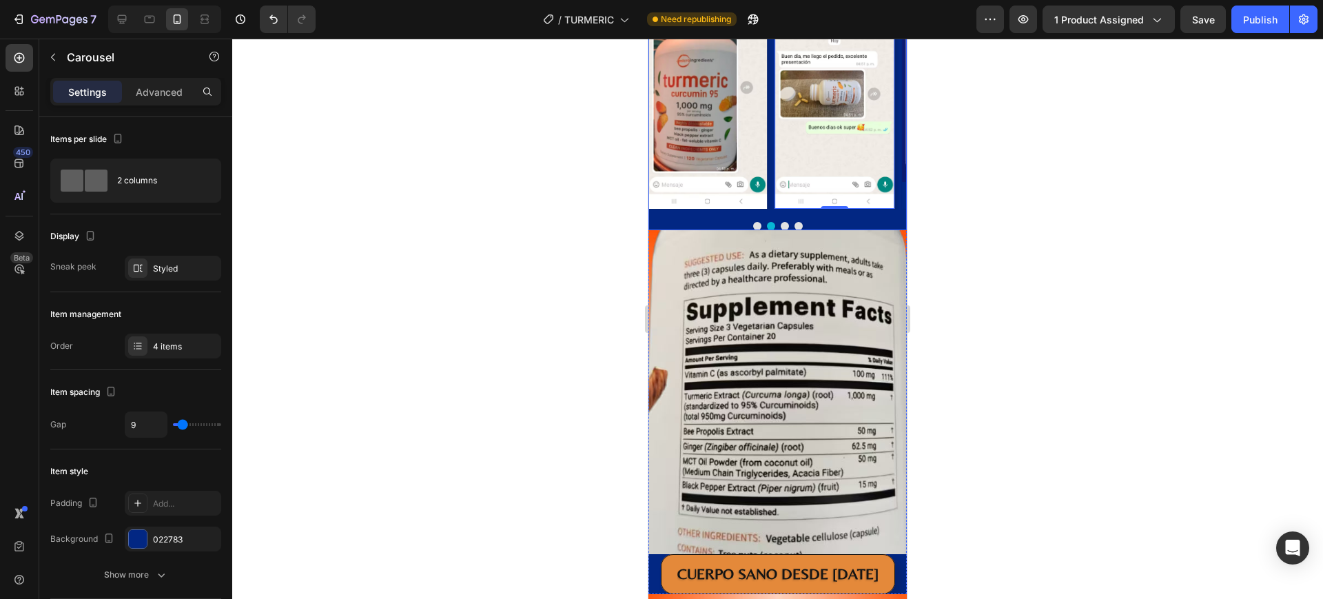
click at [883, 91] on button "Carousel Next Arrow" at bounding box center [894, 79] width 23 height 23
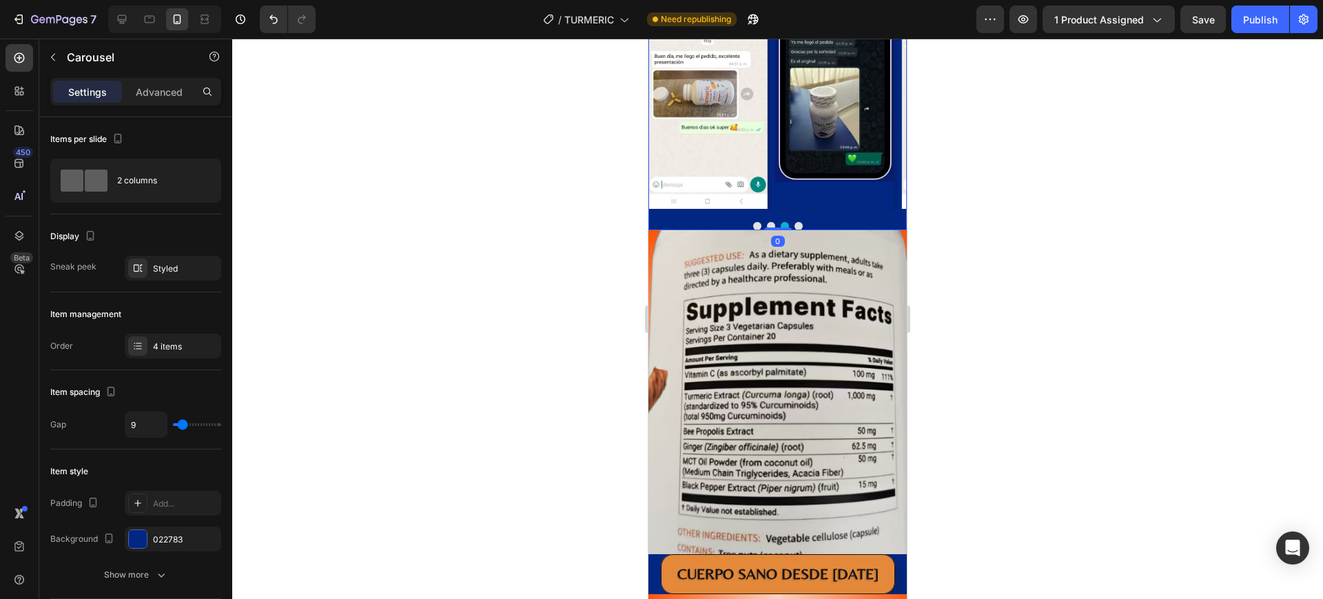
click at [883, 91] on button "Carousel Next Arrow" at bounding box center [894, 79] width 23 height 23
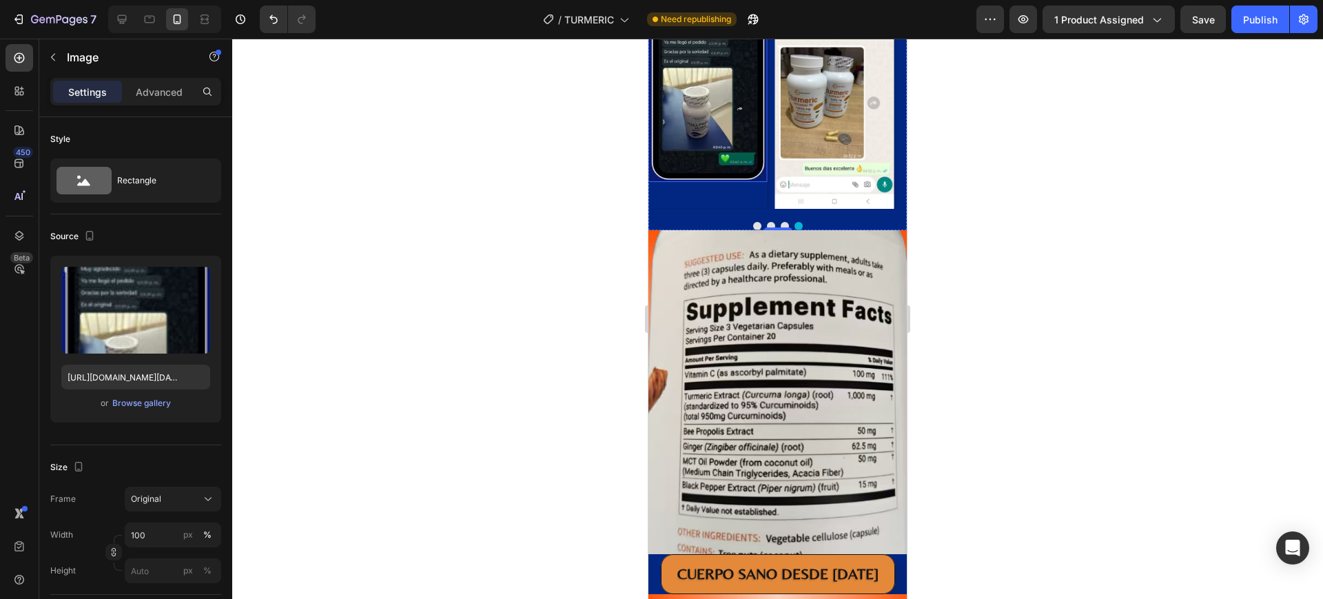
click at [737, 182] on img at bounding box center [707, 66] width 119 height 232
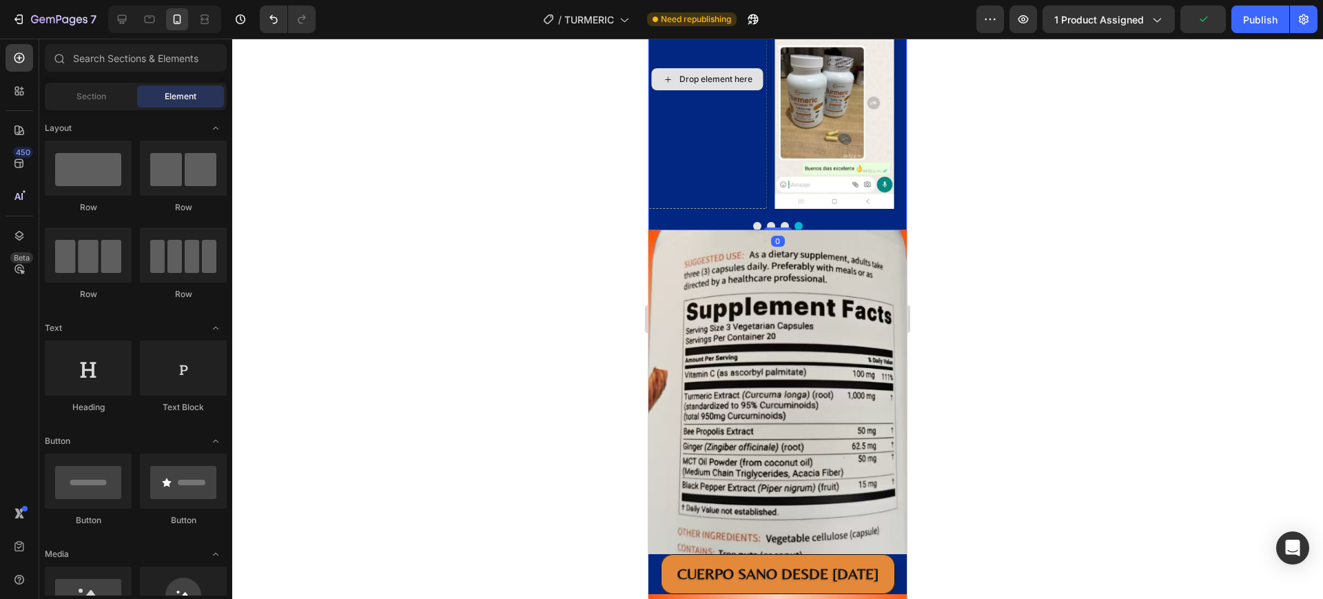
click at [718, 129] on div "Drop element here" at bounding box center [707, 79] width 119 height 259
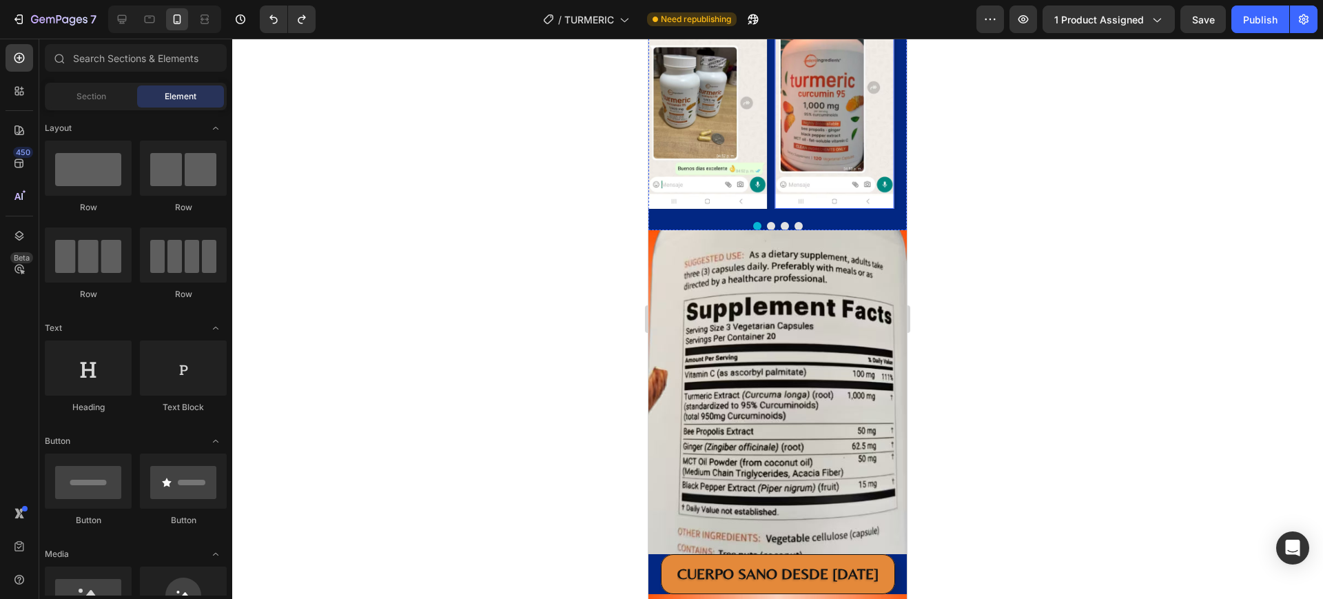
click at [886, 91] on button "Carousel Next Arrow" at bounding box center [894, 79] width 23 height 23
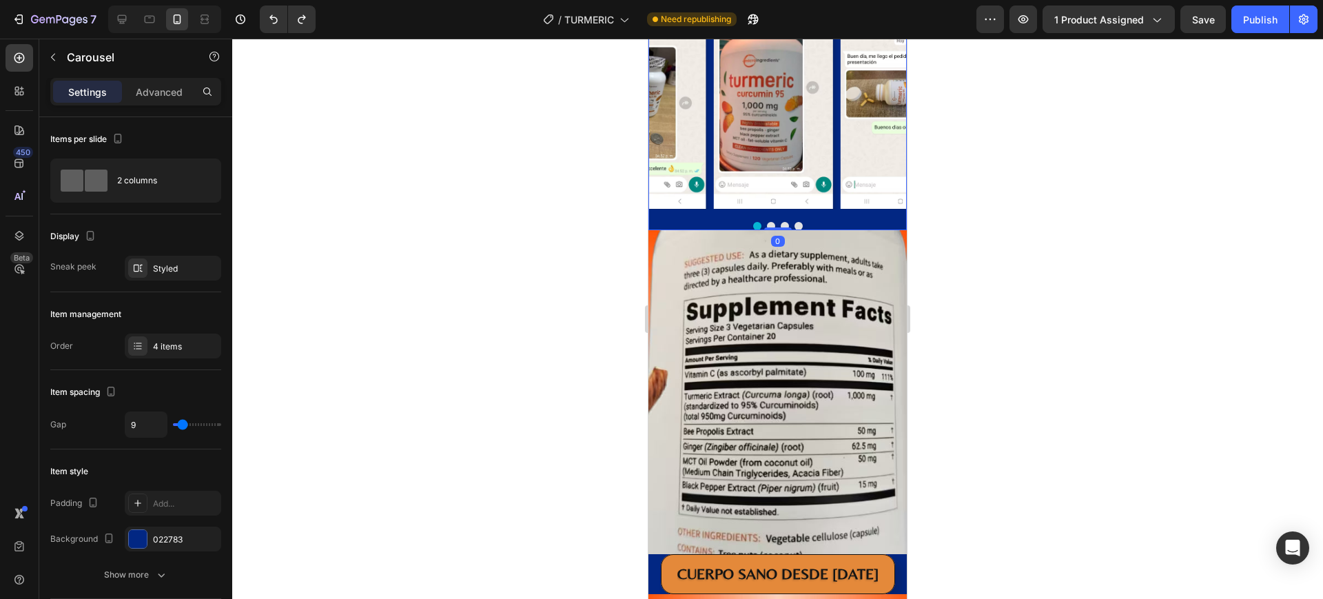
click at [886, 91] on button "Carousel Next Arrow" at bounding box center [894, 79] width 23 height 23
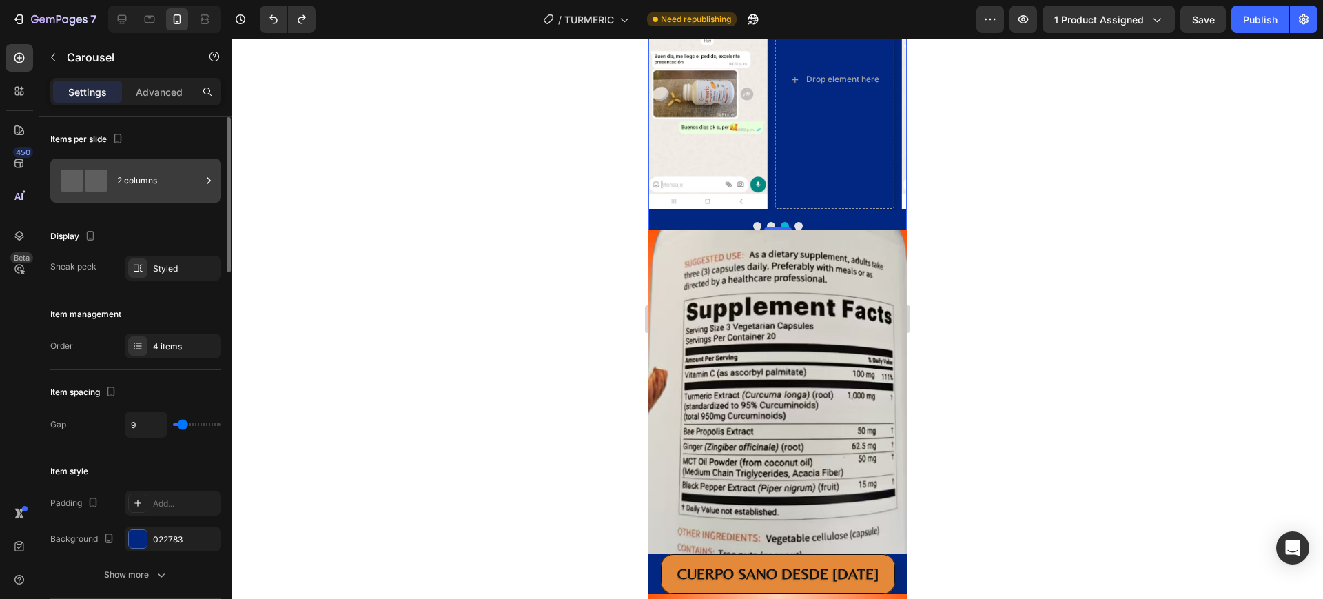
click at [191, 187] on div "2 columns" at bounding box center [159, 181] width 84 height 32
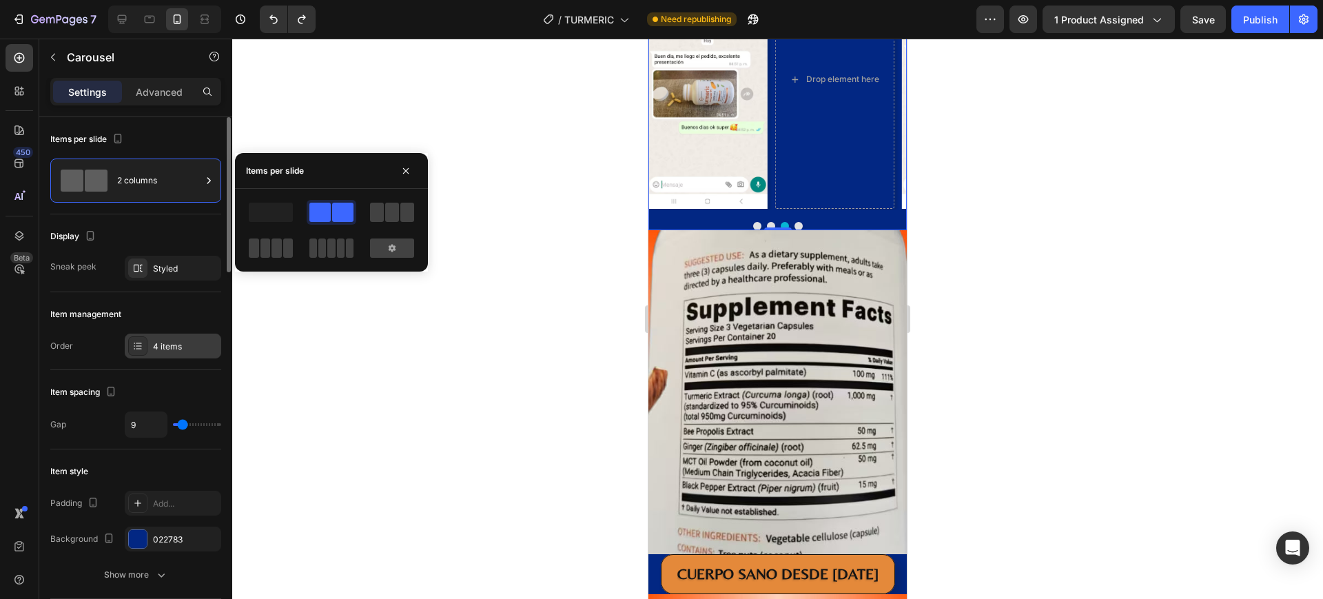
click at [185, 342] on div "4 items" at bounding box center [185, 346] width 65 height 12
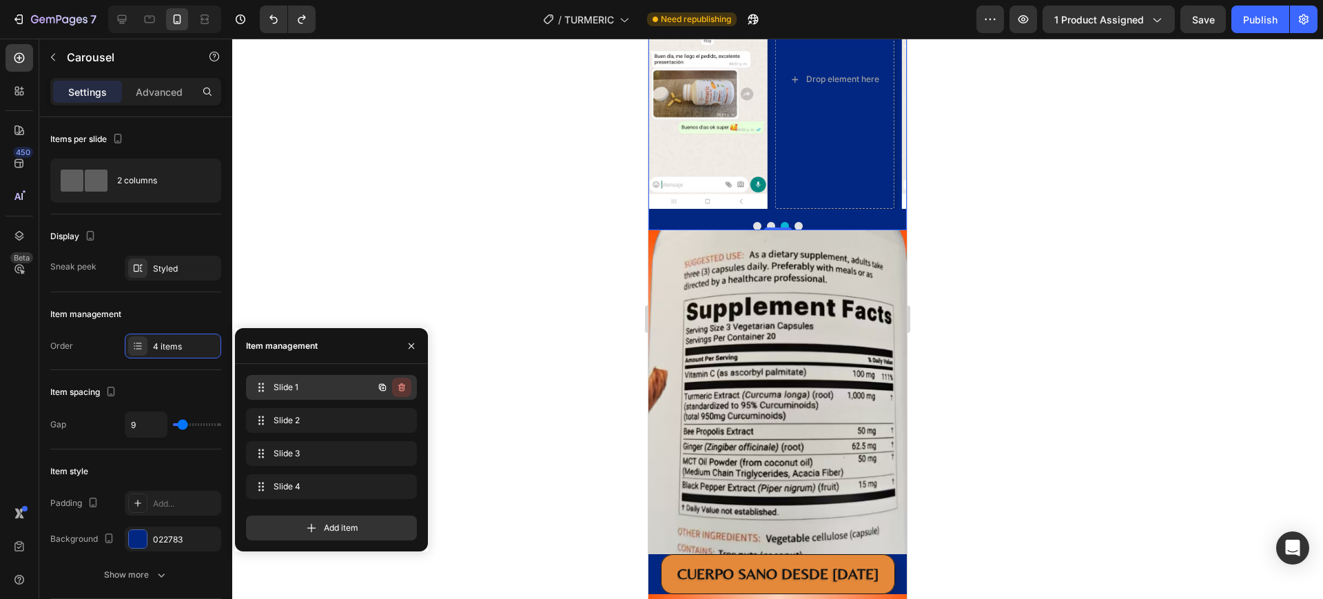
click at [400, 389] on icon "button" at bounding box center [401, 387] width 11 height 11
click at [659, 91] on button "Carousel Back Arrow" at bounding box center [659, 79] width 23 height 23
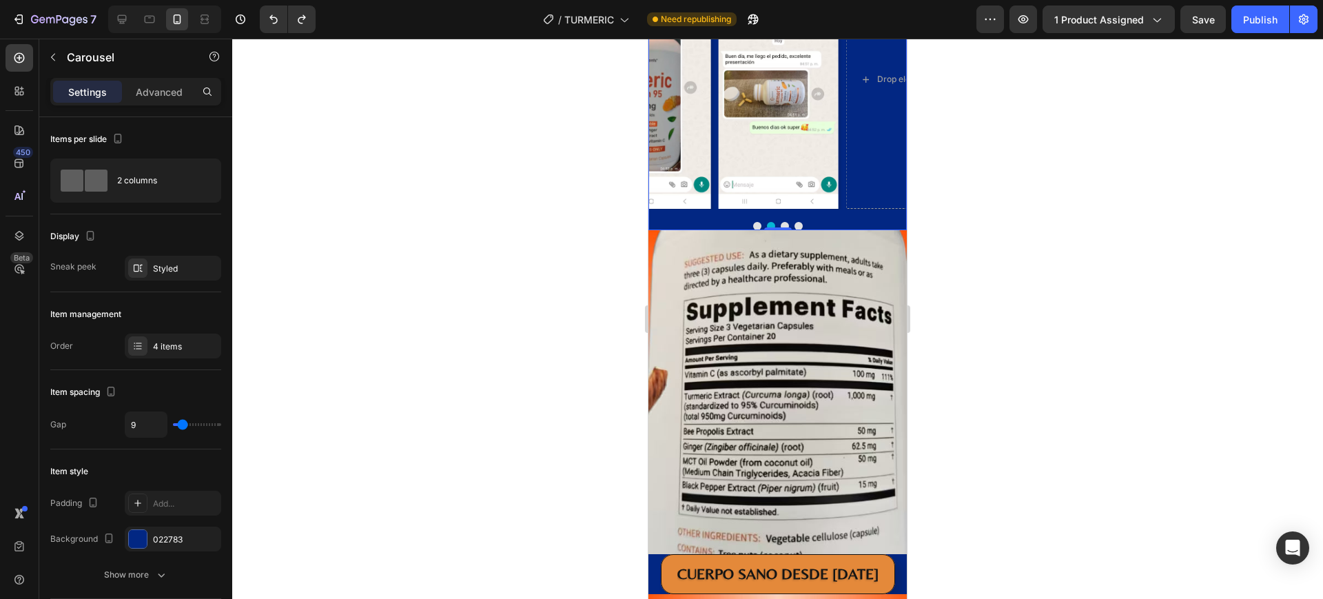
click at [659, 91] on button "Carousel Back Arrow" at bounding box center [659, 79] width 23 height 23
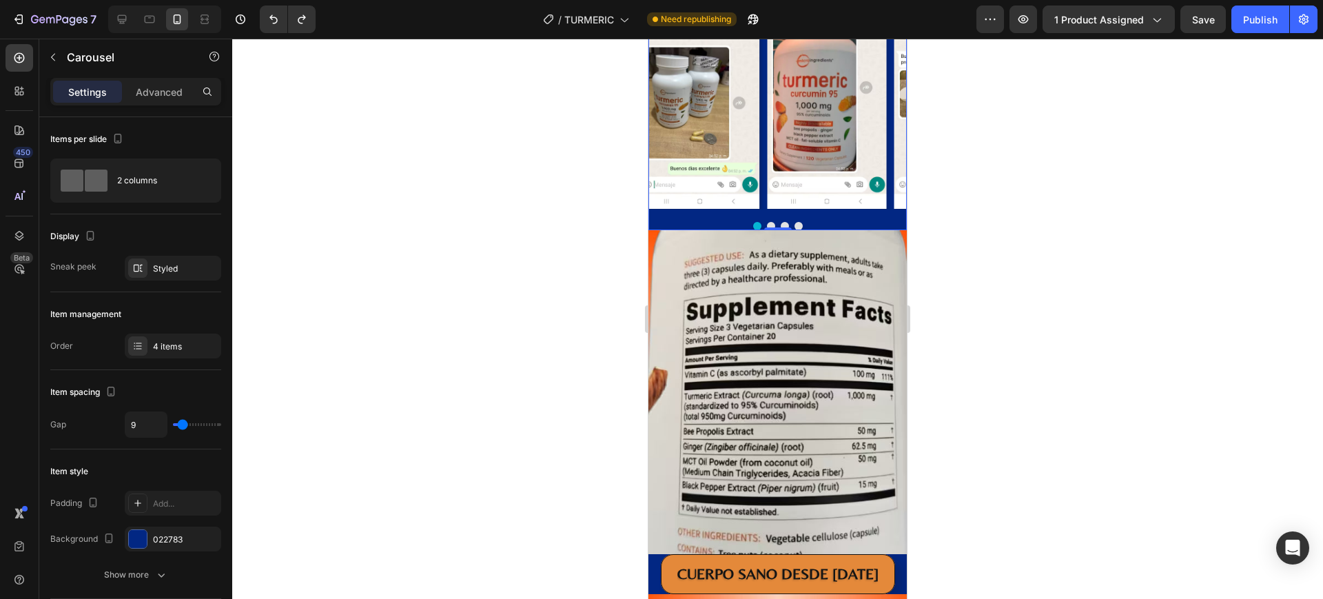
click at [659, 91] on button "Carousel Back Arrow" at bounding box center [659, 79] width 23 height 23
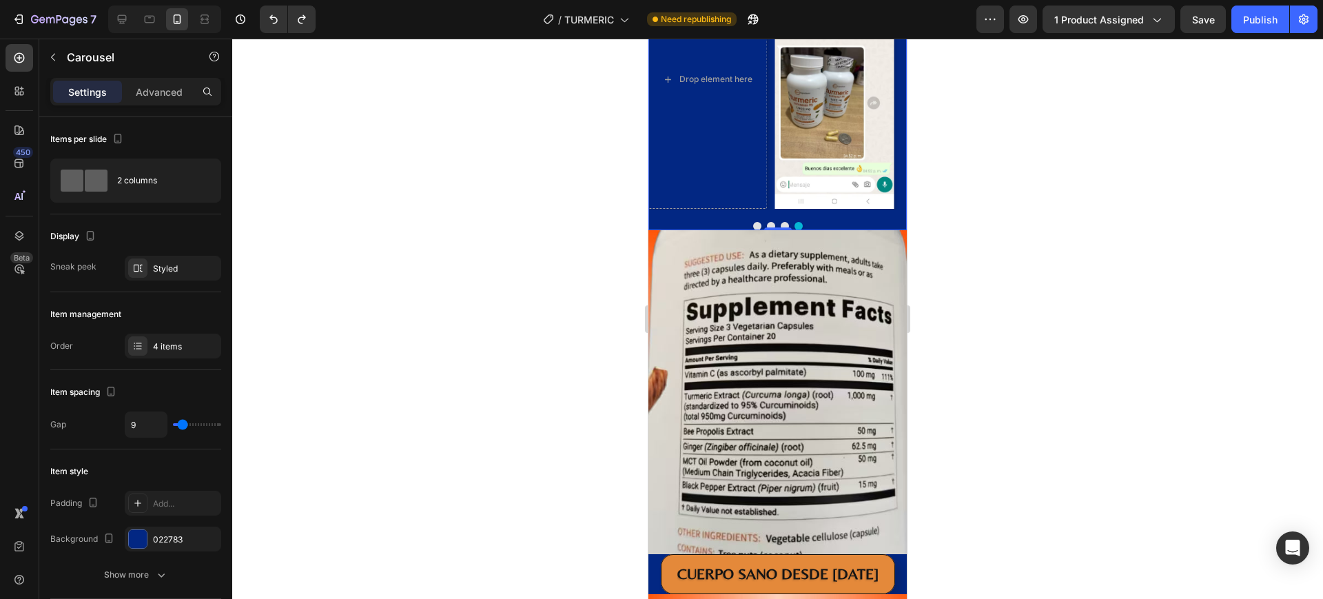
click at [884, 91] on button "Carousel Next Arrow" at bounding box center [894, 79] width 23 height 23
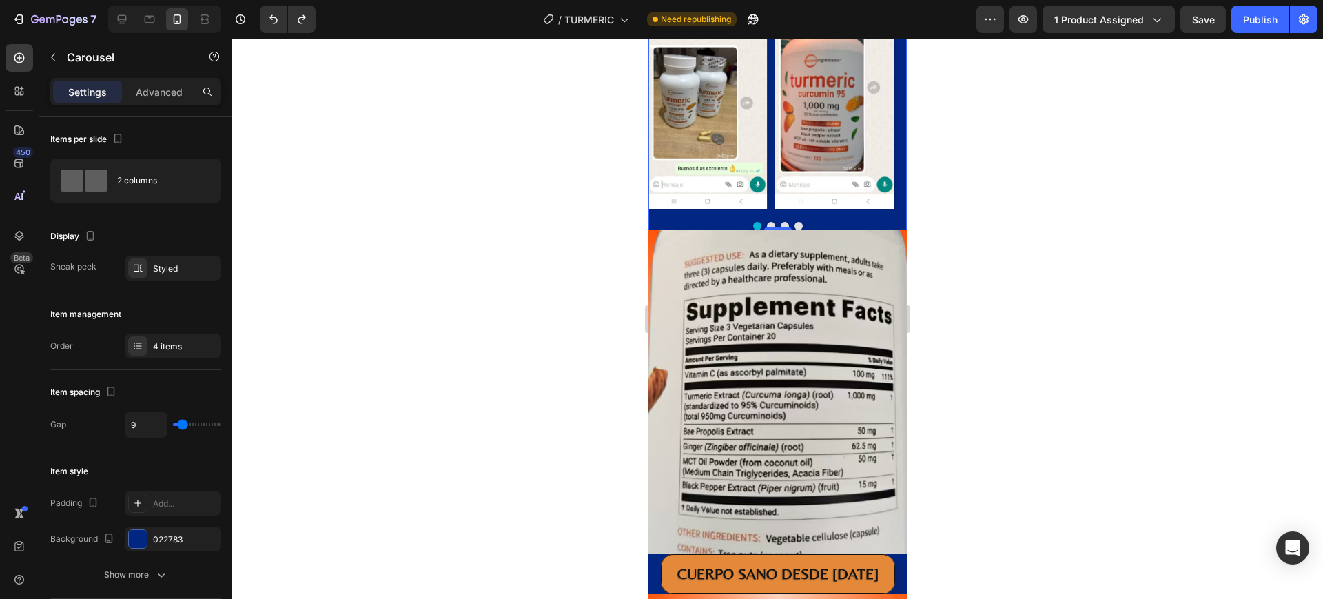
click at [884, 91] on button "Carousel Next Arrow" at bounding box center [894, 79] width 23 height 23
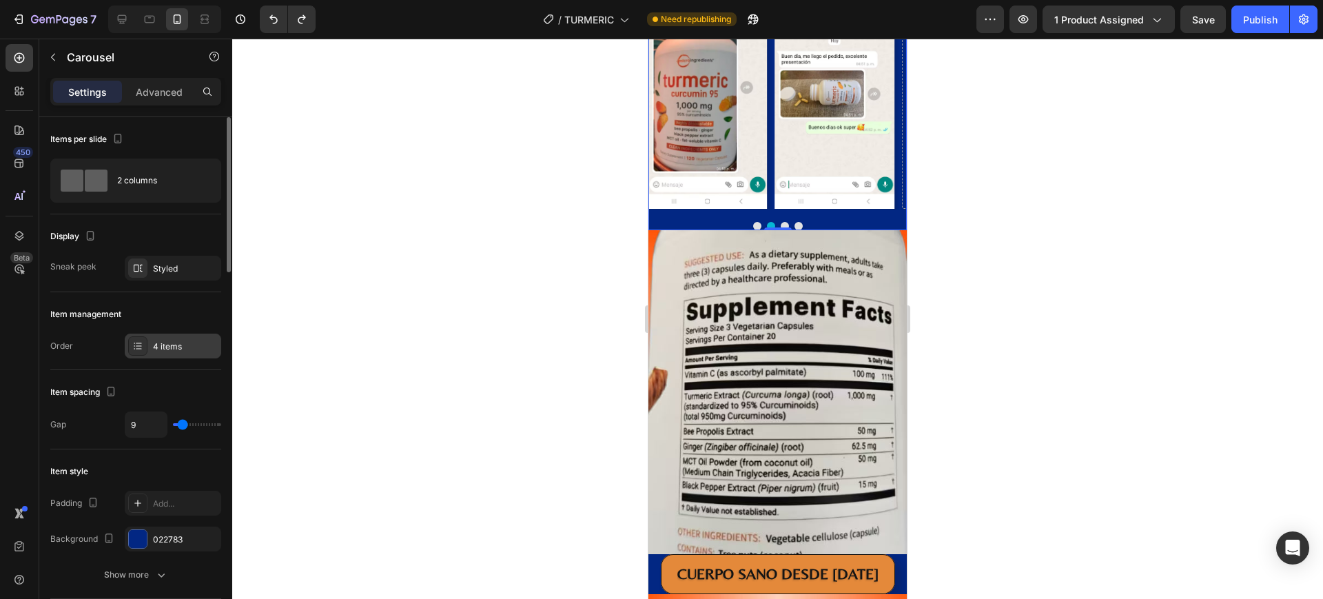
click at [203, 348] on div "4 items" at bounding box center [185, 346] width 65 height 12
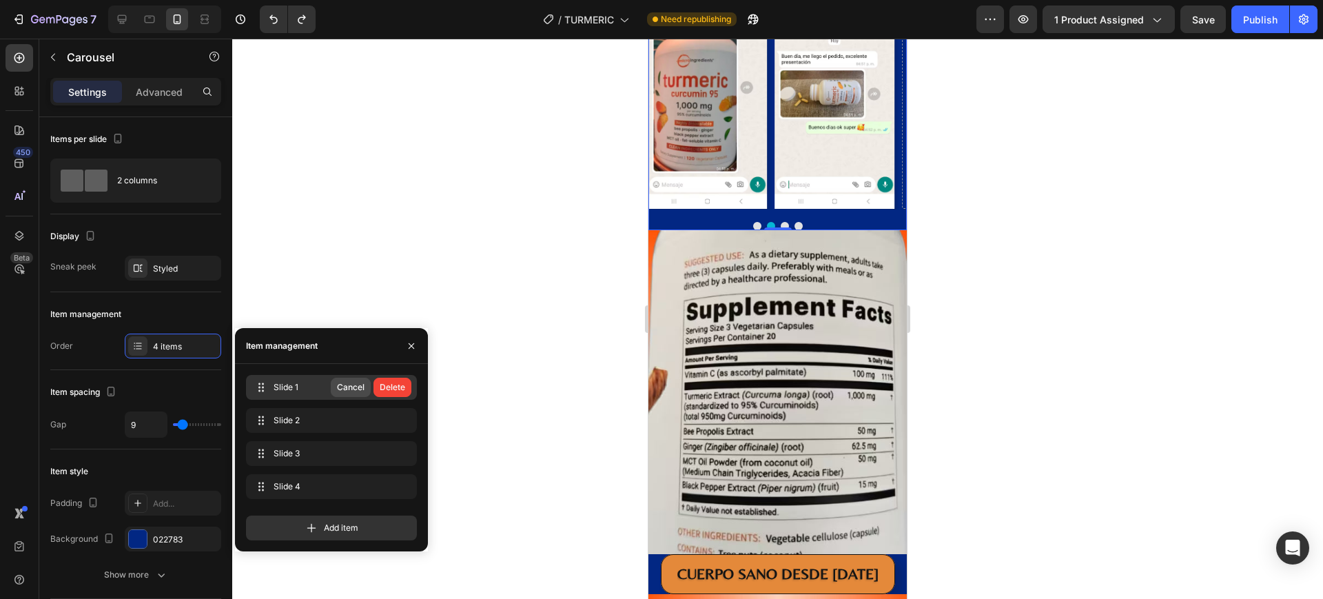
click at [341, 378] on button "Cancel" at bounding box center [351, 386] width 40 height 19
click at [887, 91] on button "Carousel Next Arrow" at bounding box center [894, 79] width 23 height 23
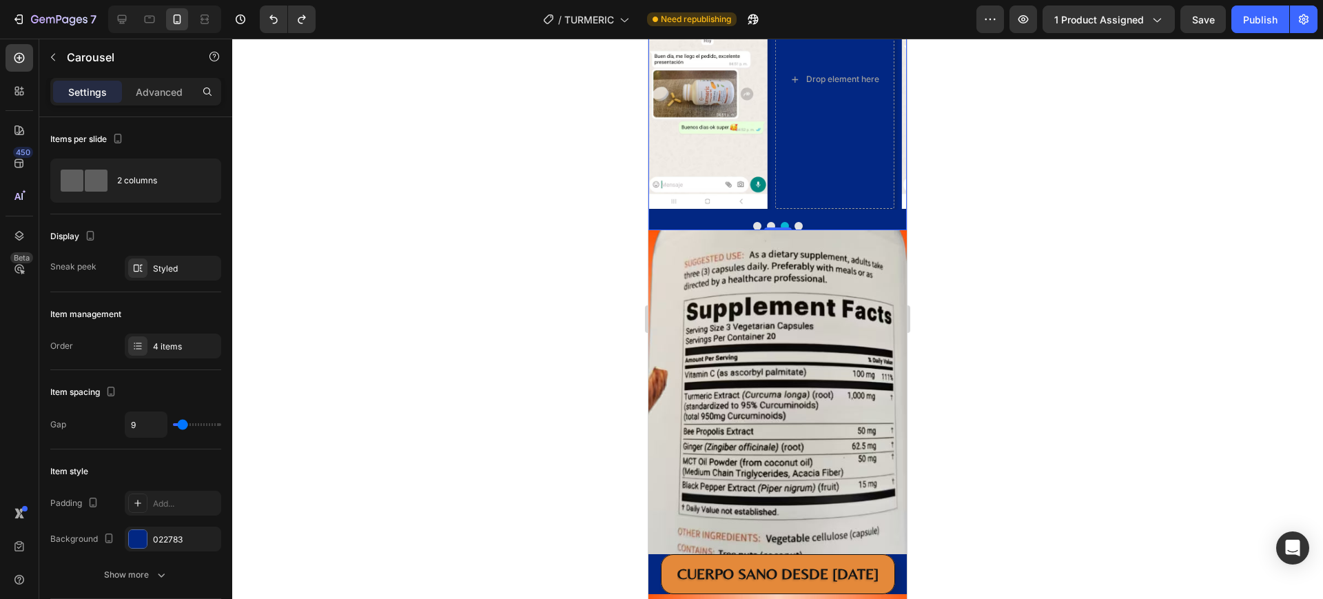
click at [885, 91] on button "Carousel Next Arrow" at bounding box center [894, 79] width 23 height 23
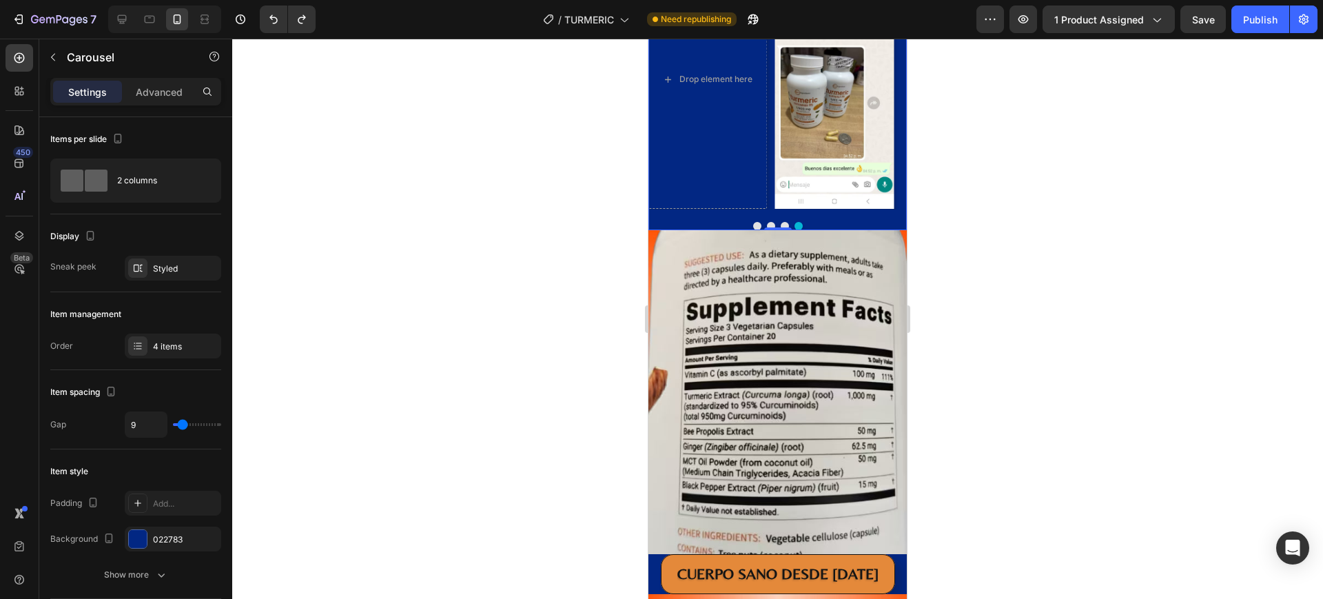
click at [885, 91] on button "Carousel Next Arrow" at bounding box center [894, 79] width 23 height 23
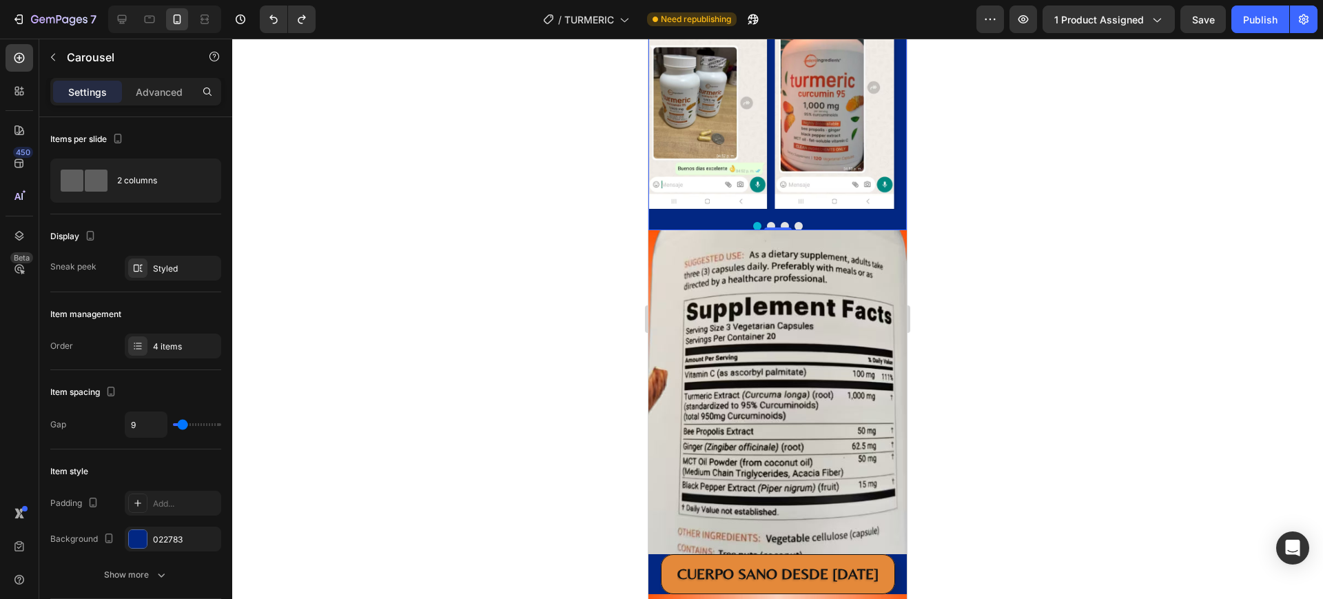
click at [885, 91] on button "Carousel Next Arrow" at bounding box center [894, 79] width 23 height 23
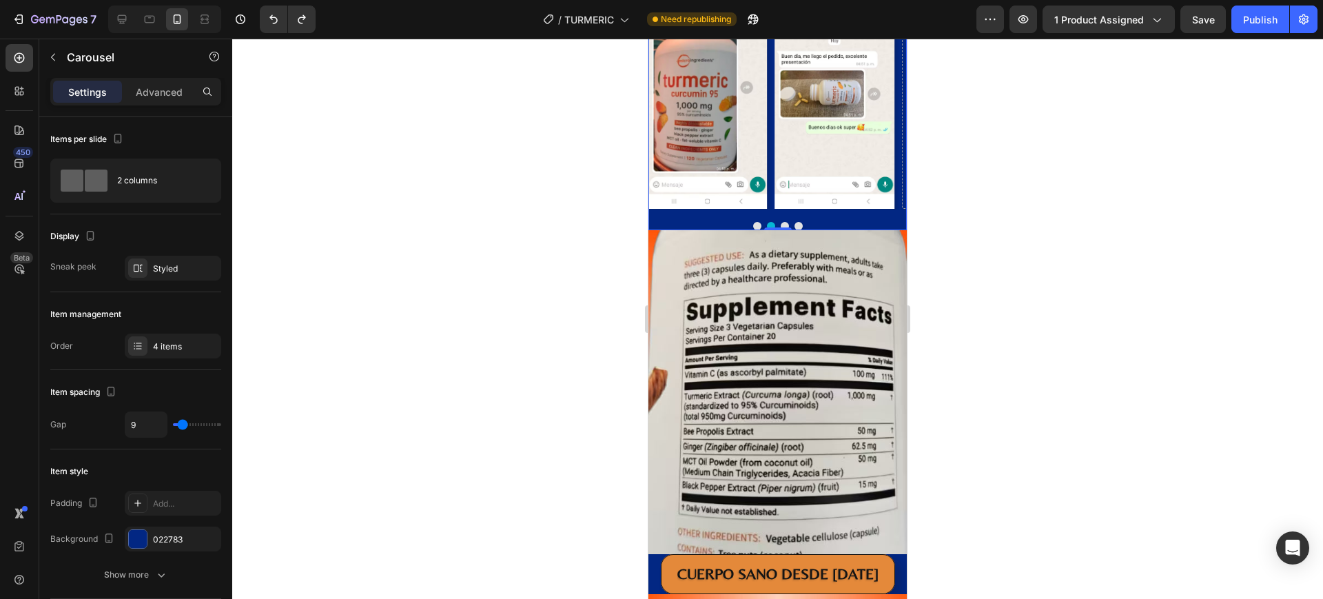
click at [885, 91] on button "Carousel Next Arrow" at bounding box center [894, 79] width 23 height 23
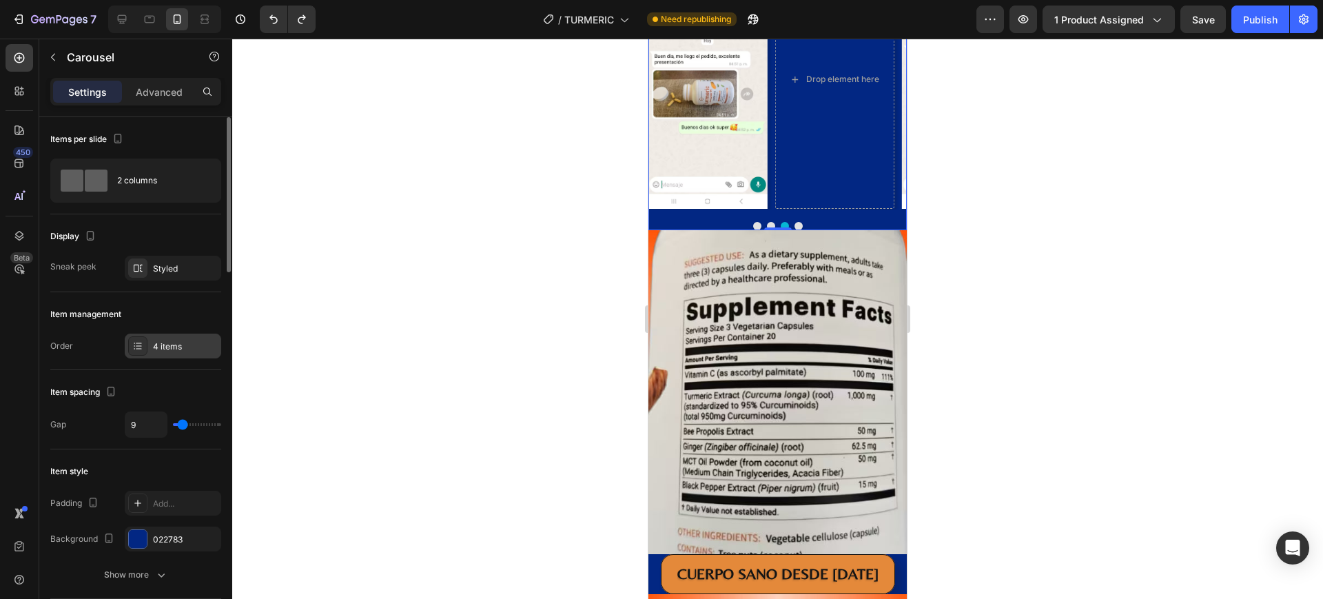
click at [194, 348] on div "4 items" at bounding box center [185, 346] width 65 height 12
click at [827, 209] on div "Drop element here" at bounding box center [833, 79] width 119 height 259
click at [182, 351] on div "4 items" at bounding box center [185, 346] width 65 height 12
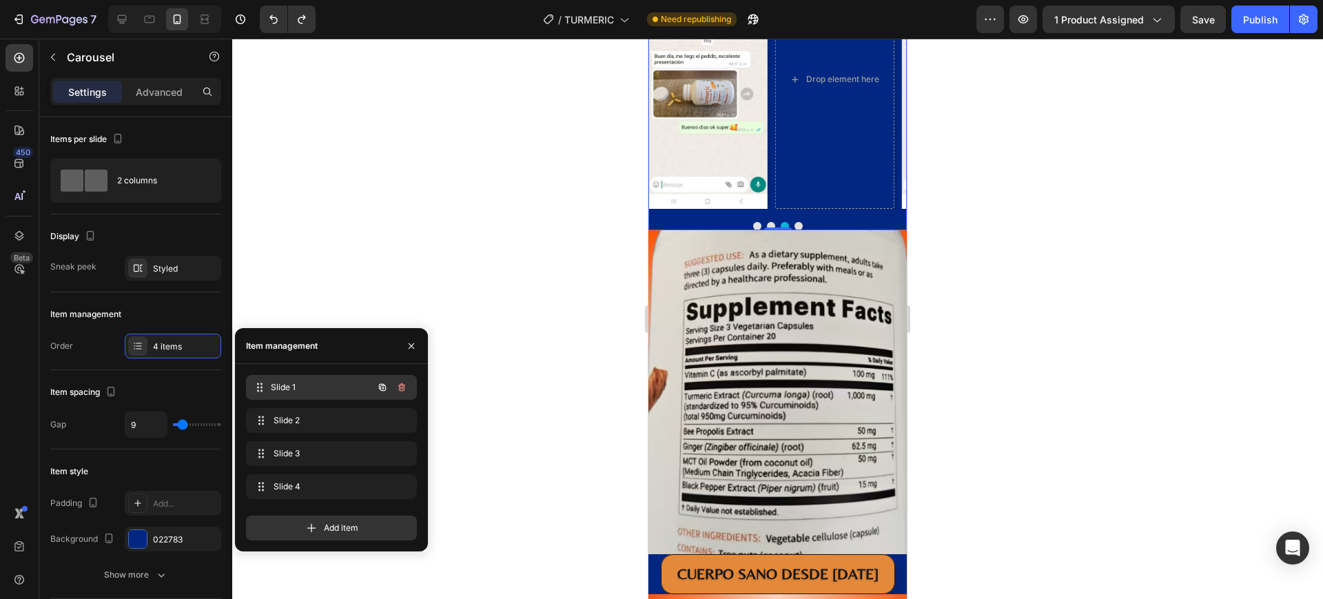
click at [282, 386] on span "Slide 1" at bounding box center [322, 387] width 102 height 12
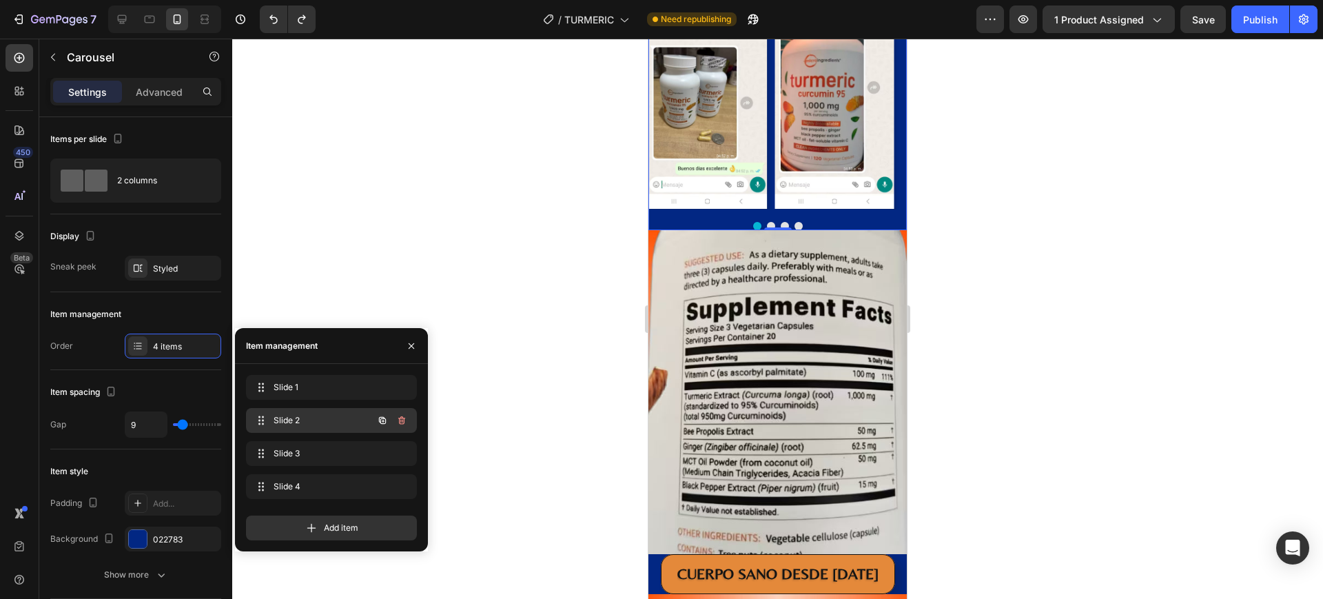
click at [309, 420] on span "Slide 2" at bounding box center [312, 420] width 78 height 12
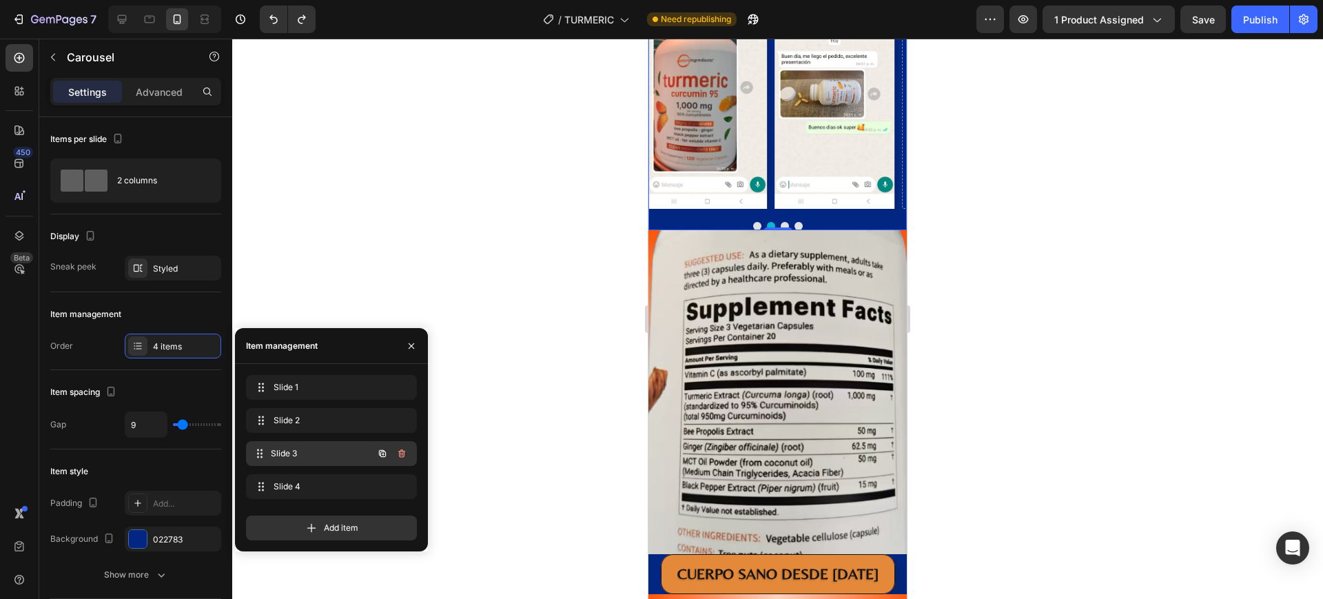
click at [299, 453] on span "Slide 3" at bounding box center [322, 453] width 102 height 12
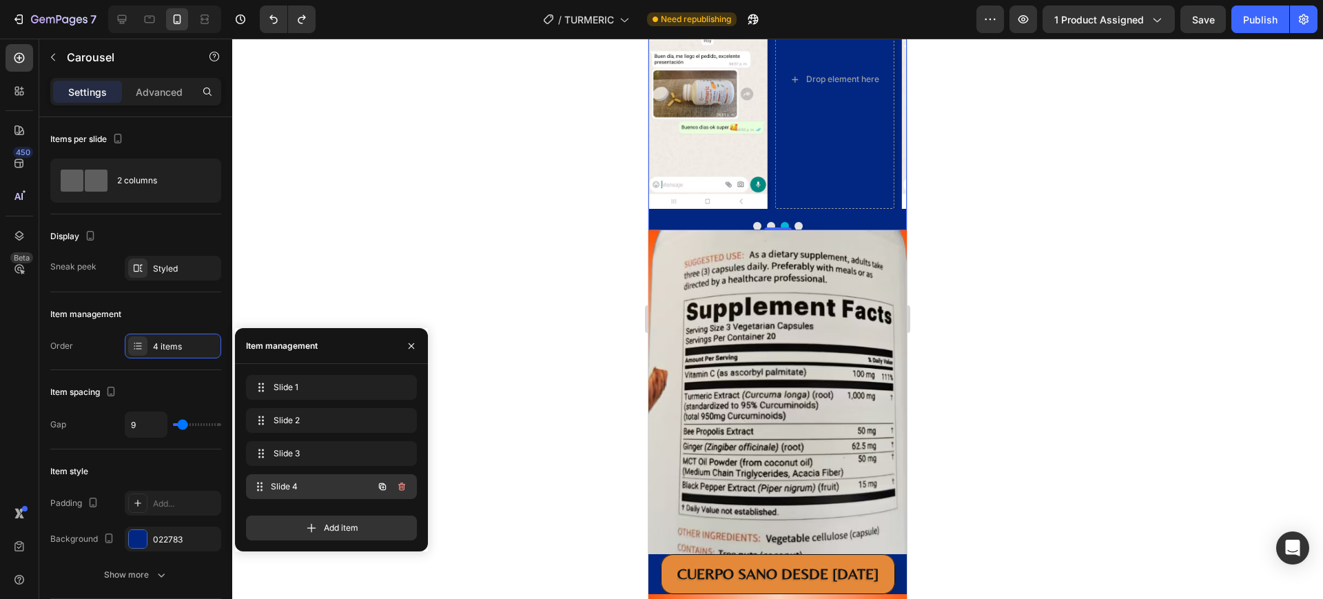
click at [289, 488] on span "Slide 4" at bounding box center [322, 486] width 102 height 12
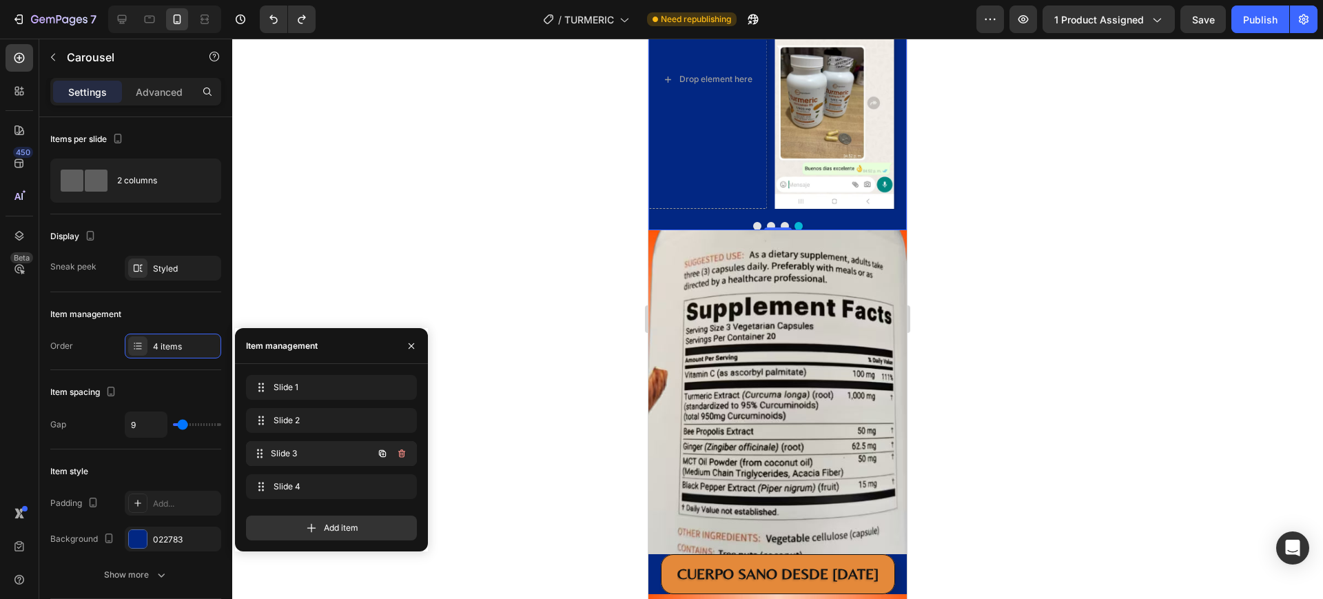
click at [297, 458] on span "Slide 3" at bounding box center [322, 453] width 102 height 12
click at [406, 486] on icon "button" at bounding box center [401, 486] width 11 height 11
click at [406, 486] on button "Delete" at bounding box center [392, 486] width 38 height 19
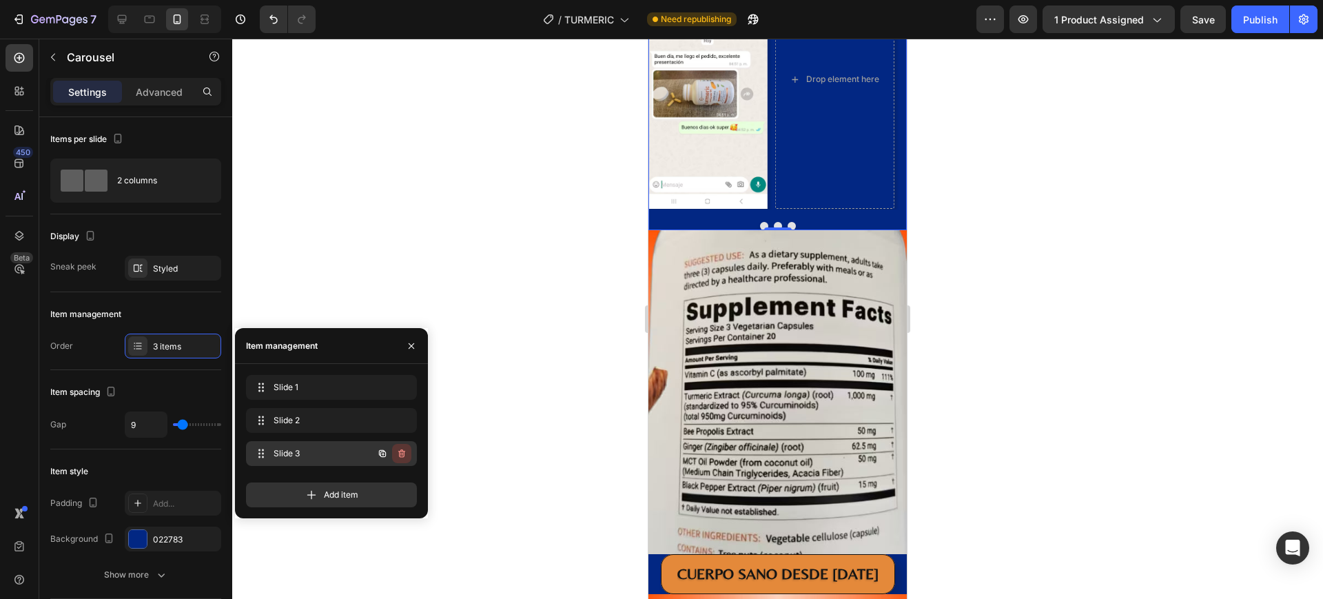
click at [402, 453] on icon "button" at bounding box center [402, 454] width 1 height 3
click at [402, 453] on div "Delete" at bounding box center [392, 453] width 25 height 12
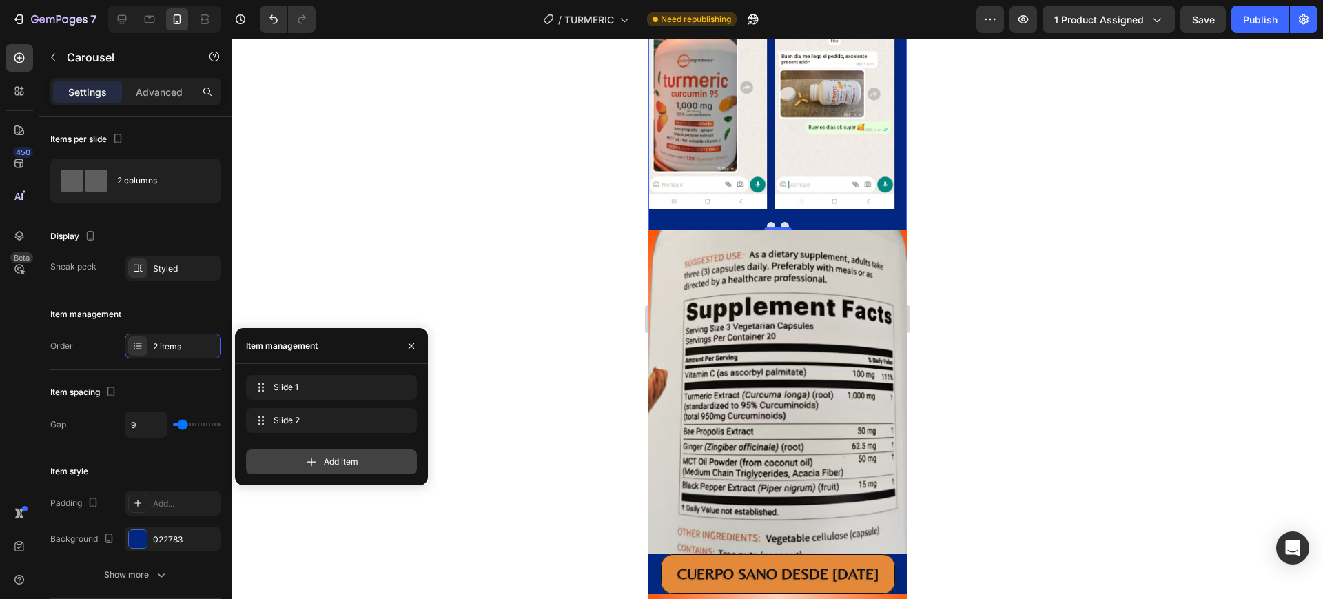
click at [308, 457] on icon at bounding box center [311, 462] width 14 height 14
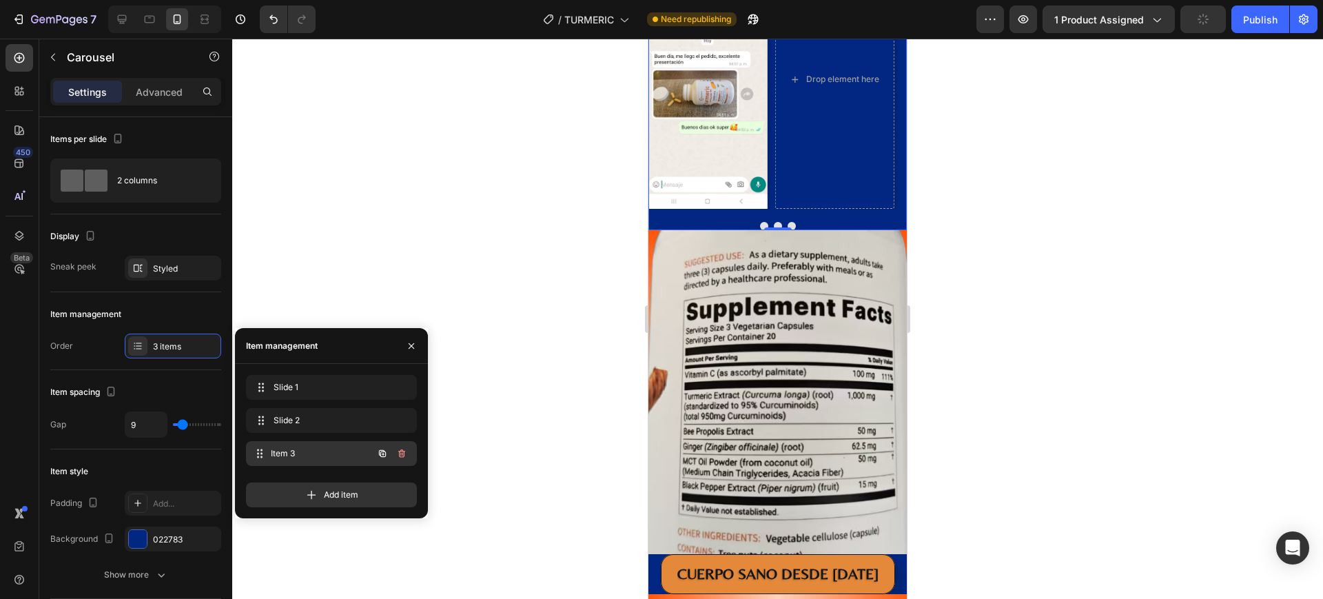
click at [319, 452] on span "Item 3" at bounding box center [322, 453] width 102 height 12
click at [883, 91] on button "Carousel Next Arrow" at bounding box center [894, 79] width 23 height 23
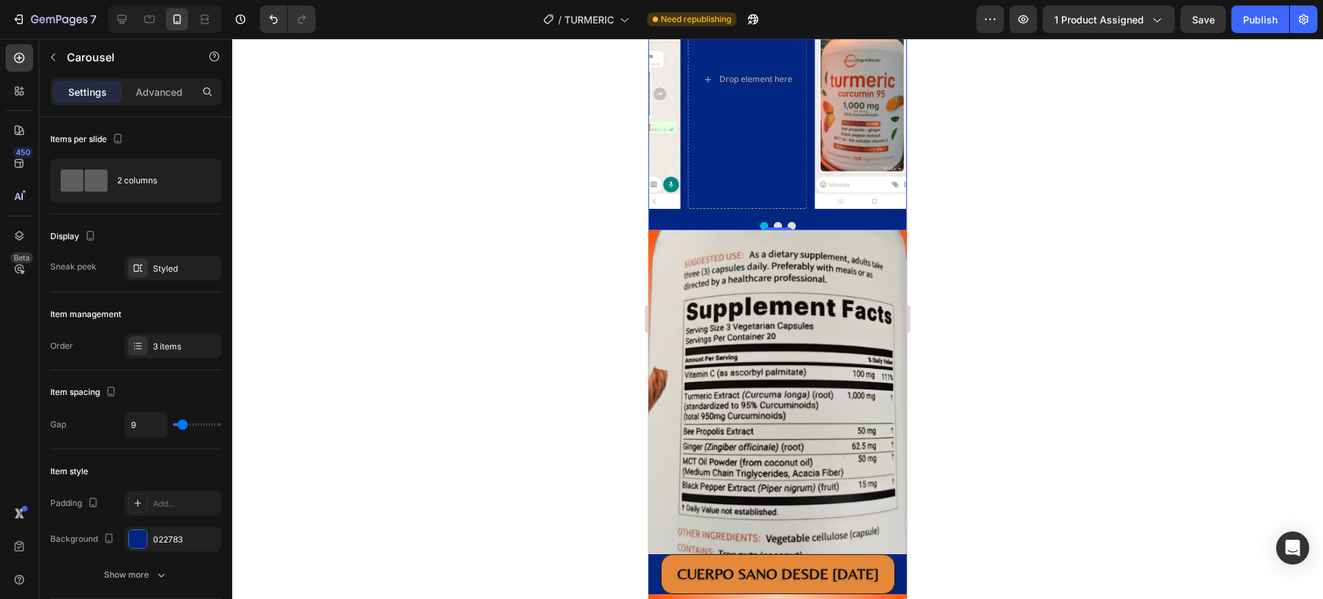
click at [883, 91] on button "Carousel Next Arrow" at bounding box center [894, 79] width 23 height 23
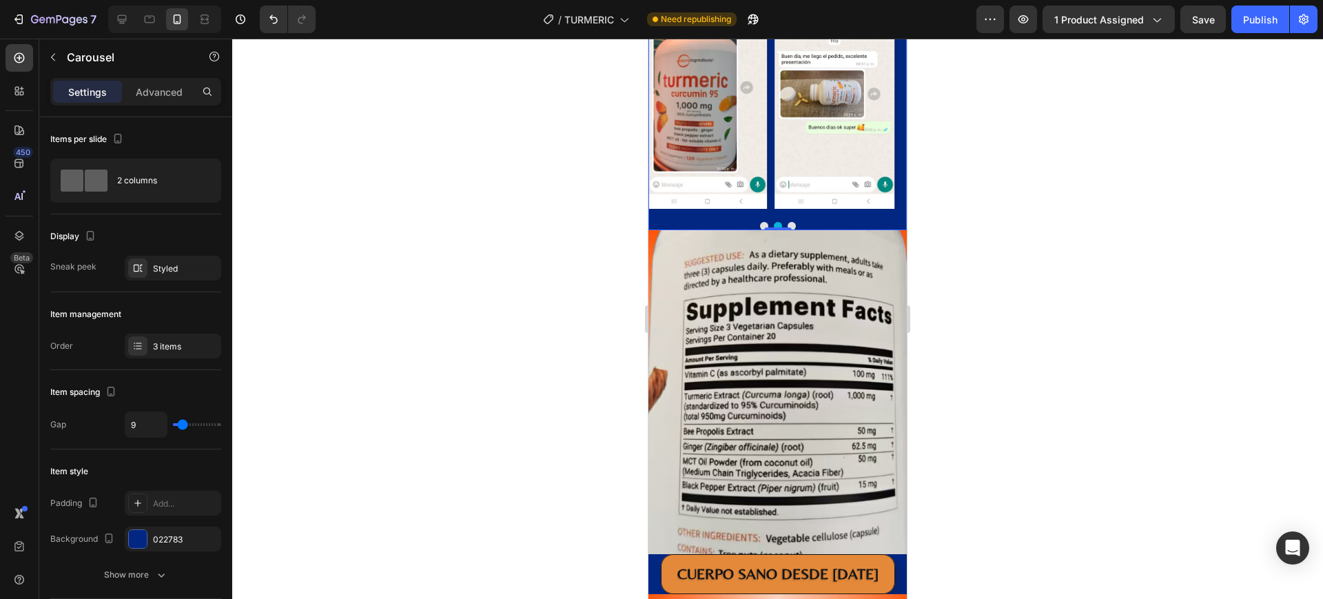
click at [883, 91] on button "Carousel Next Arrow" at bounding box center [894, 79] width 23 height 23
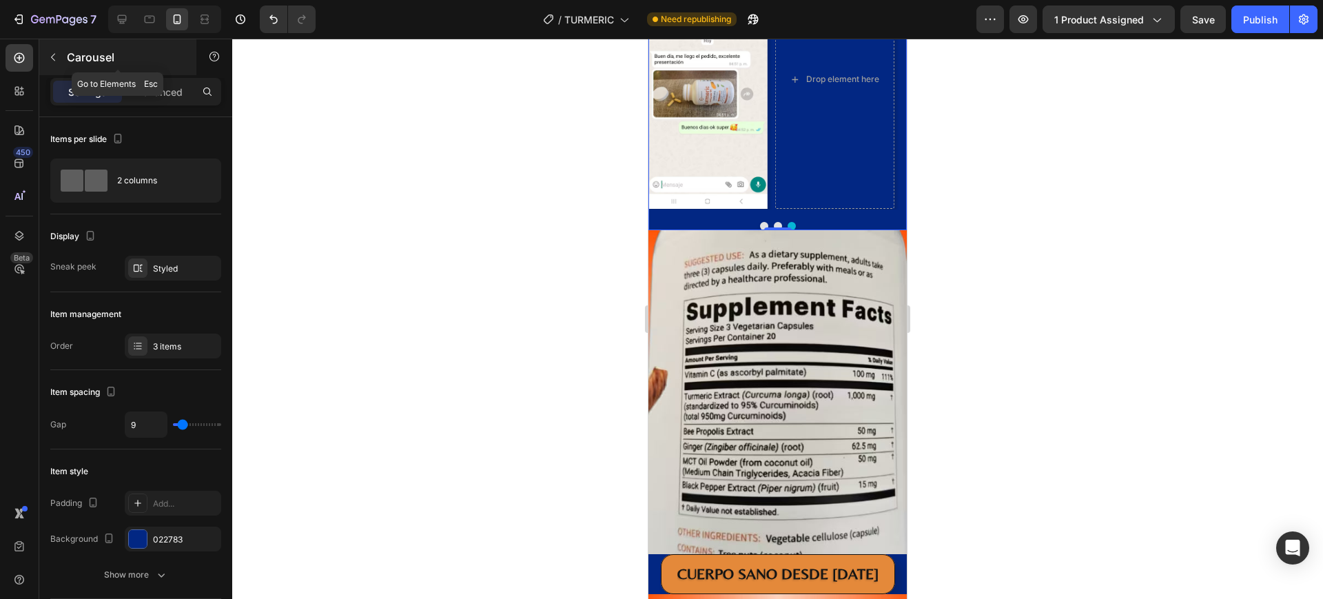
click at [51, 64] on button "button" at bounding box center [53, 57] width 22 height 22
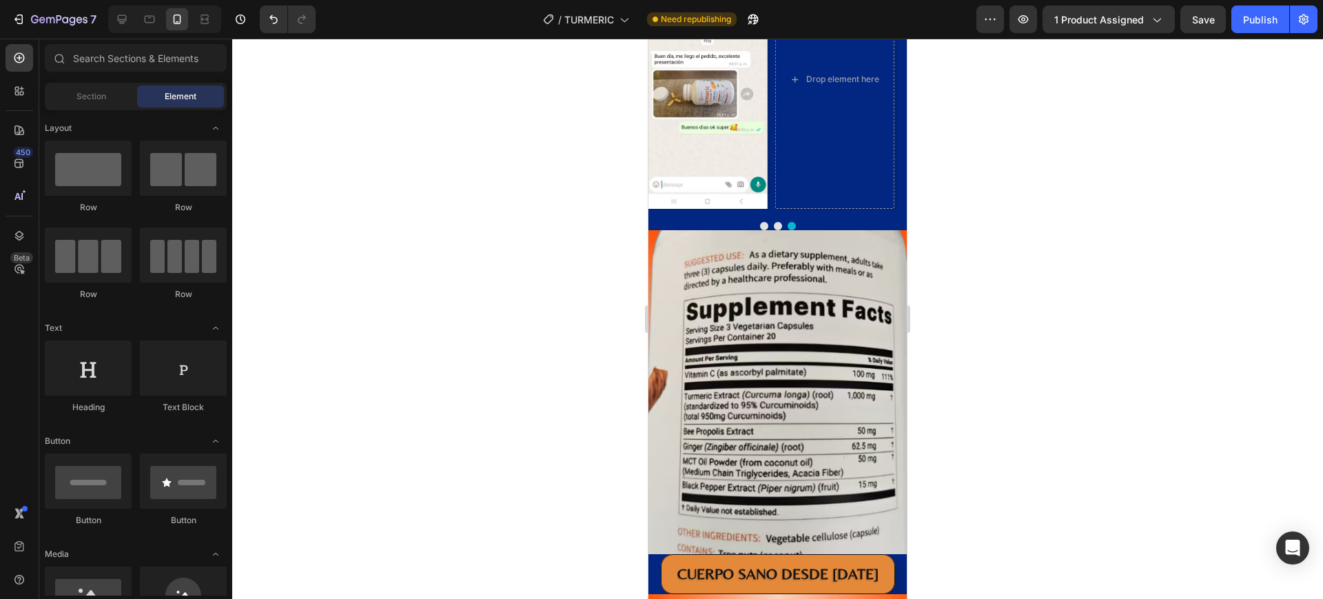
scroll to position [86, 0]
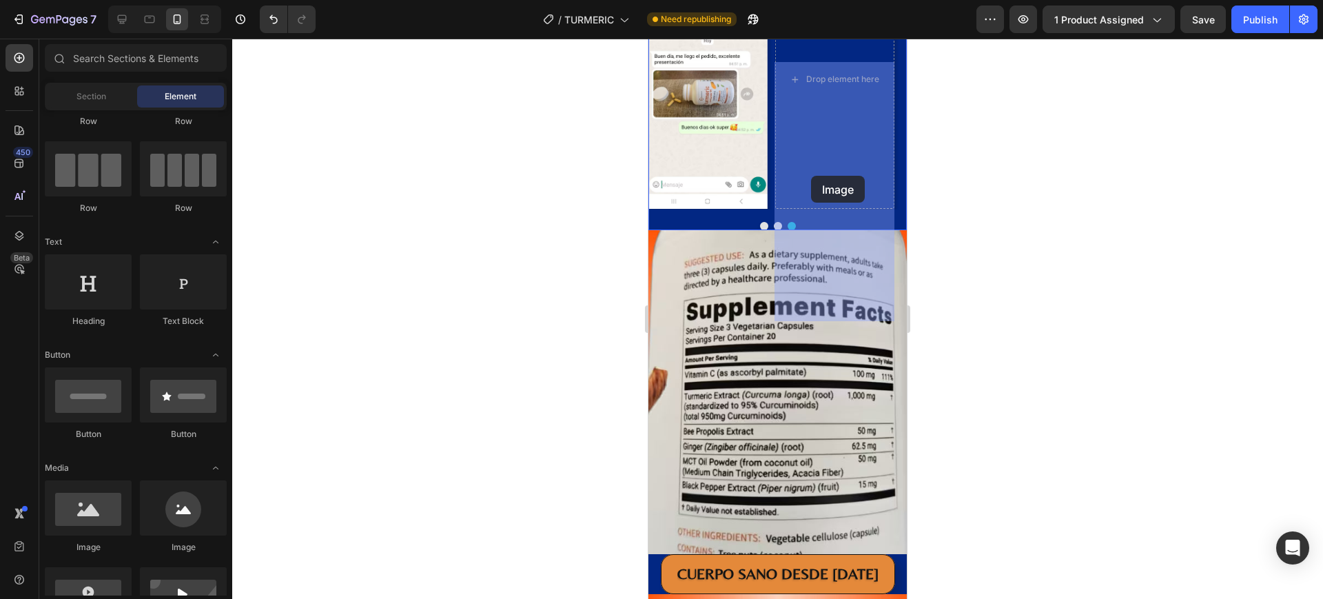
drag, startPoint x: 785, startPoint y: 514, endPoint x: 811, endPoint y: 176, distance: 339.2
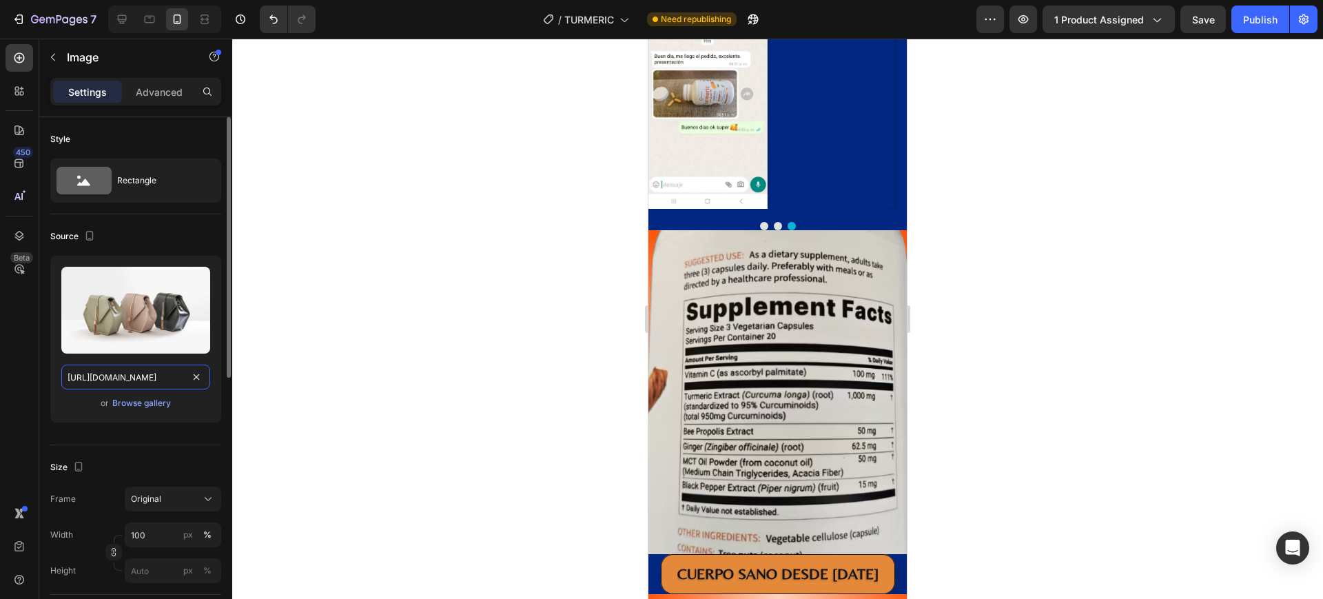
click at [118, 382] on input "https://cdn.shopify.com/s/files/1/2005/9307/files/image_demo.jpg" at bounding box center [135, 376] width 149 height 25
click at [659, 91] on button "Carousel Back Arrow" at bounding box center [659, 79] width 23 height 23
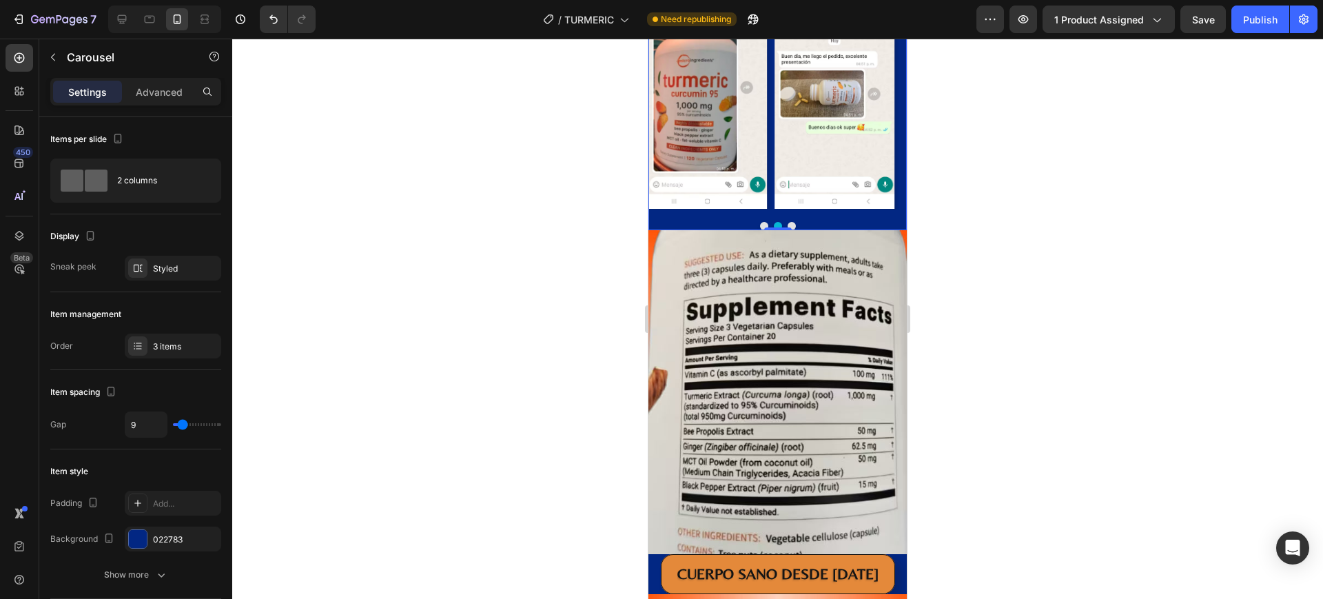
click at [589, 211] on div at bounding box center [777, 319] width 1090 height 560
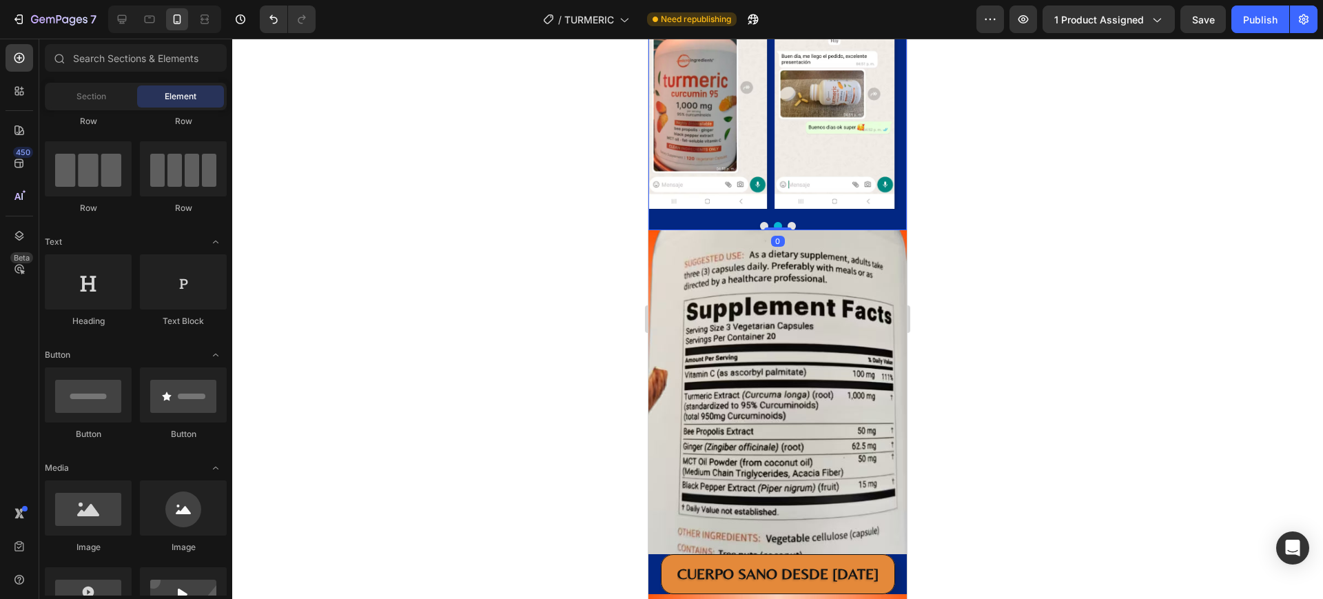
click at [894, 80] on icon "Carousel Next Arrow" at bounding box center [894, 79] width 1 height 1
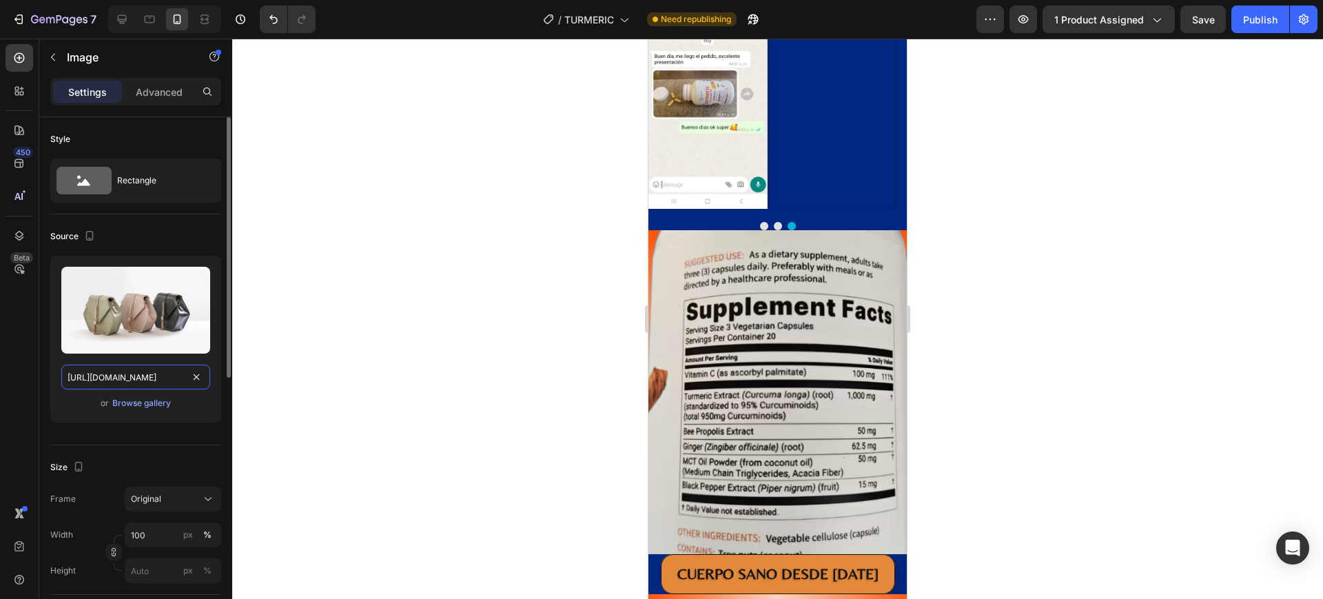
click at [154, 378] on input "https://cdn.shopify.com/s/files/1/2005/9307/files/image_demo.jpg" at bounding box center [135, 376] width 149 height 25
paste input "0932/8102/6367/files/WhatsApp_Image_2025-09-27_at_4.54.34_PM.avif?v=1759010214"
type input "https://cdn.shopify.com/s/files/1/0932/8102/6367/files/WhatsApp_Image_2025-09-2…"
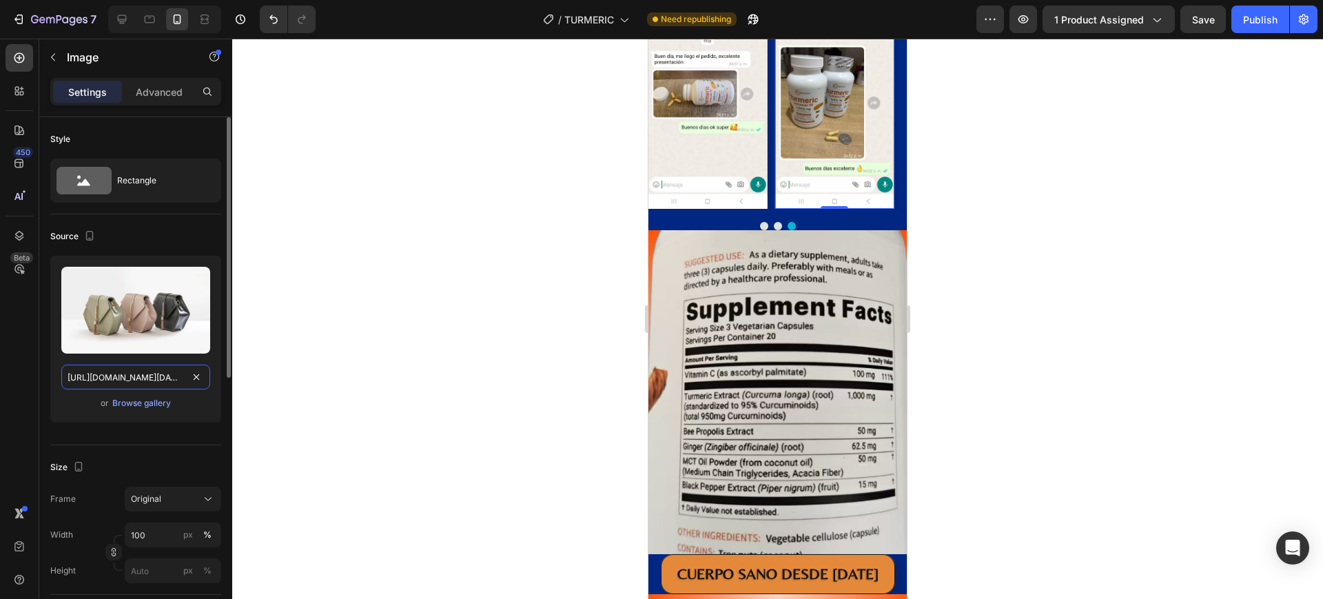
scroll to position [0, 358]
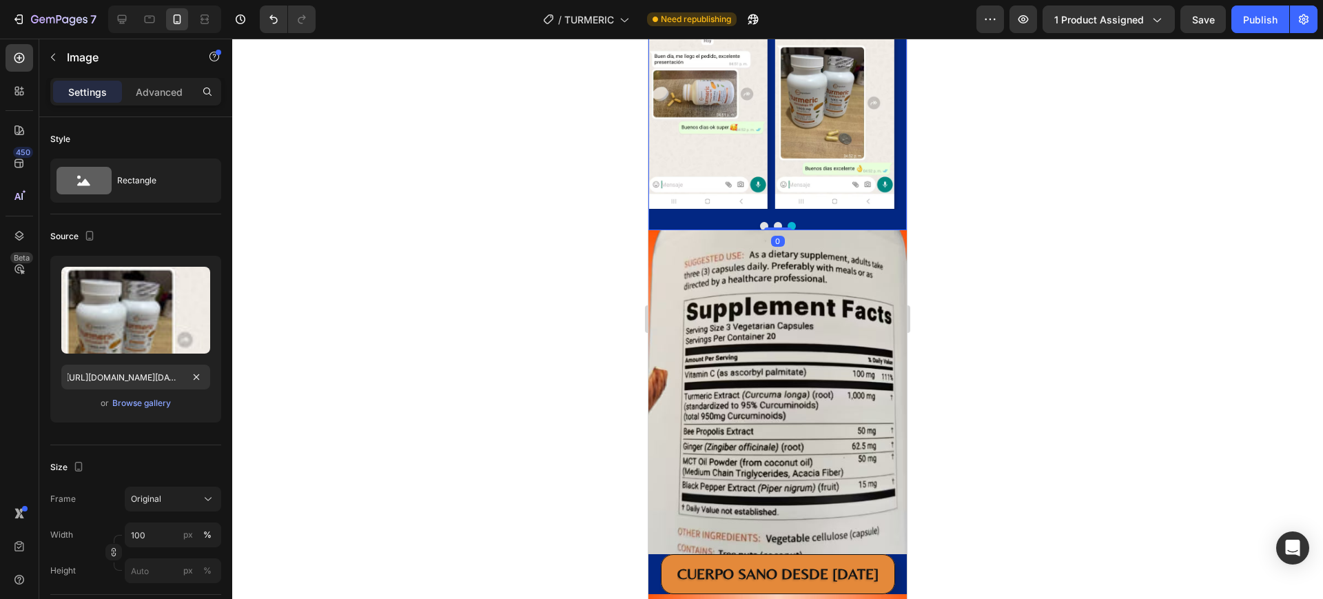
click at [883, 91] on button "Carousel Next Arrow" at bounding box center [894, 79] width 23 height 23
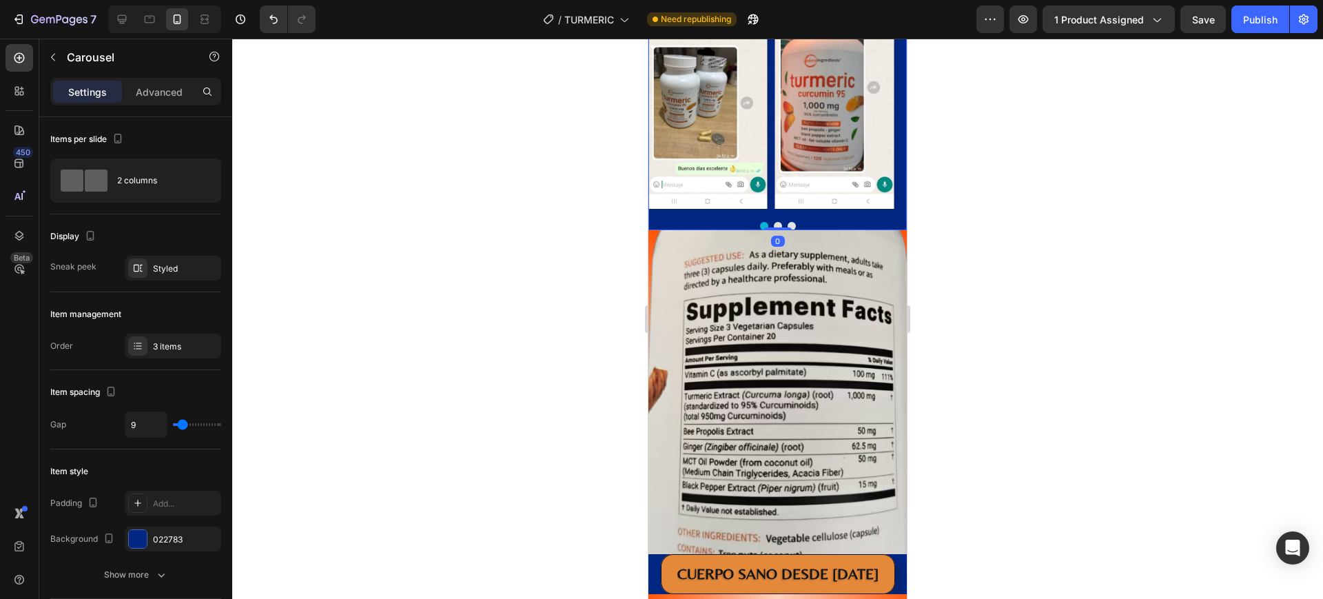
click at [883, 91] on button "Carousel Next Arrow" at bounding box center [894, 79] width 23 height 23
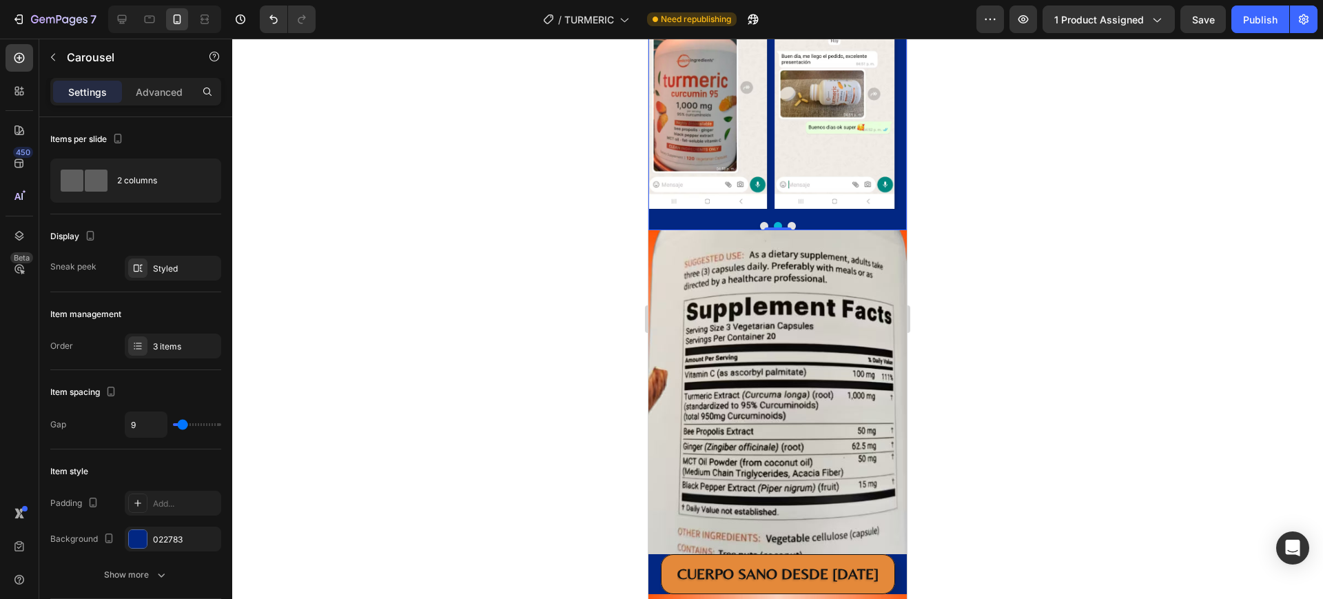
click at [883, 91] on button "Carousel Next Arrow" at bounding box center [894, 79] width 23 height 23
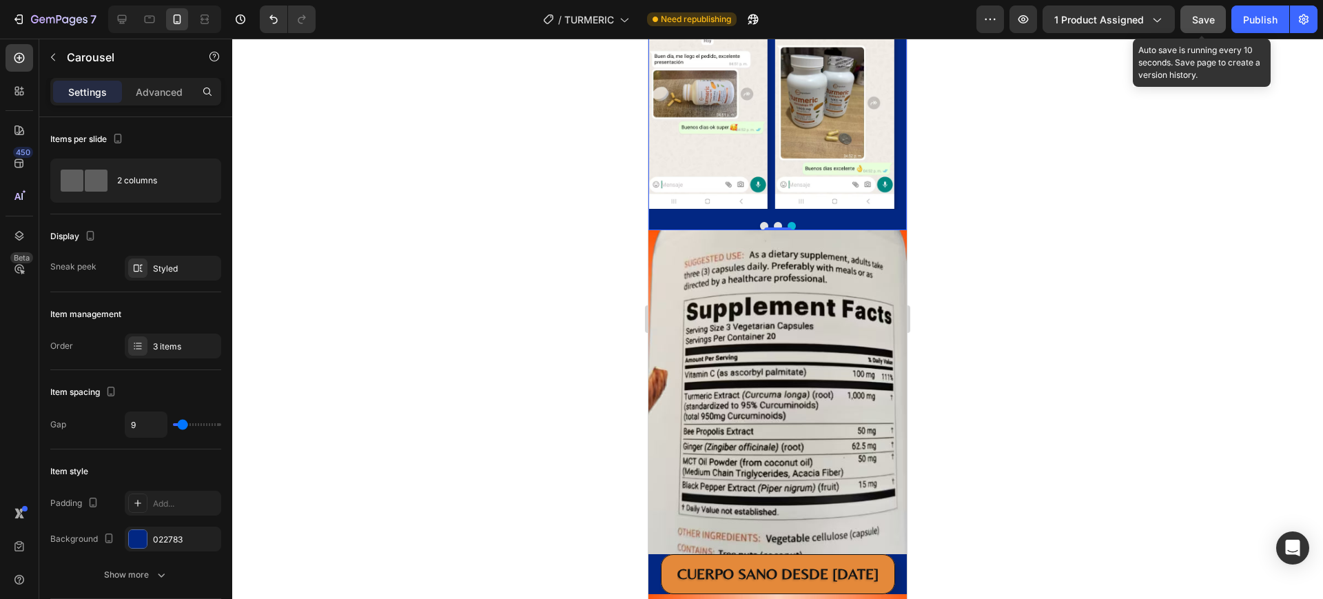
click at [1190, 15] on button "Save" at bounding box center [1202, 20] width 45 height 28
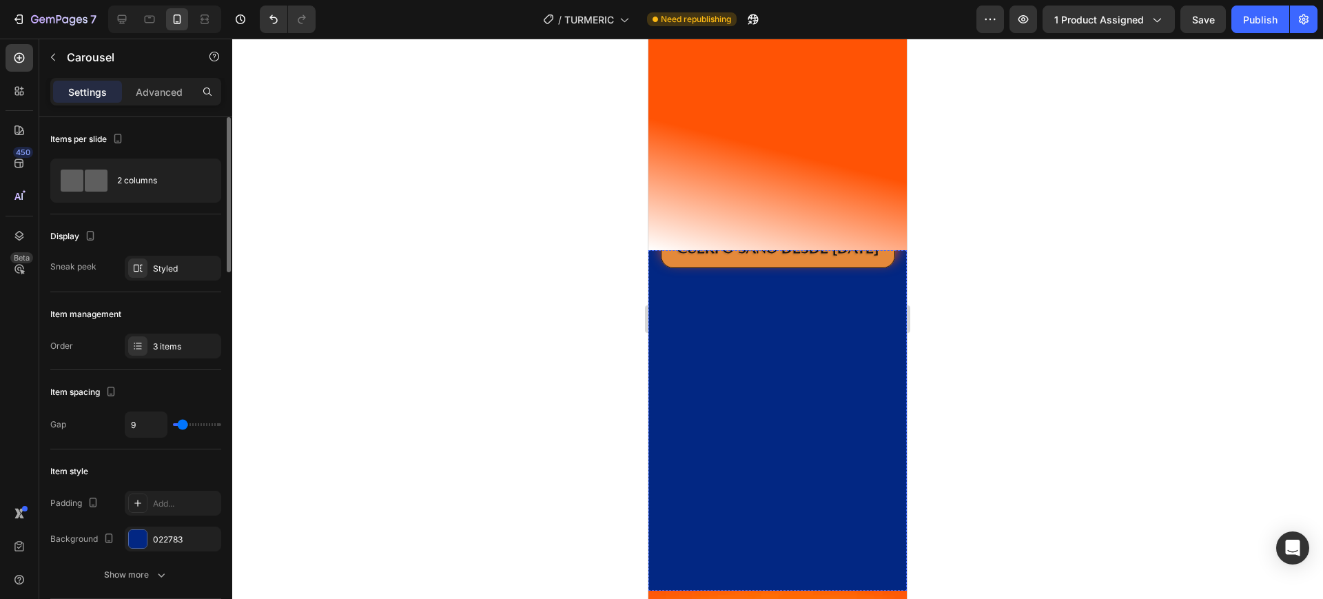
scroll to position [2001, 0]
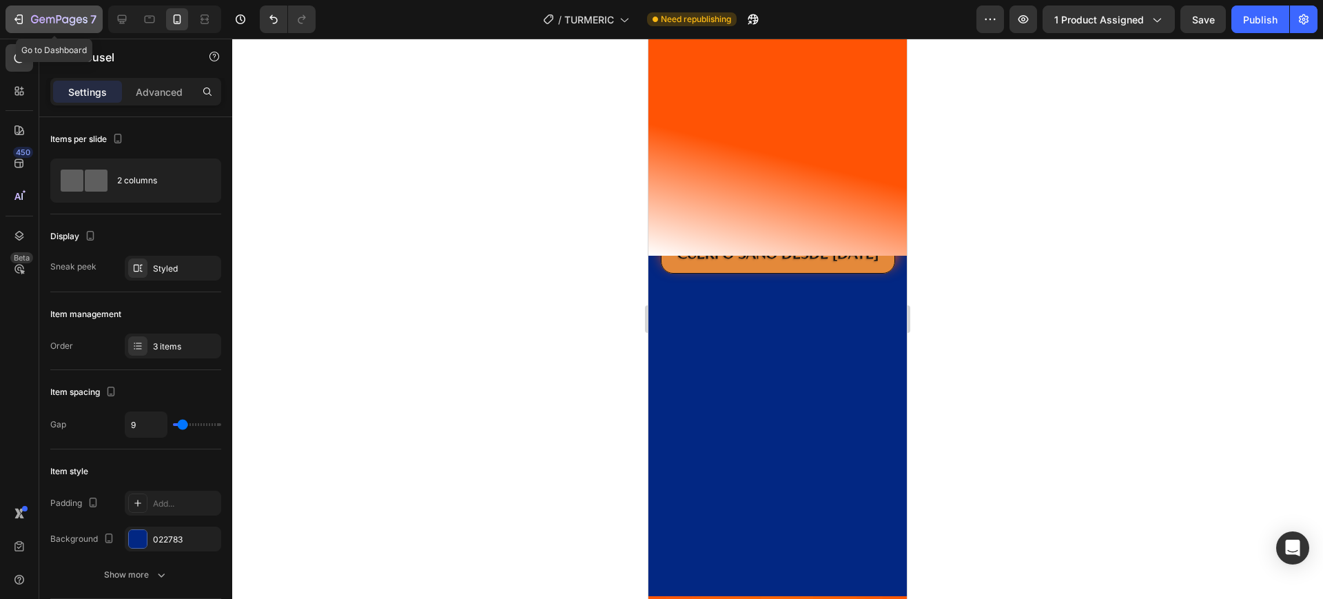
click at [29, 25] on div "7" at bounding box center [54, 19] width 85 height 17
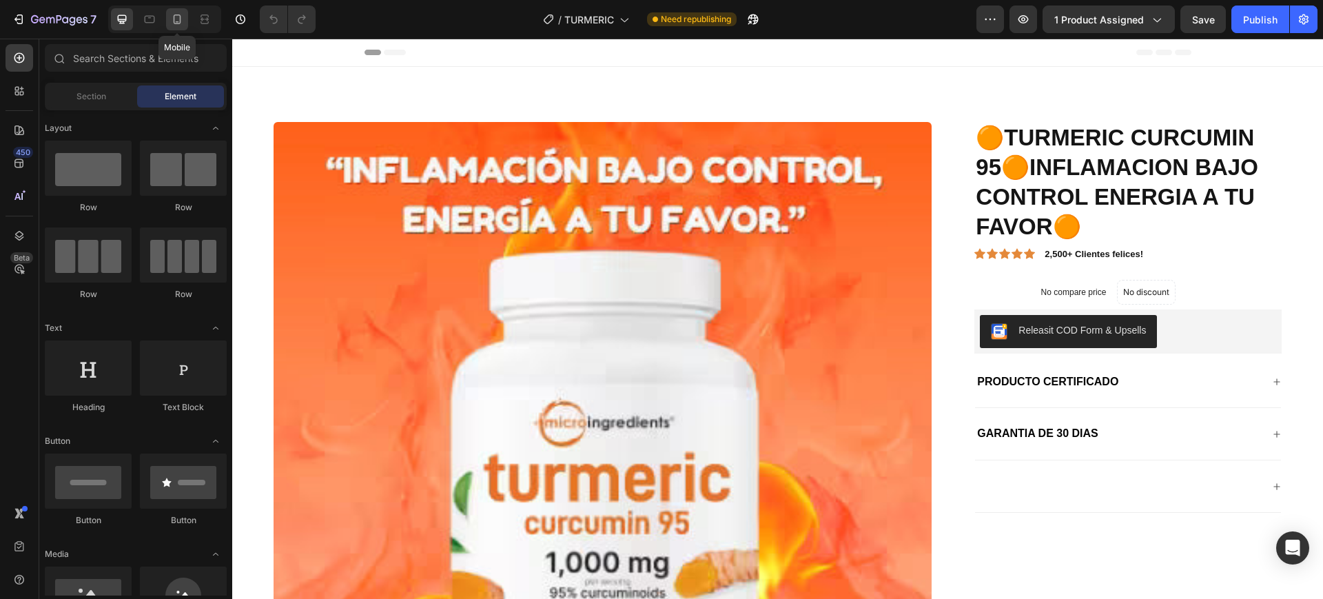
click at [180, 23] on icon at bounding box center [178, 19] width 8 height 10
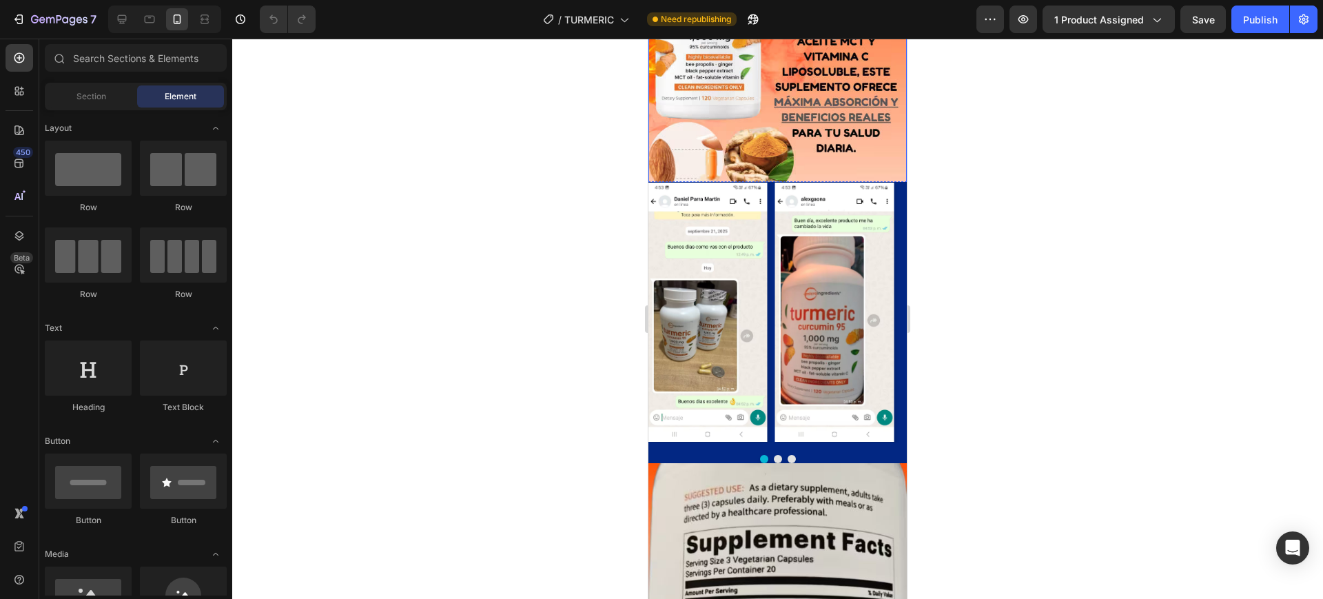
scroll to position [2755, 0]
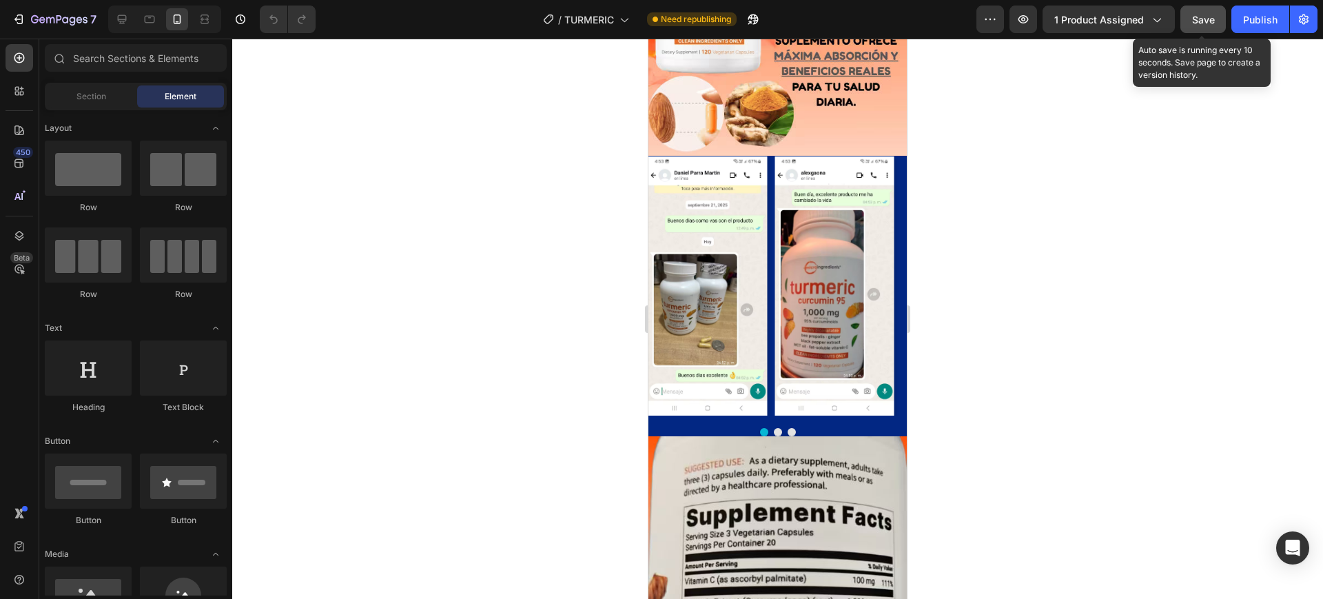
click at [1204, 12] on div "Save" at bounding box center [1203, 19] width 23 height 14
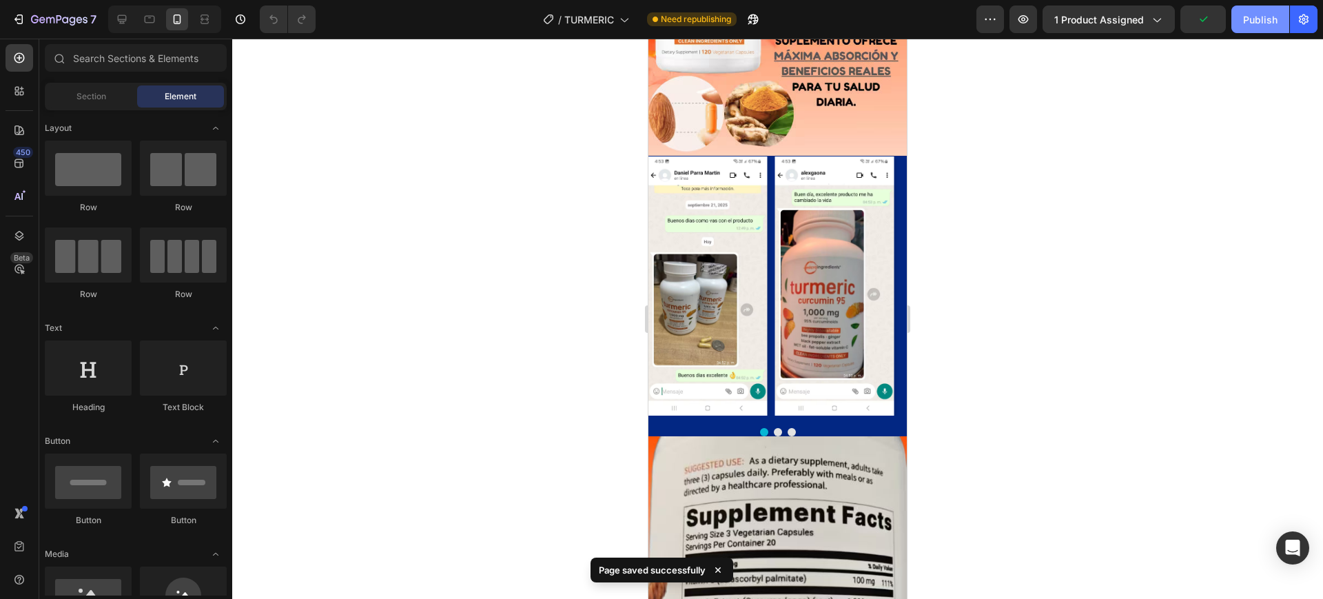
click at [1239, 15] on button "Publish" at bounding box center [1260, 20] width 58 height 28
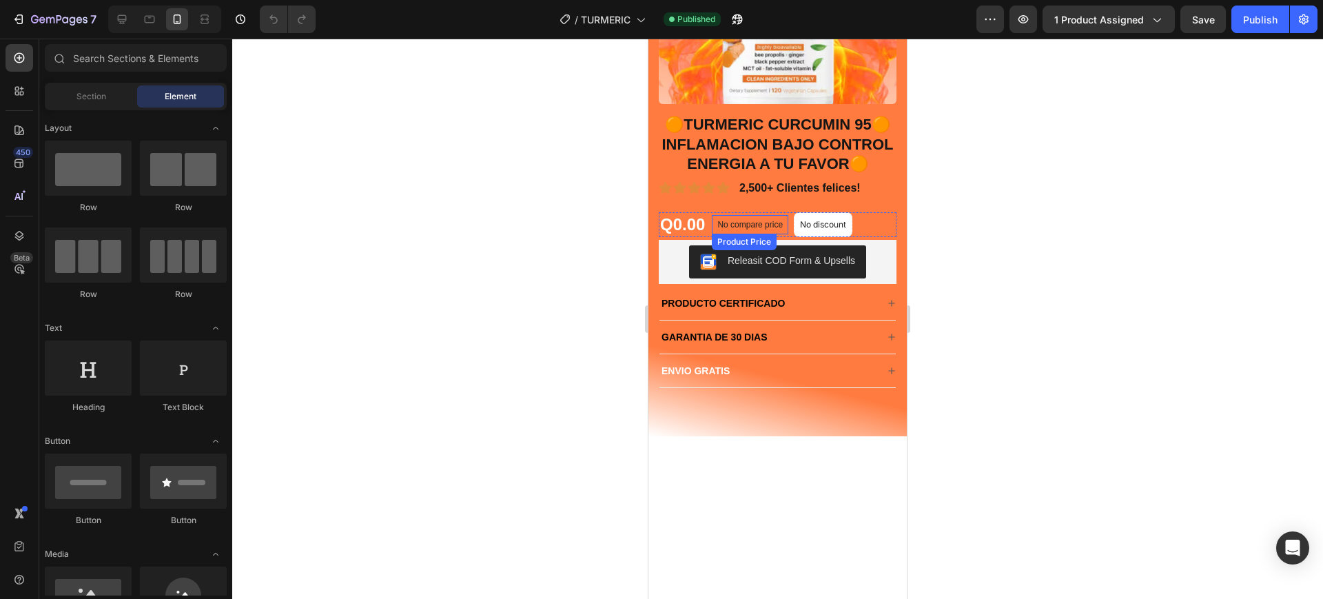
scroll to position [0, 0]
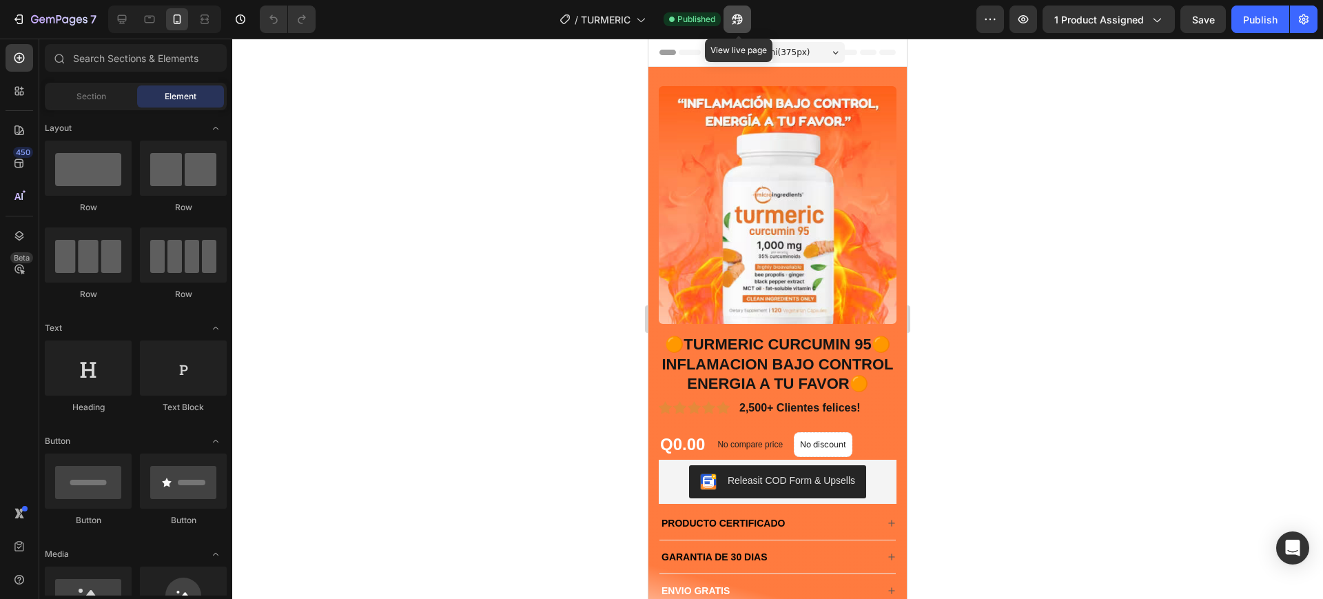
click at [744, 10] on button "button" at bounding box center [737, 20] width 28 height 28
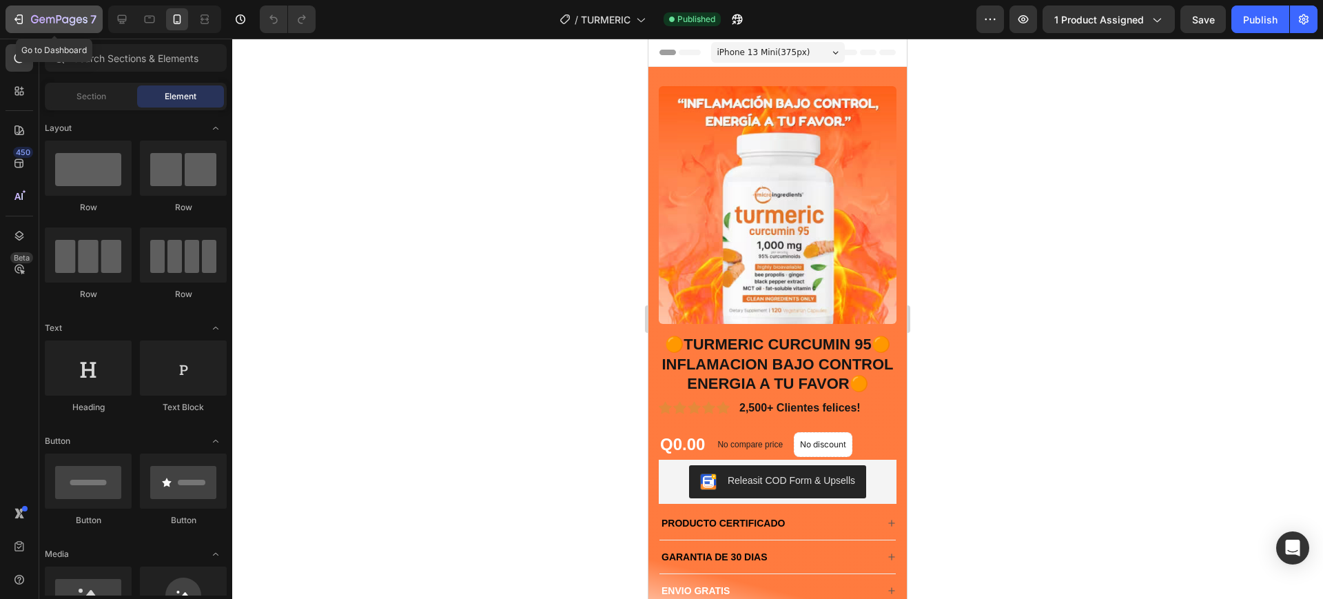
click at [23, 18] on icon "button" at bounding box center [20, 19] width 6 height 10
